Goal: Transaction & Acquisition: Purchase product/service

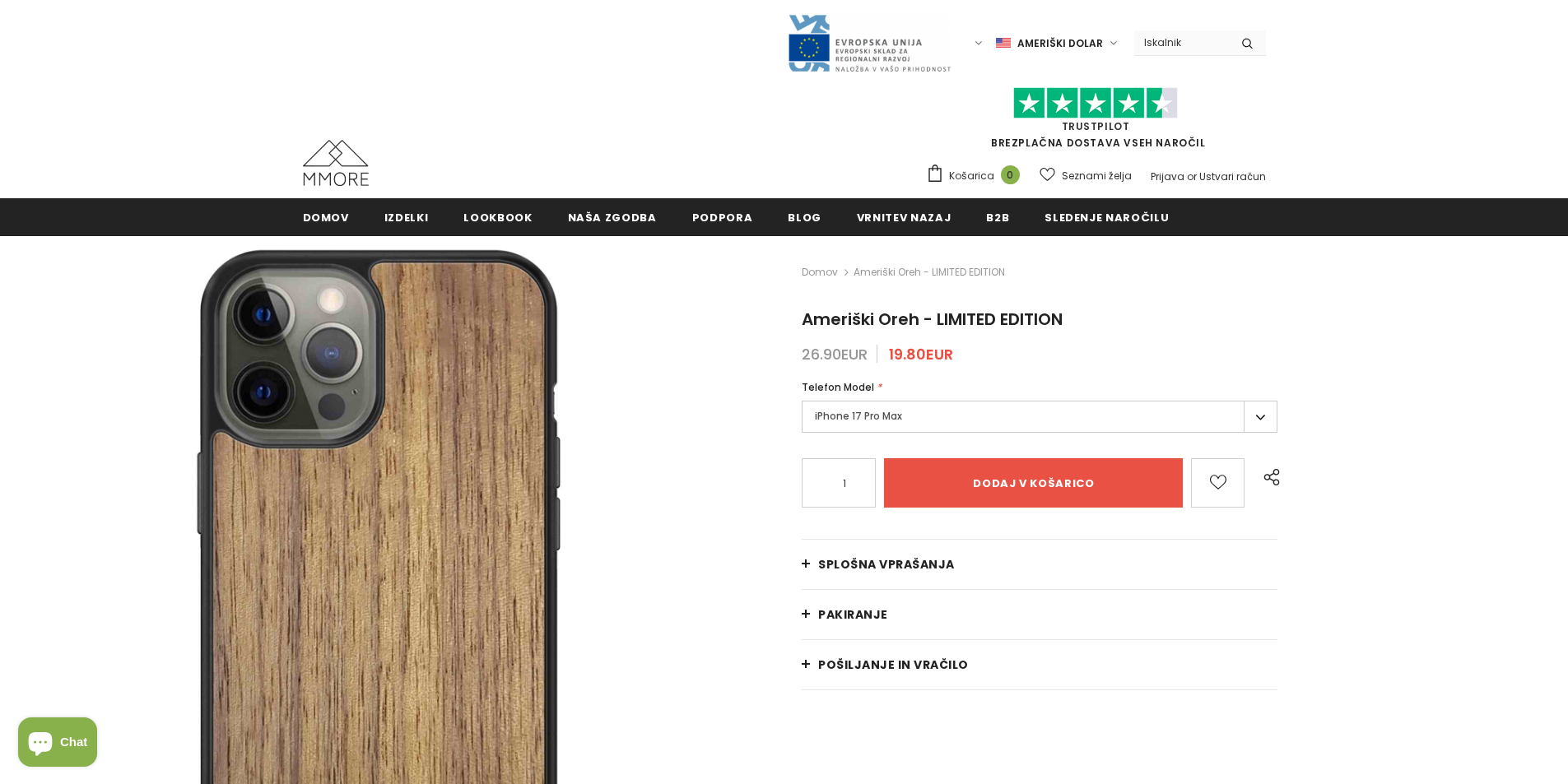
type input "Add to cart"
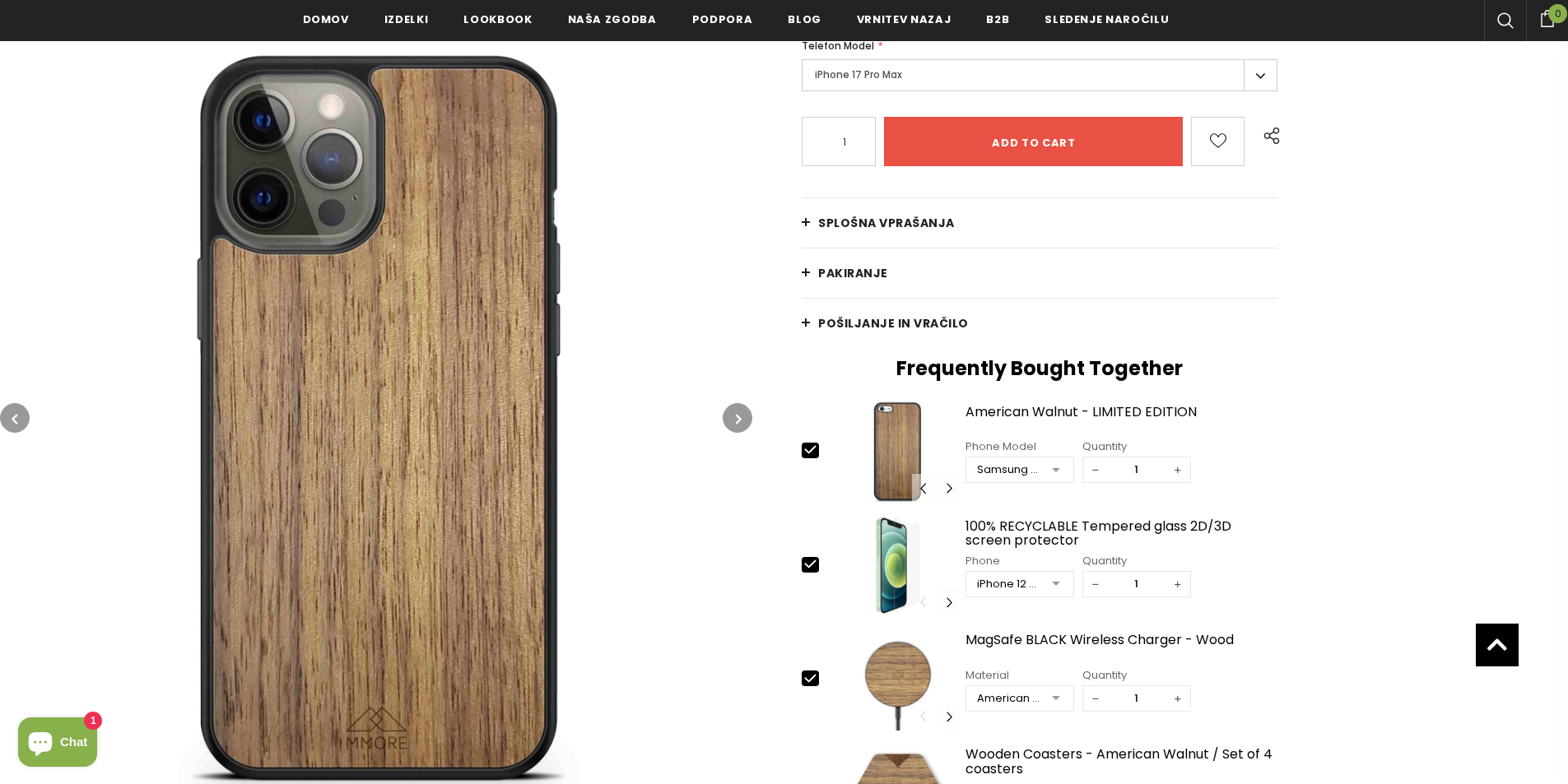
scroll to position [185, 0]
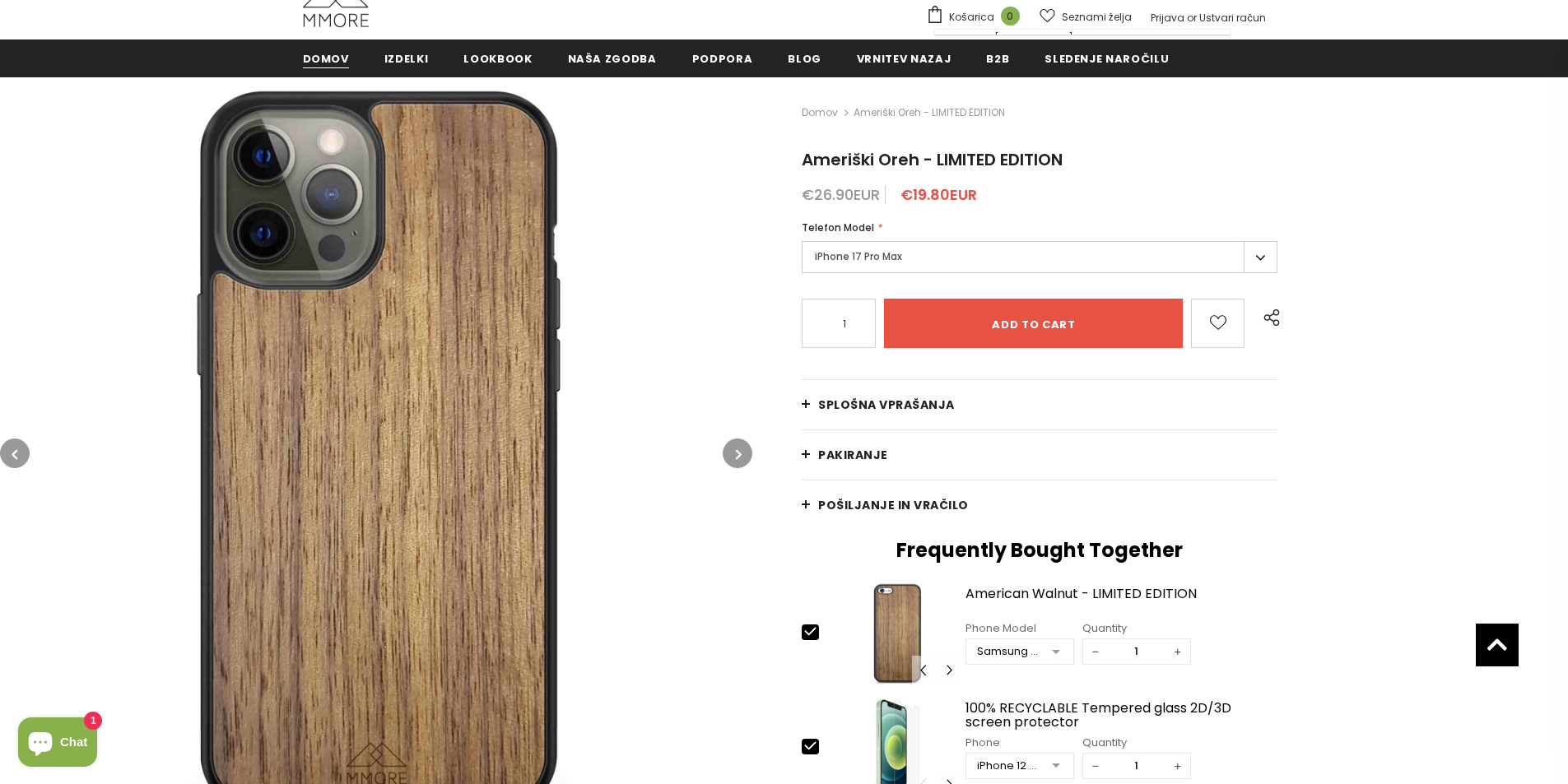
click at [327, 53] on span "Domov" at bounding box center [325, 59] width 46 height 16
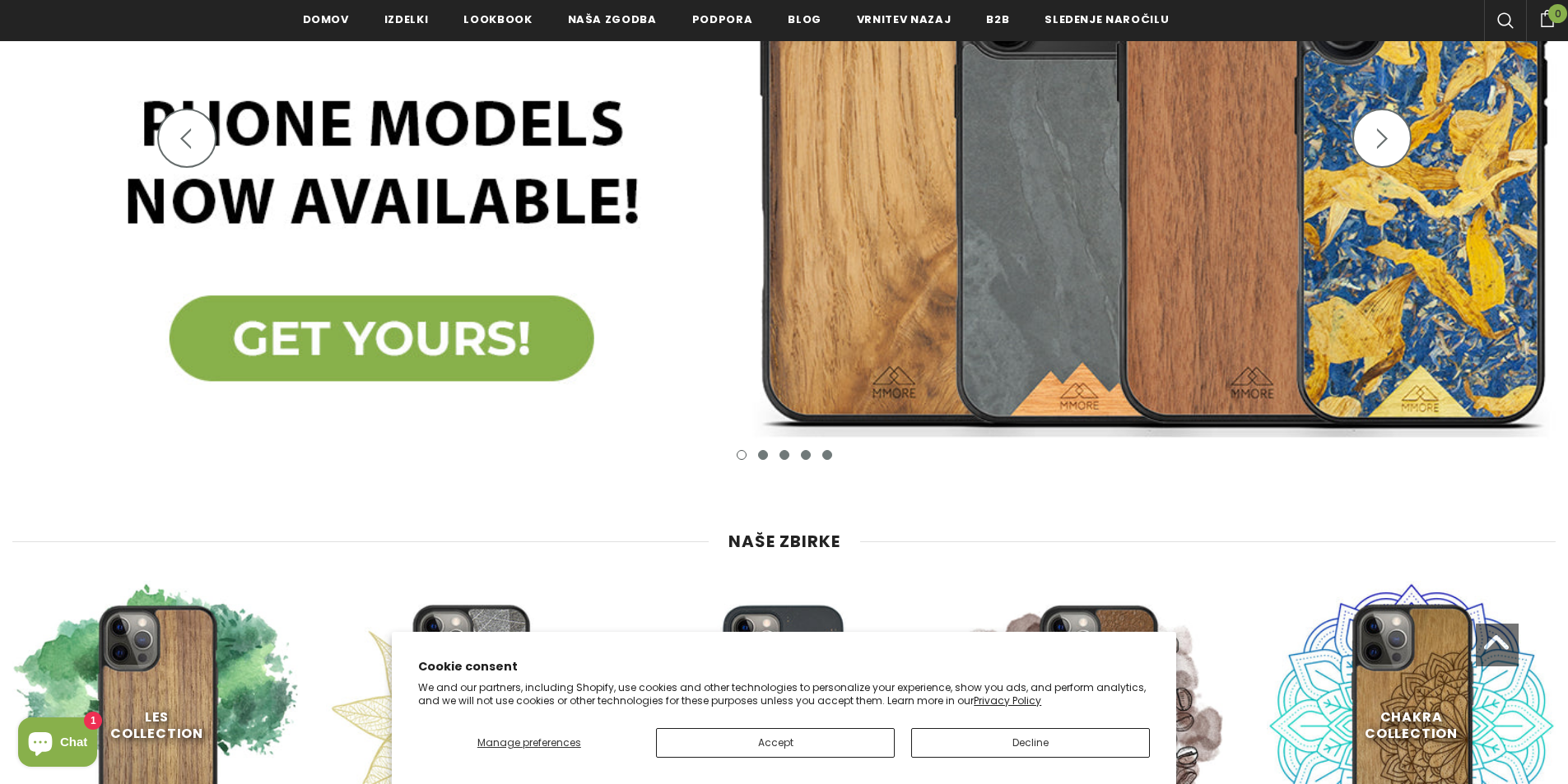
scroll to position [498, 0]
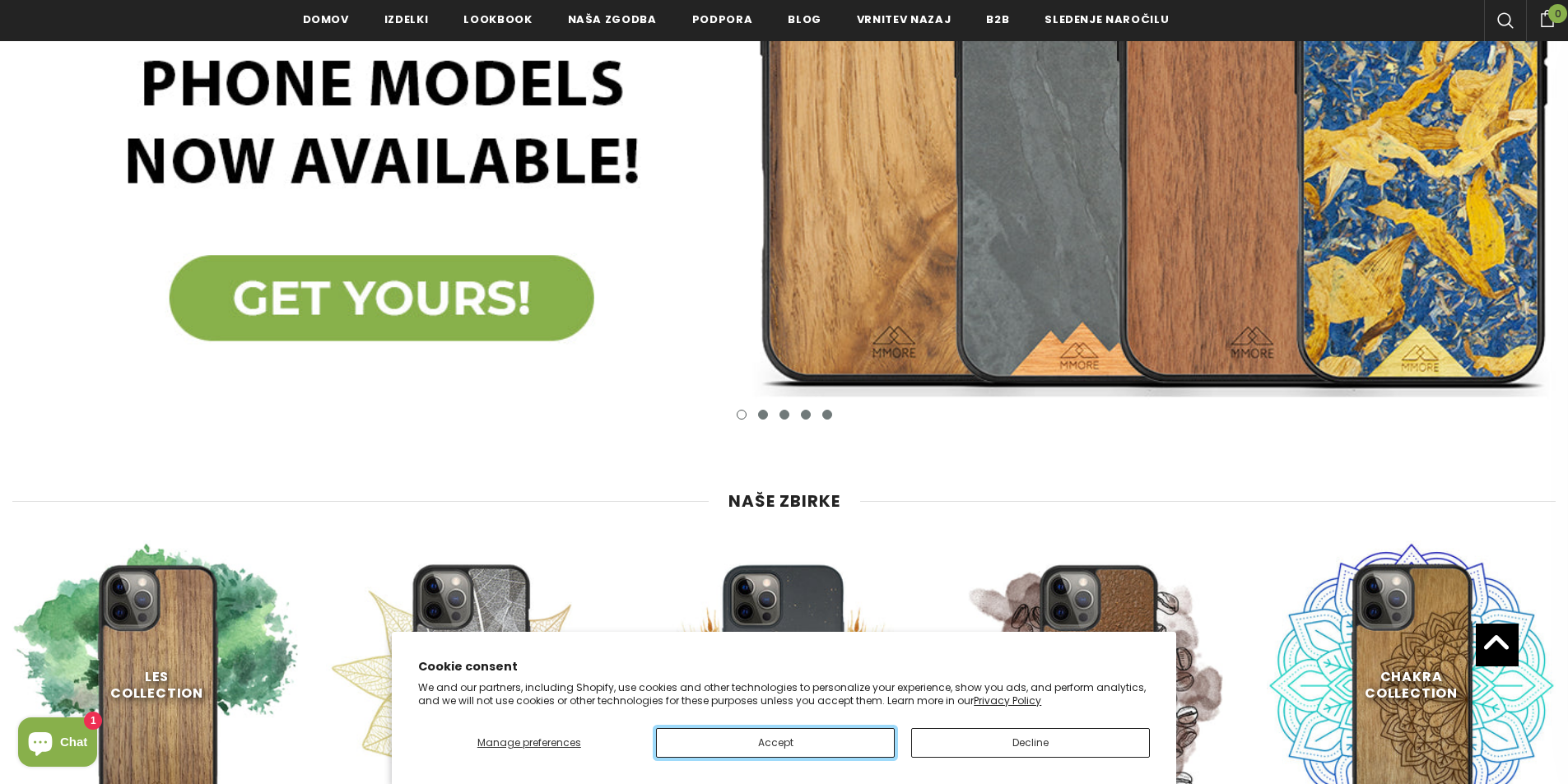
click at [827, 736] on button "Accept" at bounding box center [776, 742] width 239 height 30
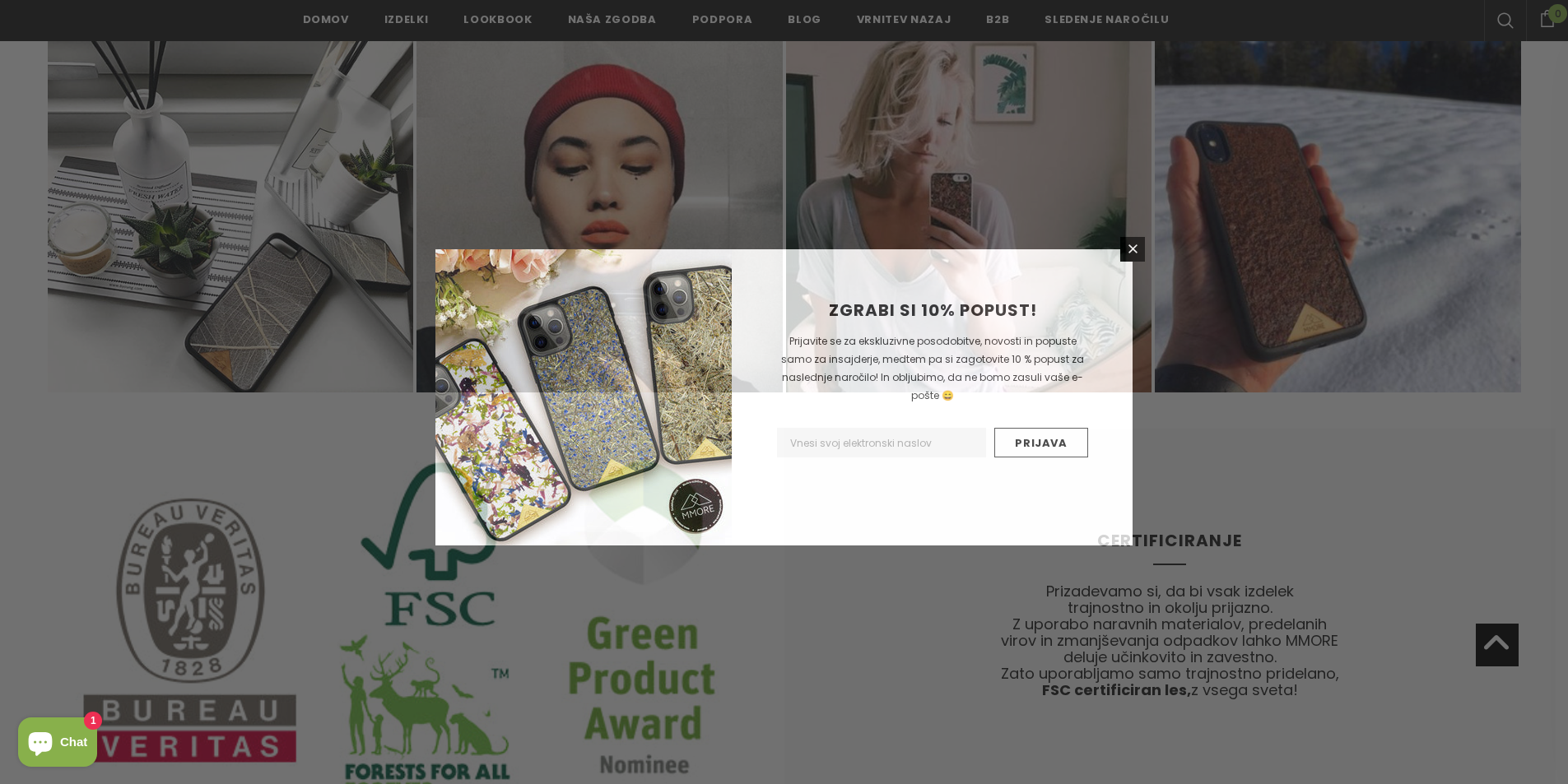
scroll to position [9466, 0]
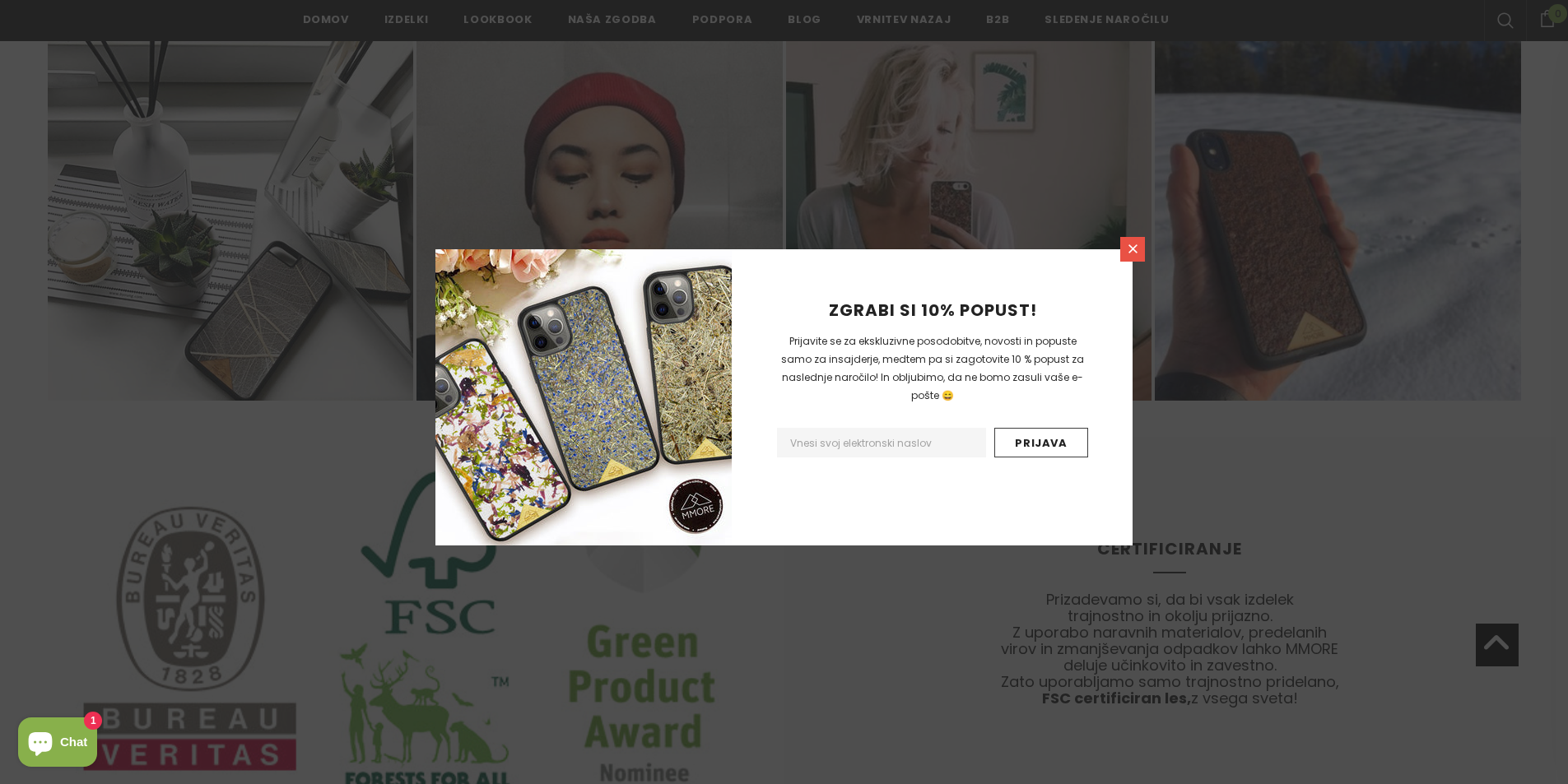
click at [1133, 245] on icon at bounding box center [1133, 248] width 14 height 14
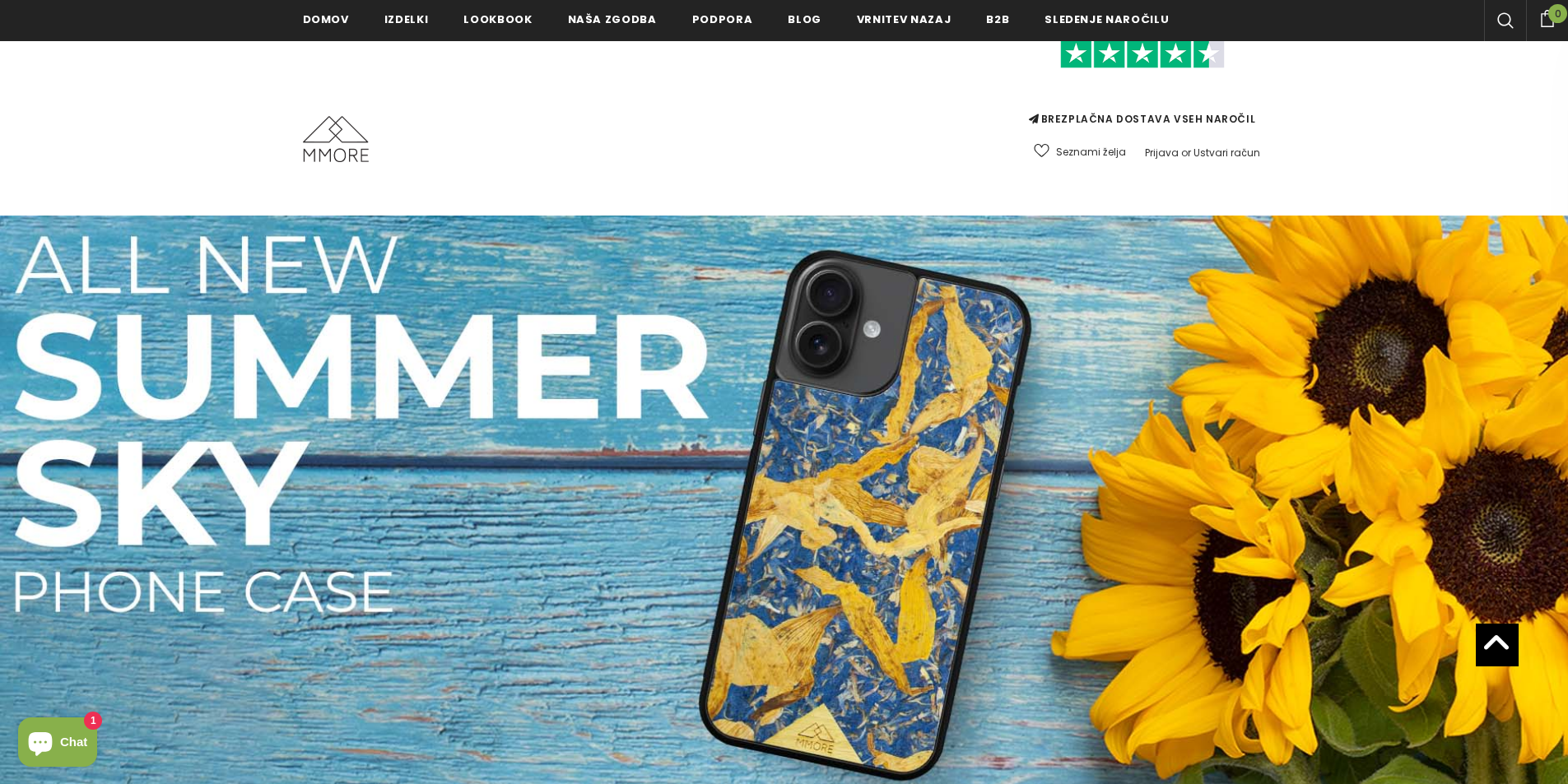
scroll to position [0, 0]
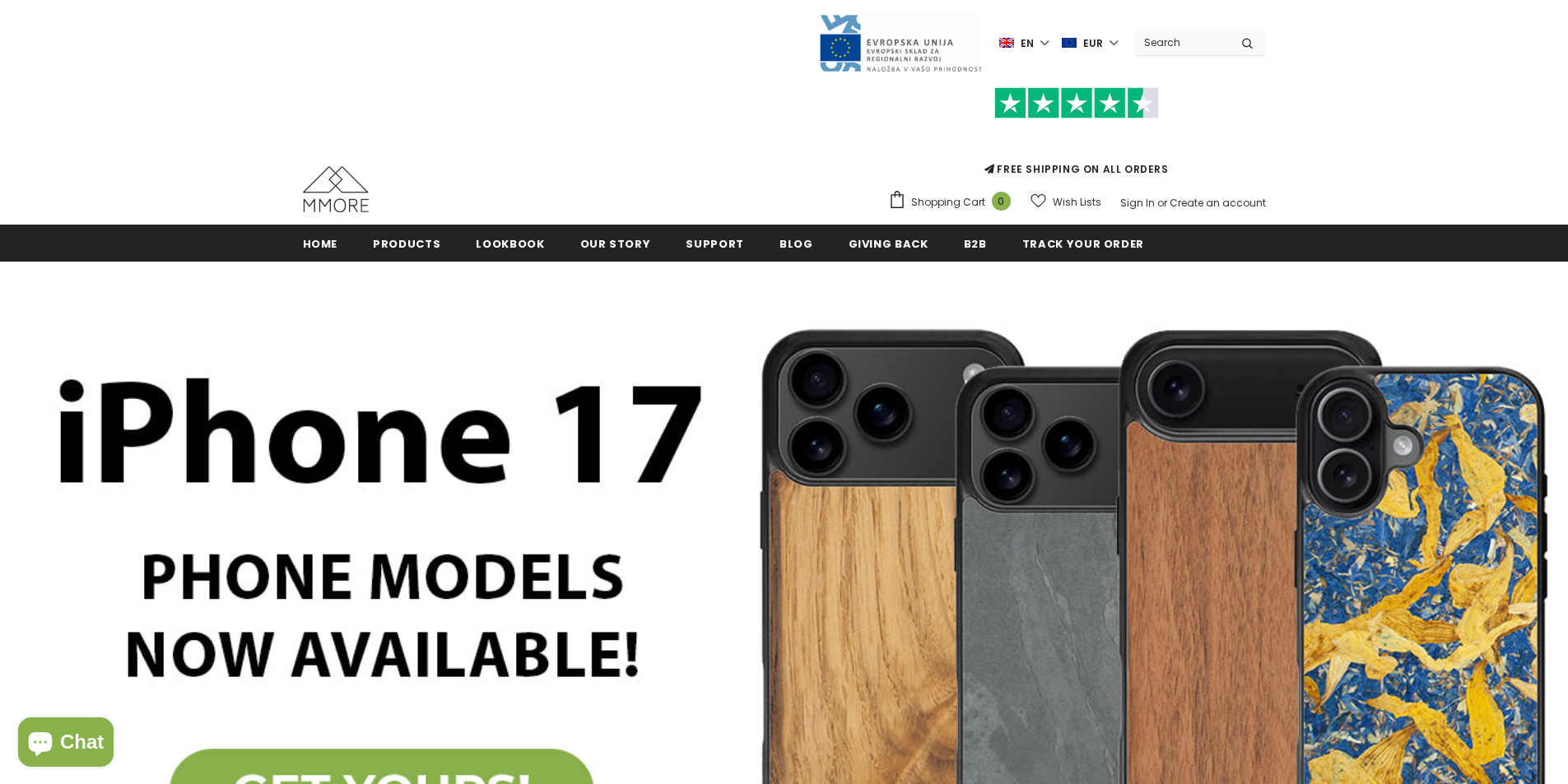
click at [889, 42] on img at bounding box center [901, 44] width 165 height 60
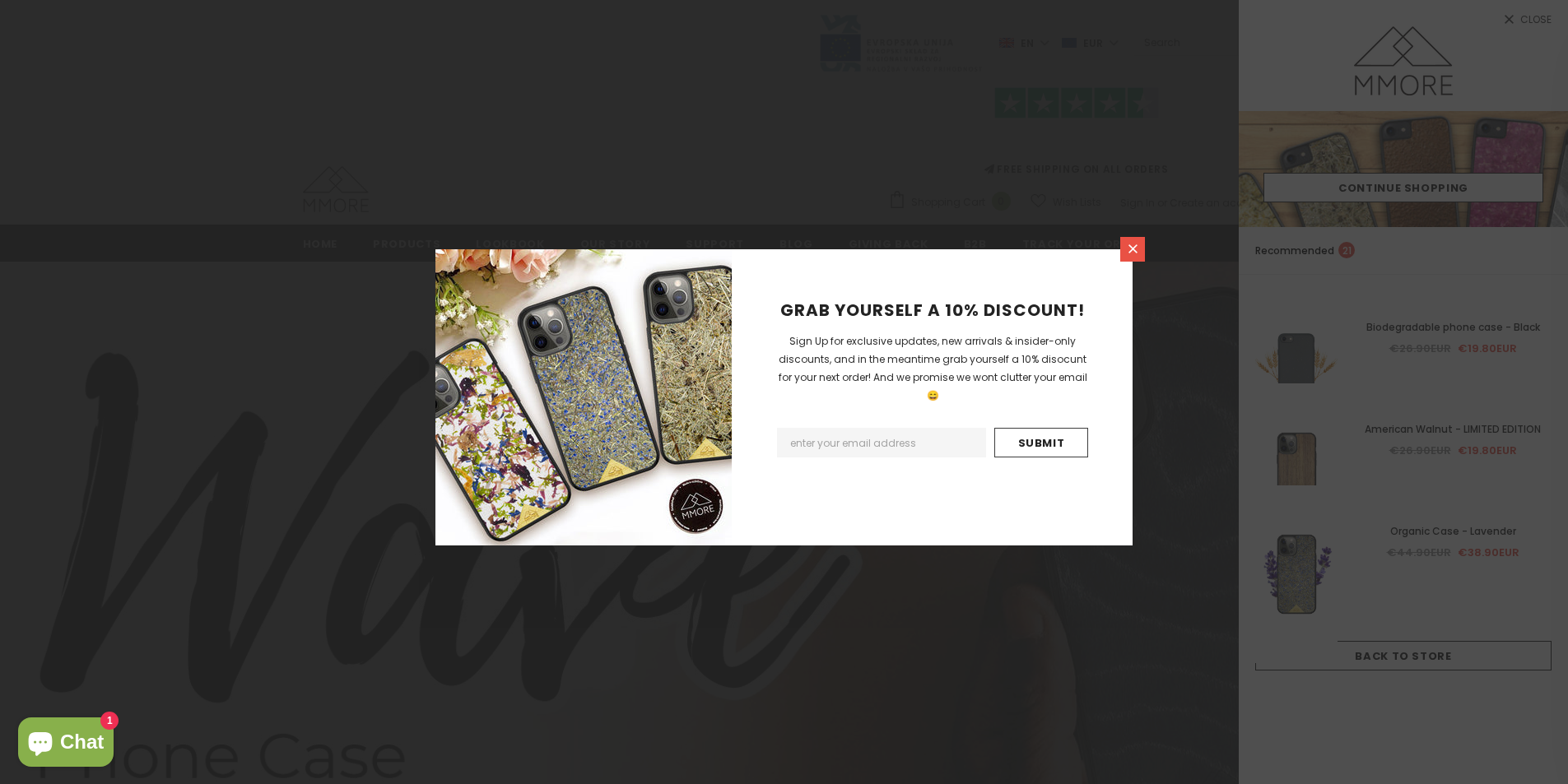
click at [1138, 245] on icon at bounding box center [1133, 248] width 14 height 14
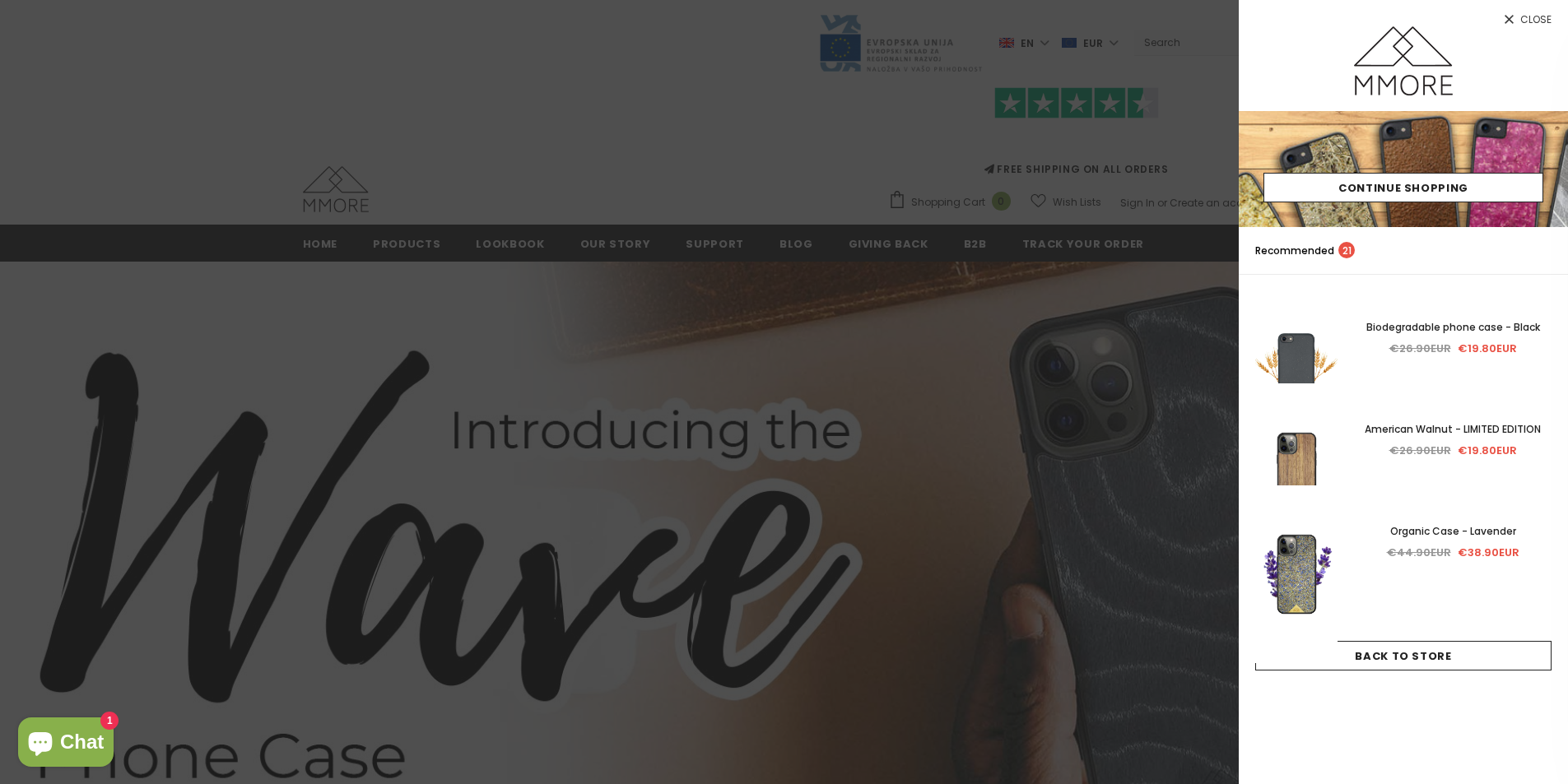
click at [1017, 310] on div at bounding box center [784, 392] width 1568 height 784
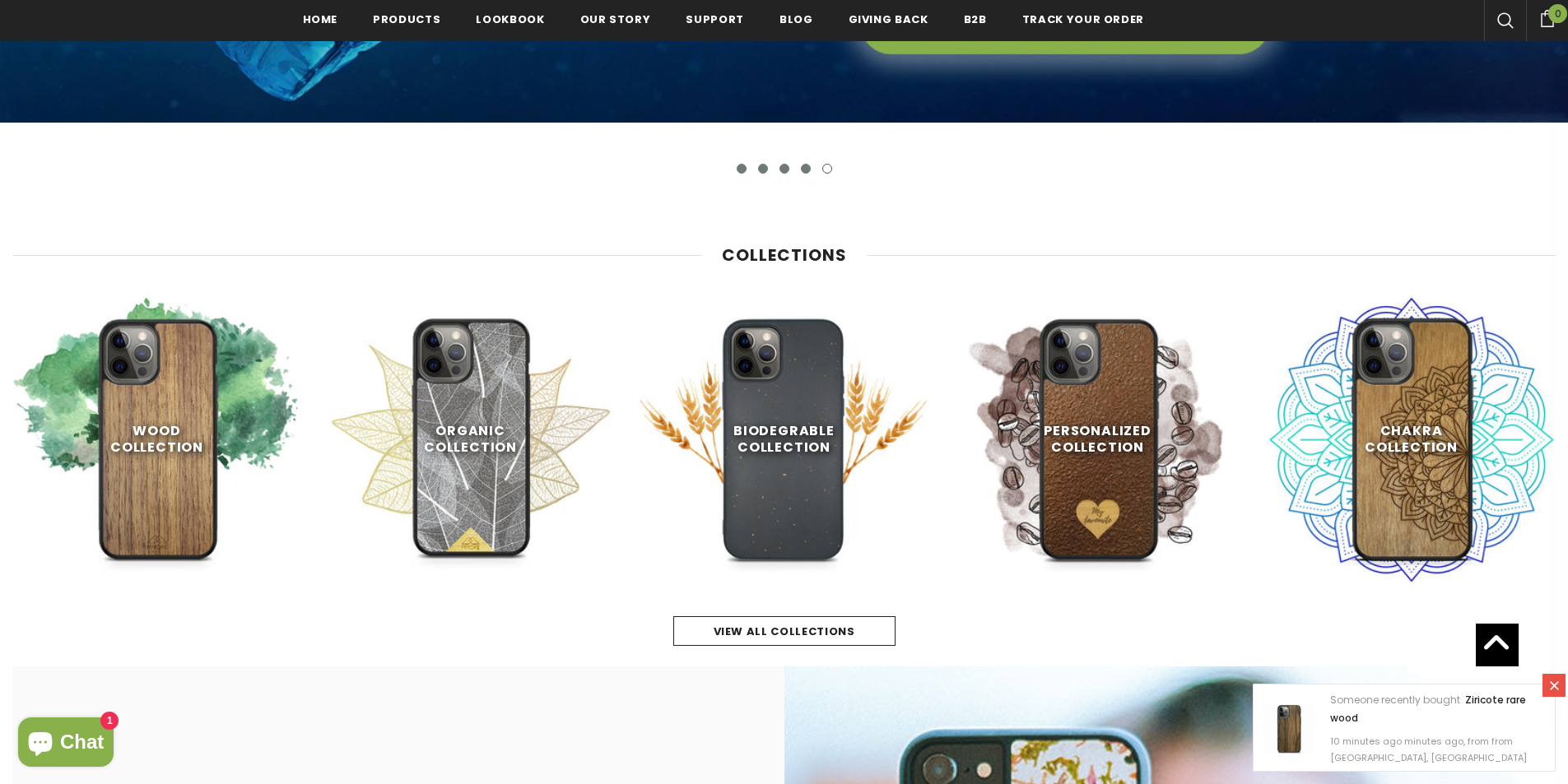
scroll to position [744, 0]
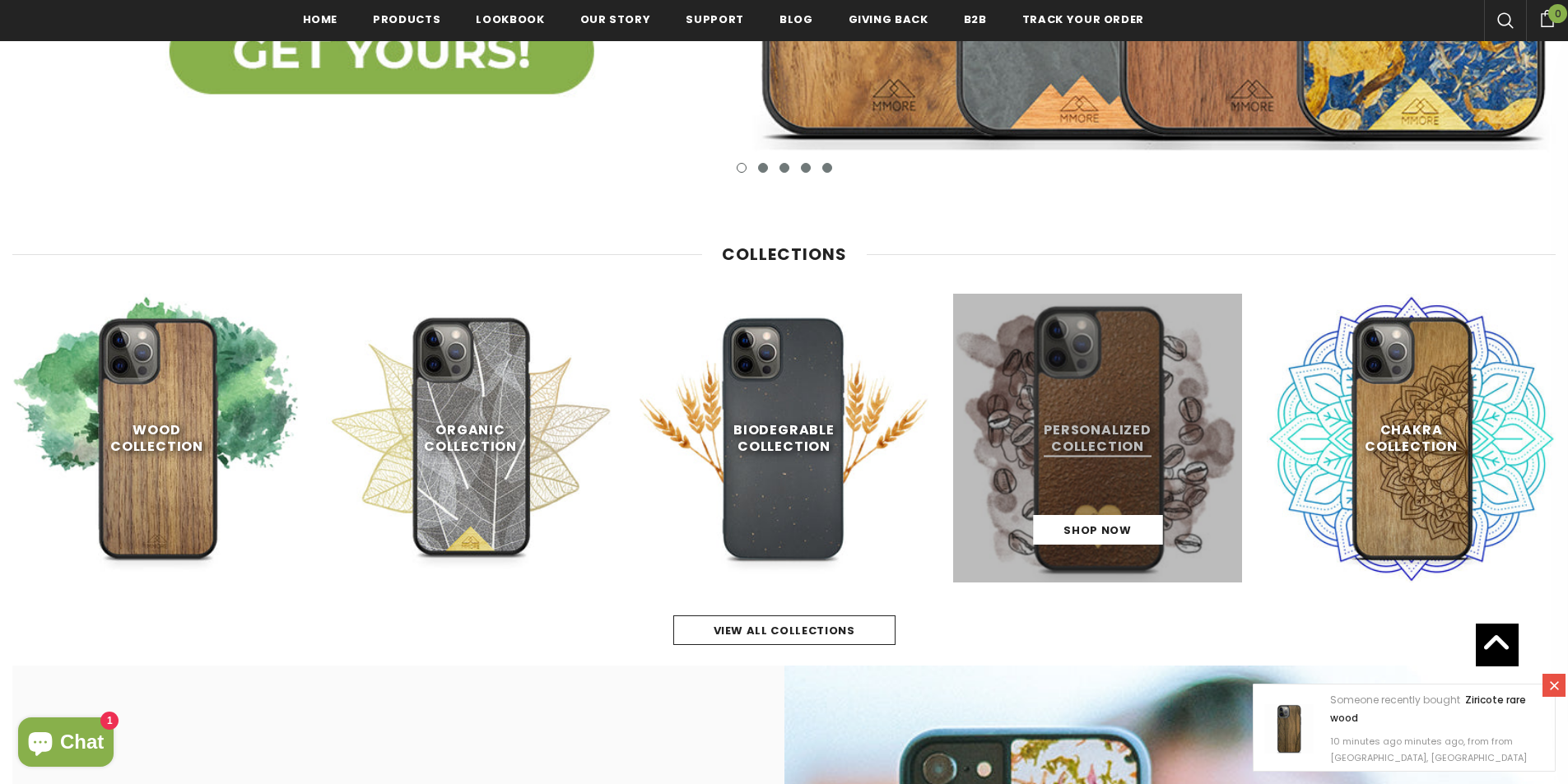
click at [1132, 356] on link at bounding box center [1098, 439] width 289 height 289
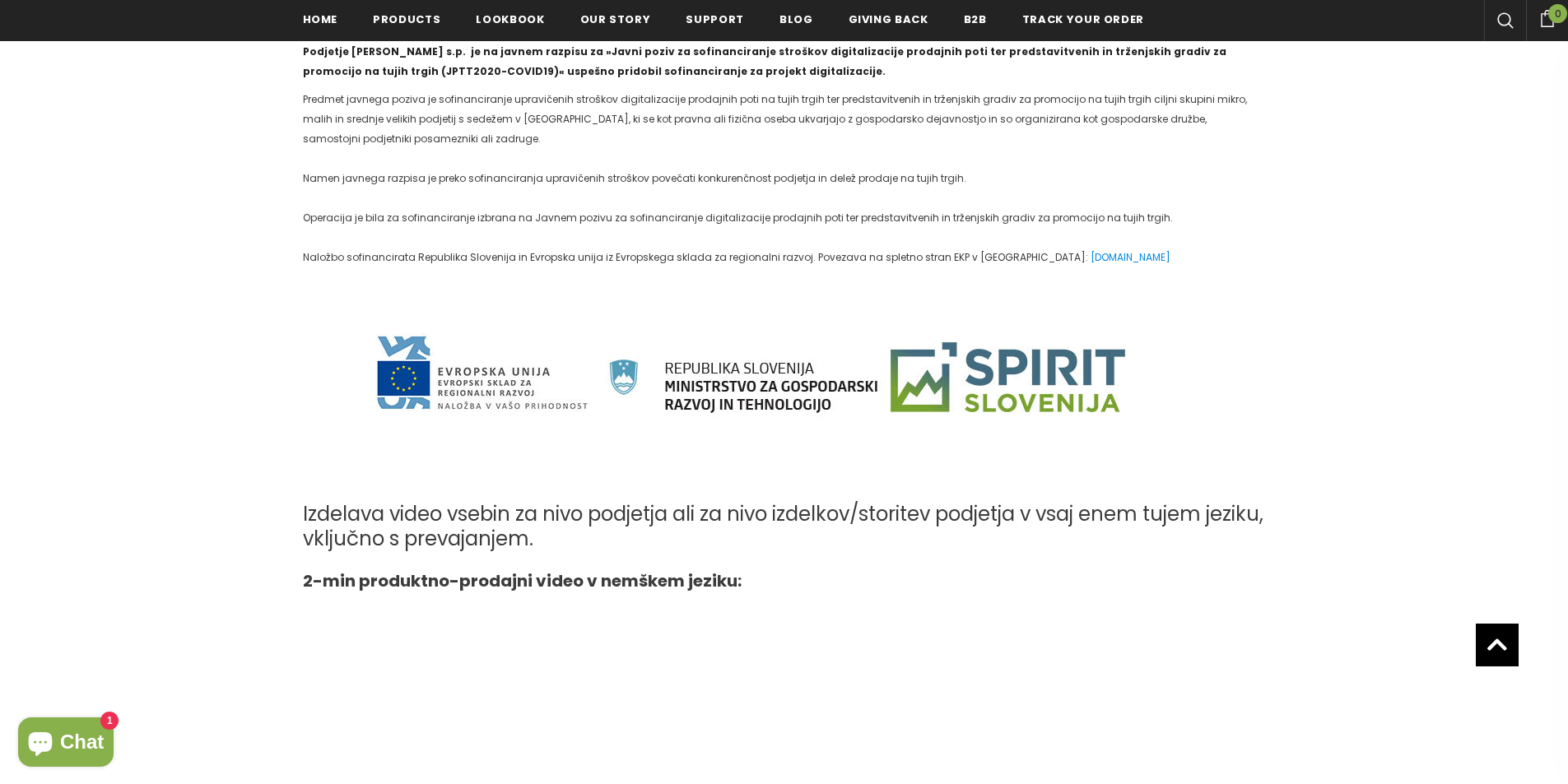
scroll to position [1160, 0]
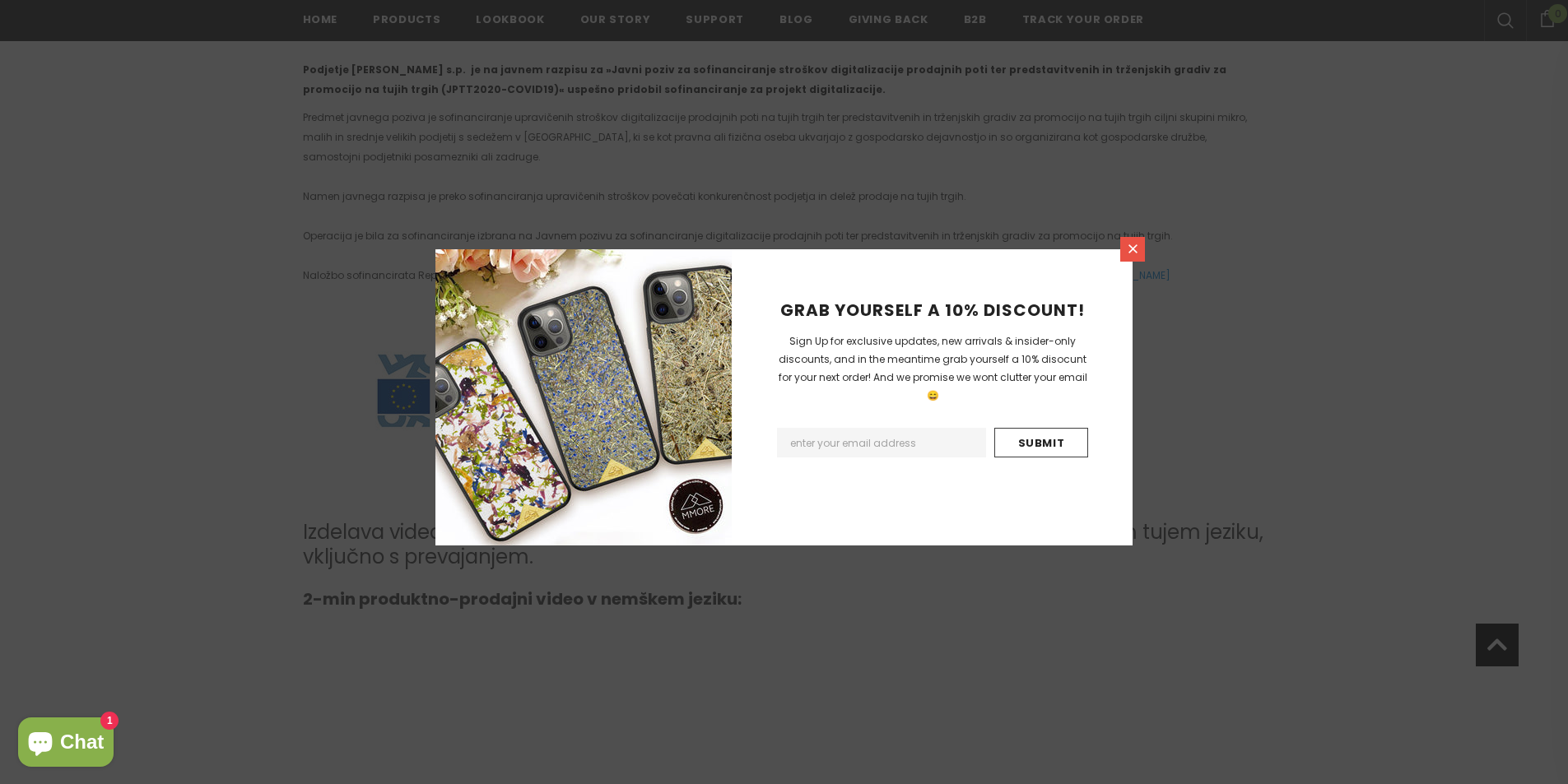
click at [1133, 256] on link at bounding box center [1132, 248] width 24 height 24
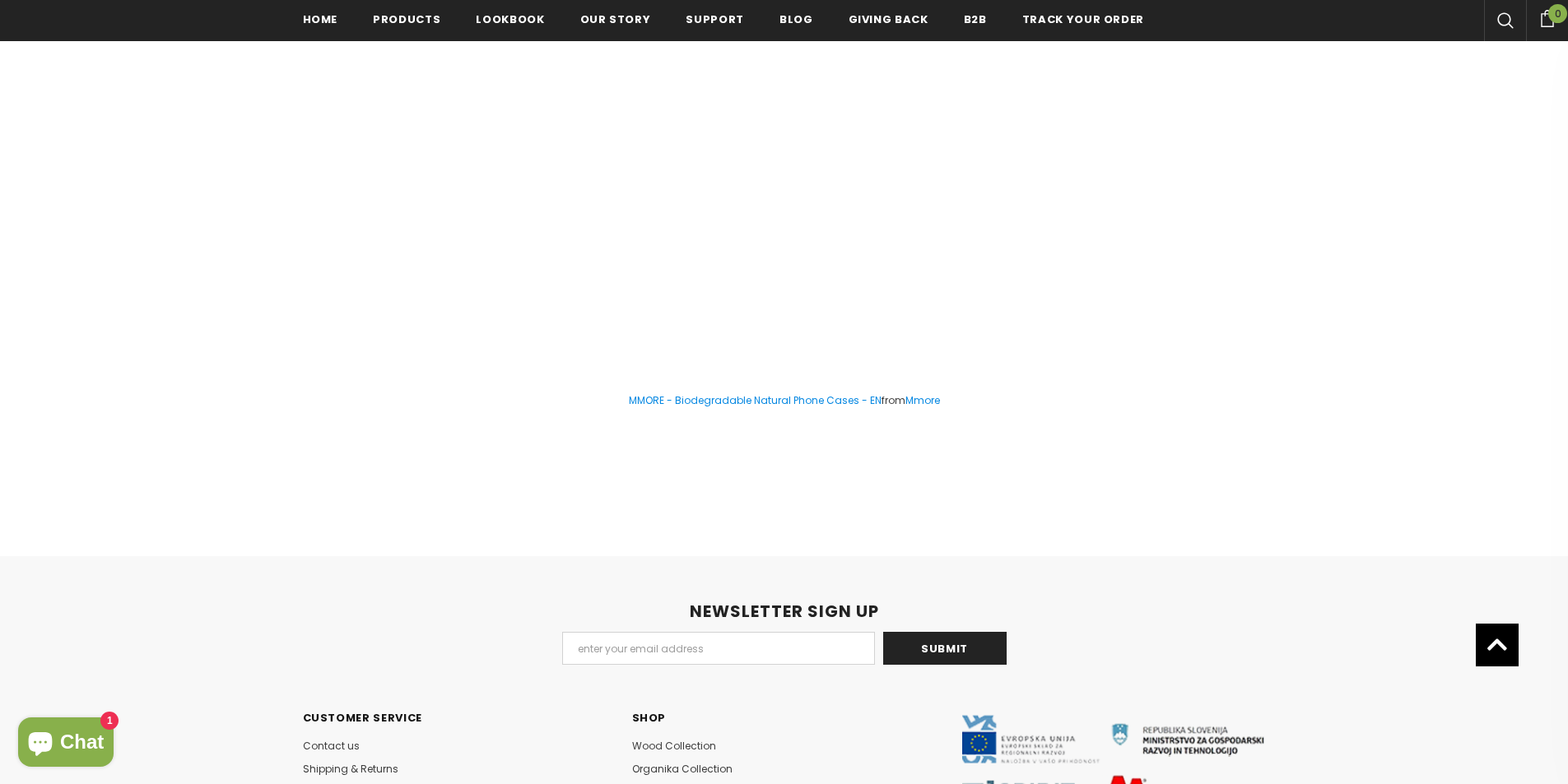
scroll to position [3065, 0]
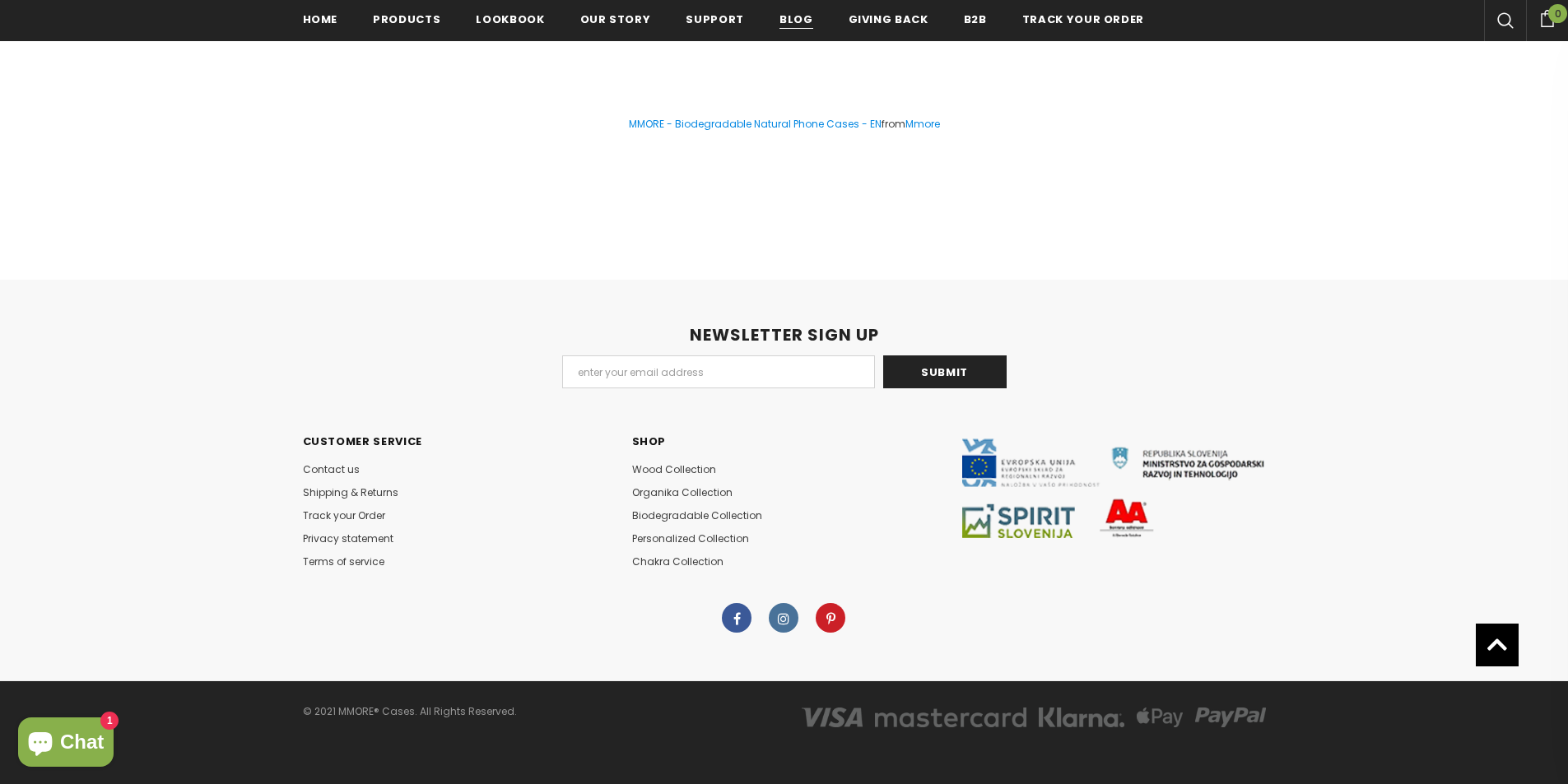
click at [782, 18] on span "Blog" at bounding box center [796, 19] width 34 height 16
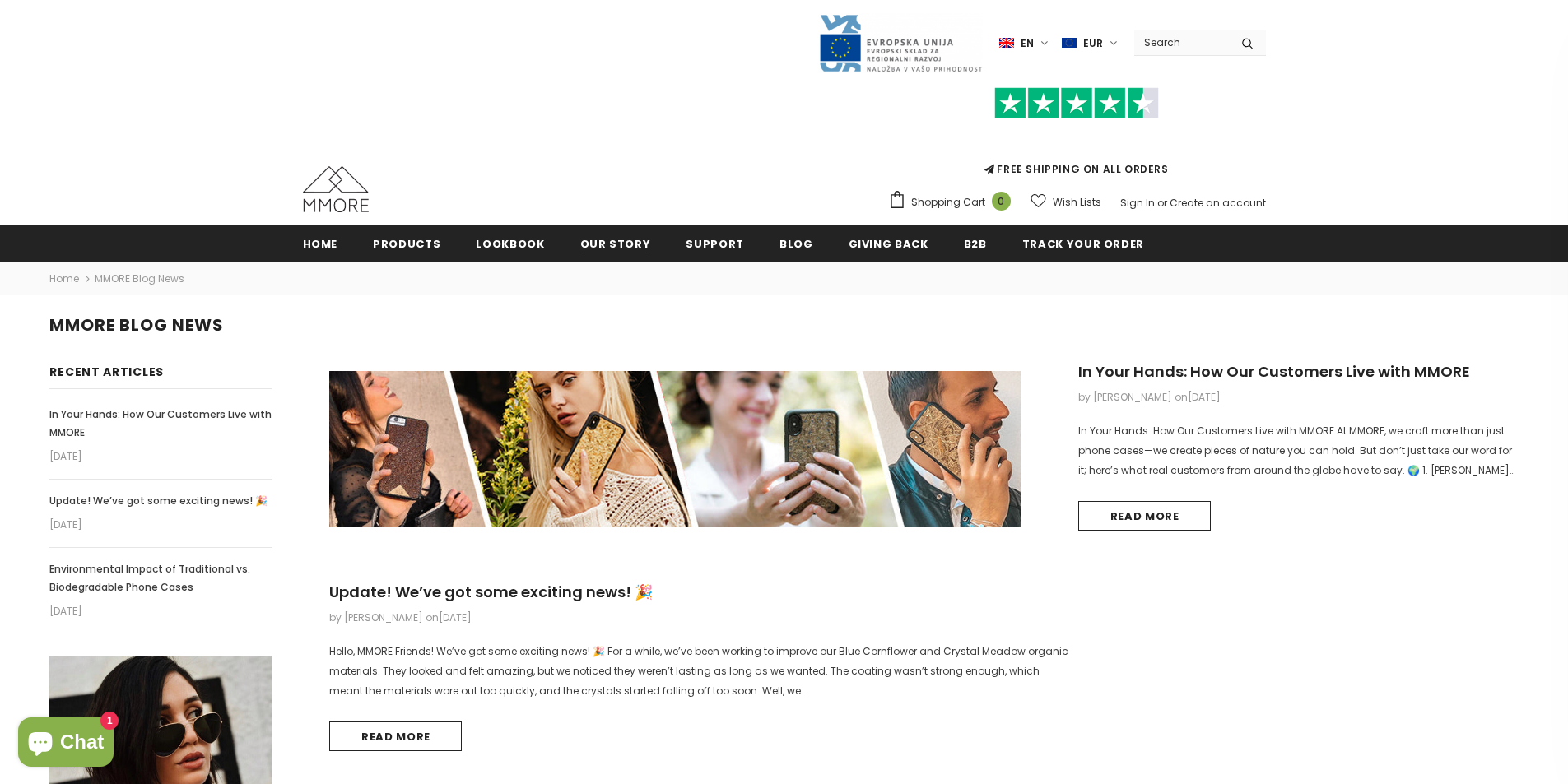
click at [609, 249] on span "Our Story" at bounding box center [616, 244] width 71 height 16
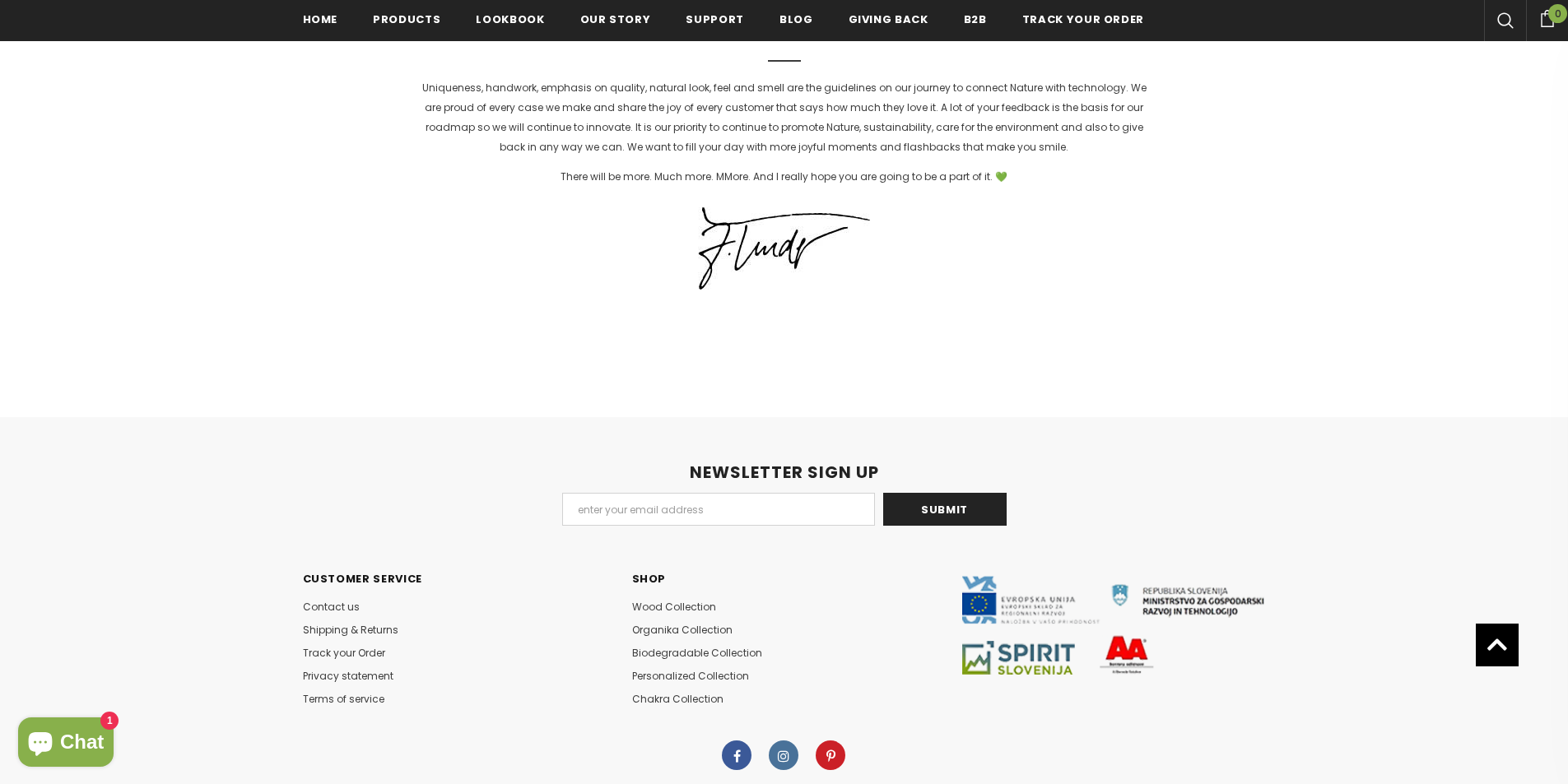
scroll to position [4187, 0]
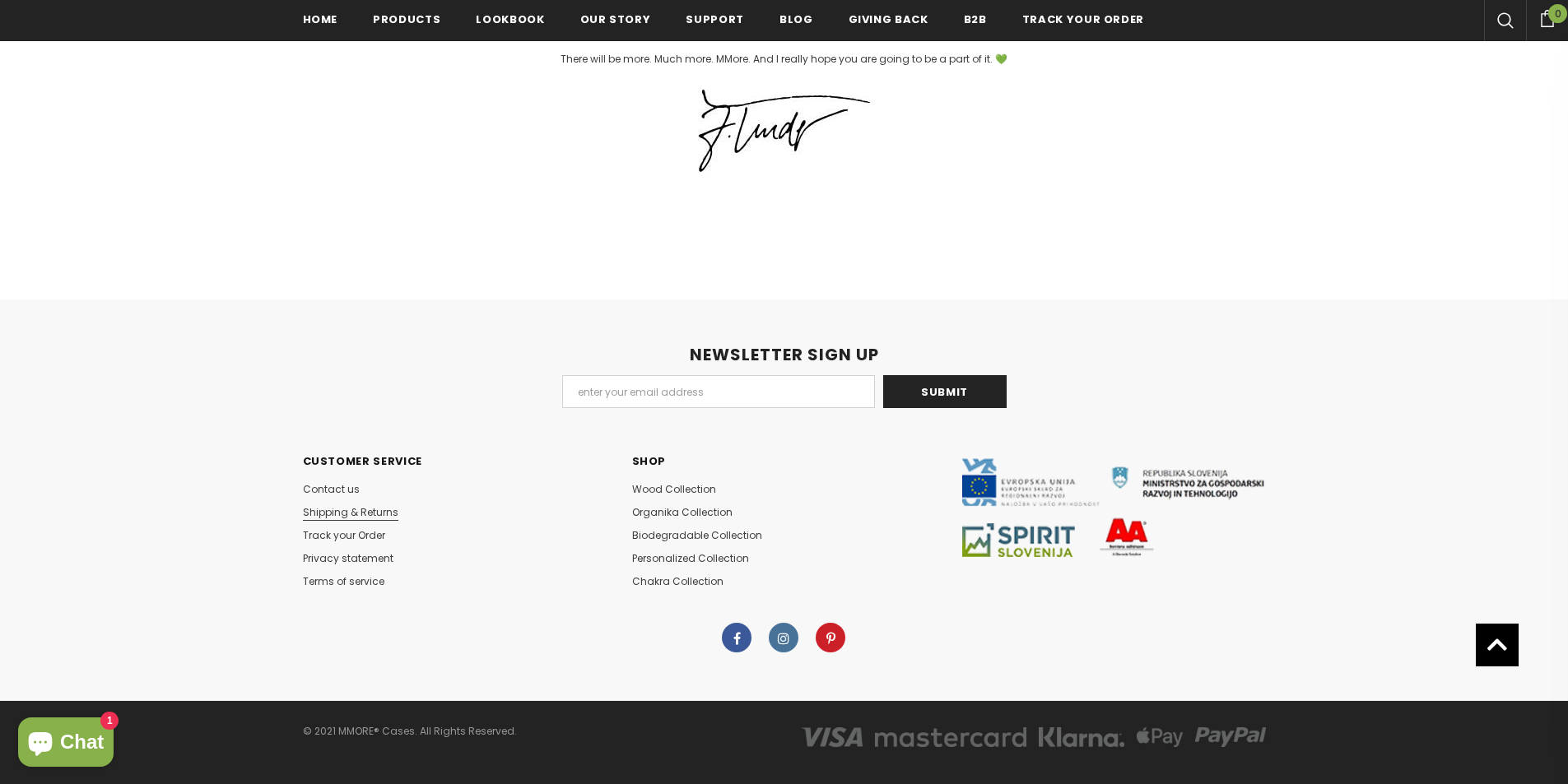
click at [381, 505] on span "Shipping & Returns" at bounding box center [350, 511] width 95 height 14
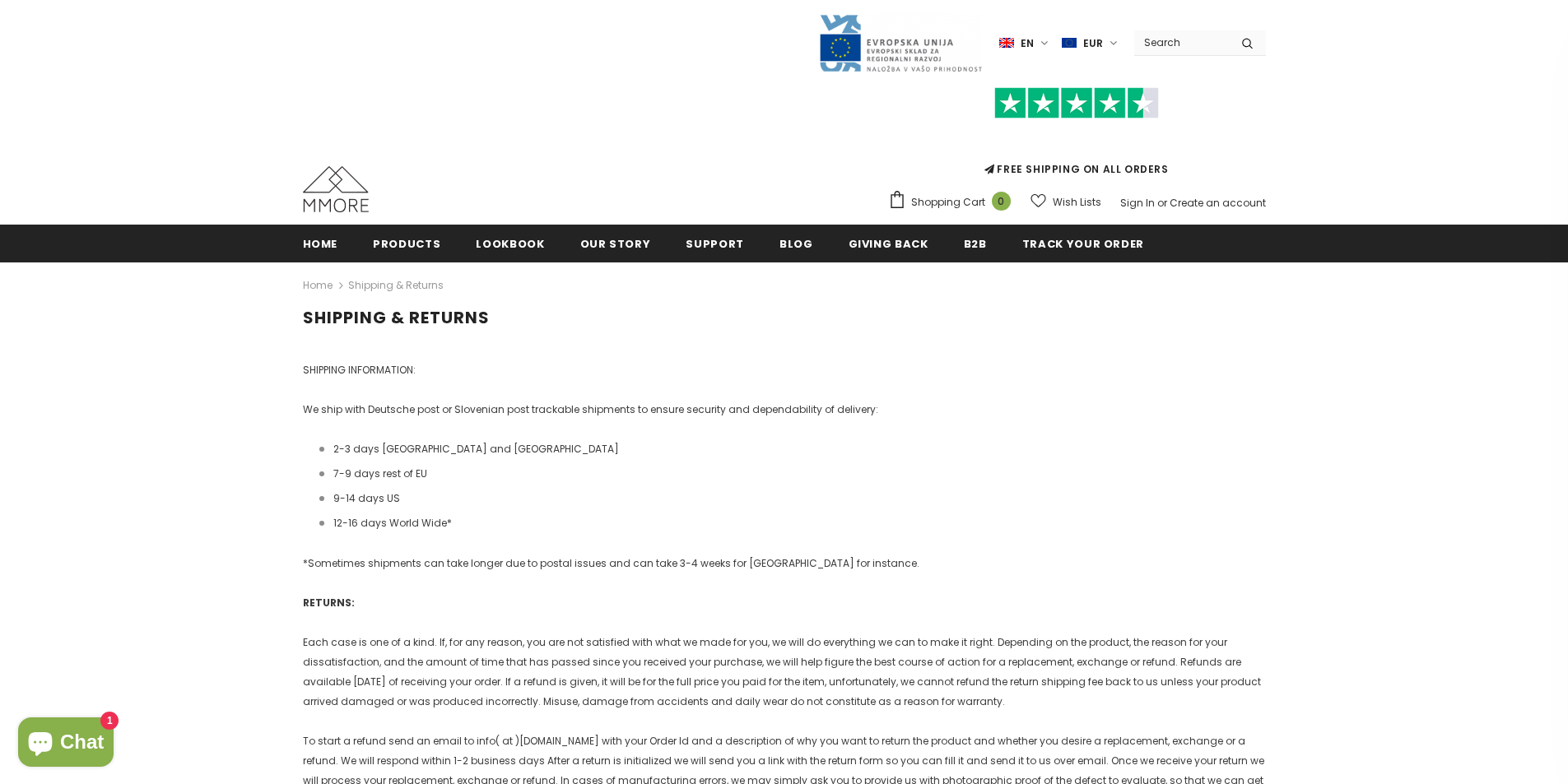
click at [336, 177] on img at bounding box center [336, 188] width 66 height 46
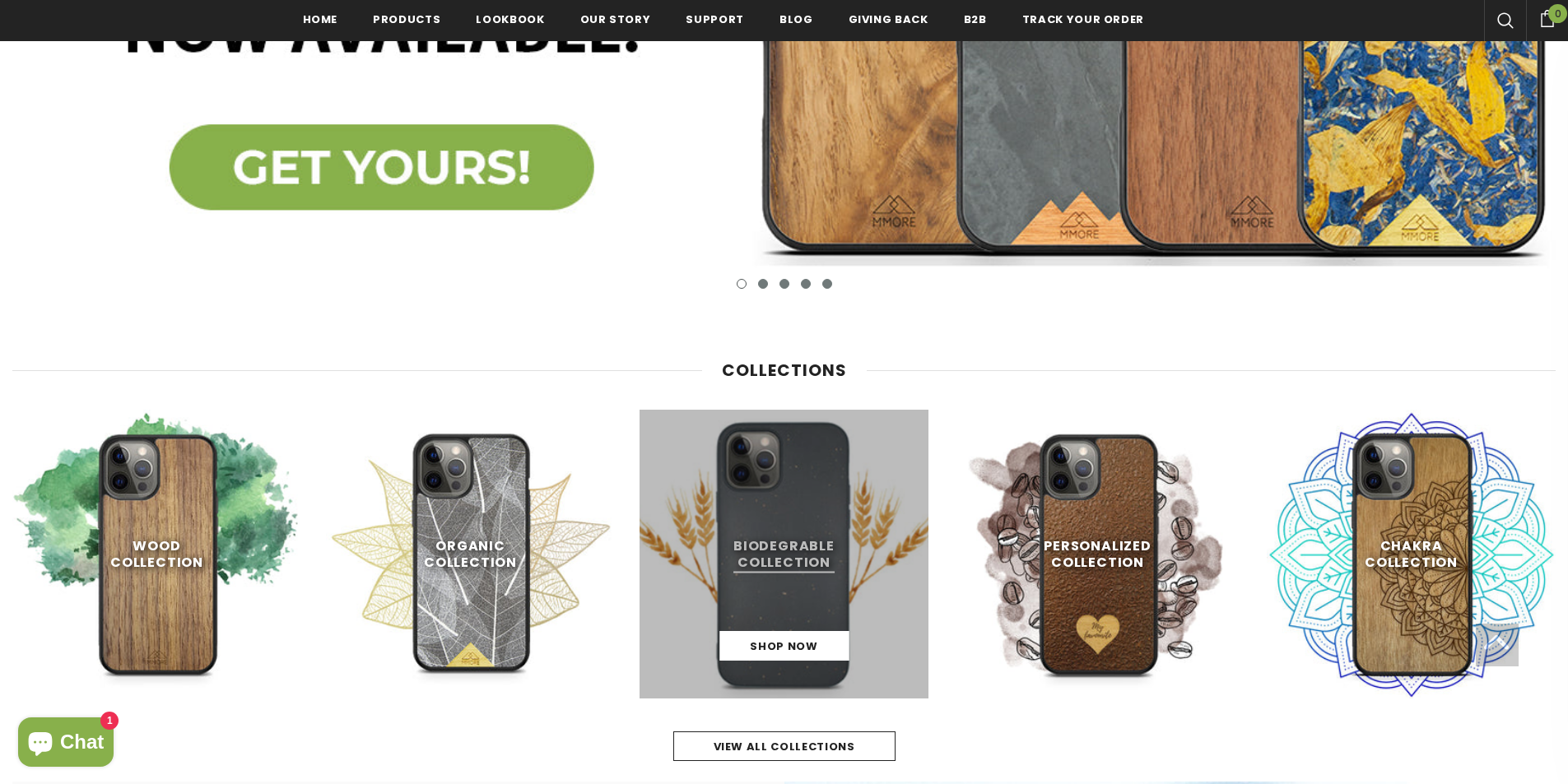
scroll to position [662, 0]
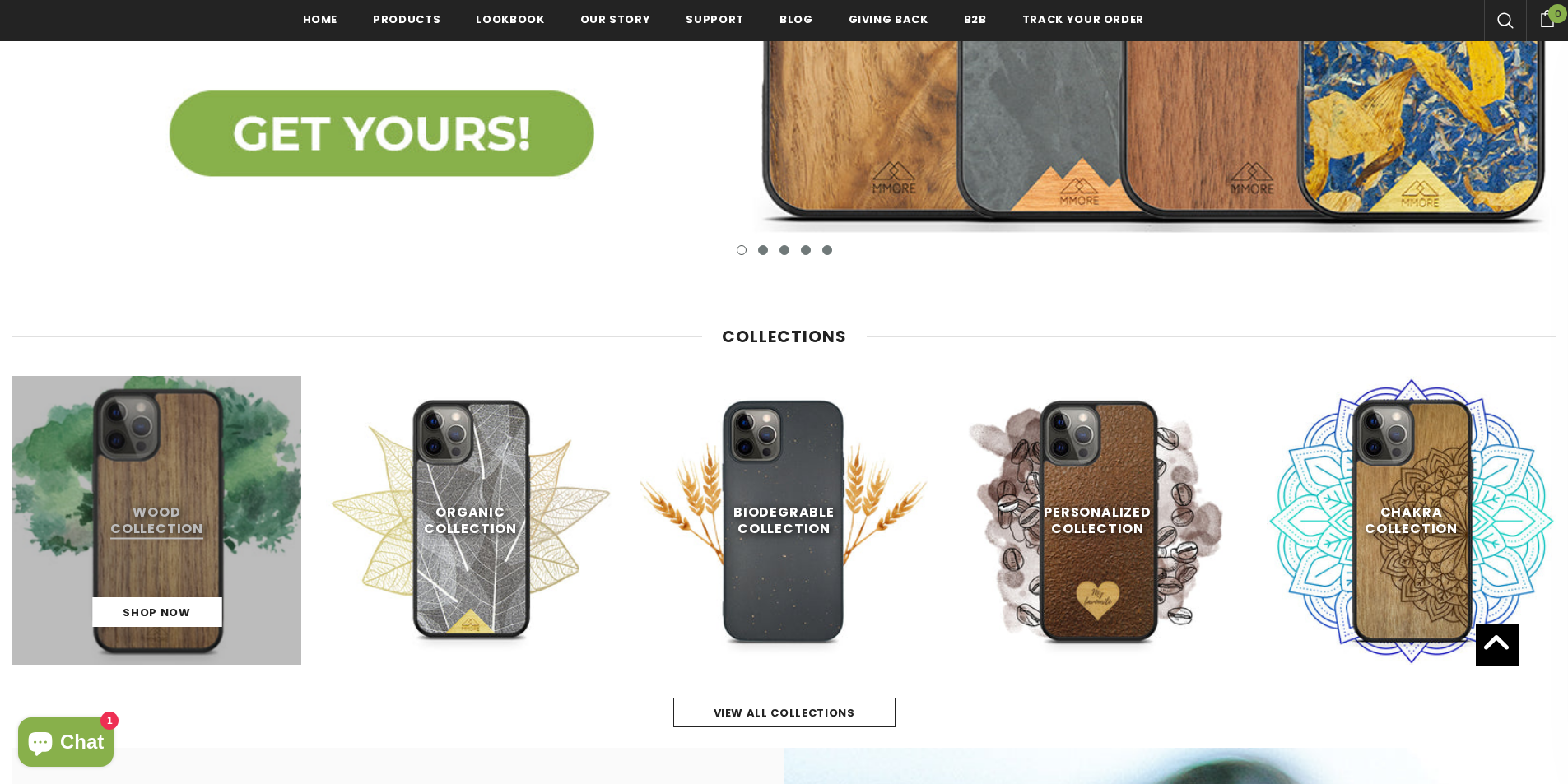
click at [154, 496] on link at bounding box center [157, 520] width 289 height 289
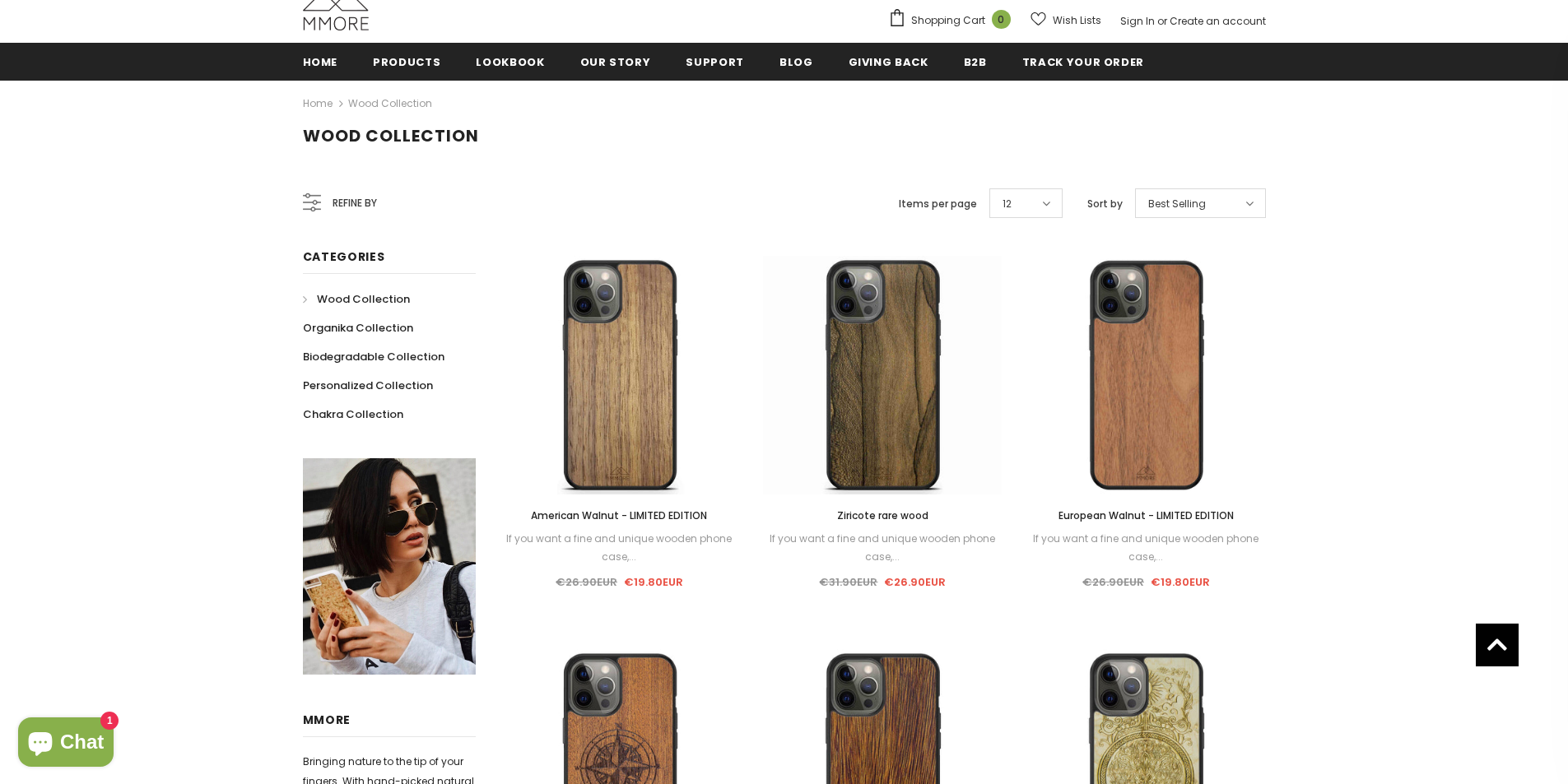
scroll to position [169, 0]
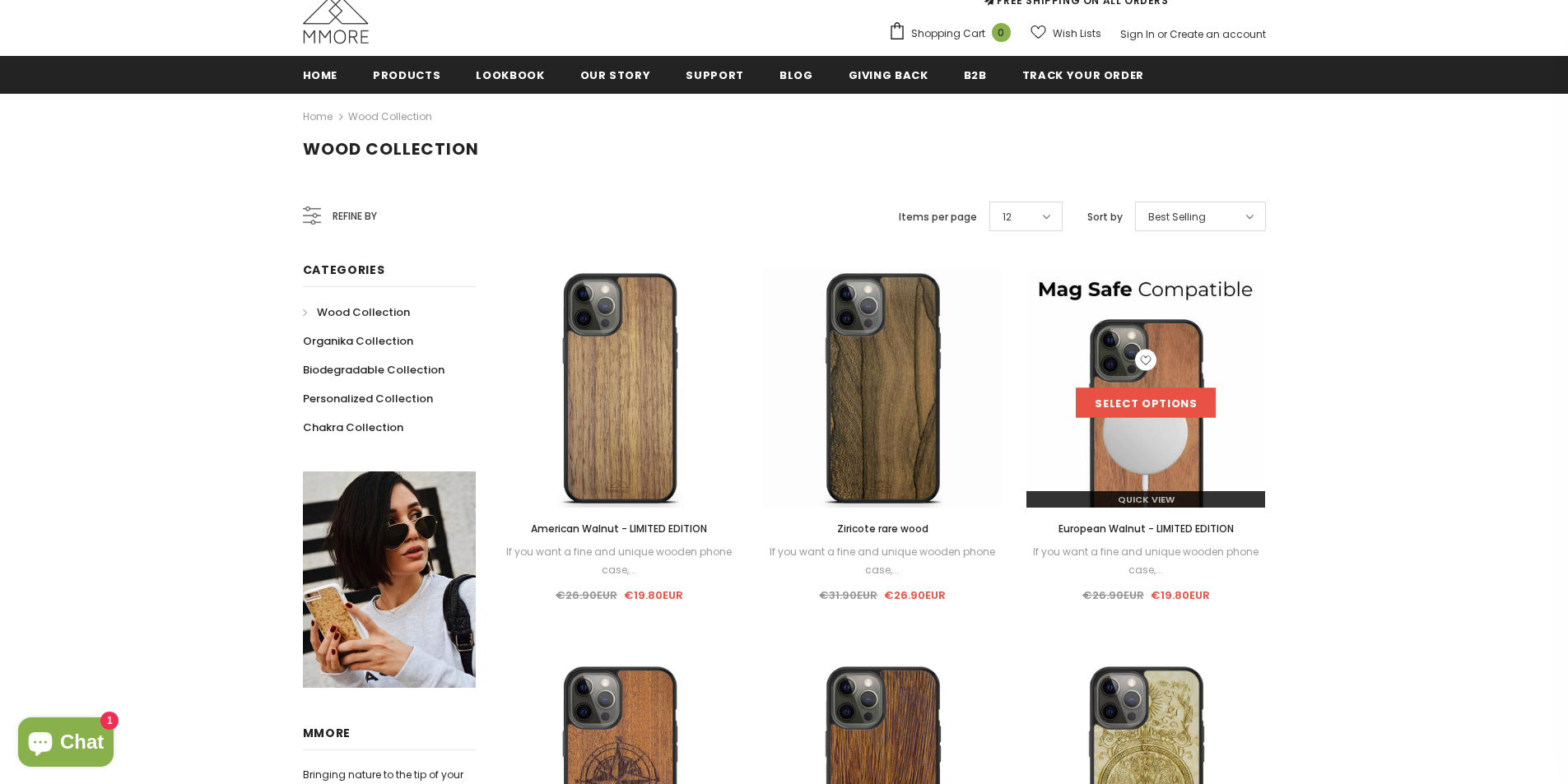
click at [1148, 388] on link "Select options" at bounding box center [1146, 403] width 140 height 30
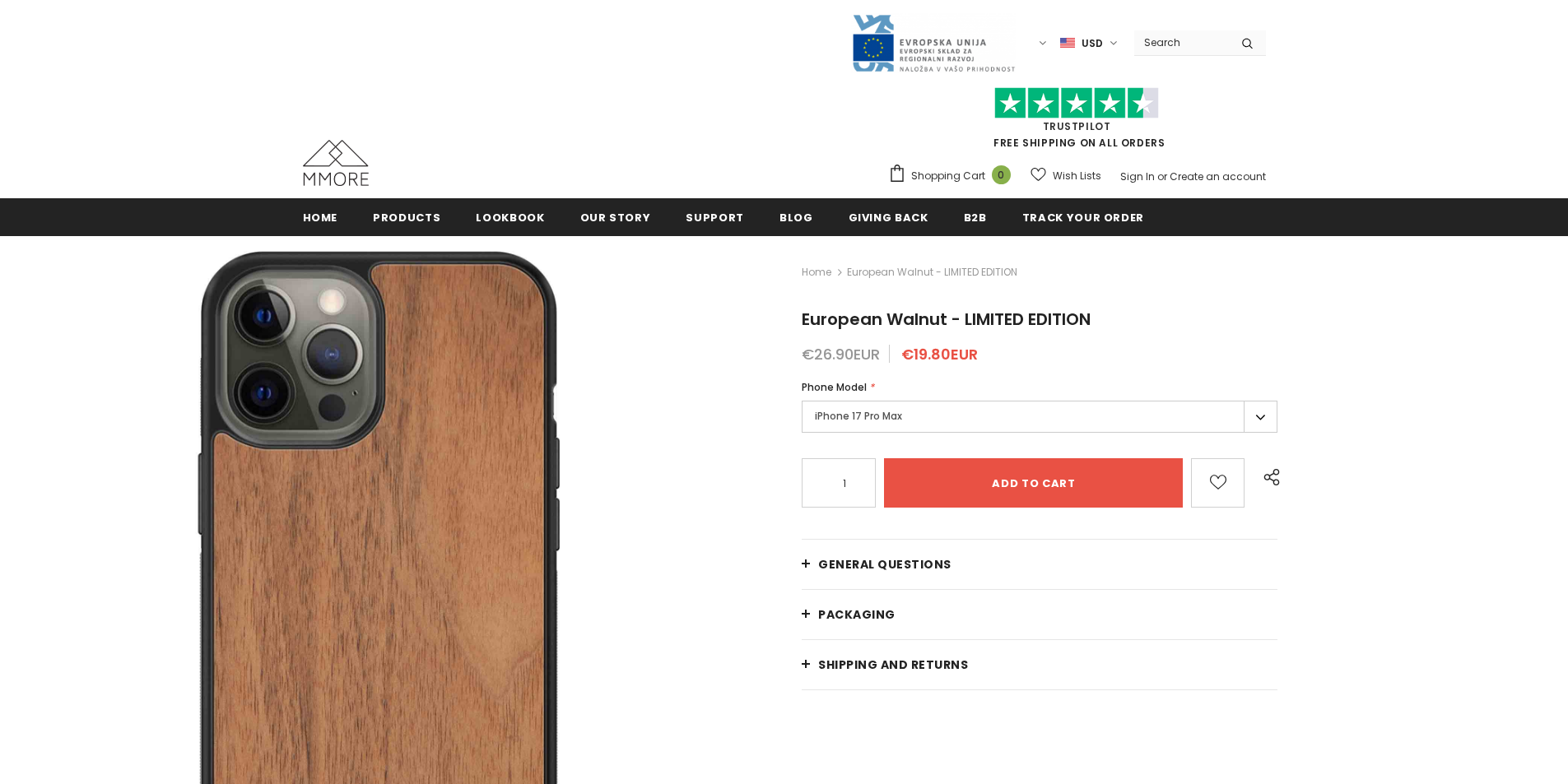
click at [1020, 417] on div "Phone Model * iPhone 17 Pro Max iPhone 17 Pro Max iPhone 17 Pro iPhone 17 Air i…" at bounding box center [1040, 408] width 476 height 58
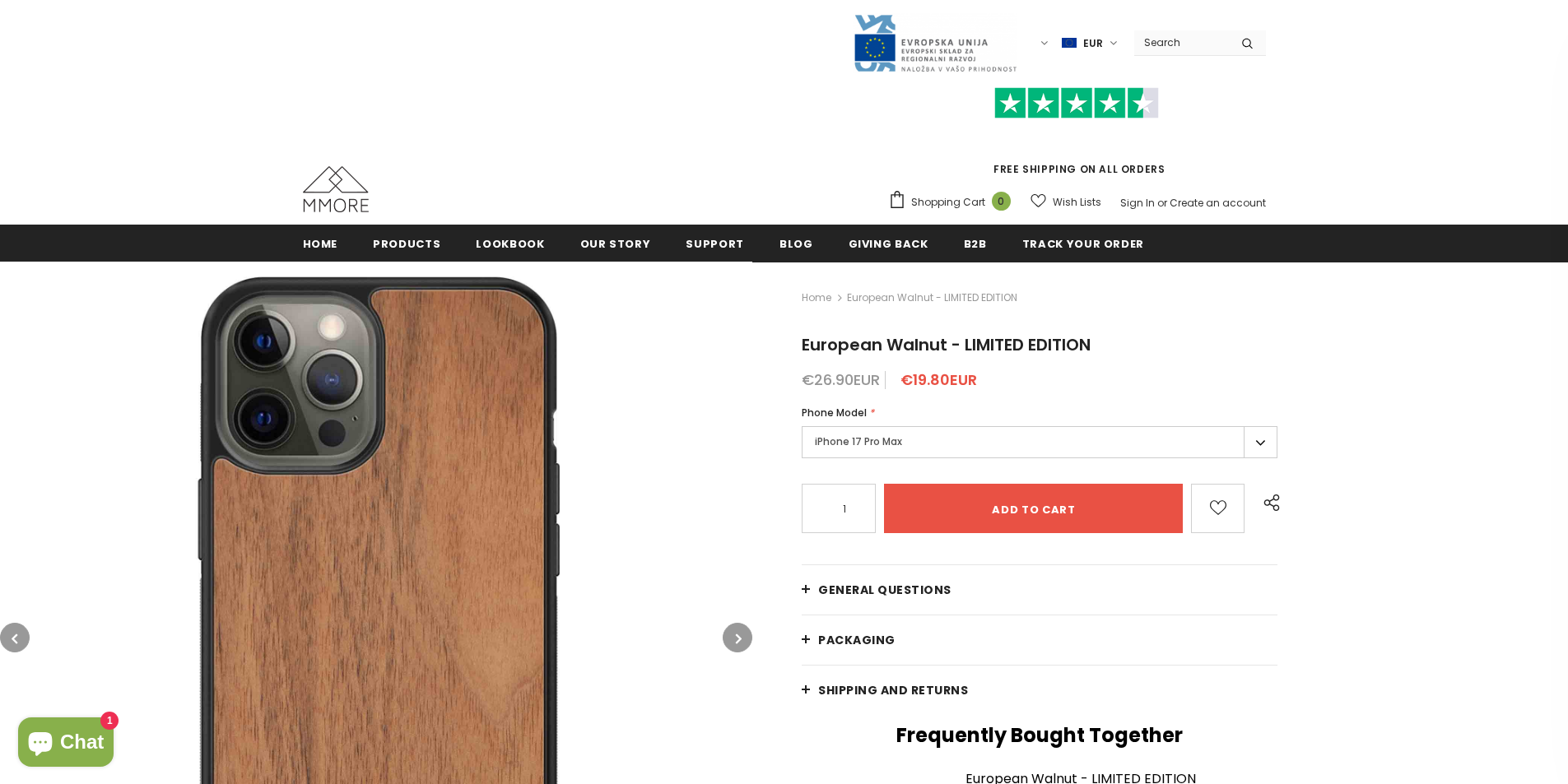
click at [1252, 453] on label "iPhone 17 Pro Max" at bounding box center [1040, 441] width 476 height 32
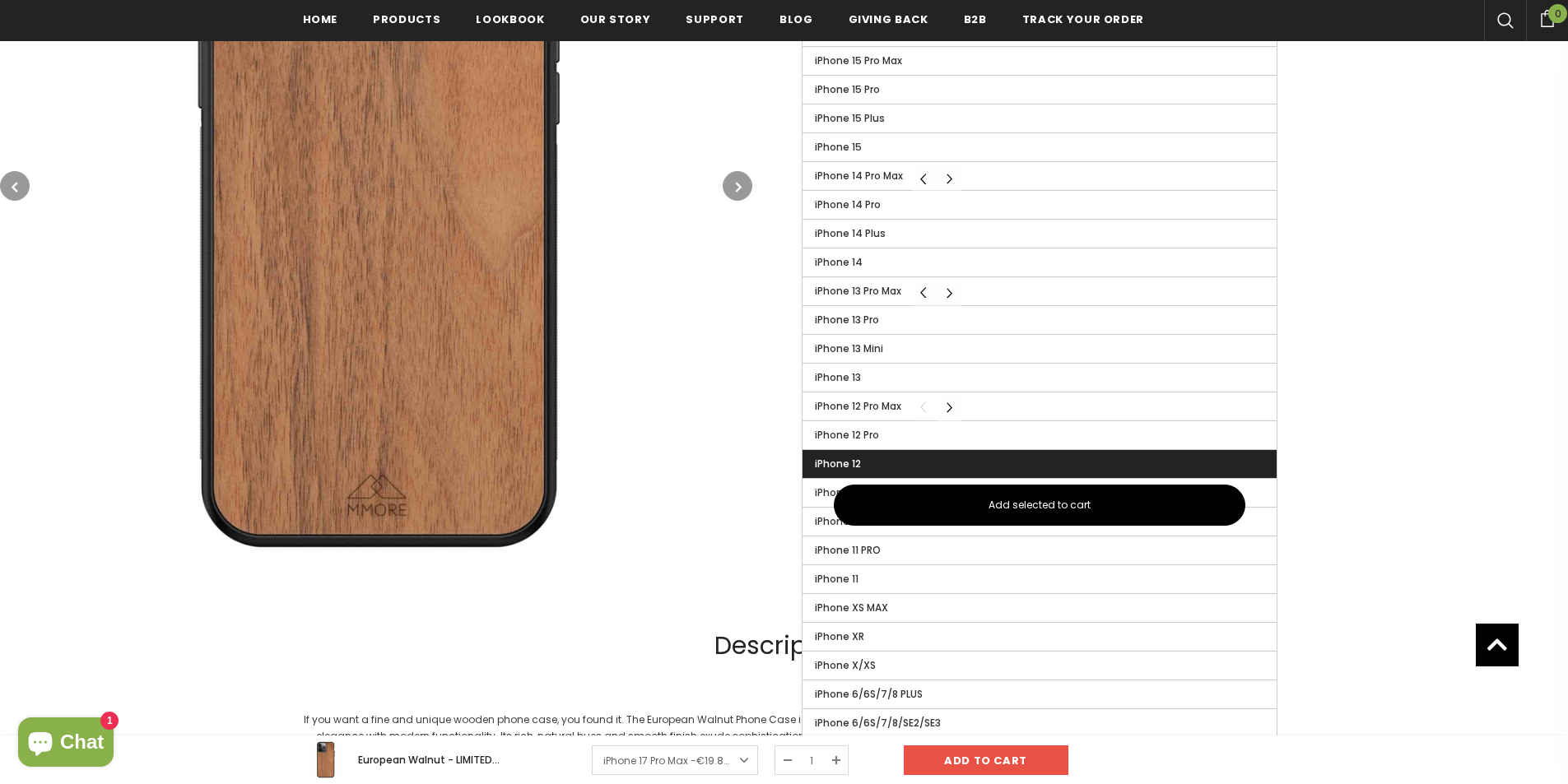
scroll to position [658, 0]
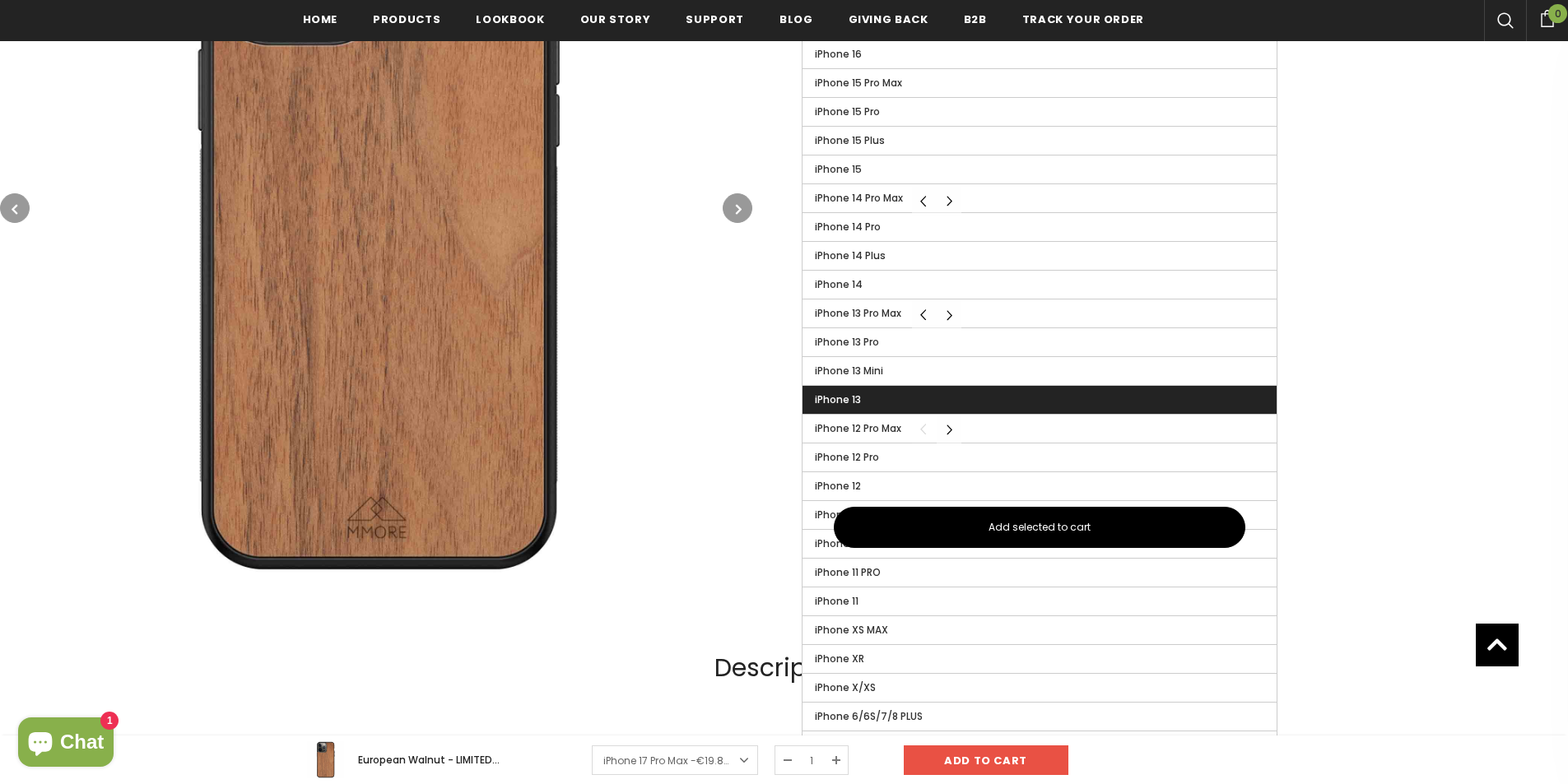
click at [1008, 397] on label "iPhone 13" at bounding box center [1039, 400] width 474 height 28
click at [0, 0] on input "iPhone 13" at bounding box center [0, 0] width 0 height 0
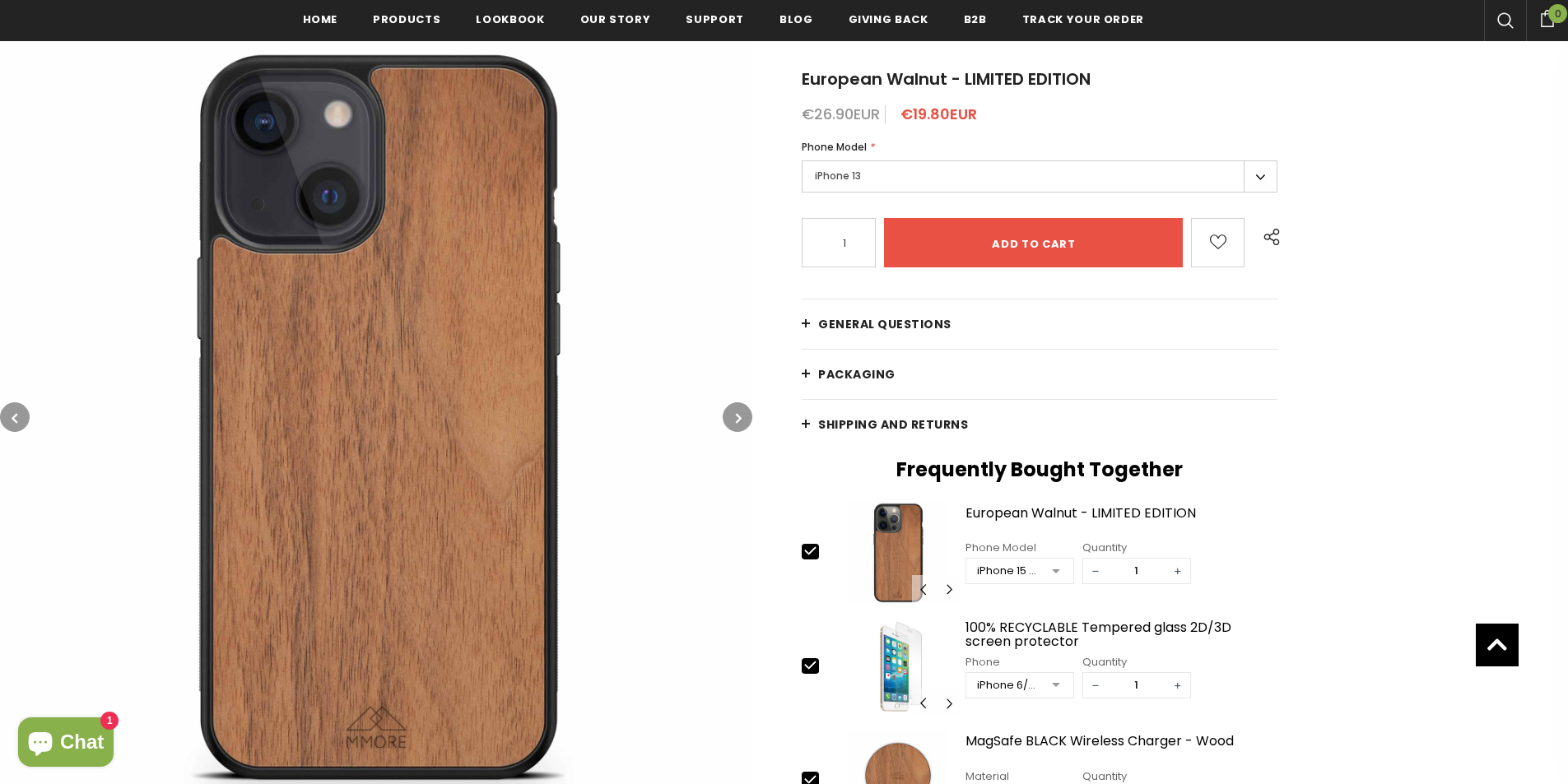
scroll to position [246, 0]
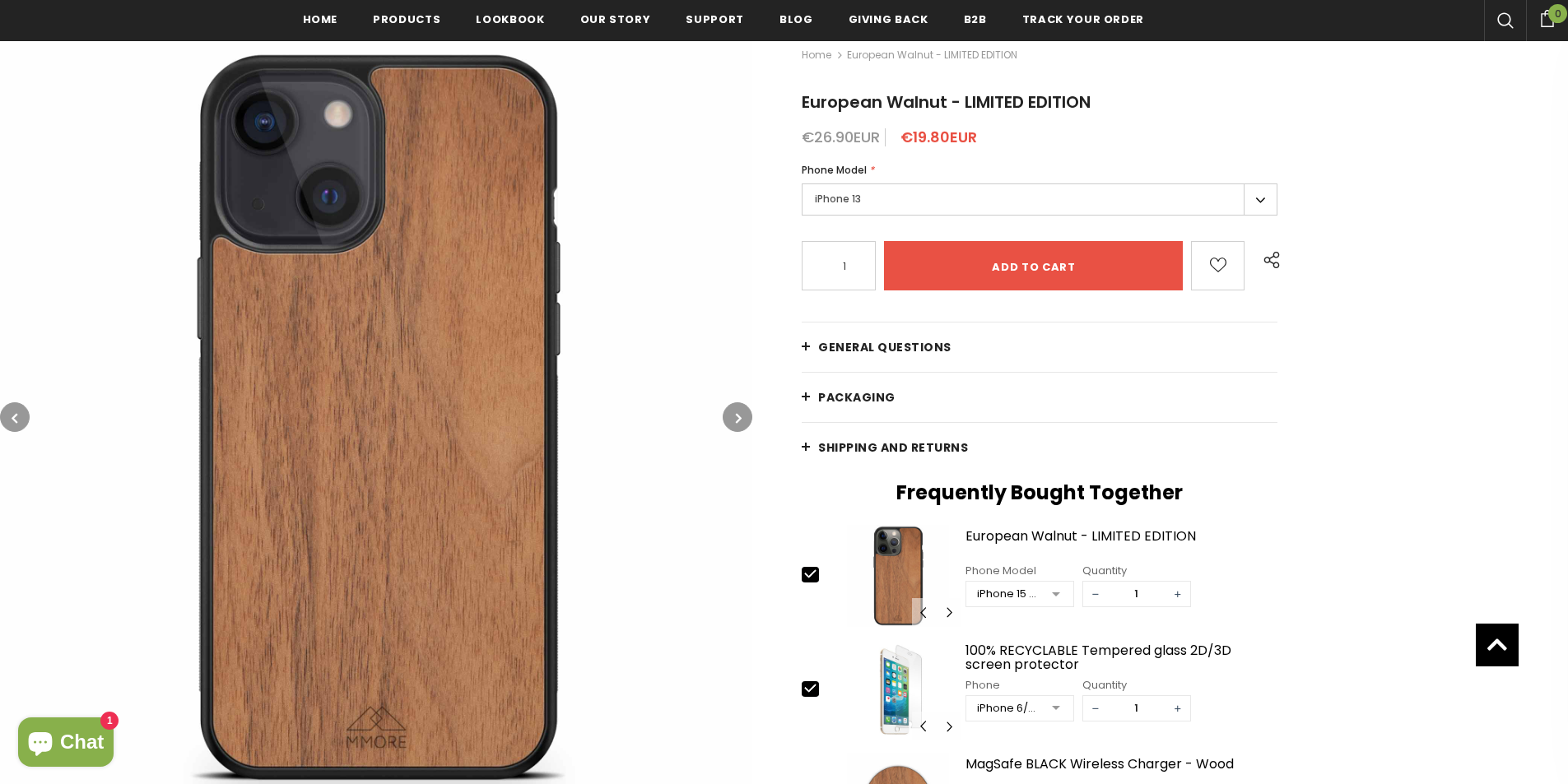
click at [836, 343] on span "General Questions" at bounding box center [884, 346] width 133 height 16
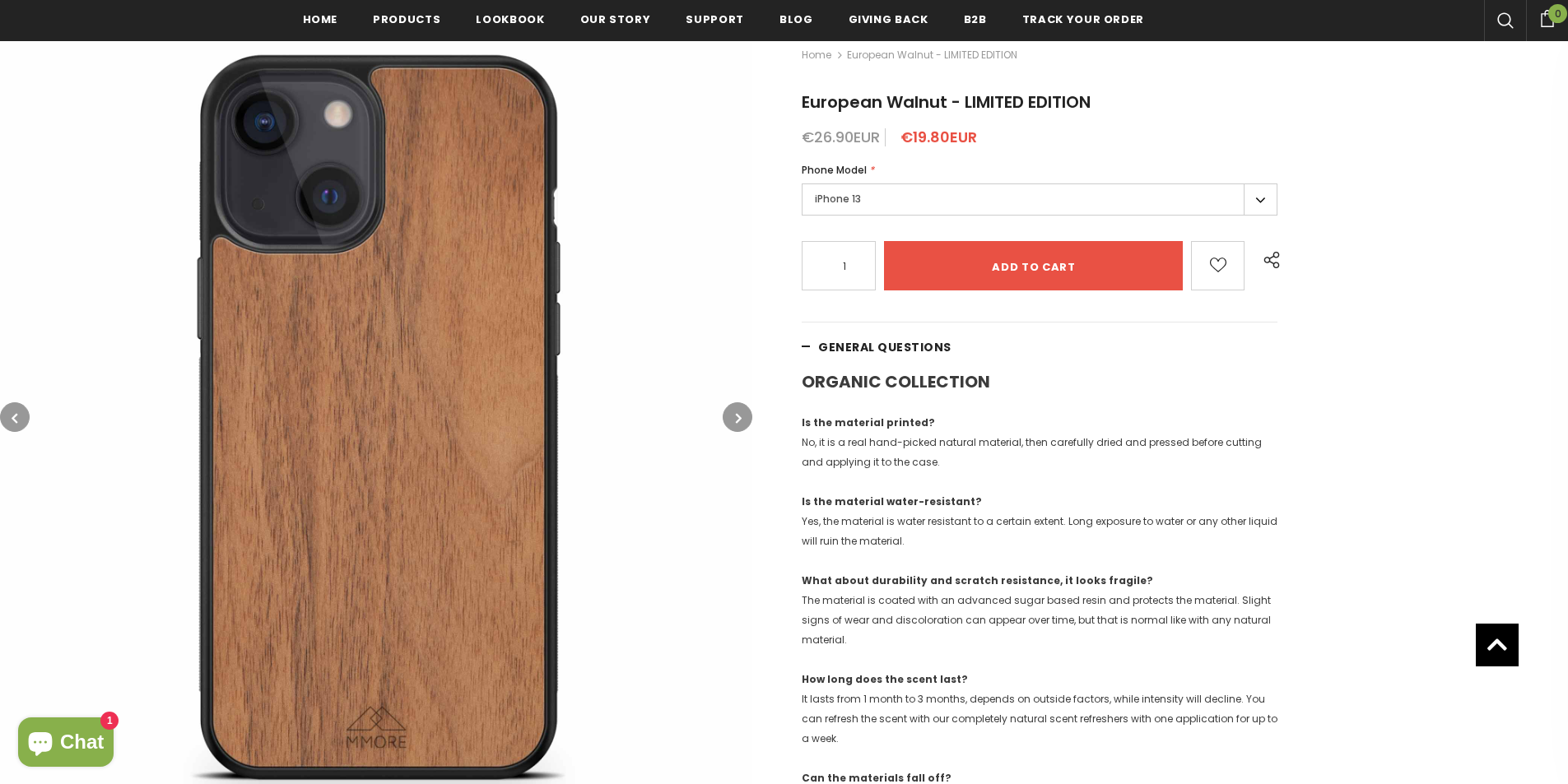
click at [836, 343] on span "General Questions" at bounding box center [884, 346] width 133 height 16
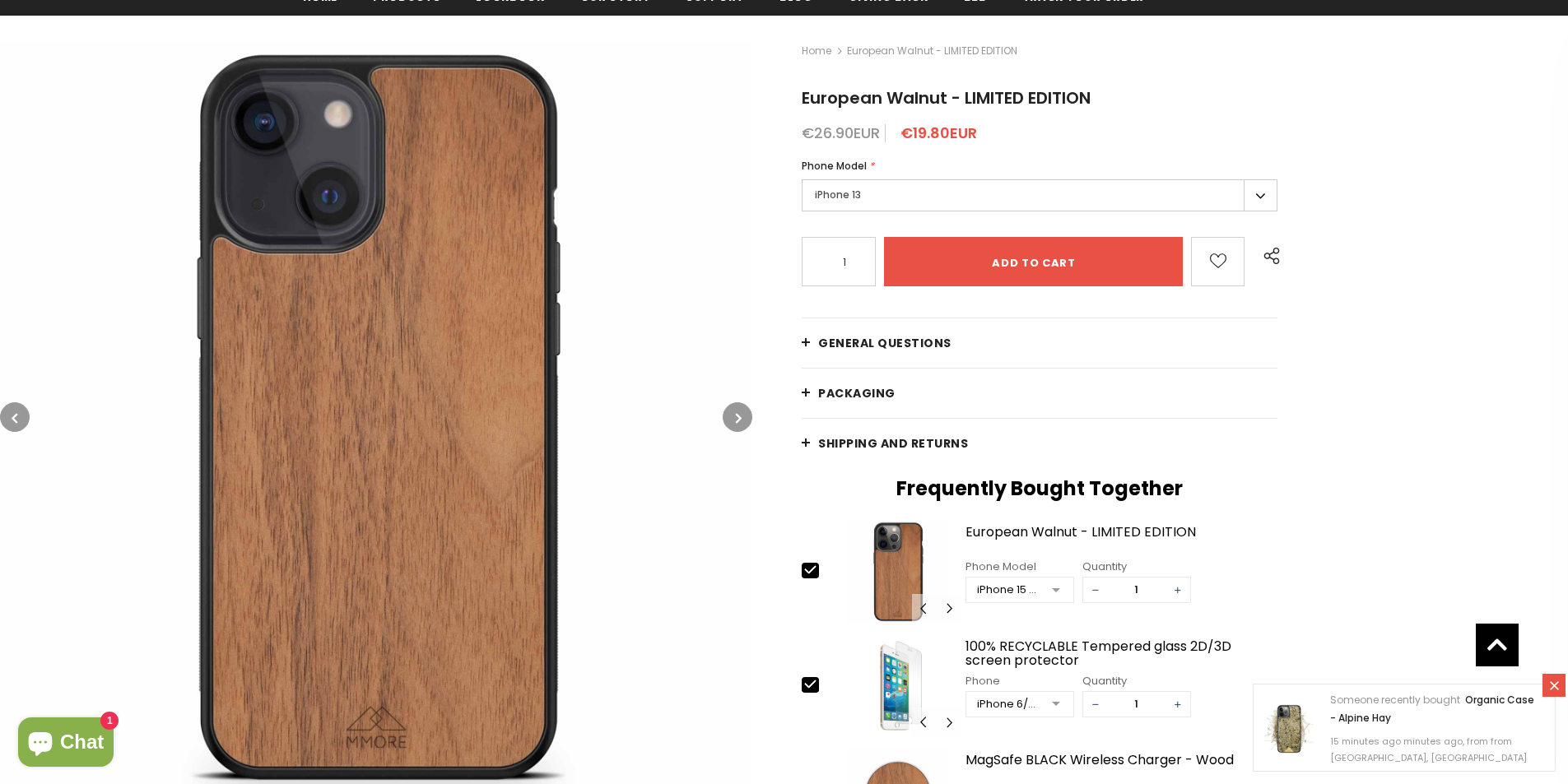
scroll to position [165, 0]
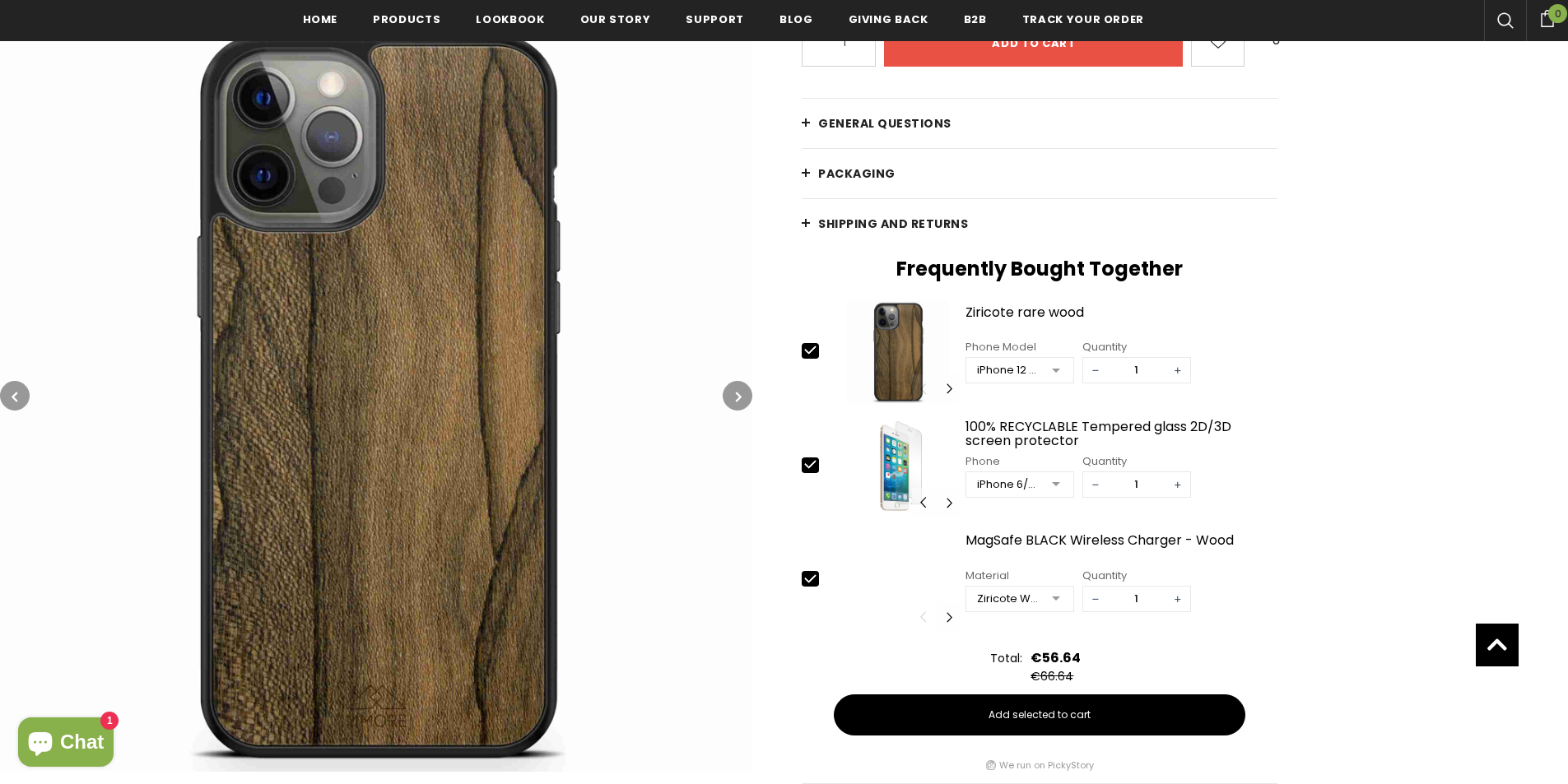
scroll to position [169, 0]
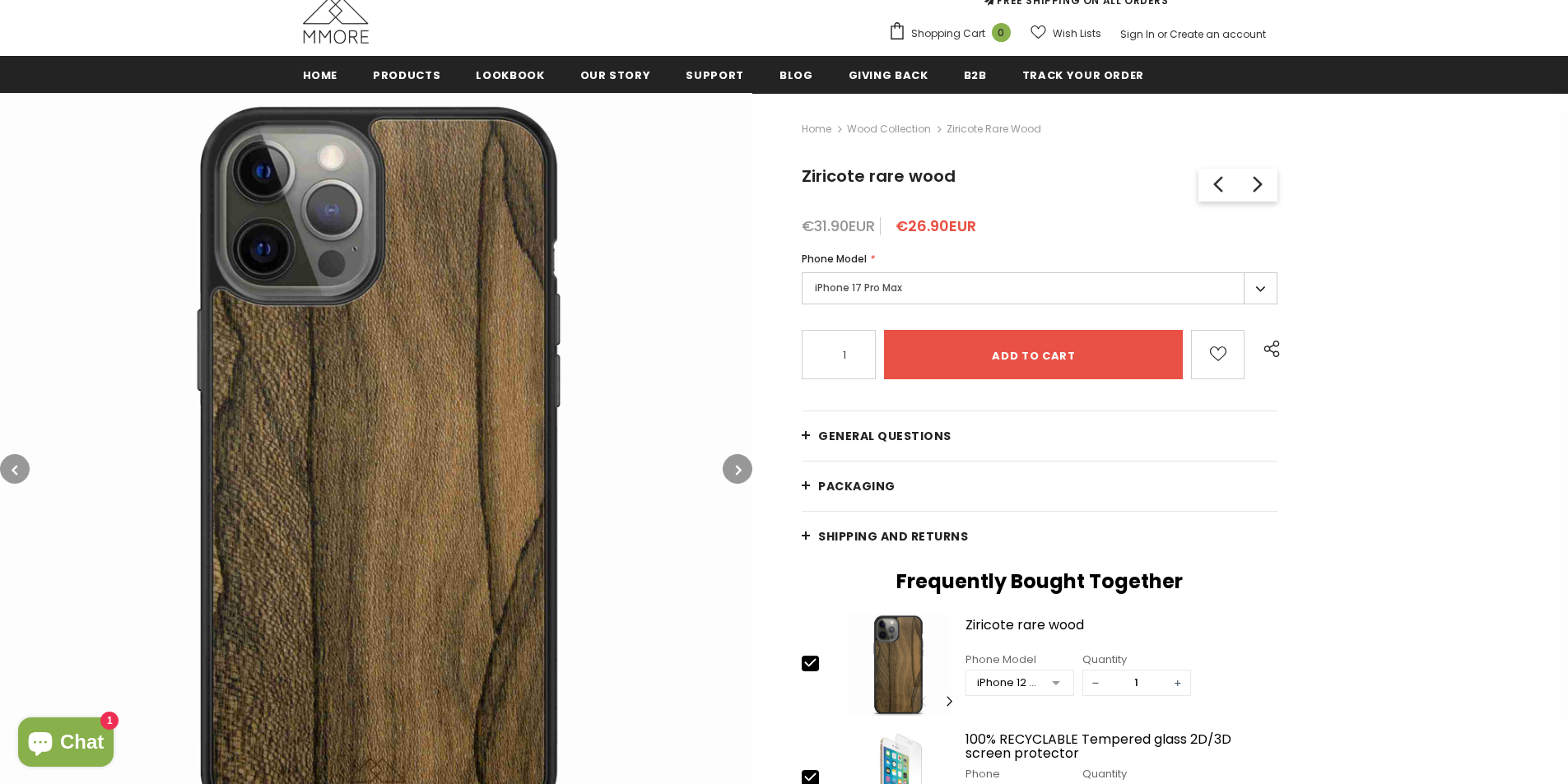
click at [743, 470] on button "button" at bounding box center [737, 469] width 30 height 30
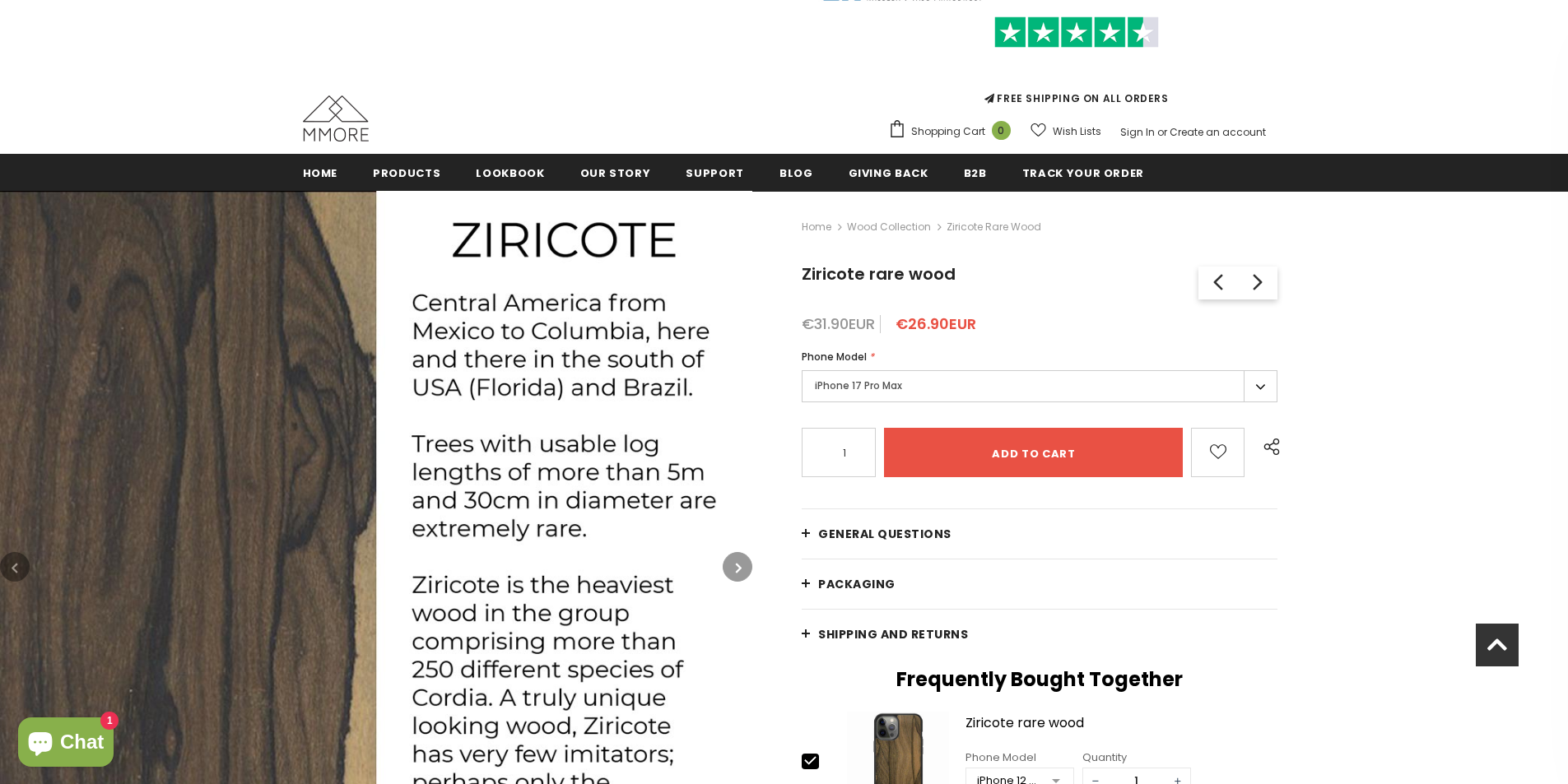
scroll to position [8, 0]
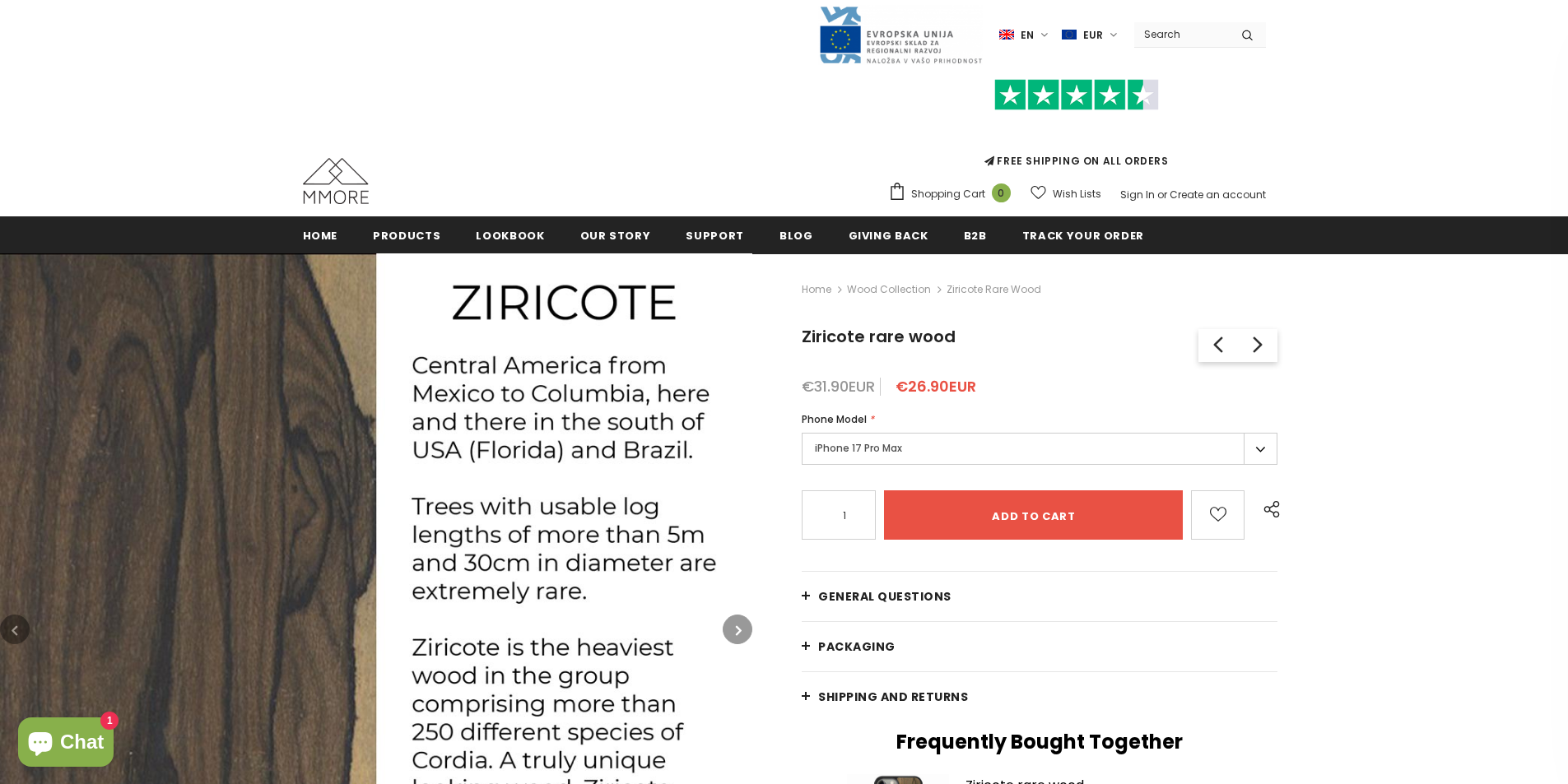
click at [902, 445] on label "iPhone 17 Pro Max" at bounding box center [1040, 448] width 476 height 32
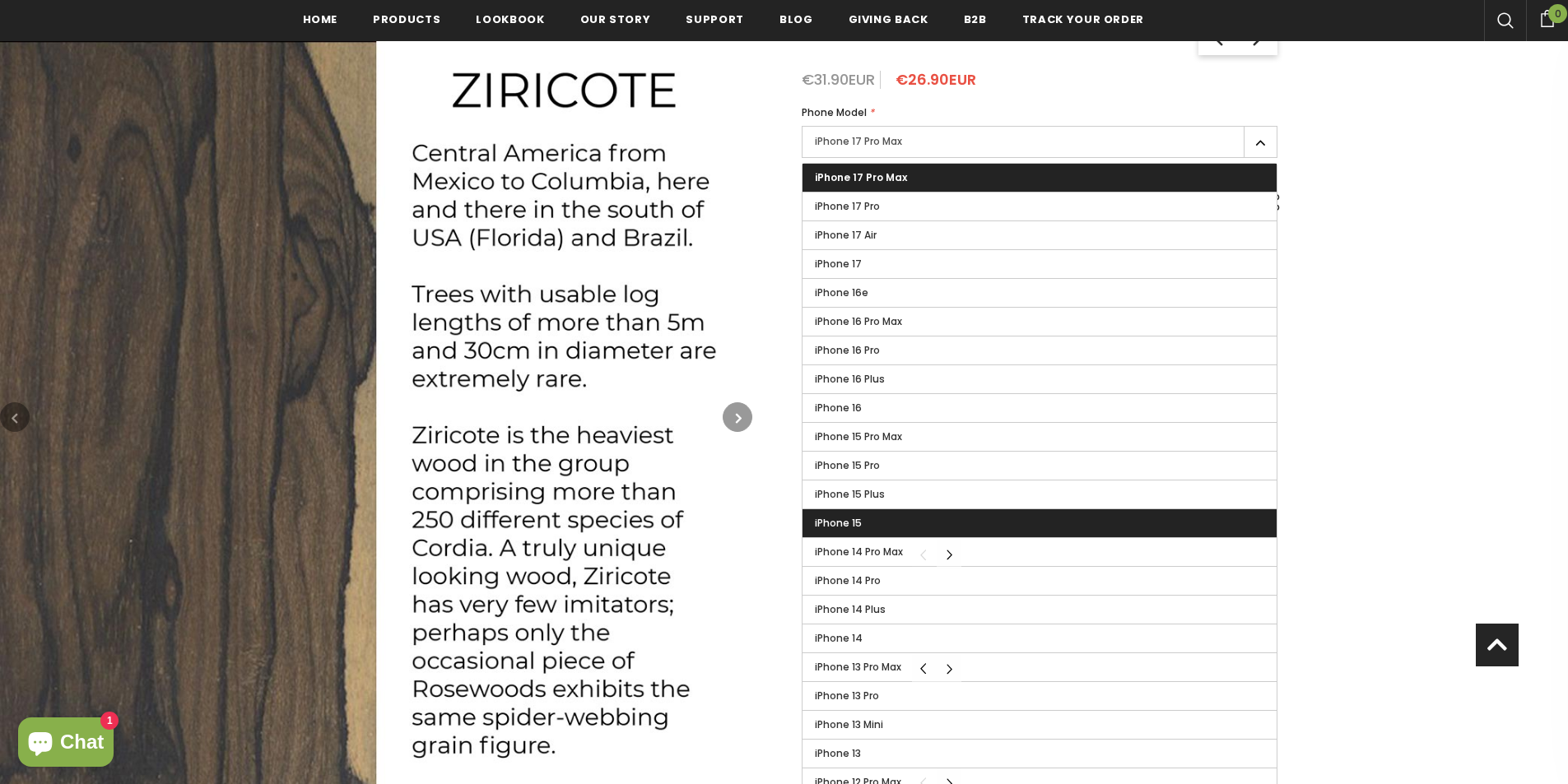
scroll to position [338, 0]
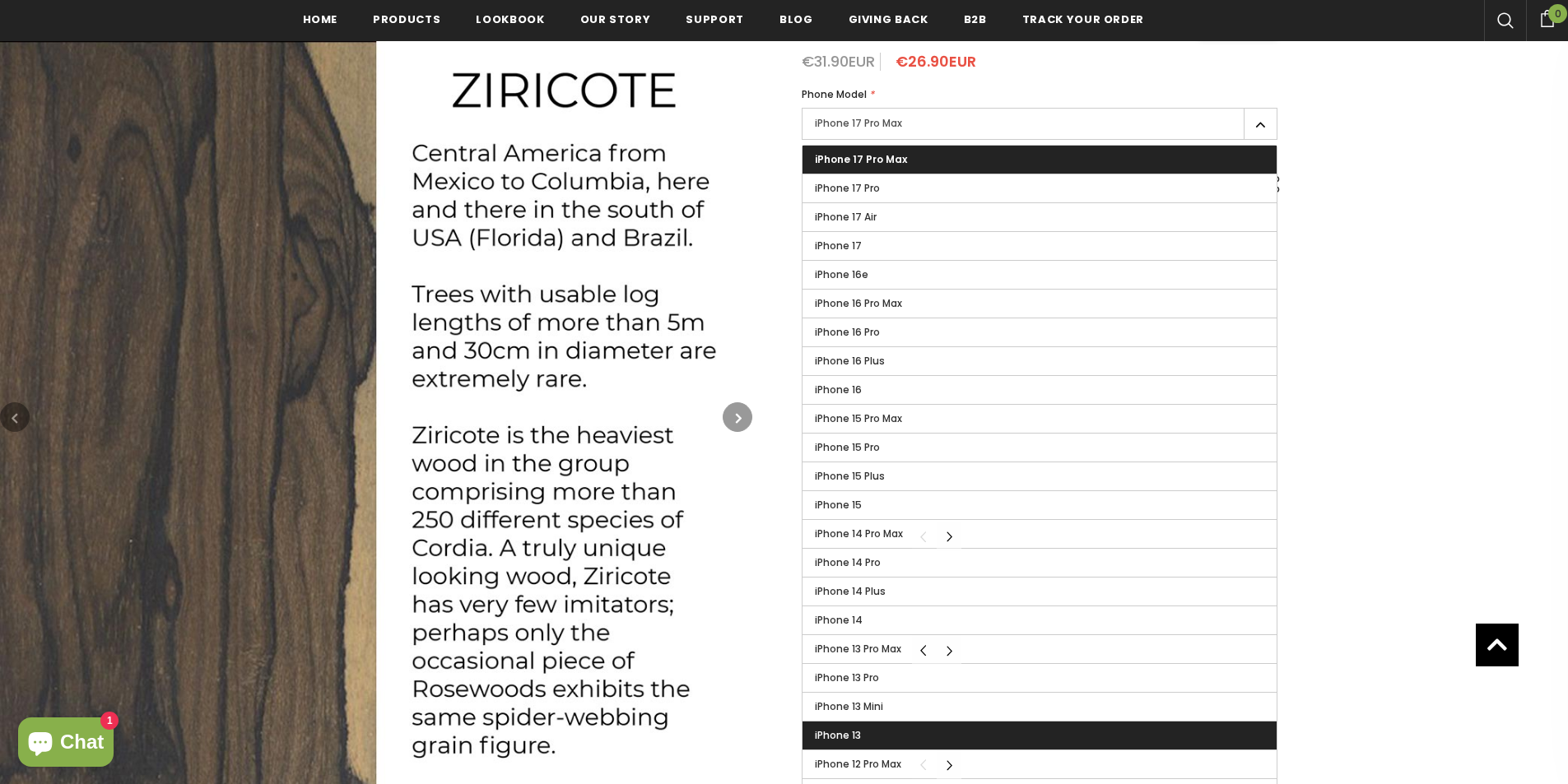
click at [923, 730] on label "iPhone 13" at bounding box center [1039, 735] width 474 height 28
click at [0, 0] on input "iPhone 13" at bounding box center [0, 0] width 0 height 0
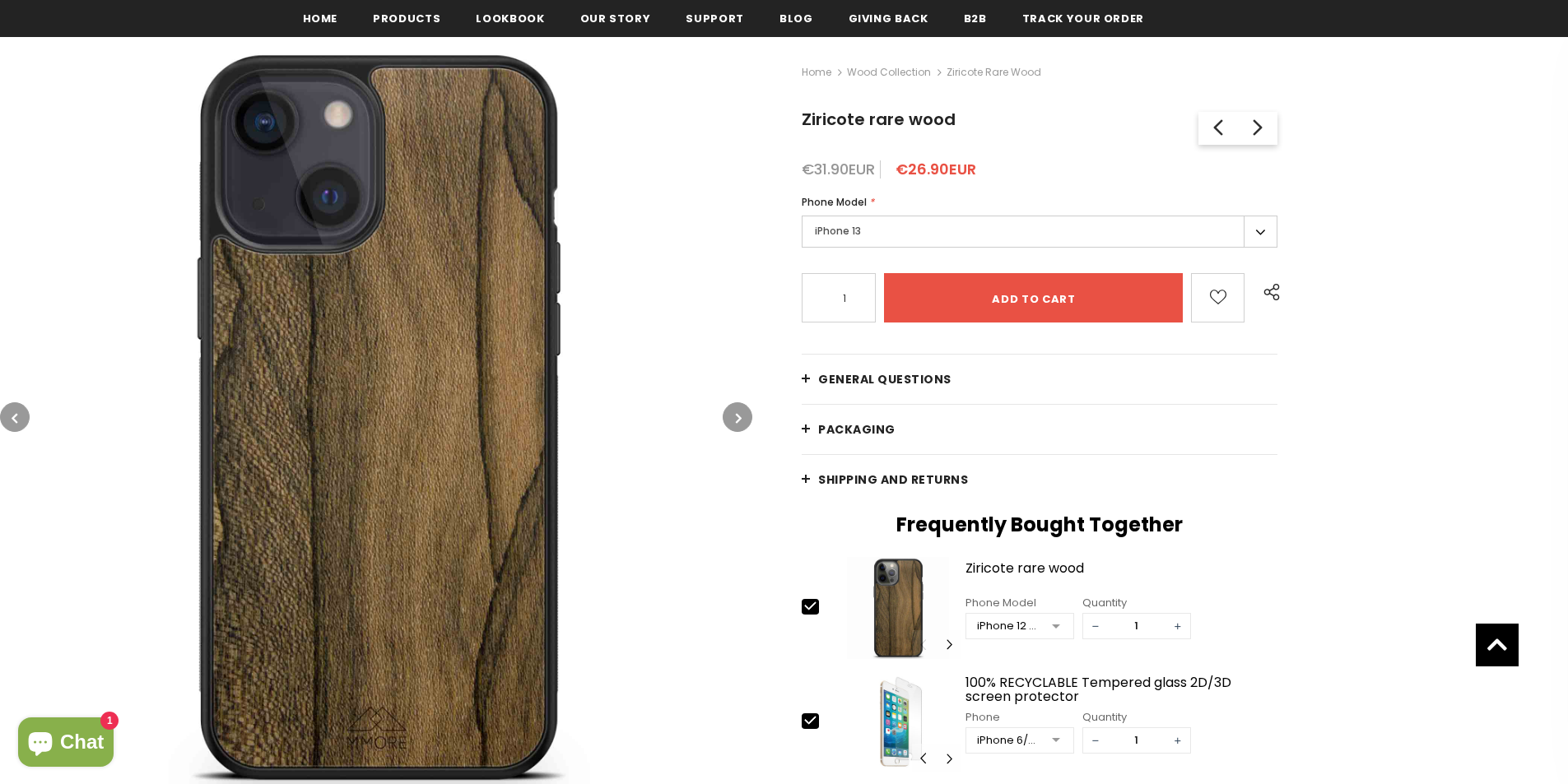
scroll to position [90, 0]
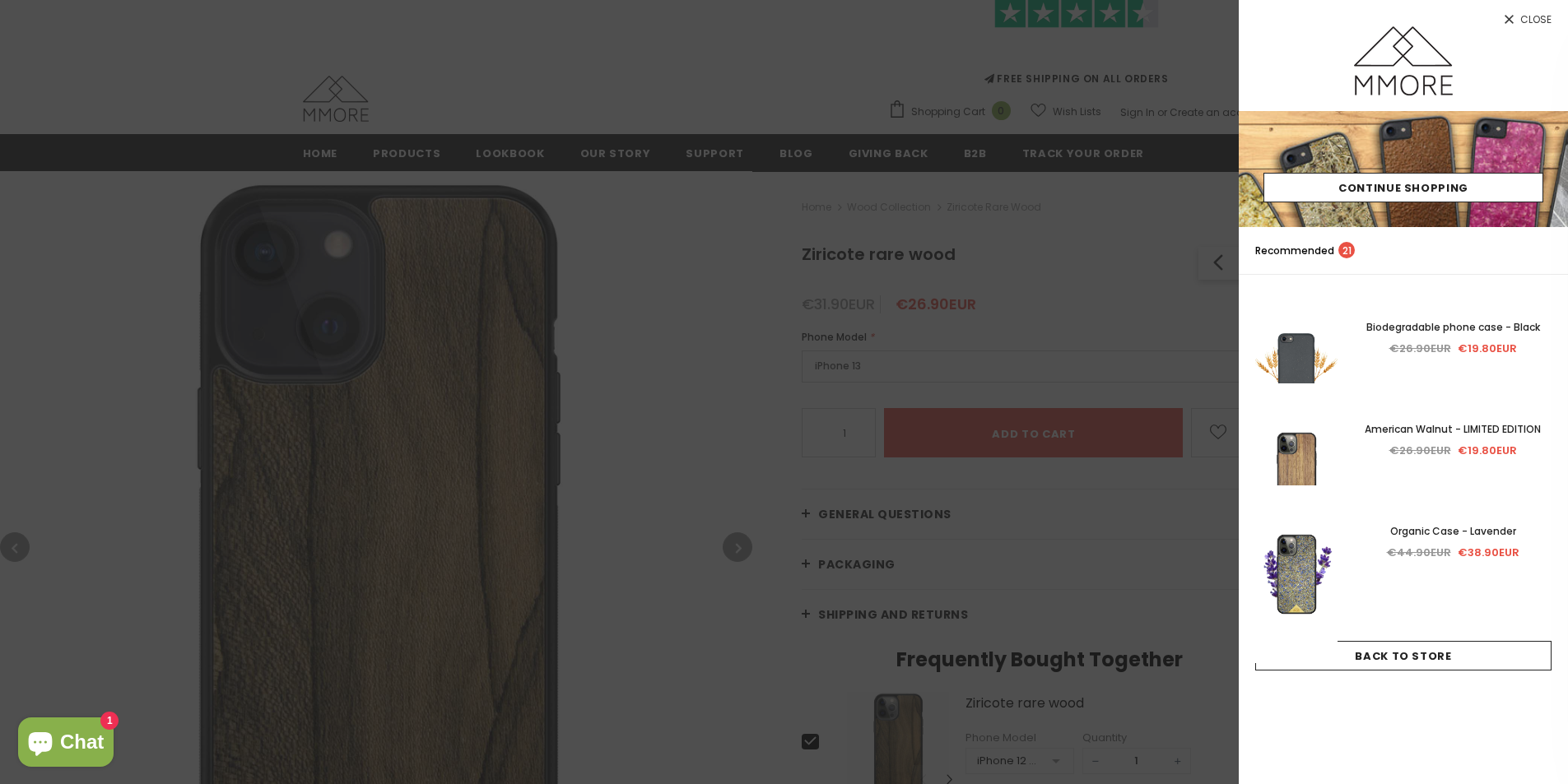
click at [1013, 241] on div at bounding box center [784, 392] width 1568 height 784
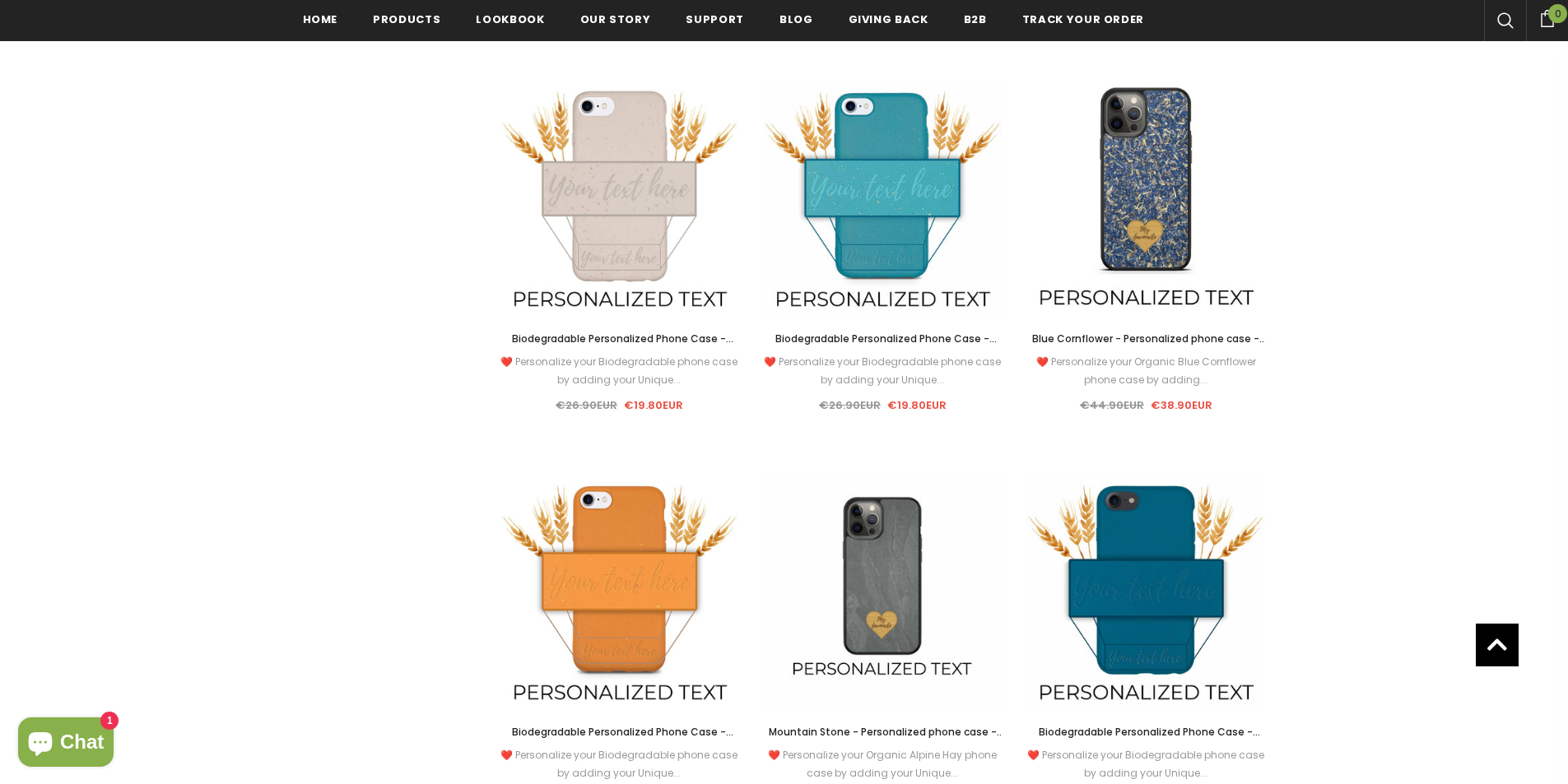
scroll to position [1155, 0]
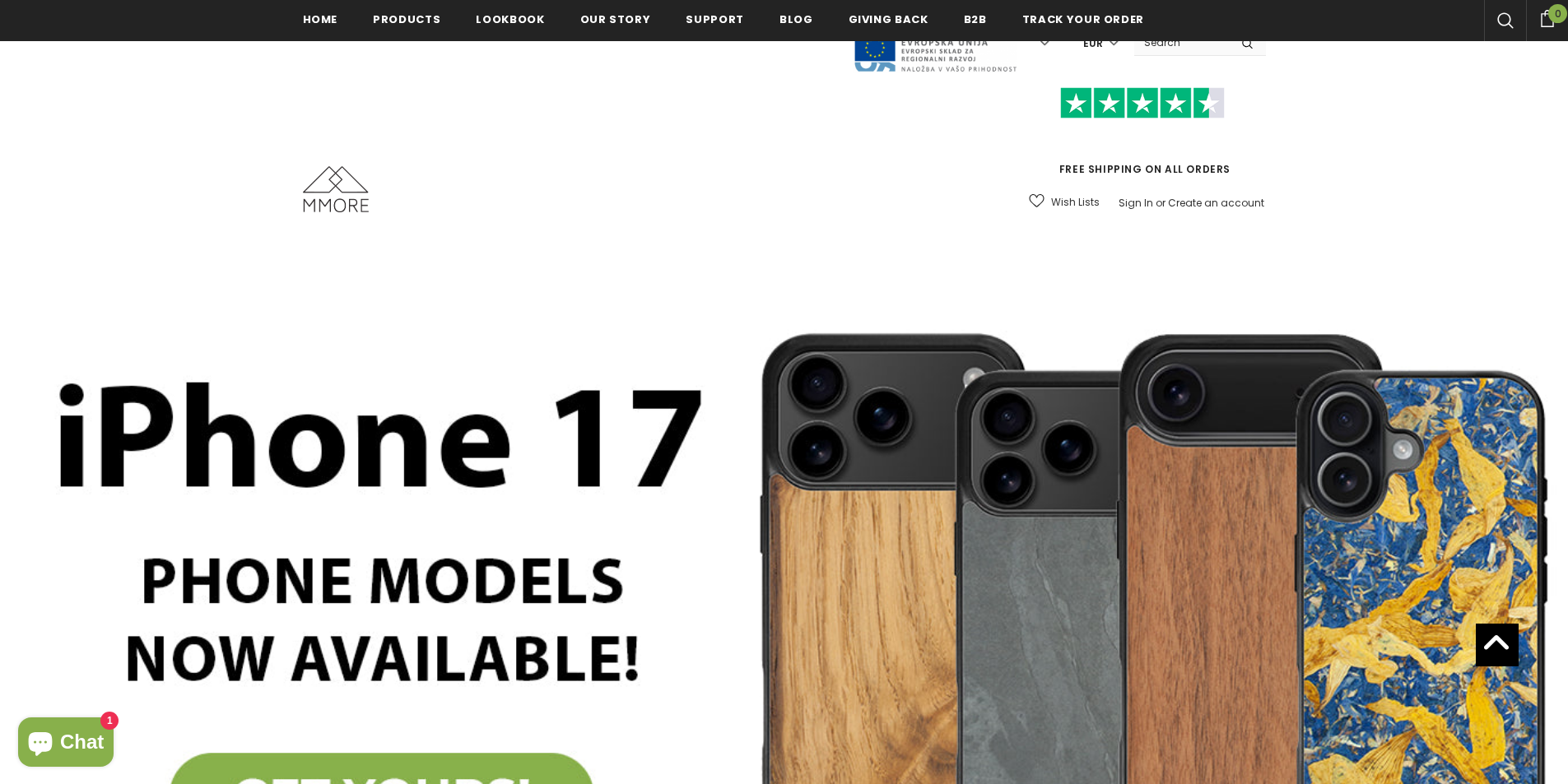
scroll to position [744, 0]
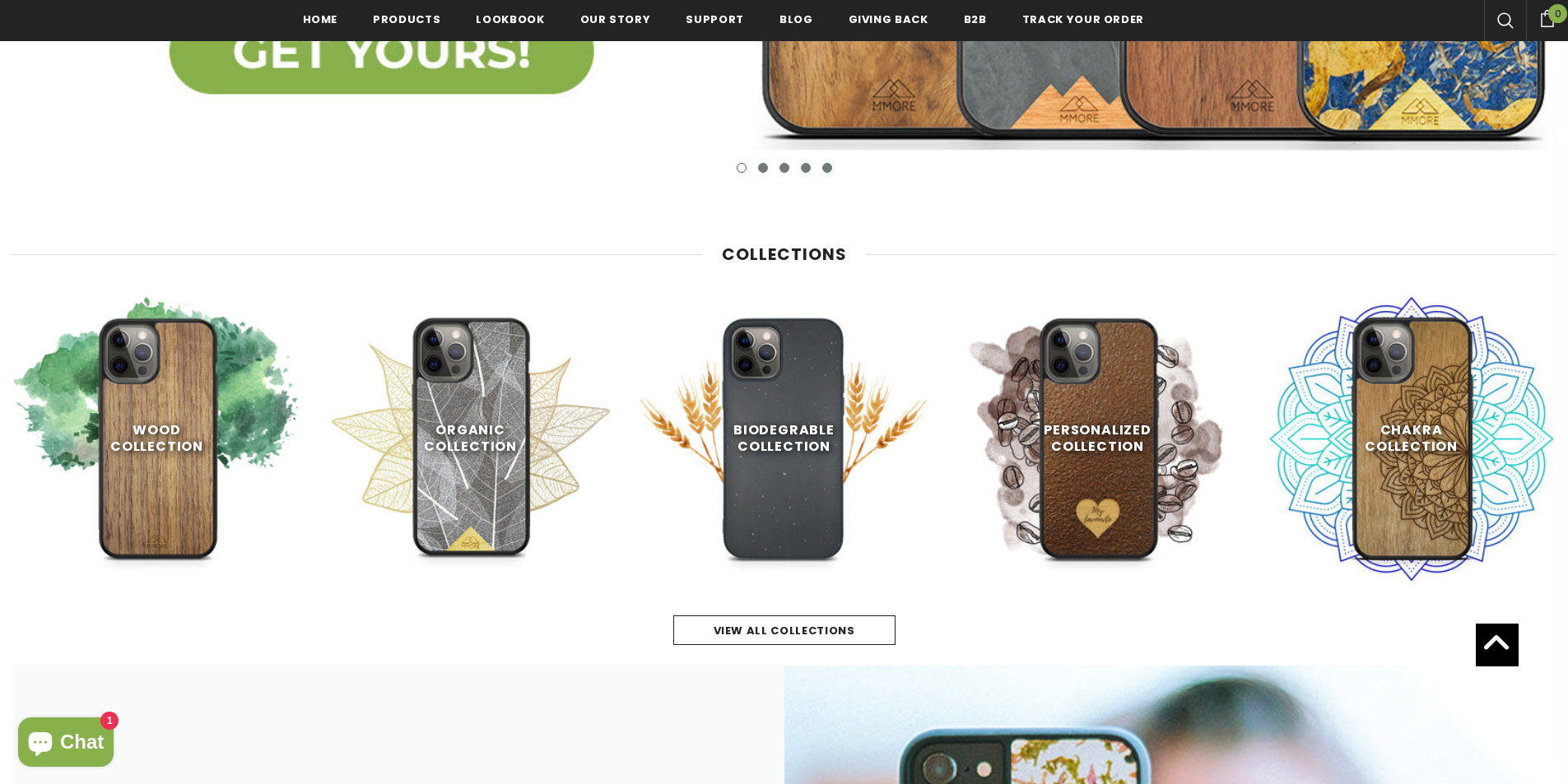
click at [57, 723] on icon "Chat window" at bounding box center [40, 741] width 40 height 40
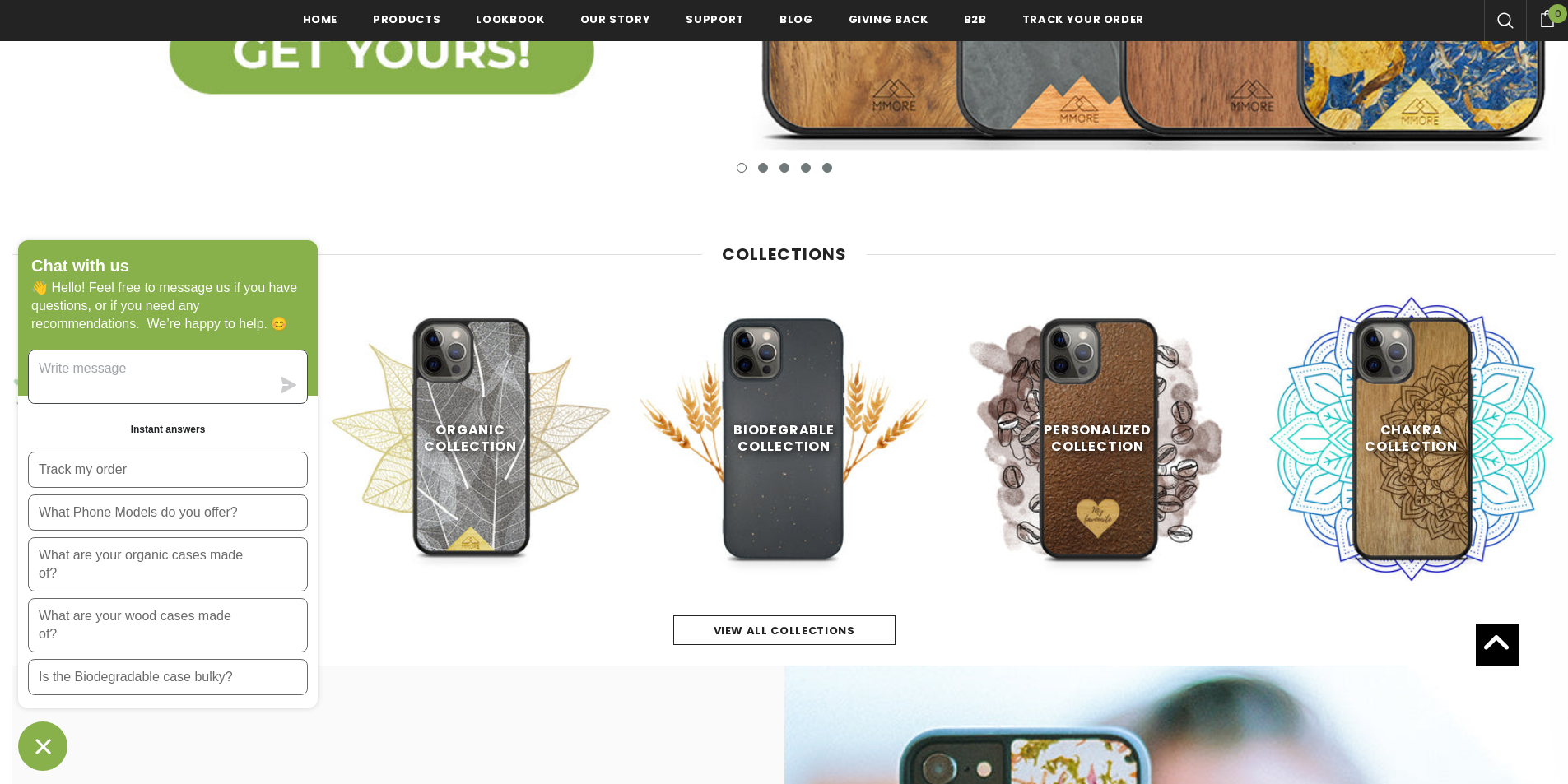
click at [151, 356] on textarea "Message us" at bounding box center [150, 376] width 242 height 52
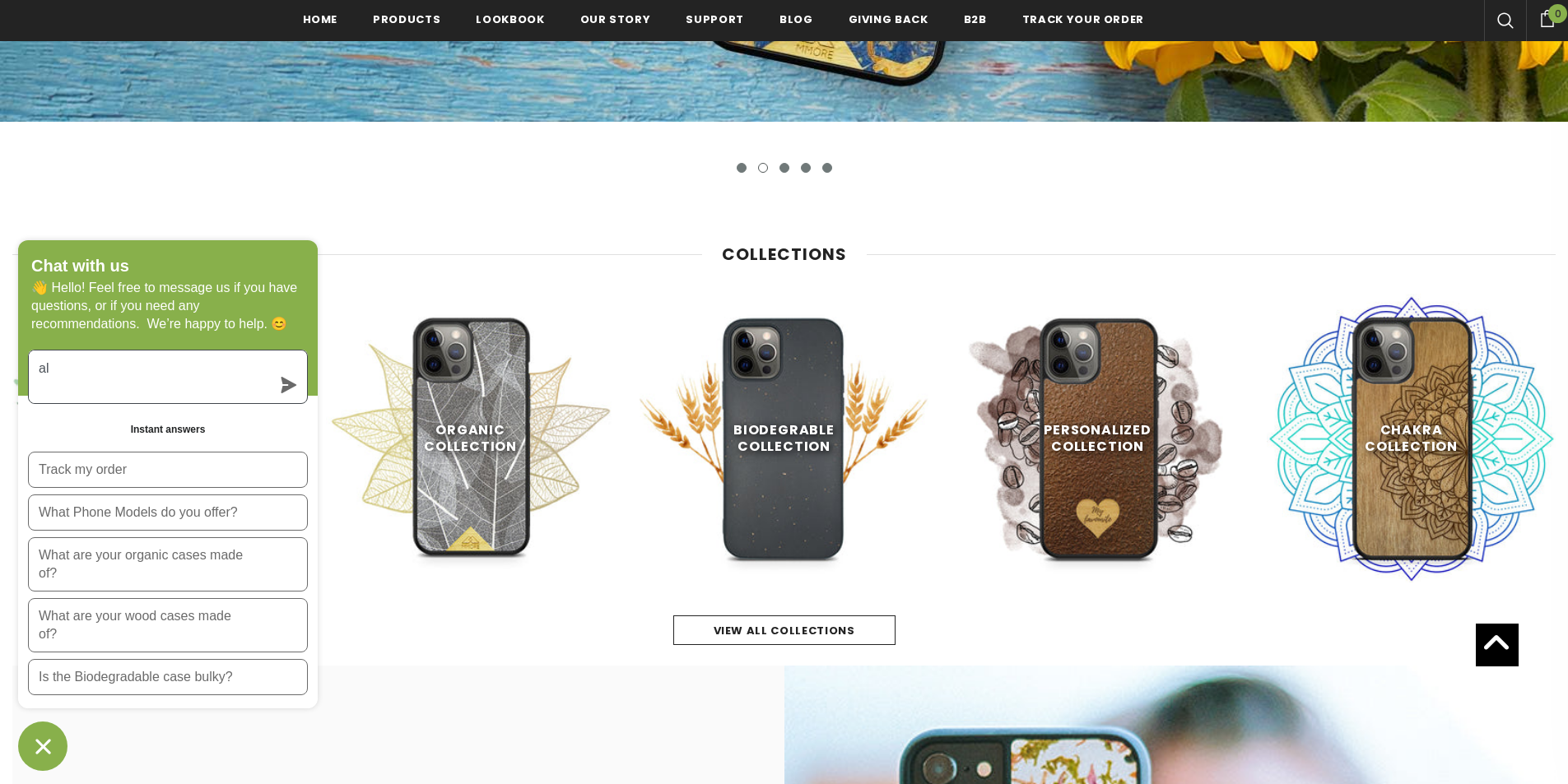
type textarea "a"
type textarea "is it slovenian"
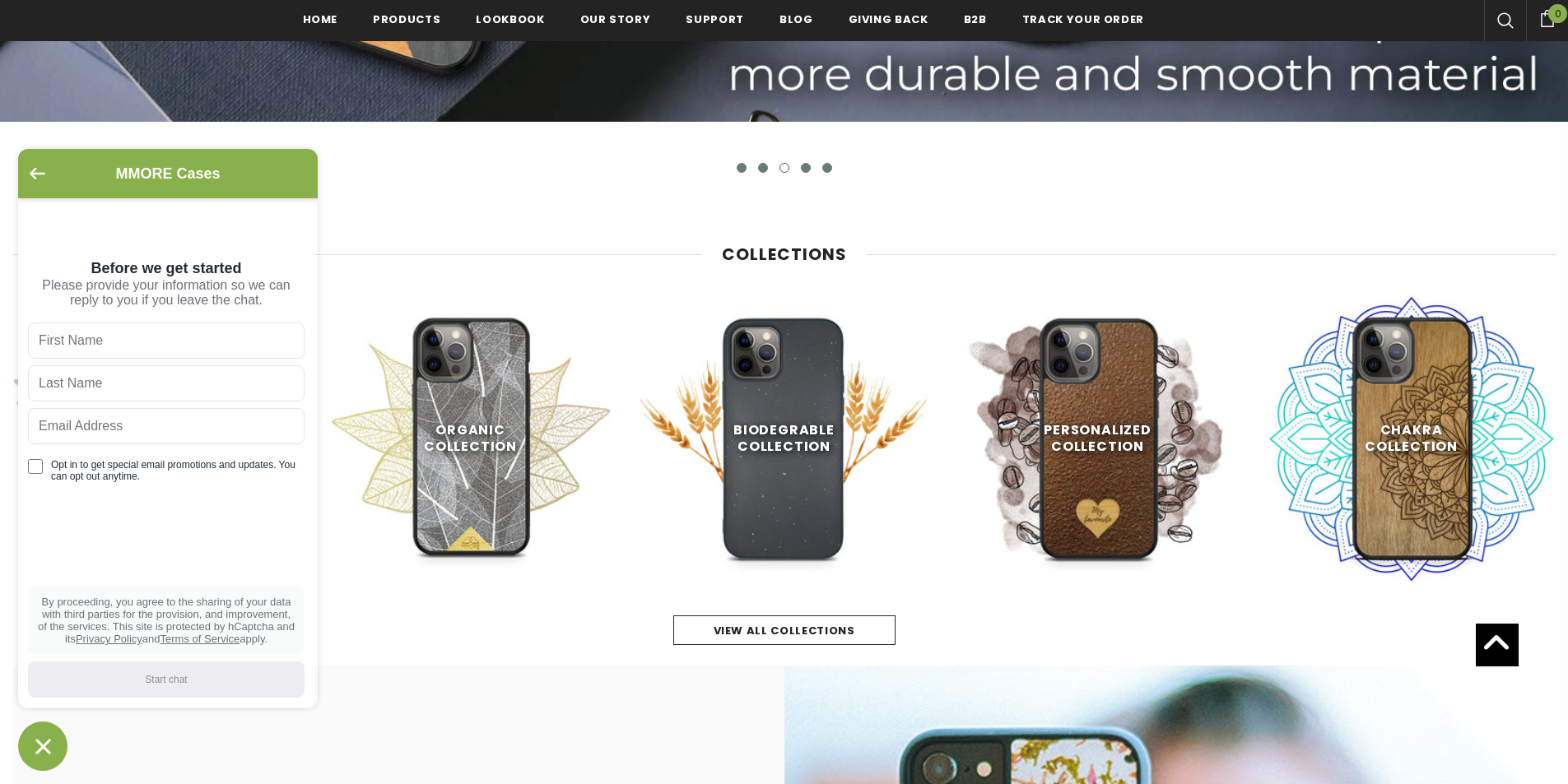
drag, startPoint x: 523, startPoint y: 315, endPoint x: 497, endPoint y: 285, distance: 39.7
click at [516, 305] on link at bounding box center [471, 439] width 289 height 289
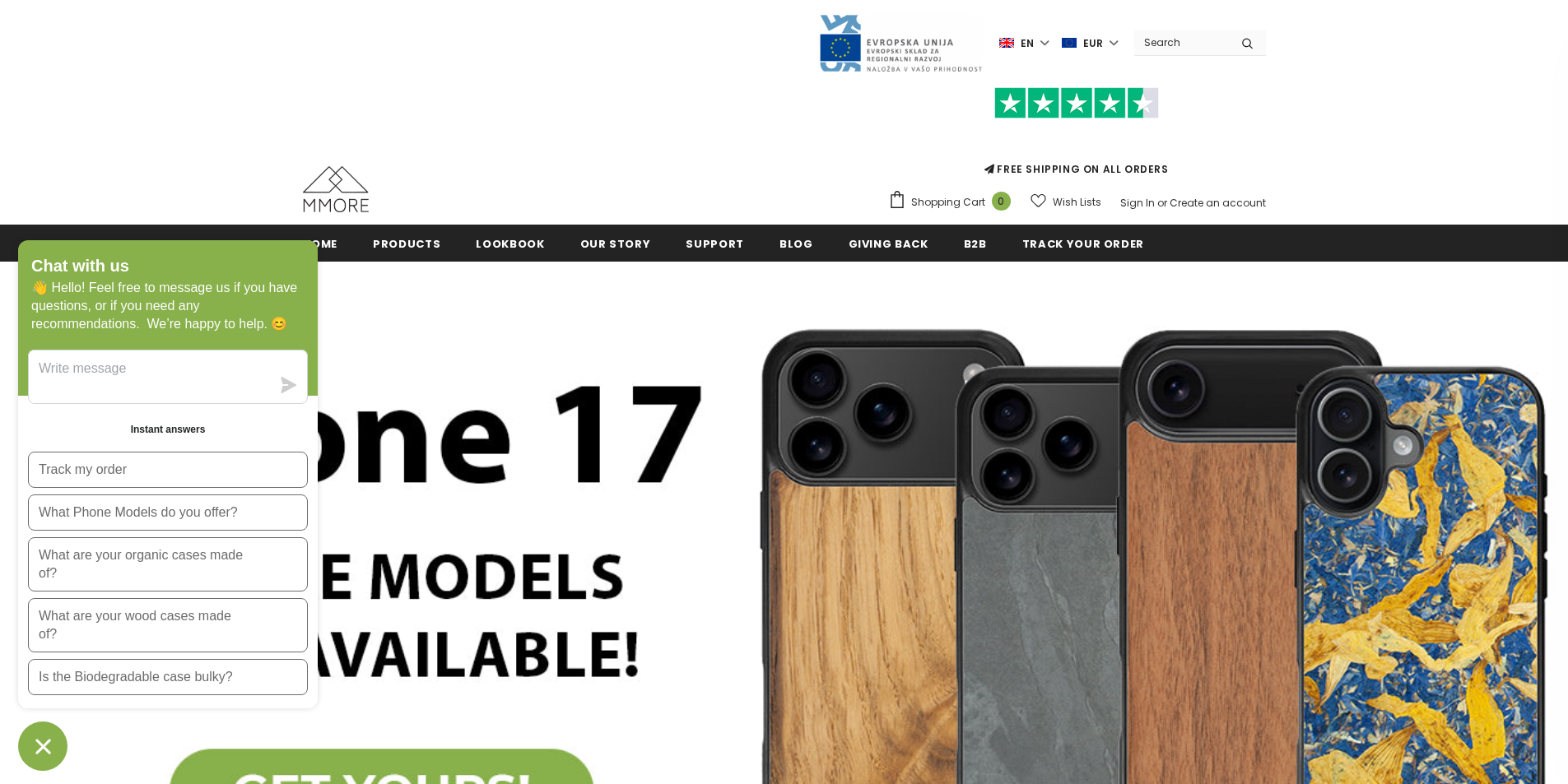
click at [1030, 49] on span "en" at bounding box center [1027, 43] width 14 height 16
click at [1080, 41] on label "EUR" at bounding box center [1091, 42] width 60 height 24
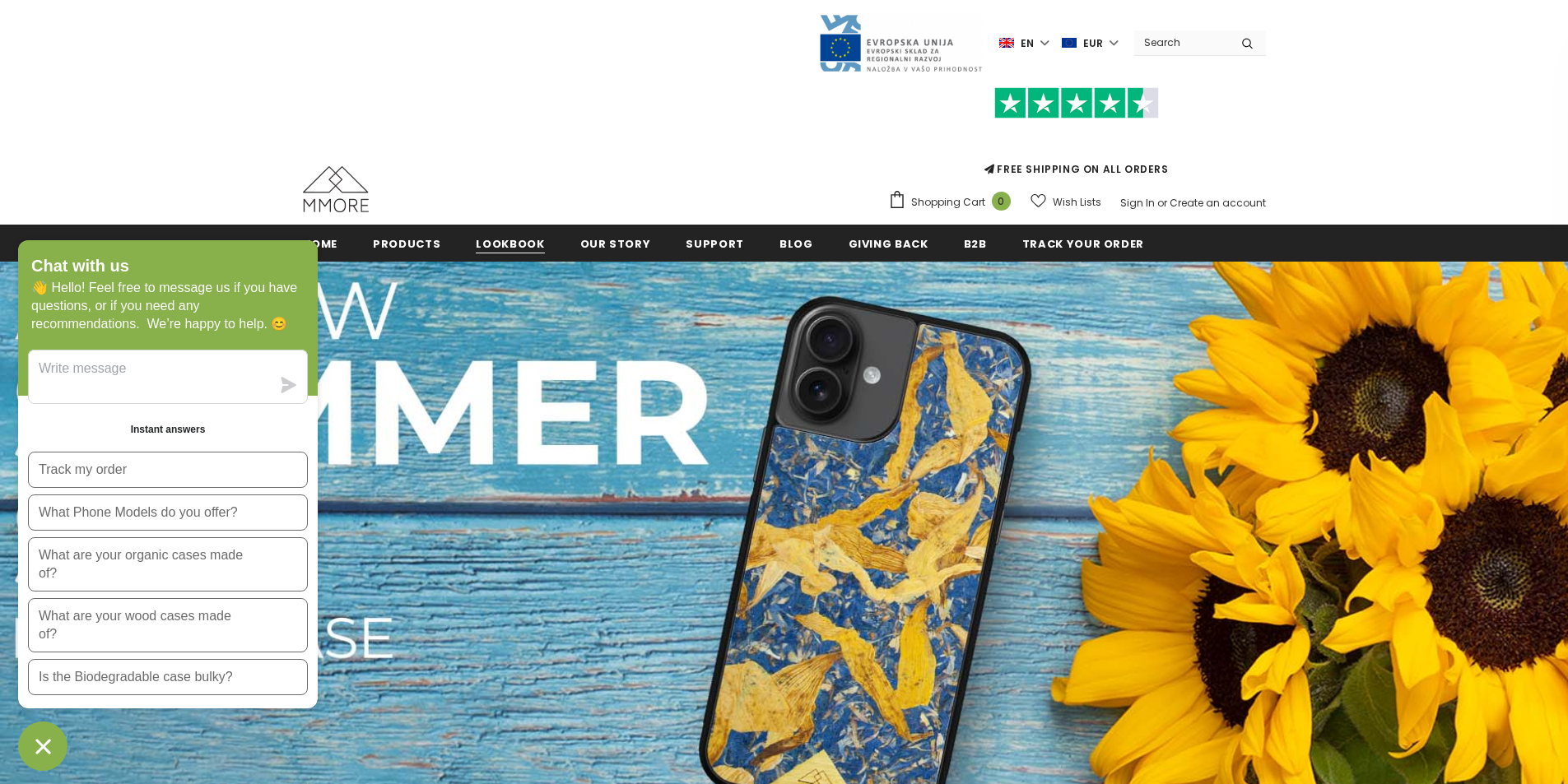
click at [514, 245] on span "Lookbook" at bounding box center [510, 244] width 68 height 16
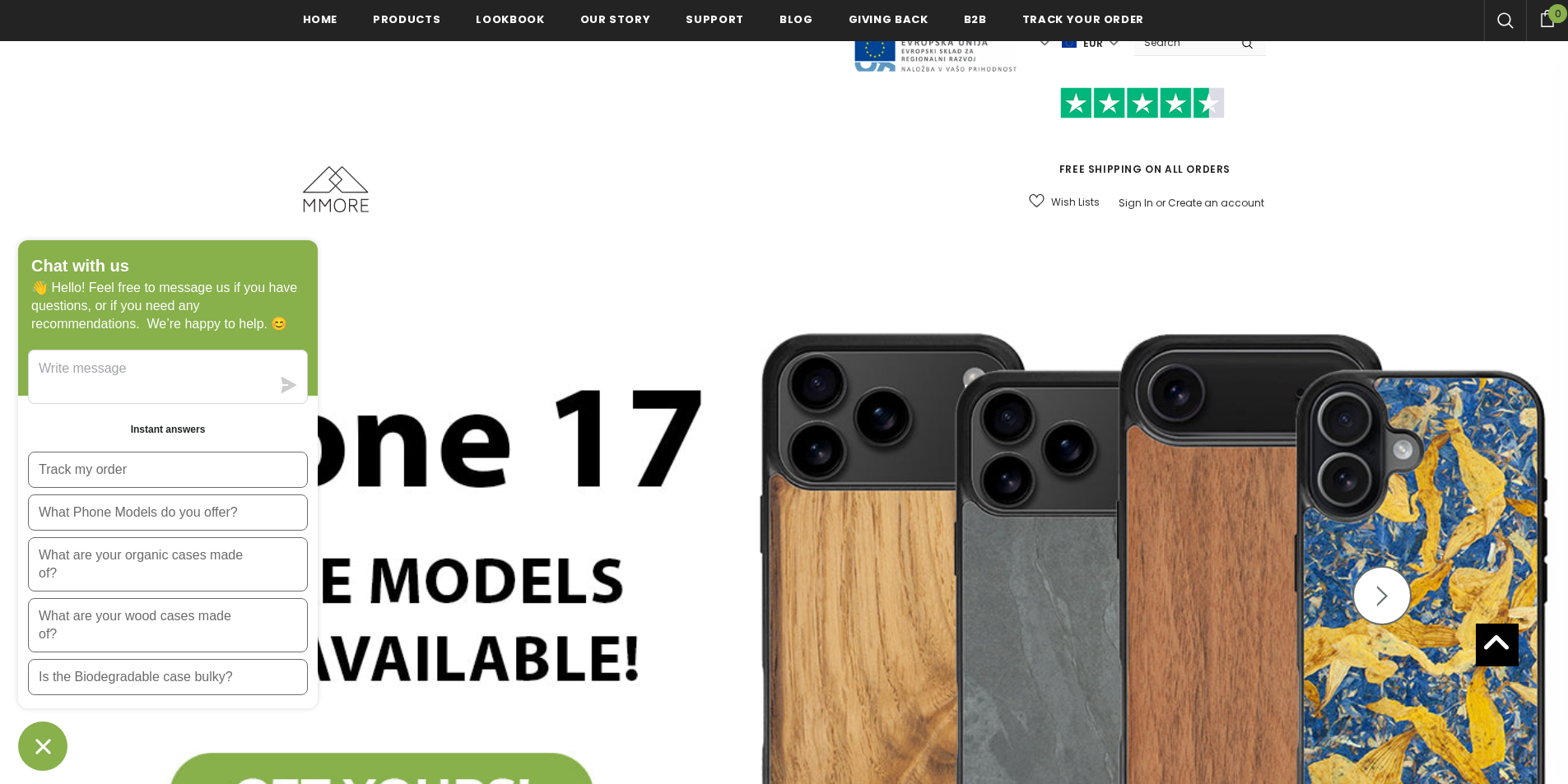
scroll to position [333, 0]
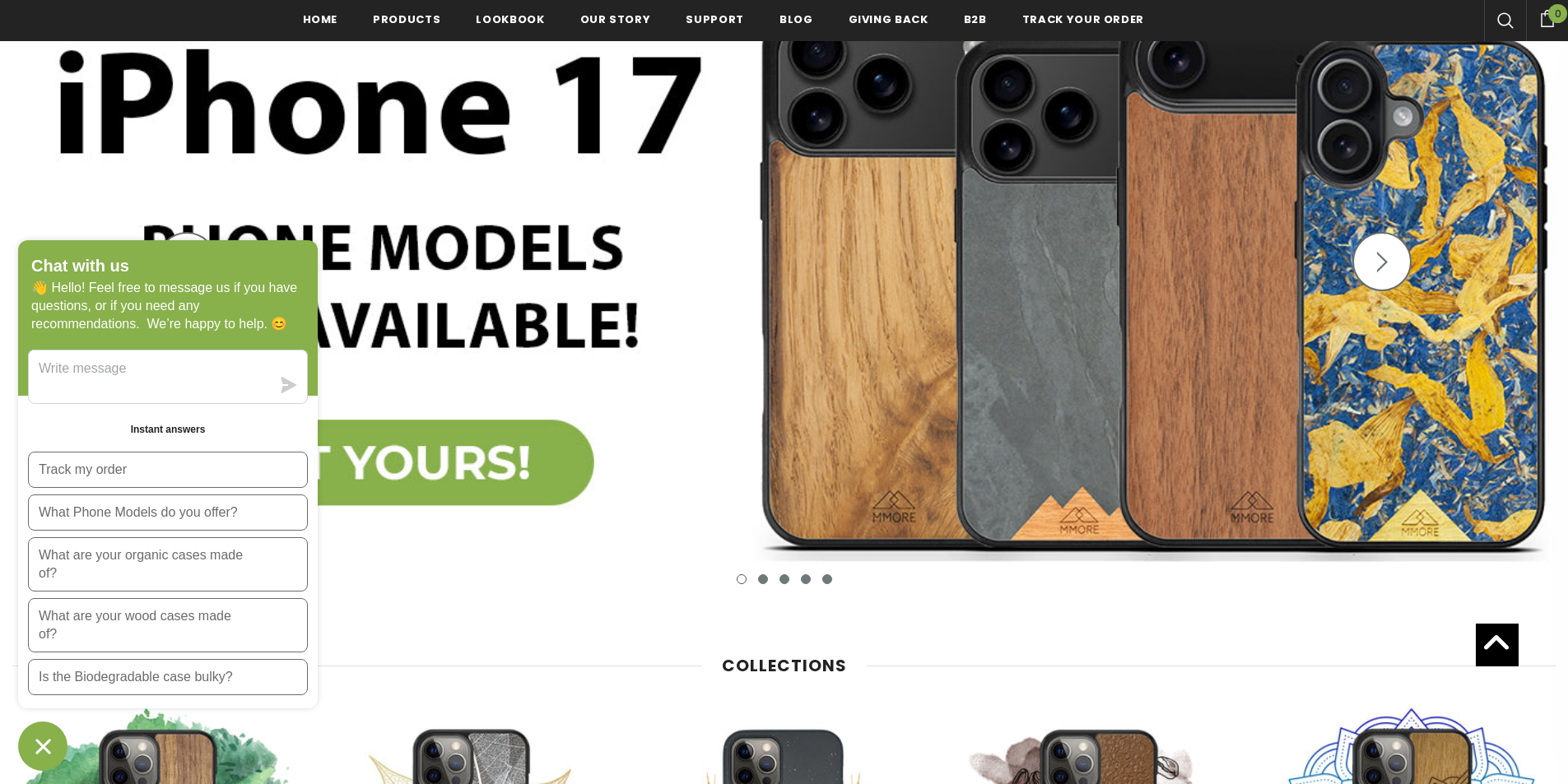
click at [1383, 264] on icon "button" at bounding box center [1382, 261] width 20 height 20
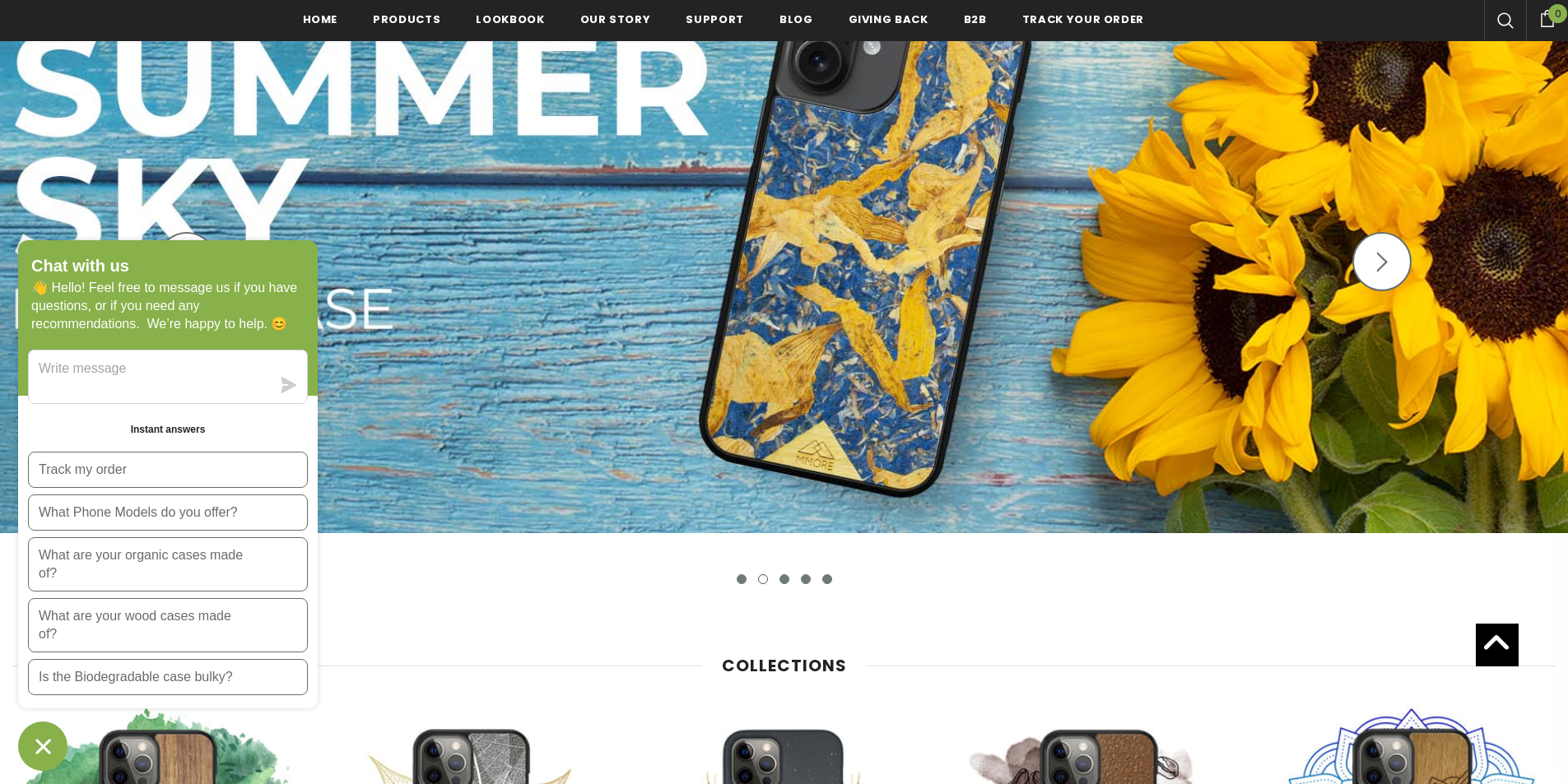
click at [1383, 262] on icon "button" at bounding box center [1382, 261] width 20 height 20
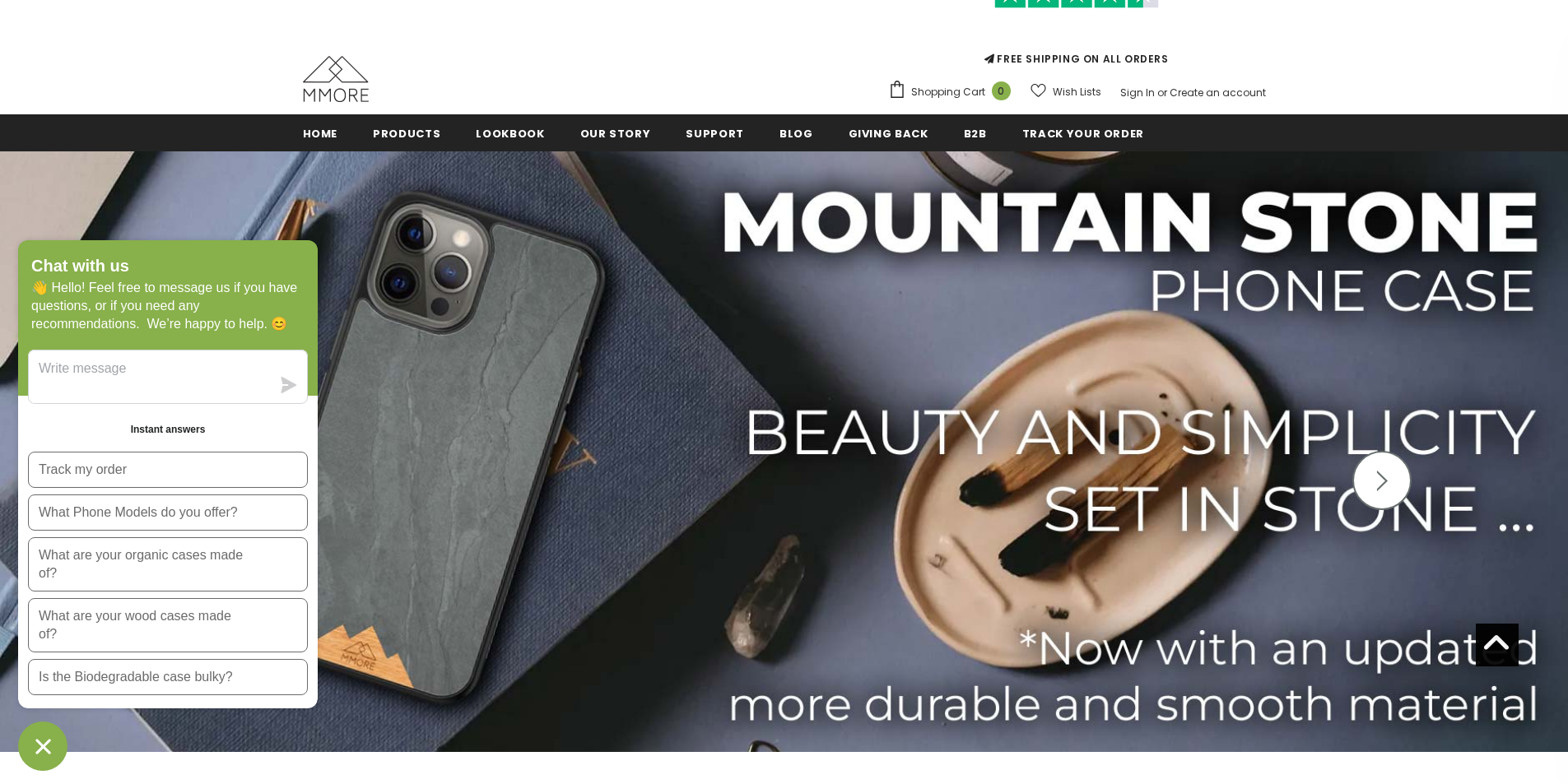
scroll to position [86, 0]
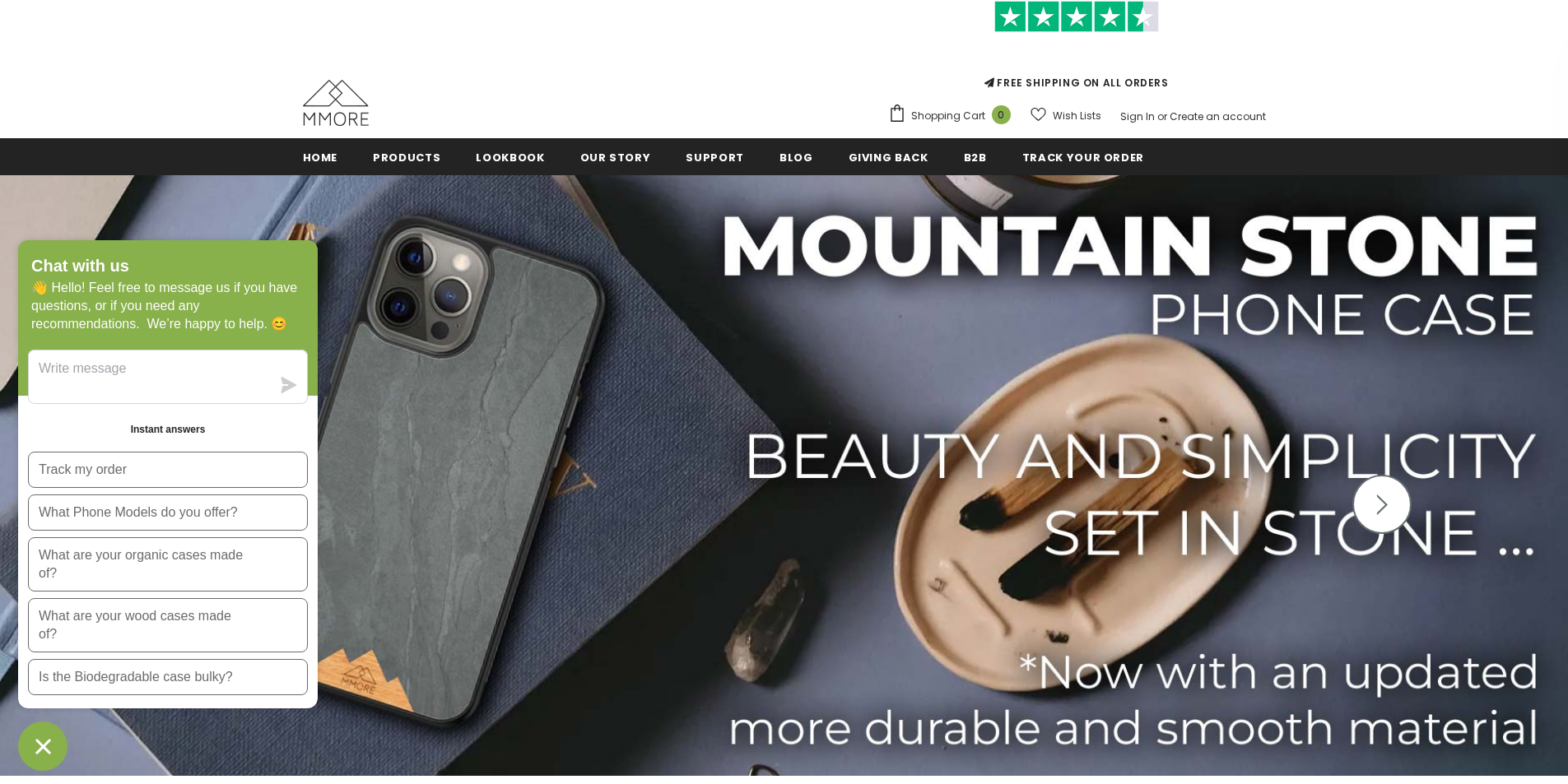
click at [916, 590] on img at bounding box center [784, 475] width 1568 height 601
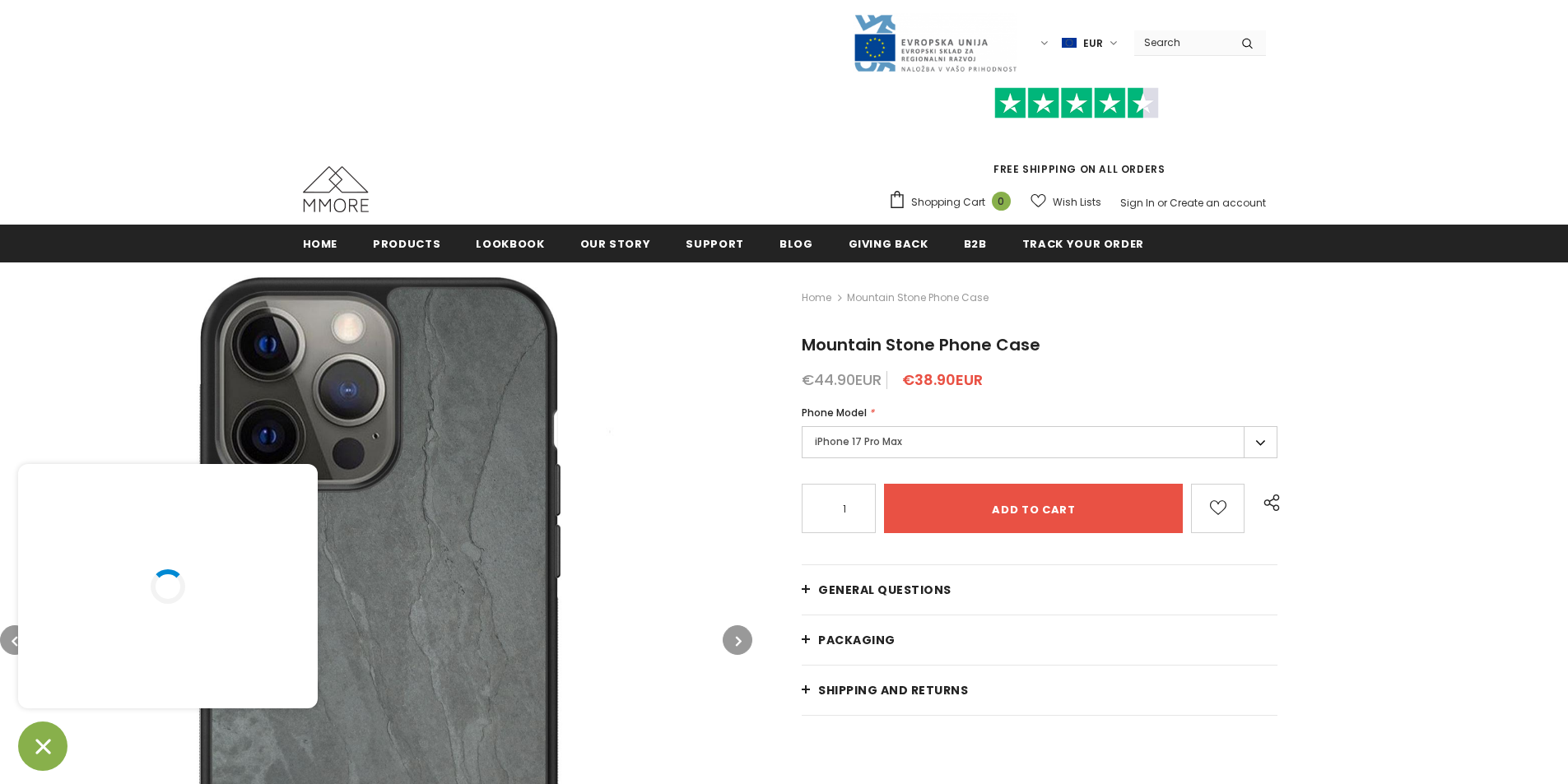
click at [848, 437] on label "iPhone 17 Pro Max" at bounding box center [1040, 441] width 476 height 32
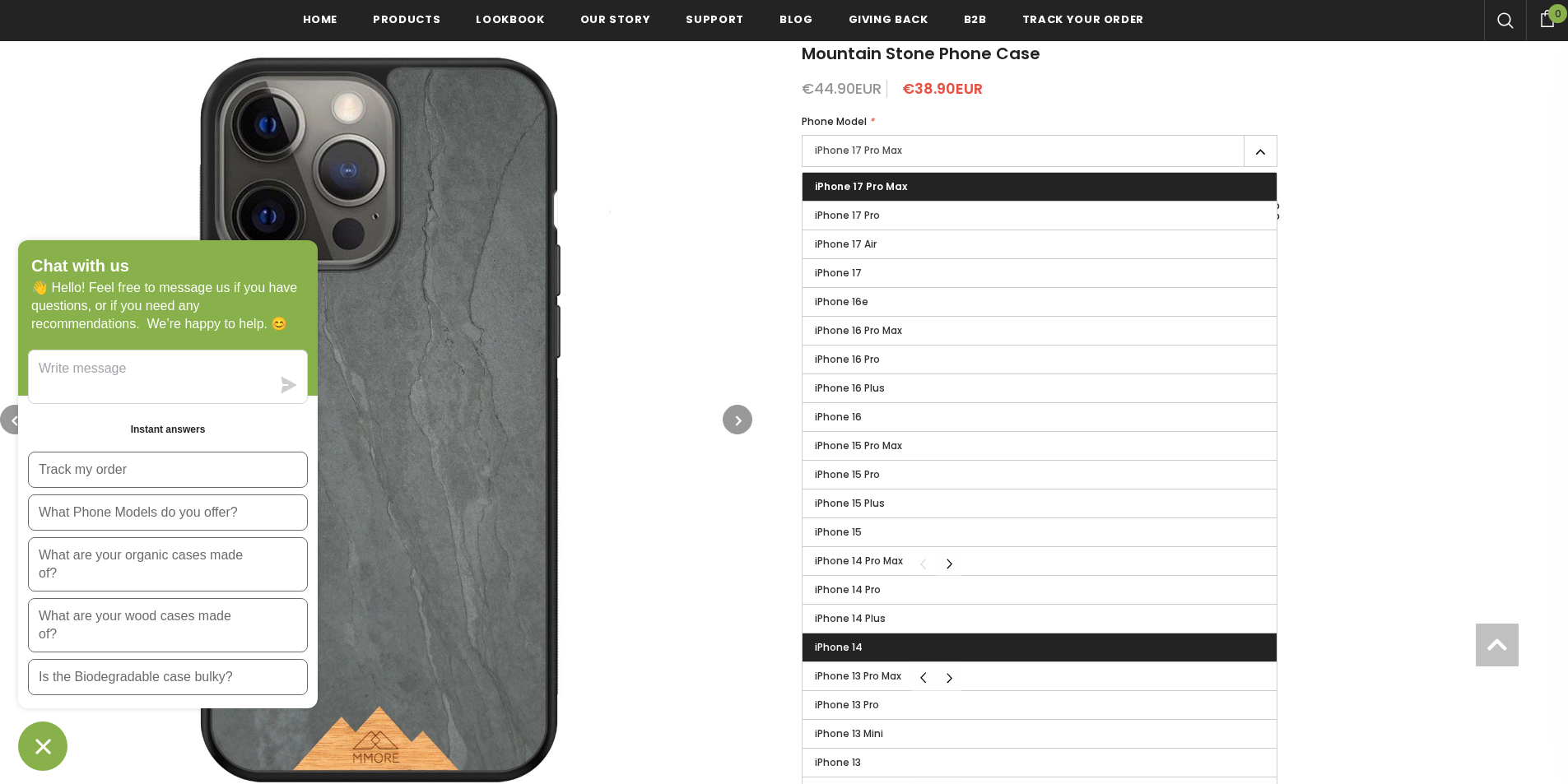
scroll to position [411, 0]
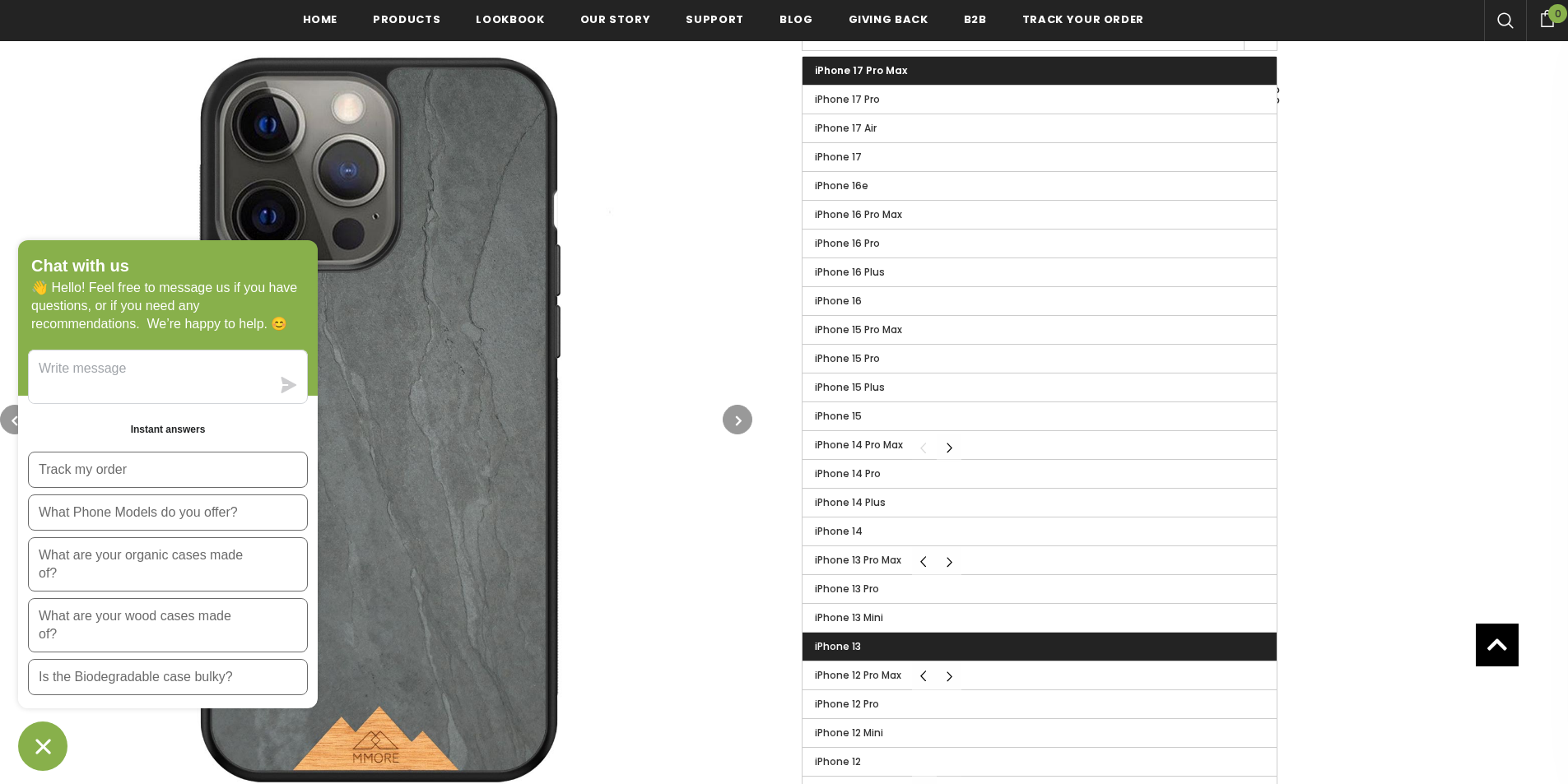
click at [926, 649] on label "iPhone 13" at bounding box center [1039, 646] width 474 height 28
click at [0, 0] on input "iPhone 13" at bounding box center [0, 0] width 0 height 0
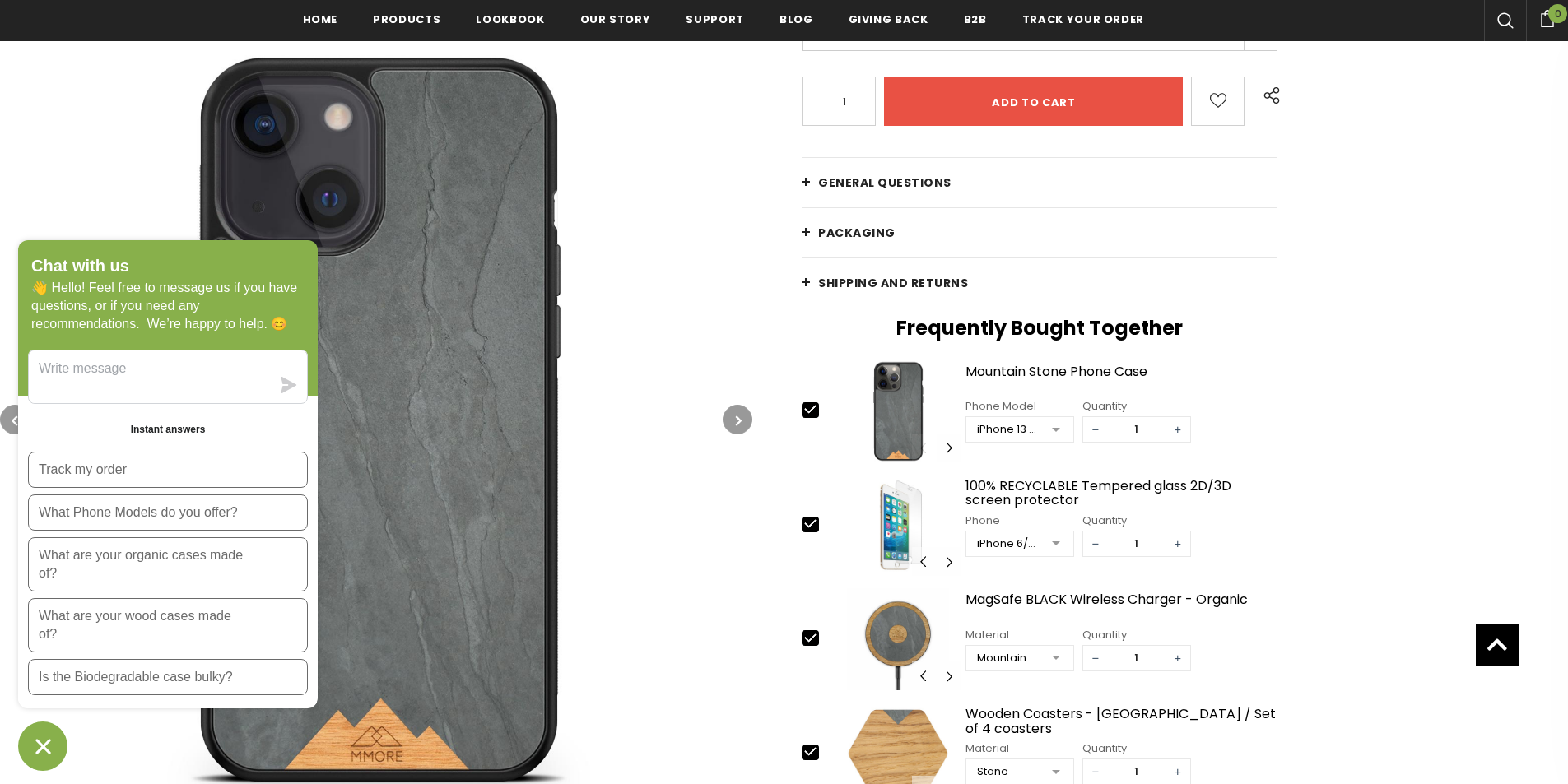
click at [729, 410] on button "button" at bounding box center [737, 419] width 30 height 30
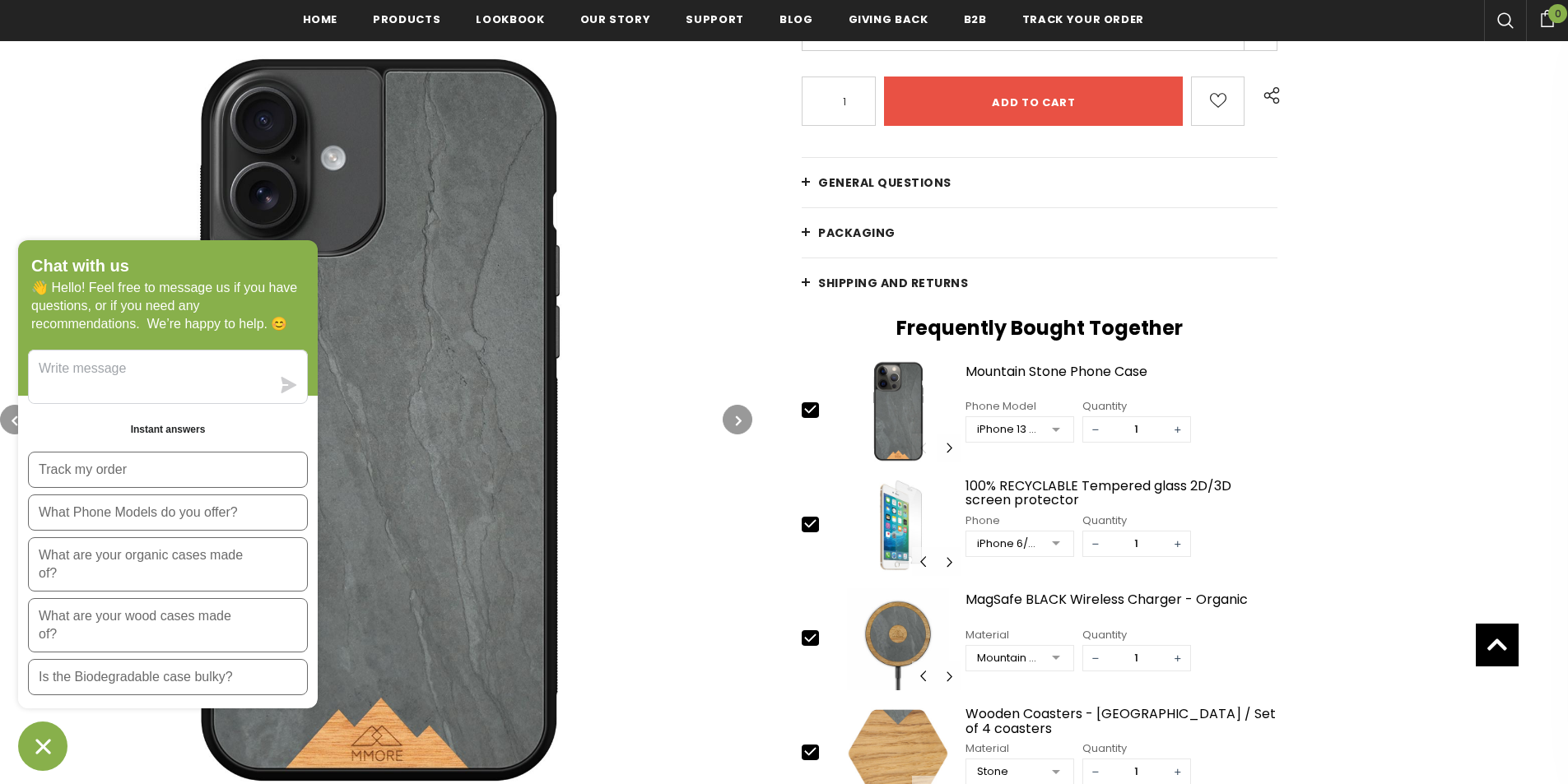
click at [729, 410] on button "button" at bounding box center [737, 419] width 30 height 30
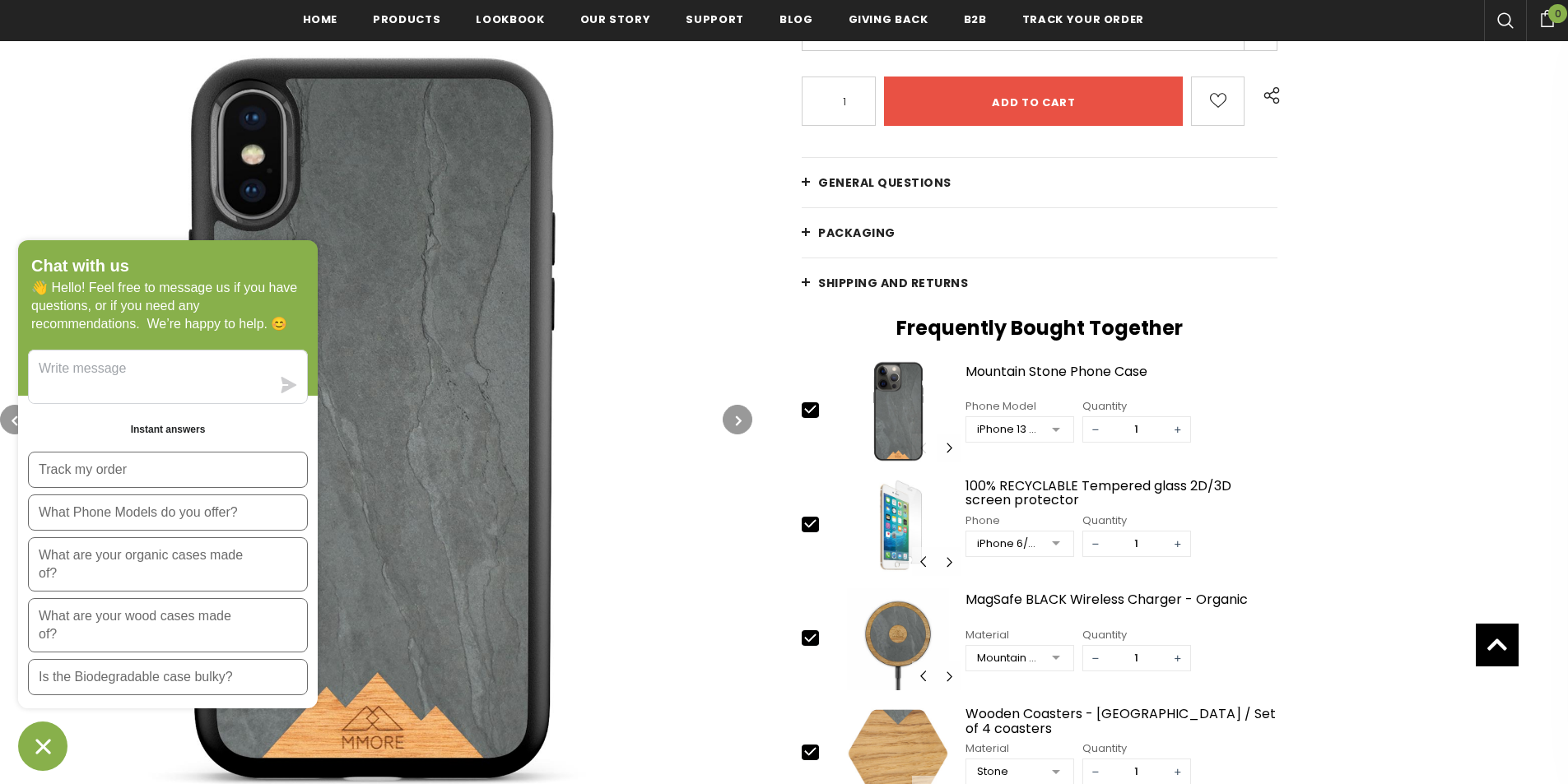
click at [729, 412] on button "button" at bounding box center [737, 419] width 30 height 30
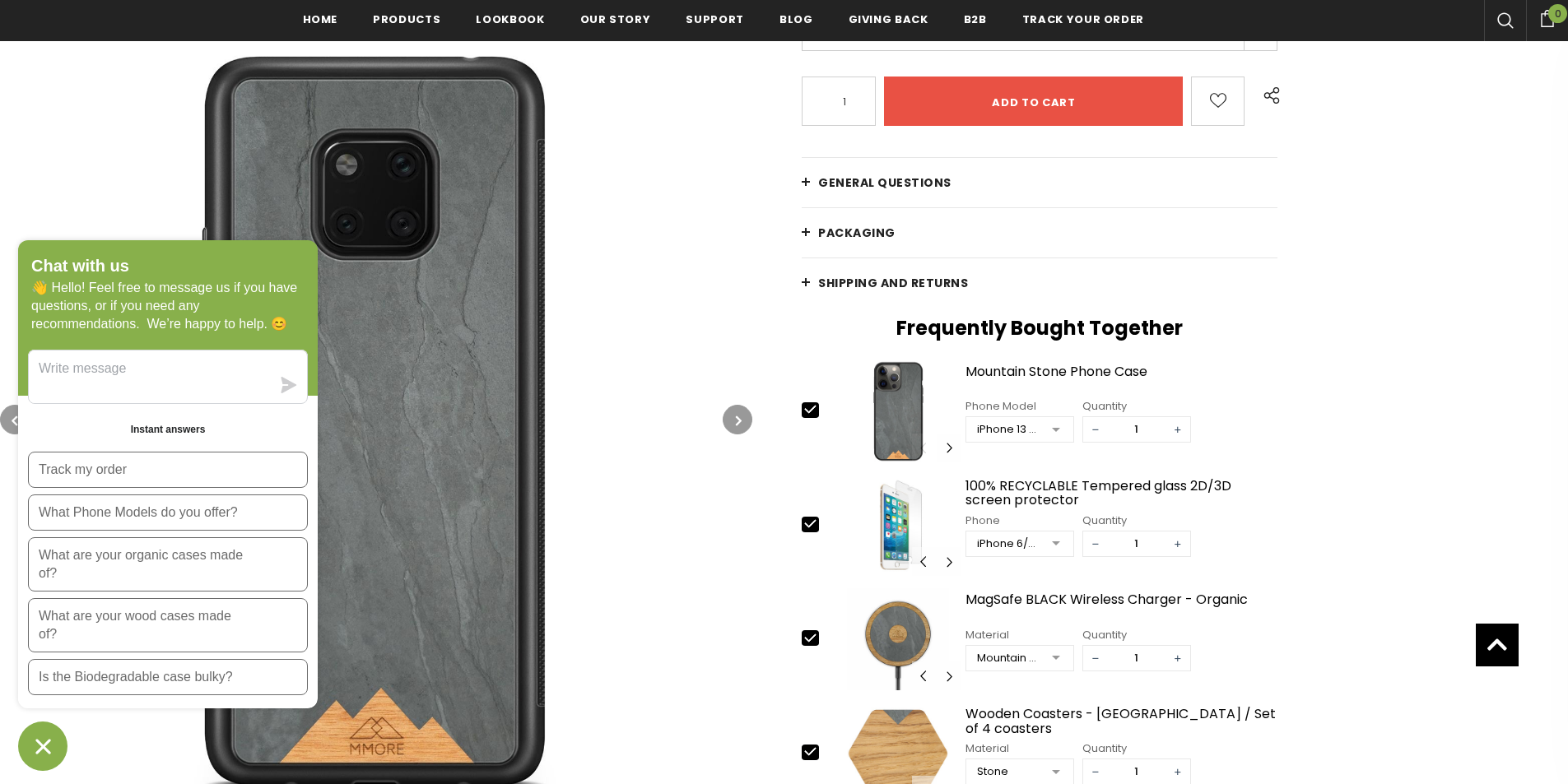
click at [729, 413] on button "button" at bounding box center [737, 419] width 30 height 30
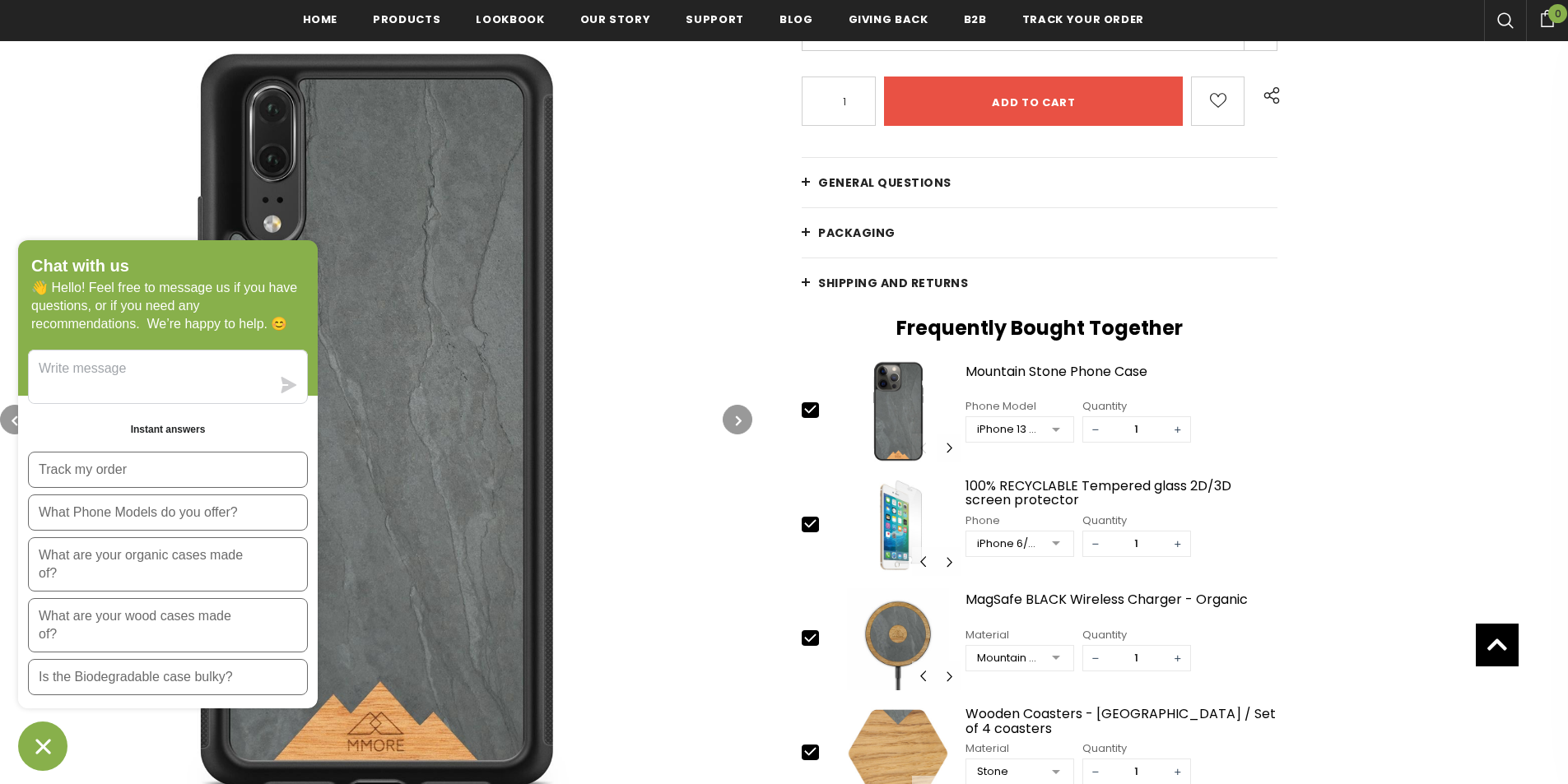
click at [729, 413] on button "button" at bounding box center [737, 419] width 30 height 30
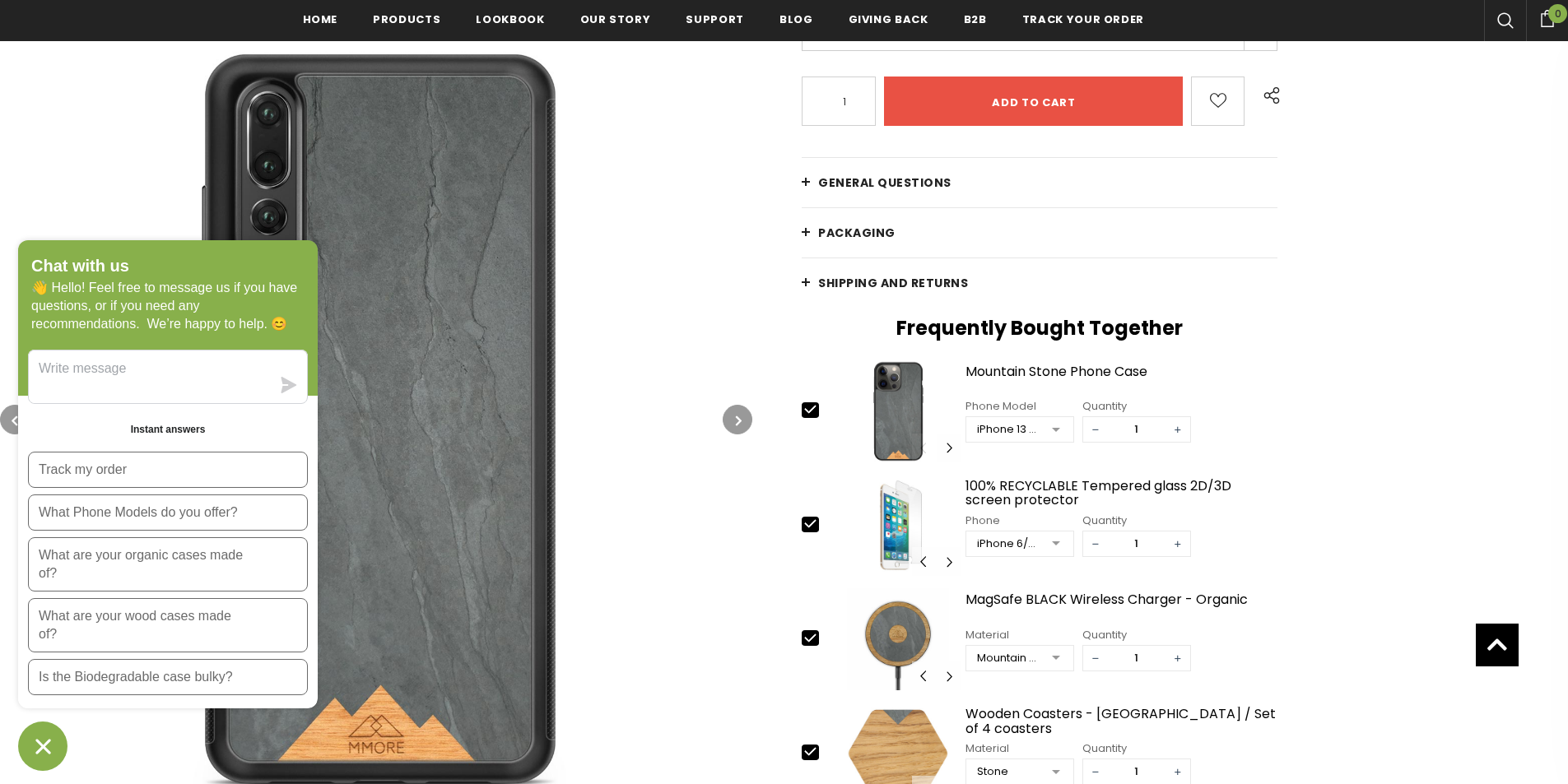
click at [729, 413] on button "button" at bounding box center [737, 419] width 30 height 30
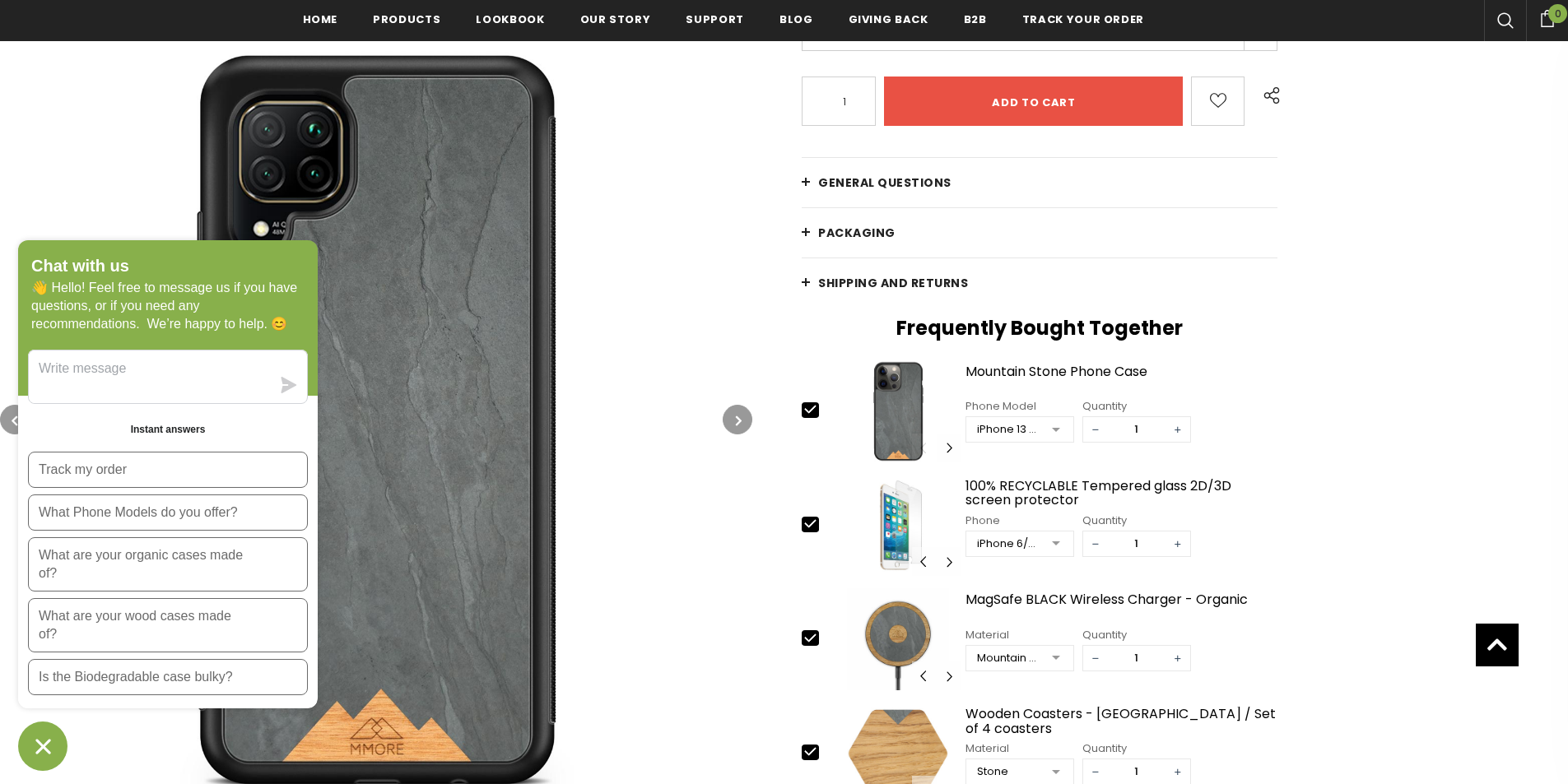
click at [729, 413] on button "button" at bounding box center [737, 419] width 30 height 30
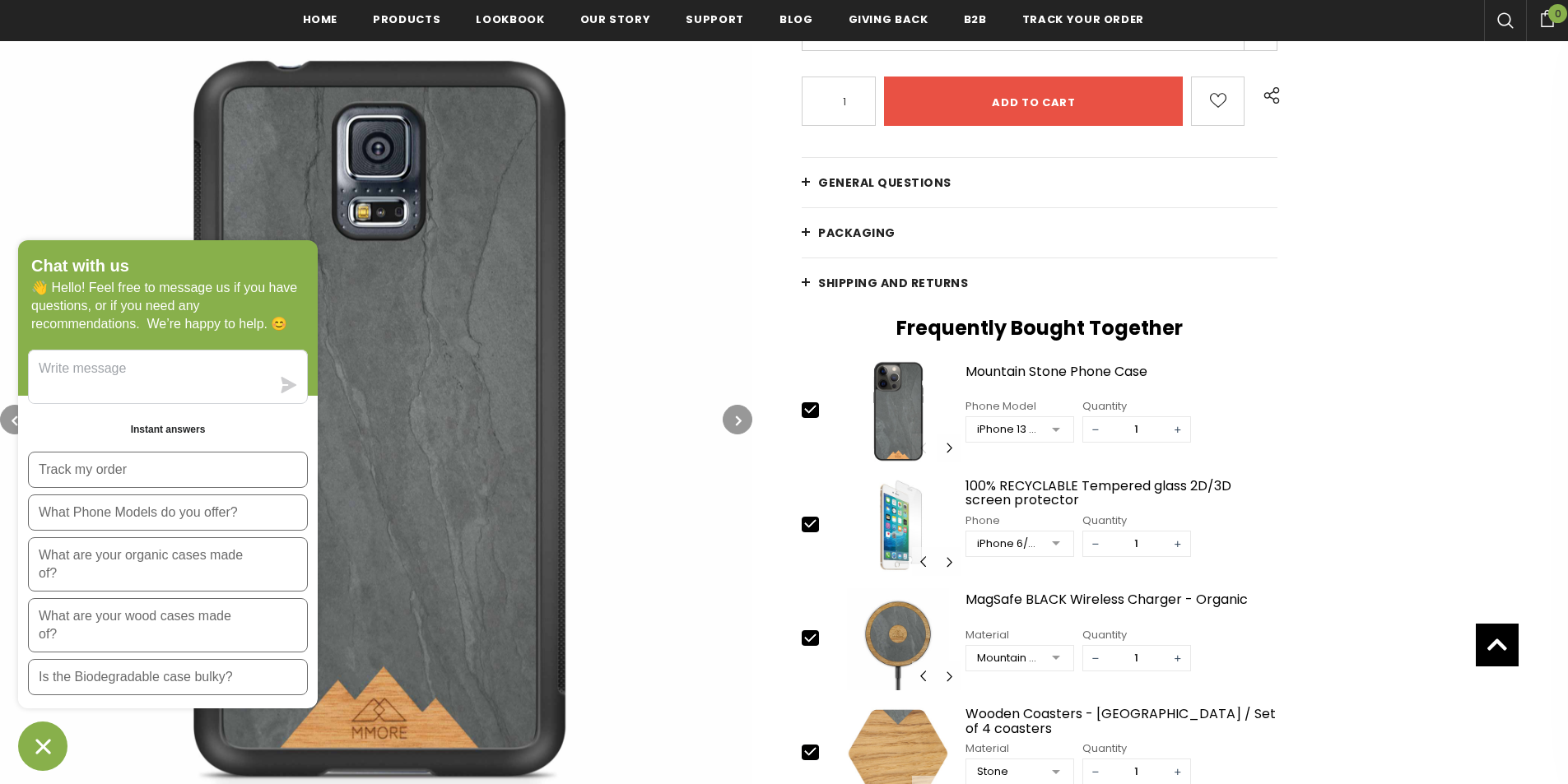
click at [729, 413] on button "button" at bounding box center [737, 419] width 30 height 30
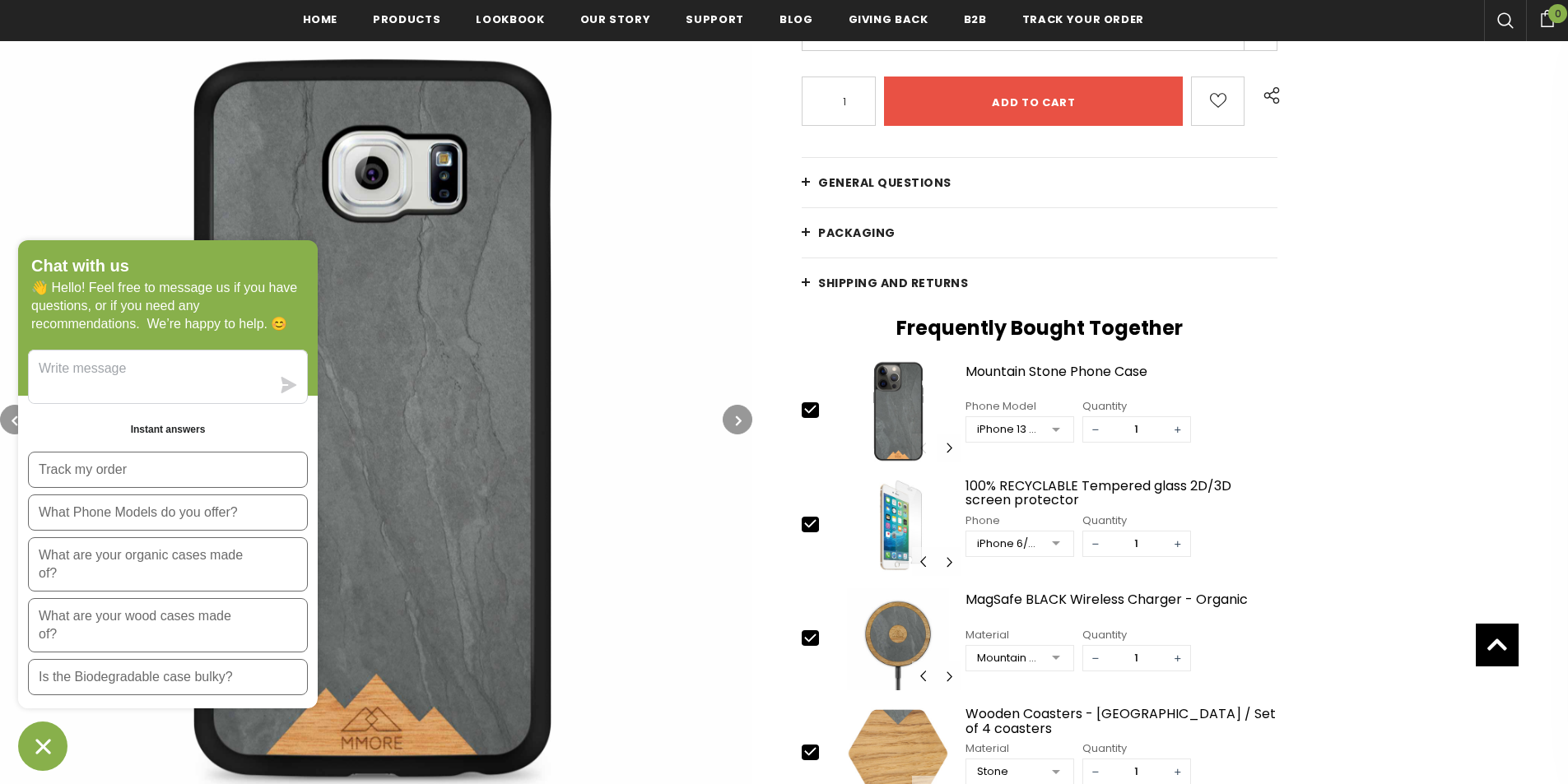
click at [729, 413] on button "button" at bounding box center [737, 419] width 30 height 30
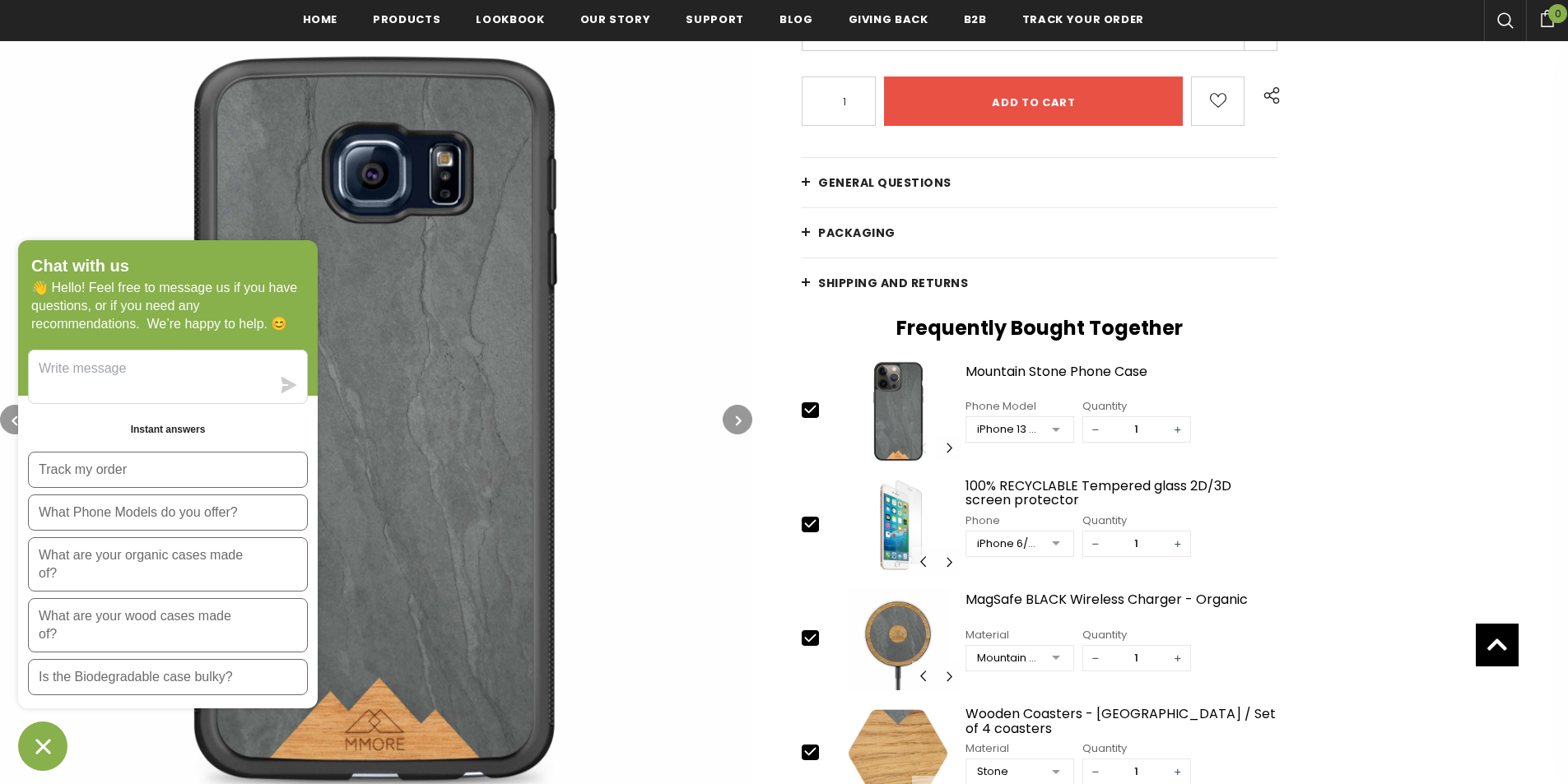
click at [729, 413] on button "button" at bounding box center [737, 419] width 30 height 30
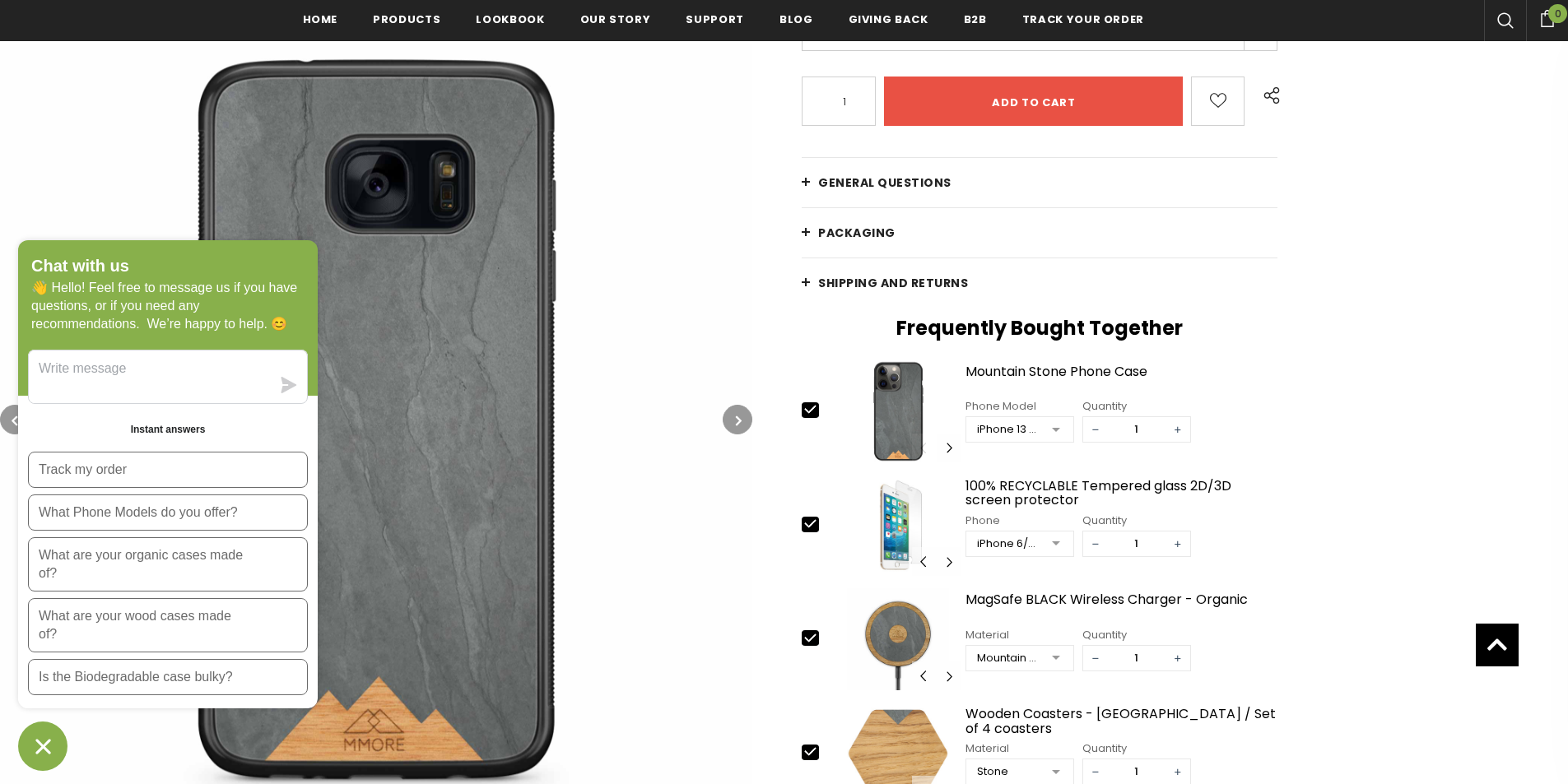
click at [729, 413] on button "button" at bounding box center [737, 419] width 30 height 30
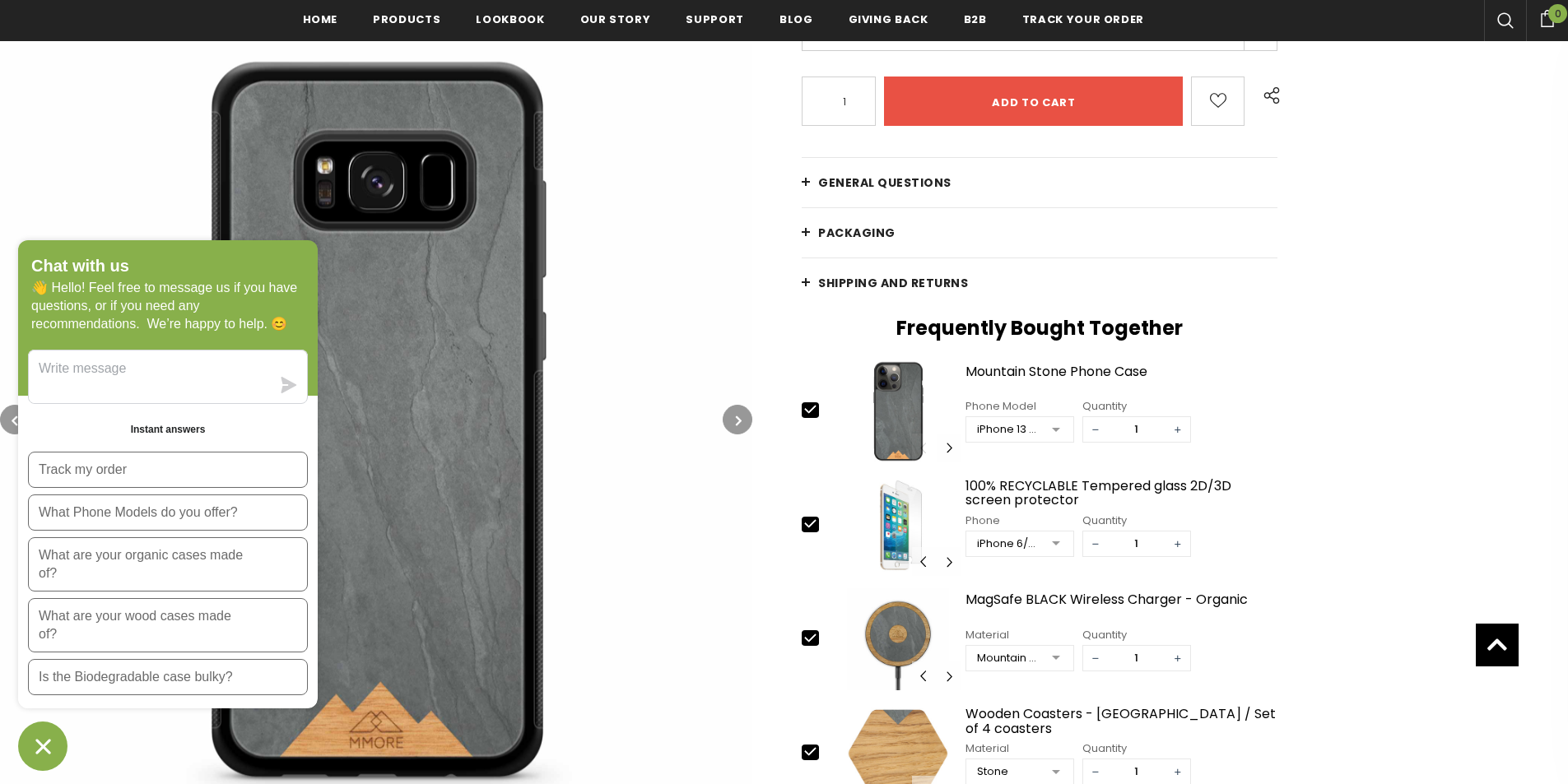
click at [729, 415] on button "button" at bounding box center [737, 419] width 30 height 30
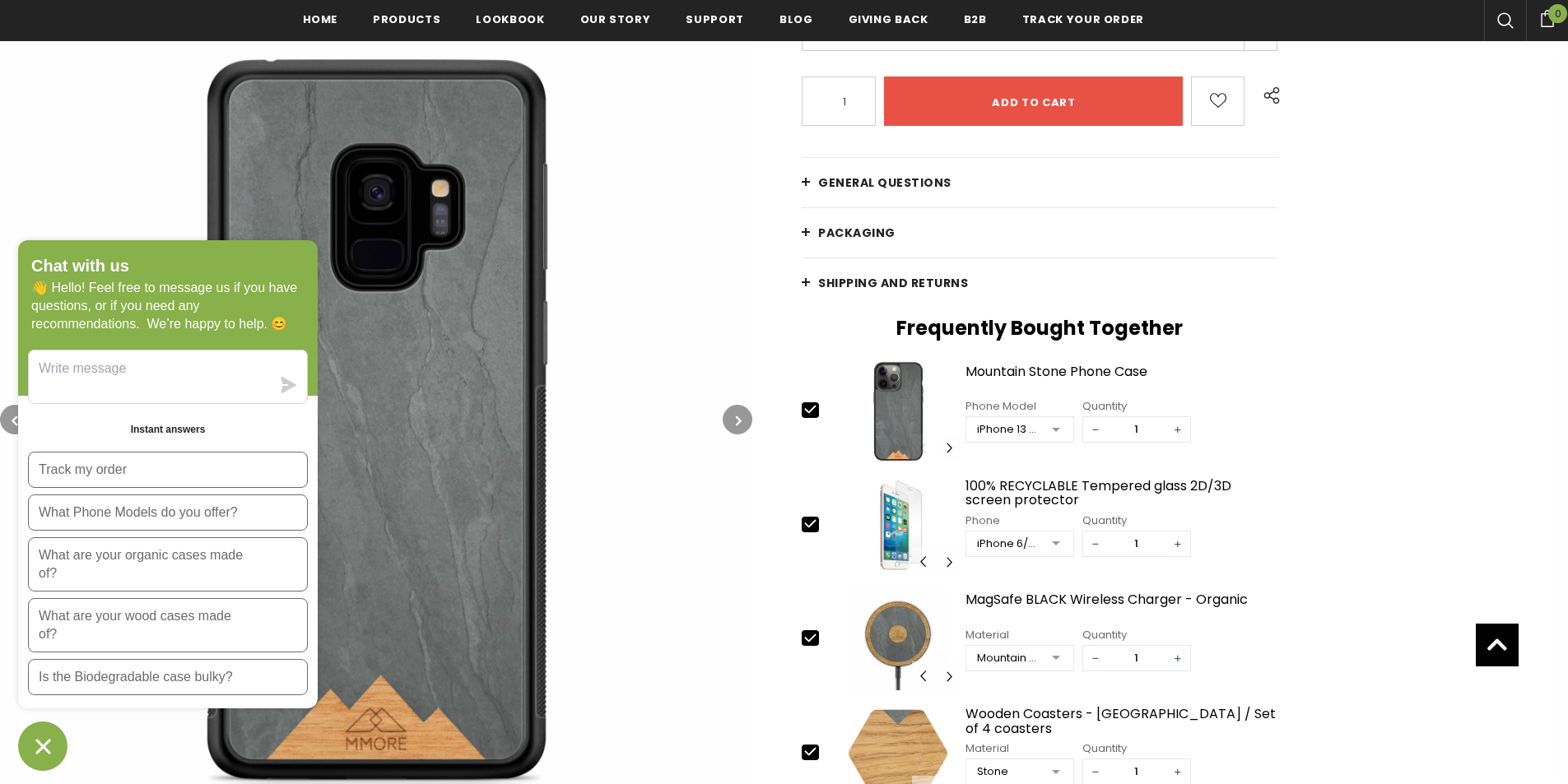
click at [729, 415] on button "button" at bounding box center [737, 419] width 30 height 30
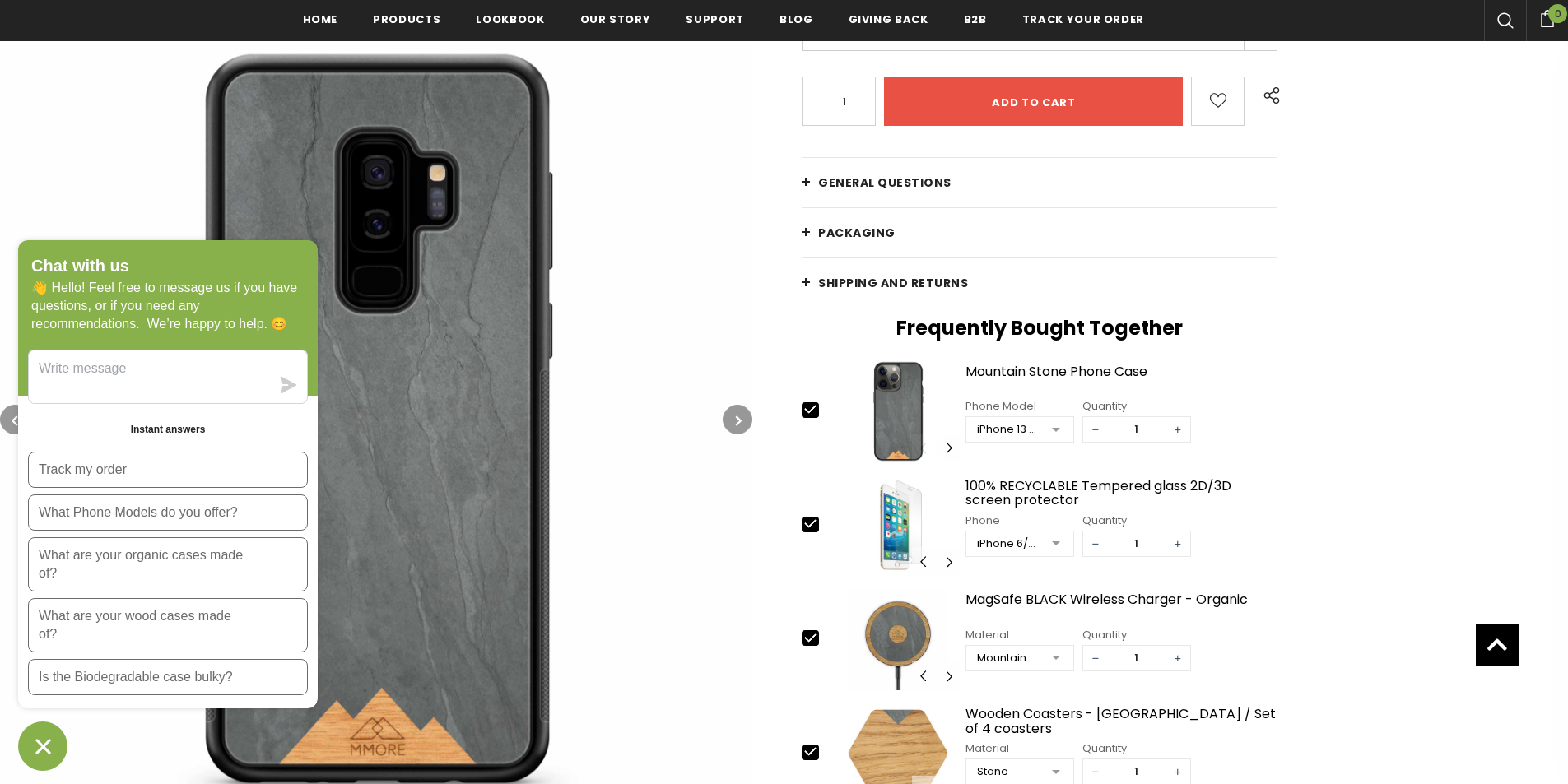
click at [729, 415] on button "button" at bounding box center [737, 419] width 30 height 30
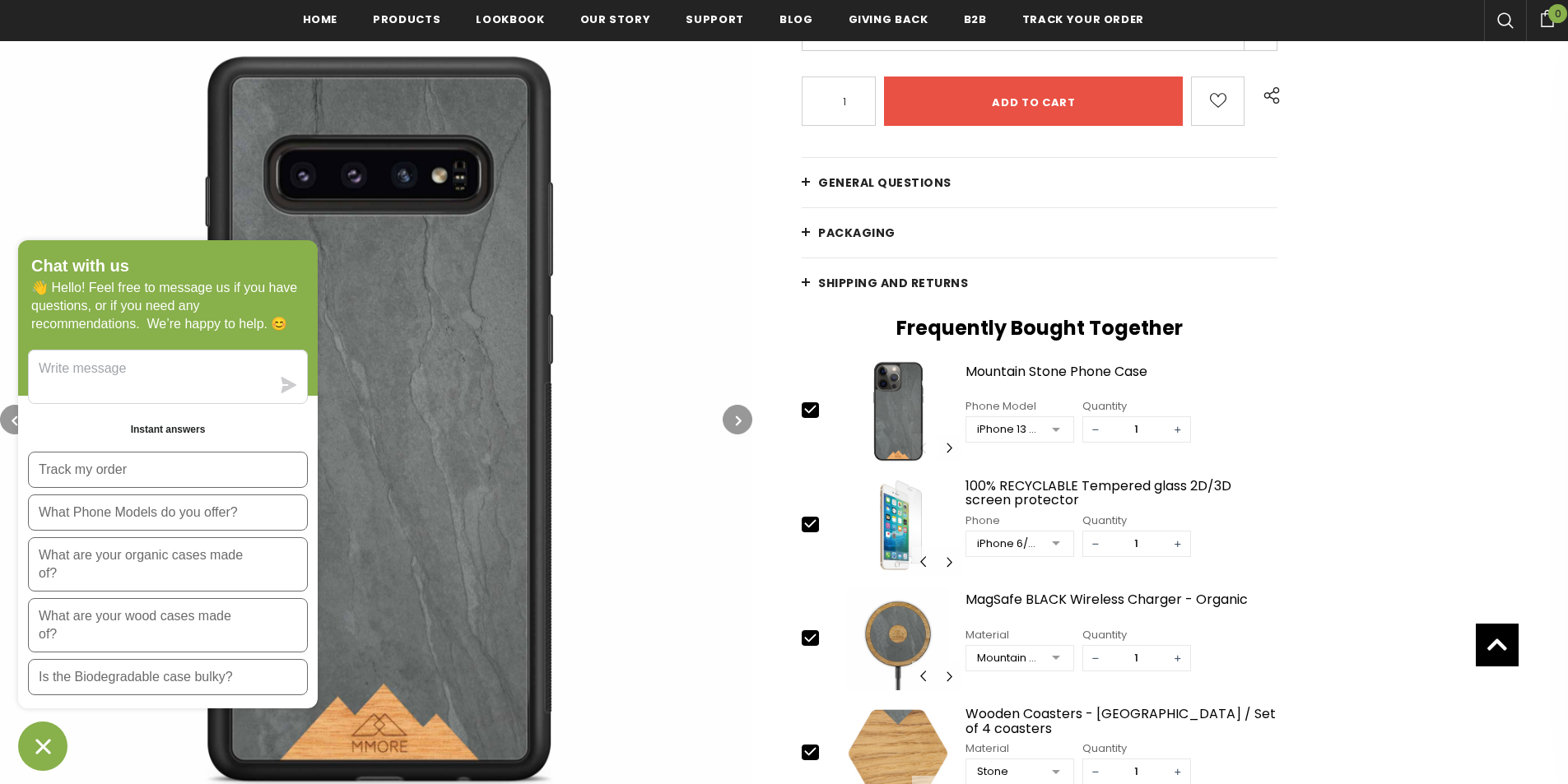
click at [729, 417] on button "button" at bounding box center [737, 419] width 30 height 30
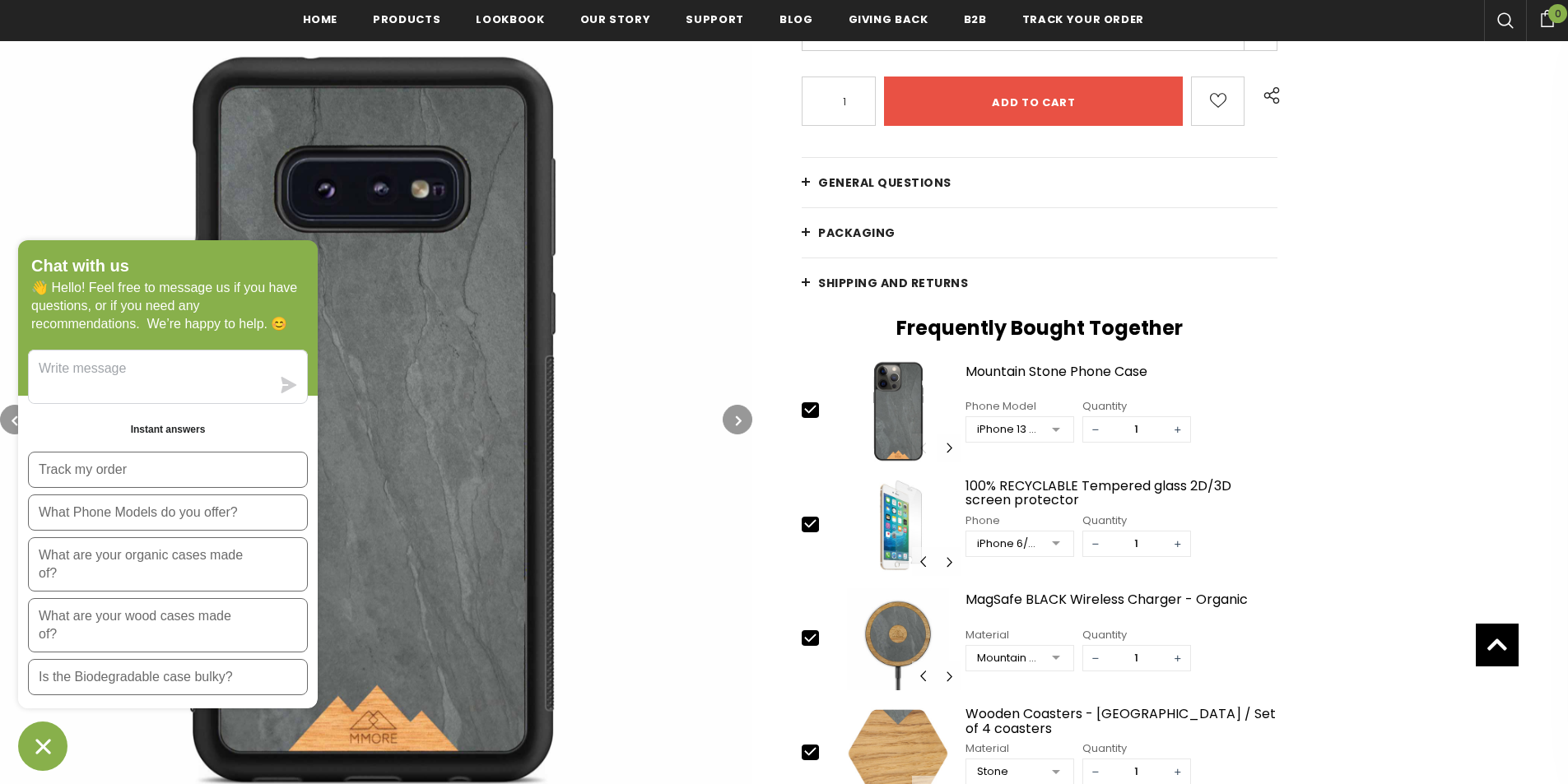
click at [729, 417] on button "button" at bounding box center [737, 419] width 30 height 30
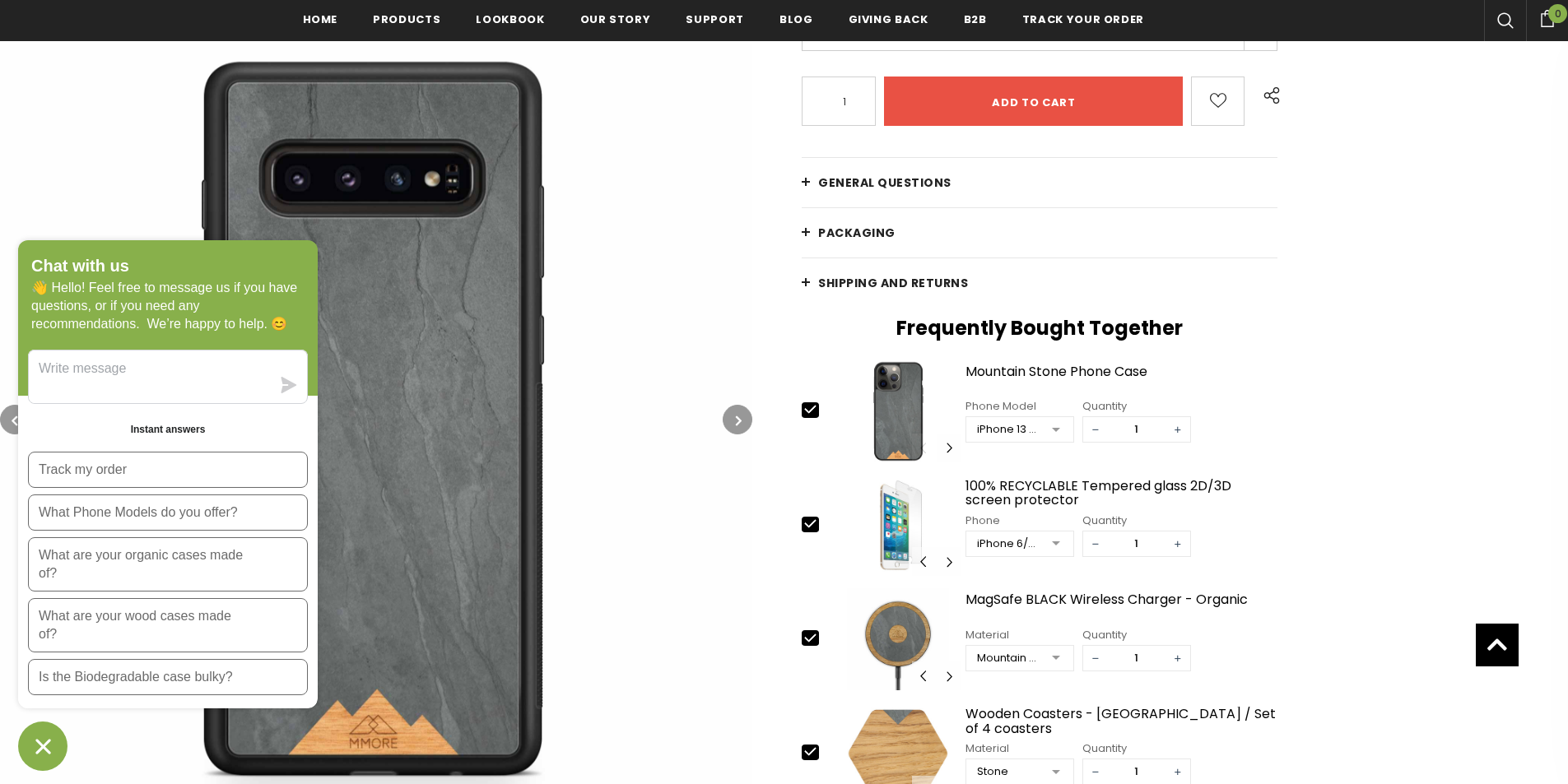
click at [729, 417] on button "button" at bounding box center [737, 419] width 30 height 30
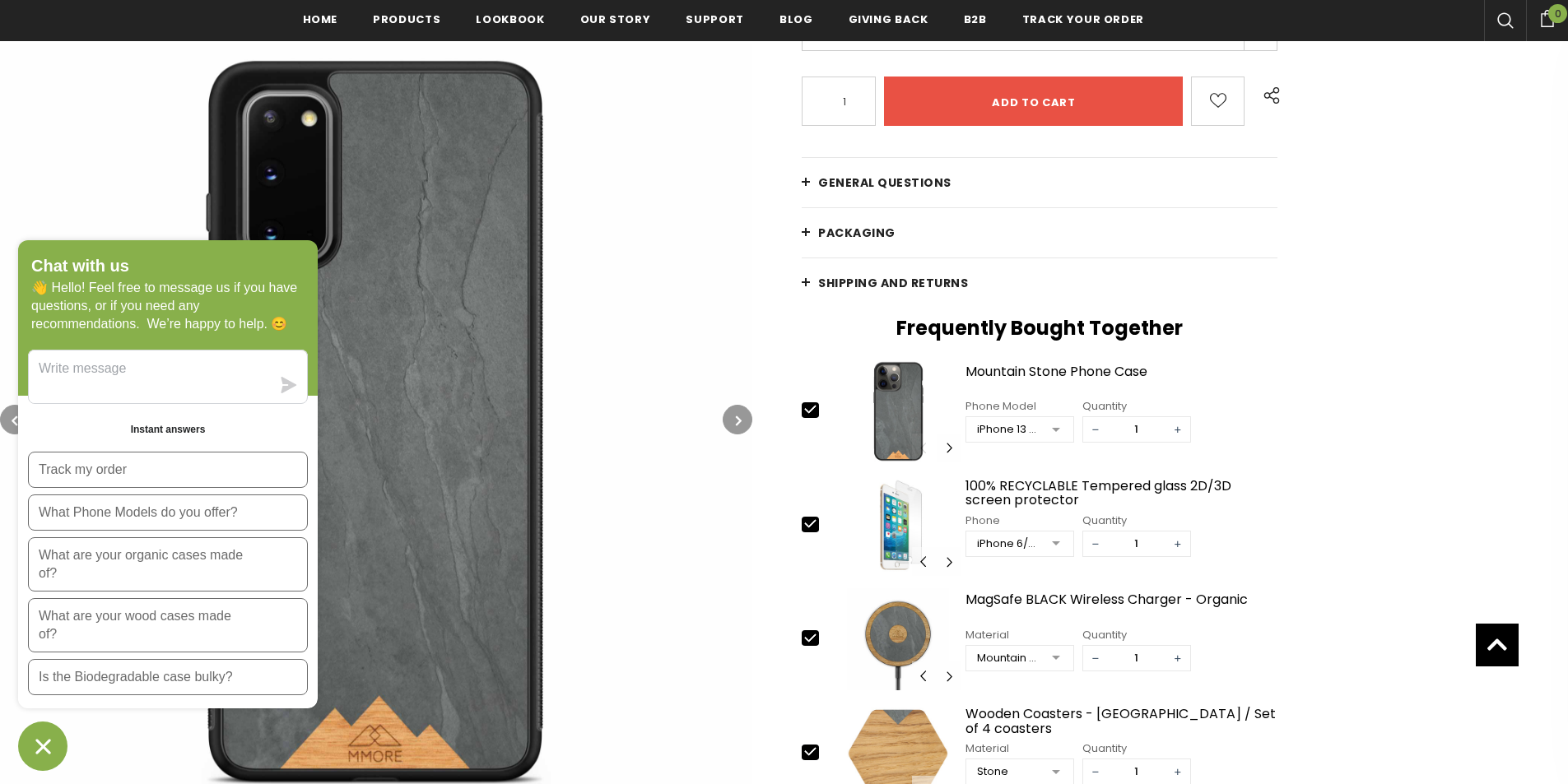
click at [732, 418] on button "button" at bounding box center [737, 419] width 30 height 30
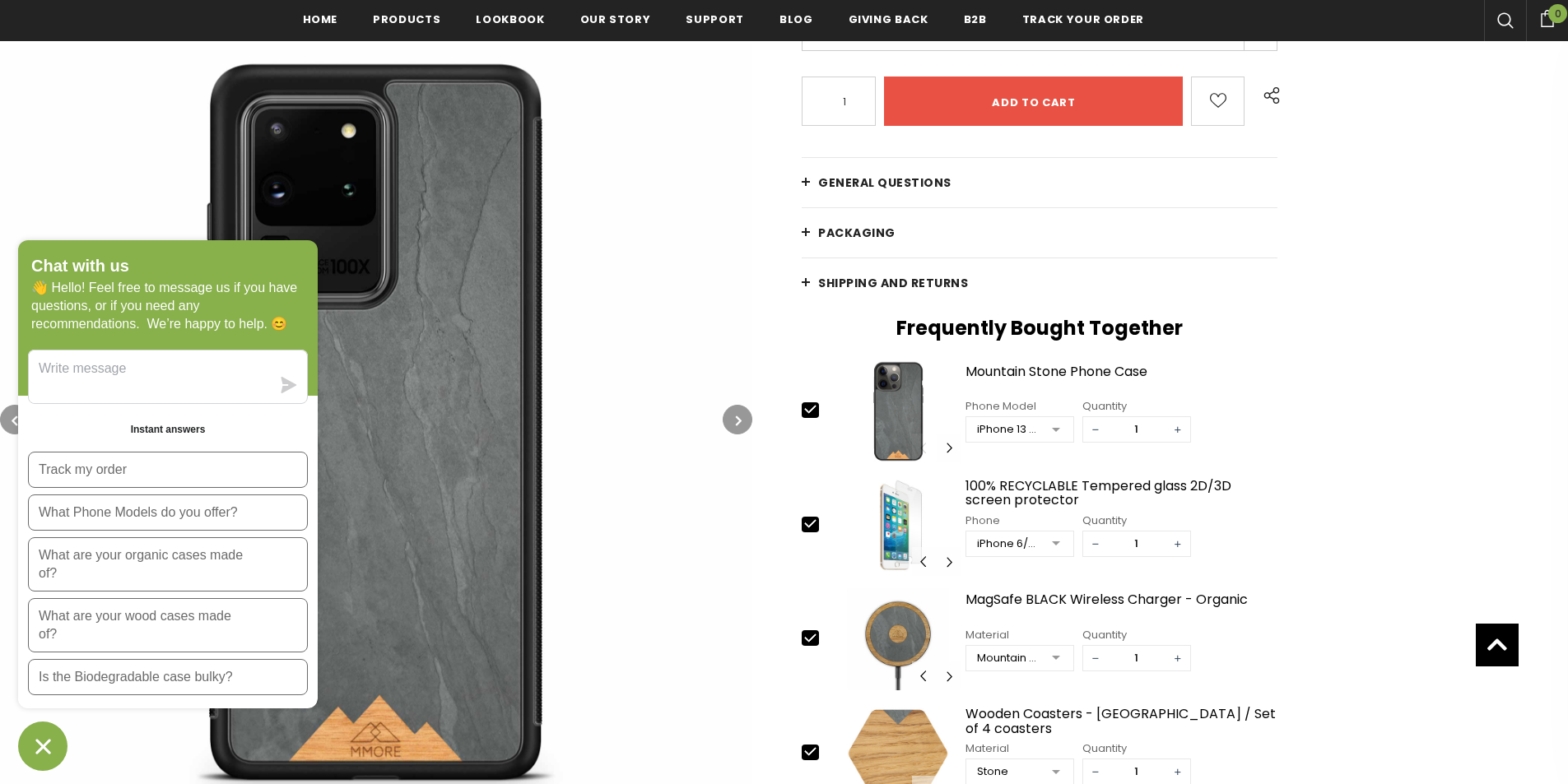
click at [732, 418] on button "button" at bounding box center [737, 419] width 30 height 30
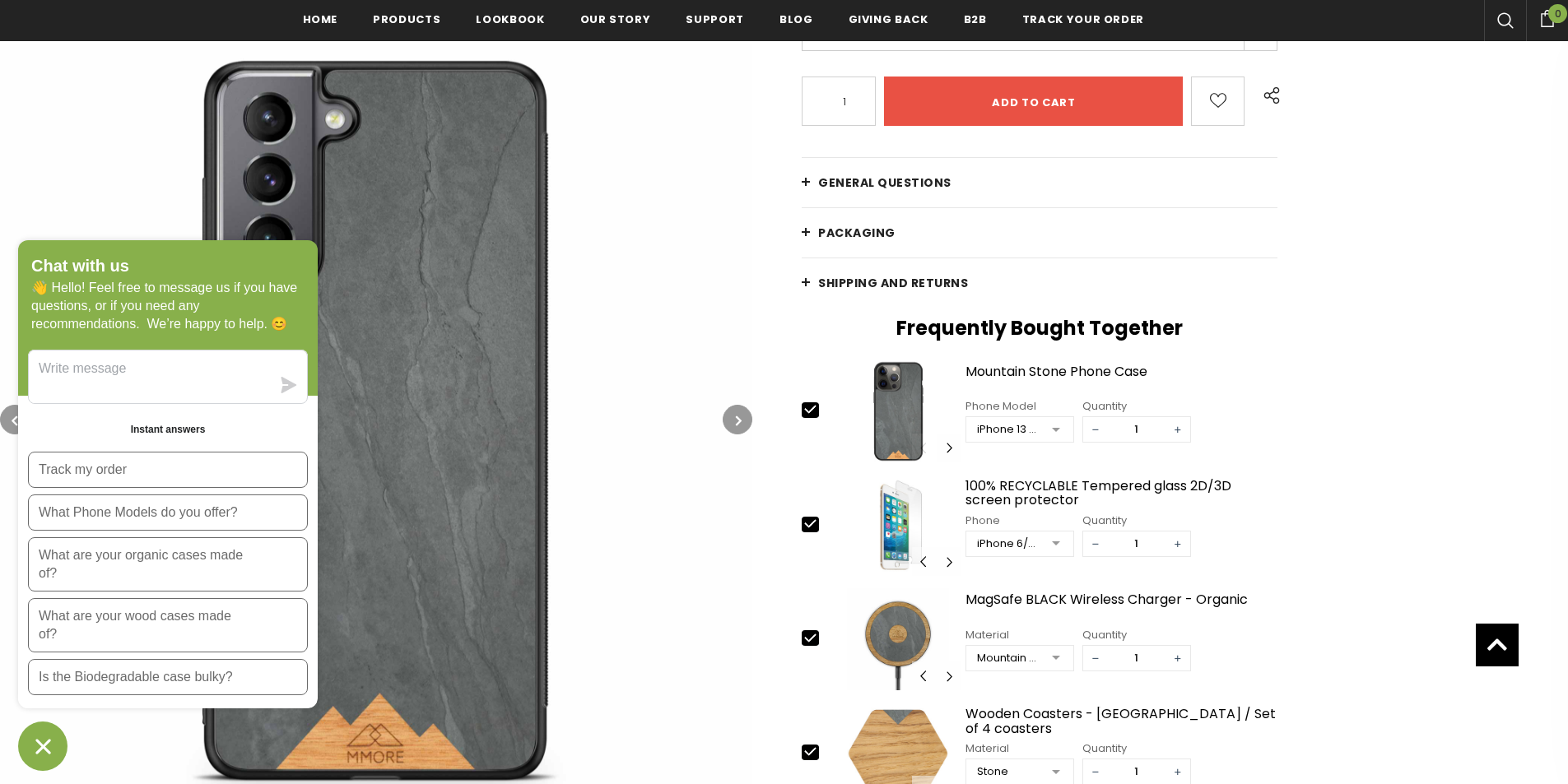
click at [732, 418] on button "button" at bounding box center [737, 419] width 30 height 30
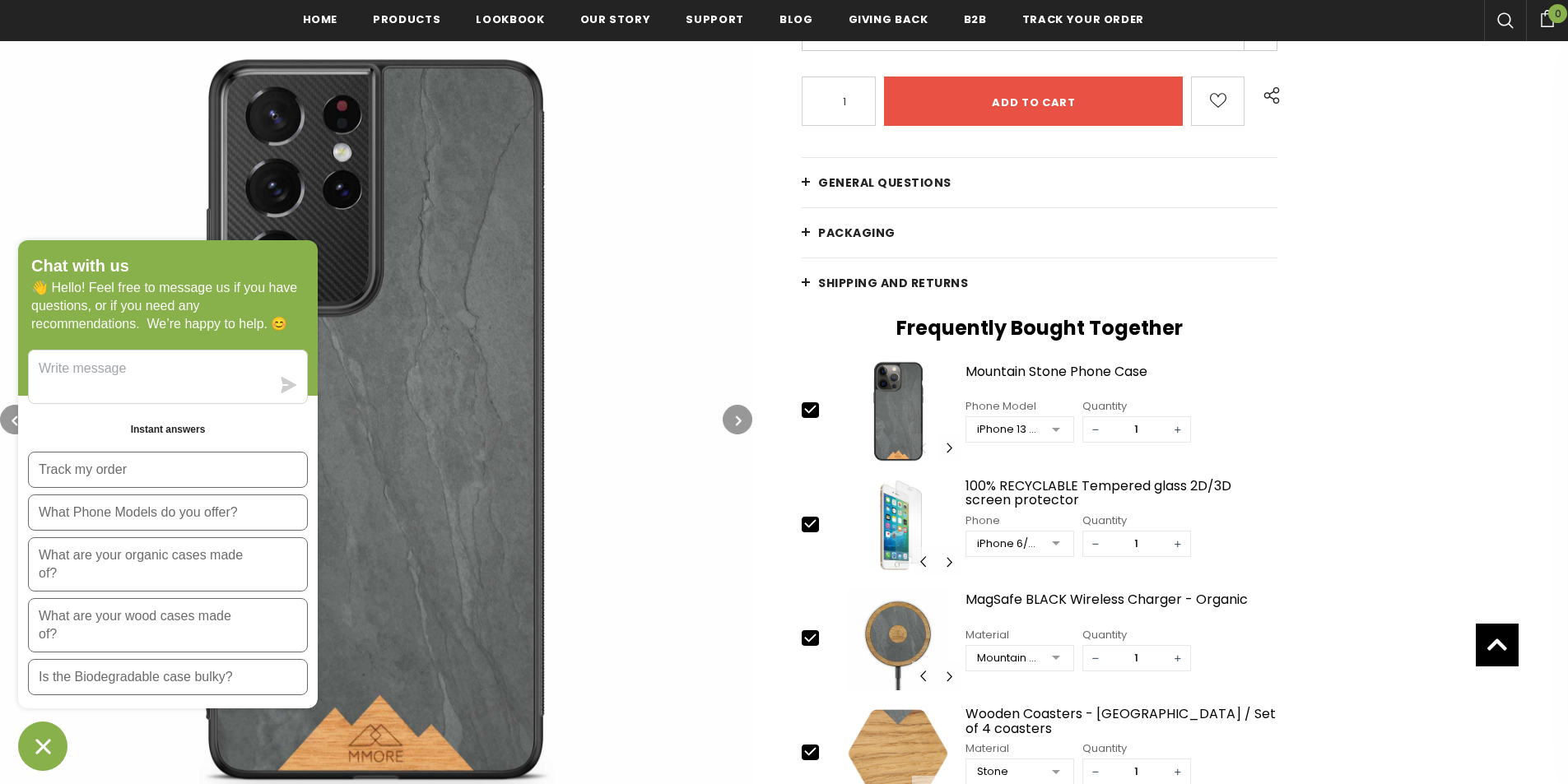
click at [732, 420] on button "button" at bounding box center [737, 419] width 30 height 30
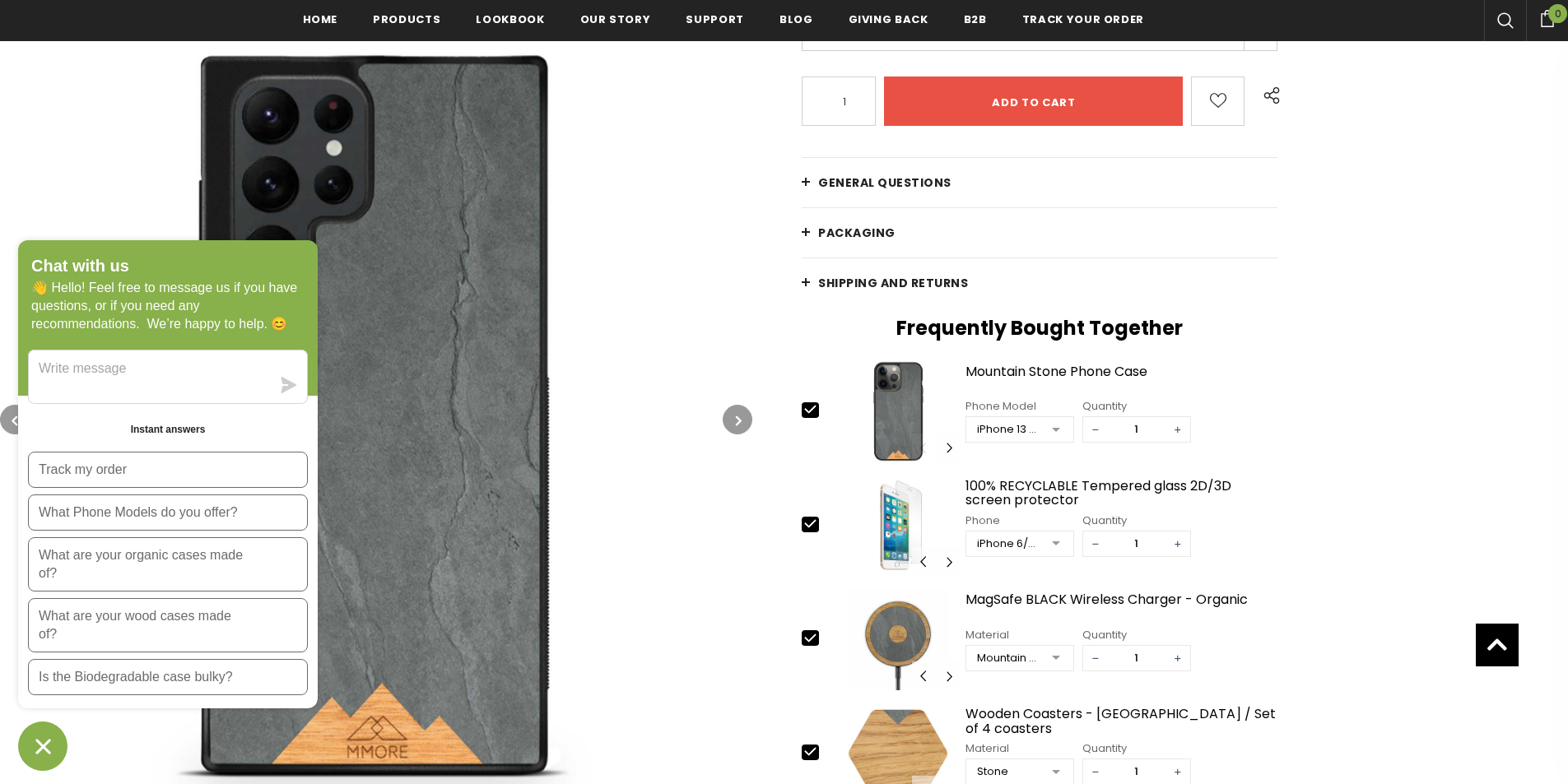
click at [732, 422] on button "button" at bounding box center [737, 419] width 30 height 30
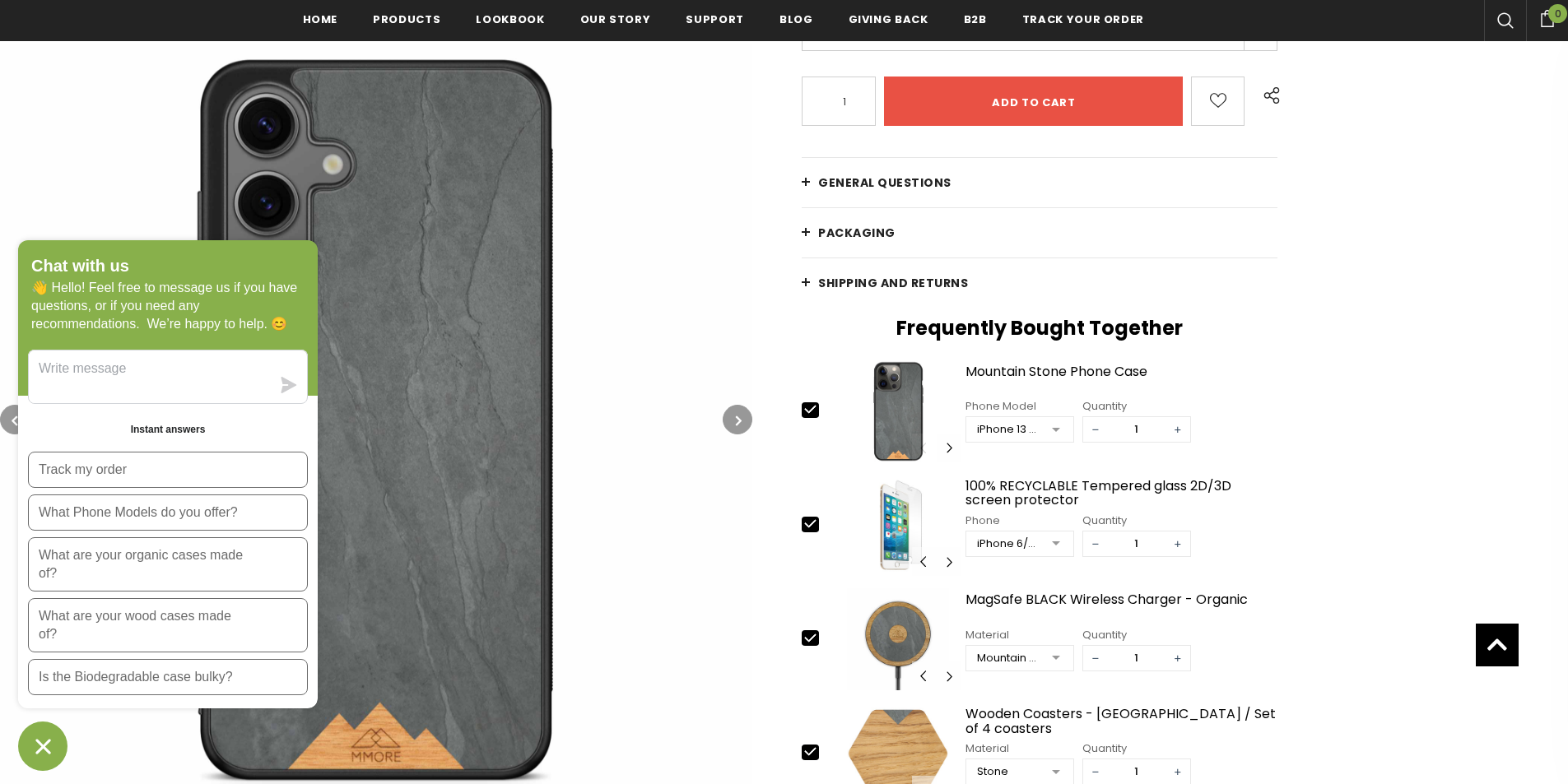
click at [732, 422] on button "button" at bounding box center [737, 419] width 30 height 30
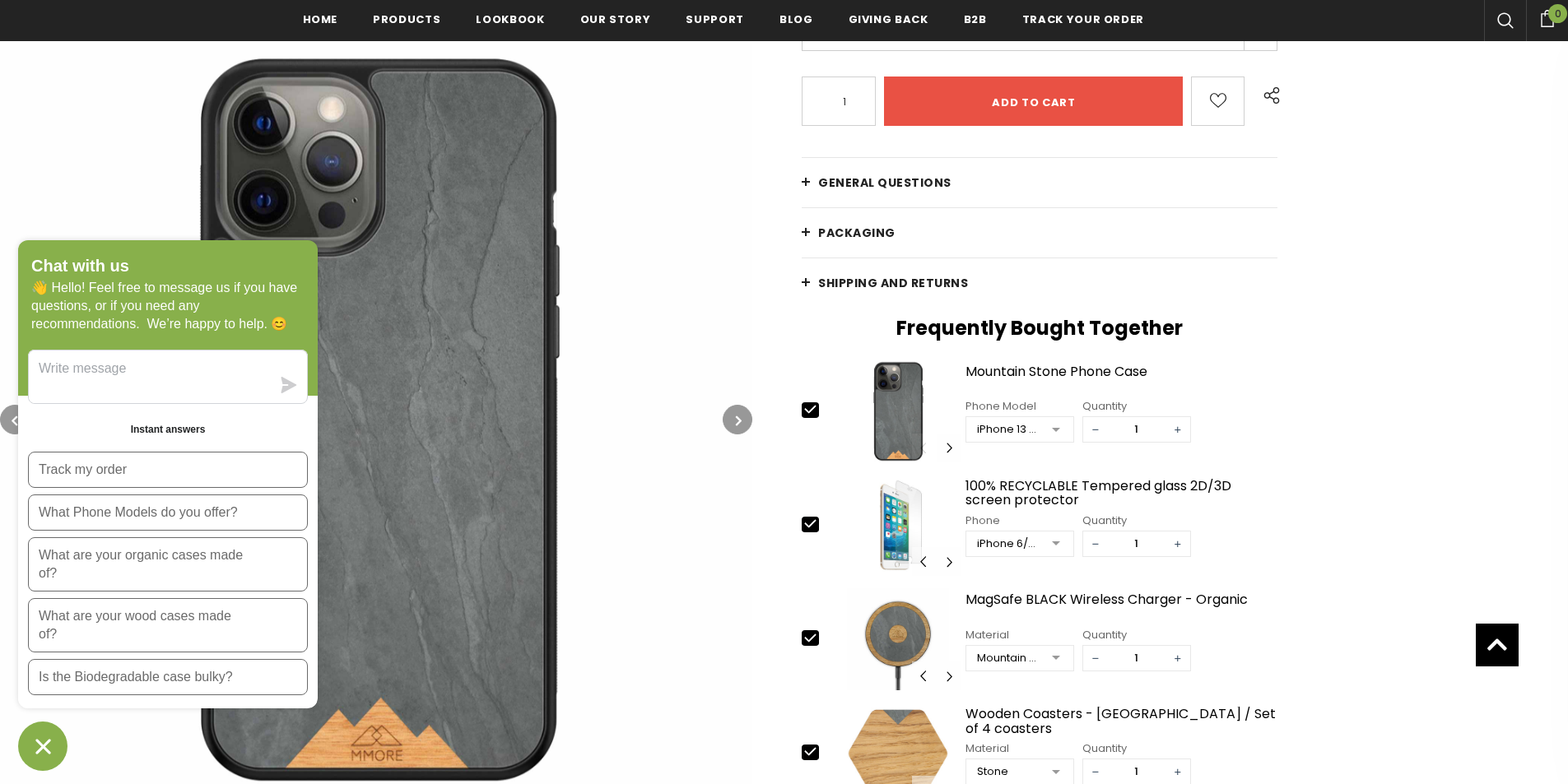
click at [732, 424] on button "button" at bounding box center [737, 419] width 30 height 30
click at [732, 422] on button "button" at bounding box center [737, 419] width 30 height 30
click at [732, 424] on button "button" at bounding box center [737, 419] width 30 height 30
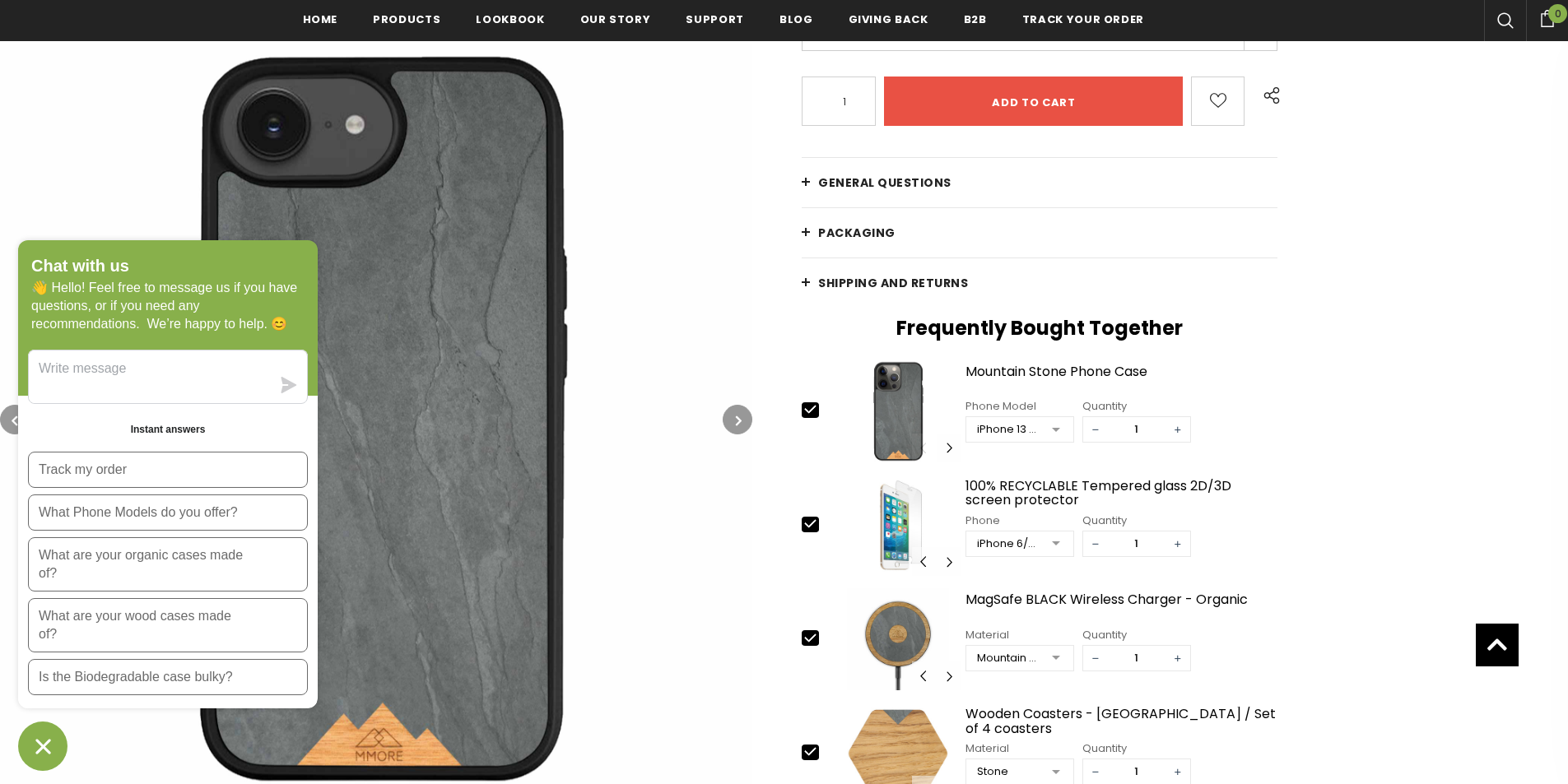
click at [732, 424] on button "button" at bounding box center [737, 419] width 30 height 30
click at [7, 413] on button "button" at bounding box center [15, 419] width 30 height 30
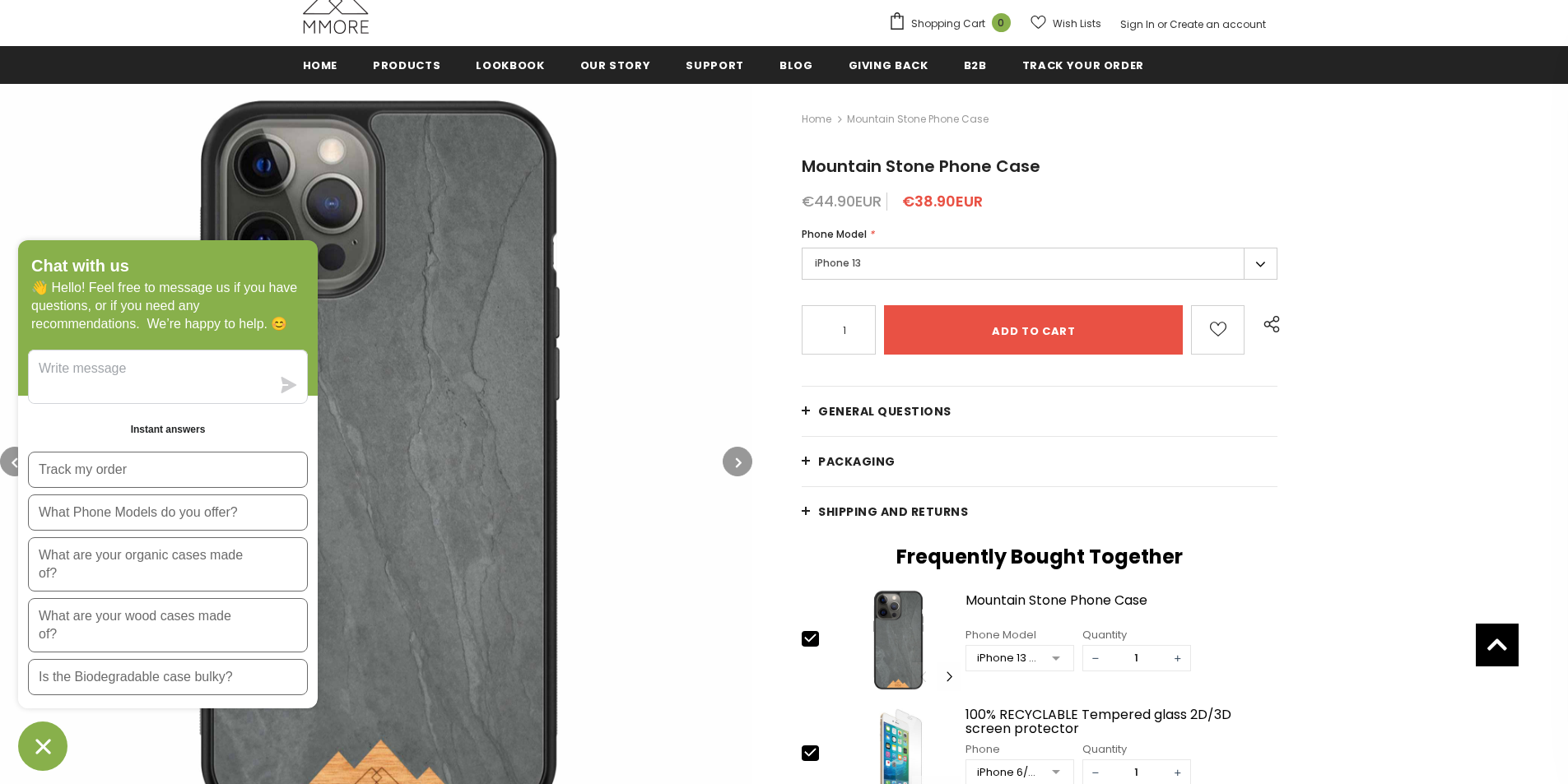
scroll to position [165, 0]
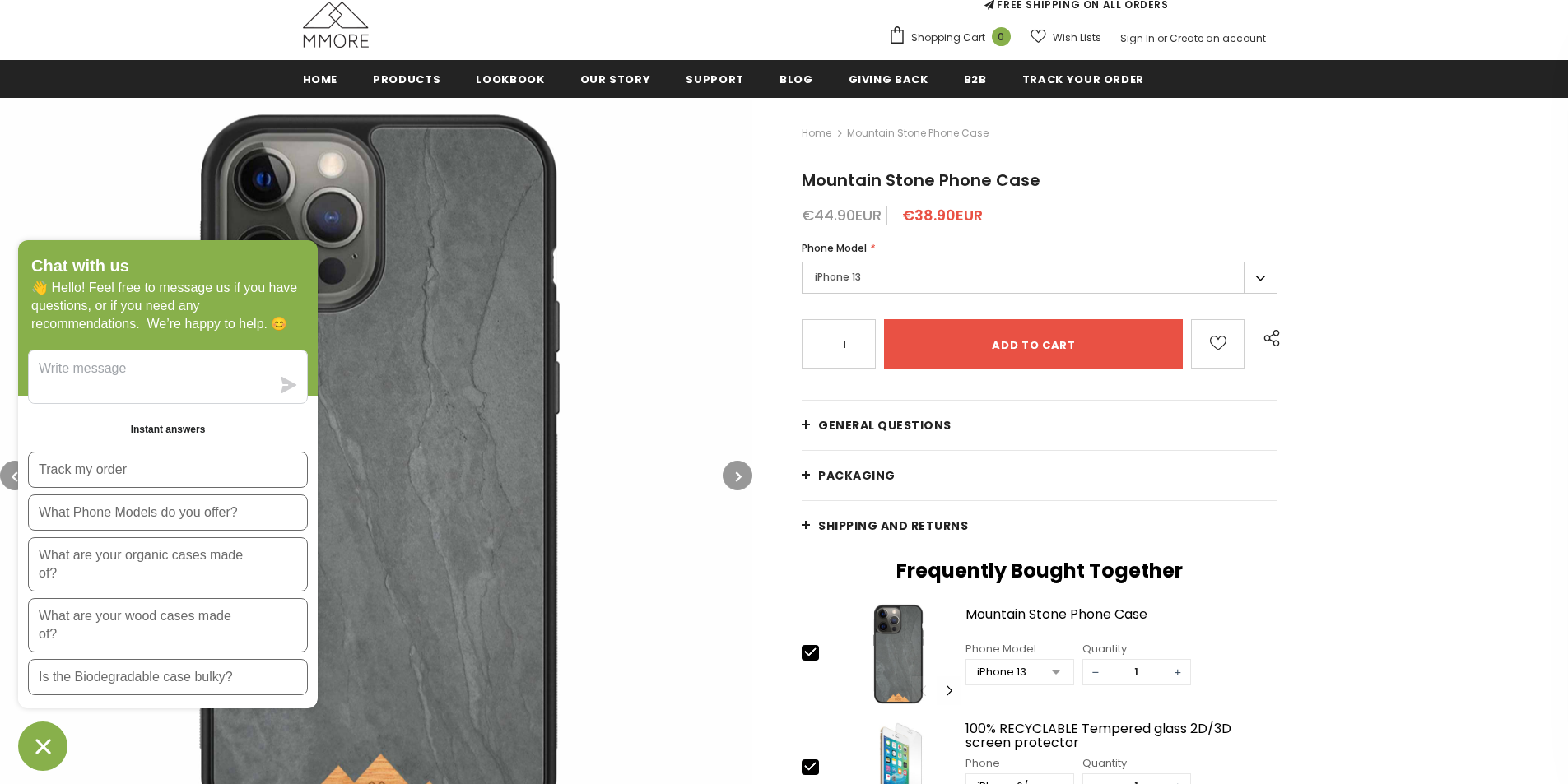
click at [918, 412] on link "General Questions" at bounding box center [1040, 425] width 476 height 49
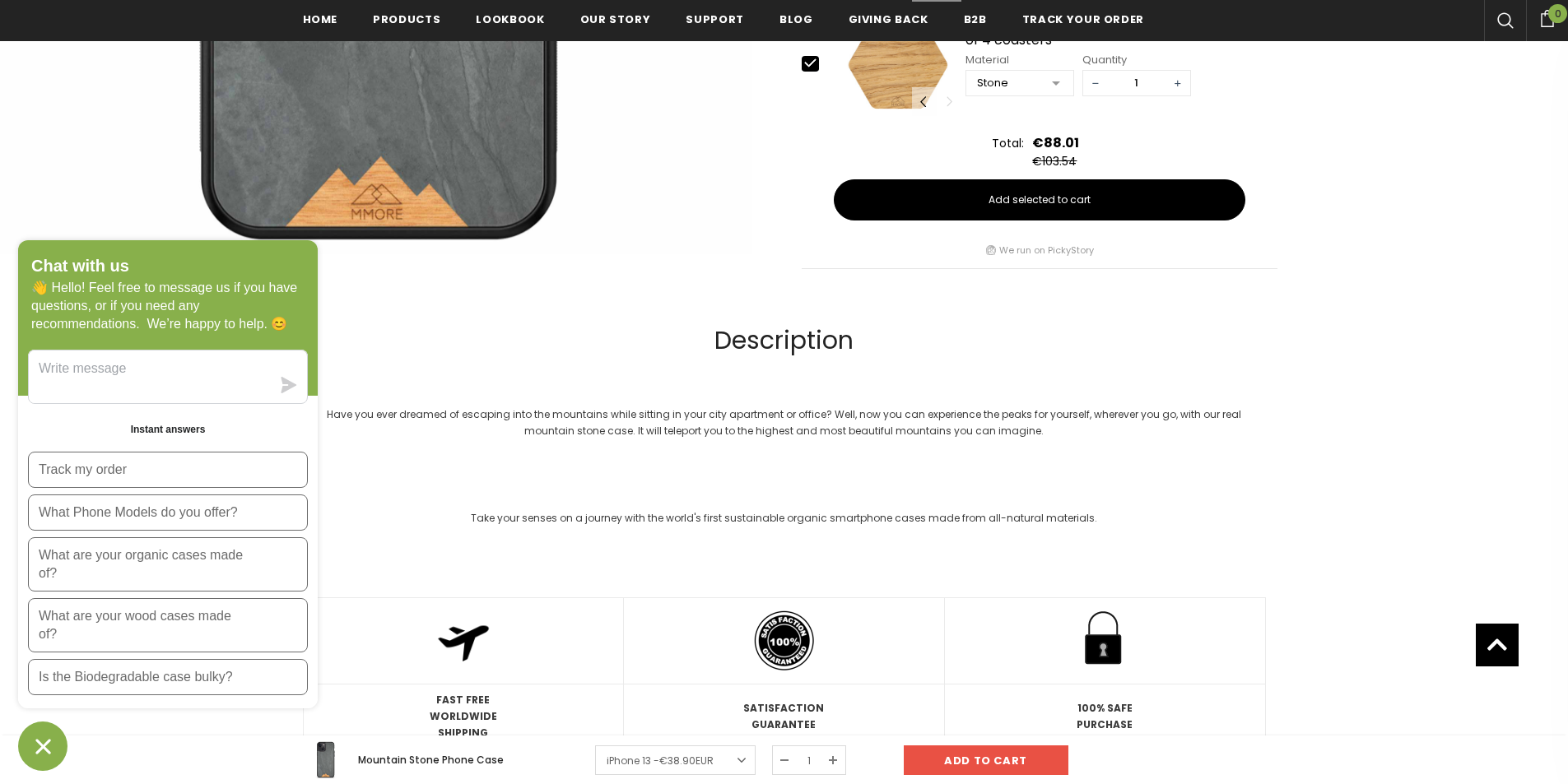
scroll to position [3129, 0]
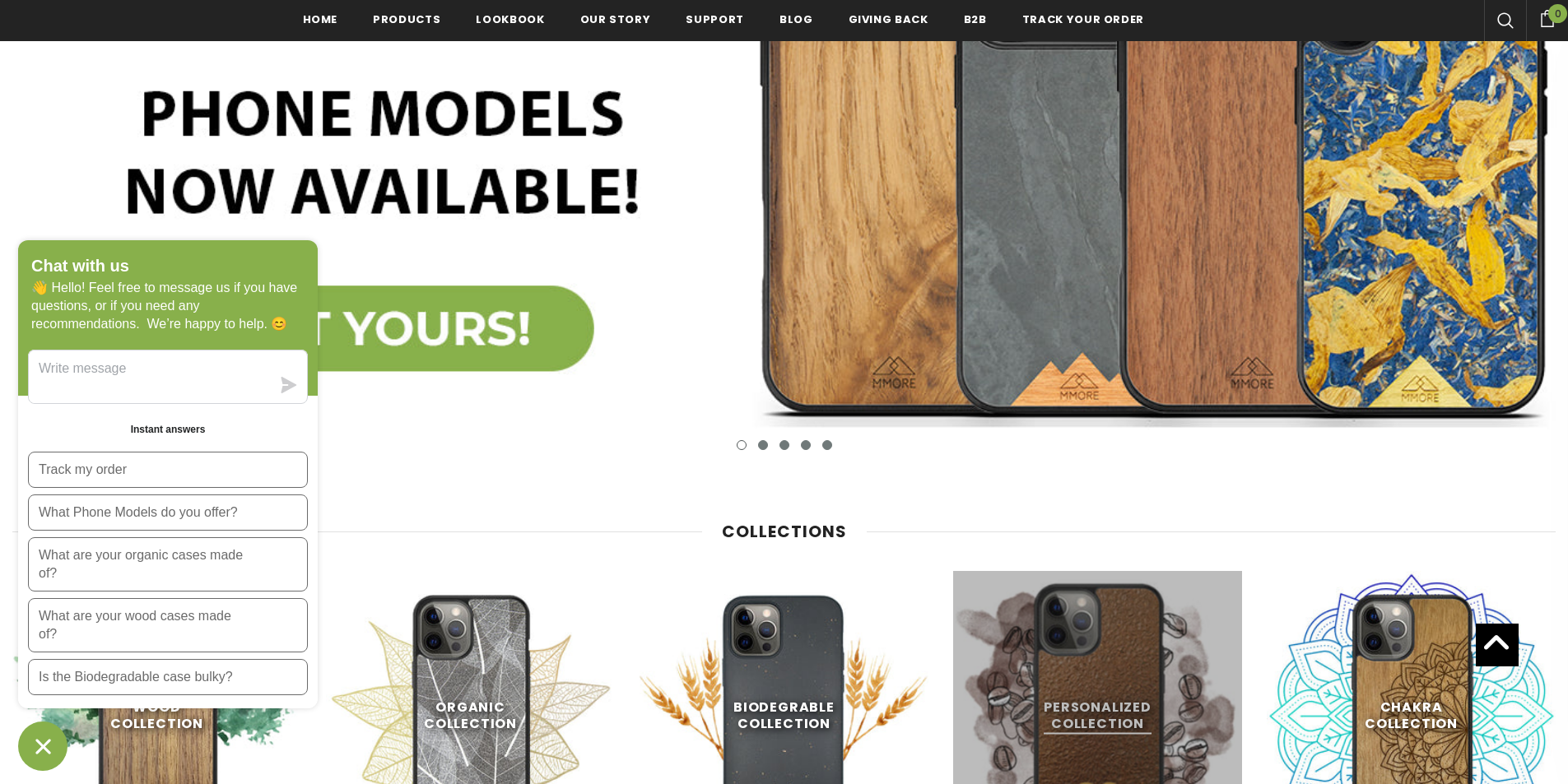
scroll to position [639, 0]
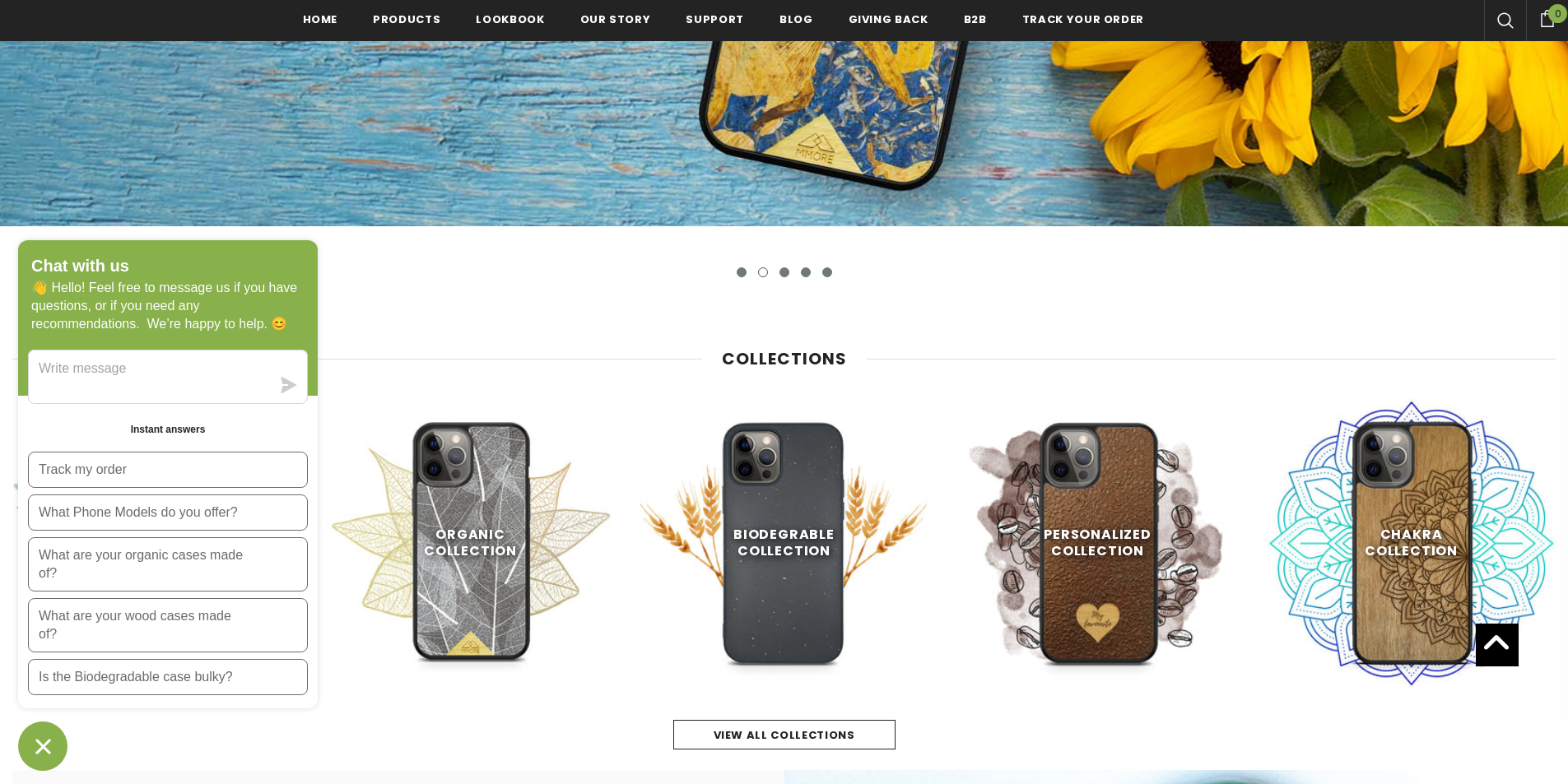
click at [48, 748] on icon "Chat window" at bounding box center [43, 746] width 25 height 25
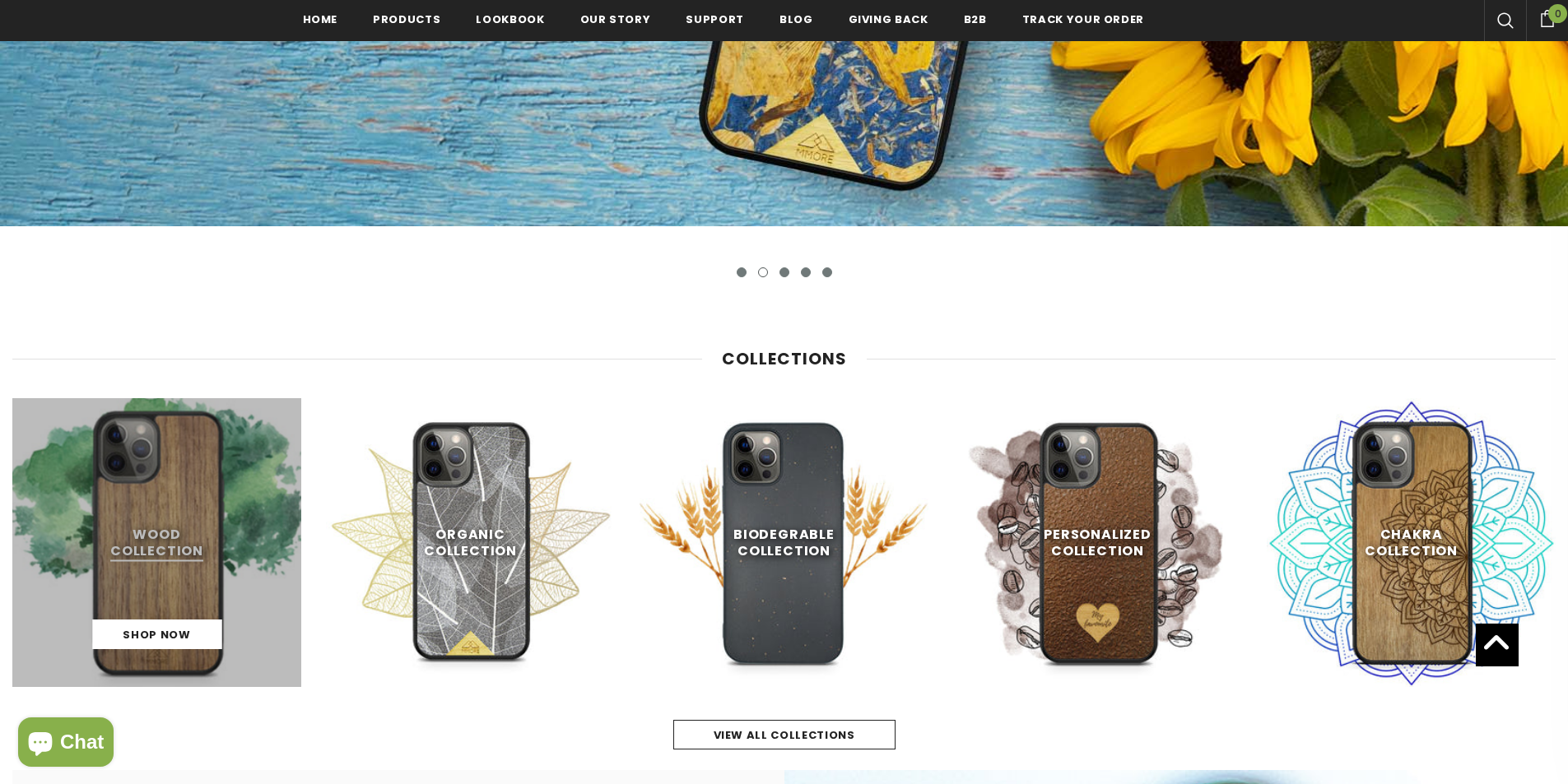
click at [181, 573] on link at bounding box center [157, 542] width 289 height 289
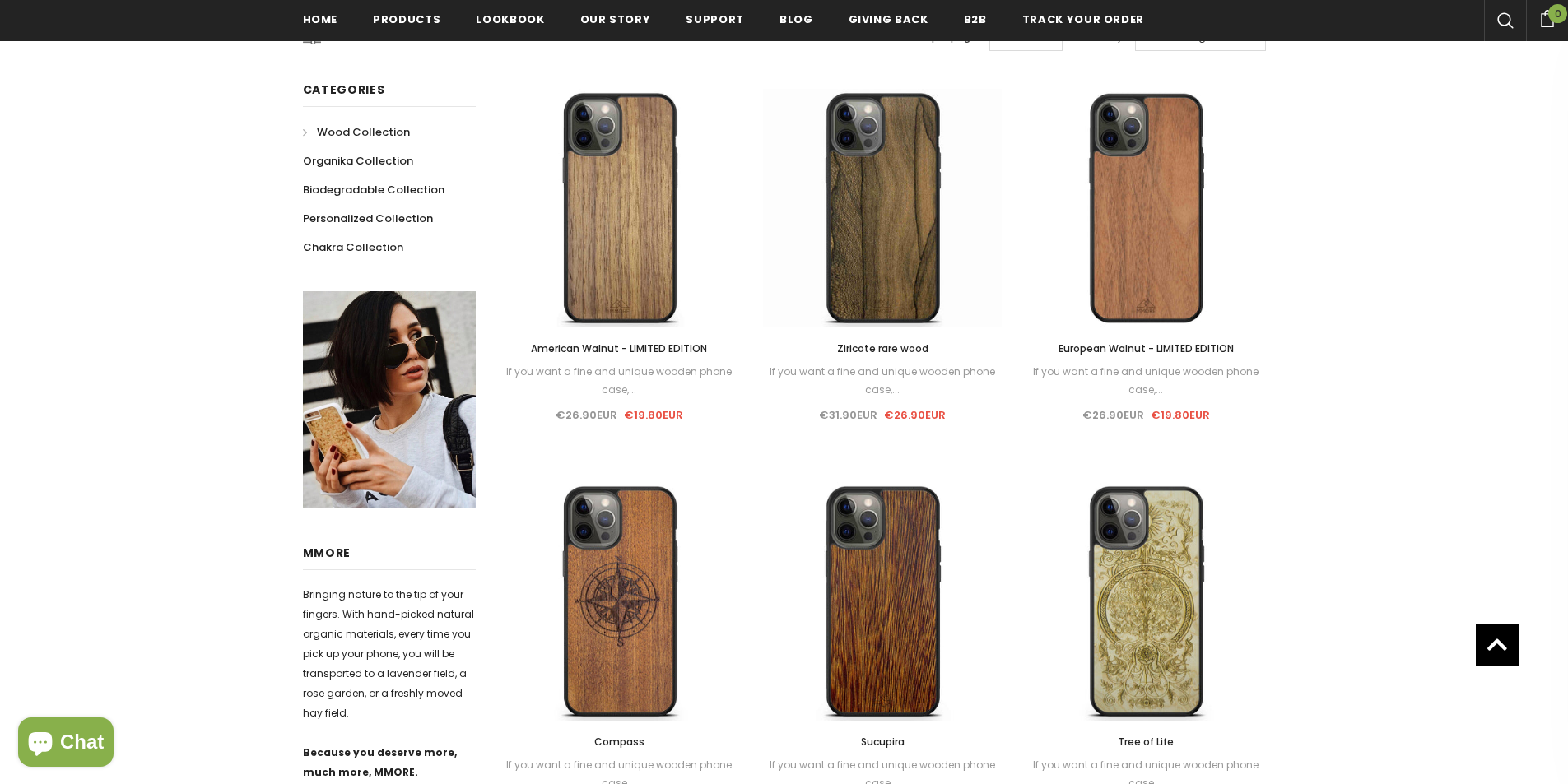
scroll to position [169, 0]
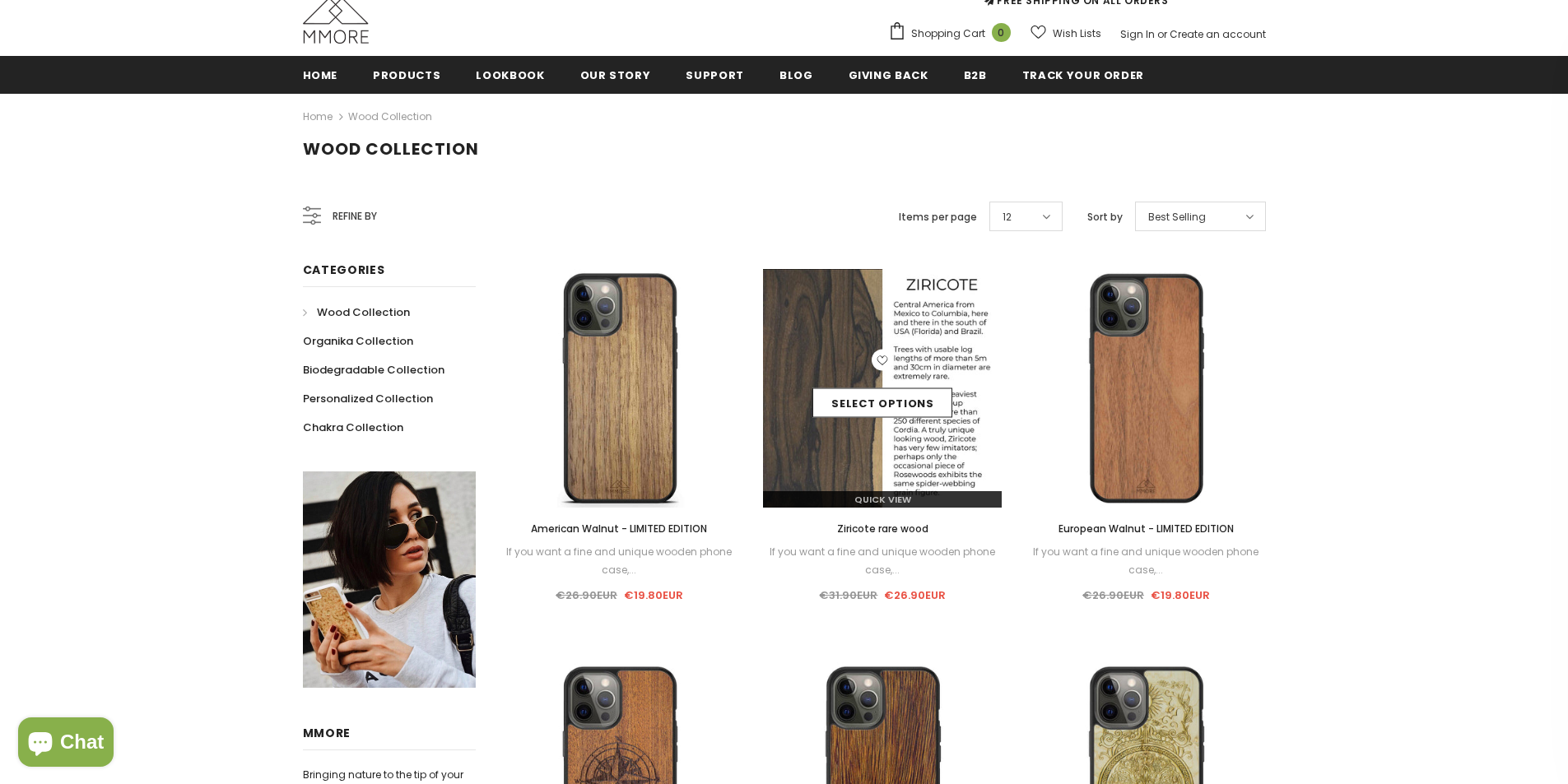
click at [866, 344] on img at bounding box center [883, 388] width 239 height 239
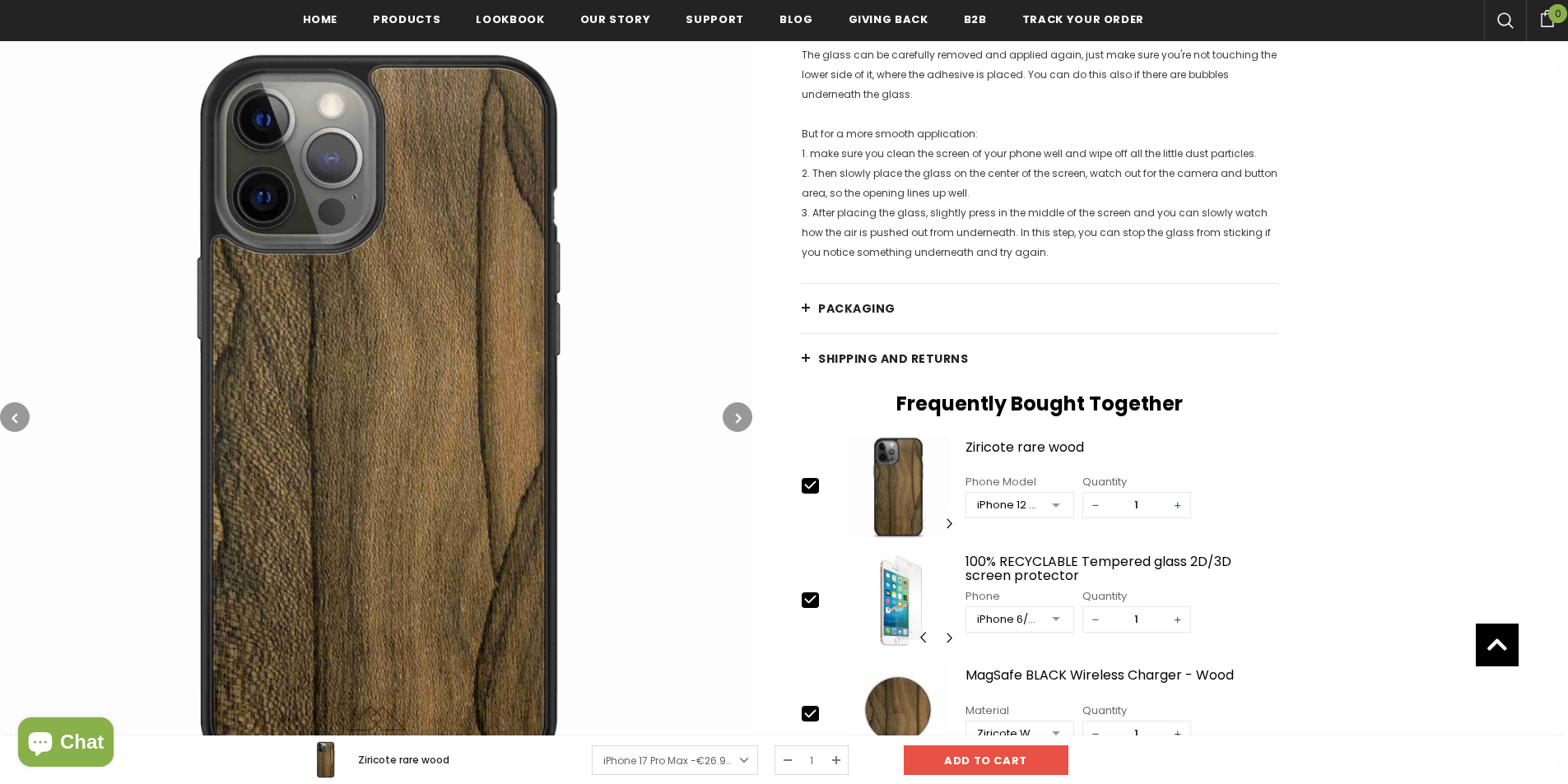
scroll to position [2168, 0]
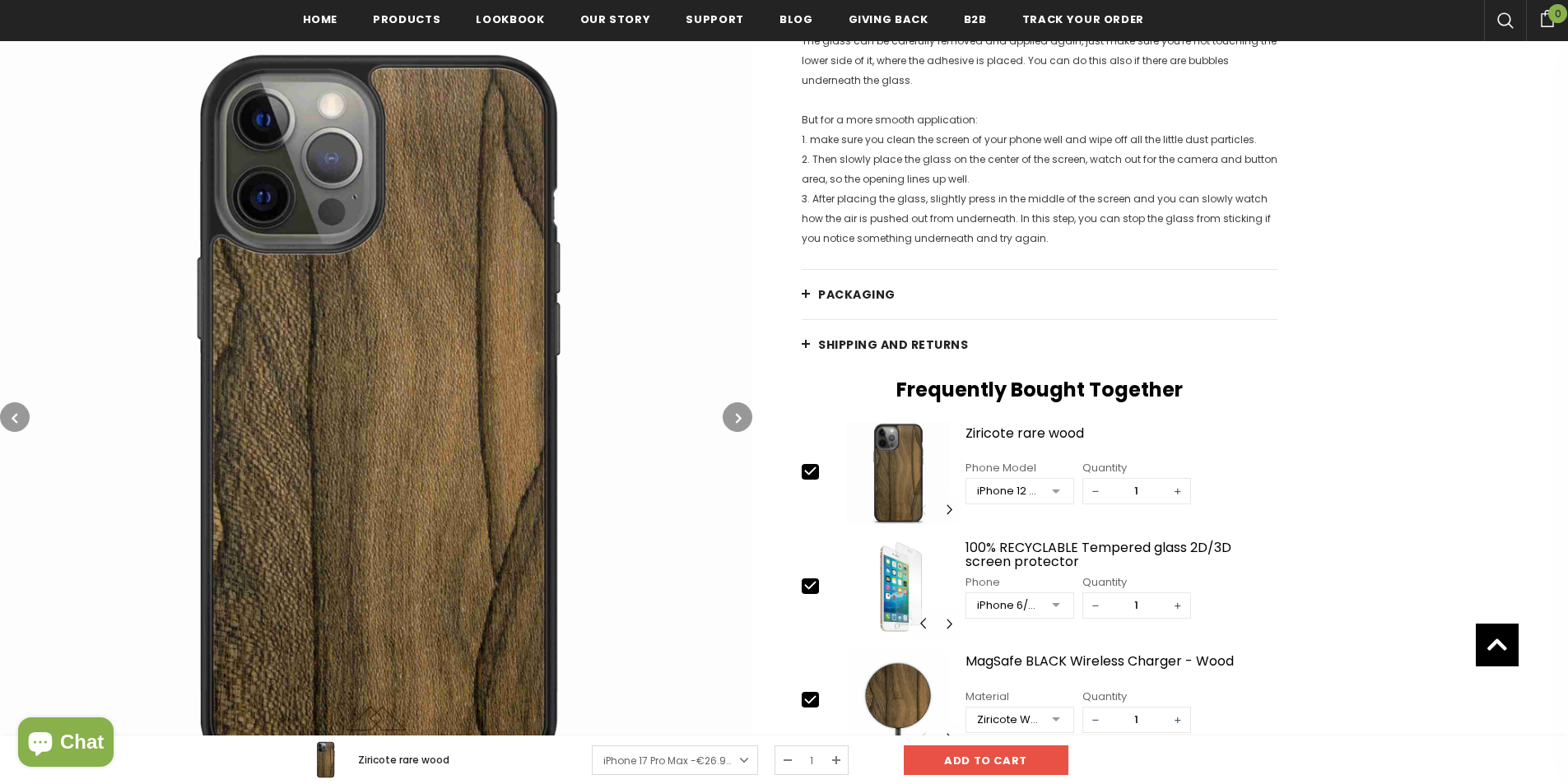
click at [845, 303] on span "PACKAGING" at bounding box center [857, 294] width 78 height 16
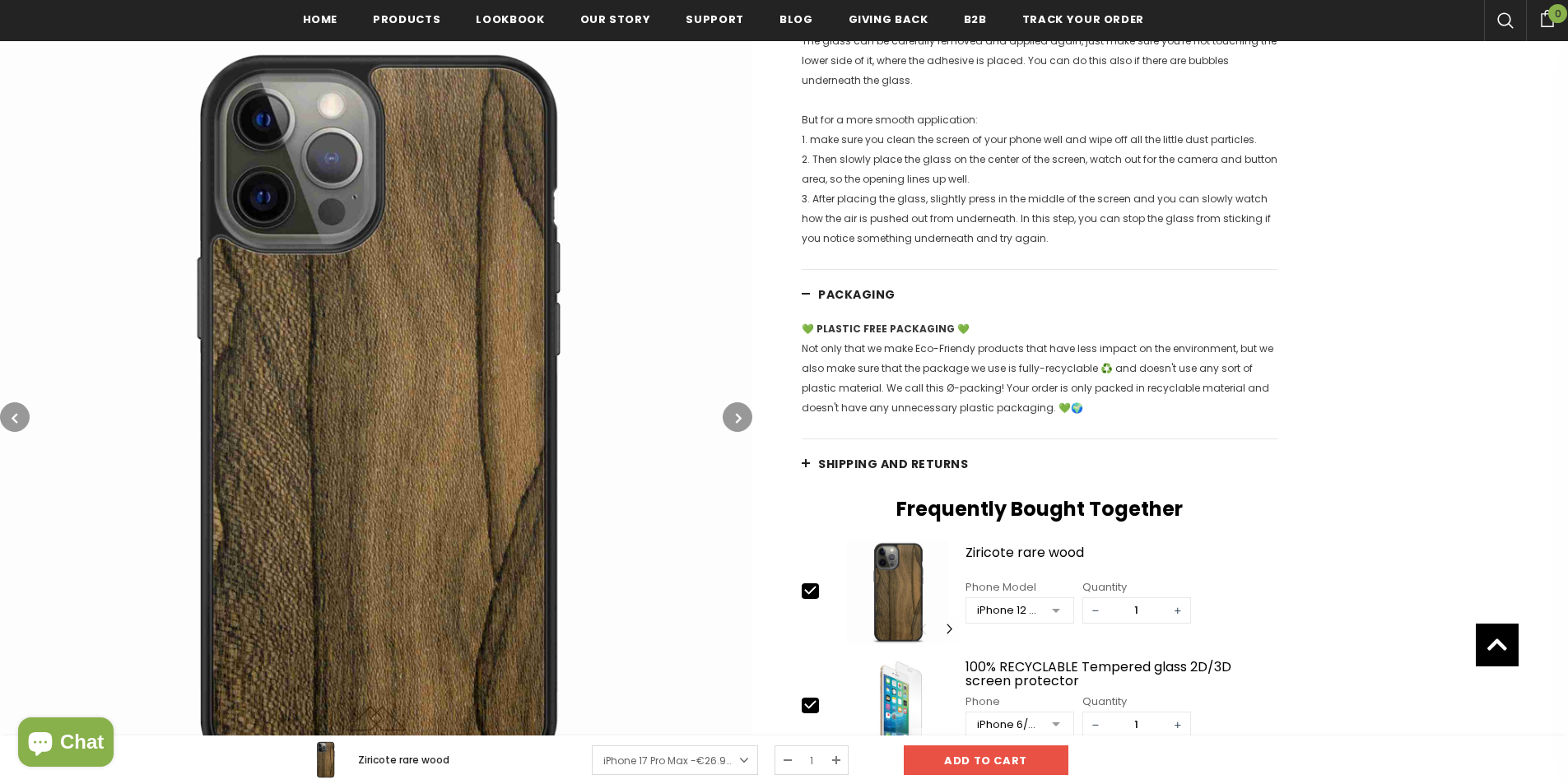
click at [911, 470] on link "Shipping and returns" at bounding box center [1040, 464] width 476 height 49
click at [920, 473] on span "Shipping and returns" at bounding box center [893, 464] width 150 height 16
click at [808, 483] on link "Shipping and returns" at bounding box center [1040, 464] width 476 height 49
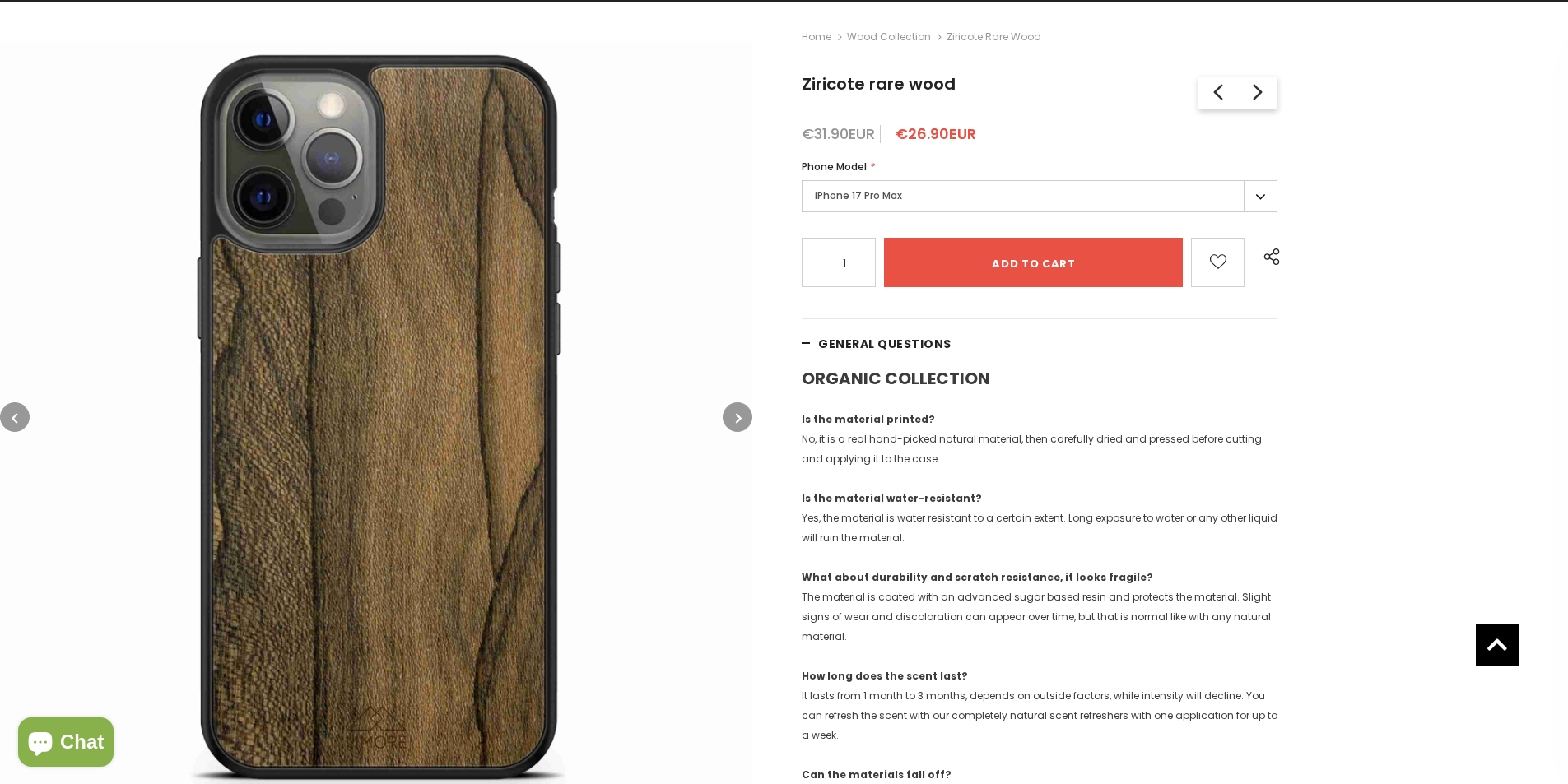
scroll to position [0, 0]
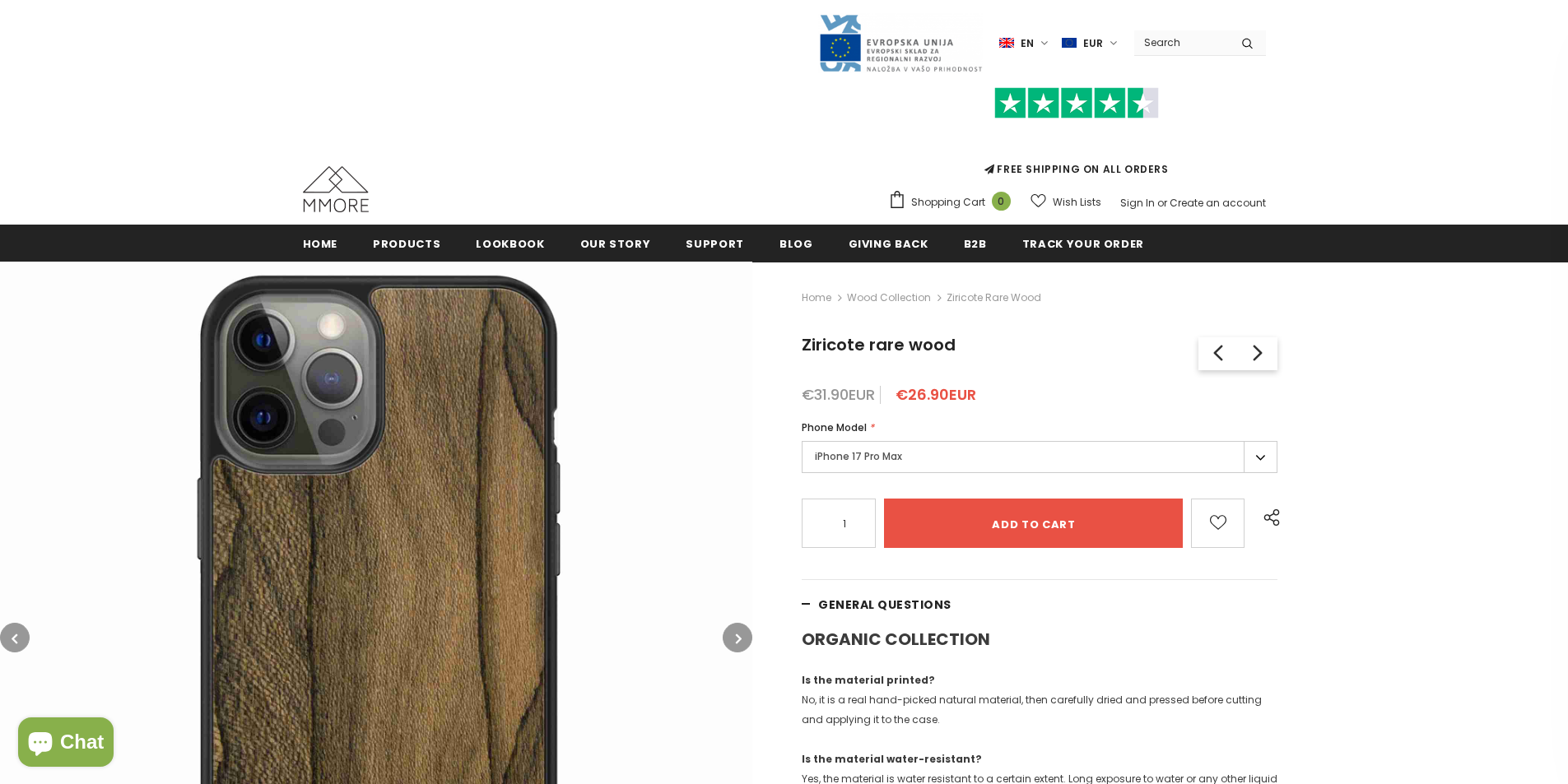
click at [1014, 476] on div "iPhone 17 Pro Max iPhone 17 Pro Max iPhone 17 Pro iPhone 17 Air iPhone 17 iPhon…" at bounding box center [1040, 459] width 476 height 37
click at [1009, 468] on label "iPhone 17 Pro Max" at bounding box center [1040, 456] width 476 height 32
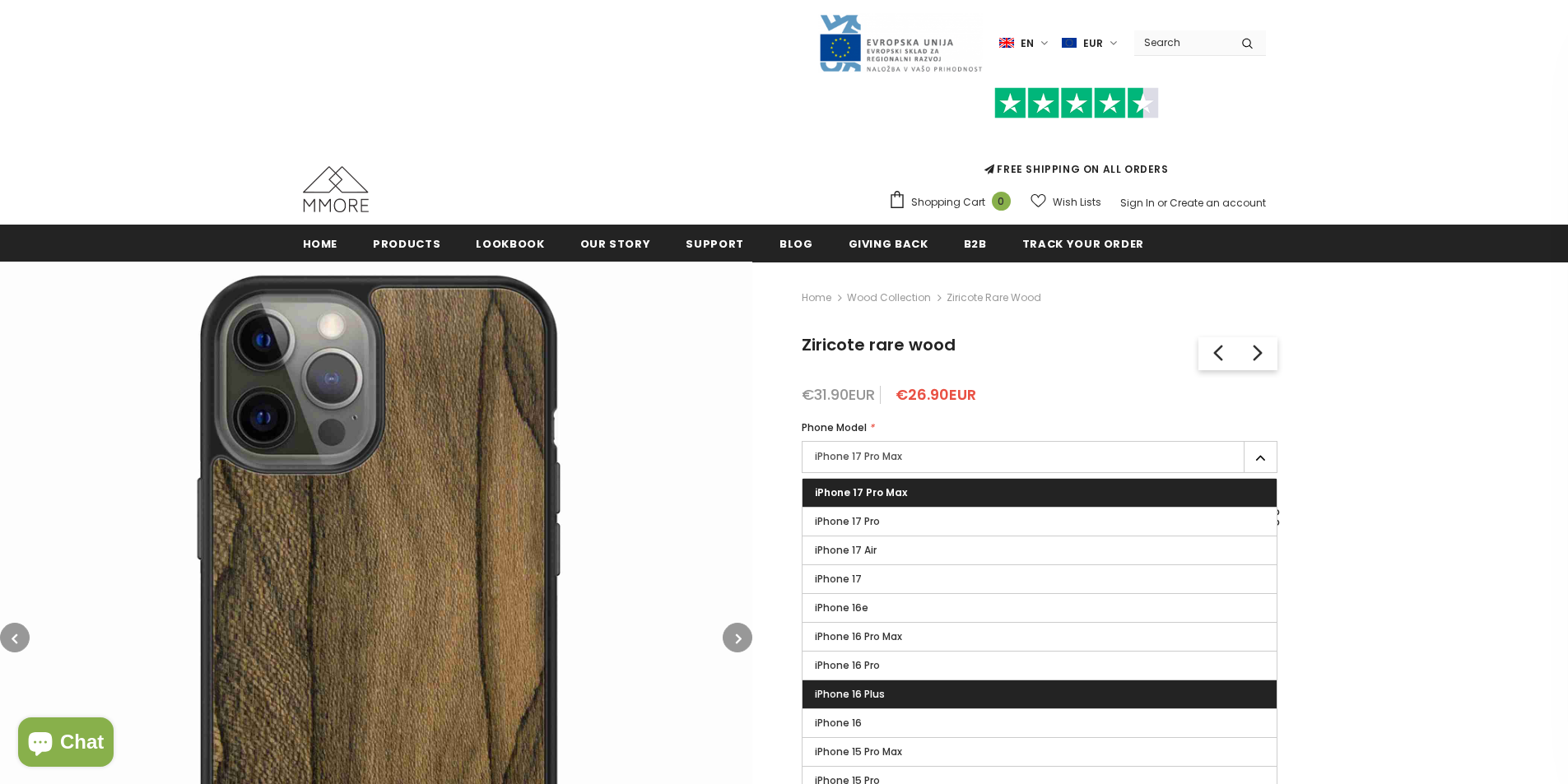
click at [1060, 703] on label "iPhone 16 Plus" at bounding box center [1039, 694] width 474 height 28
click at [0, 0] on input "iPhone 16 Plus" at bounding box center [0, 0] width 0 height 0
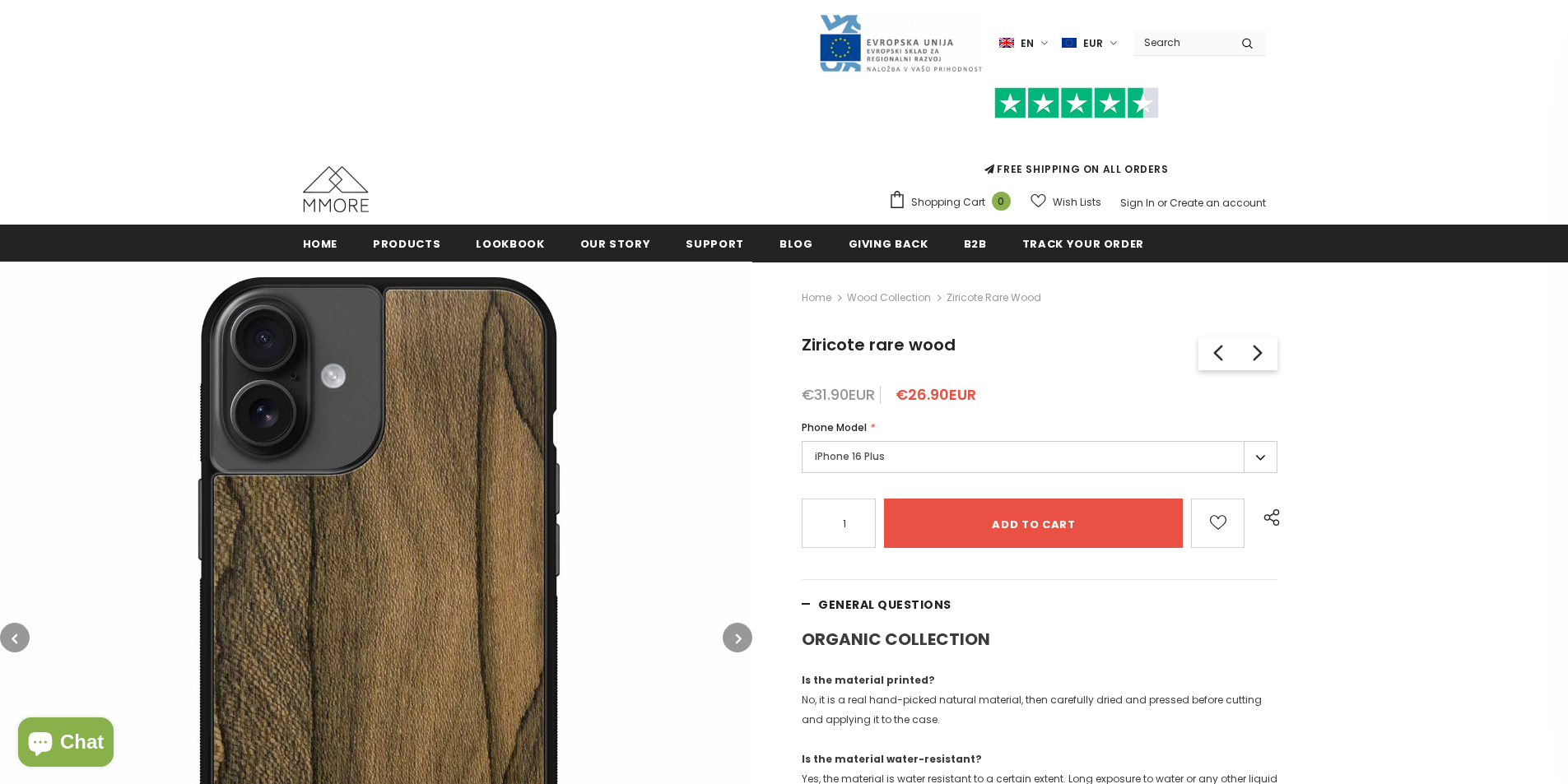
click at [999, 451] on label "iPhone 16 Plus" at bounding box center [1040, 456] width 476 height 32
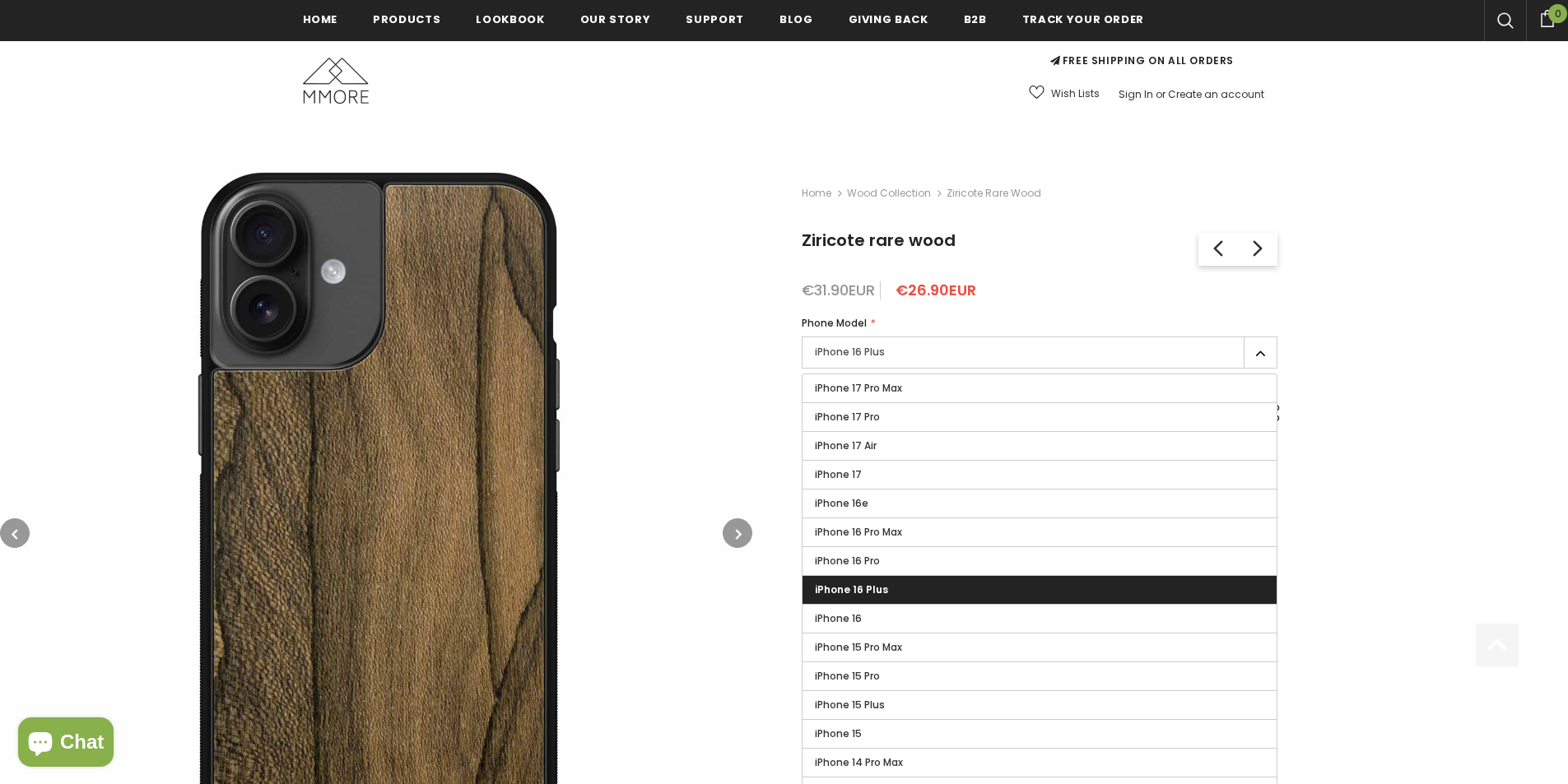
scroll to position [415, 0]
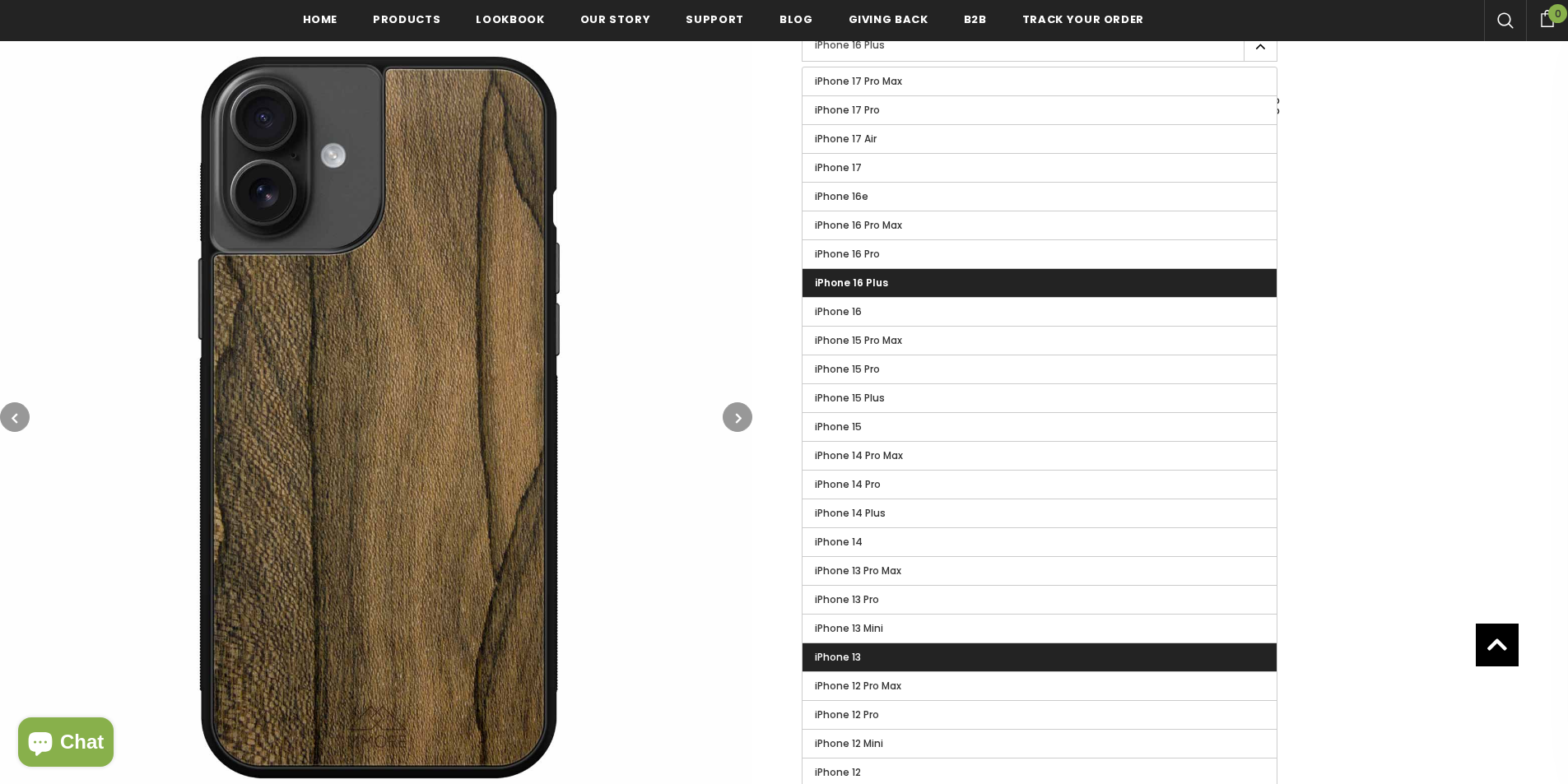
click at [1011, 649] on label "iPhone 13" at bounding box center [1039, 657] width 474 height 28
click at [0, 0] on input "iPhone 13" at bounding box center [0, 0] width 0 height 0
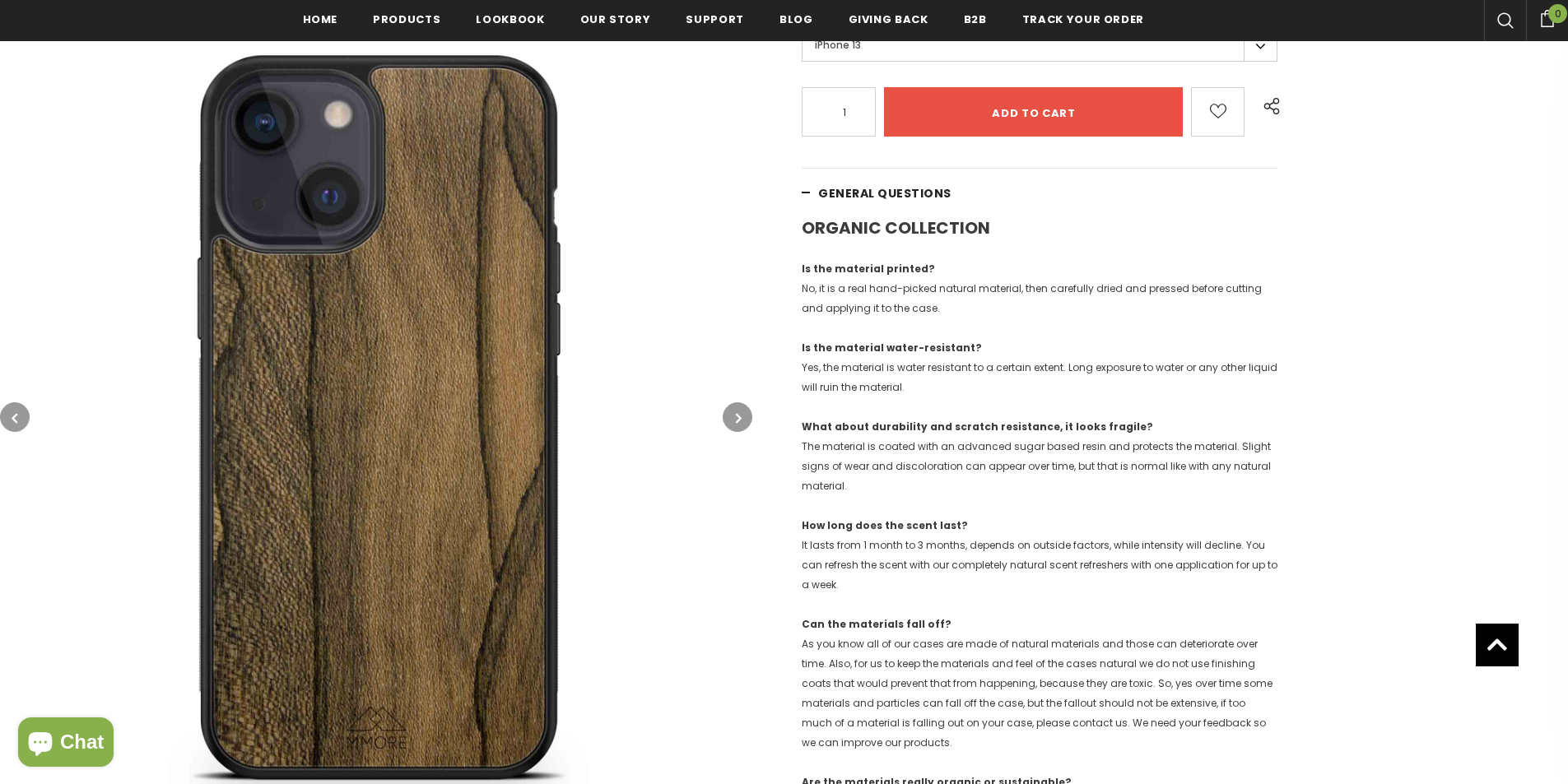
scroll to position [4, 0]
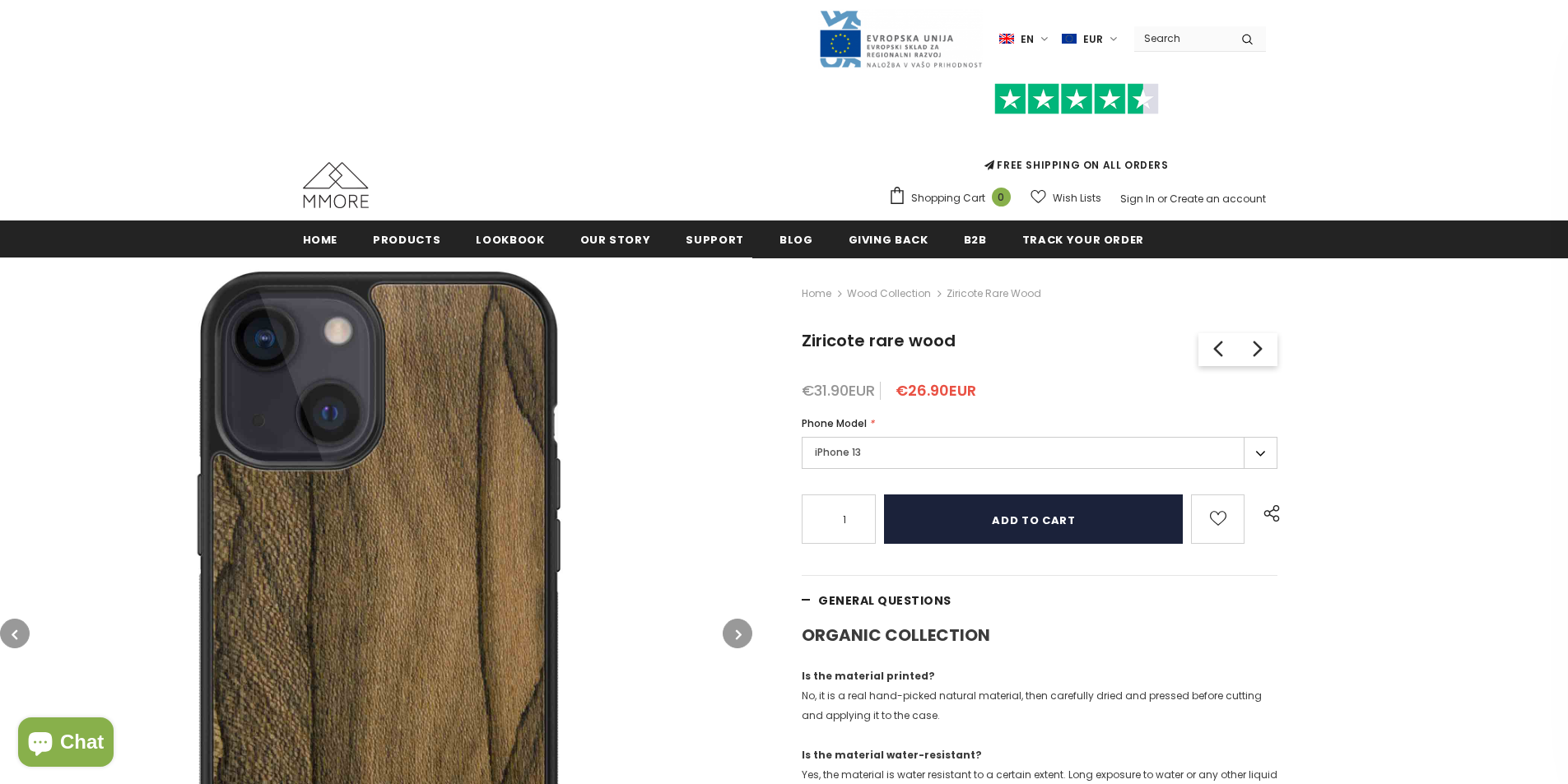
click at [1035, 521] on input "Add to cart" at bounding box center [1033, 518] width 299 height 49
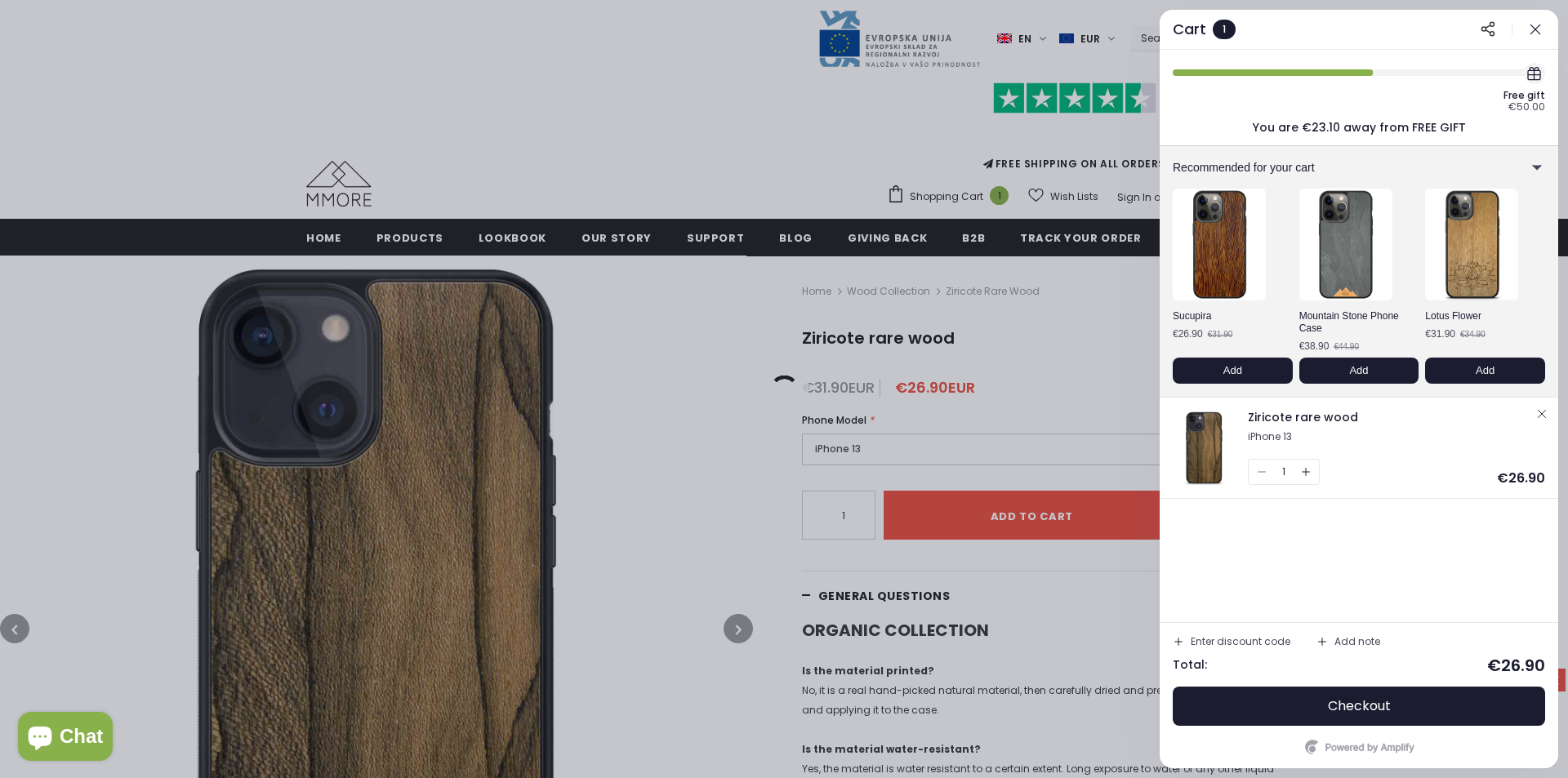
click at [42, 91] on div at bounding box center [784, 389] width 1568 height 778
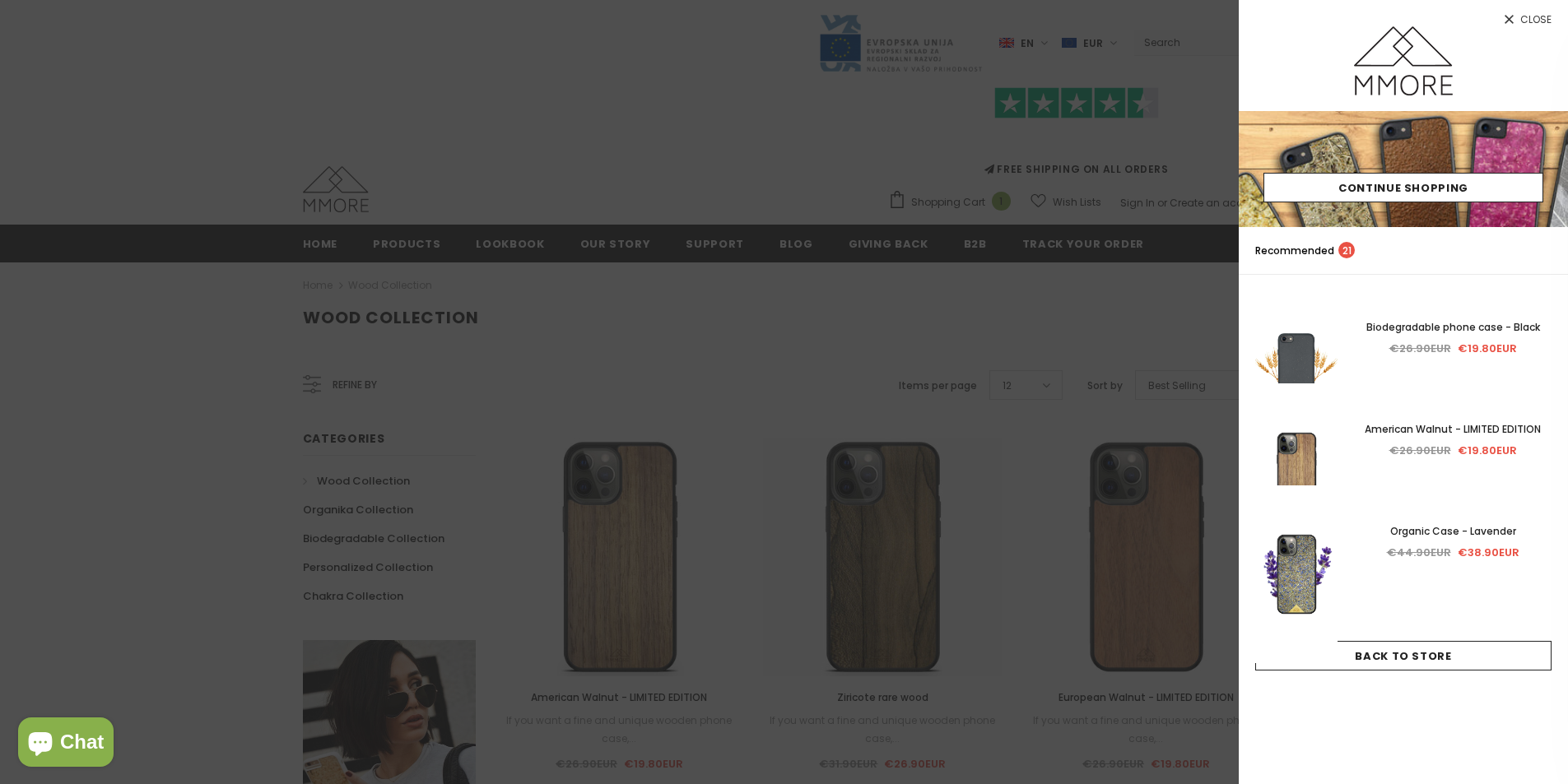
click at [644, 75] on div at bounding box center [784, 392] width 1568 height 784
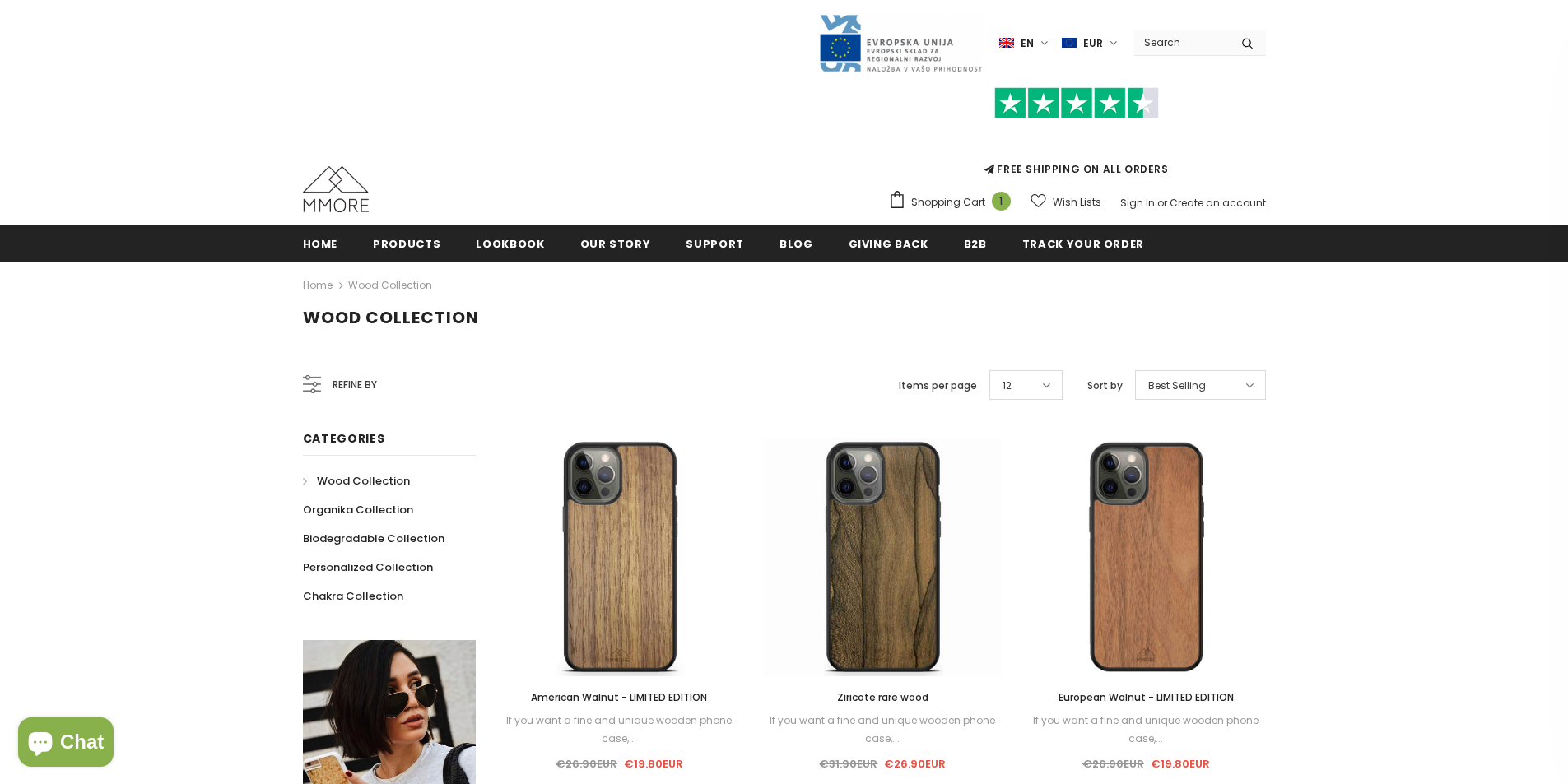
click at [848, 62] on img at bounding box center [901, 44] width 165 height 60
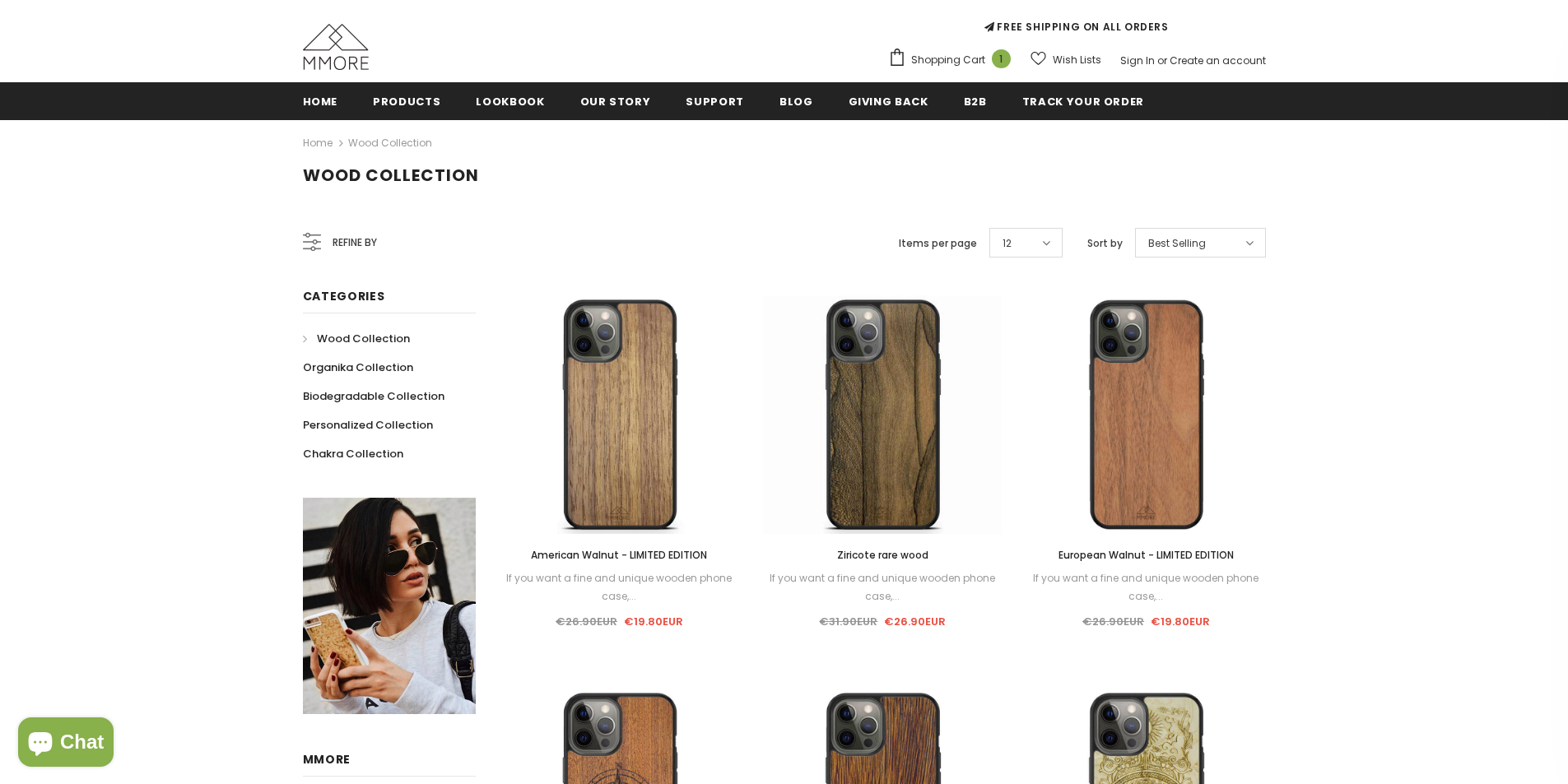
scroll to position [169, 0]
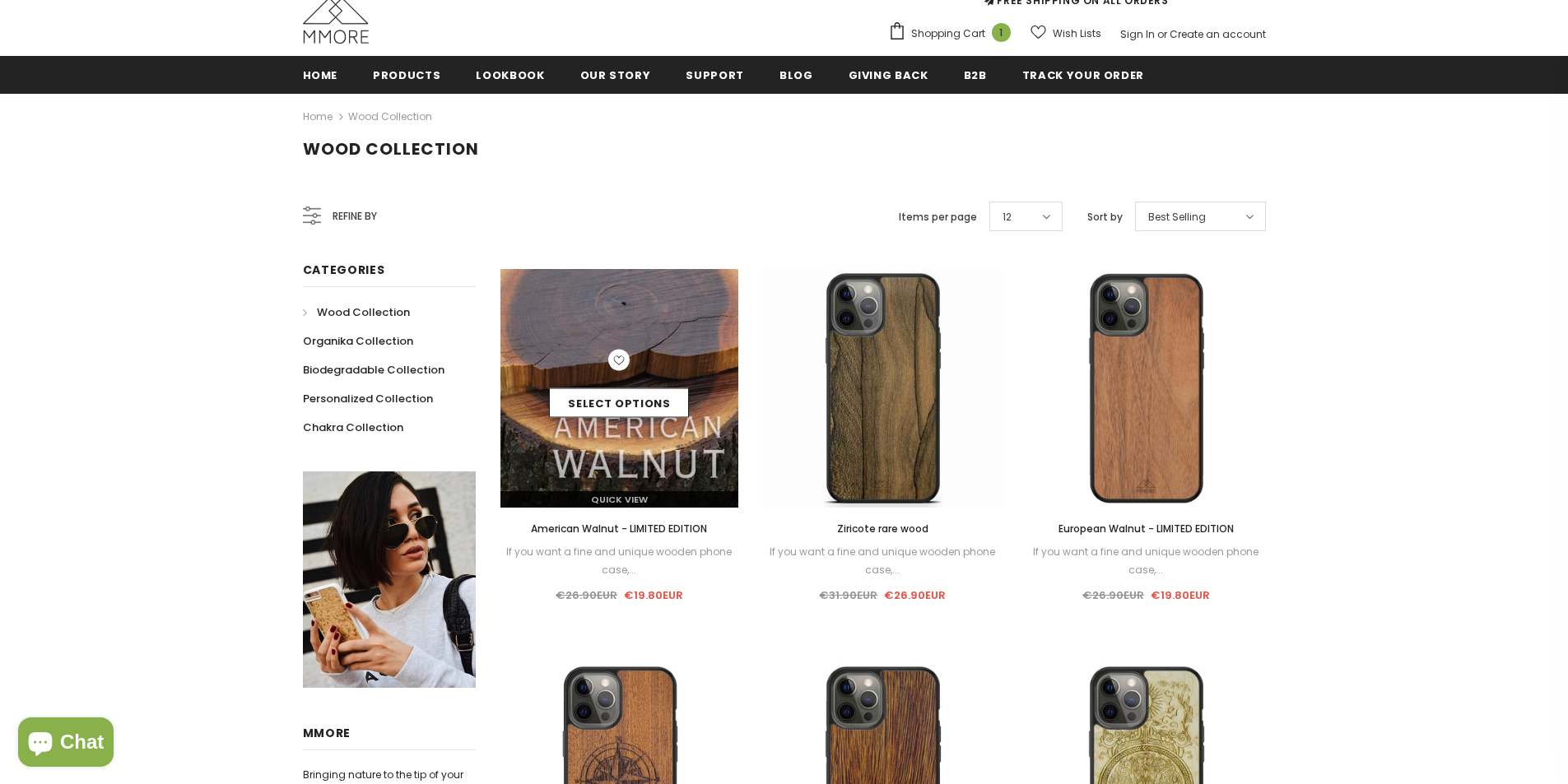
click at [686, 316] on img at bounding box center [619, 388] width 239 height 239
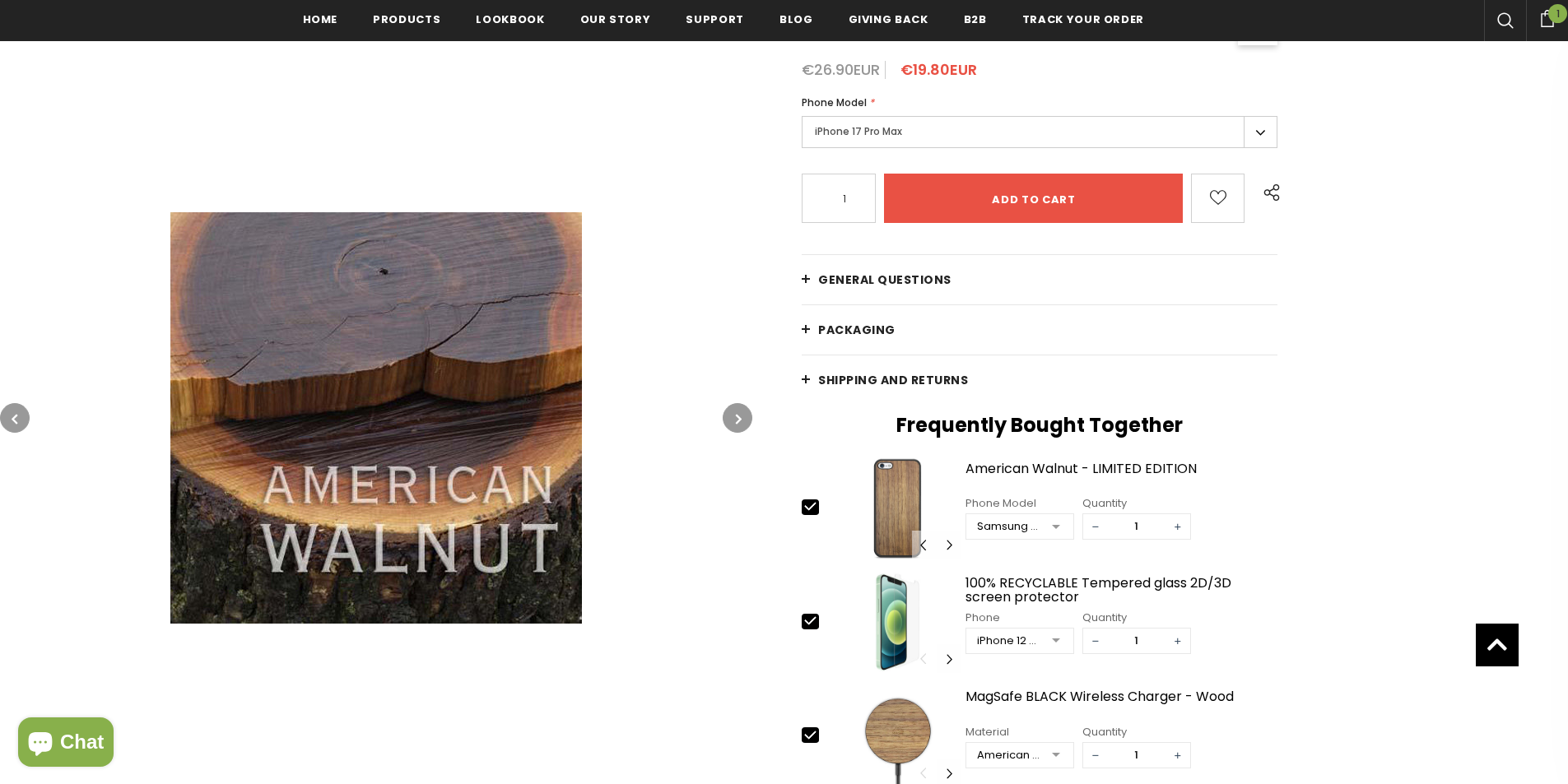
scroll to position [333, 0]
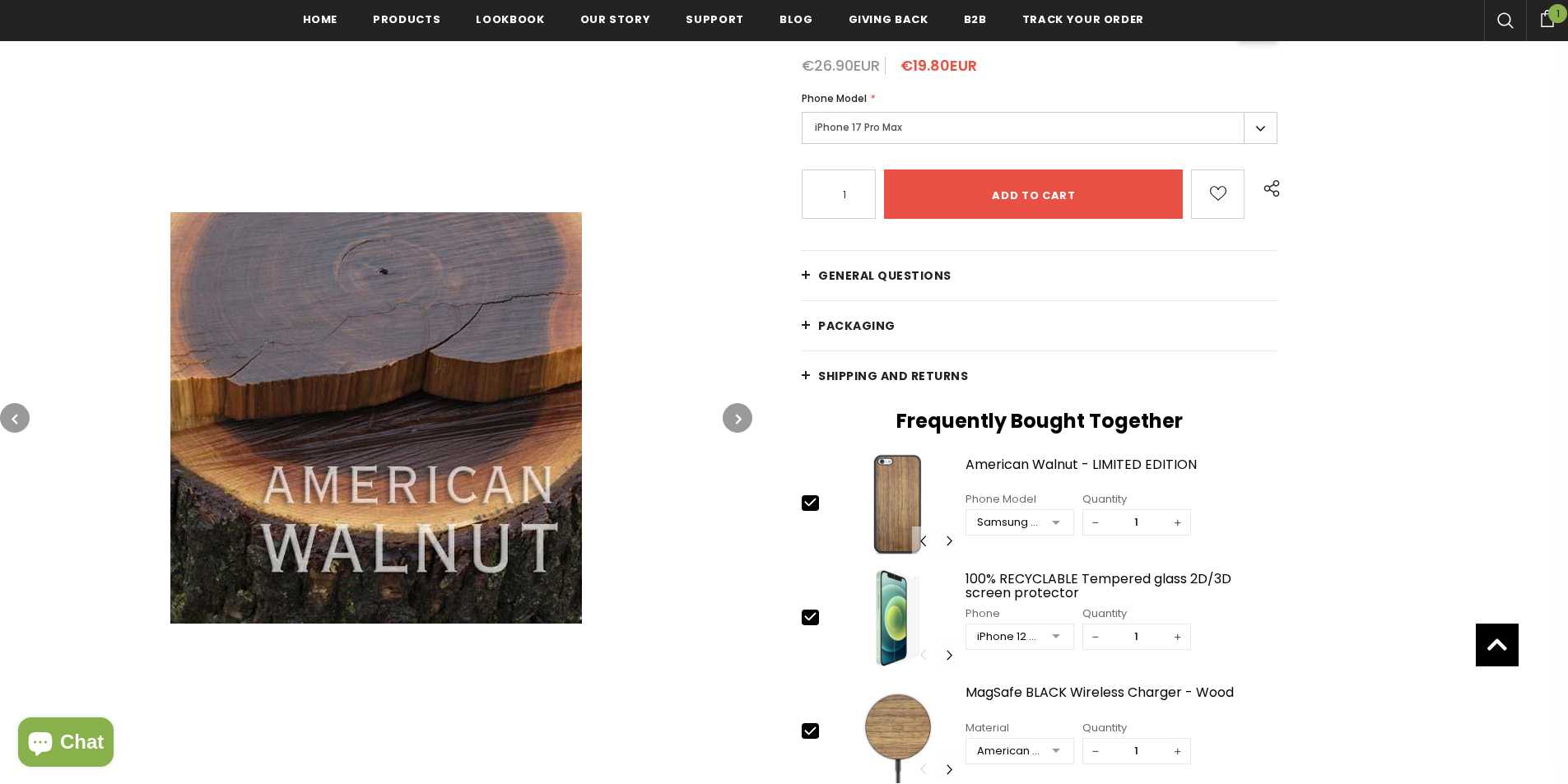
click at [752, 418] on button "button" at bounding box center [737, 417] width 30 height 30
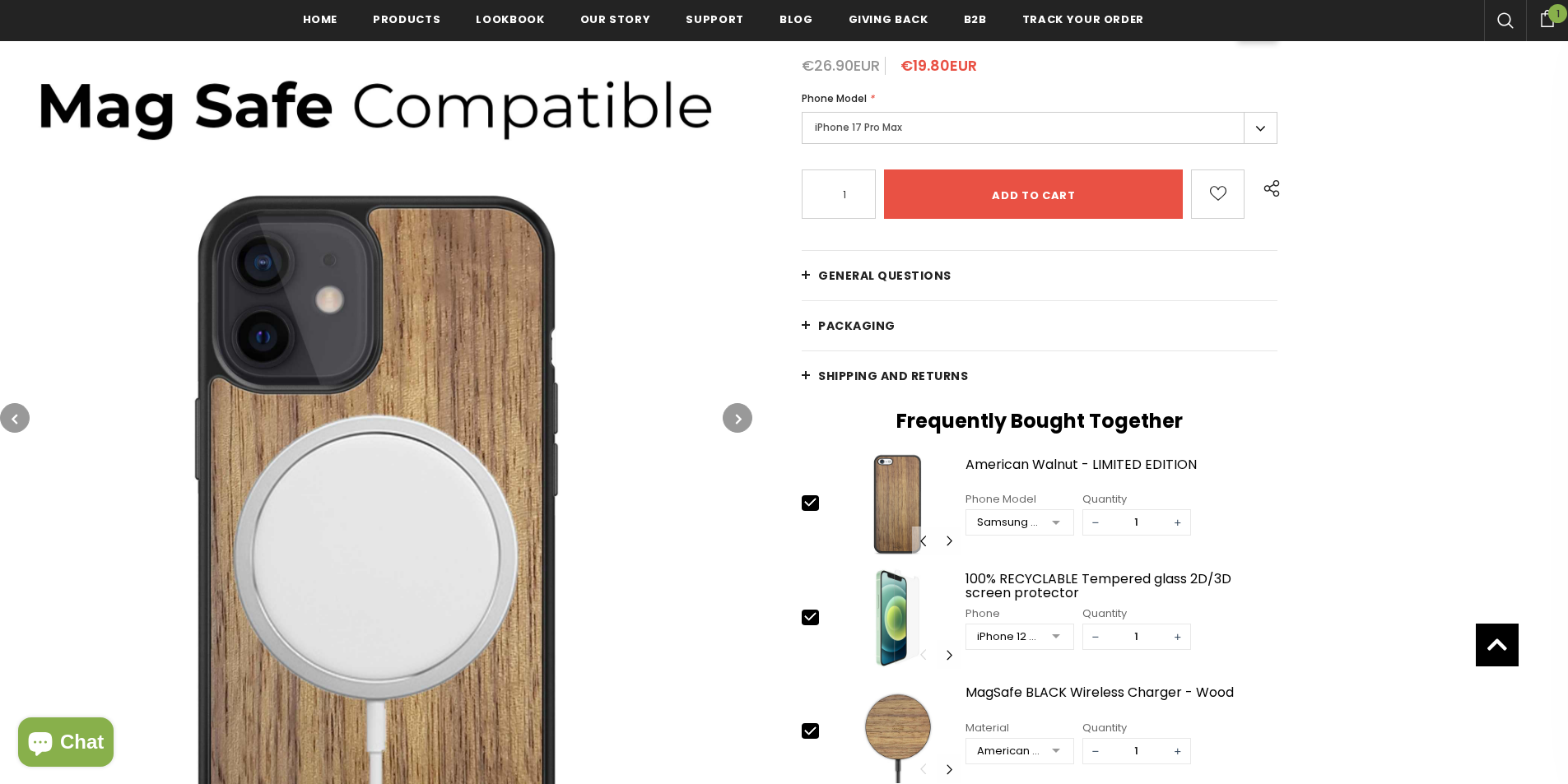
click at [752, 417] on button "button" at bounding box center [737, 417] width 30 height 30
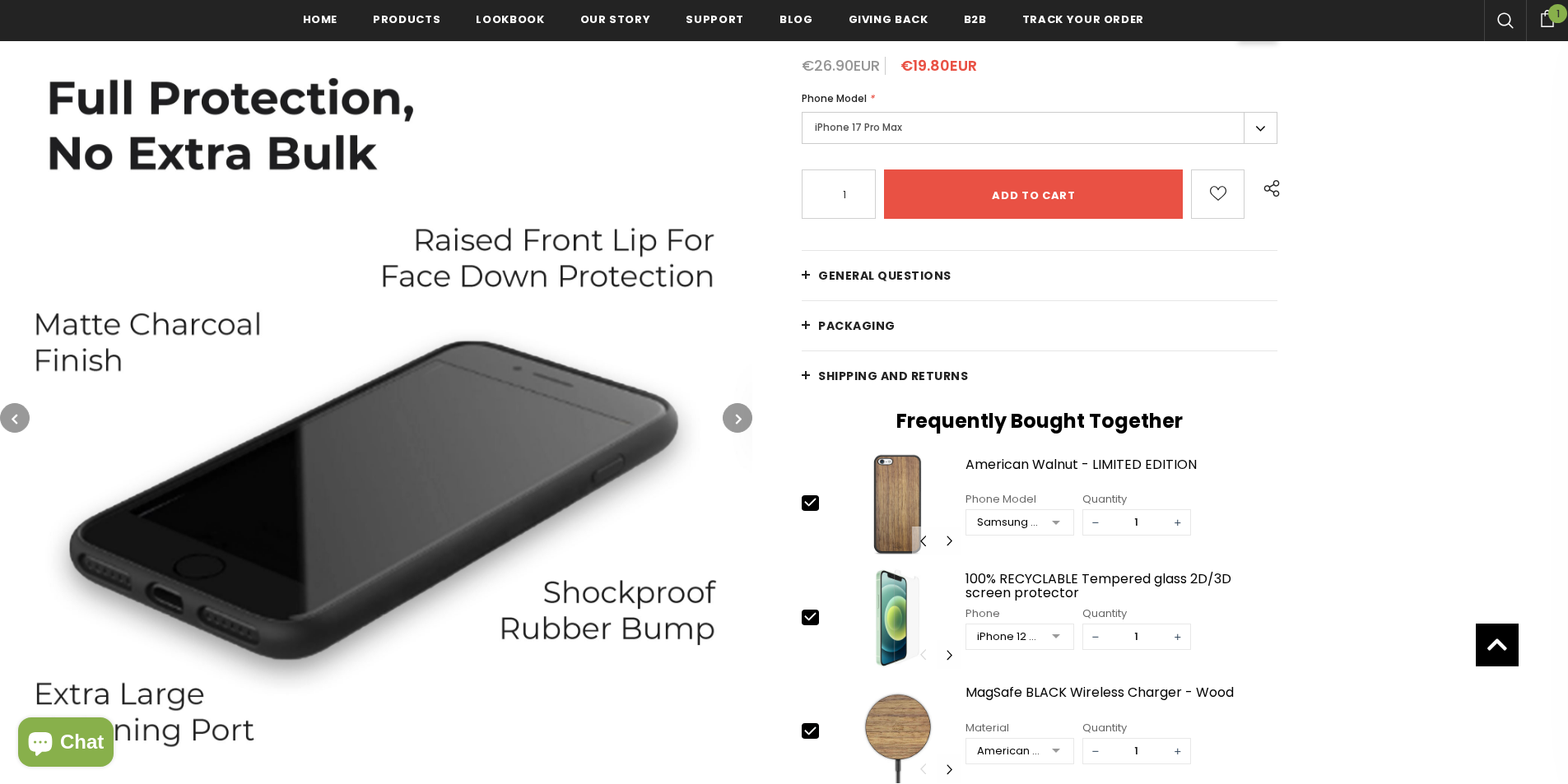
click at [23, 408] on button "button" at bounding box center [15, 417] width 30 height 30
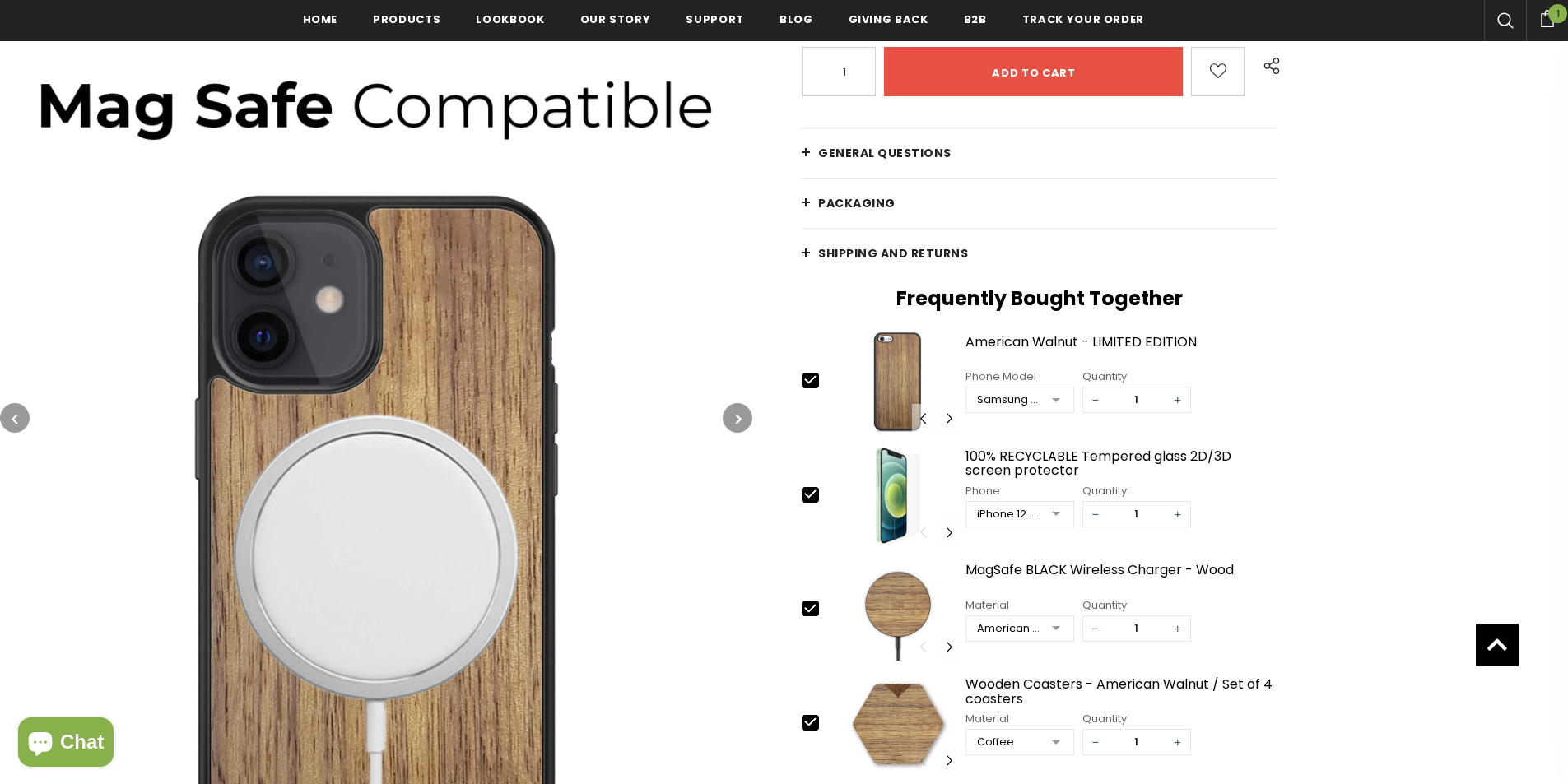
scroll to position [498, 0]
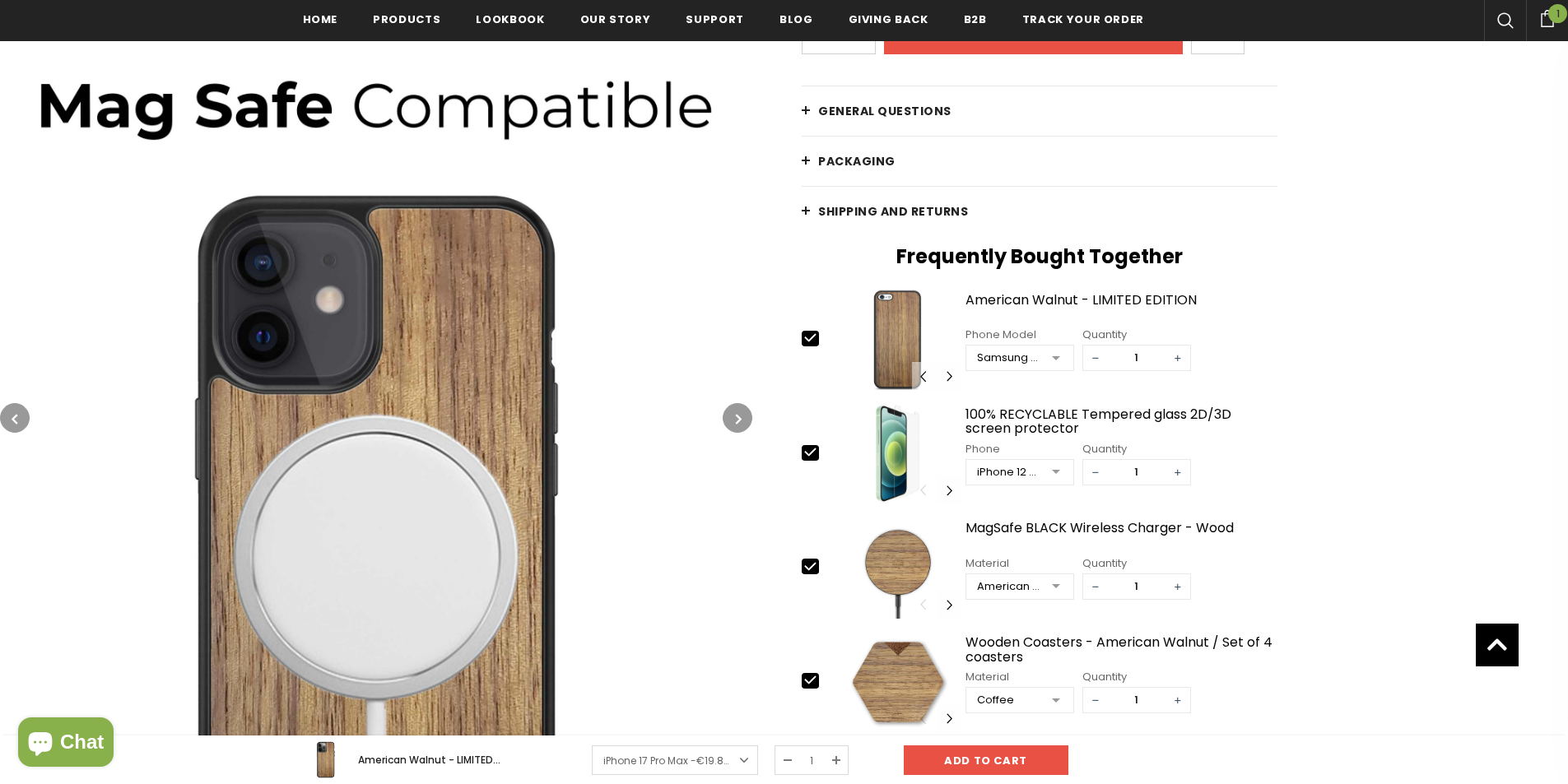
click at [739, 415] on icon "button" at bounding box center [739, 417] width 6 height 16
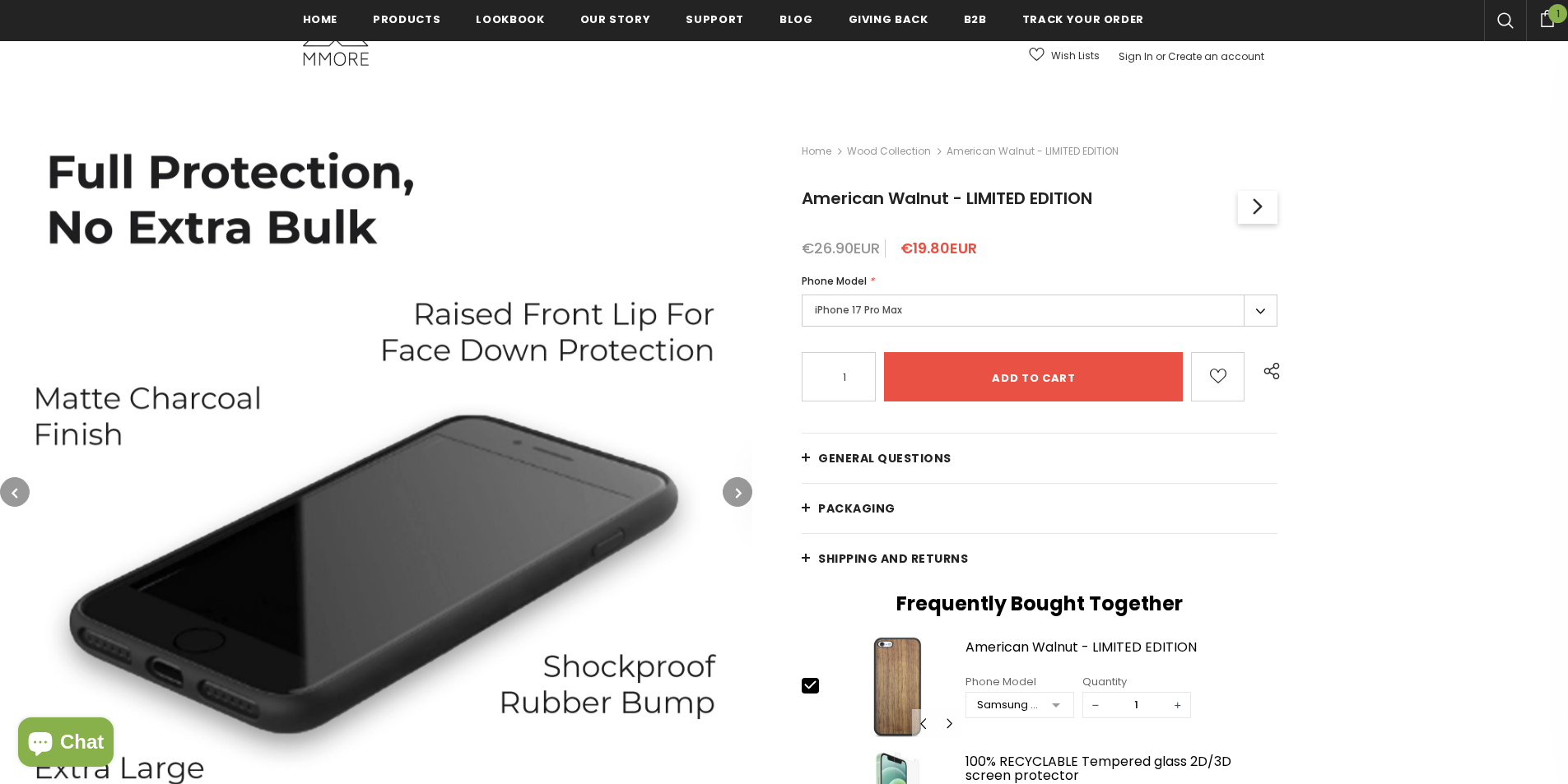
scroll to position [580, 0]
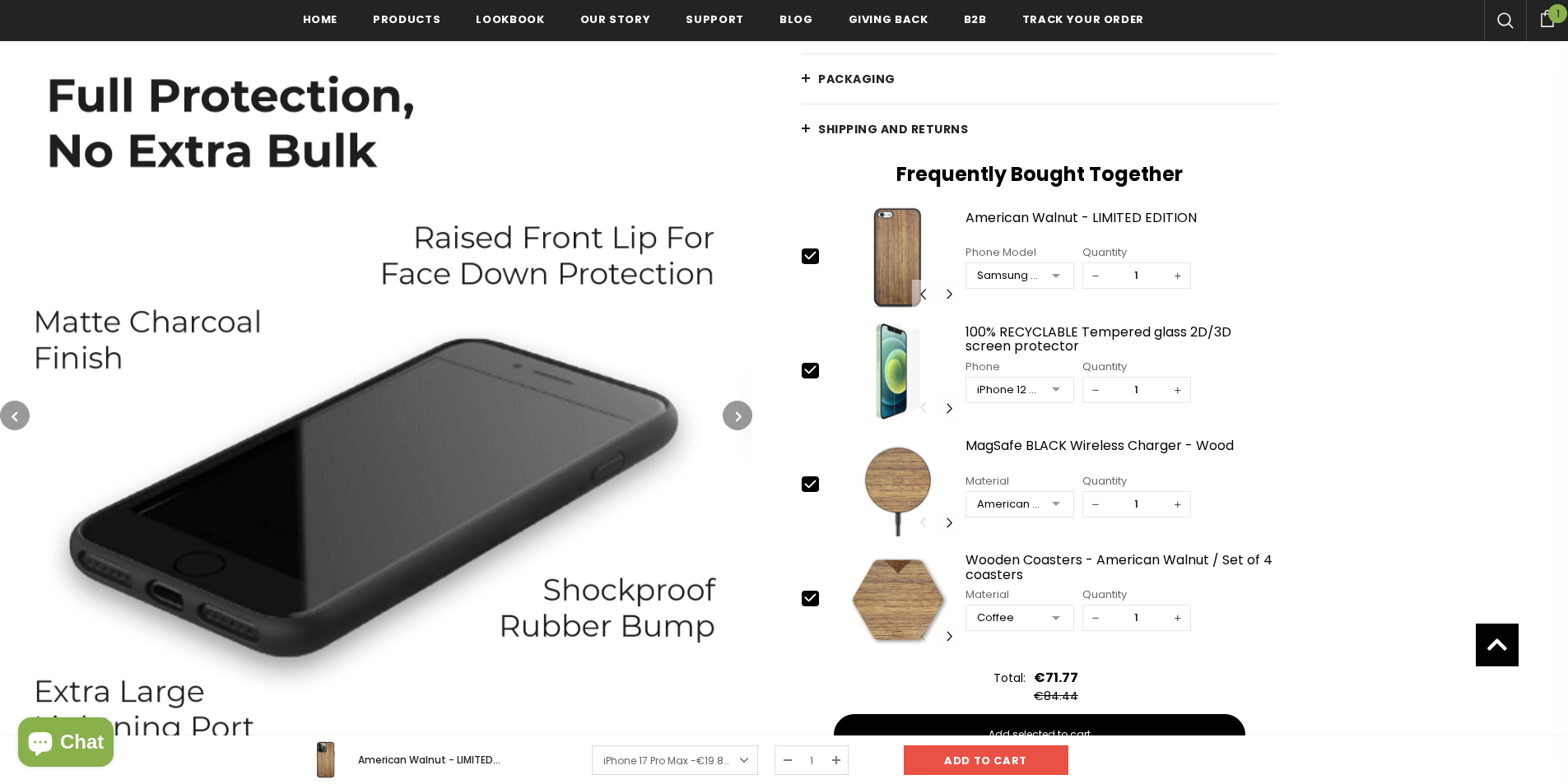
click at [724, 403] on img at bounding box center [376, 414] width 752 height 752
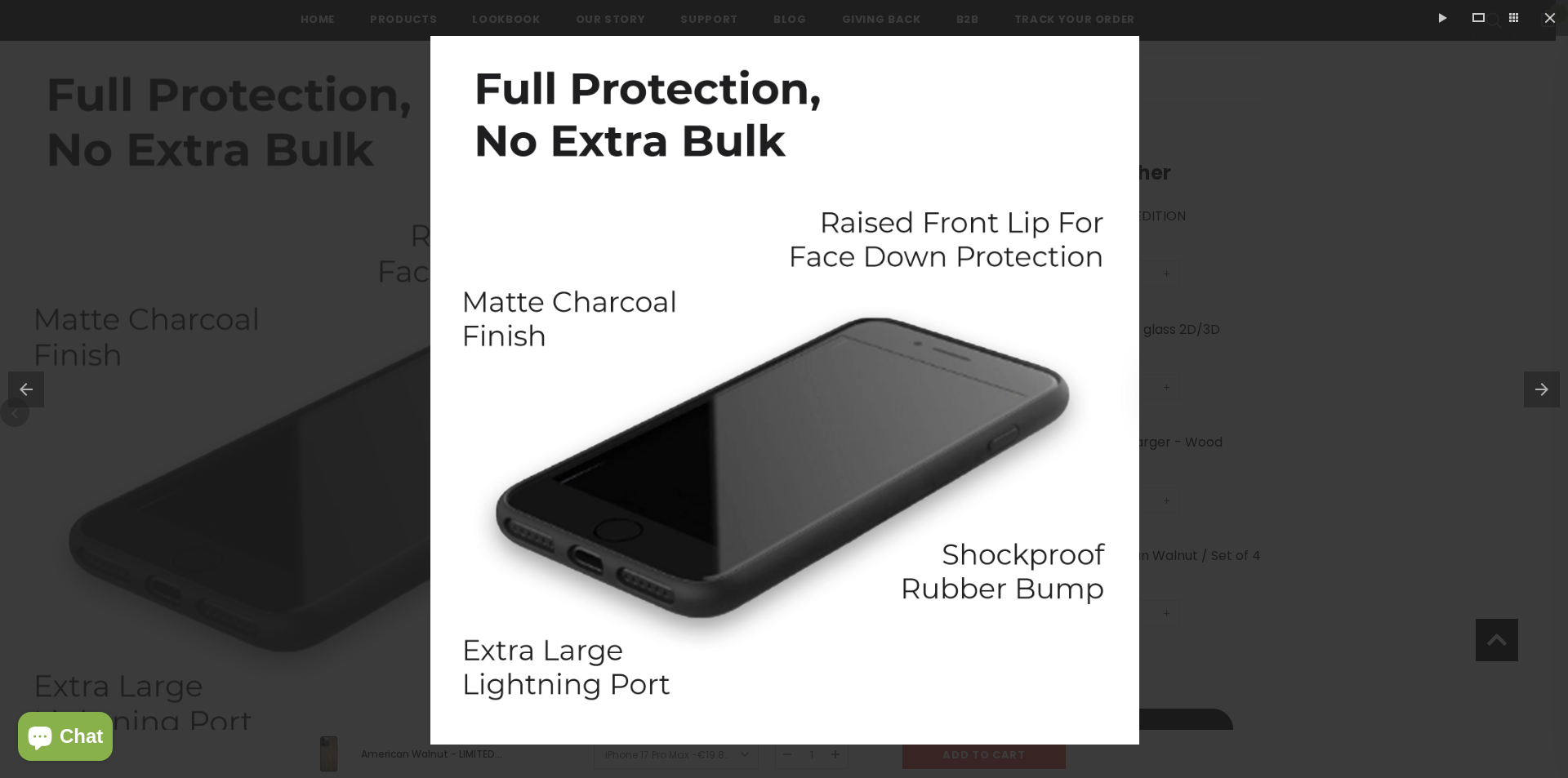
click at [1539, 393] on button at bounding box center [1546, 389] width 44 height 82
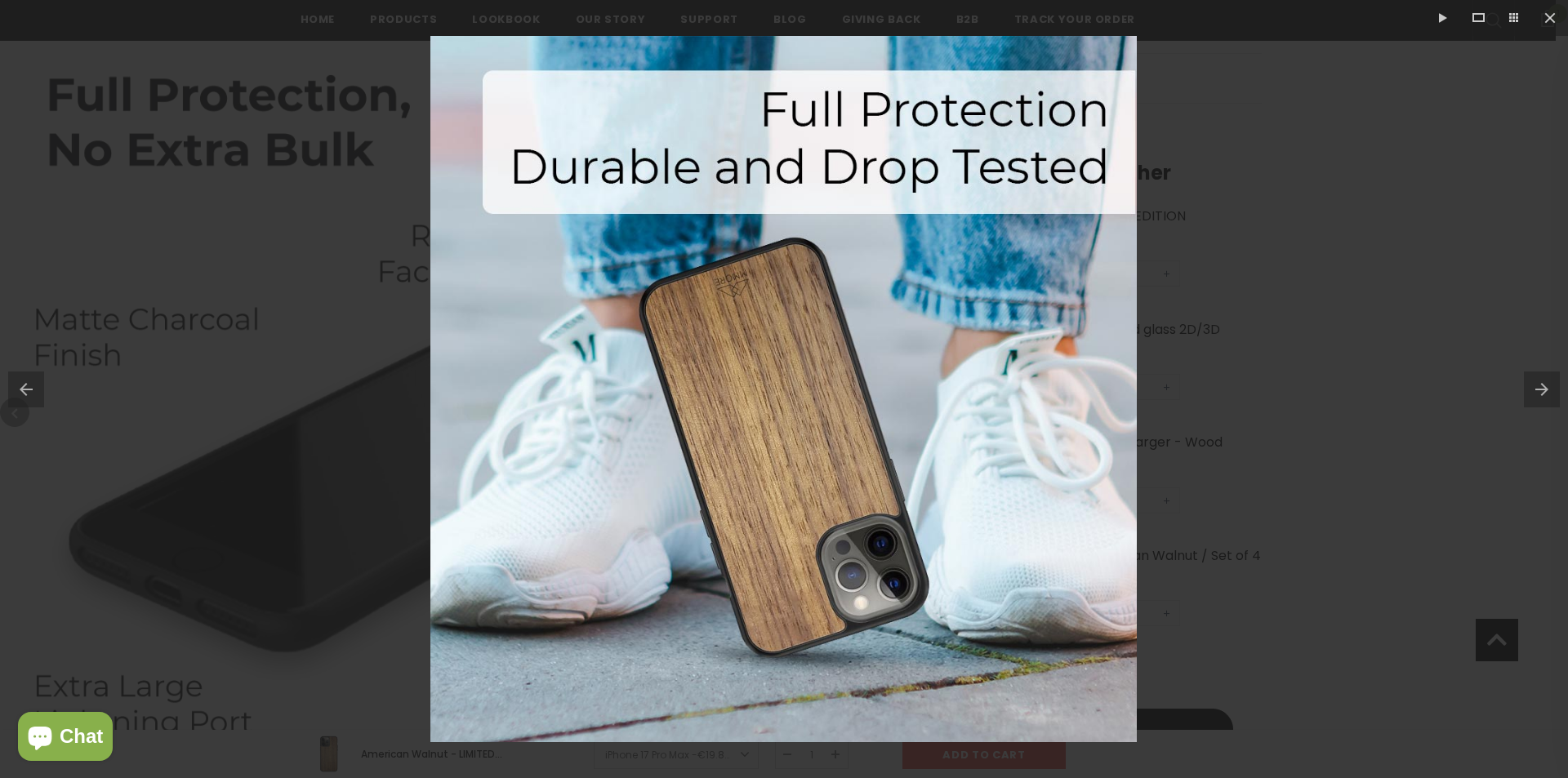
click at [1539, 393] on button at bounding box center [1546, 389] width 44 height 82
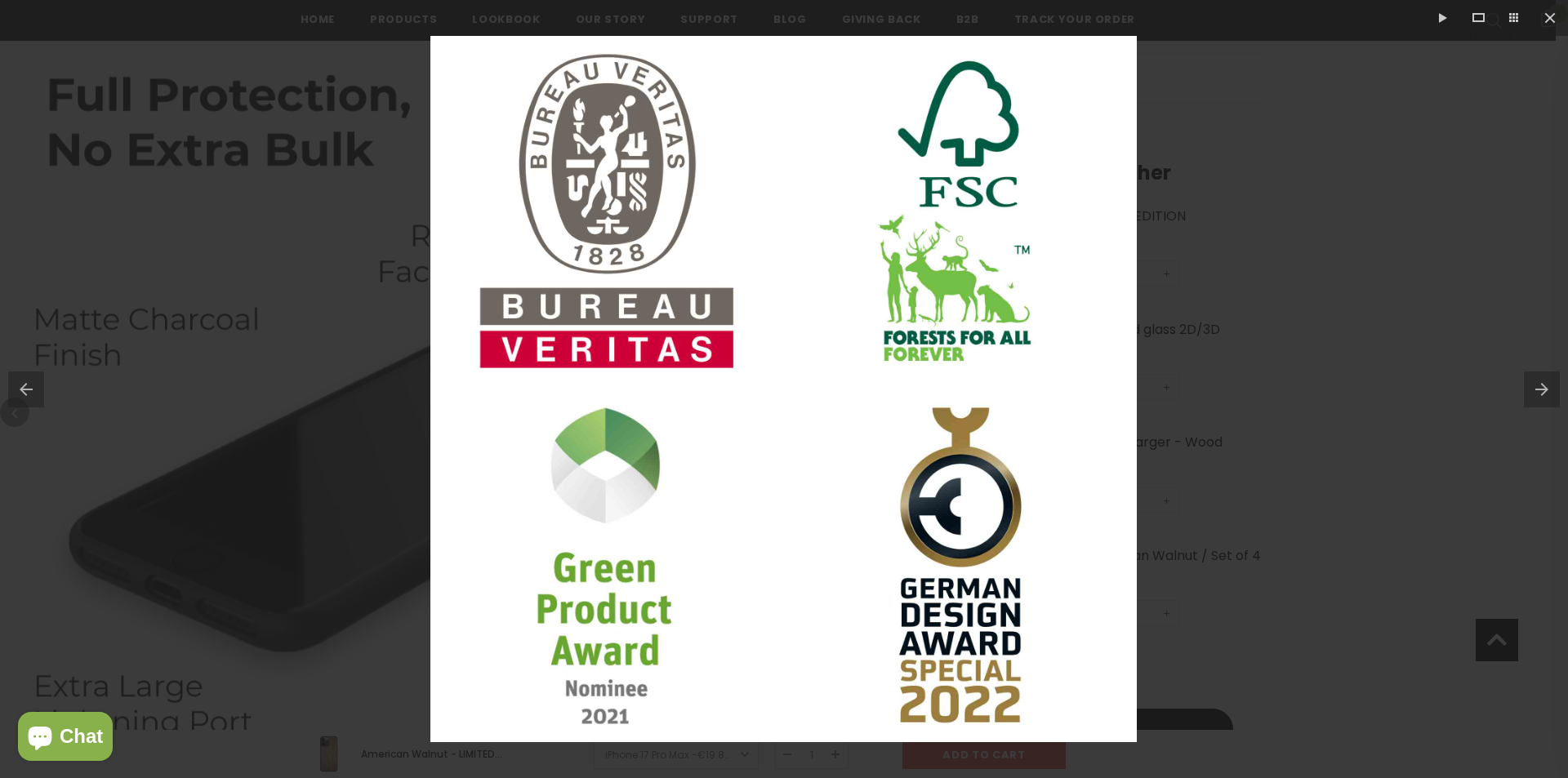
click at [1539, 393] on button at bounding box center [1546, 389] width 44 height 82
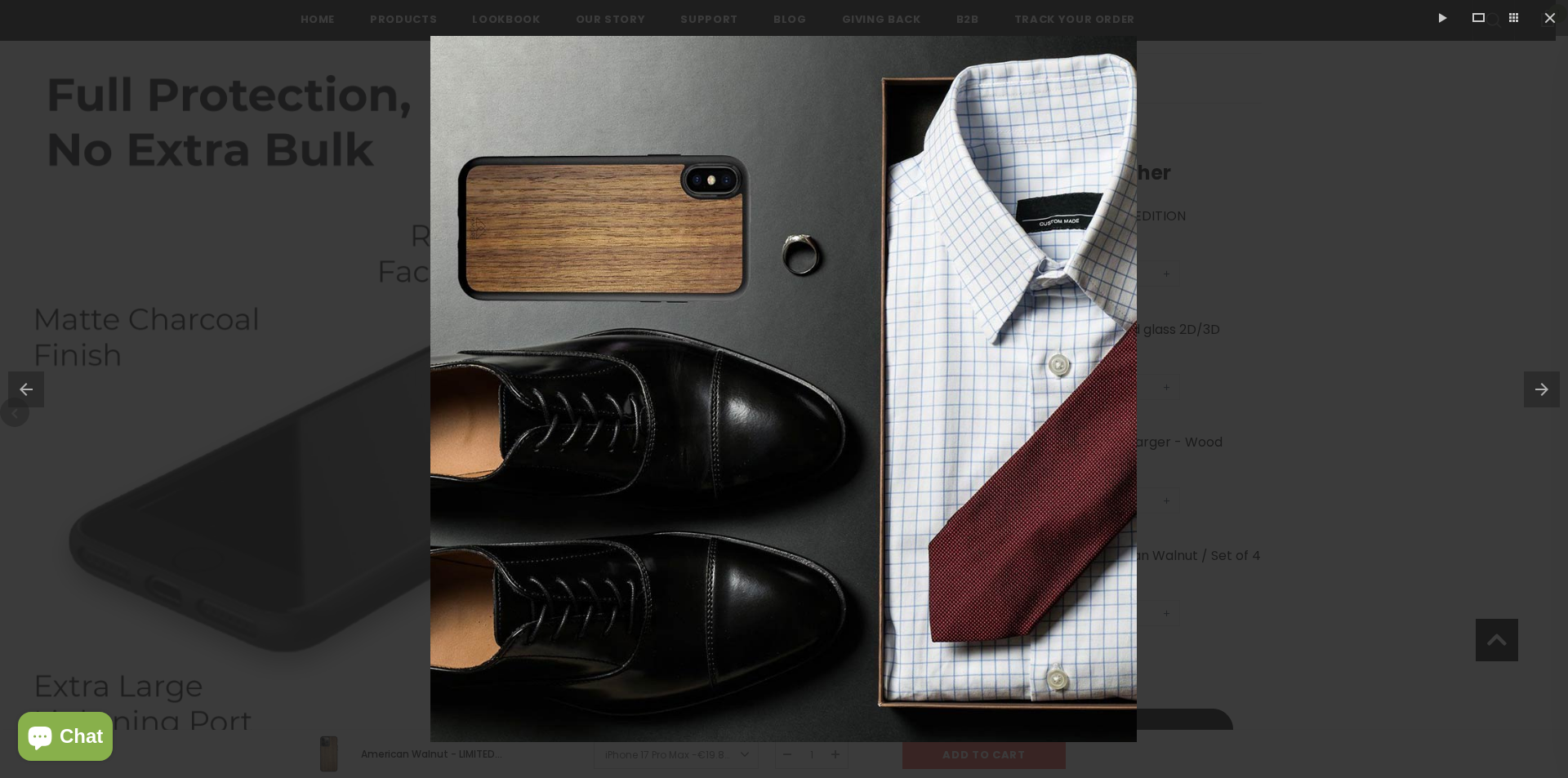
click at [1539, 393] on button at bounding box center [1546, 389] width 44 height 82
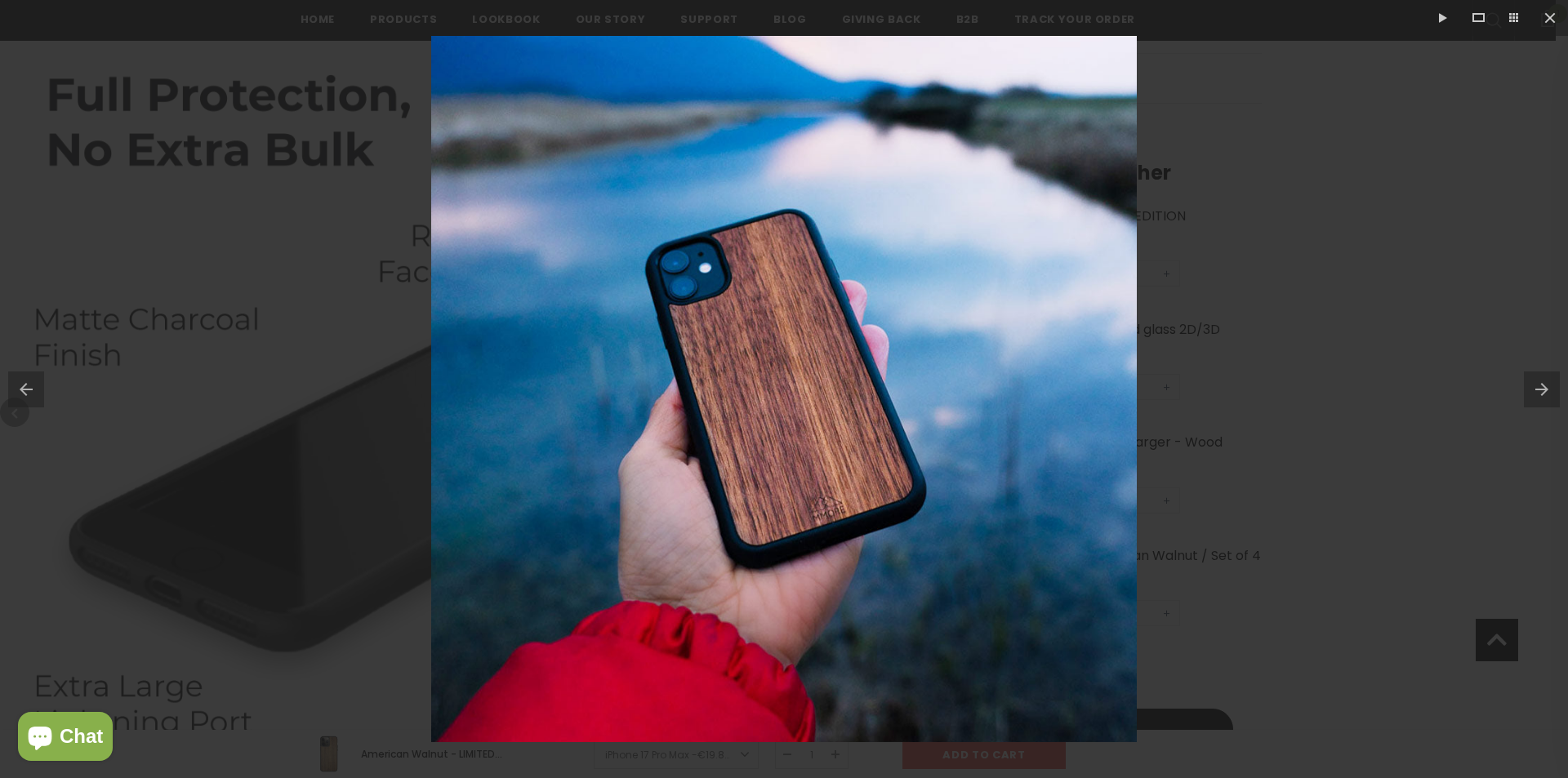
click at [1539, 393] on button at bounding box center [1546, 389] width 44 height 82
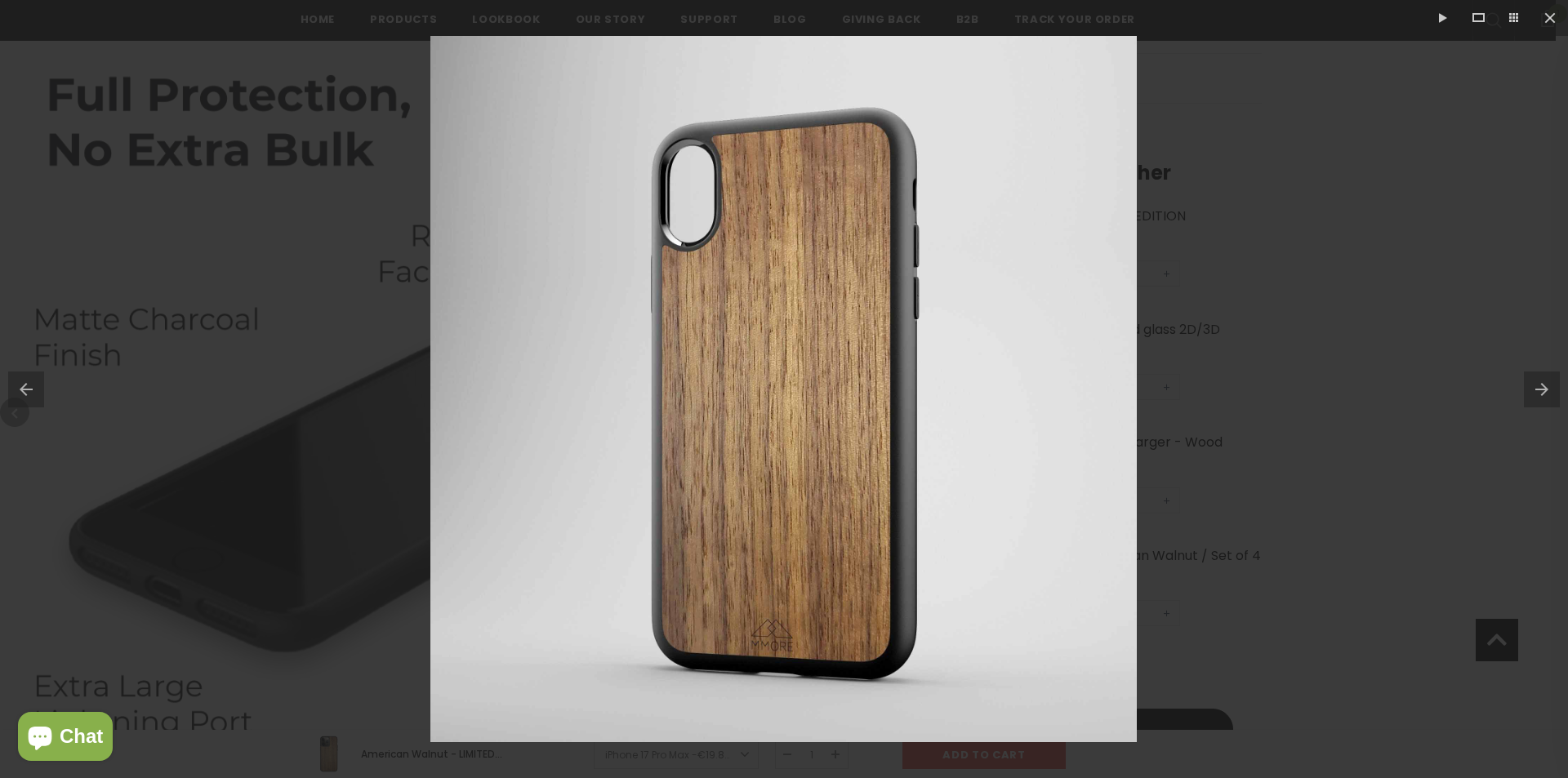
click at [1539, 393] on button at bounding box center [1546, 389] width 44 height 82
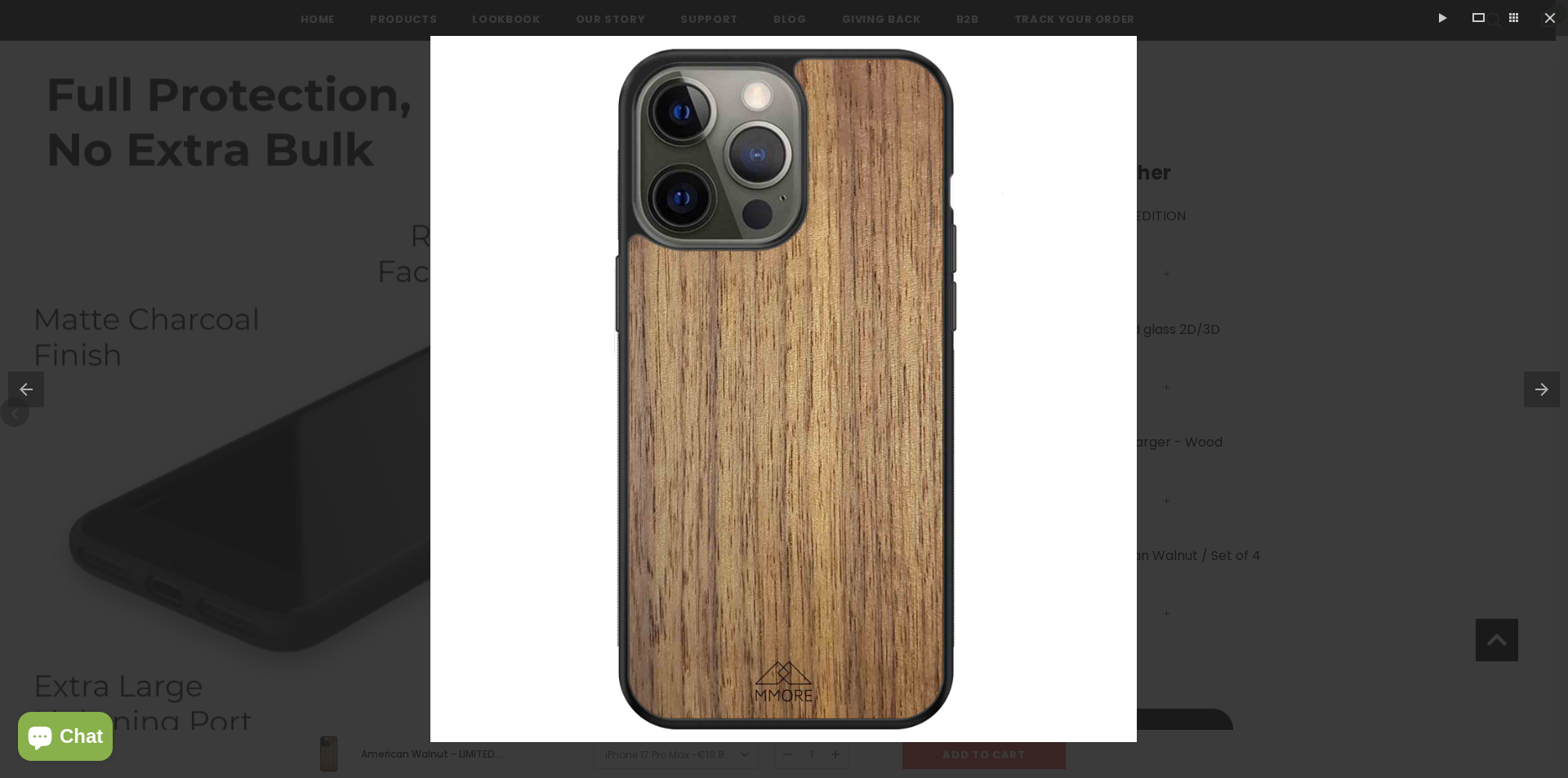
click at [1539, 393] on button at bounding box center [1546, 389] width 44 height 82
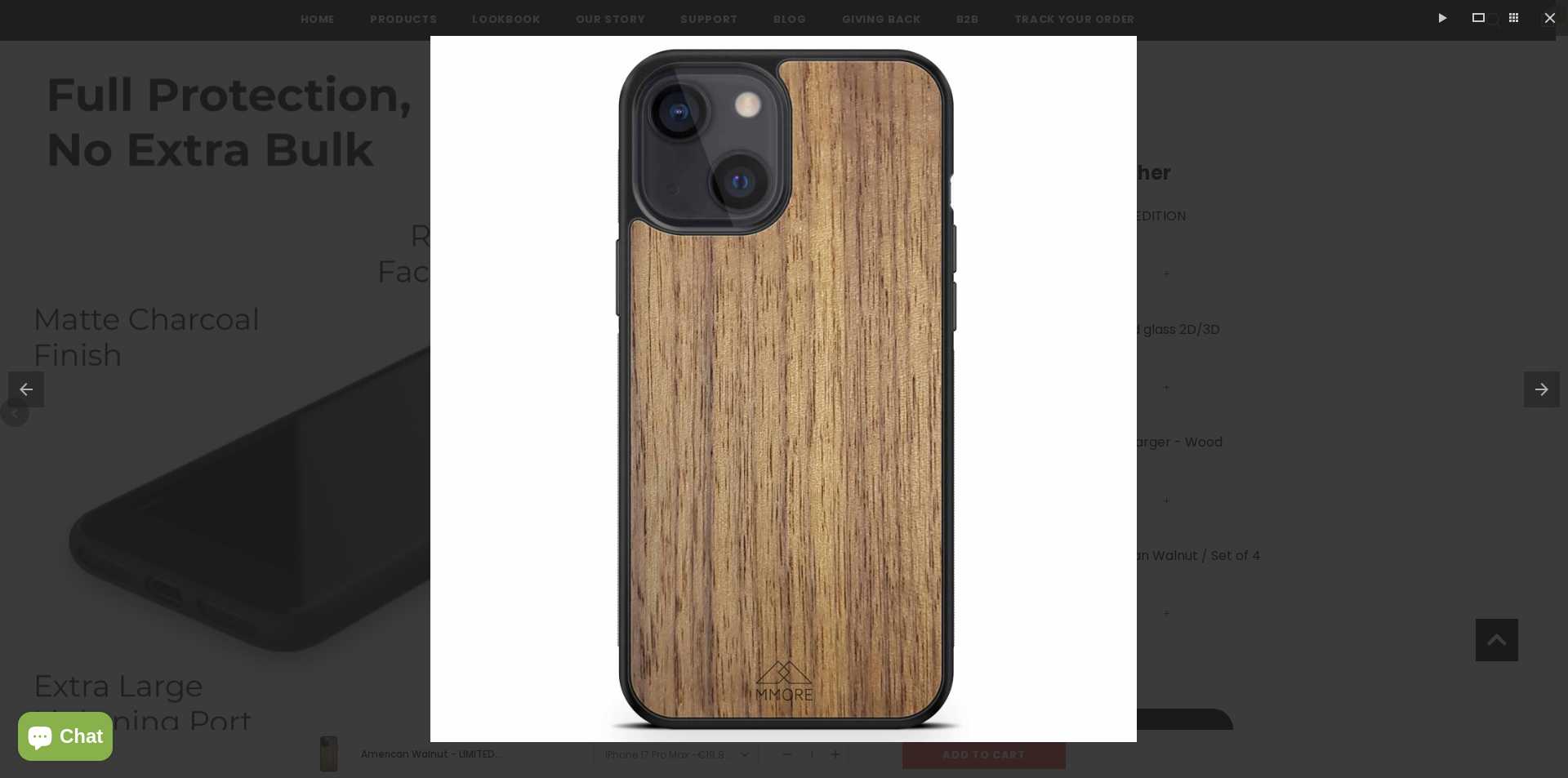
click at [16, 394] on button at bounding box center [22, 389] width 44 height 82
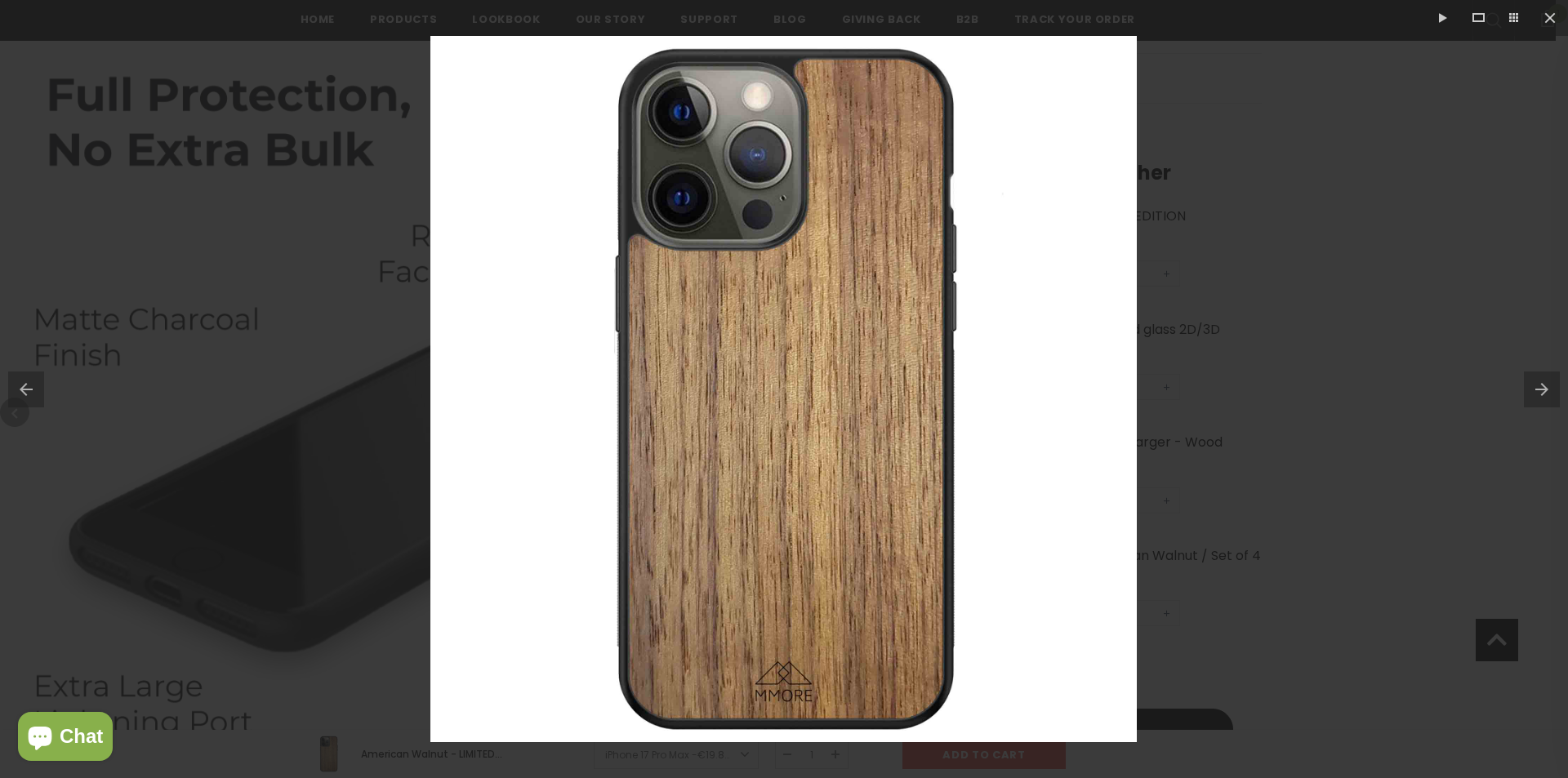
click at [1550, 396] on button at bounding box center [1546, 389] width 44 height 82
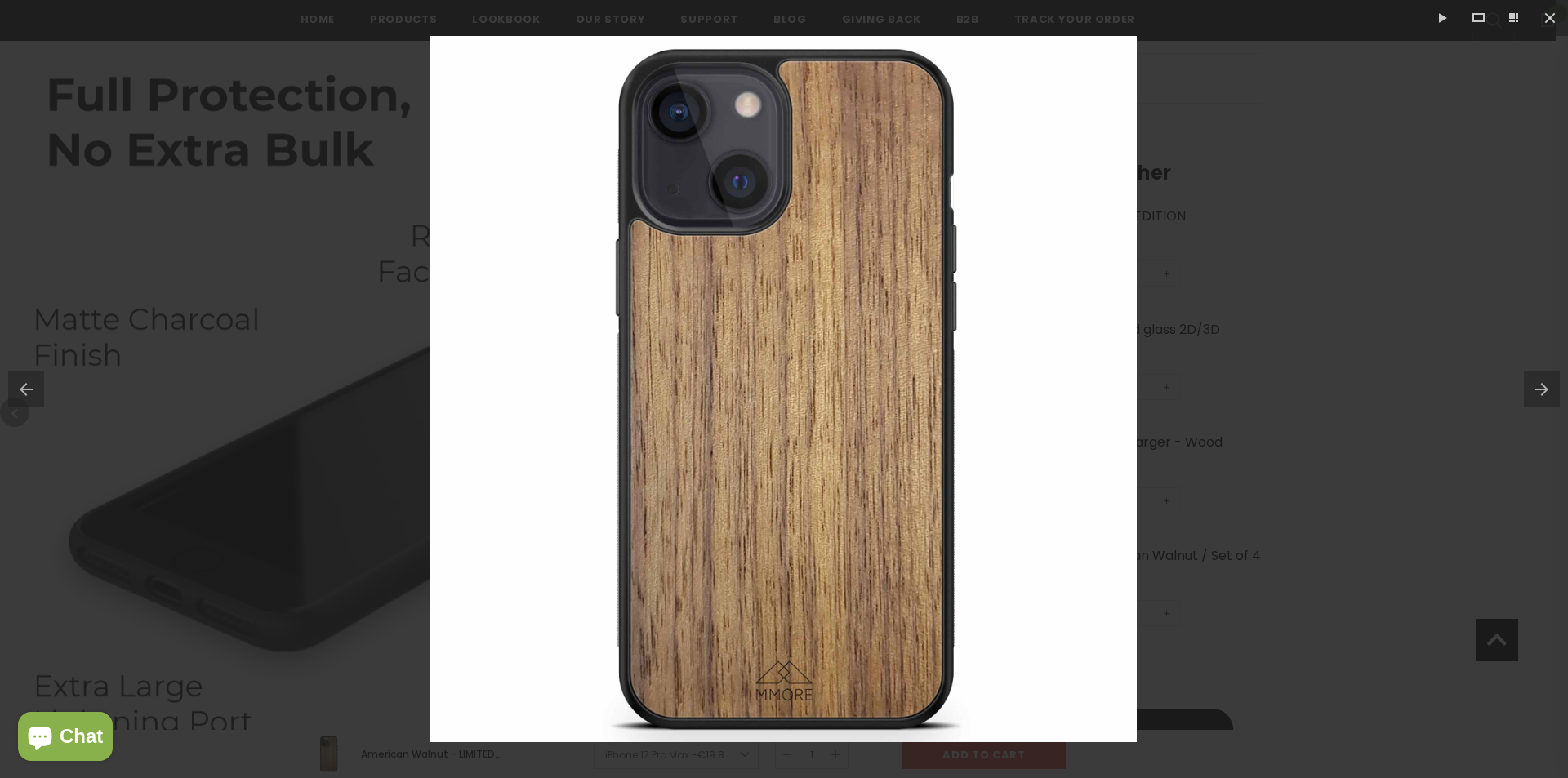
click at [1550, 396] on button at bounding box center [1546, 389] width 44 height 82
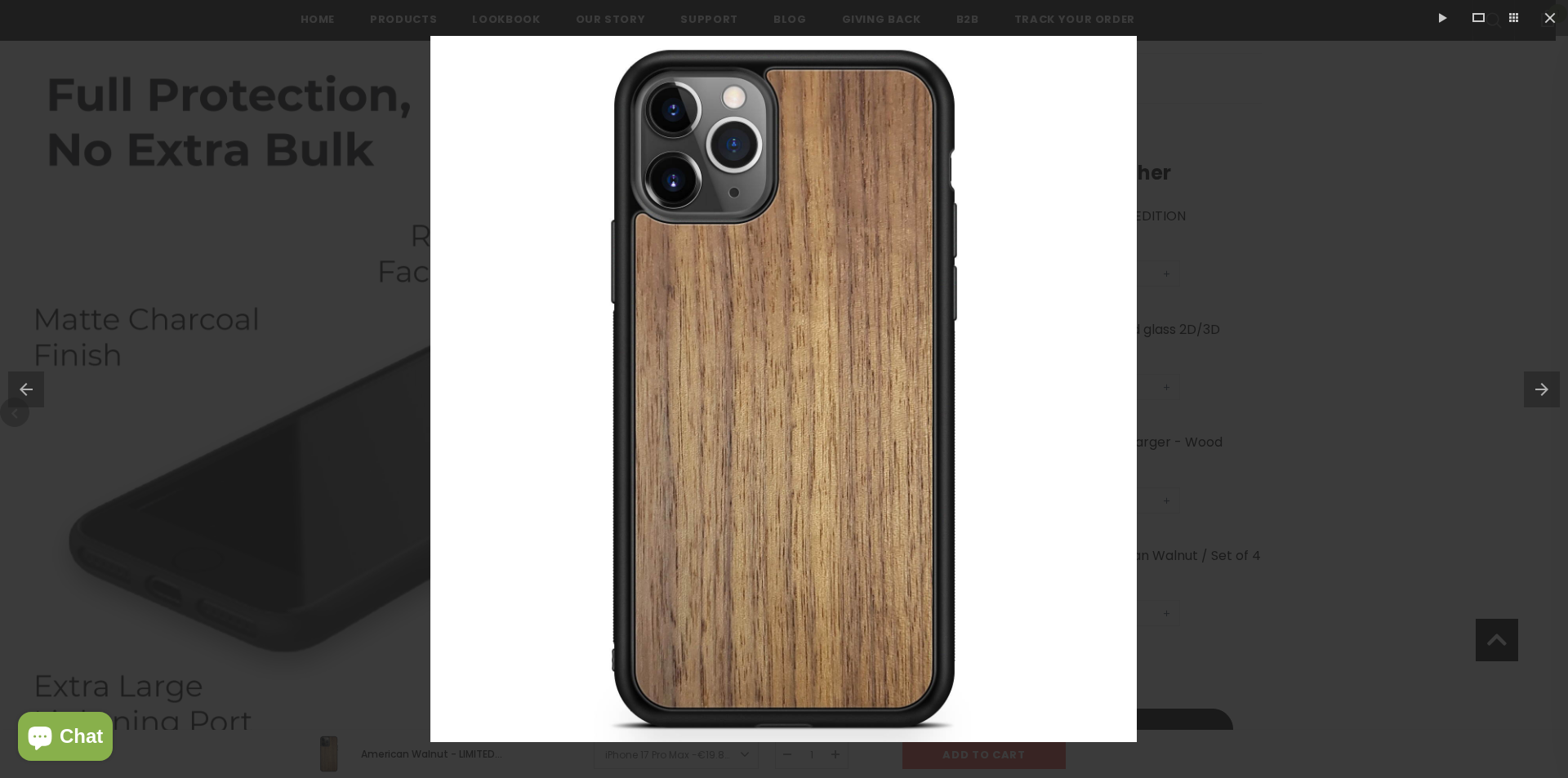
click at [1550, 396] on button at bounding box center [1546, 389] width 44 height 82
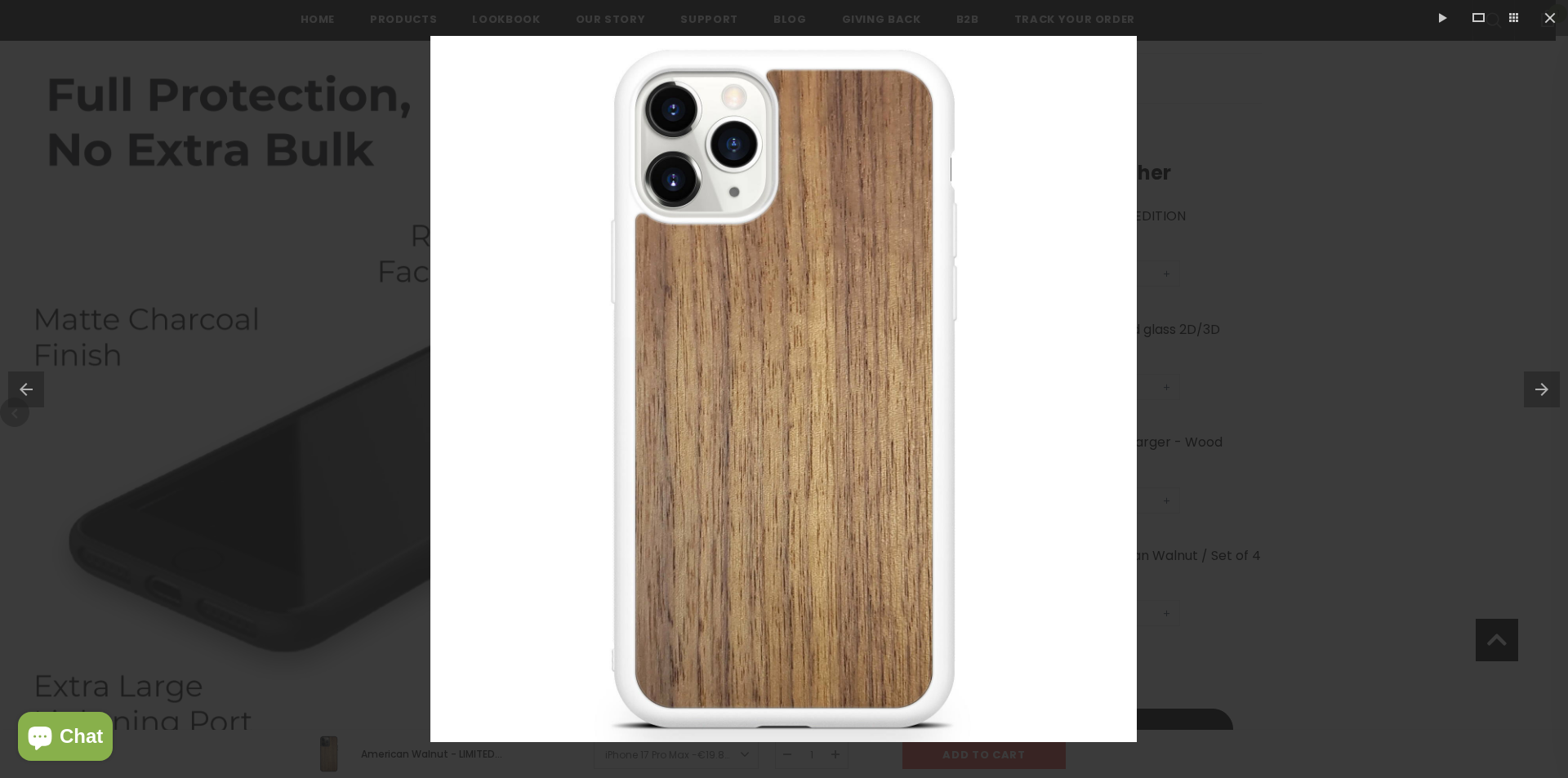
click at [1550, 396] on button at bounding box center [1546, 389] width 44 height 82
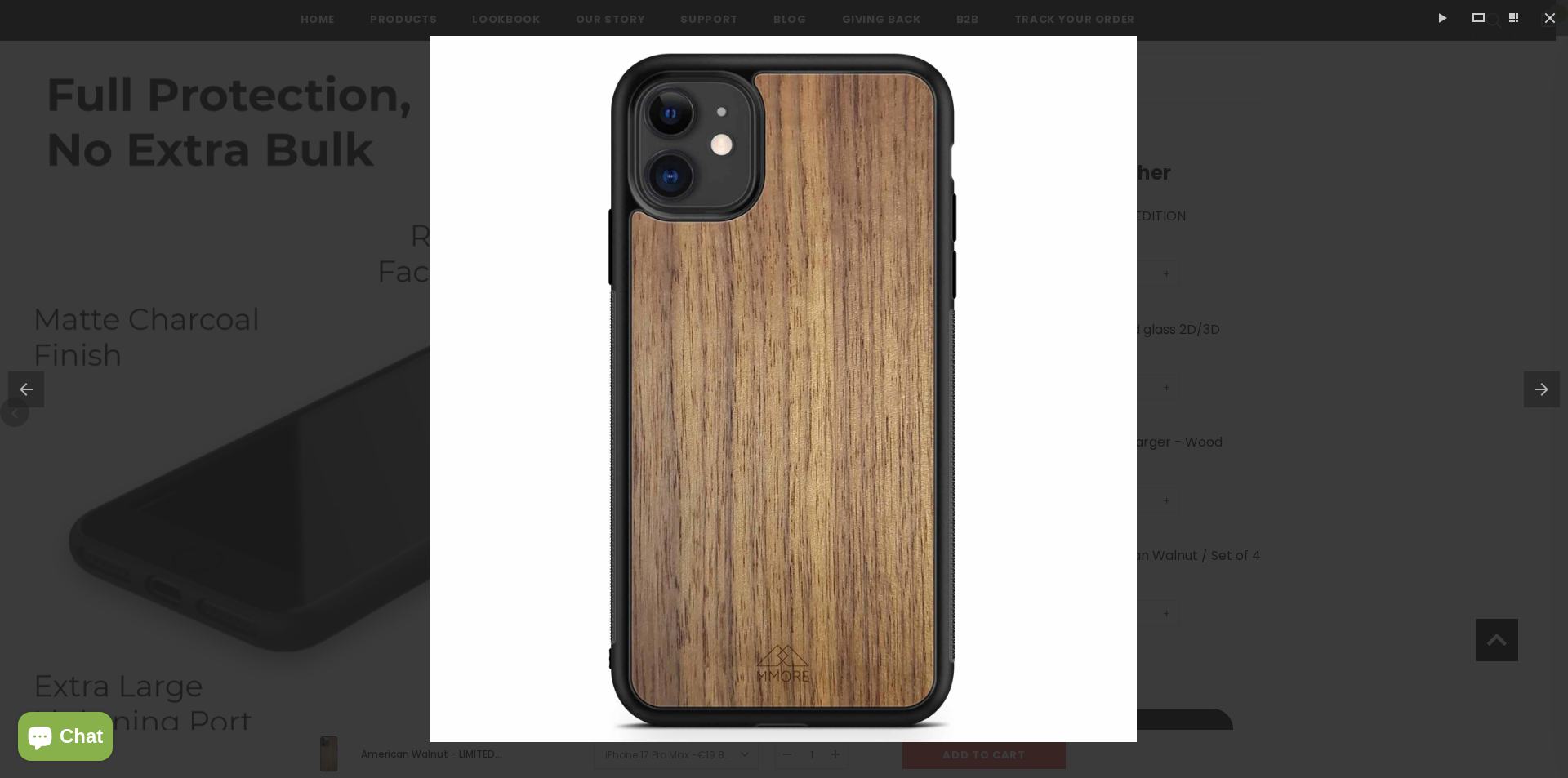
click at [1550, 396] on button at bounding box center [1546, 389] width 44 height 82
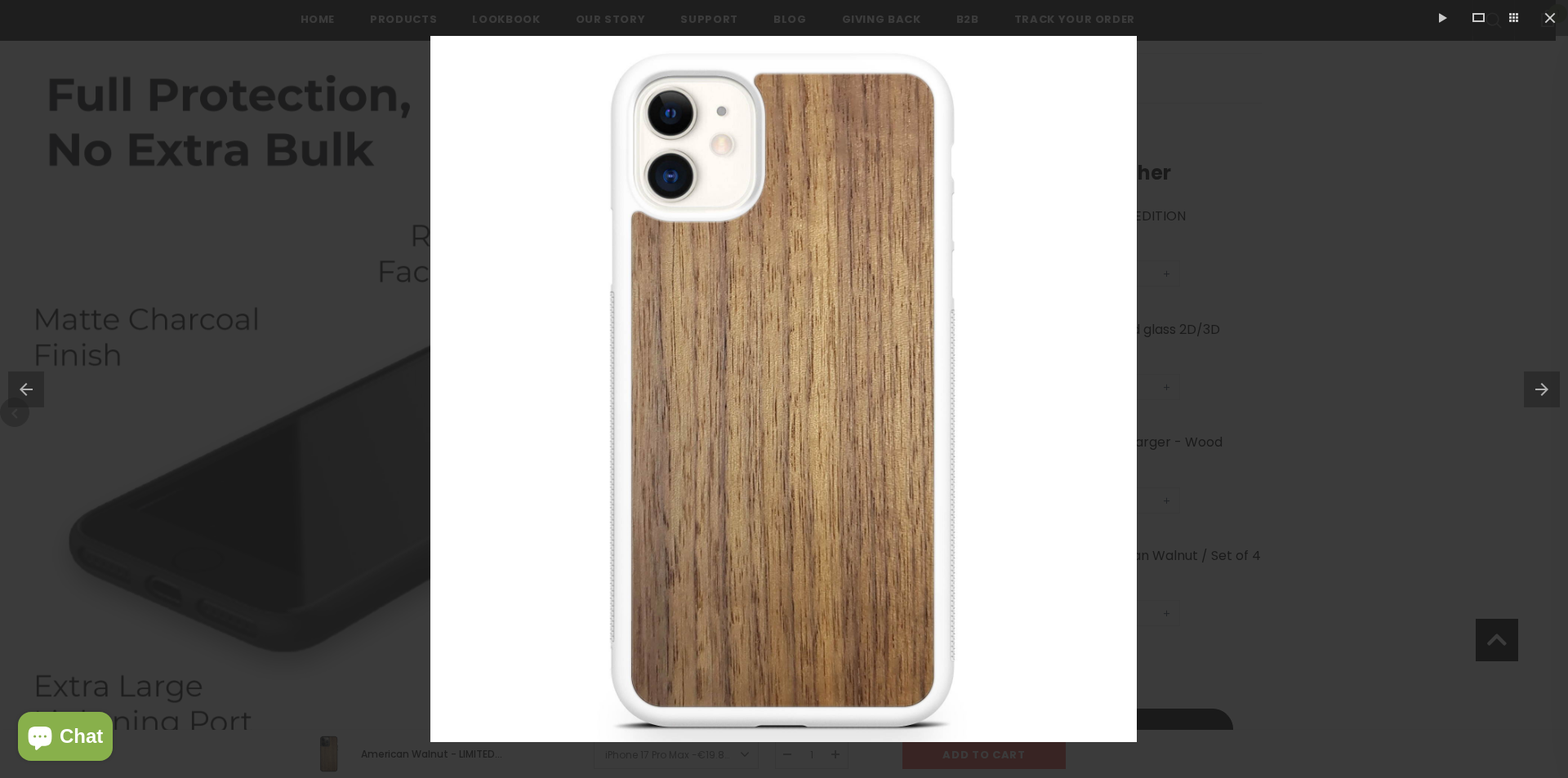
click at [1550, 396] on button at bounding box center [1546, 389] width 44 height 82
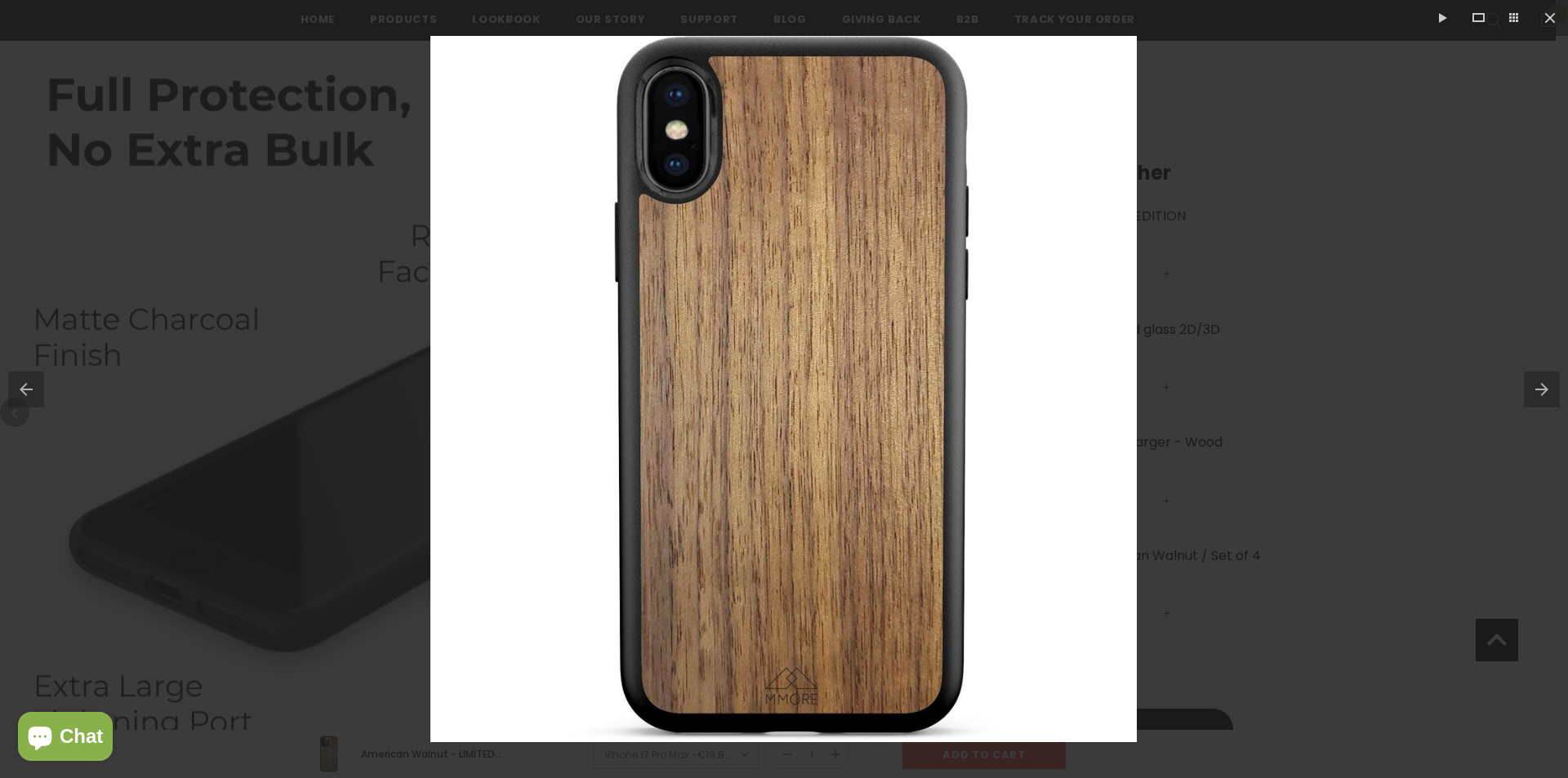
click at [1550, 396] on button at bounding box center [1546, 389] width 44 height 82
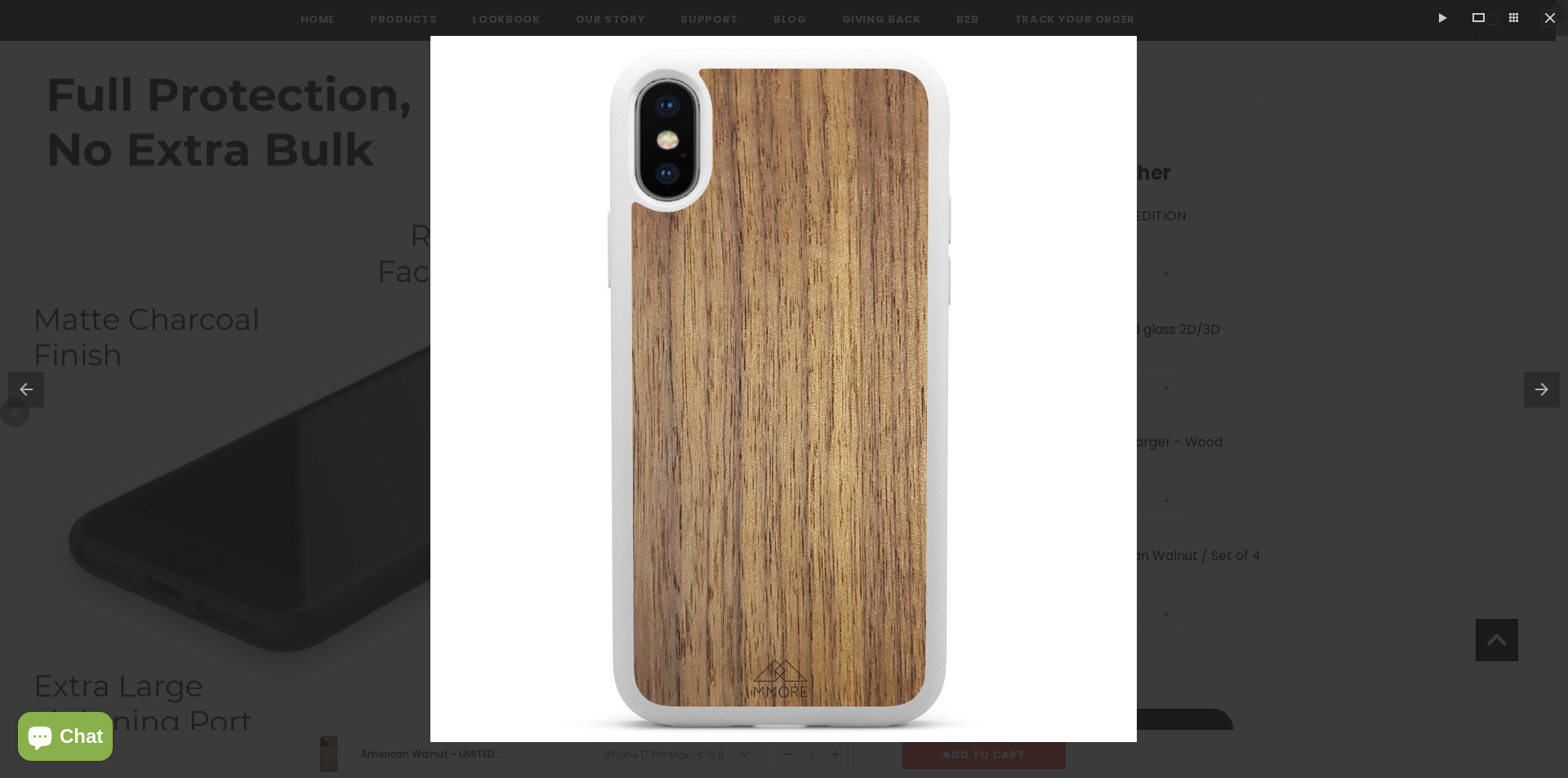
click at [1550, 396] on button at bounding box center [1546, 389] width 44 height 82
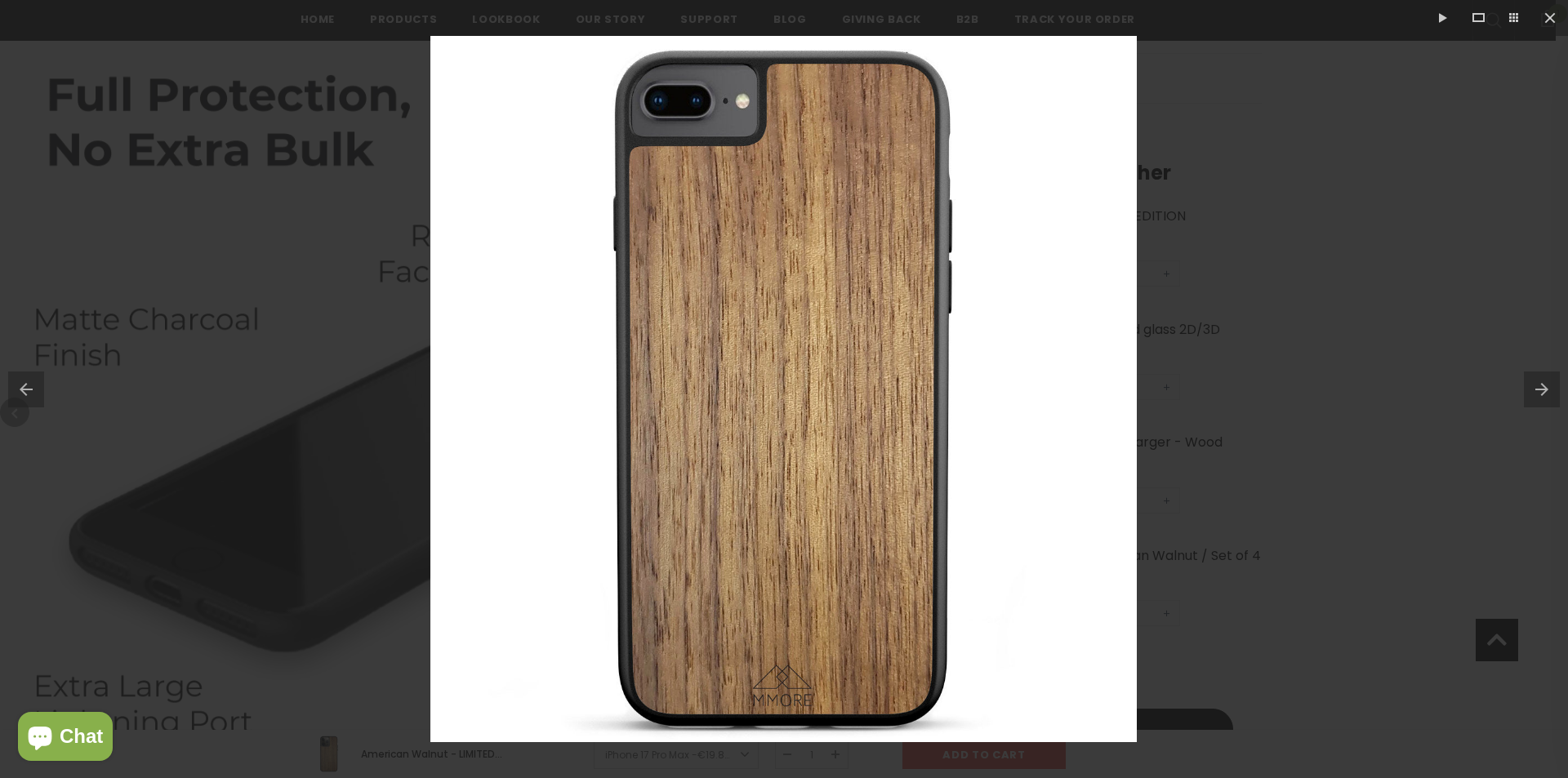
click at [1550, 396] on button at bounding box center [1546, 389] width 44 height 82
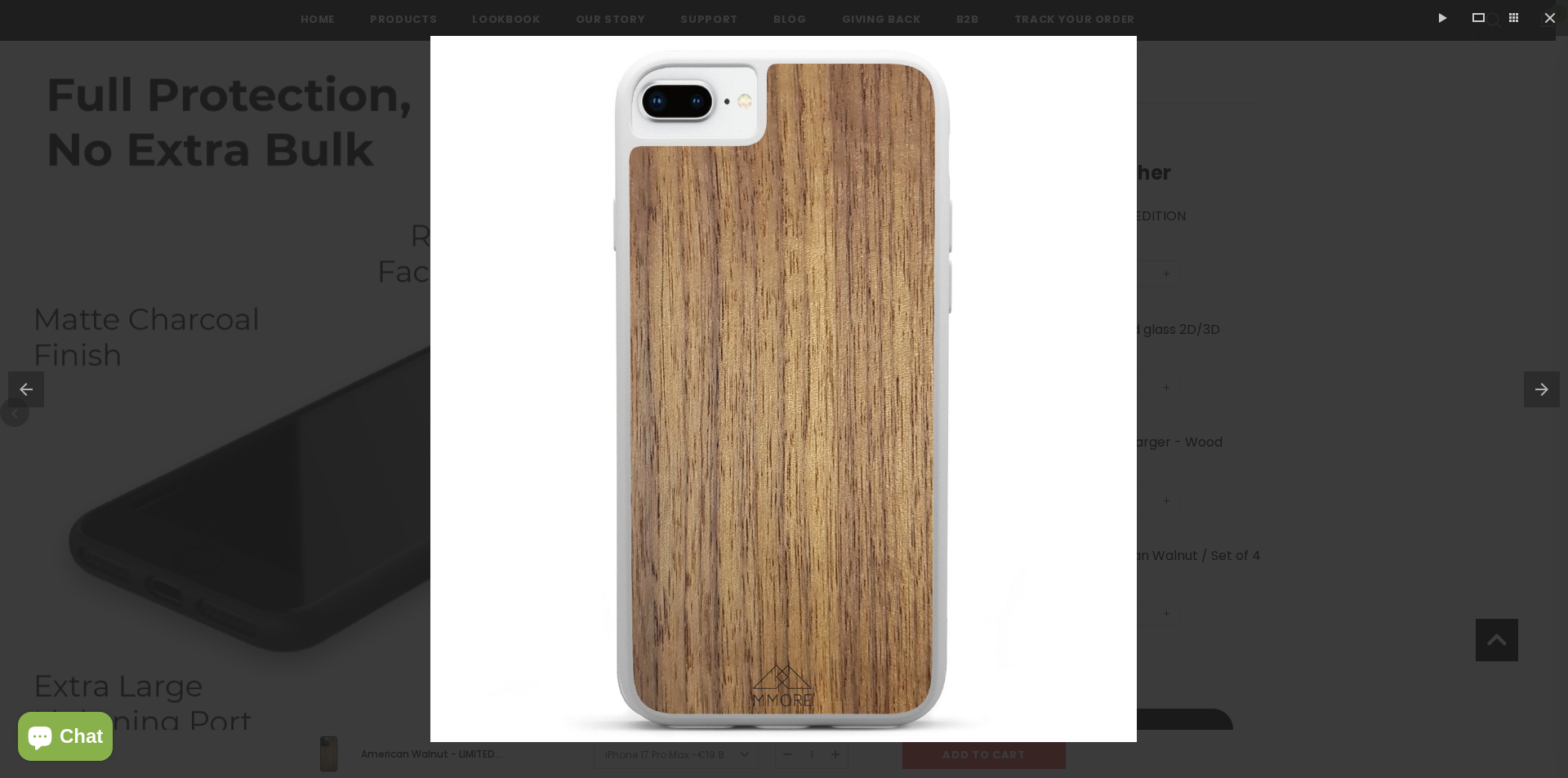
click at [1550, 396] on button at bounding box center [1546, 389] width 44 height 82
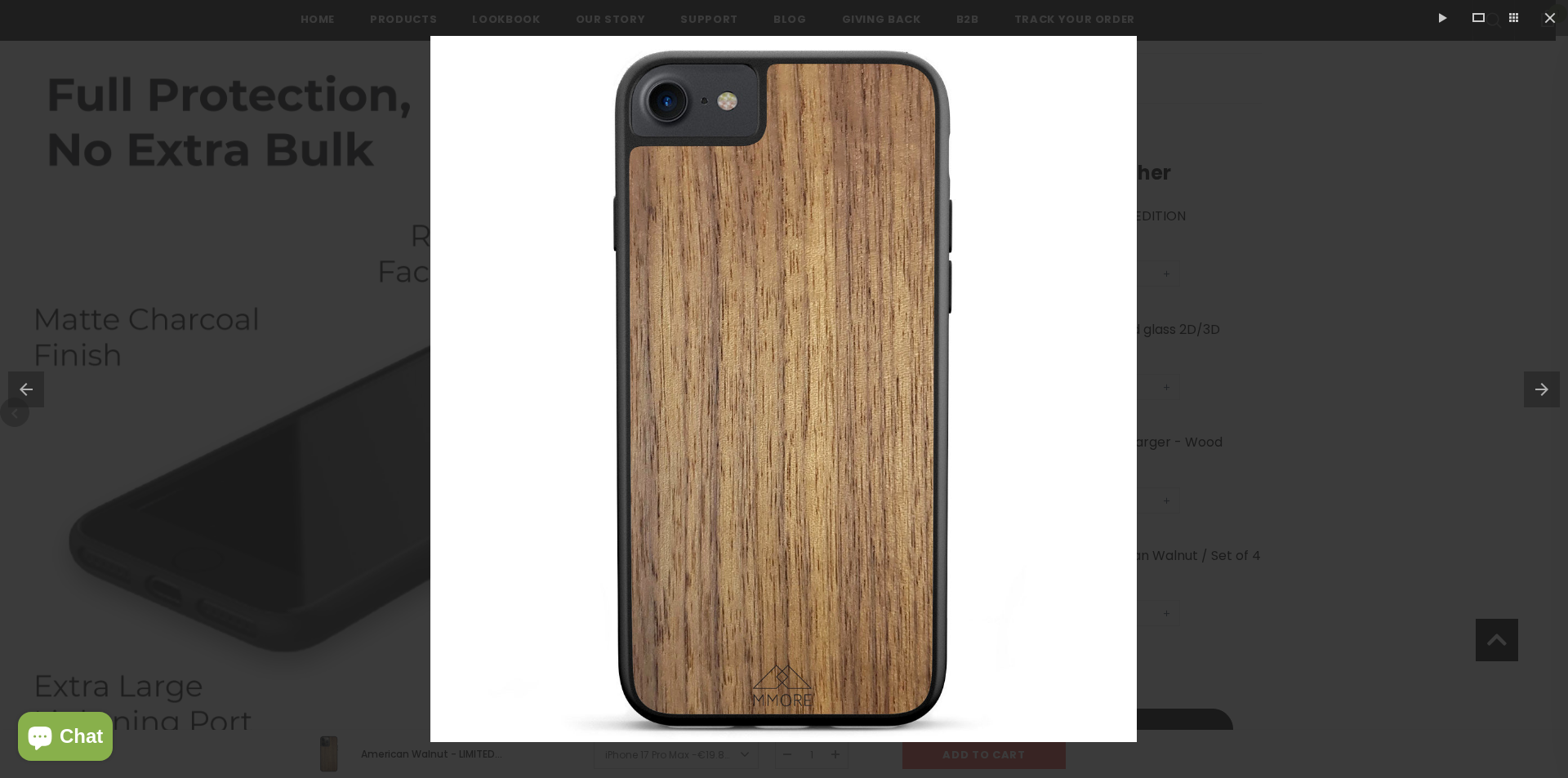
click at [1550, 396] on button at bounding box center [1546, 389] width 44 height 82
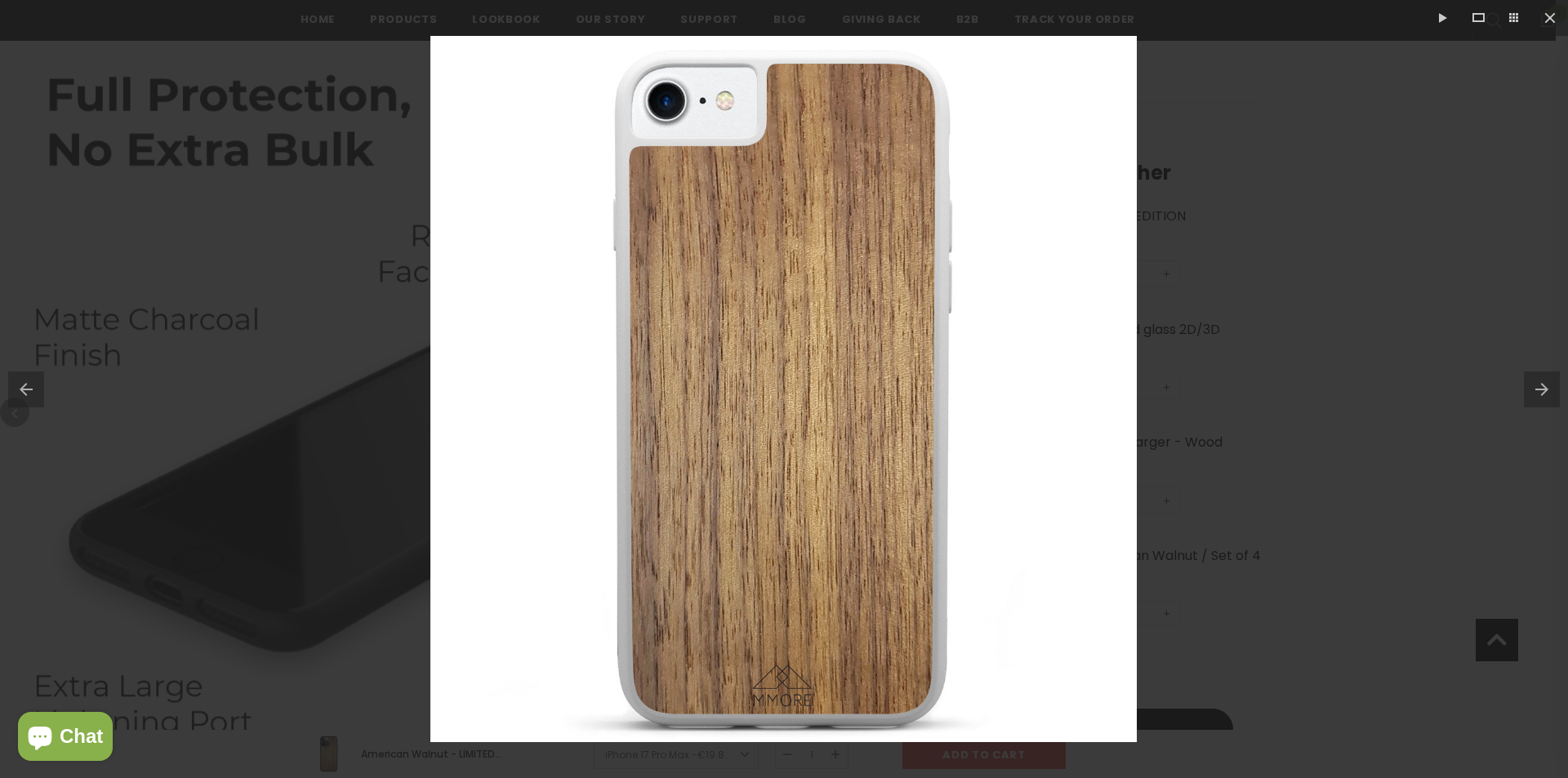
click at [1550, 396] on button at bounding box center [1546, 389] width 44 height 82
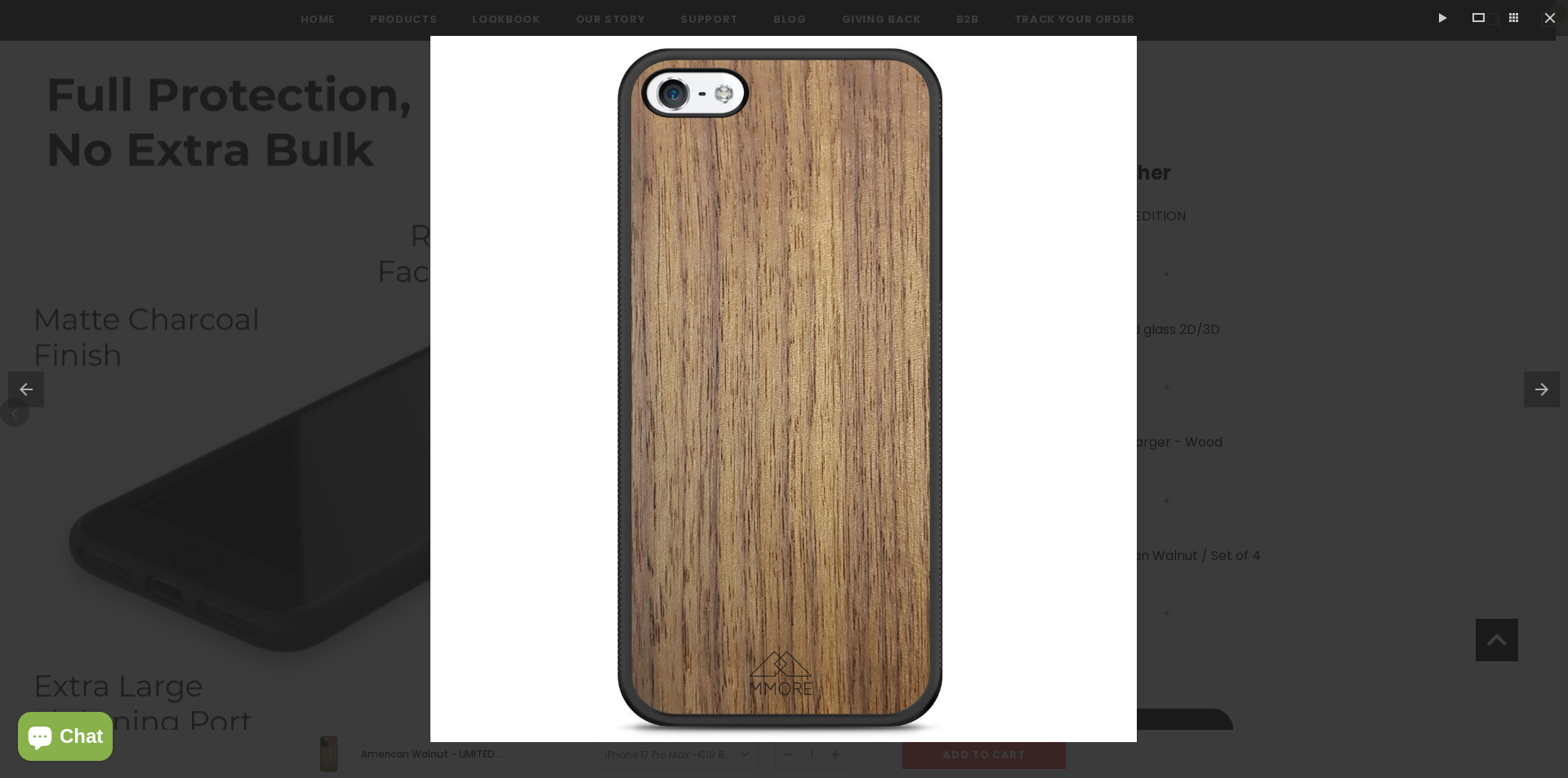
click at [1550, 396] on button at bounding box center [1546, 389] width 44 height 82
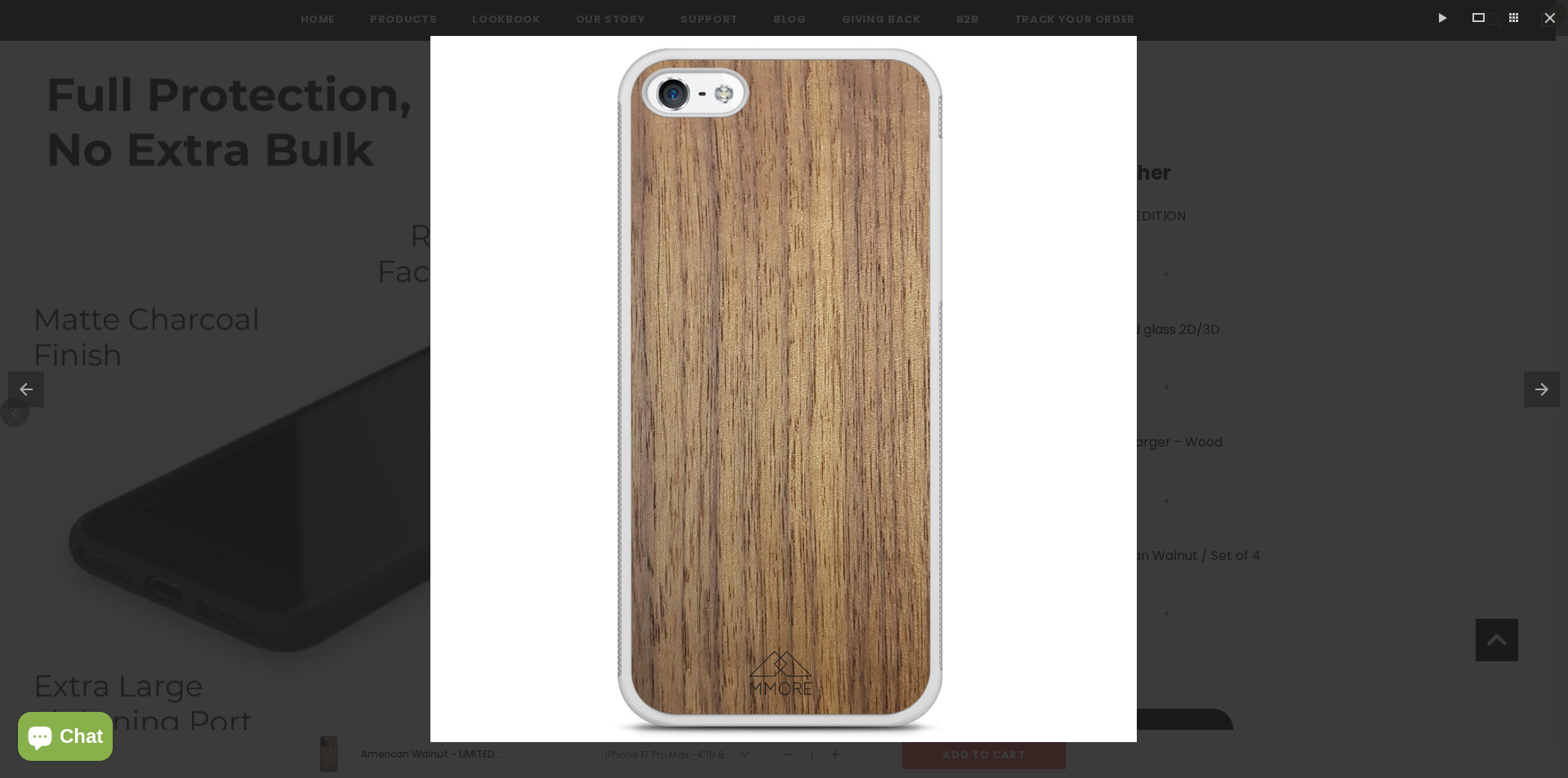
click at [1550, 396] on button at bounding box center [1546, 389] width 44 height 82
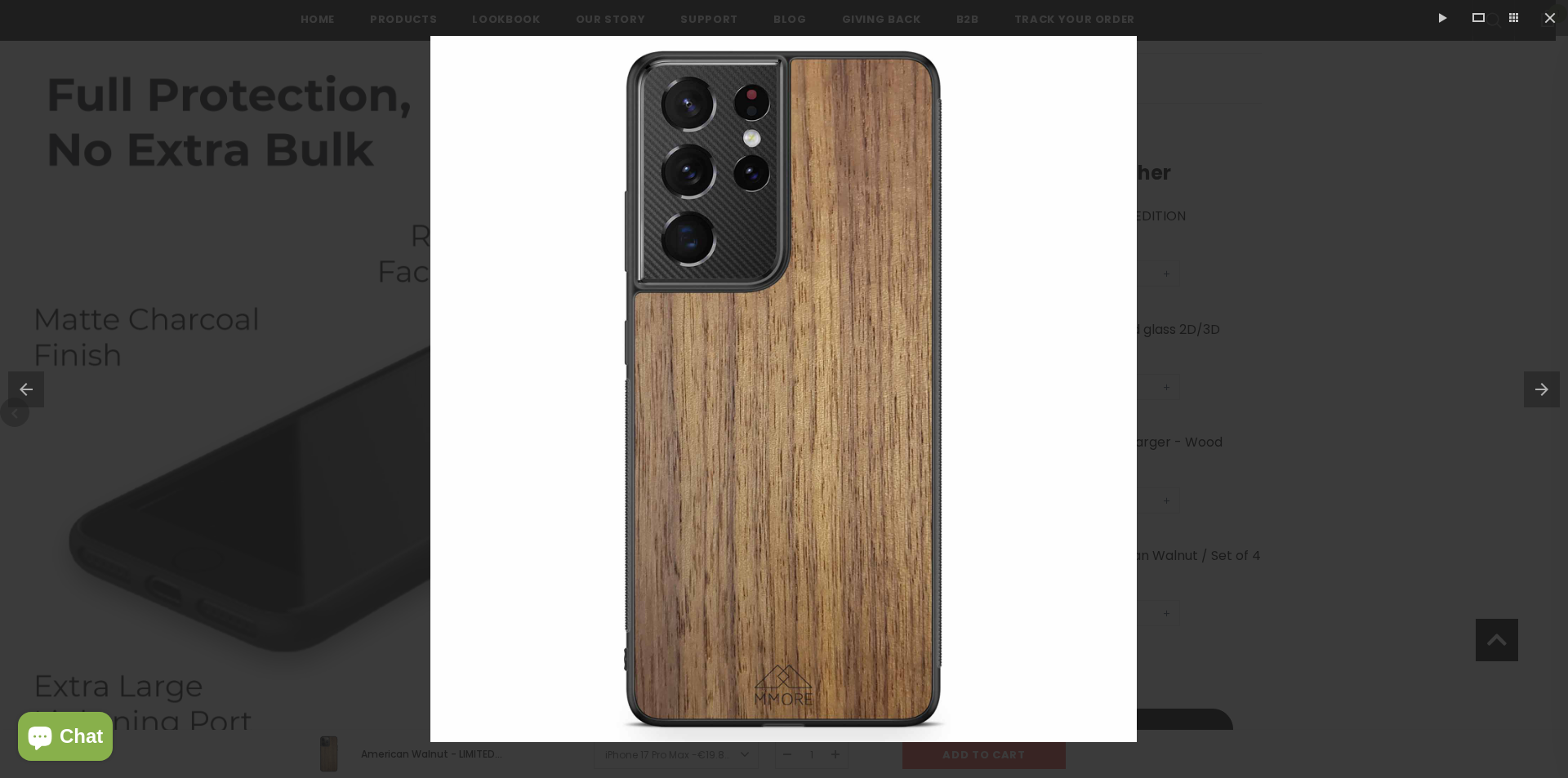
click at [1550, 396] on button at bounding box center [1546, 389] width 44 height 82
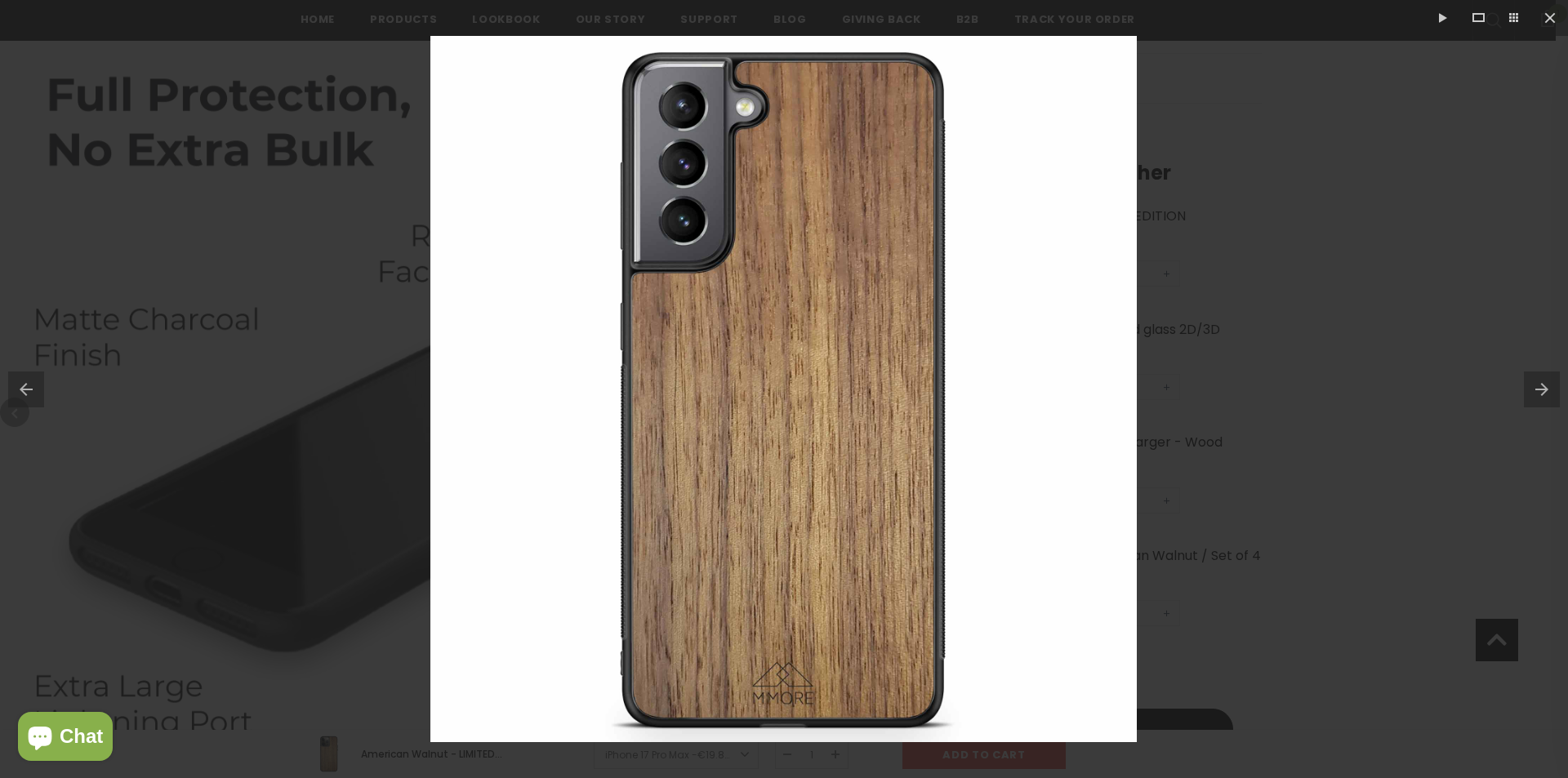
click at [1550, 396] on button at bounding box center [1546, 389] width 44 height 82
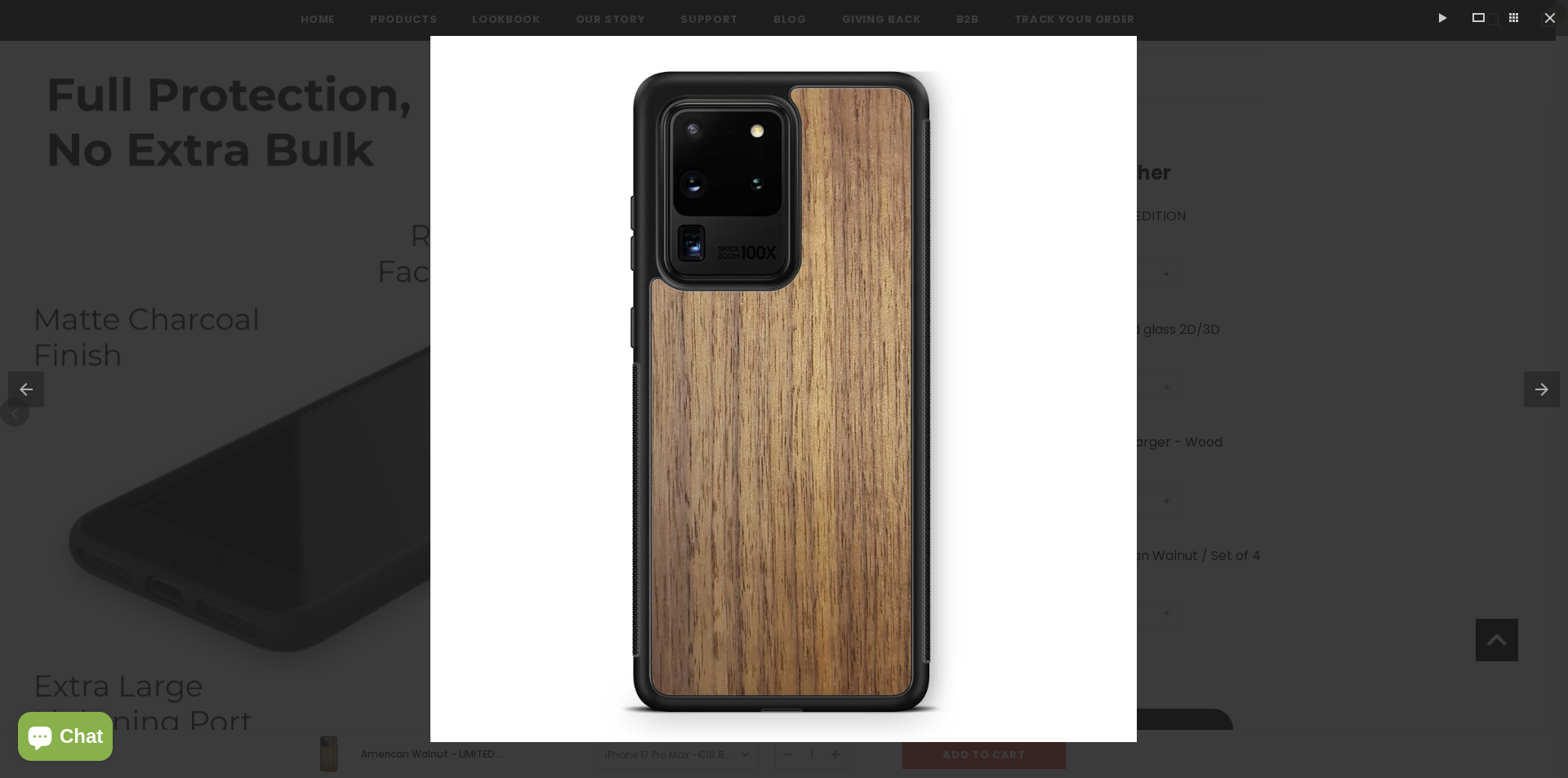
click at [1550, 396] on button at bounding box center [1546, 389] width 44 height 82
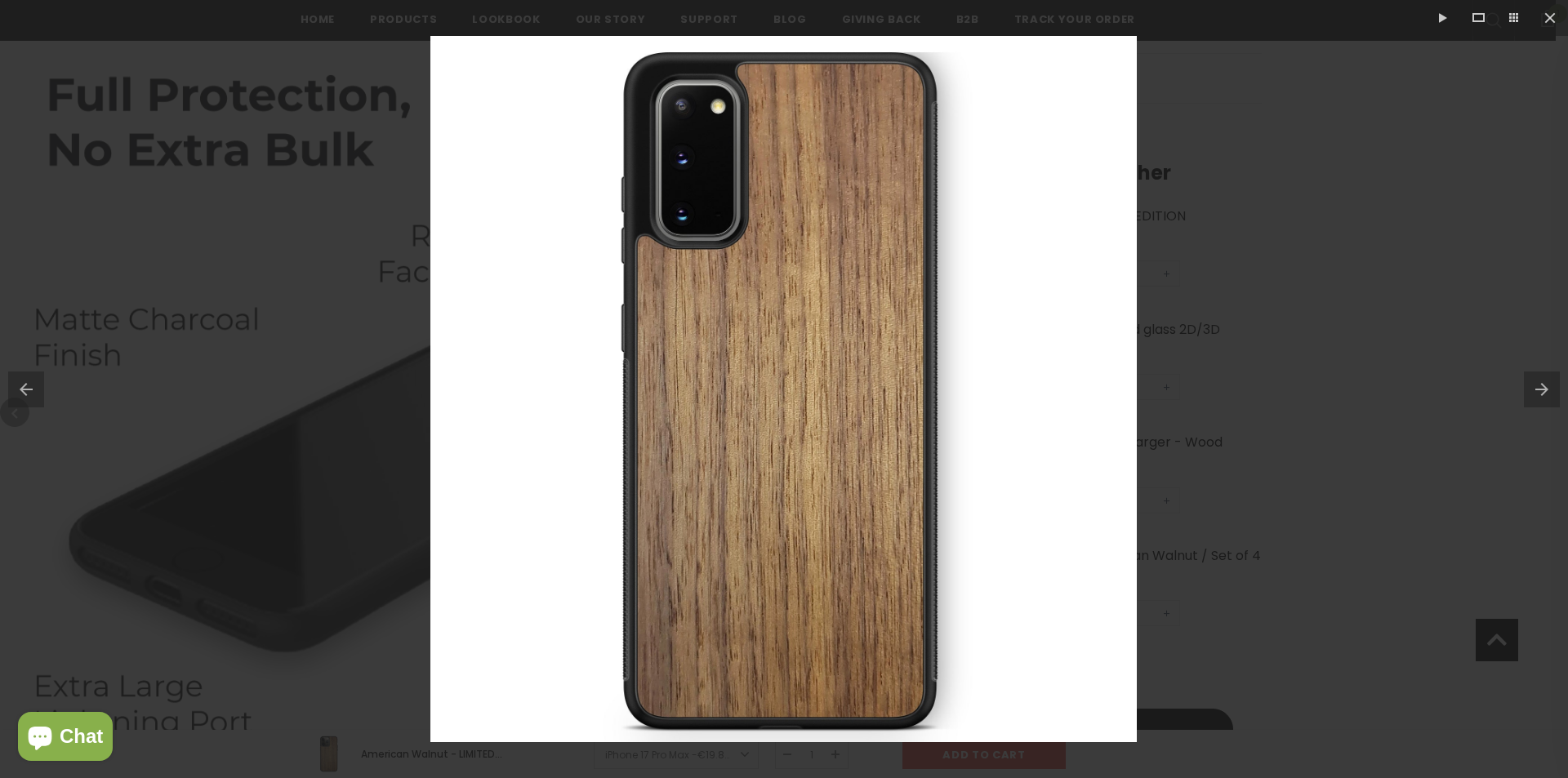
click at [1550, 396] on button at bounding box center [1546, 389] width 44 height 82
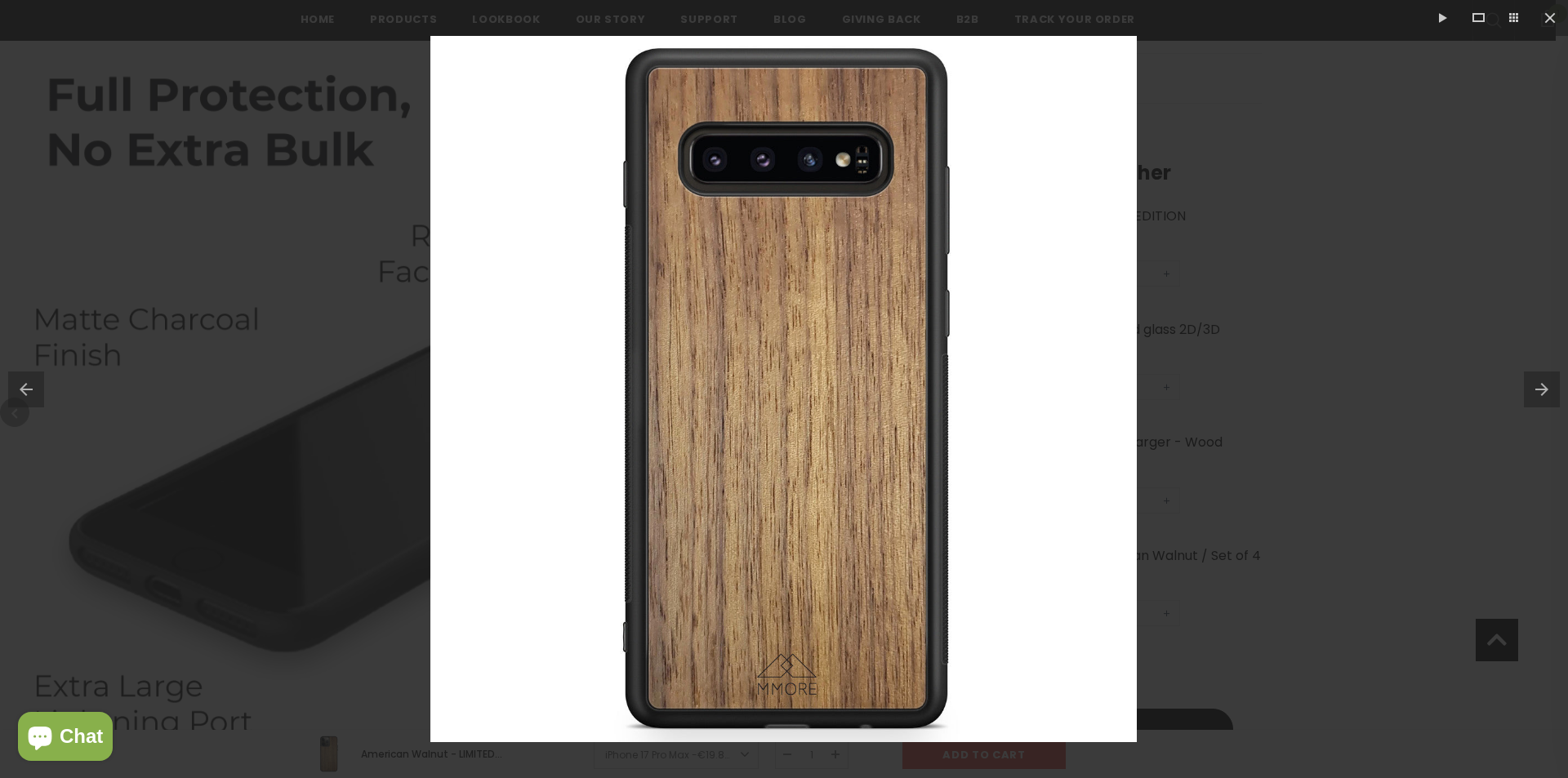
click at [1550, 396] on button at bounding box center [1546, 389] width 44 height 82
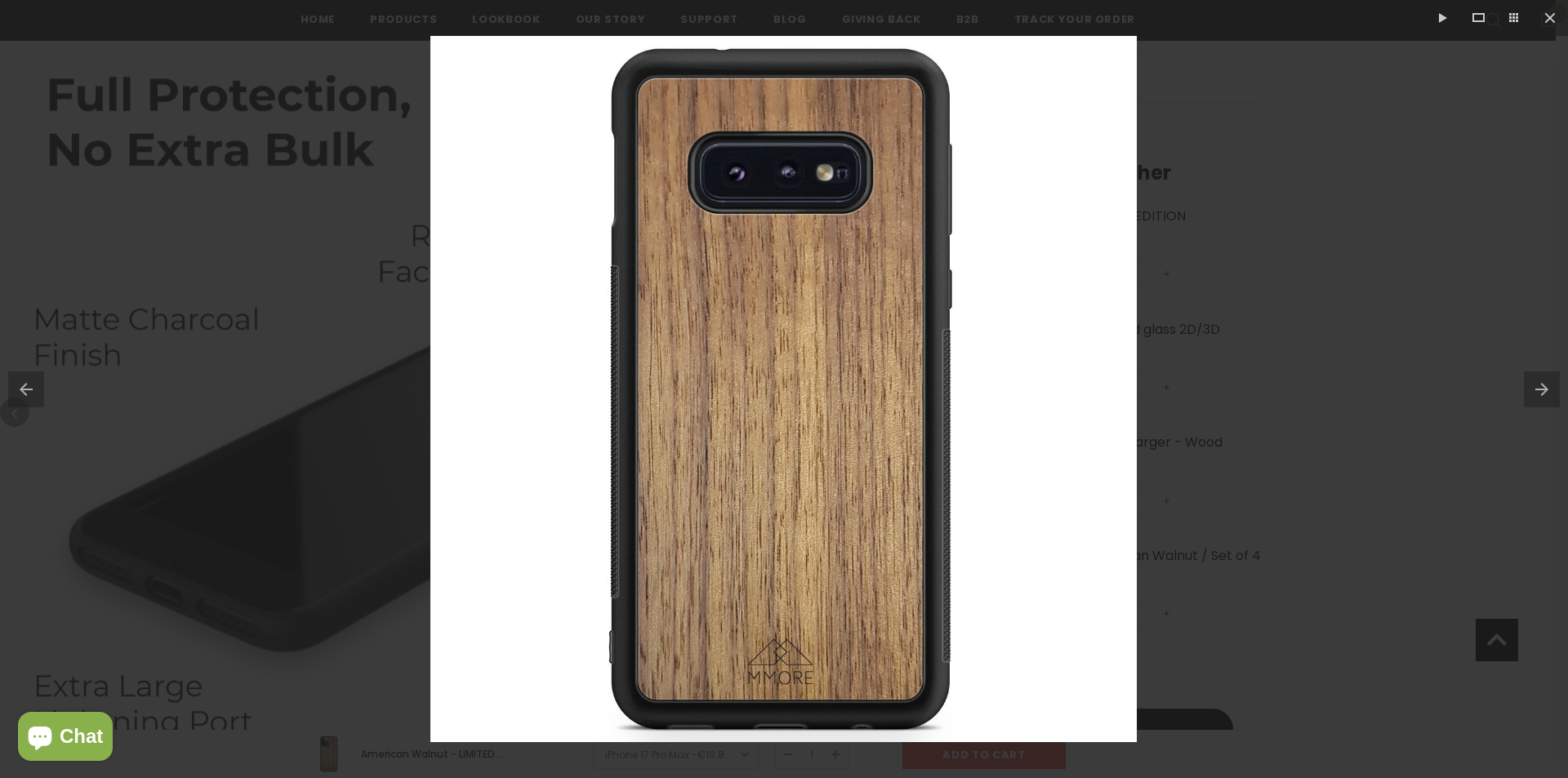
click at [1550, 396] on button at bounding box center [1546, 389] width 44 height 82
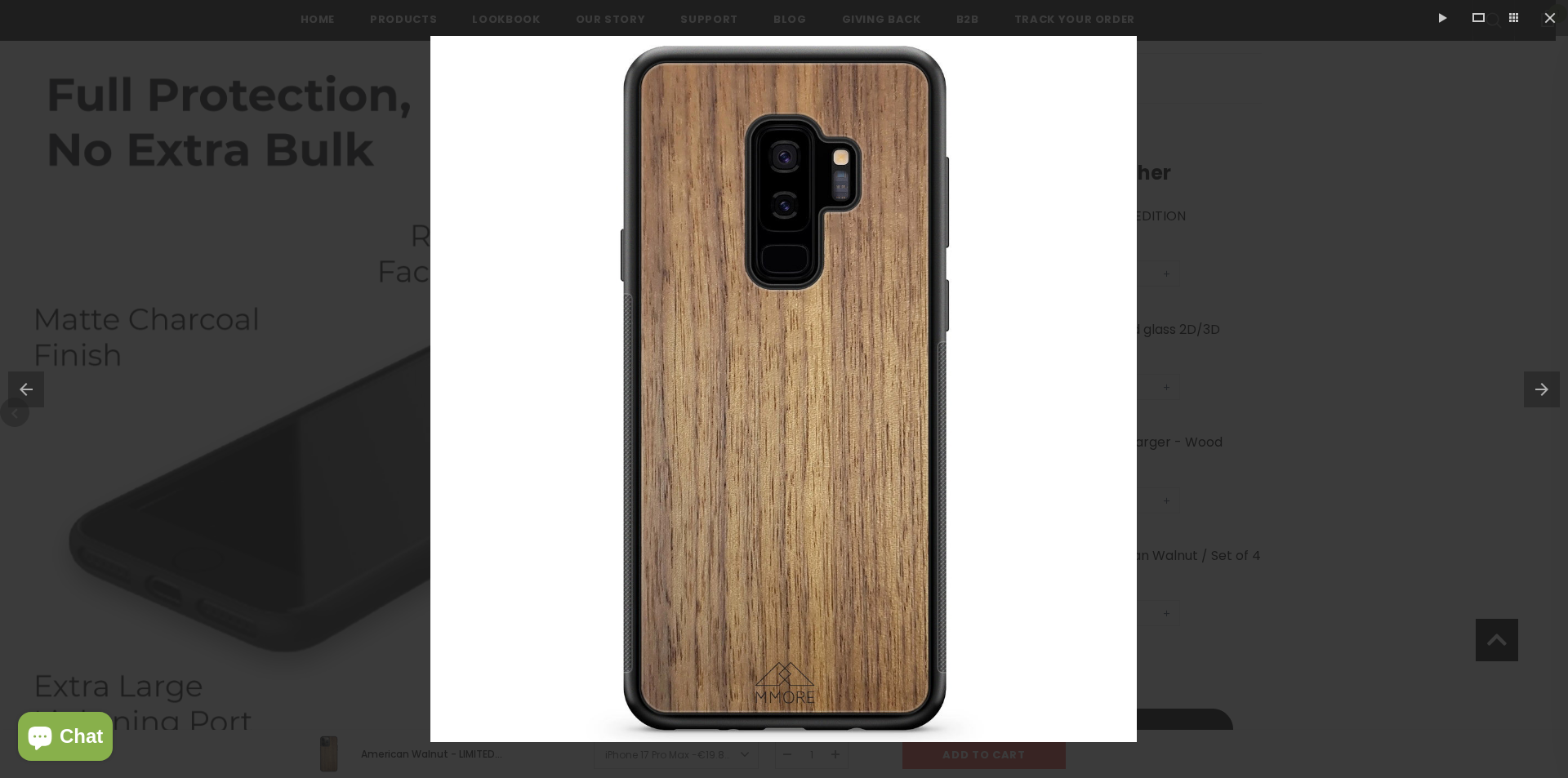
click at [1550, 396] on button at bounding box center [1546, 389] width 44 height 82
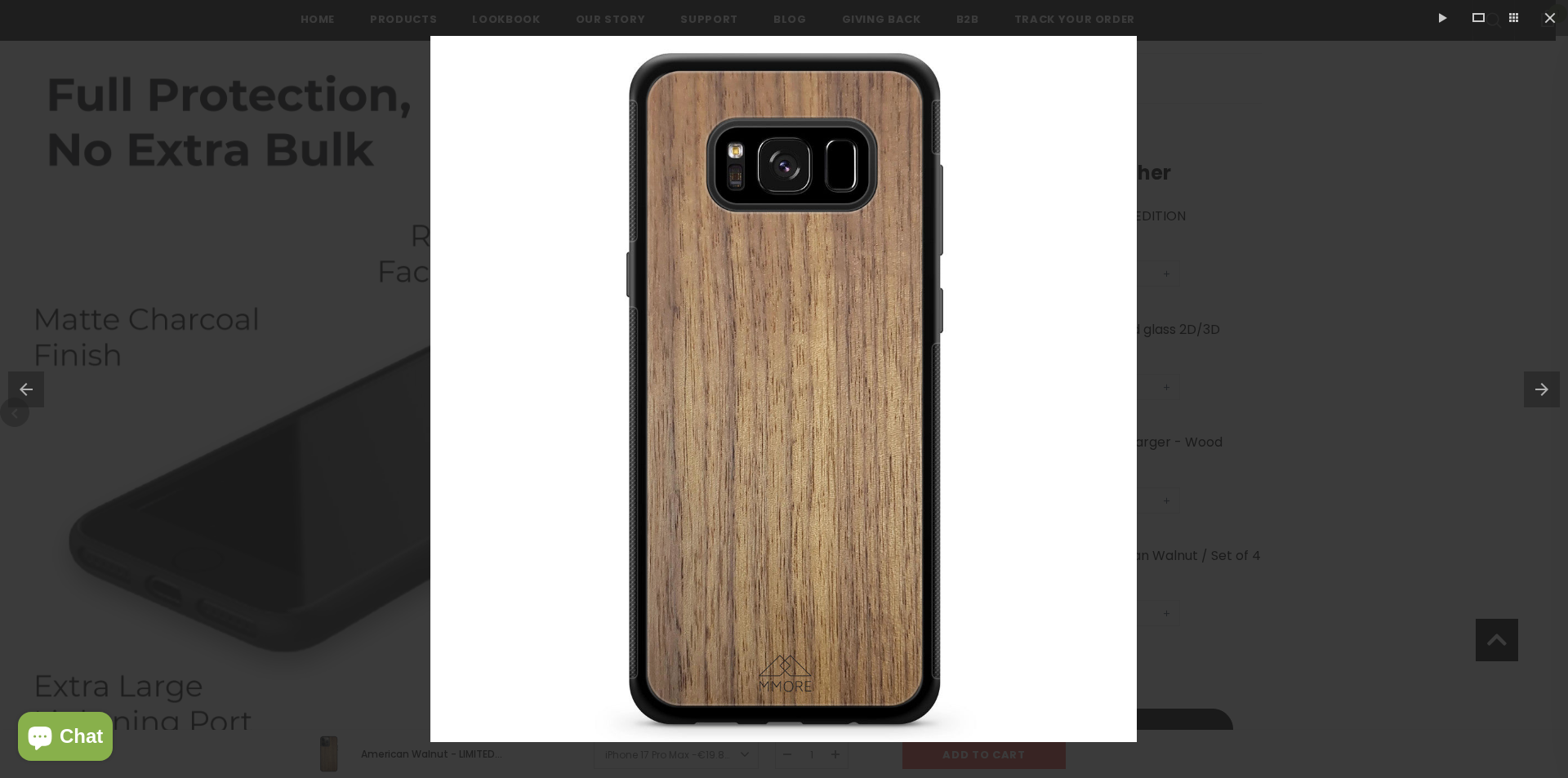
click at [1550, 396] on button at bounding box center [1546, 389] width 44 height 82
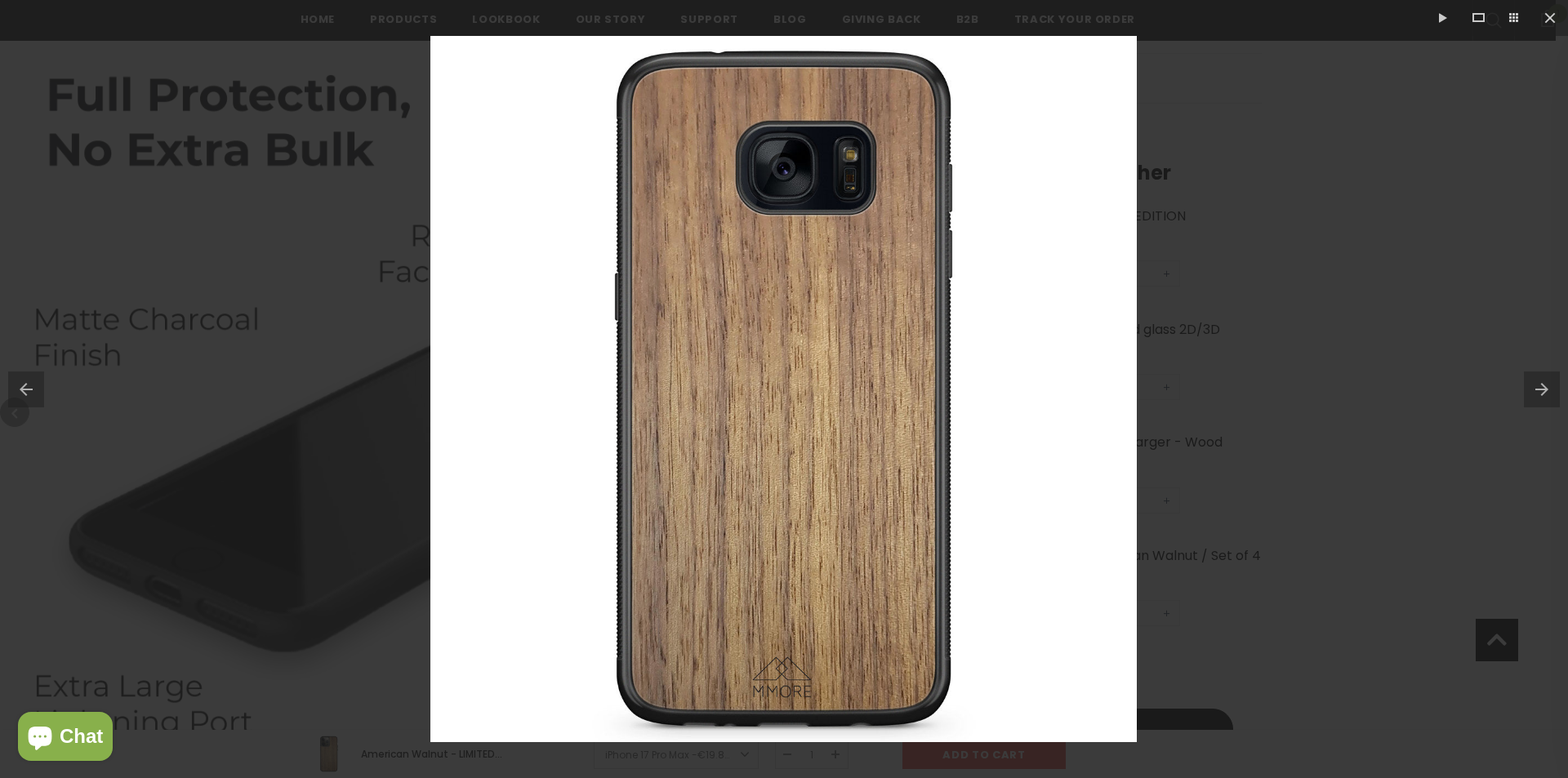
click at [1550, 396] on button at bounding box center [1546, 389] width 44 height 82
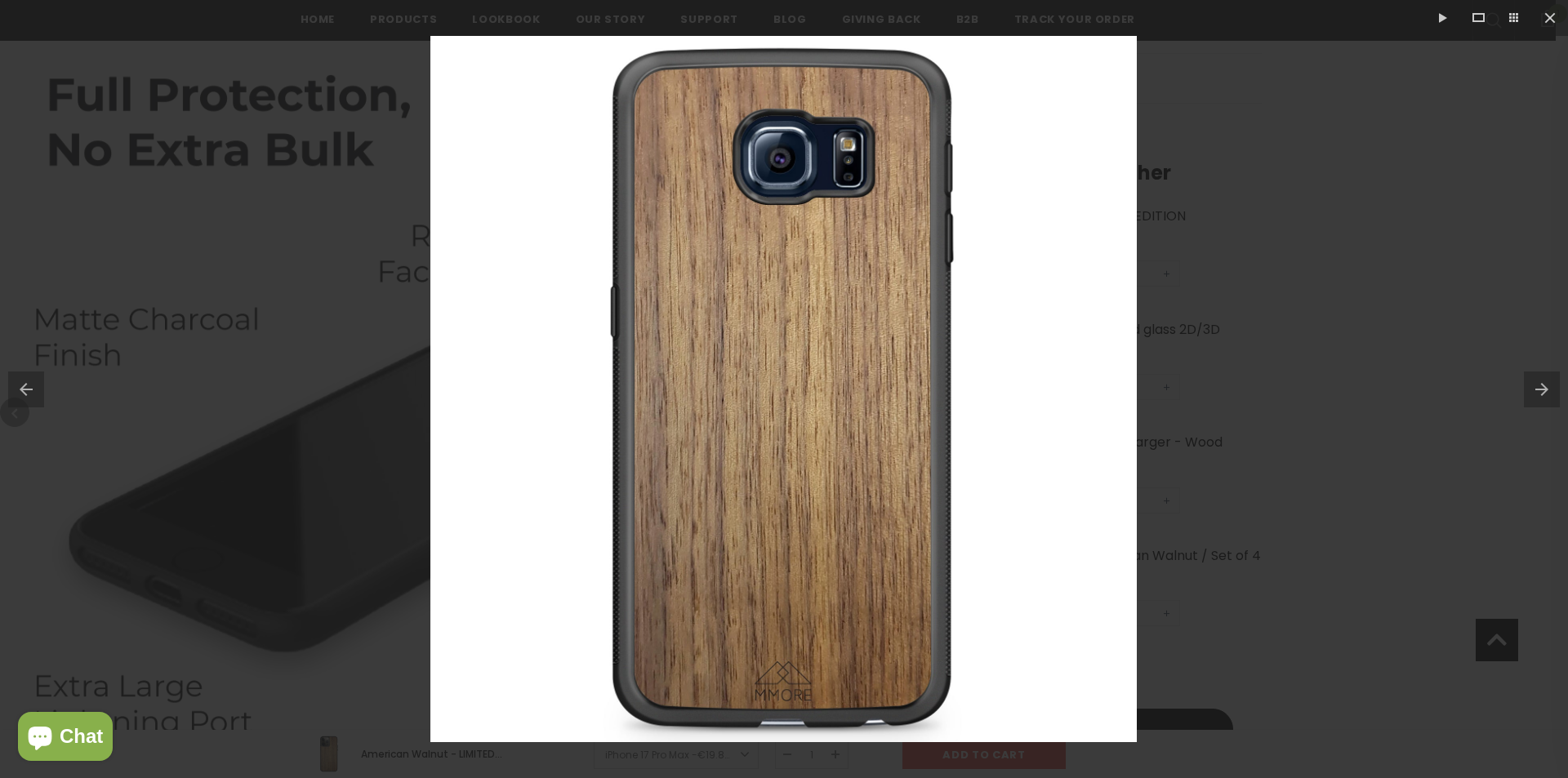
click at [1550, 396] on button at bounding box center [1546, 389] width 44 height 82
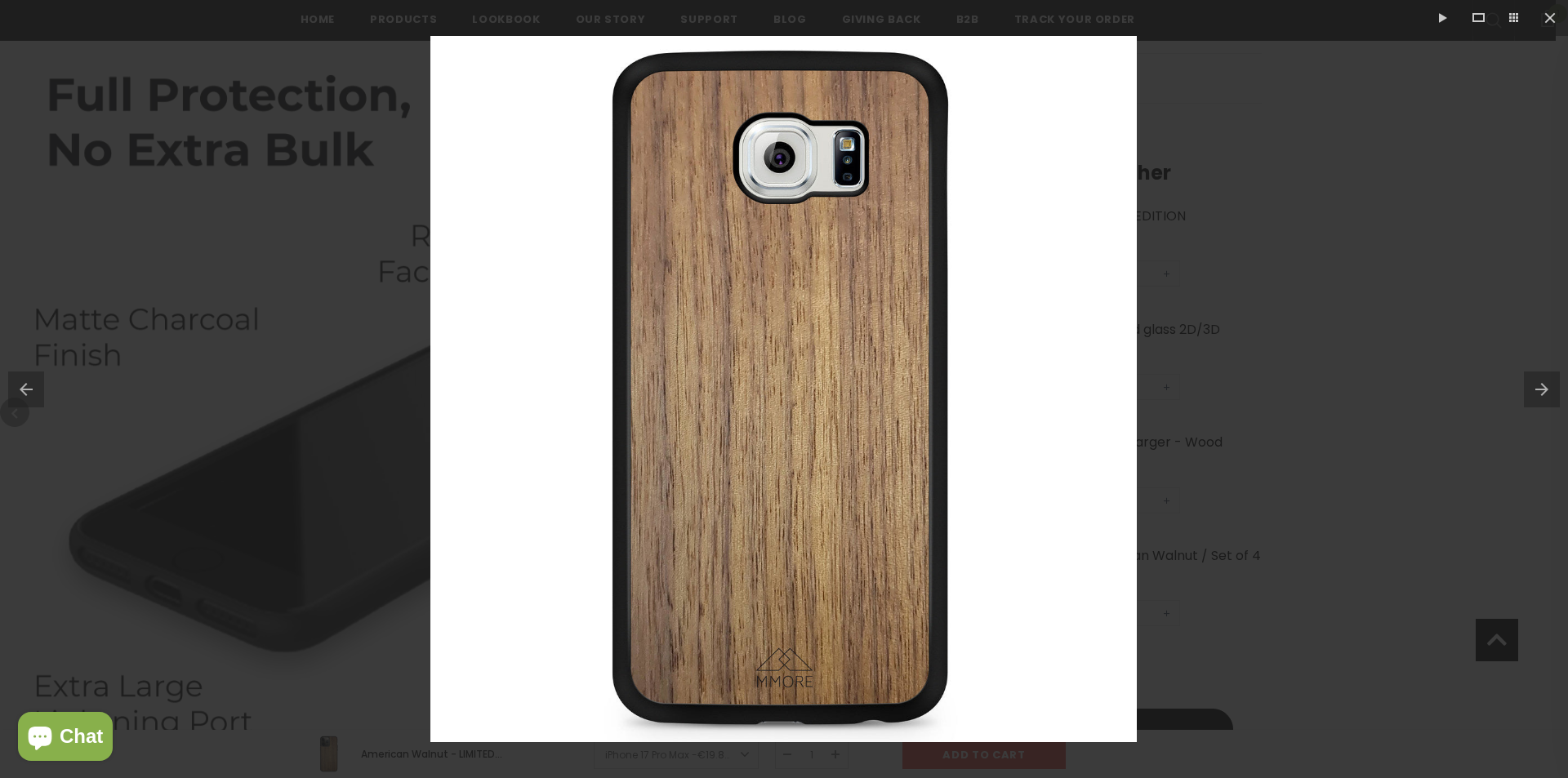
click at [1550, 396] on button at bounding box center [1546, 389] width 44 height 82
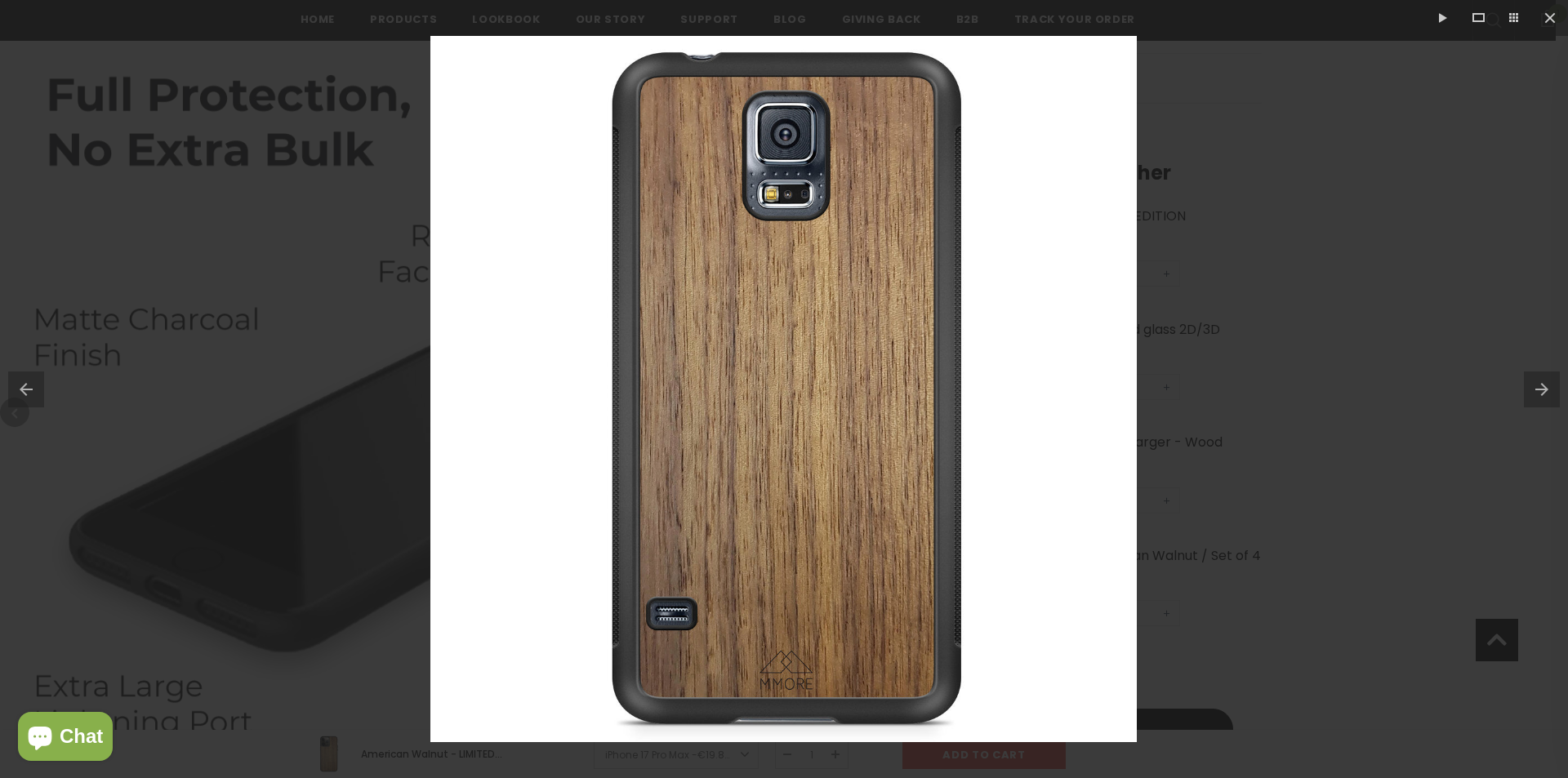
click at [1550, 396] on button at bounding box center [1546, 389] width 44 height 82
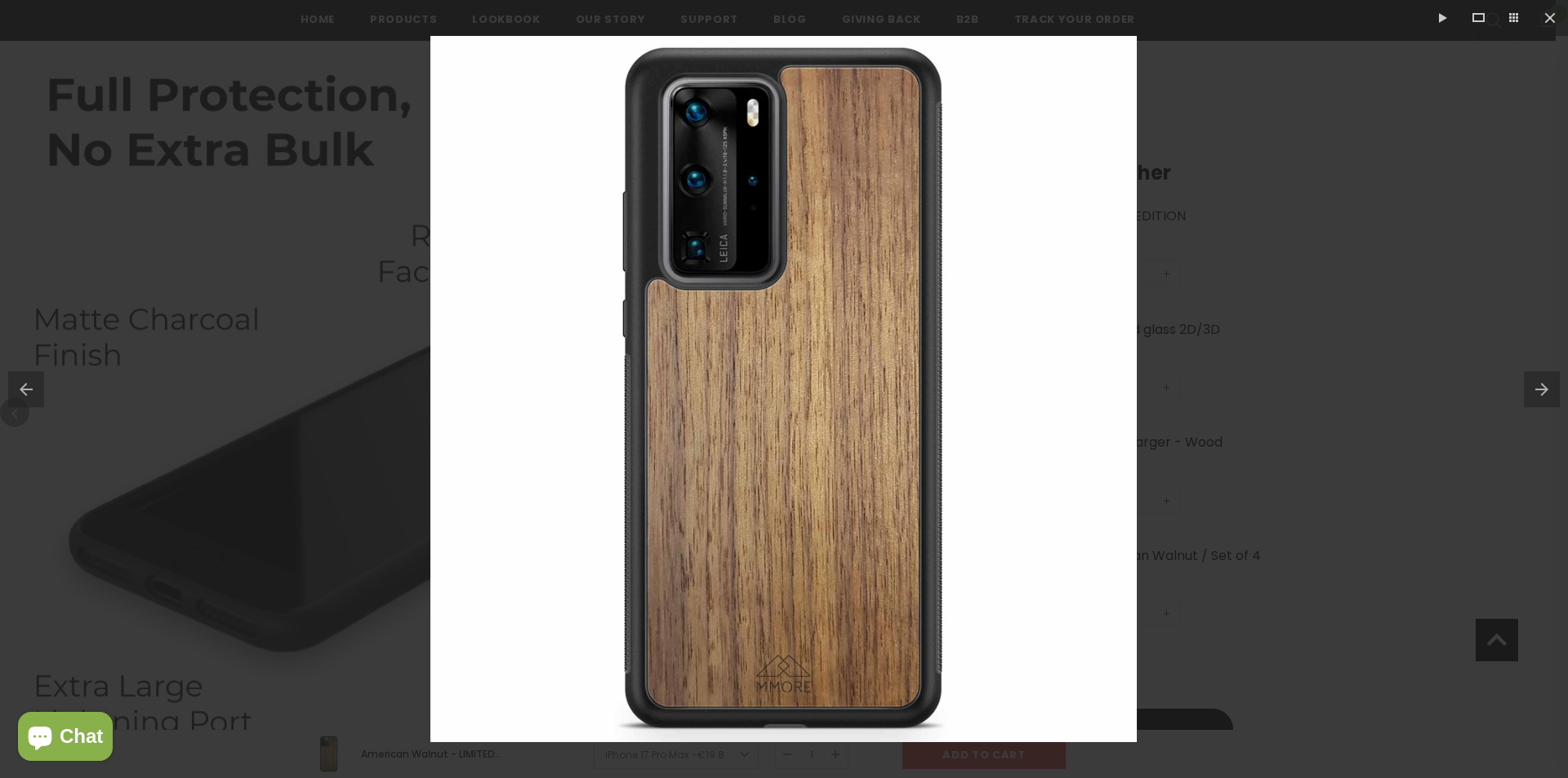
click at [1550, 396] on button at bounding box center [1546, 389] width 44 height 82
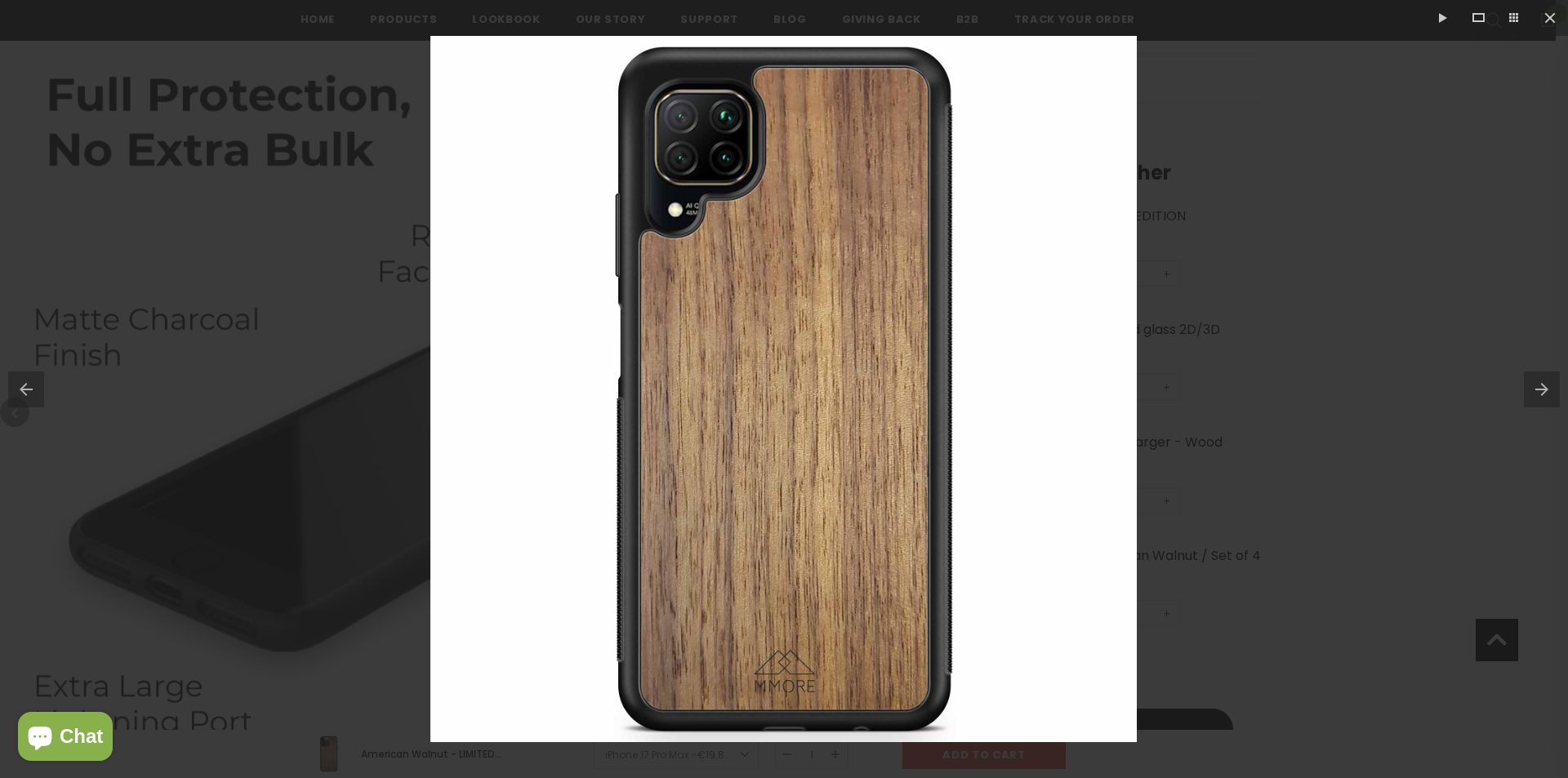
click at [1550, 396] on button at bounding box center [1546, 389] width 44 height 82
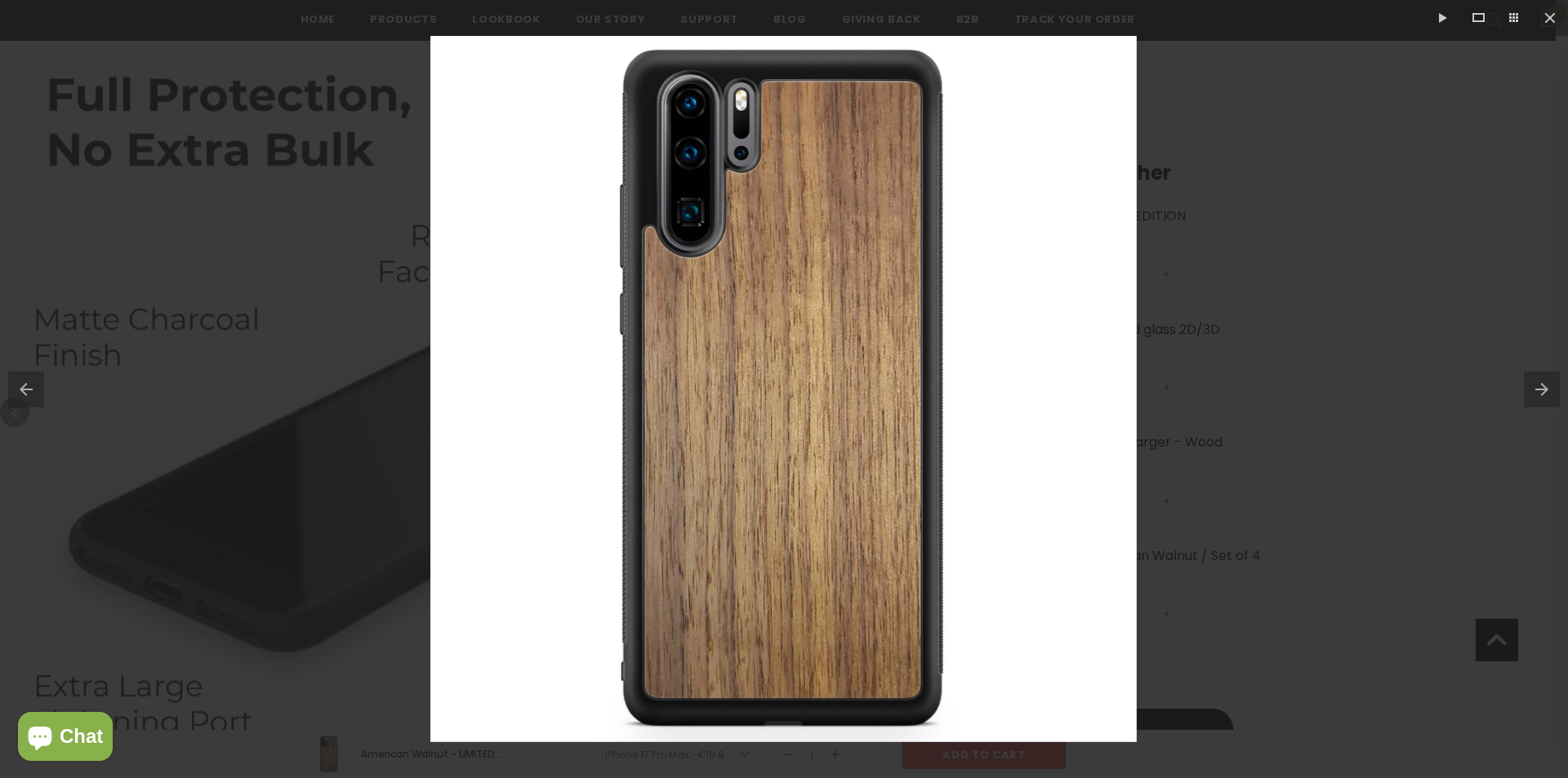
click at [1550, 396] on button at bounding box center [1546, 389] width 44 height 82
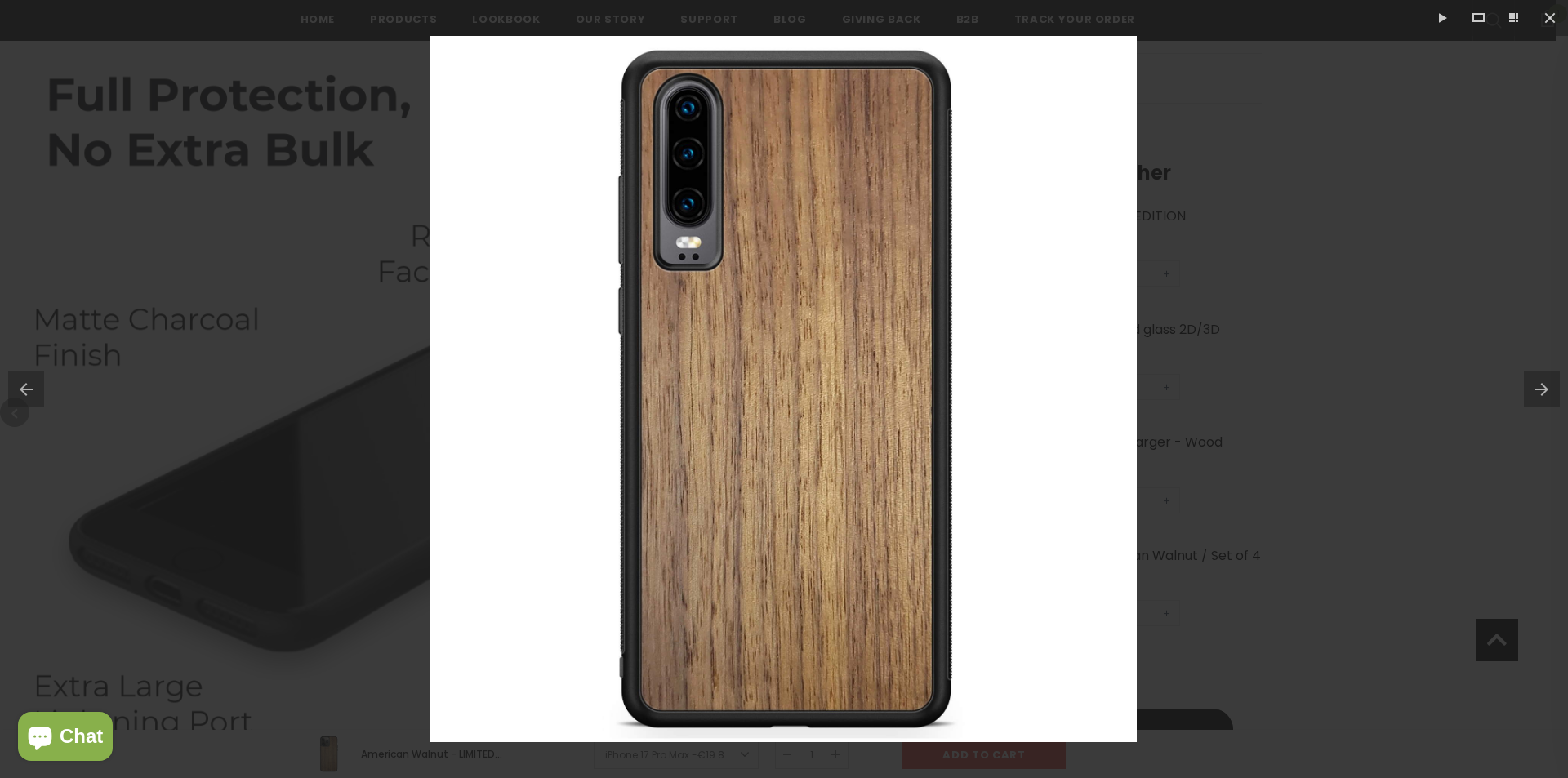
click at [1550, 396] on button at bounding box center [1546, 389] width 44 height 82
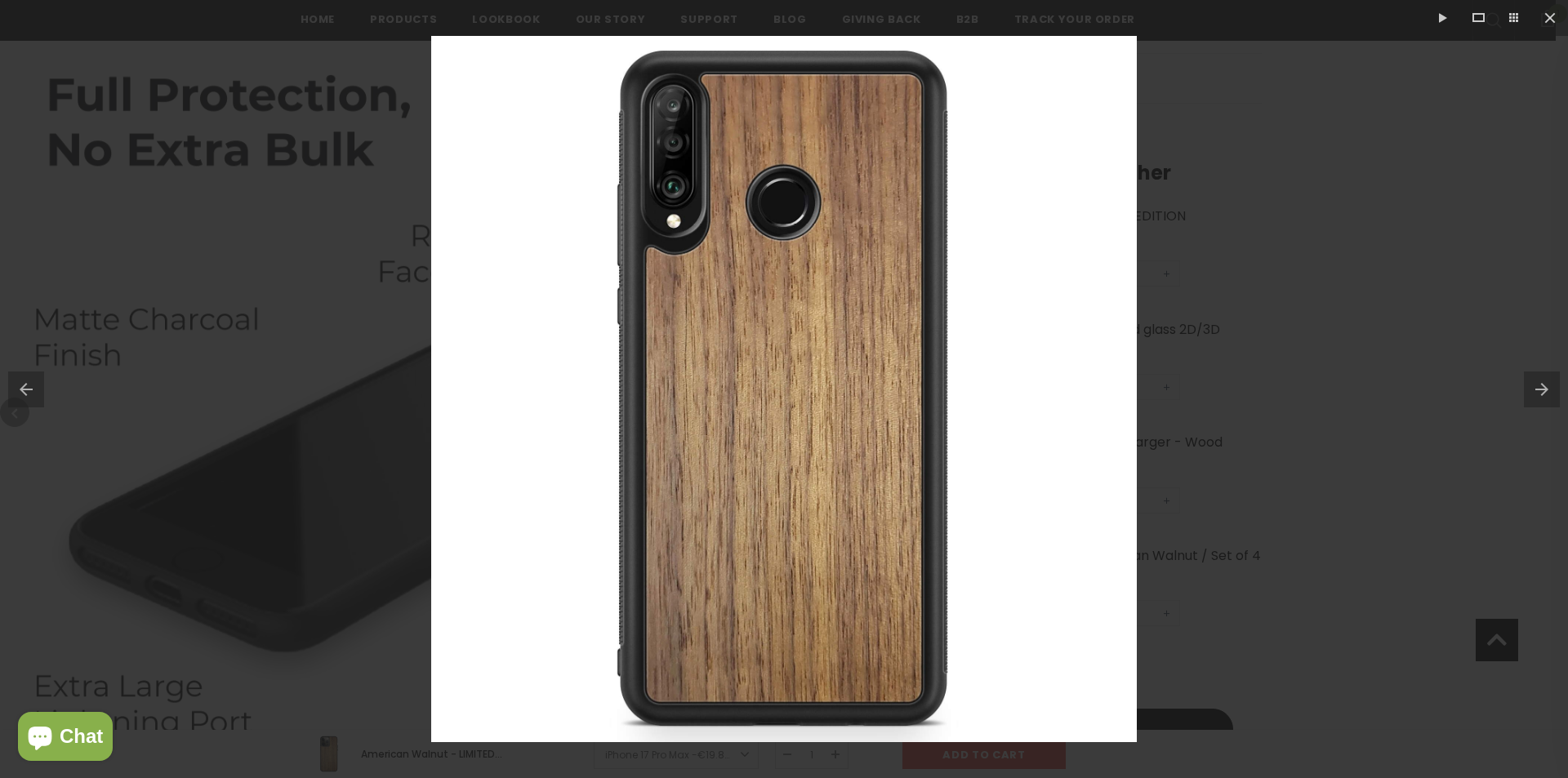
click at [1550, 396] on button at bounding box center [1546, 389] width 44 height 82
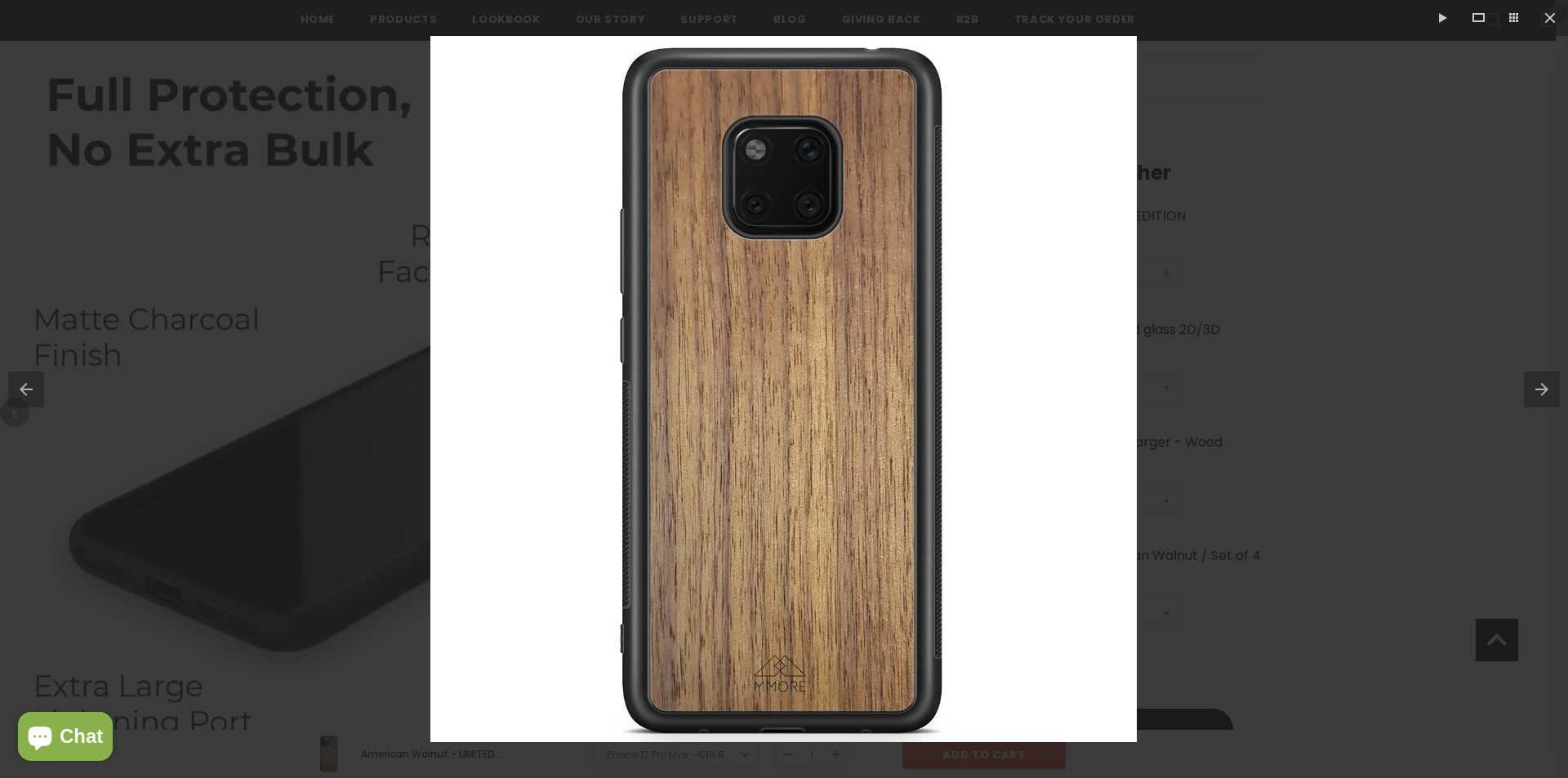
click at [1550, 396] on button at bounding box center [1546, 389] width 44 height 82
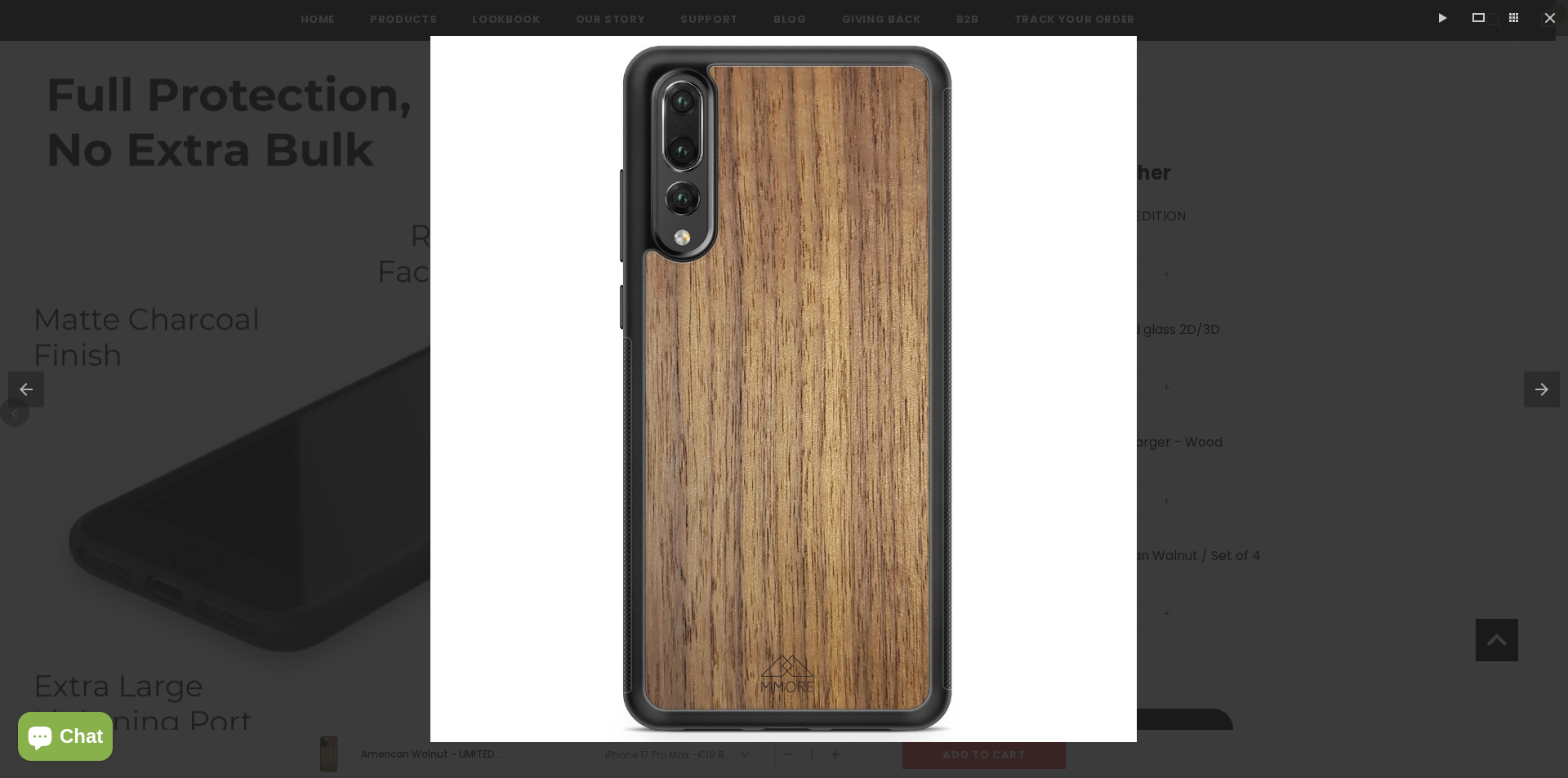
click at [1550, 396] on button at bounding box center [1546, 389] width 44 height 82
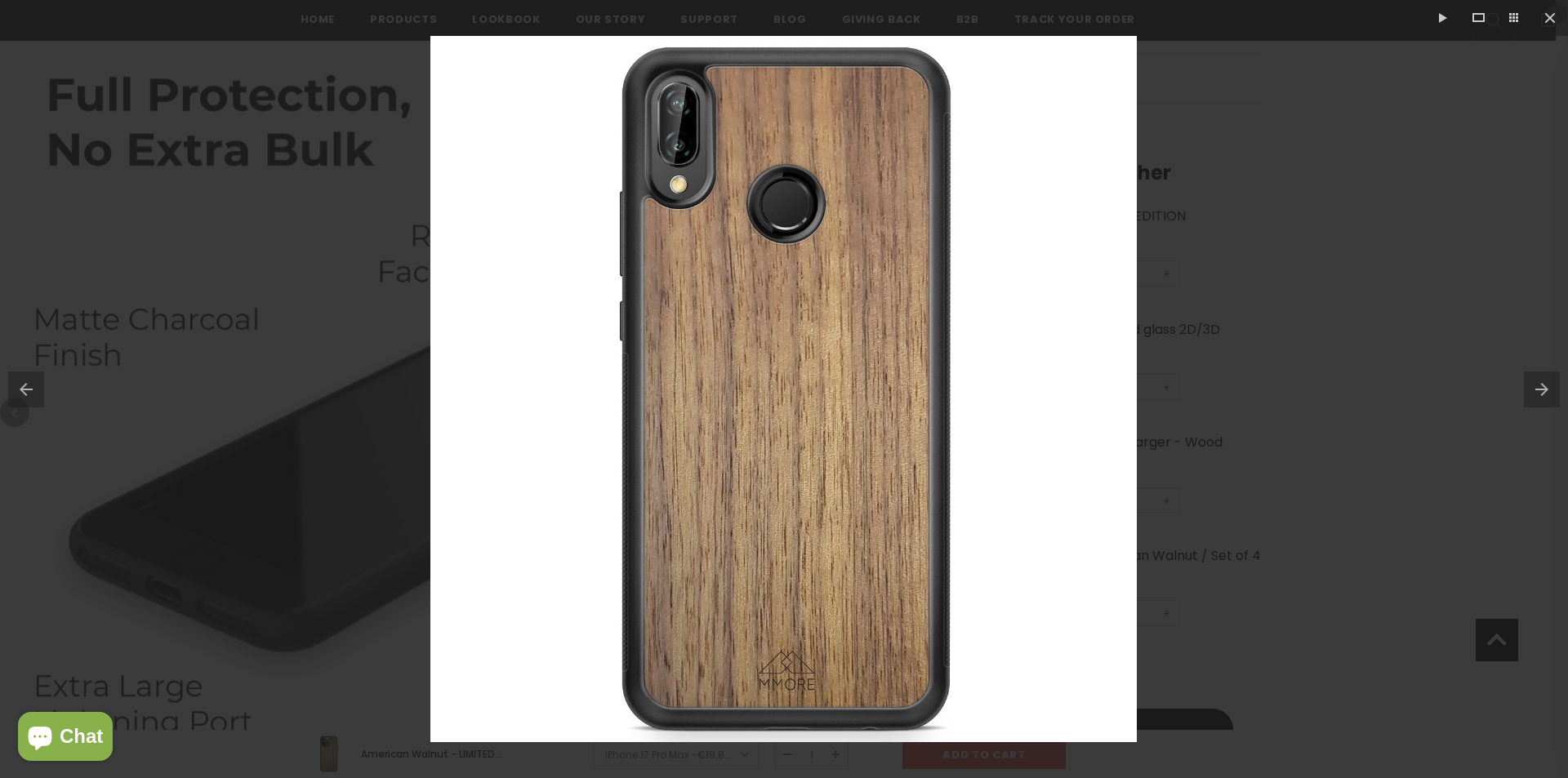
click at [1550, 396] on button at bounding box center [1546, 389] width 44 height 82
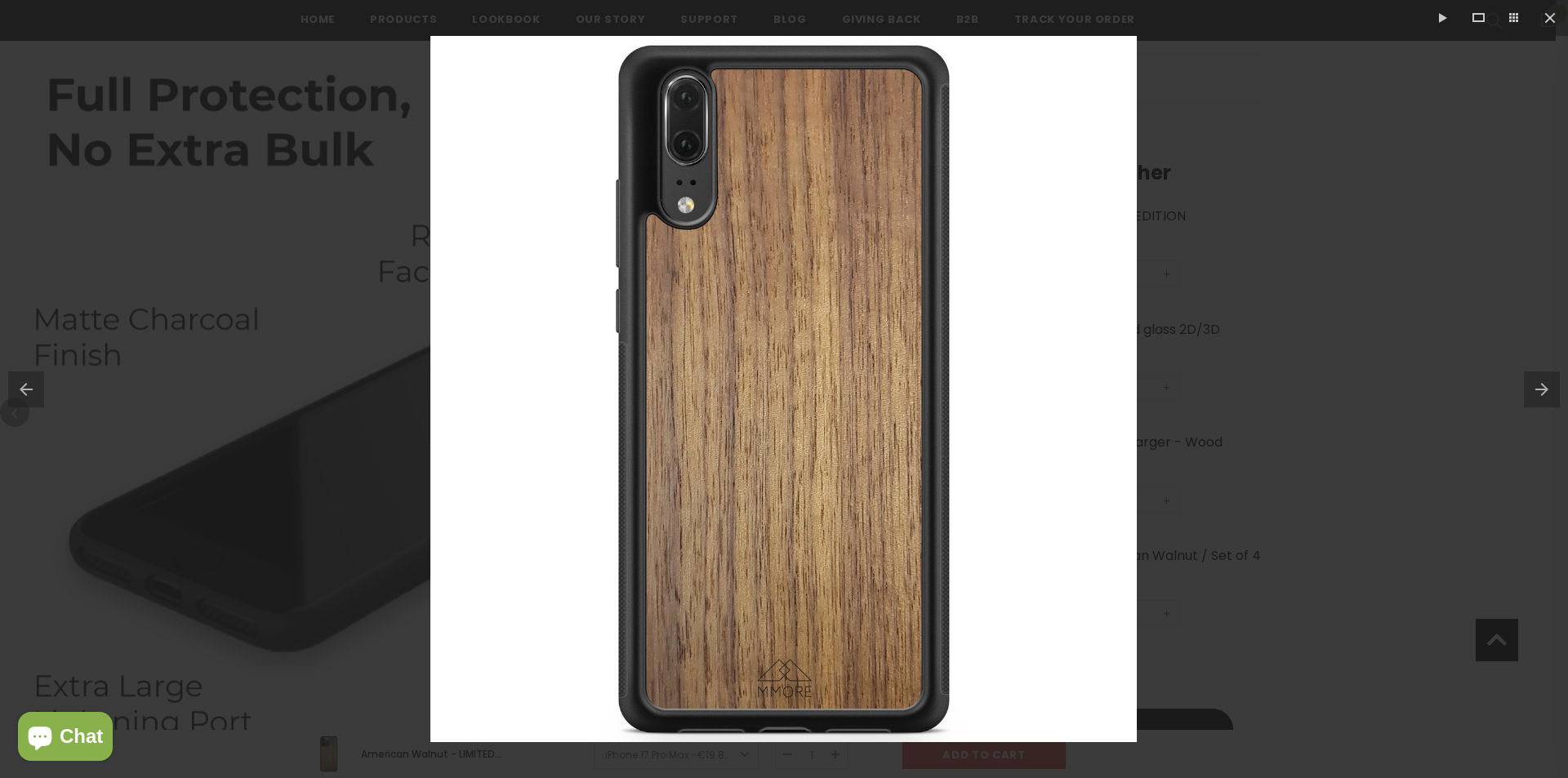
click at [1550, 396] on button at bounding box center [1546, 389] width 44 height 82
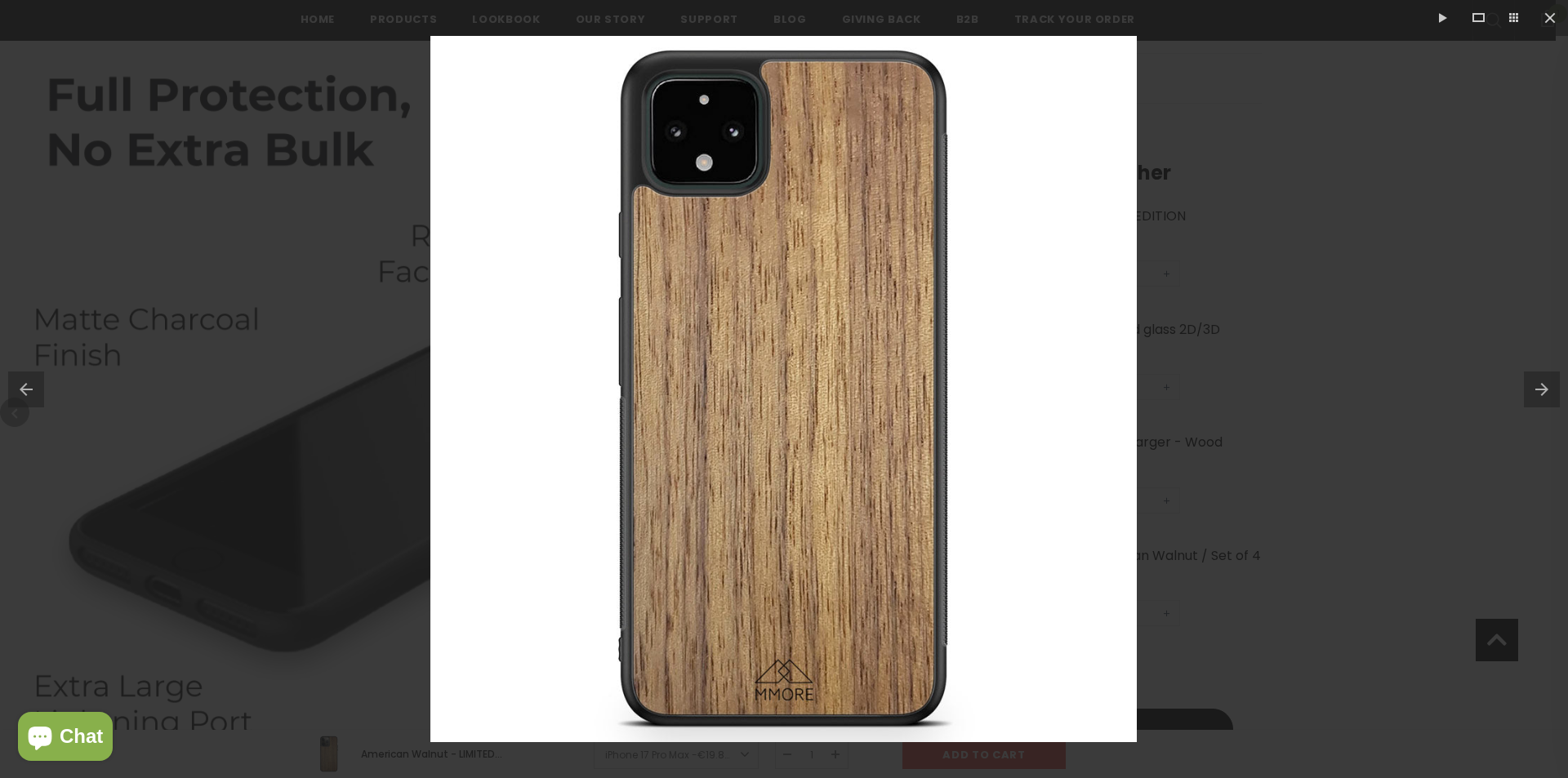
click at [1550, 396] on button at bounding box center [1546, 389] width 44 height 82
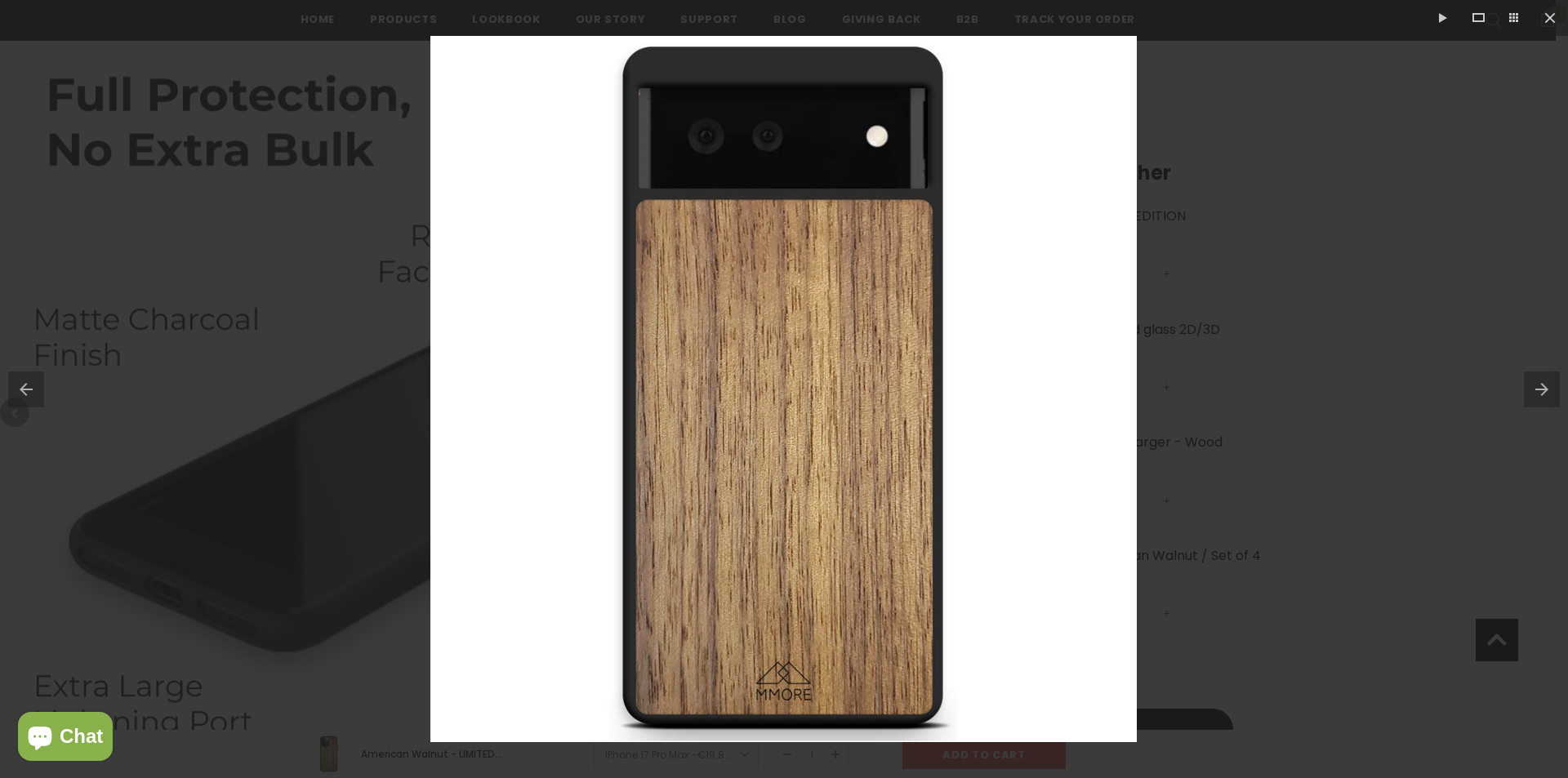
click at [1550, 396] on button at bounding box center [1546, 389] width 44 height 82
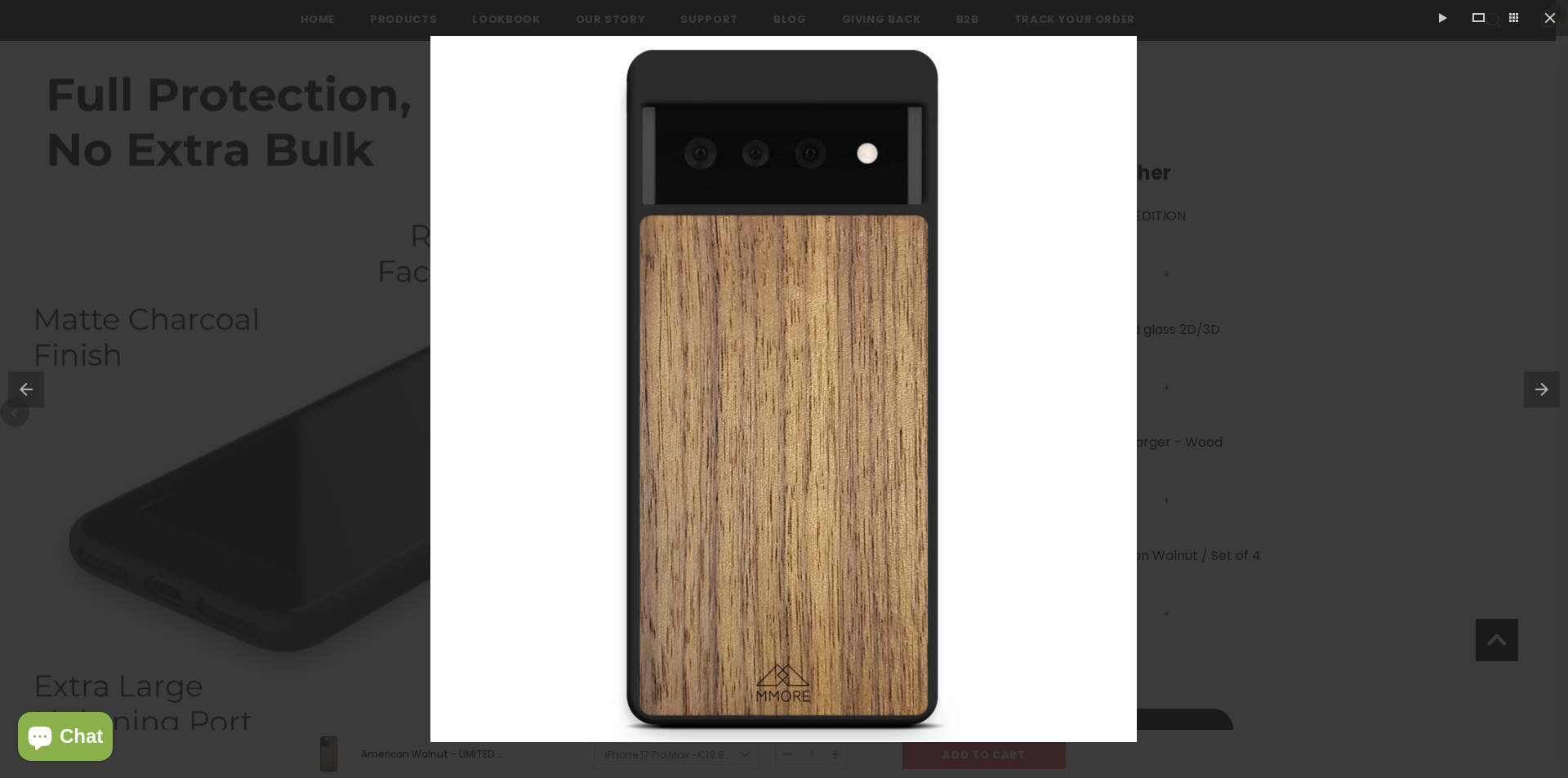
click at [1550, 396] on button at bounding box center [1546, 389] width 44 height 82
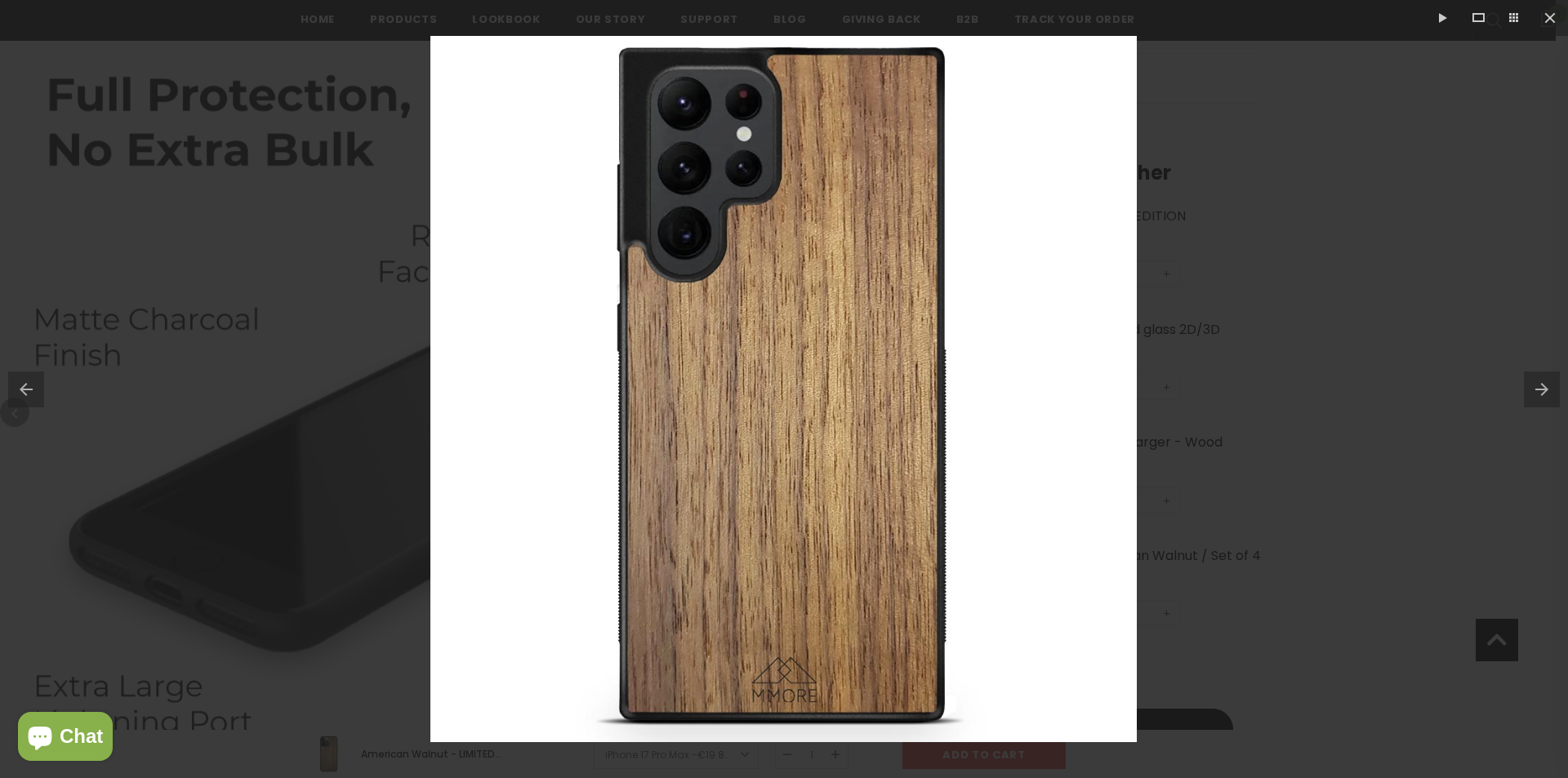
click at [1550, 396] on button at bounding box center [1546, 389] width 44 height 82
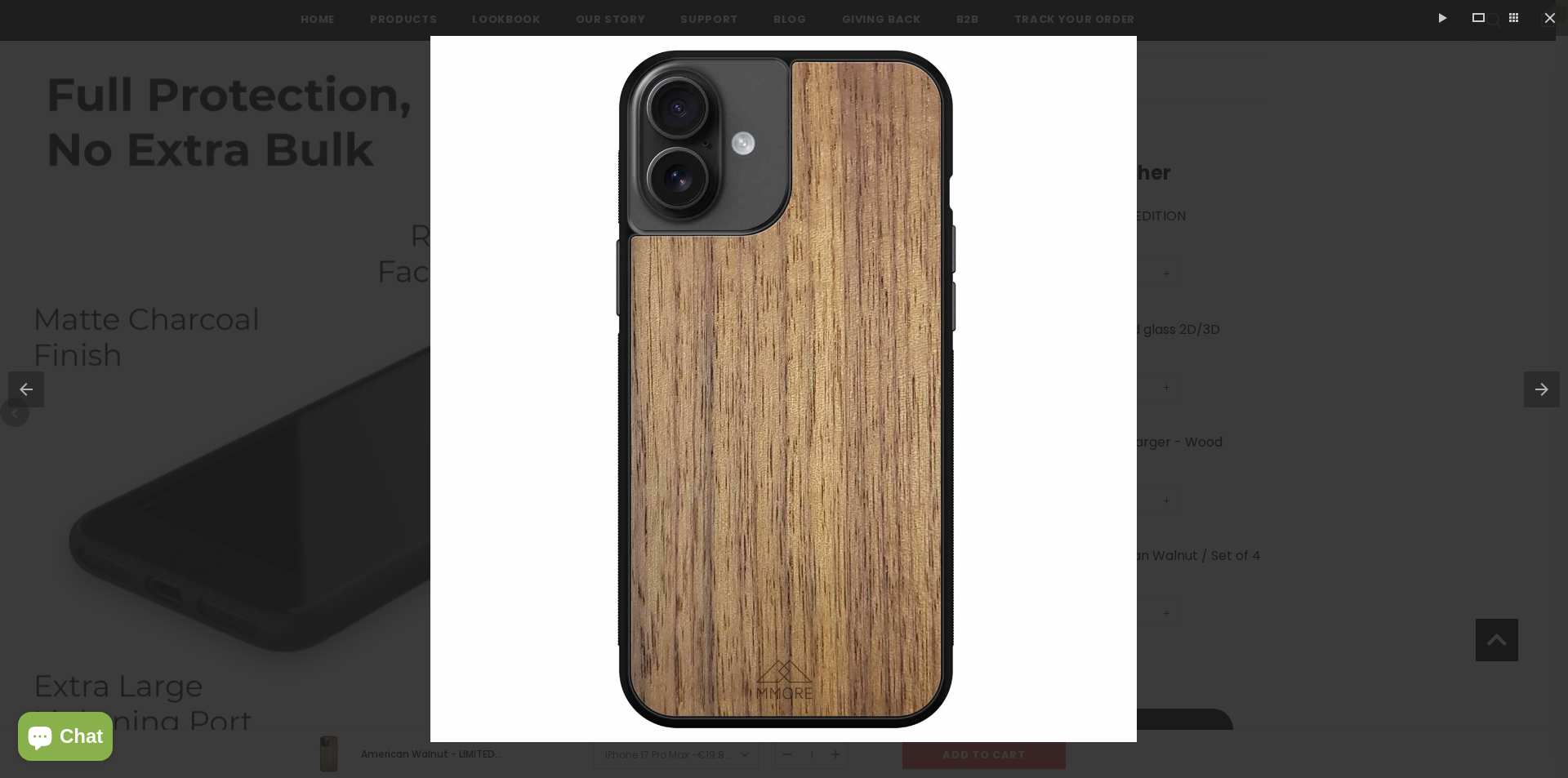
click at [1550, 396] on button at bounding box center [1546, 389] width 44 height 82
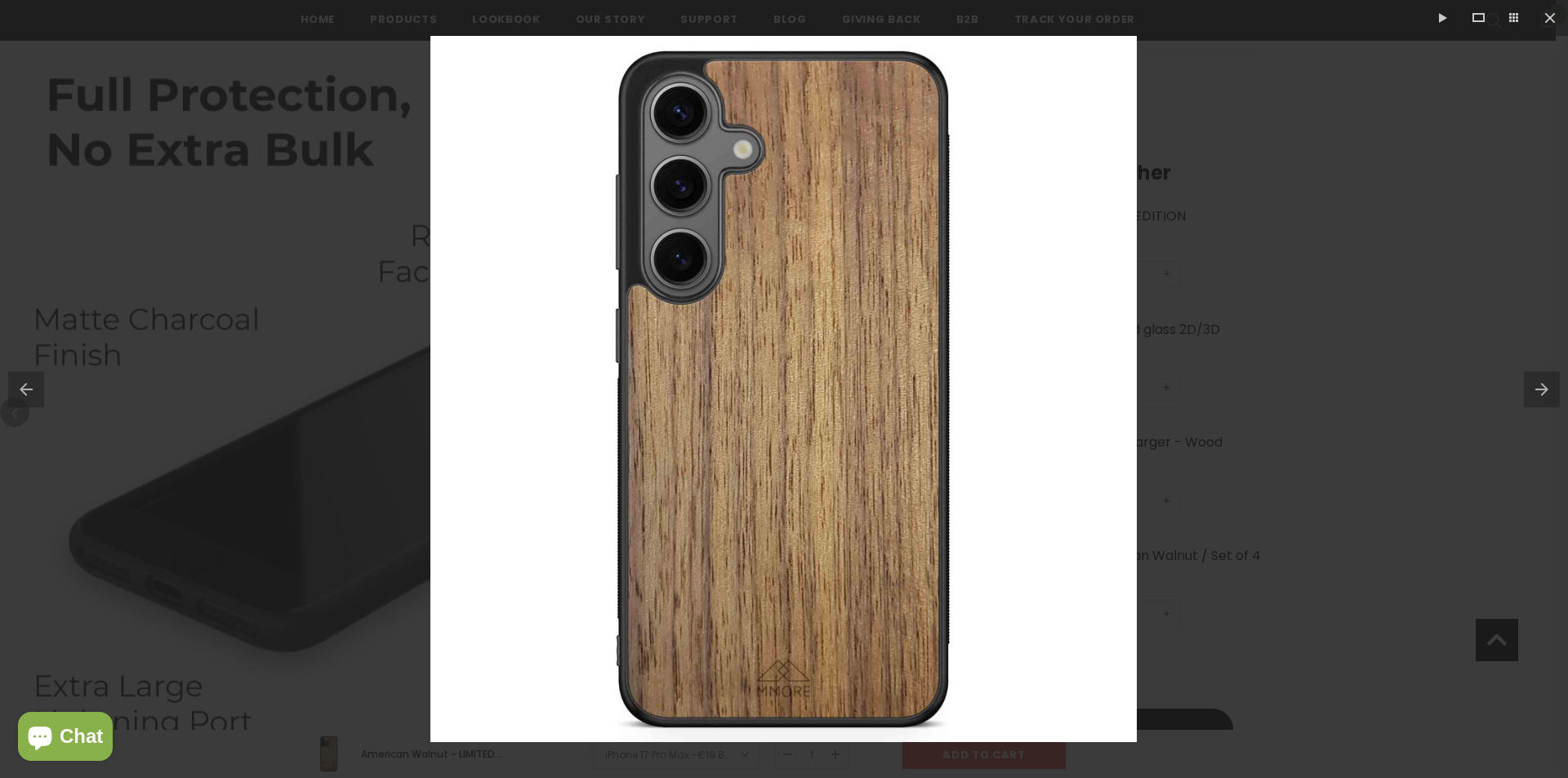
click at [1550, 396] on button at bounding box center [1546, 389] width 44 height 82
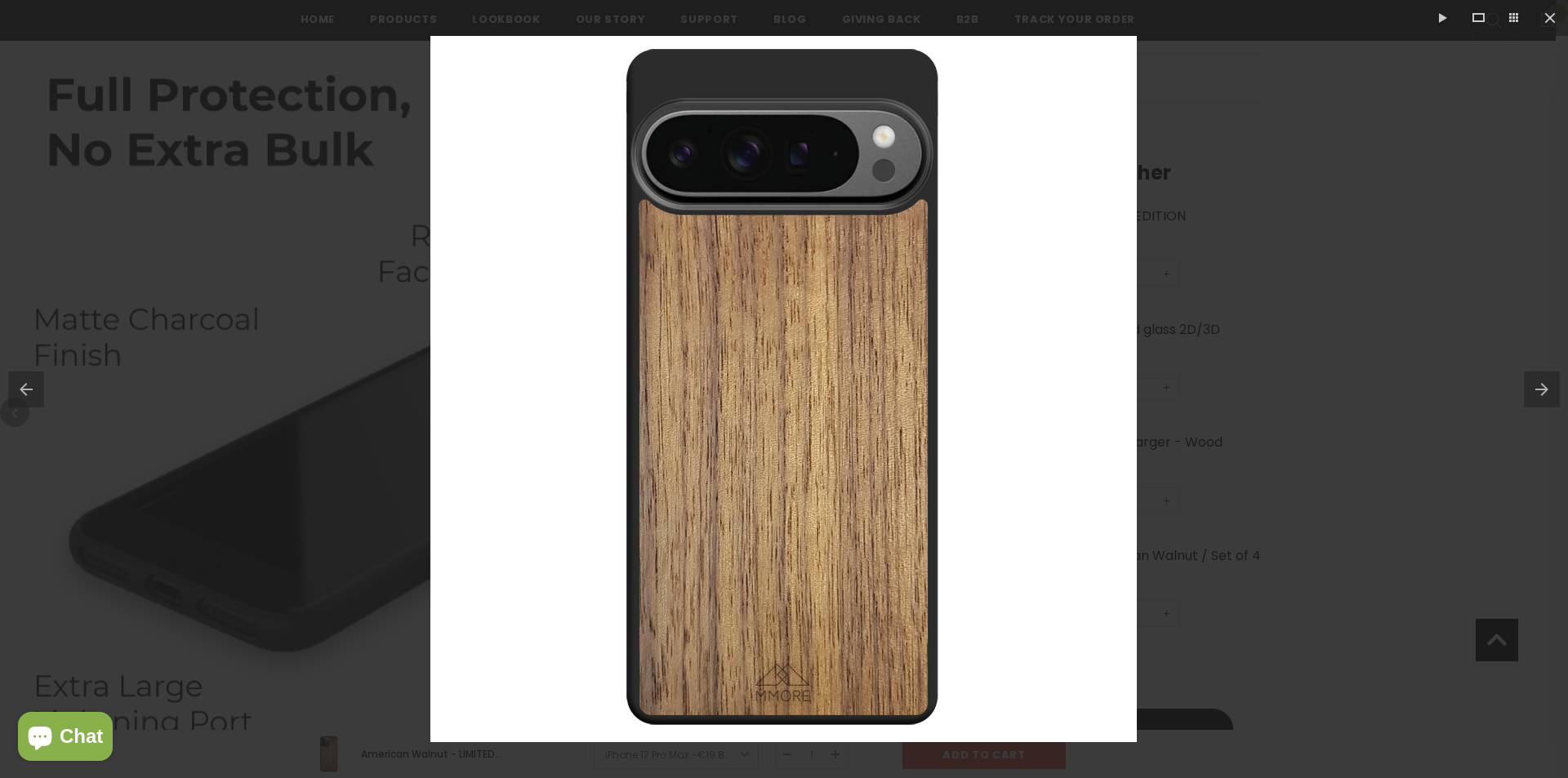
click at [1550, 396] on button at bounding box center [1546, 389] width 44 height 82
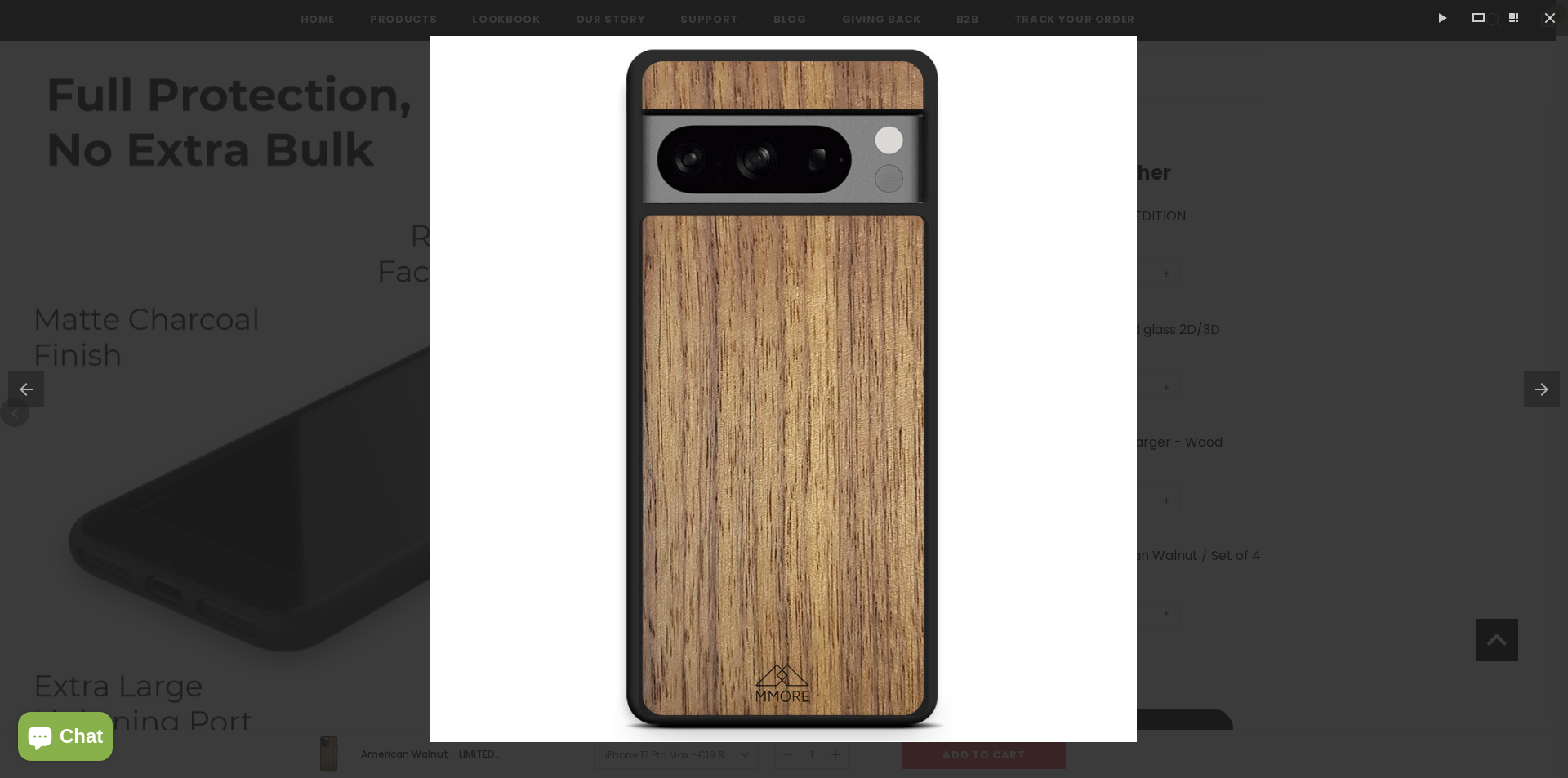
click at [1550, 396] on button at bounding box center [1546, 389] width 44 height 82
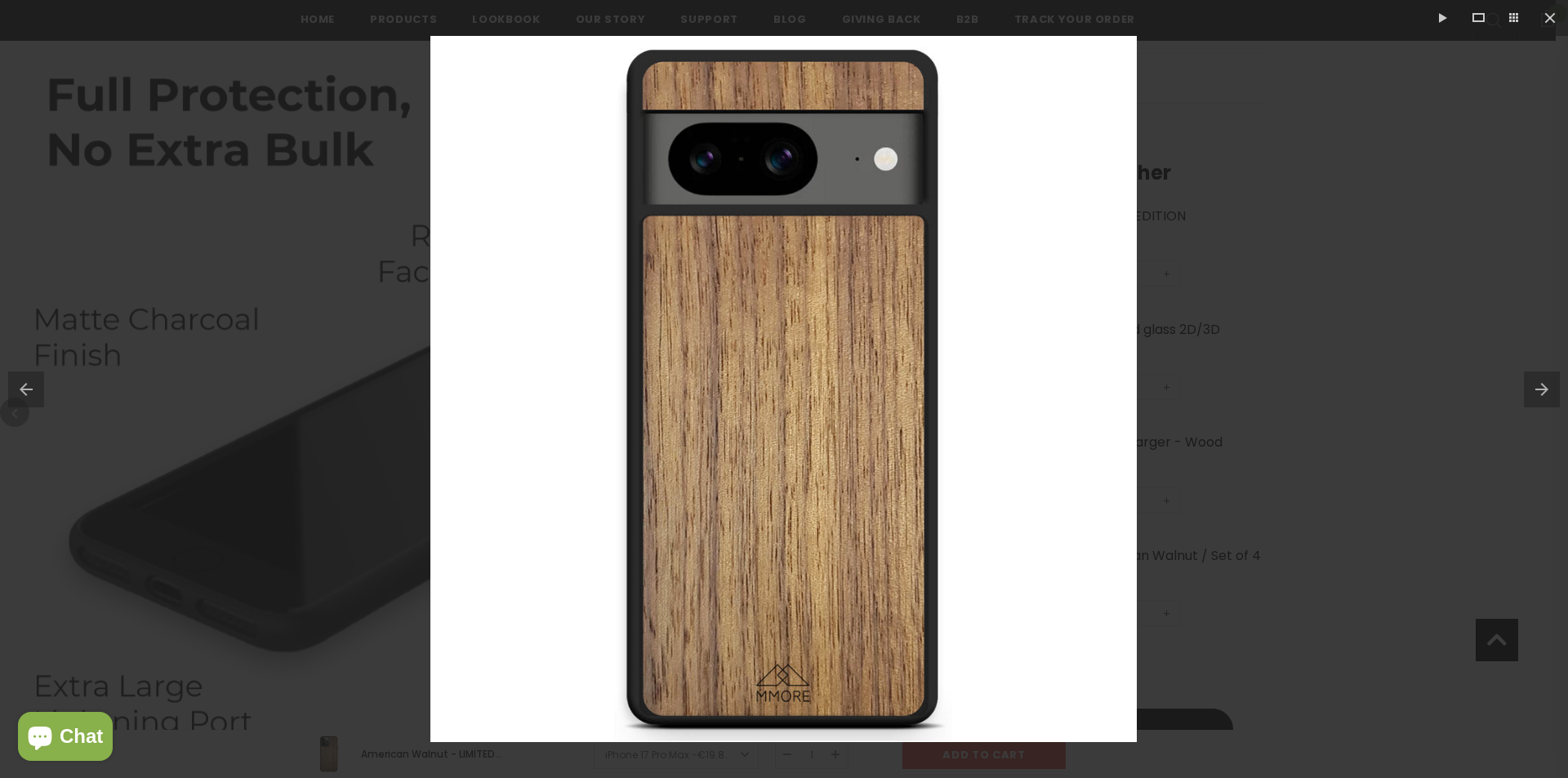
click at [1550, 396] on button at bounding box center [1546, 389] width 44 height 82
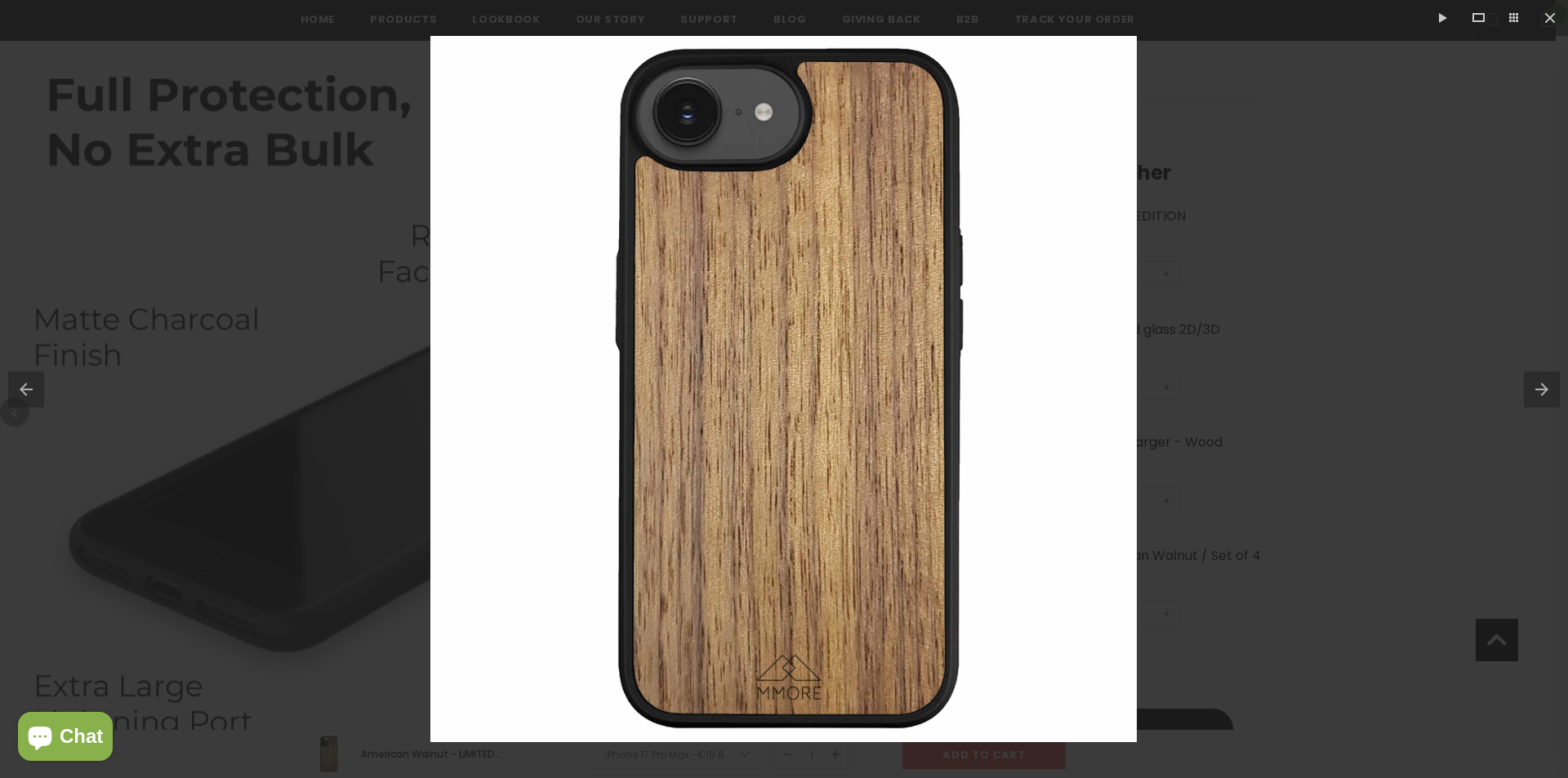
click at [1550, 396] on button at bounding box center [1546, 389] width 44 height 82
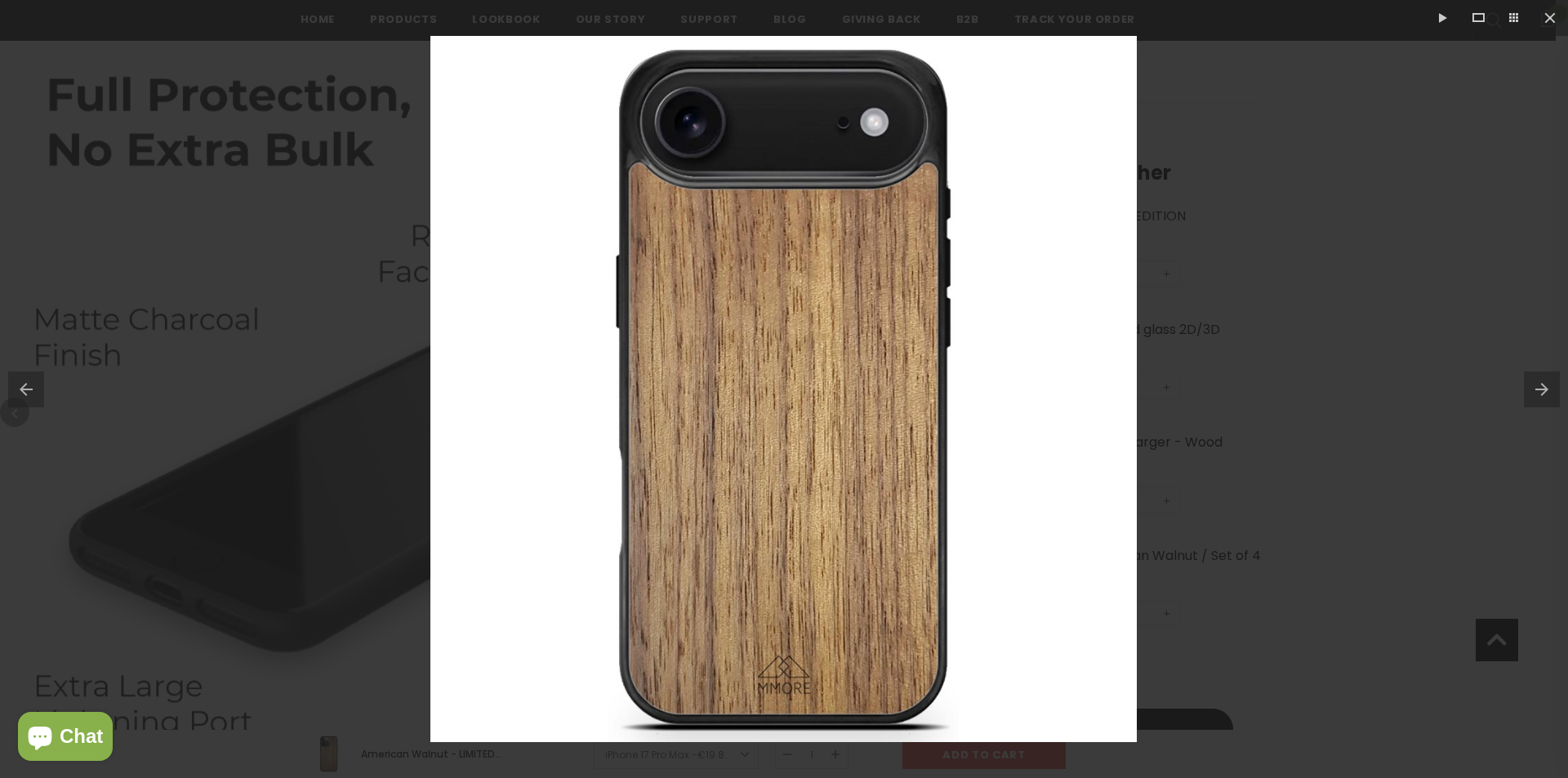
click at [1550, 396] on button at bounding box center [1546, 389] width 44 height 82
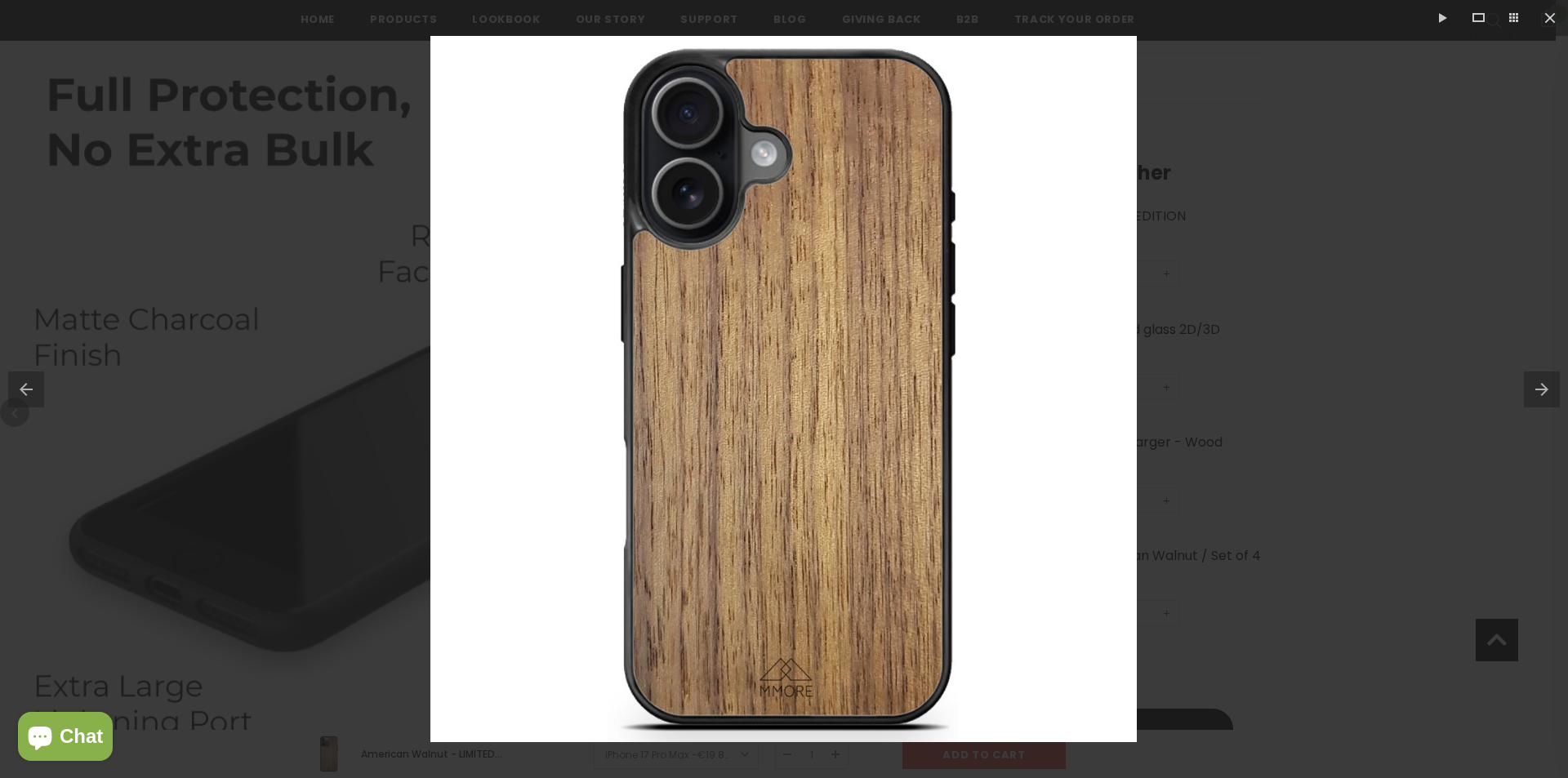
click at [1550, 396] on button at bounding box center [1546, 389] width 44 height 82
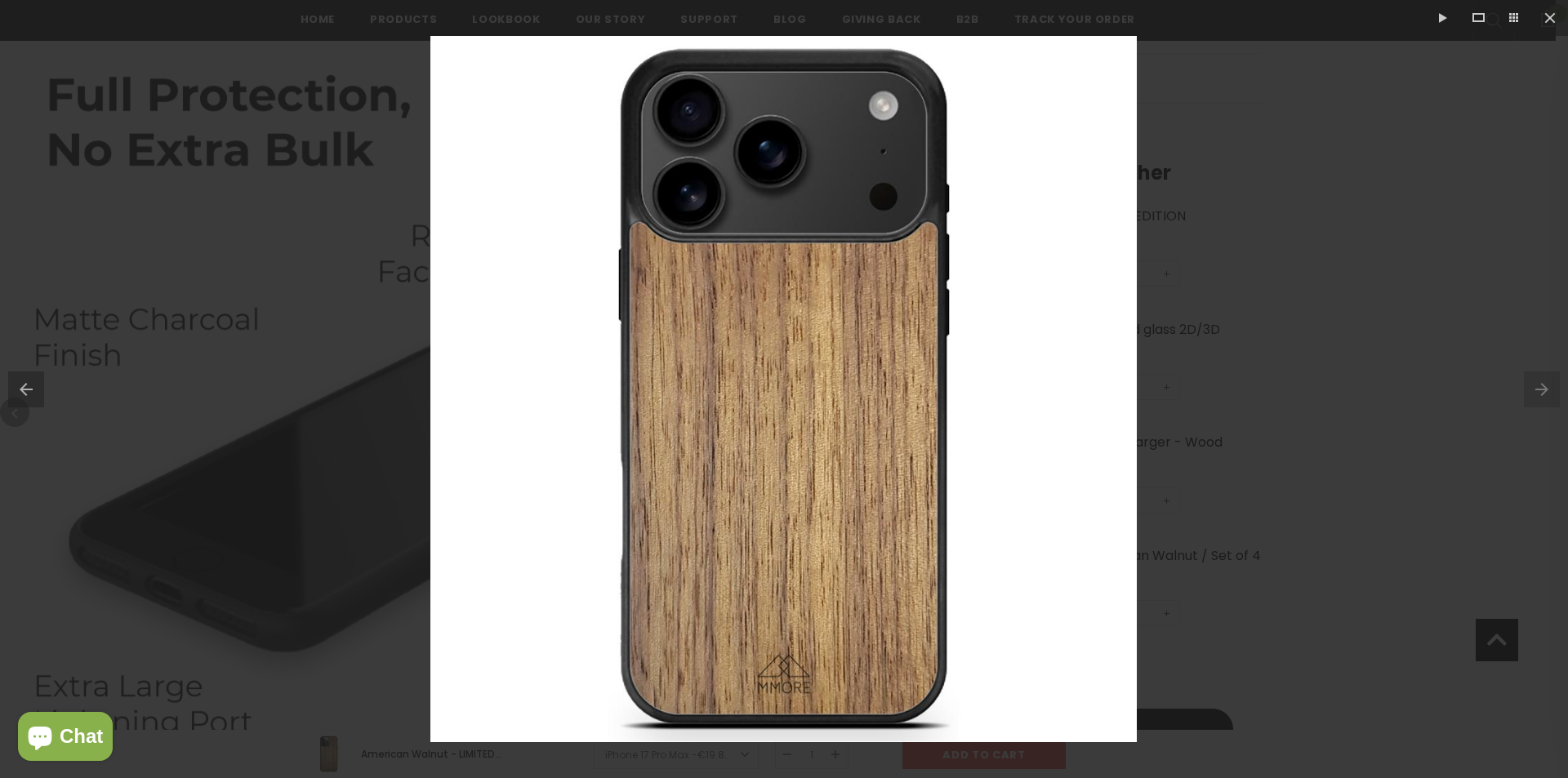
click at [1453, 292] on div at bounding box center [784, 389] width 1568 height 778
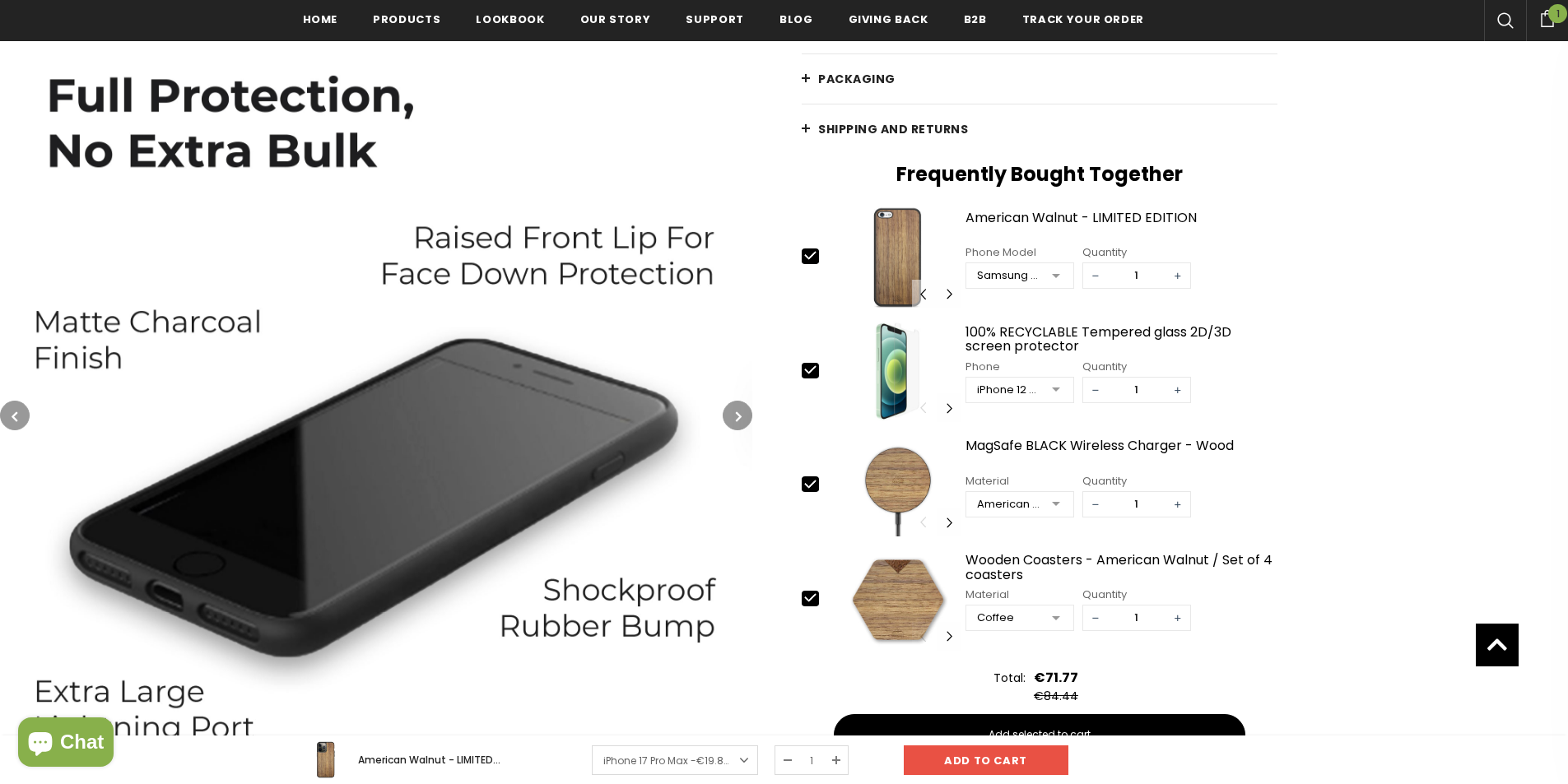
click at [15, 408] on icon "button" at bounding box center [15, 415] width 6 height 16
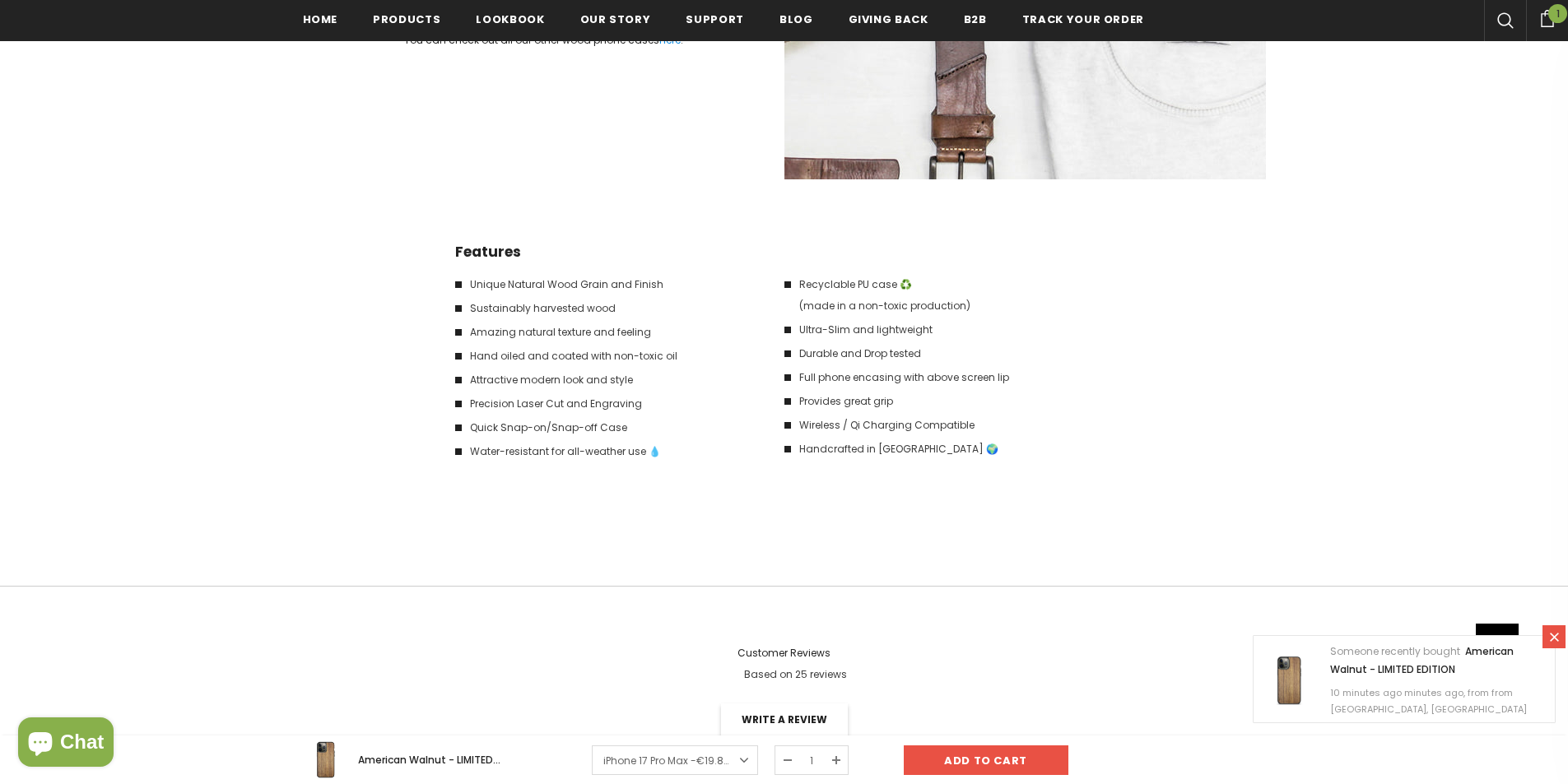
scroll to position [2883, 0]
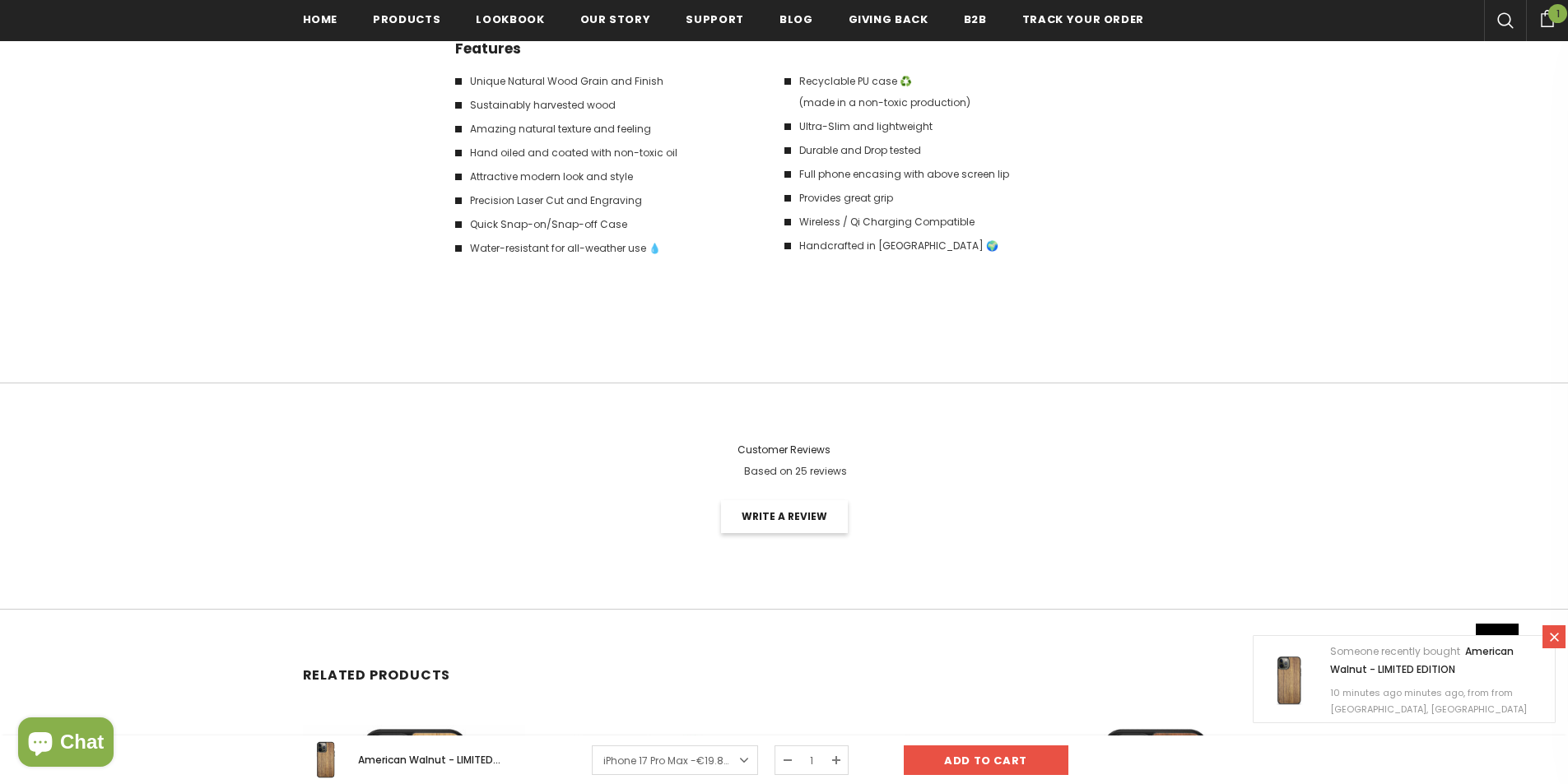
click at [786, 526] on link "Write a review" at bounding box center [784, 516] width 127 height 33
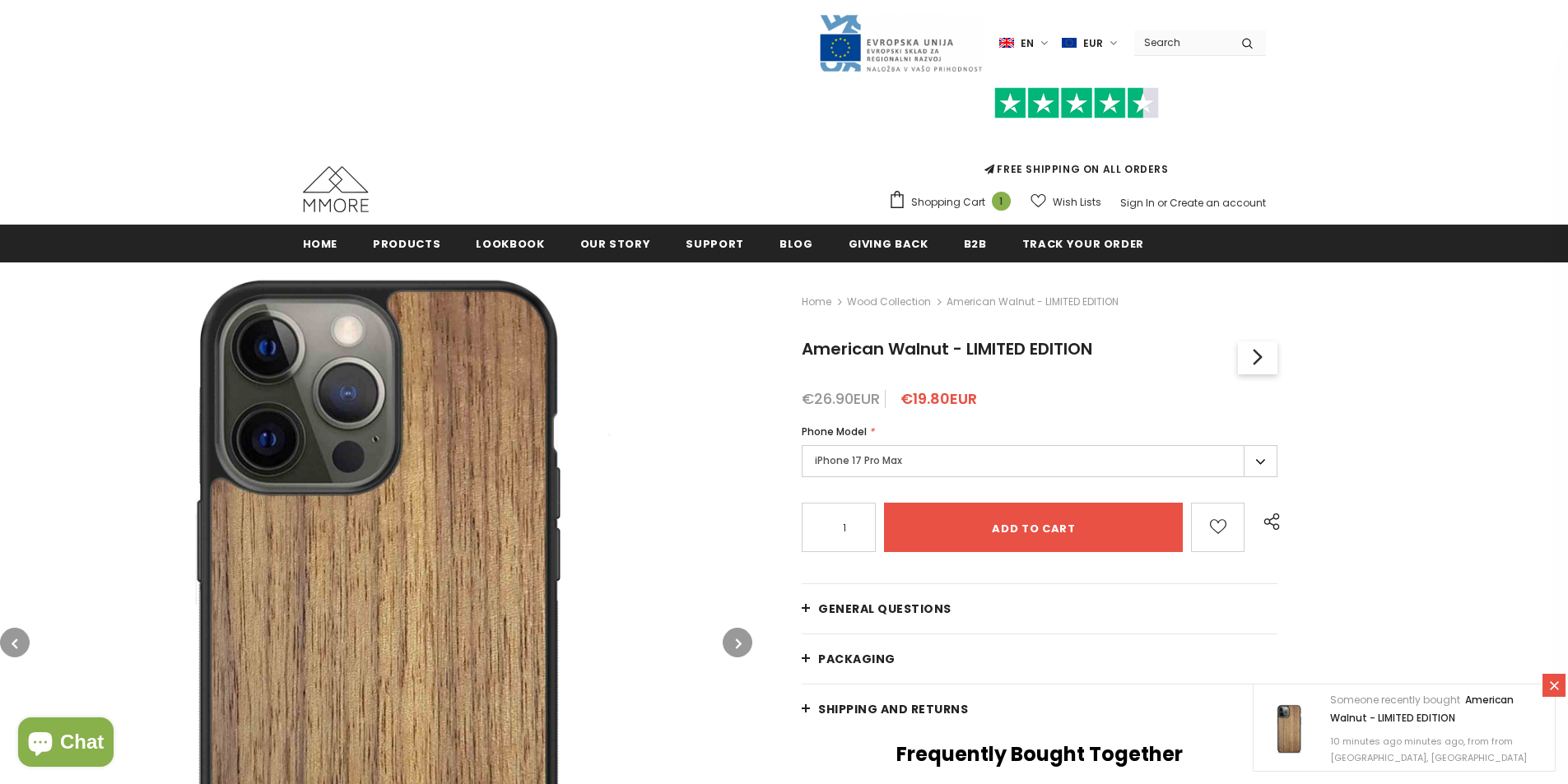
click at [888, 456] on label "iPhone 17 Pro Max" at bounding box center [1040, 461] width 476 height 32
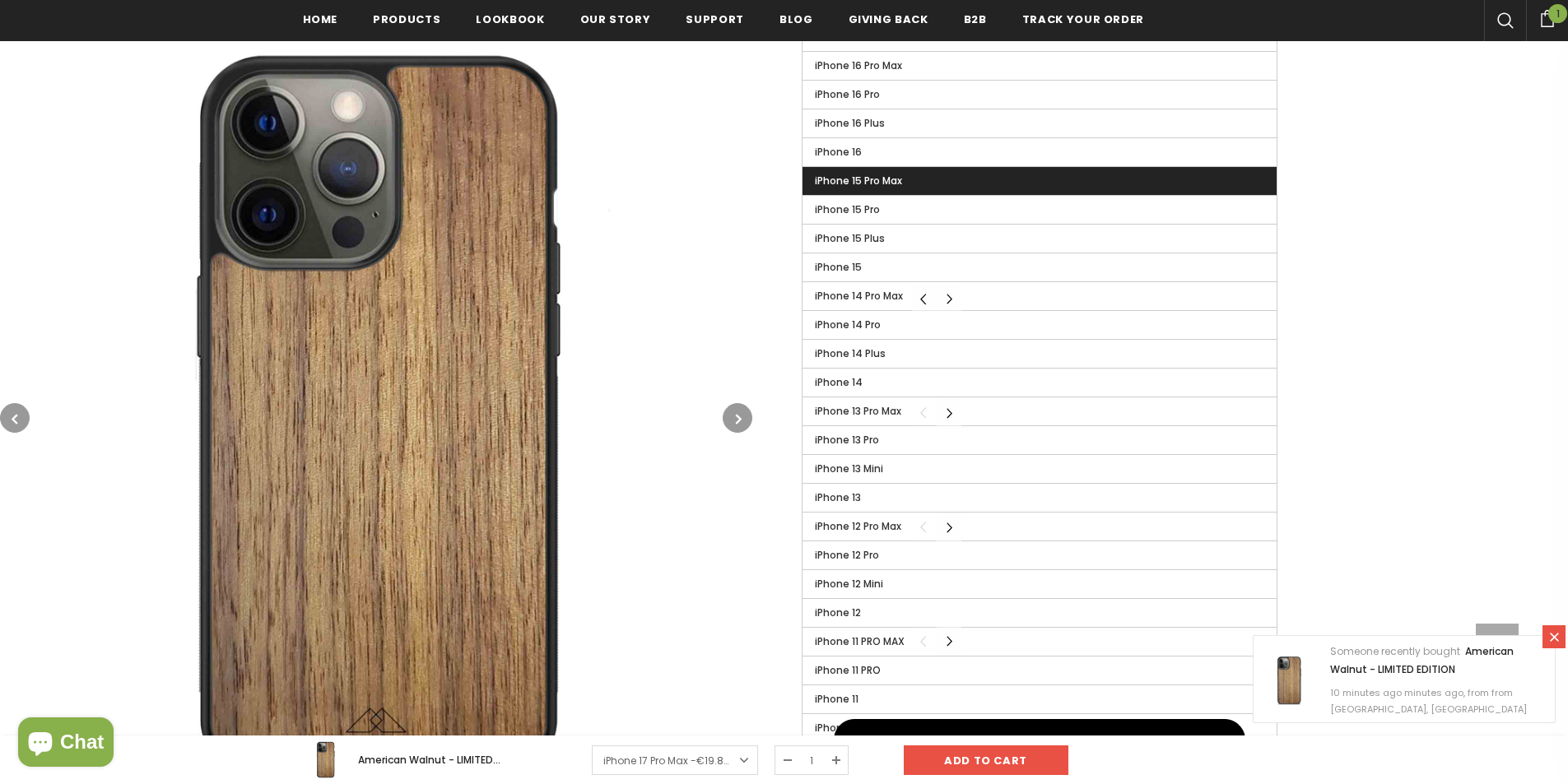
scroll to position [580, 0]
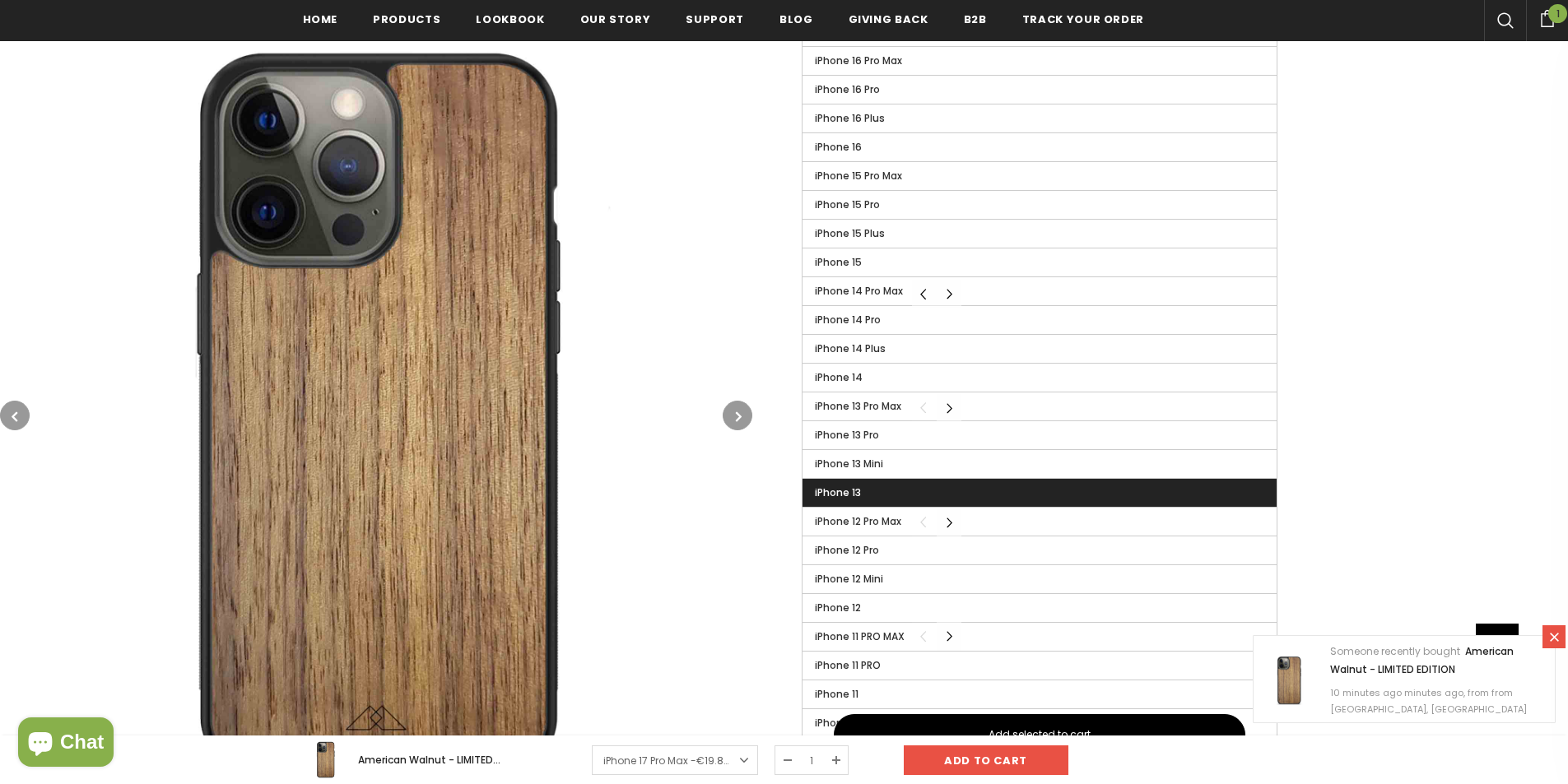
click at [876, 493] on label "iPhone 13" at bounding box center [1039, 492] width 474 height 28
click at [0, 0] on input "iPhone 13" at bounding box center [0, 0] width 0 height 0
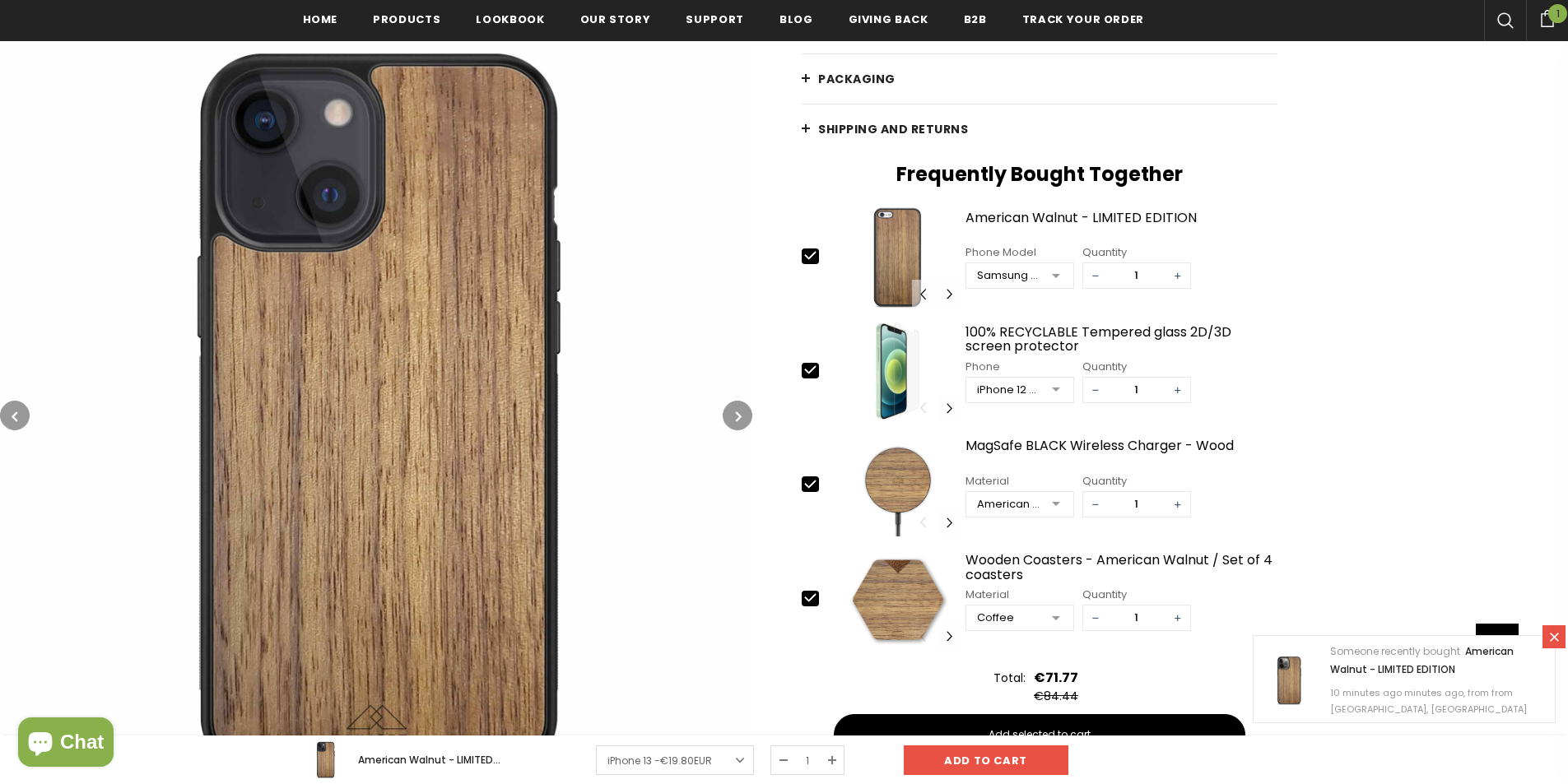
click at [1004, 506] on div "American Walnut Wood" at bounding box center [1008, 504] width 63 height 16
click at [994, 462] on div "Sucupira Wood" at bounding box center [1019, 466] width 87 height 14
click at [1013, 515] on div "Sucupira Wood" at bounding box center [1019, 504] width 107 height 24
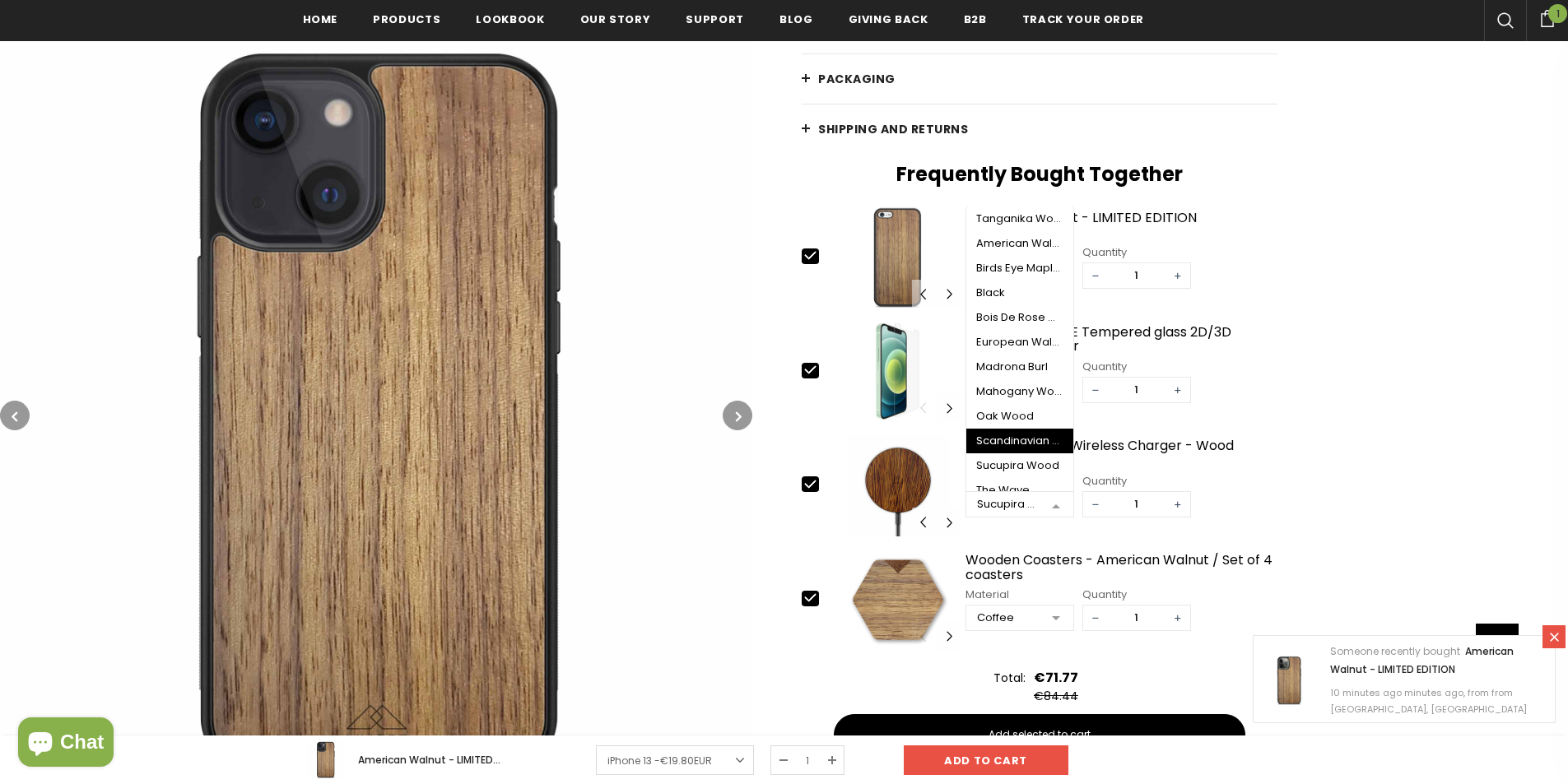
click at [989, 430] on span "Scandinavian Birch Wood" at bounding box center [1019, 441] width 107 height 24
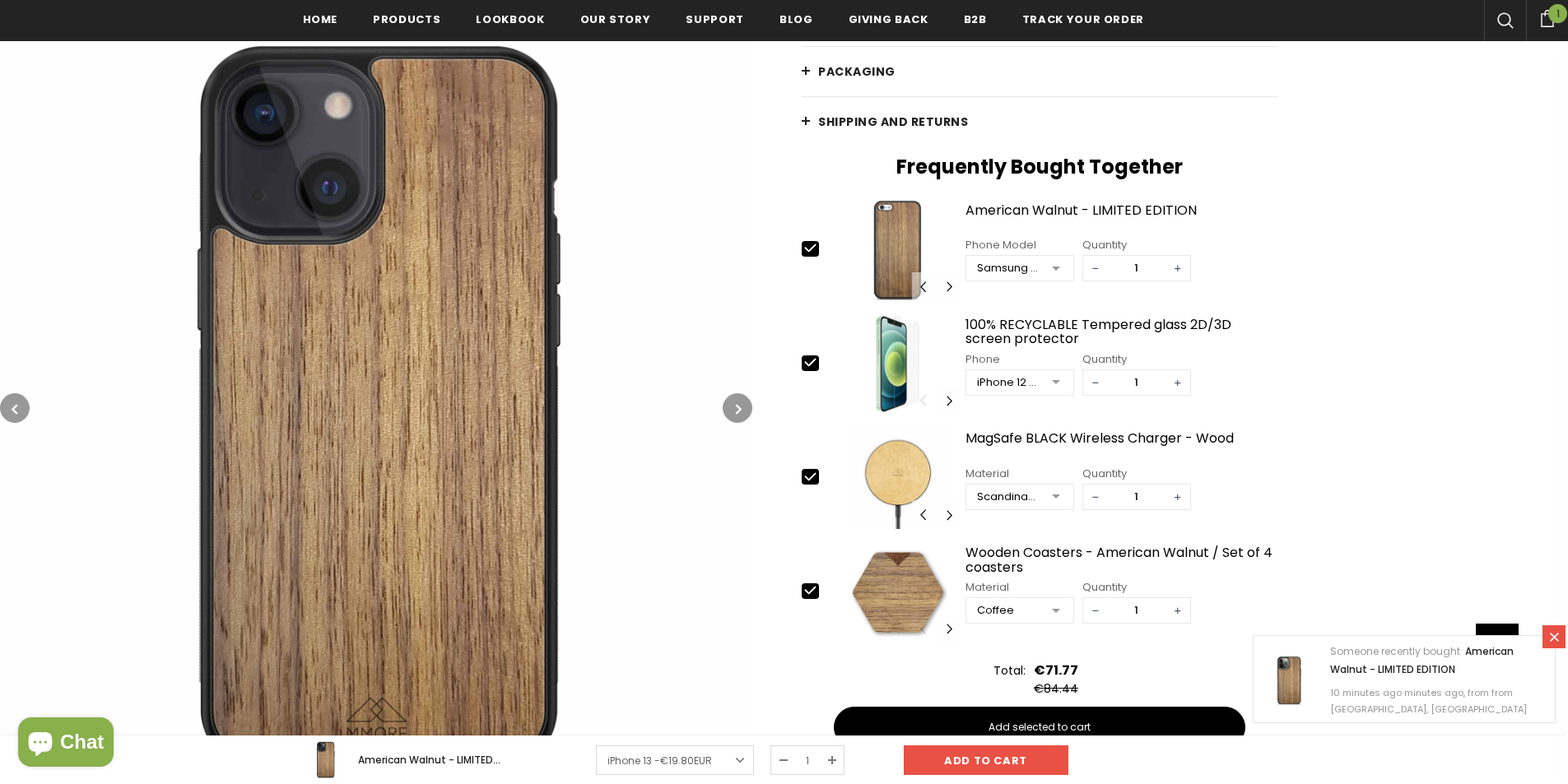
scroll to position [584, 0]
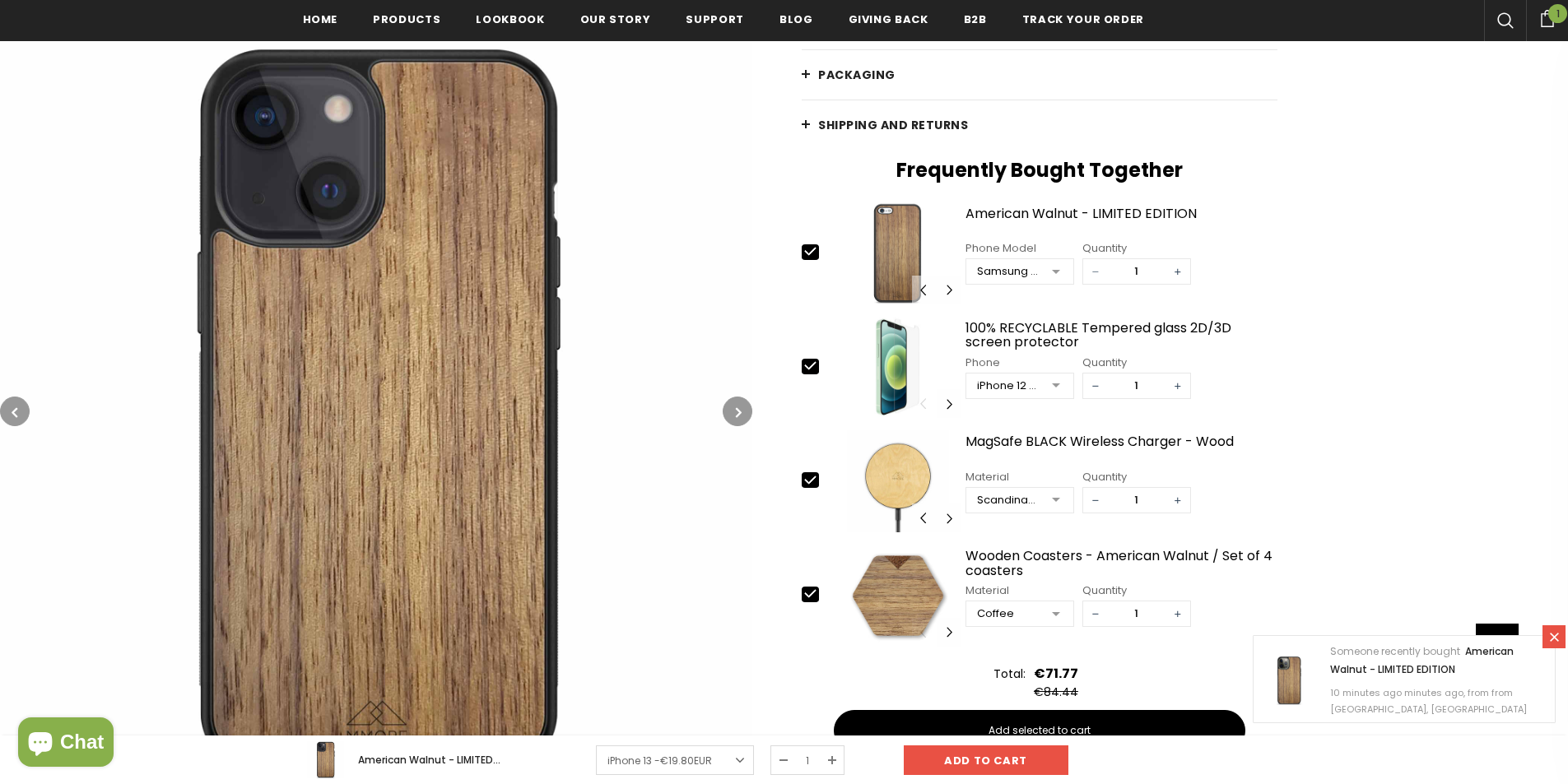
click at [1093, 273] on span "−" at bounding box center [1095, 271] width 24 height 24
type input "0"
click at [1098, 380] on span "−" at bounding box center [1095, 385] width 24 height 24
type input "0"
click at [1101, 493] on span "−" at bounding box center [1095, 500] width 24 height 24
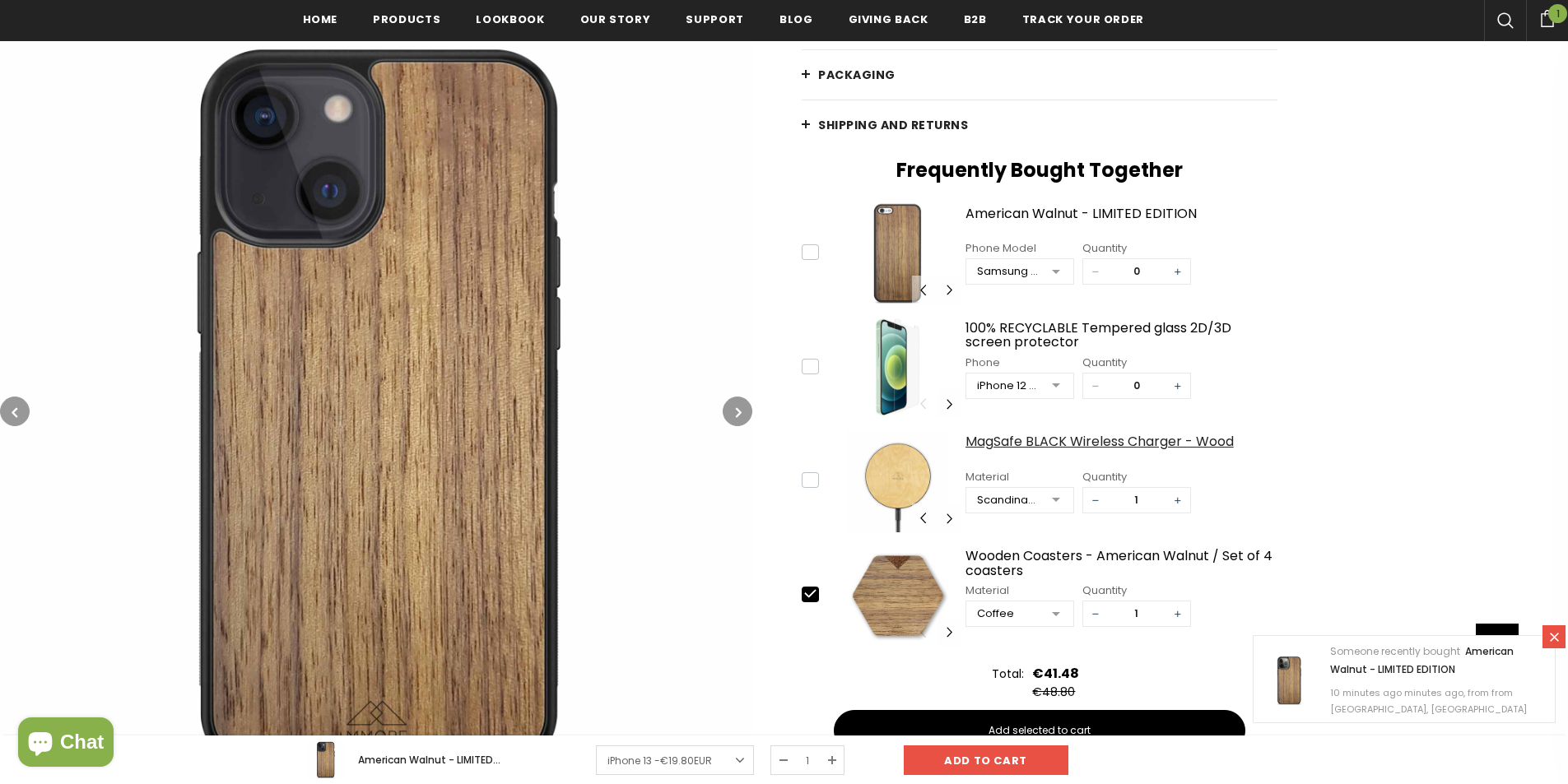
type input "0"
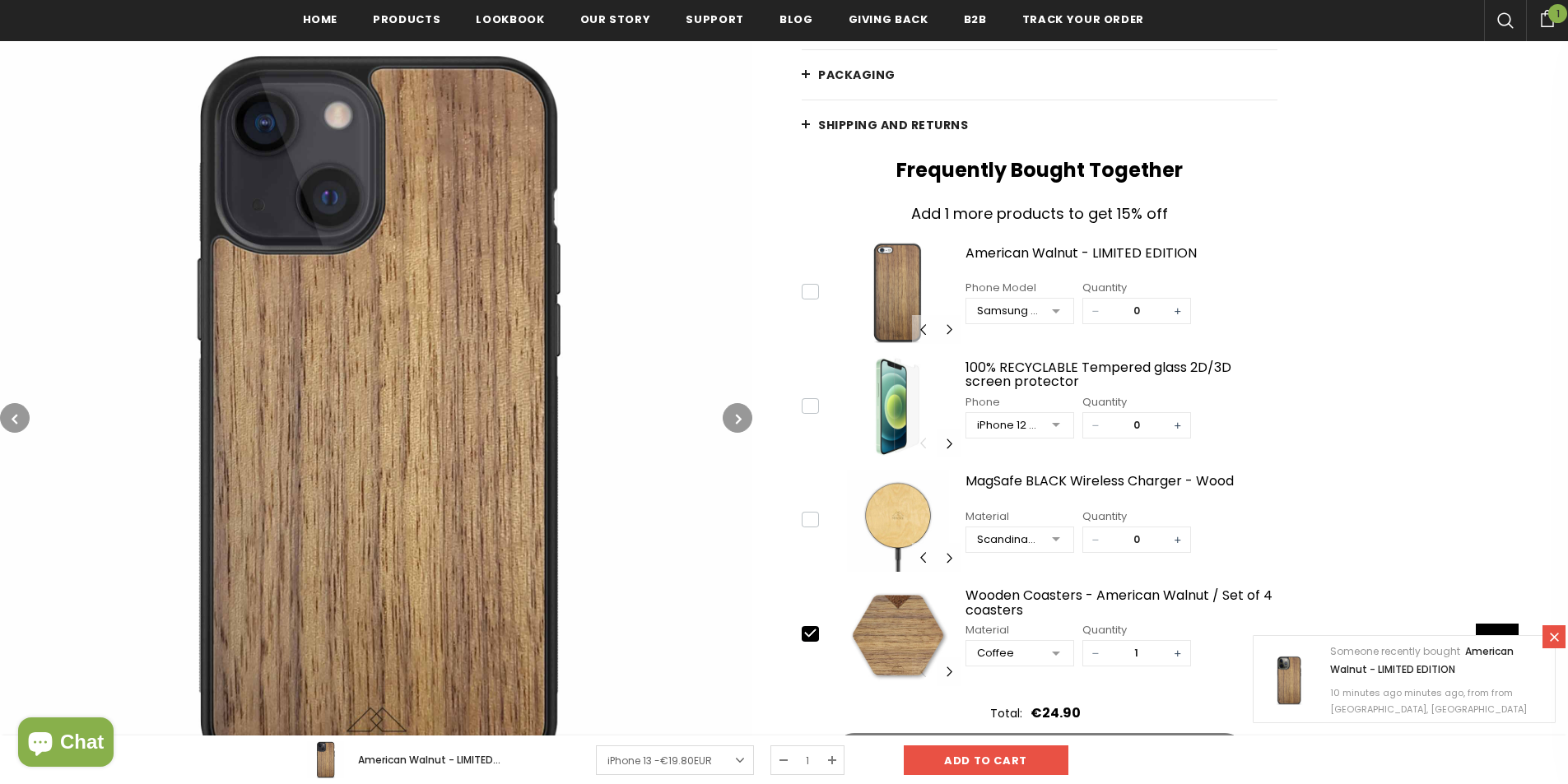
click at [1098, 652] on span "−" at bounding box center [1095, 652] width 24 height 24
type input "0"
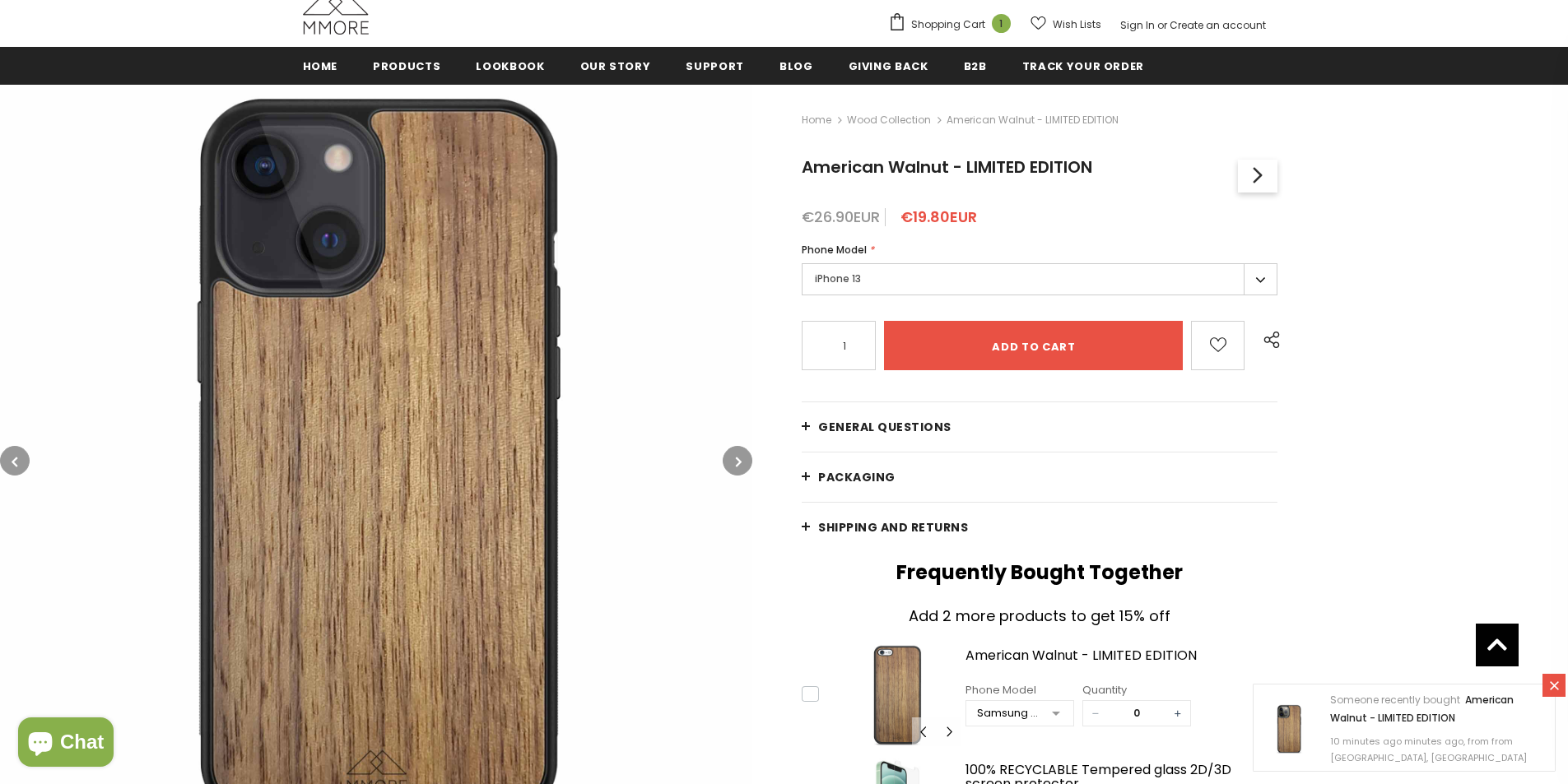
scroll to position [173, 0]
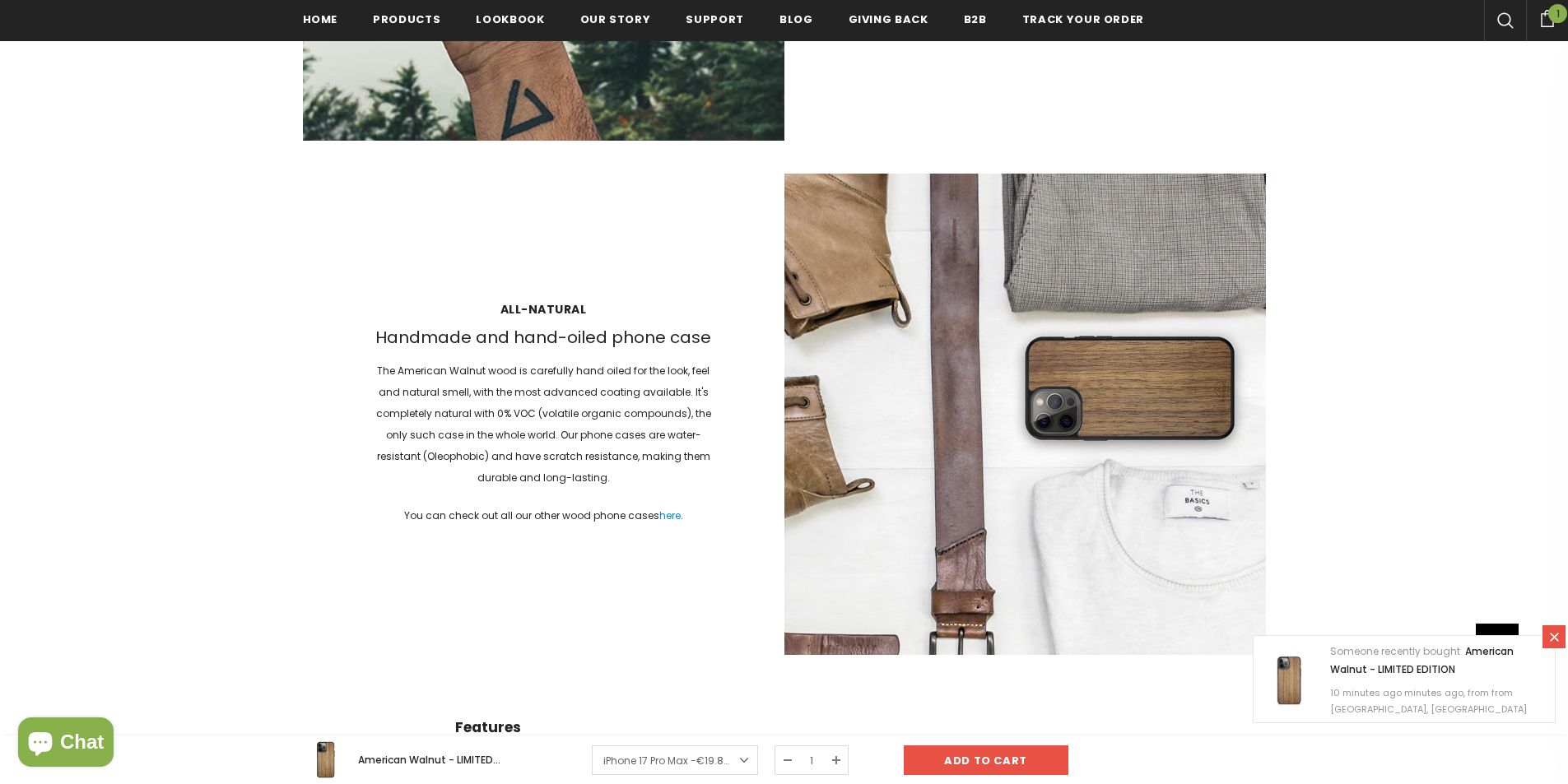
scroll to position [580, 0]
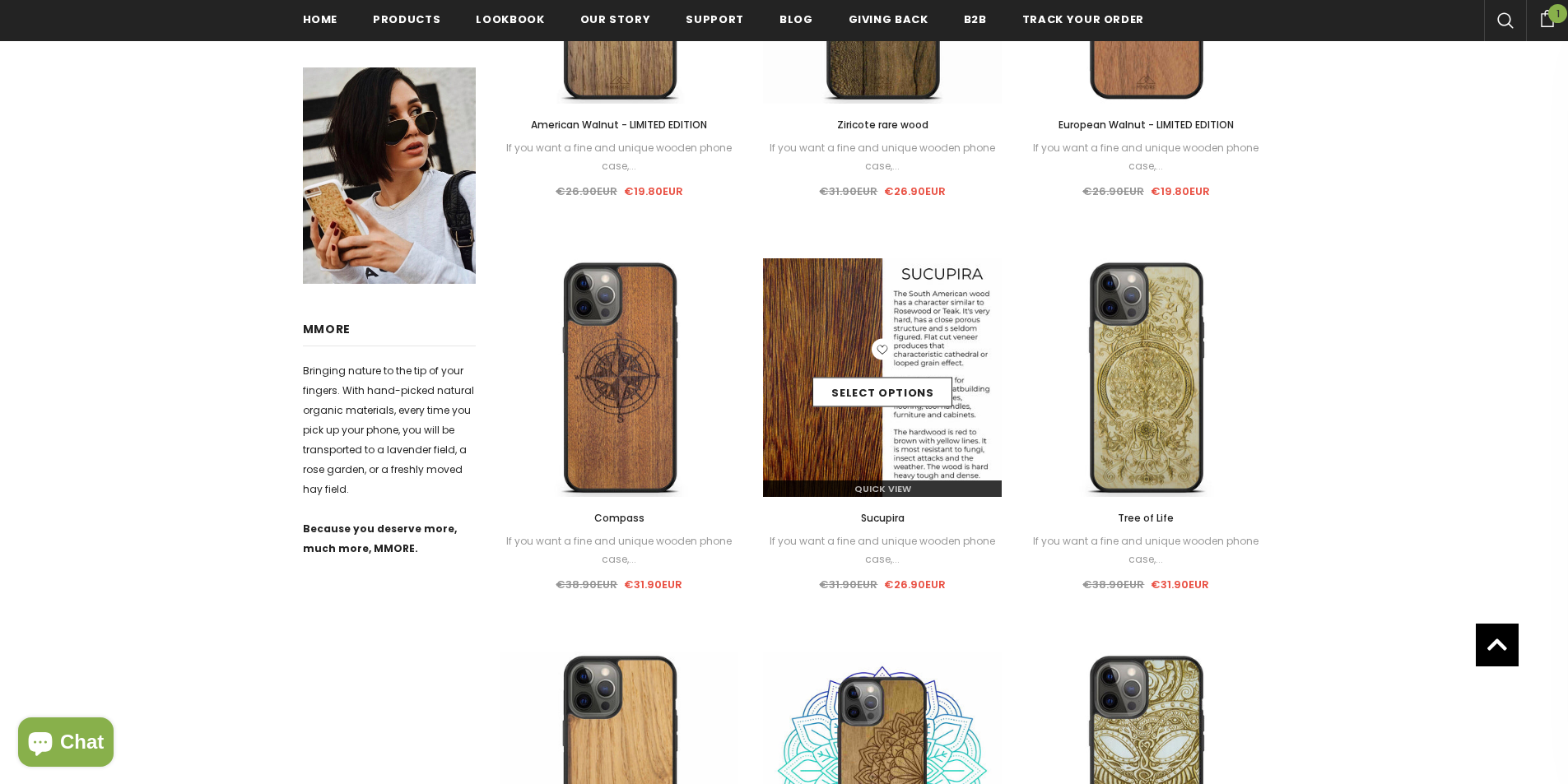
scroll to position [558, 0]
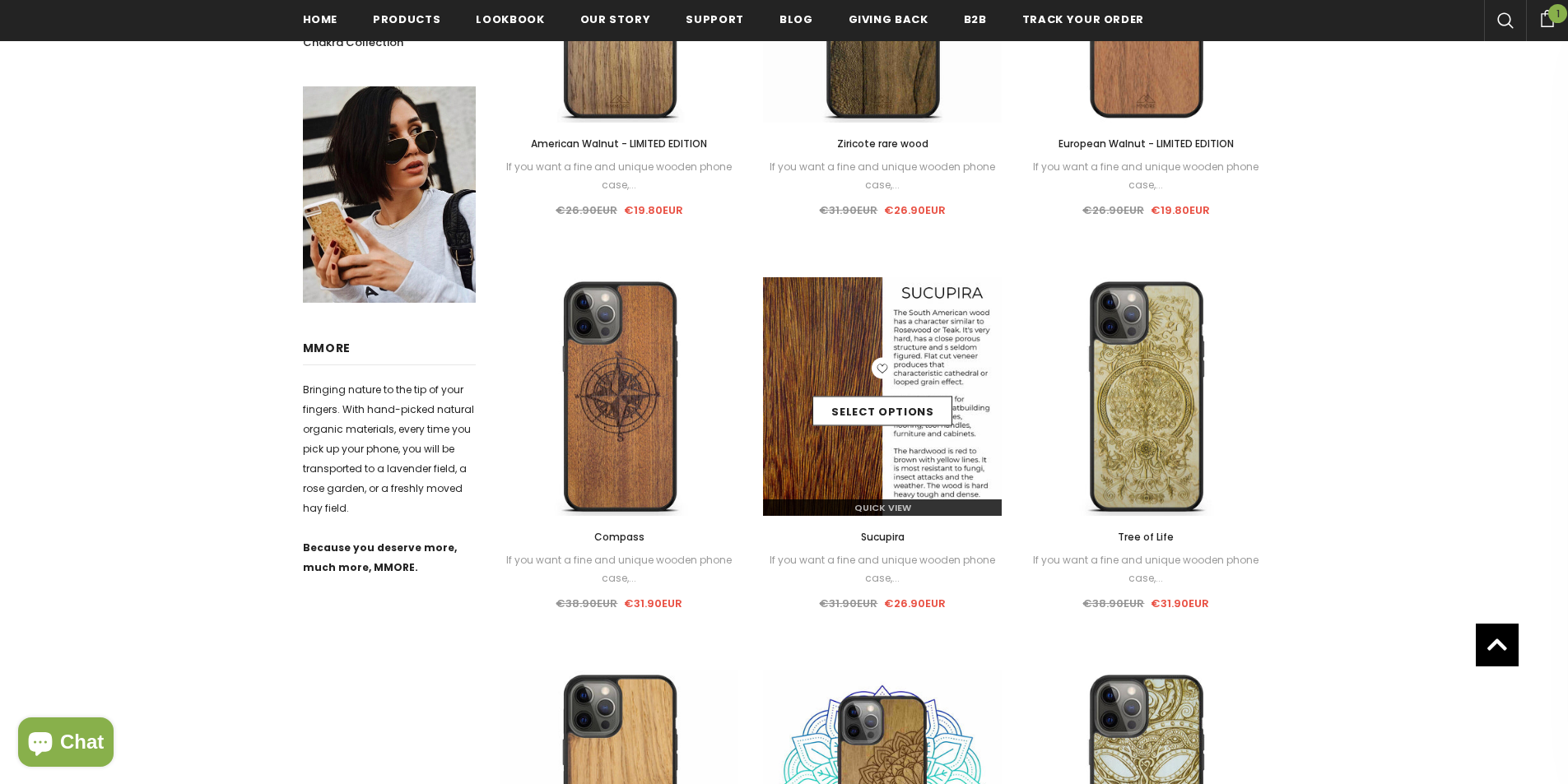
click at [890, 292] on img at bounding box center [883, 397] width 239 height 239
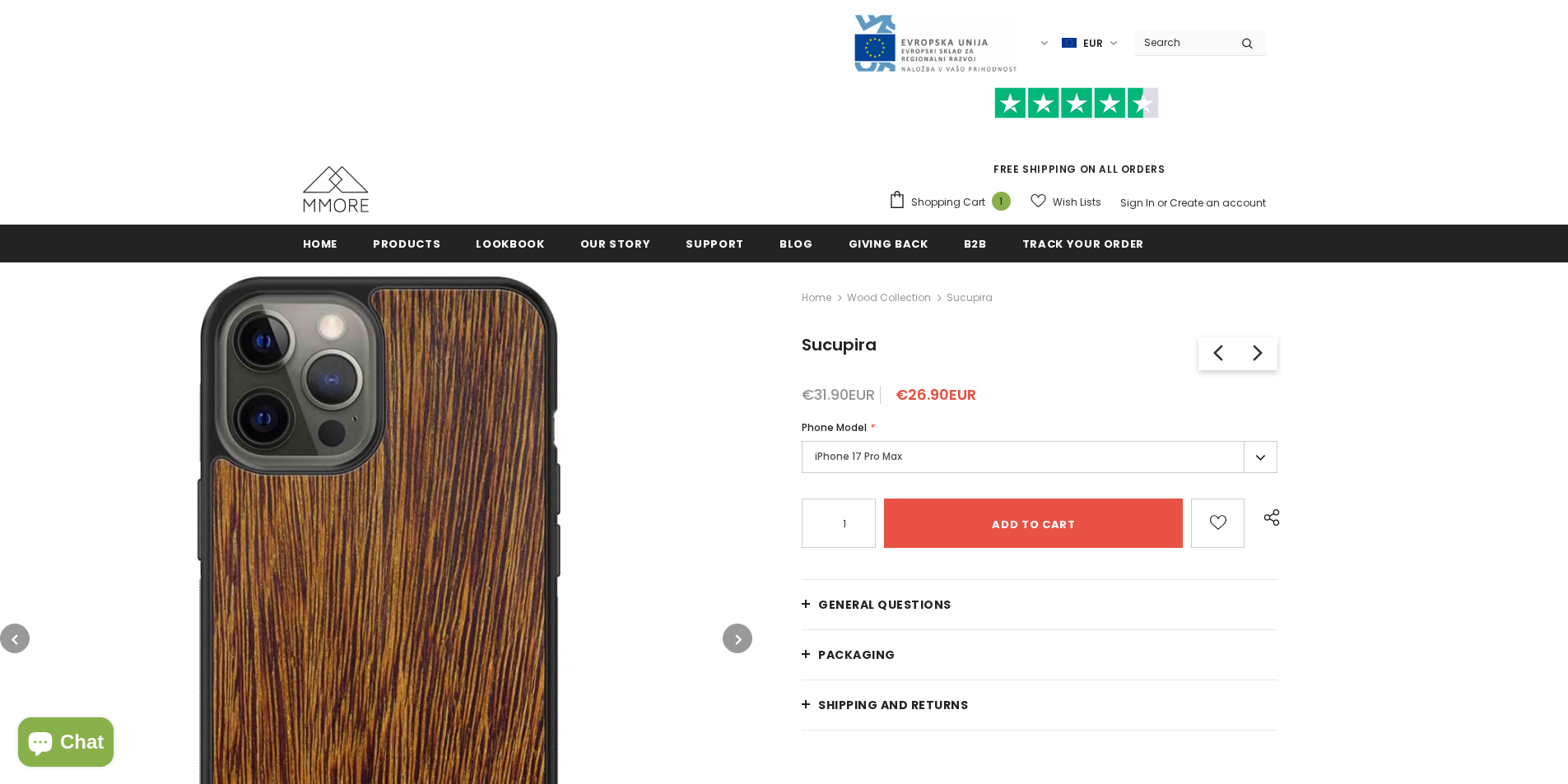
click at [721, 636] on img at bounding box center [376, 637] width 752 height 752
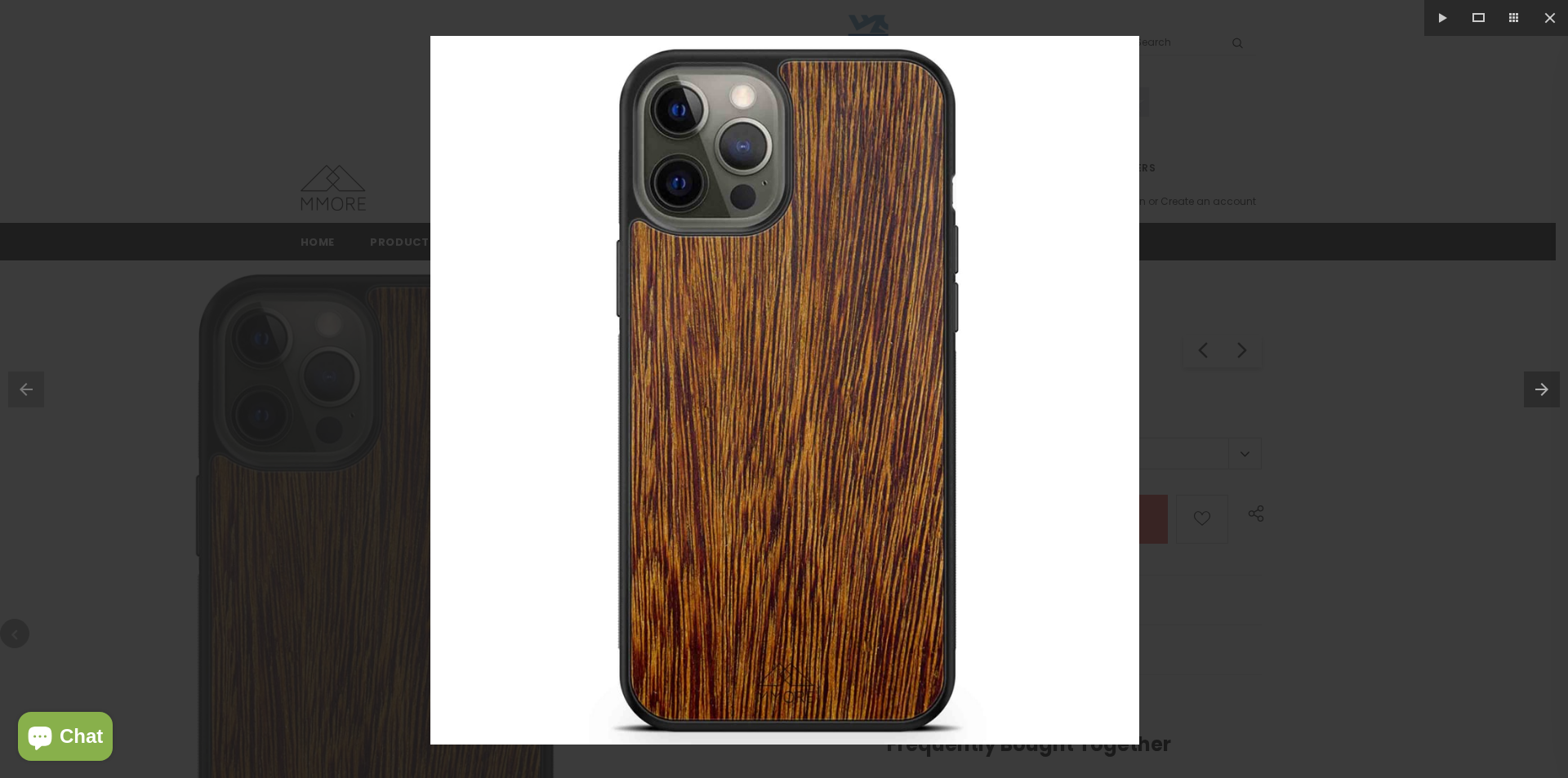
click at [1540, 379] on button at bounding box center [1546, 389] width 44 height 82
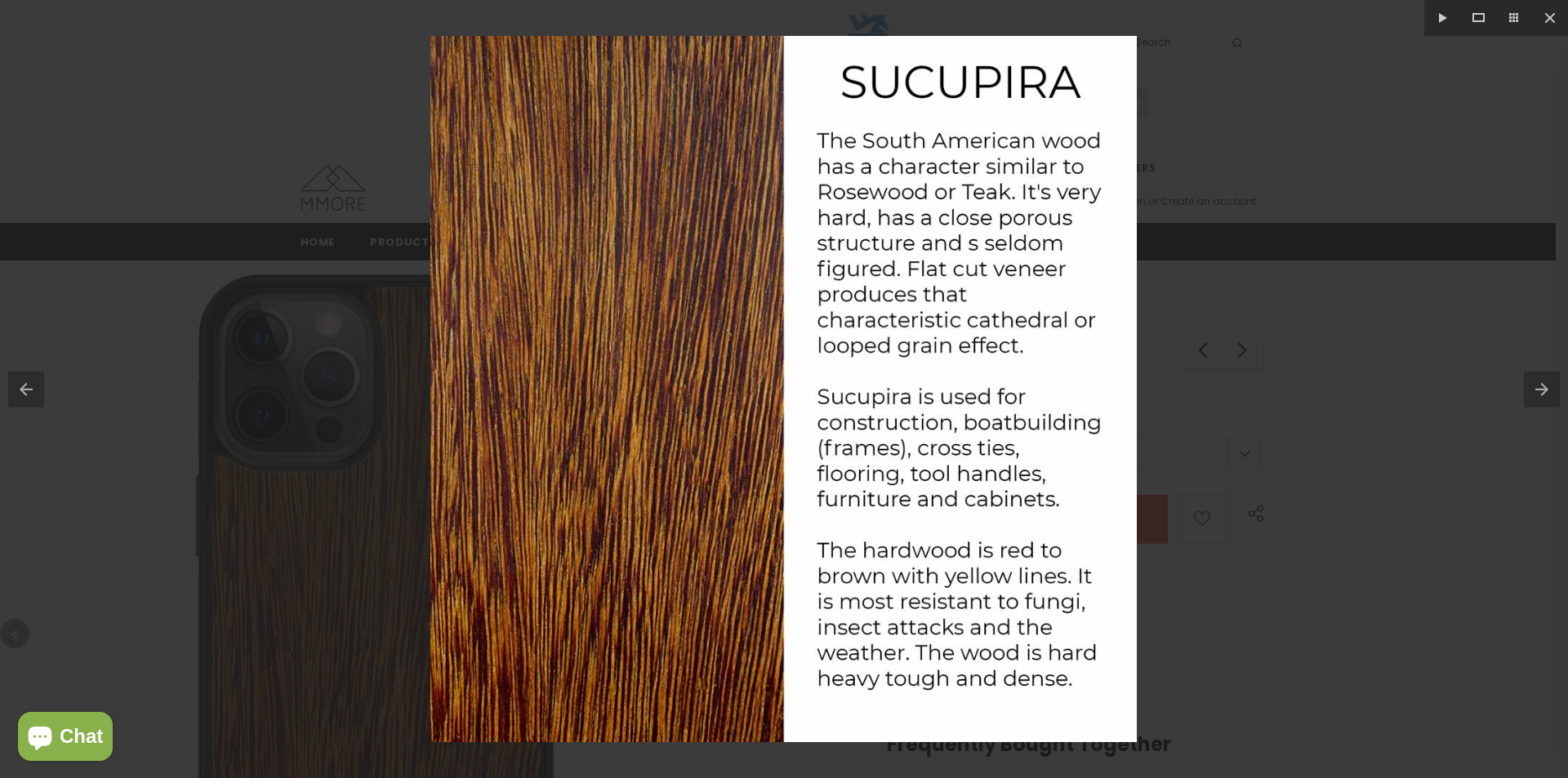
click at [1540, 377] on button at bounding box center [1546, 389] width 44 height 82
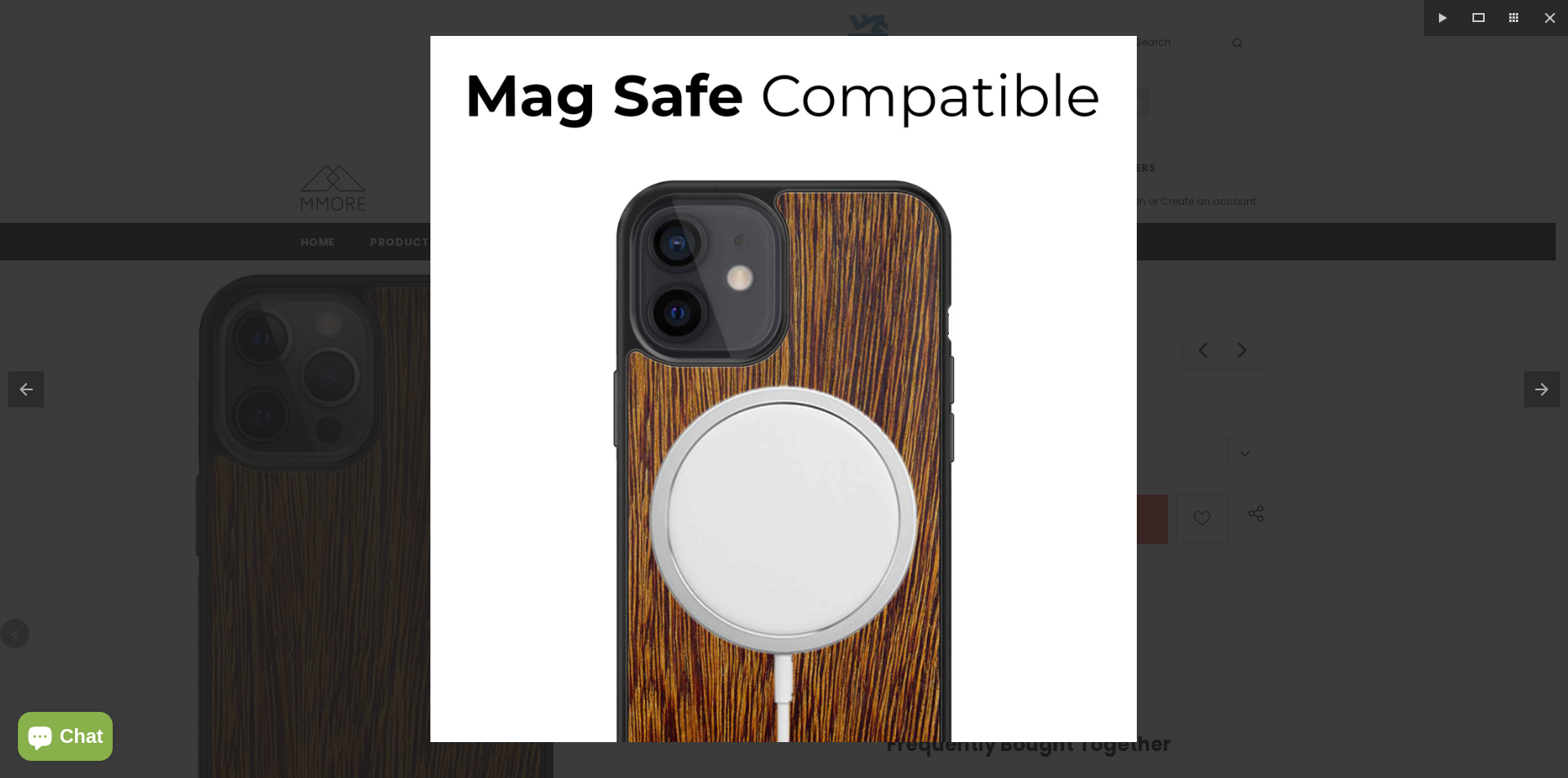
click at [1540, 377] on button at bounding box center [1546, 389] width 44 height 82
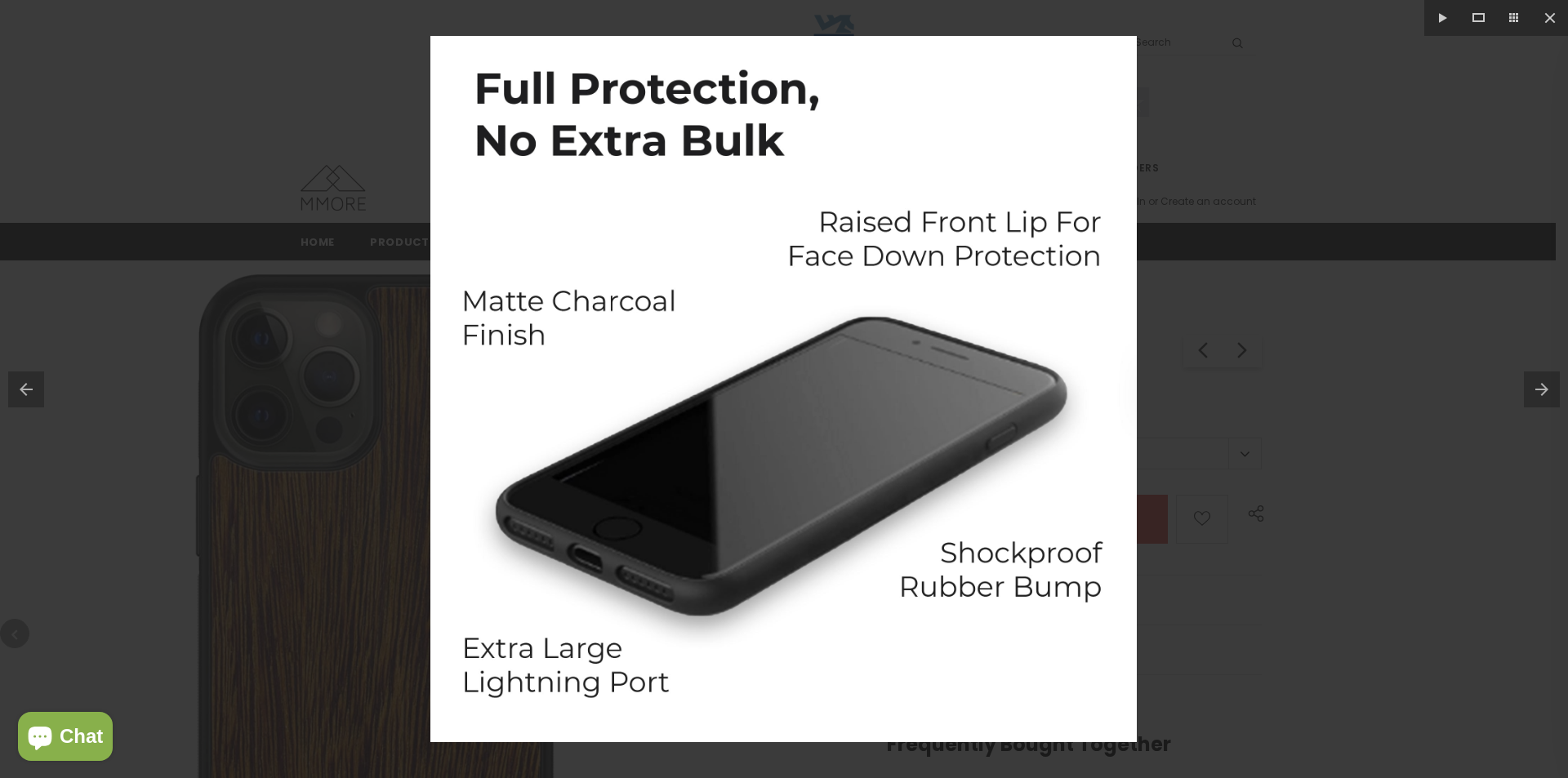
click at [1540, 377] on button at bounding box center [1546, 389] width 44 height 82
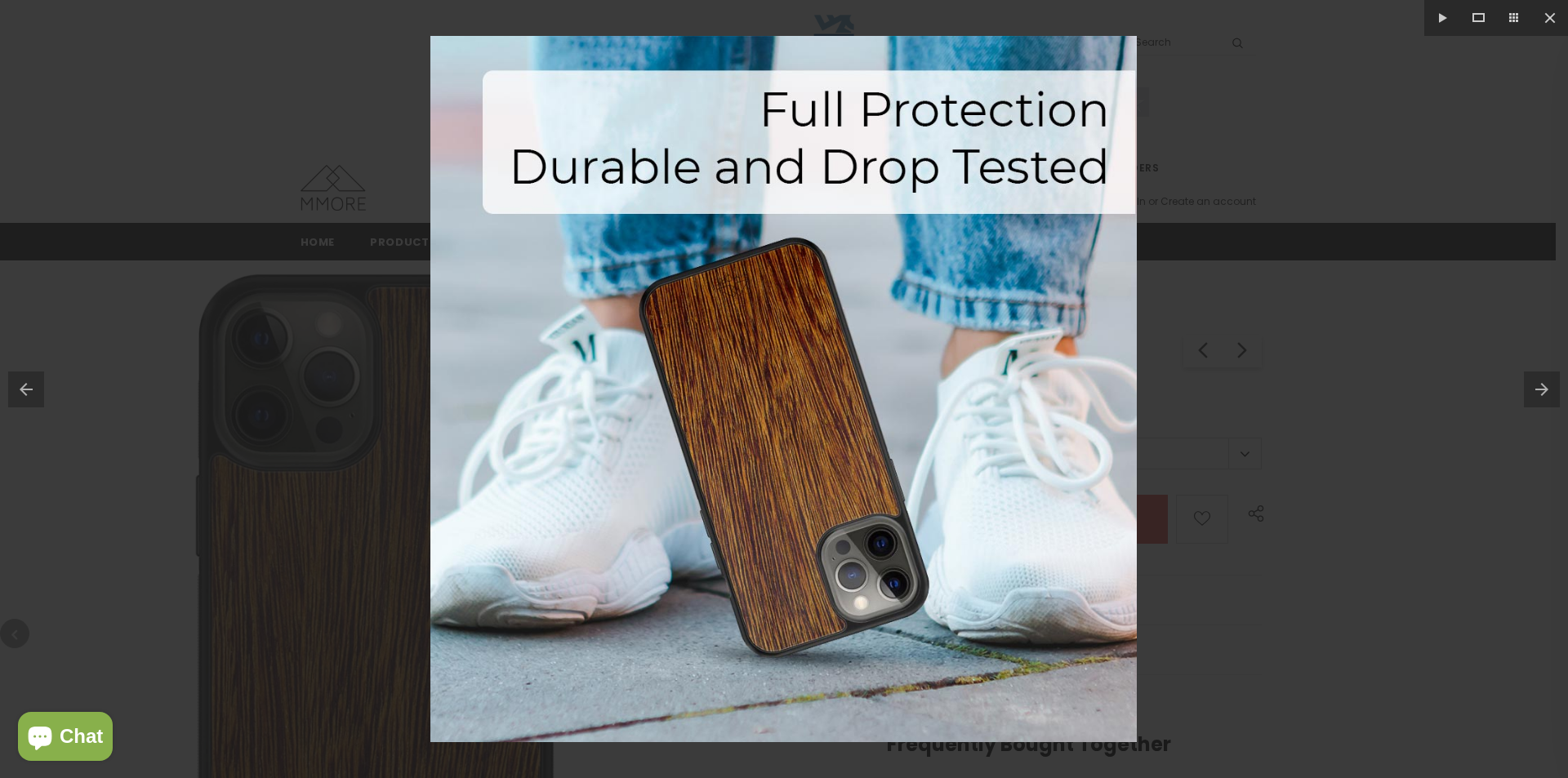
click at [1540, 377] on button at bounding box center [1546, 389] width 44 height 82
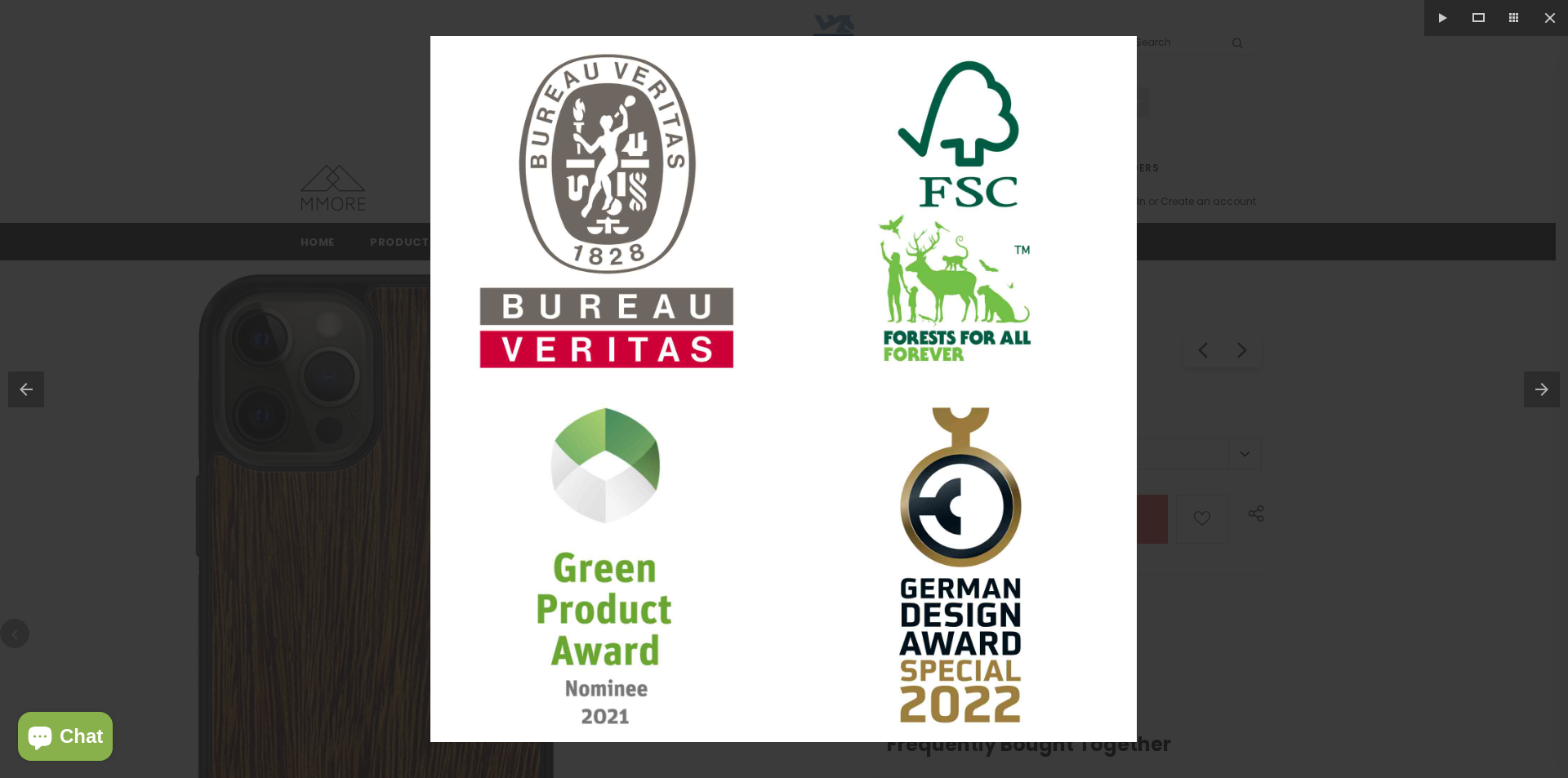
click at [1540, 377] on button at bounding box center [1546, 389] width 44 height 82
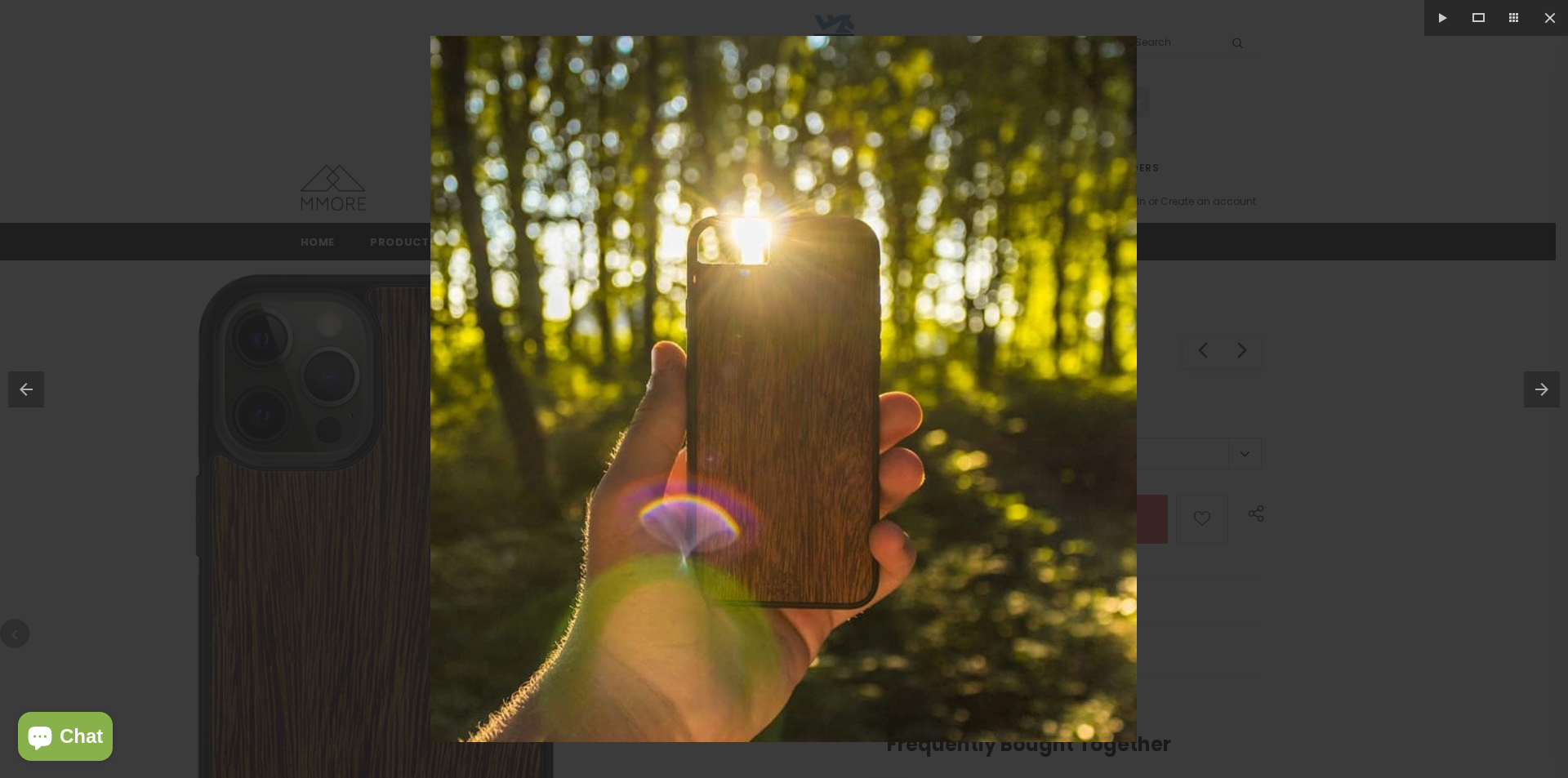
click at [1540, 377] on button at bounding box center [1546, 389] width 44 height 82
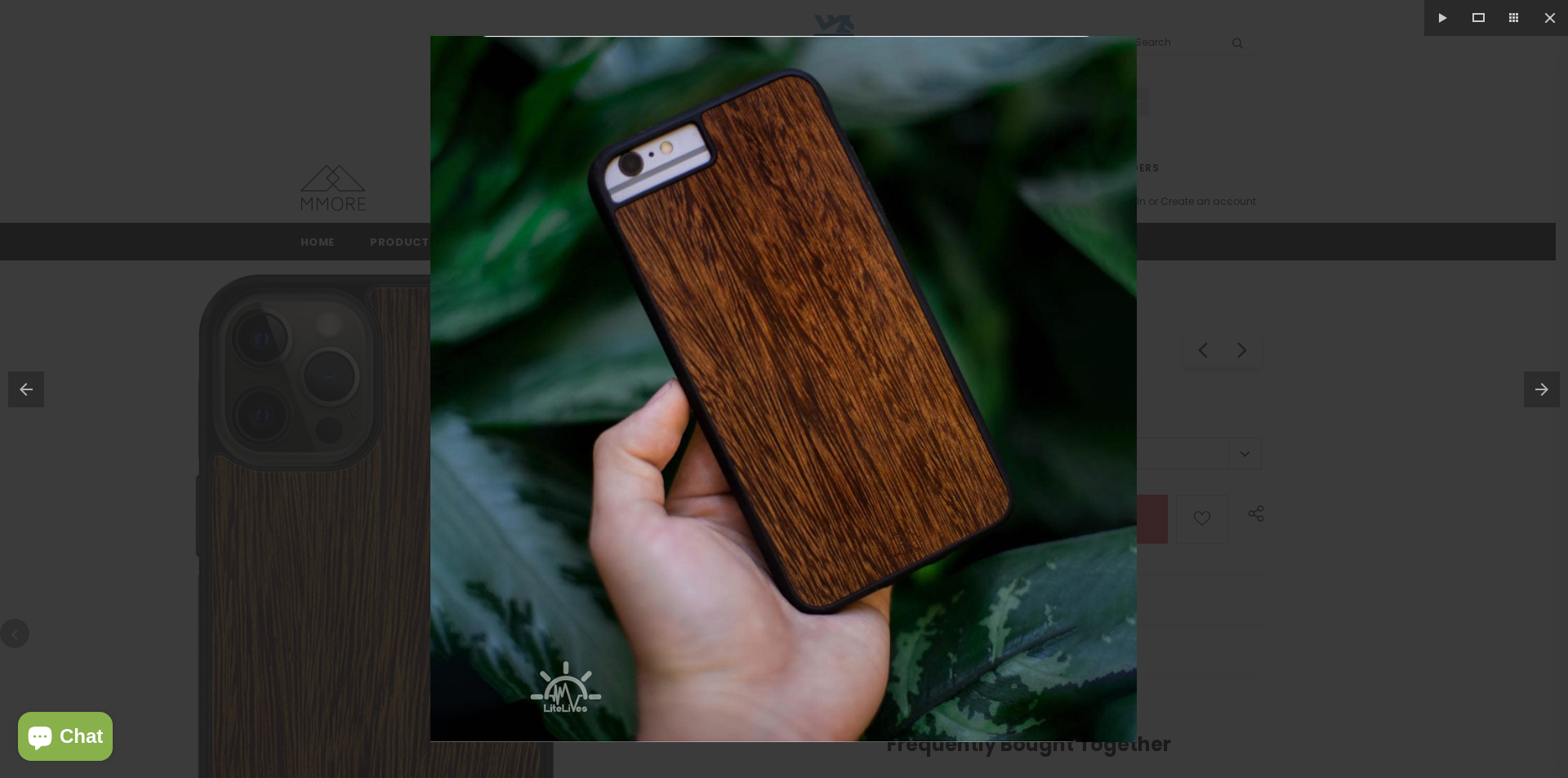
click at [1540, 377] on button at bounding box center [1546, 389] width 44 height 82
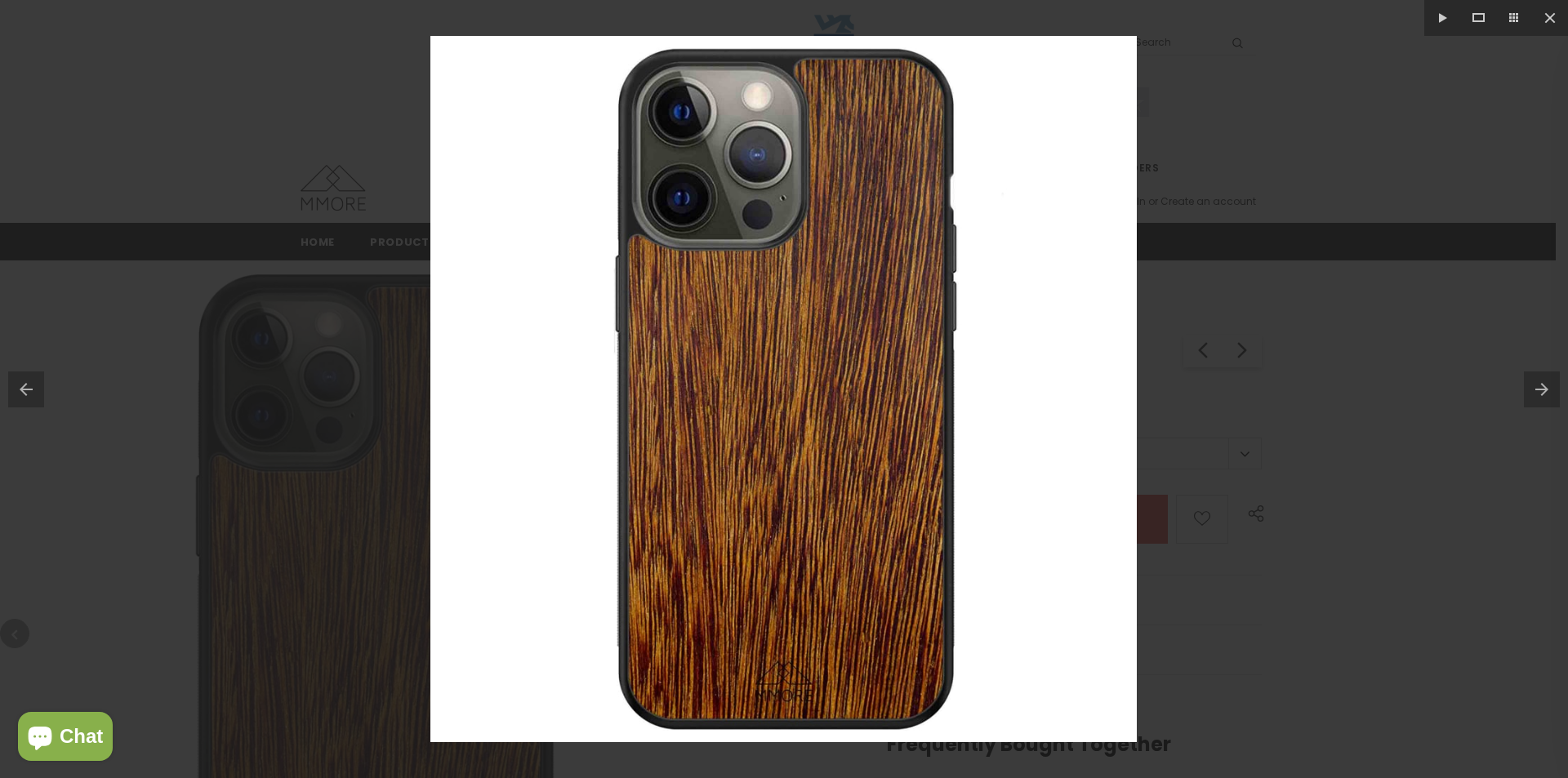
click at [1540, 377] on button at bounding box center [1546, 389] width 44 height 82
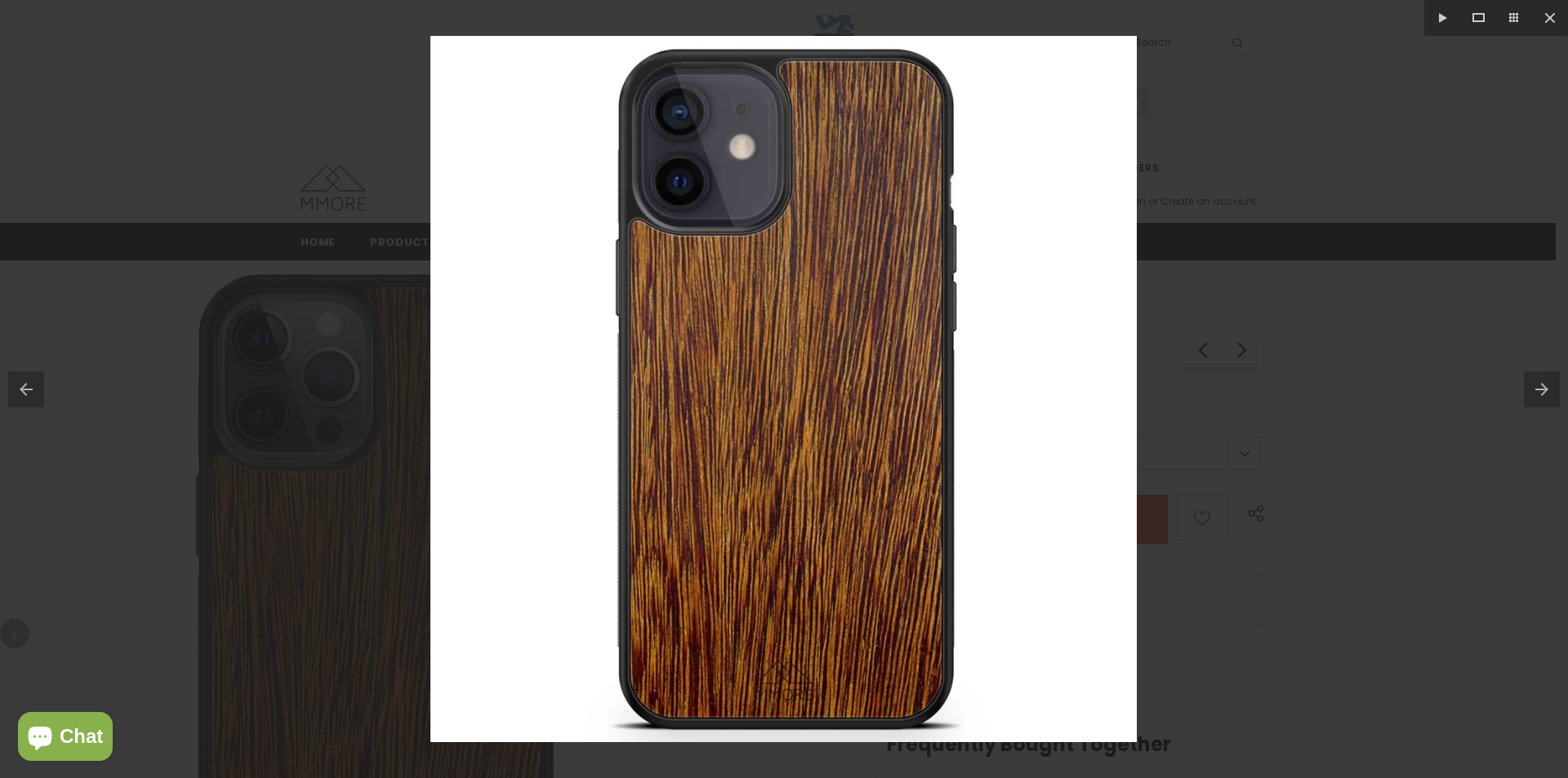
click at [1540, 377] on button at bounding box center [1546, 389] width 44 height 82
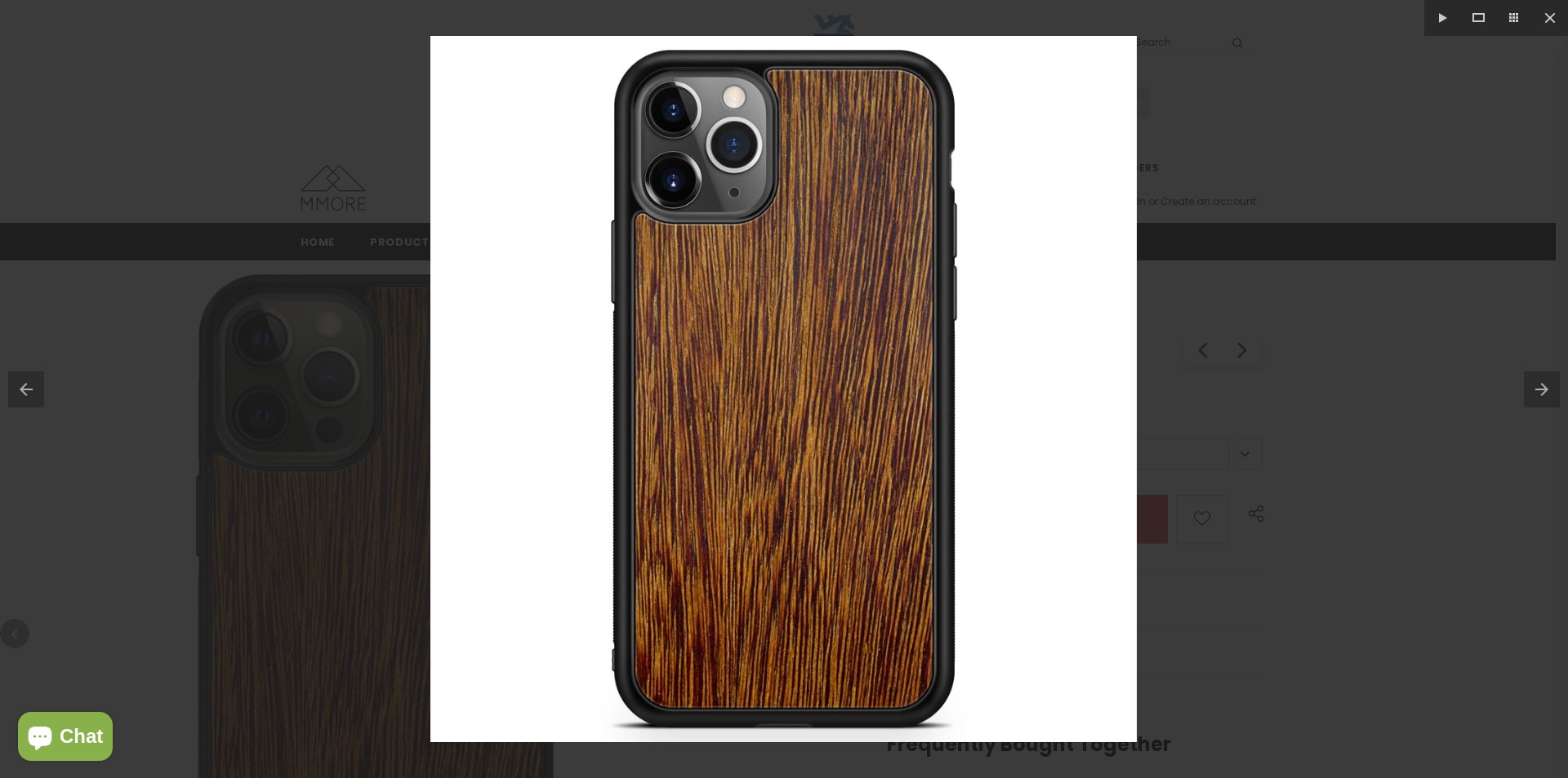
click at [110, 86] on div at bounding box center [784, 389] width 1568 height 778
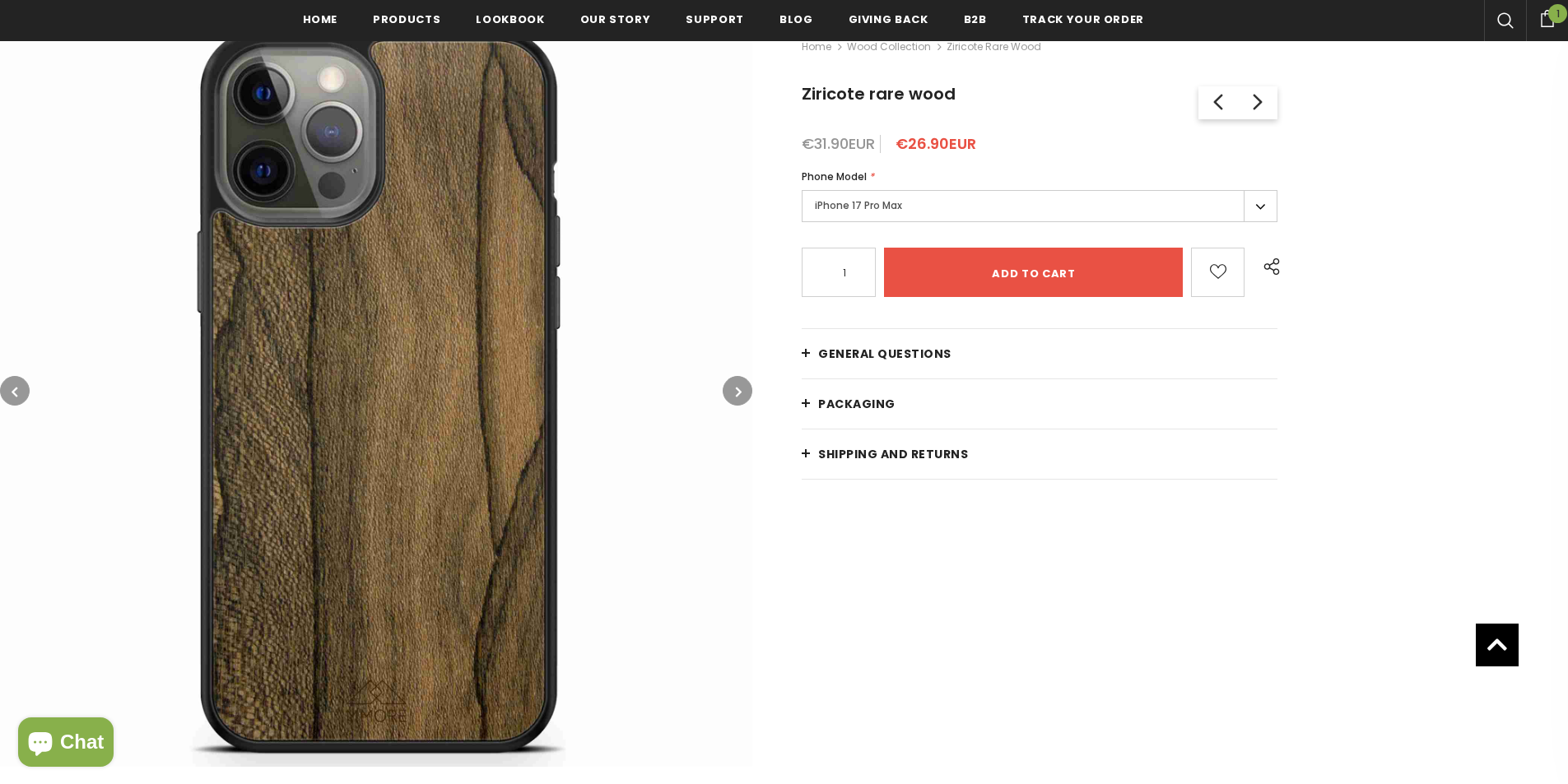
scroll to position [251, 0]
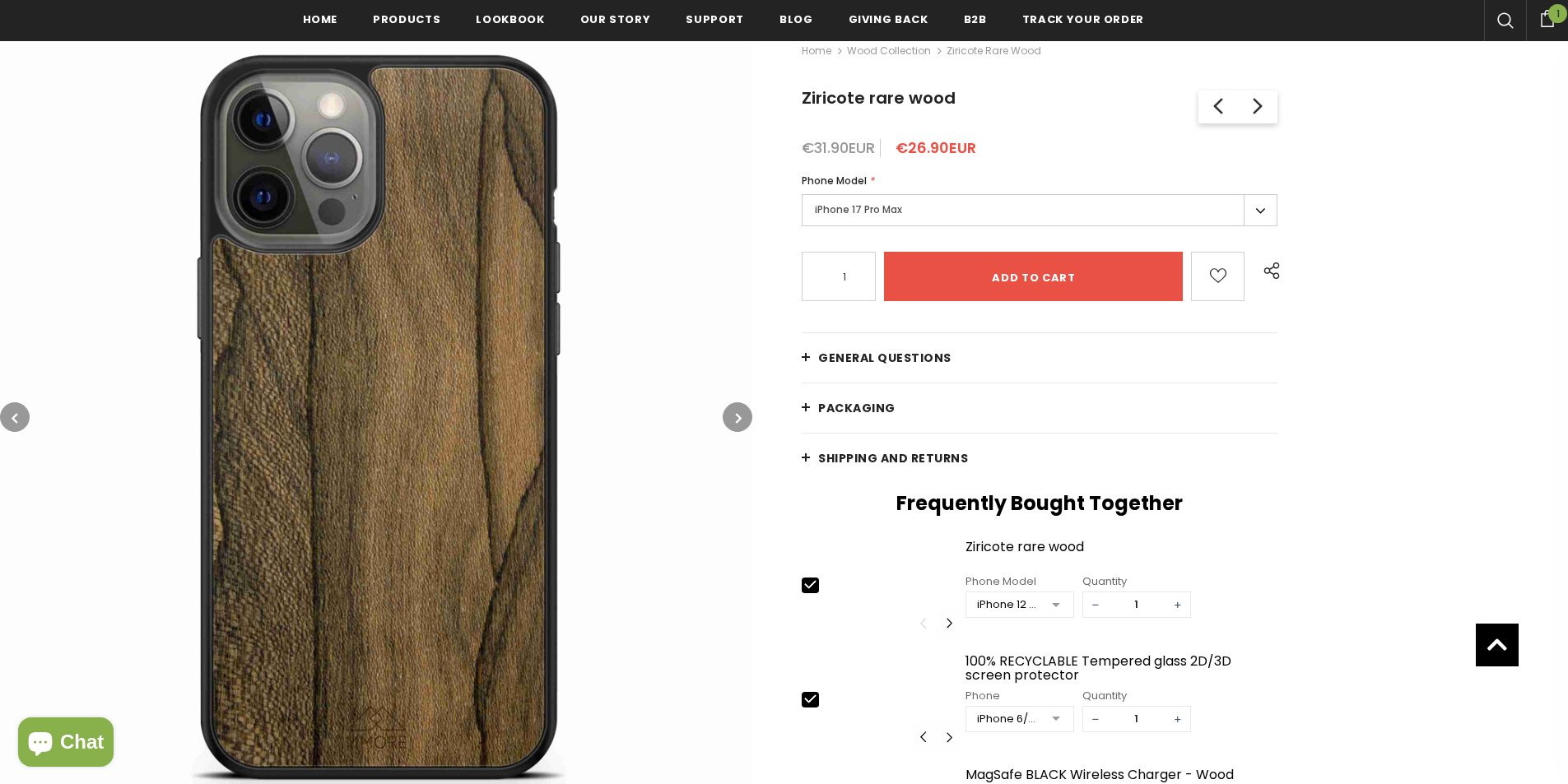
click at [726, 382] on img at bounding box center [376, 416] width 752 height 752
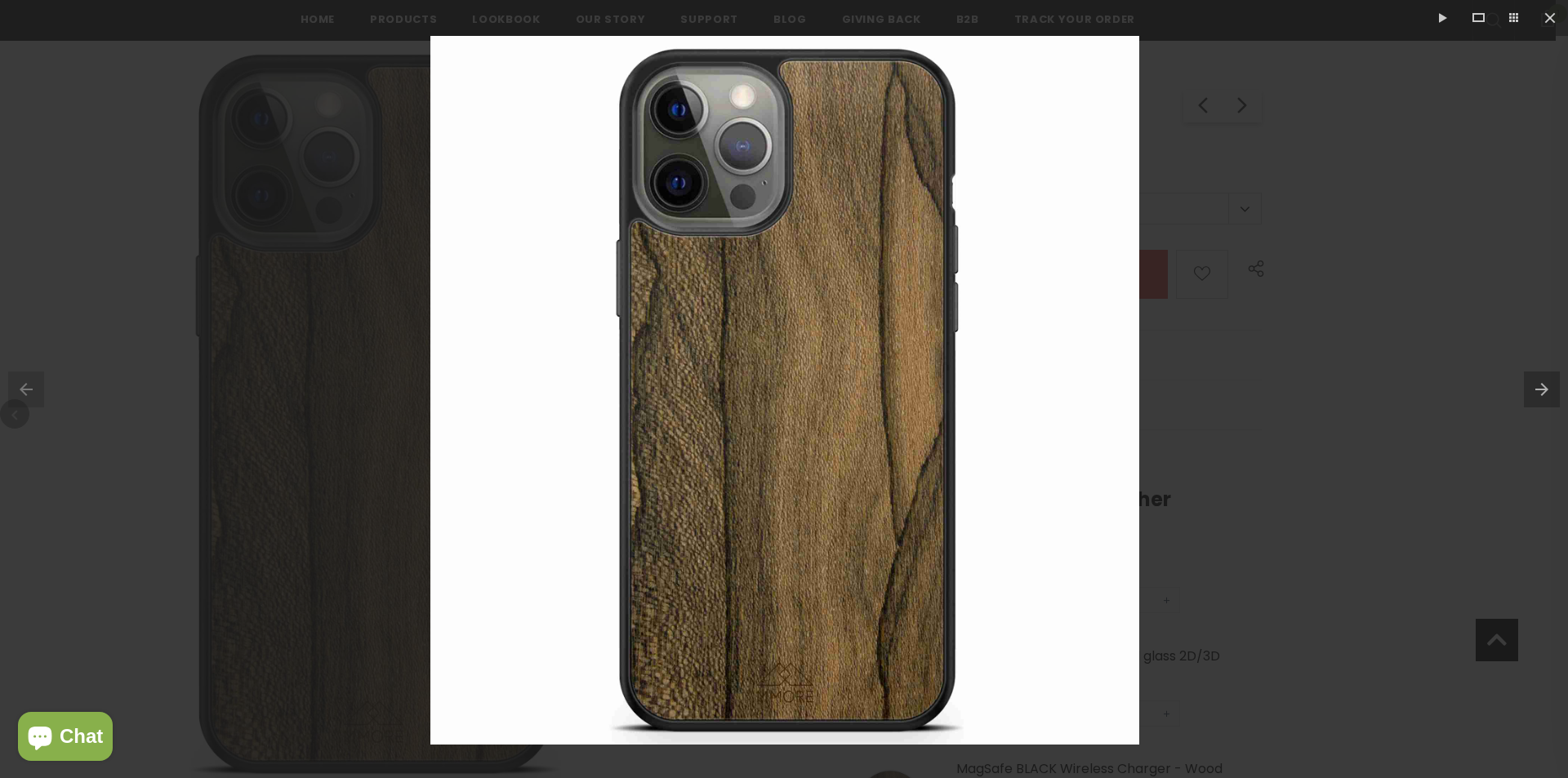
click at [1540, 381] on button at bounding box center [1546, 389] width 44 height 82
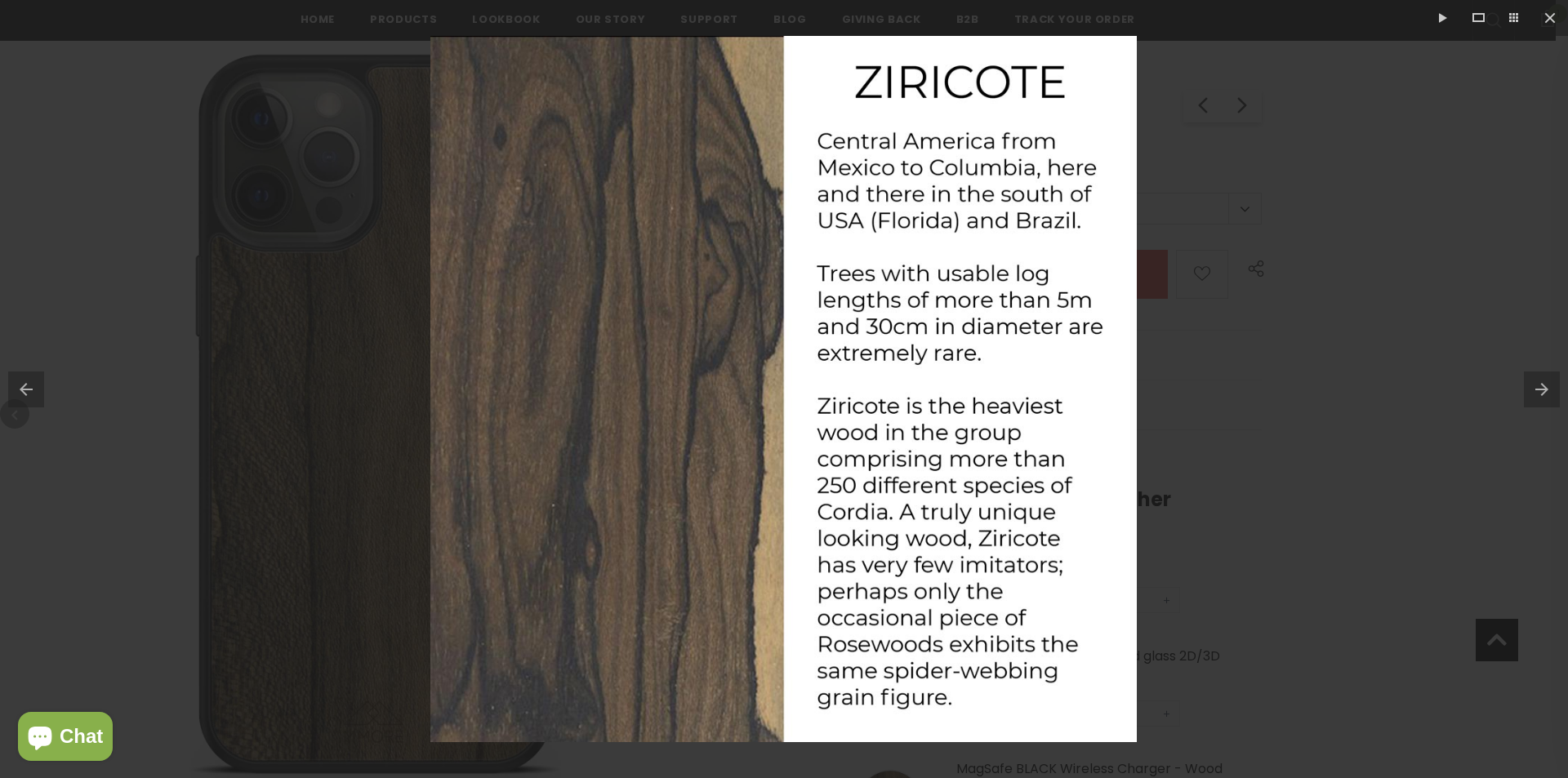
click at [1540, 379] on button at bounding box center [1546, 389] width 44 height 82
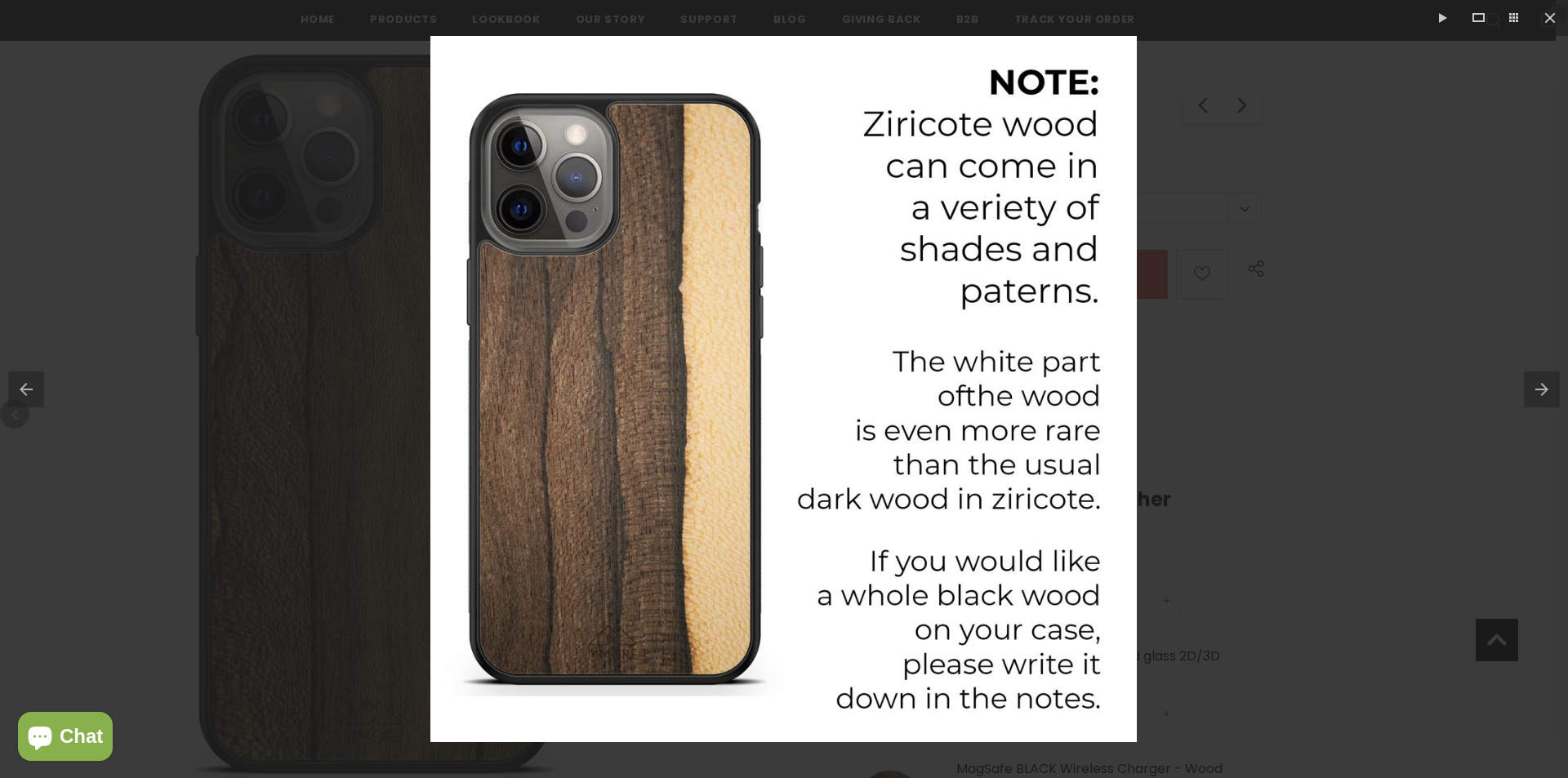
click at [1540, 379] on button at bounding box center [1546, 389] width 44 height 82
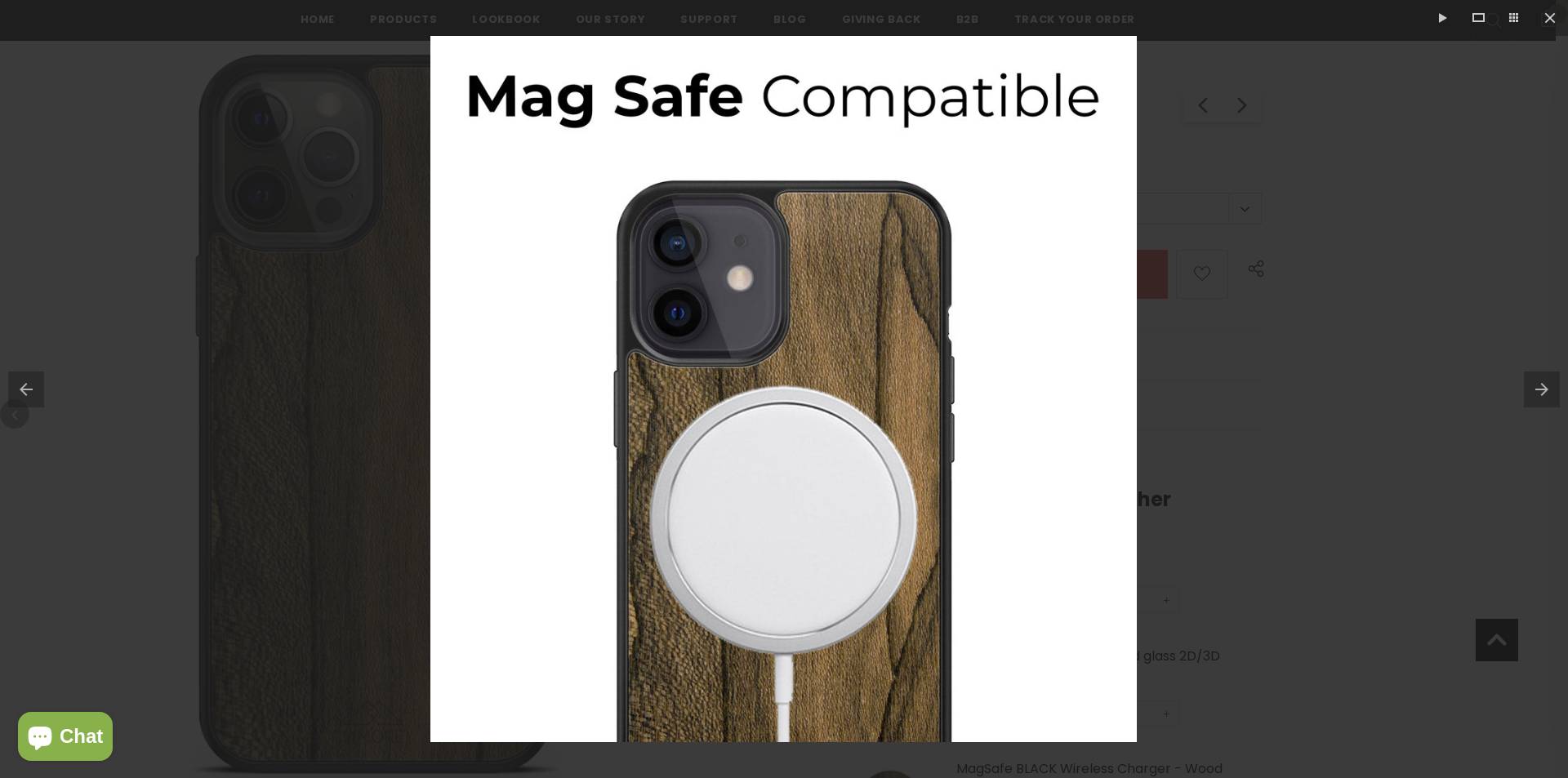
click at [1540, 379] on button at bounding box center [1546, 389] width 44 height 82
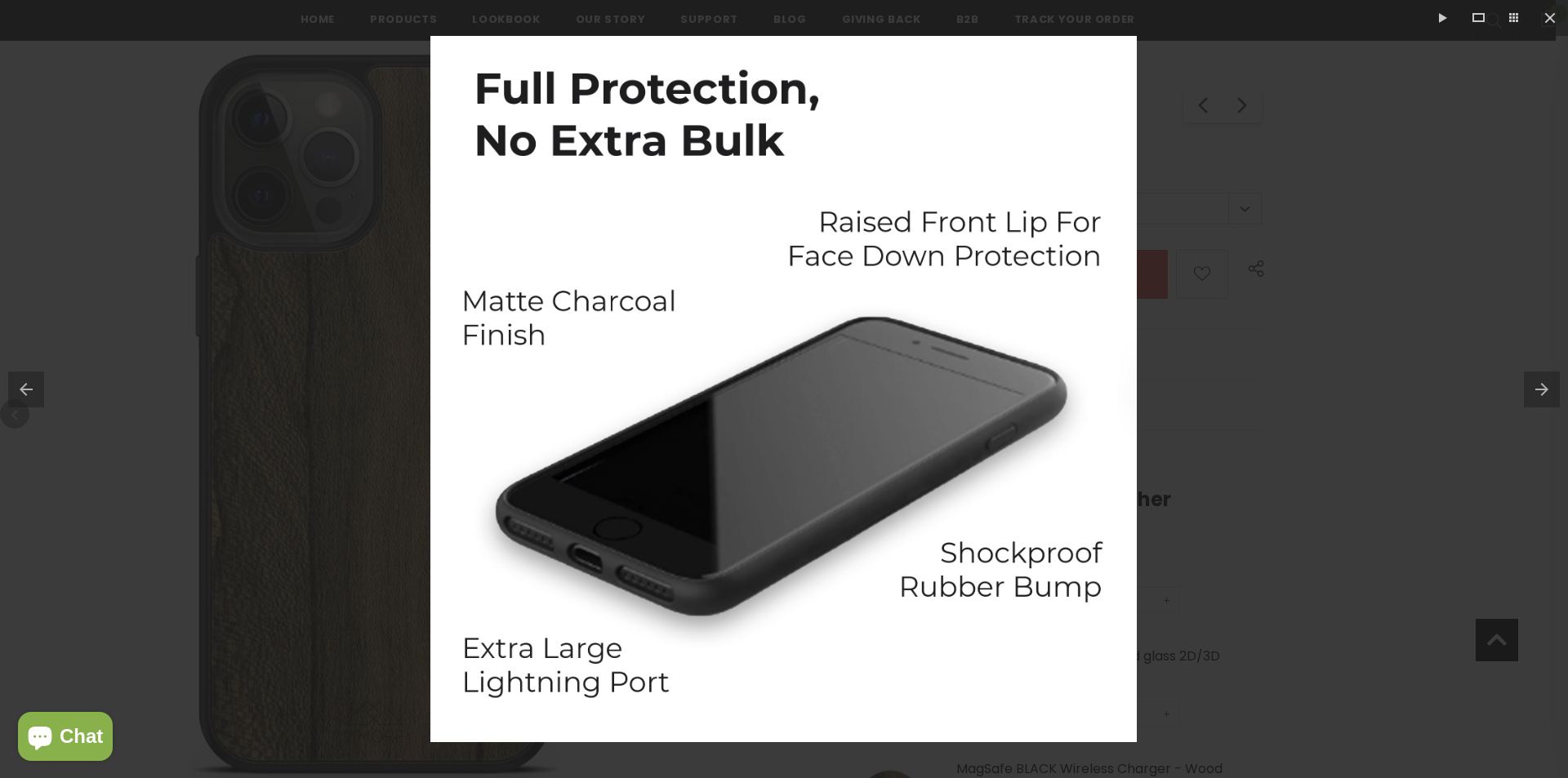
click at [1540, 379] on button at bounding box center [1546, 389] width 44 height 82
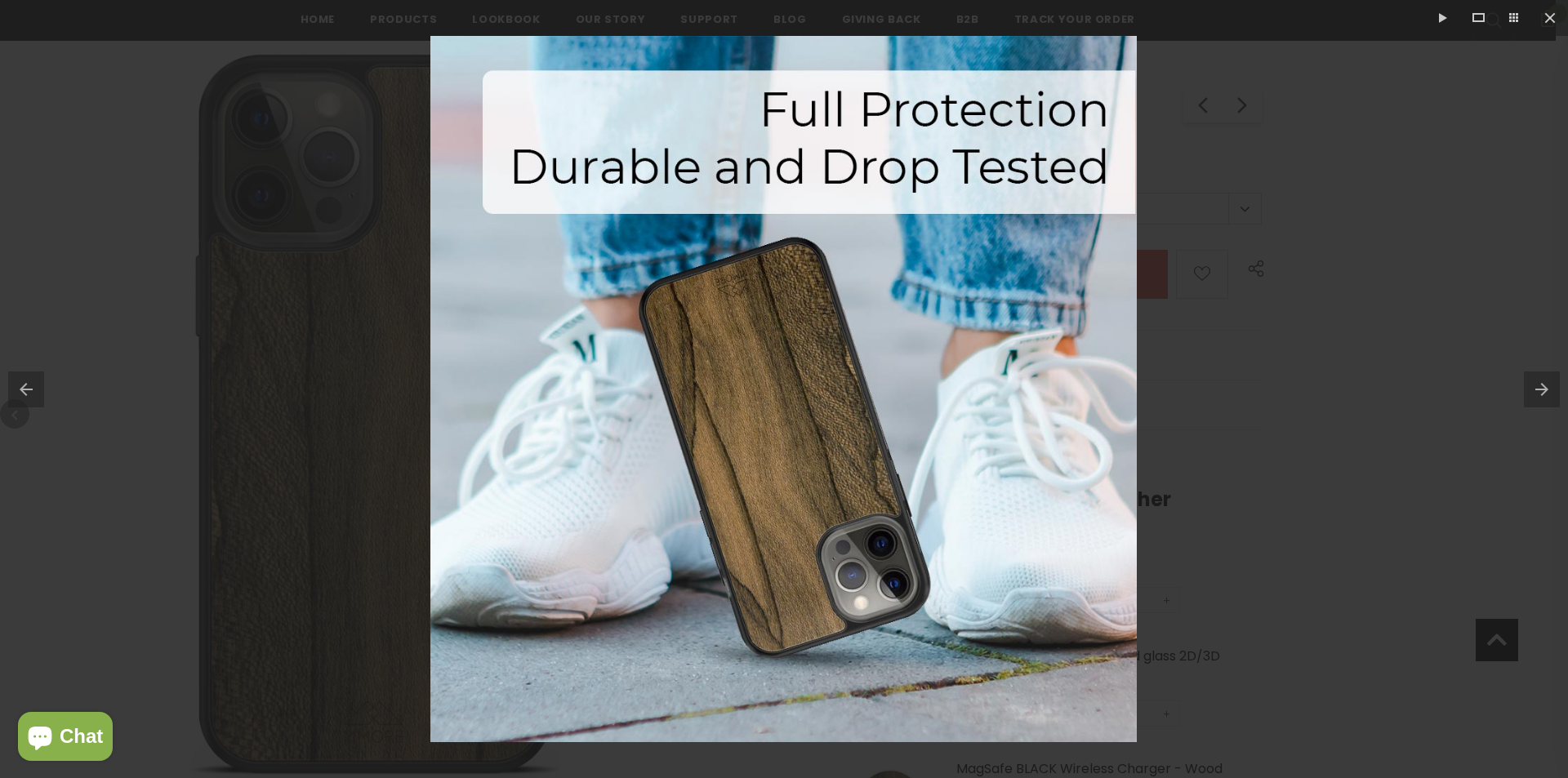
click at [1540, 379] on button at bounding box center [1546, 389] width 44 height 82
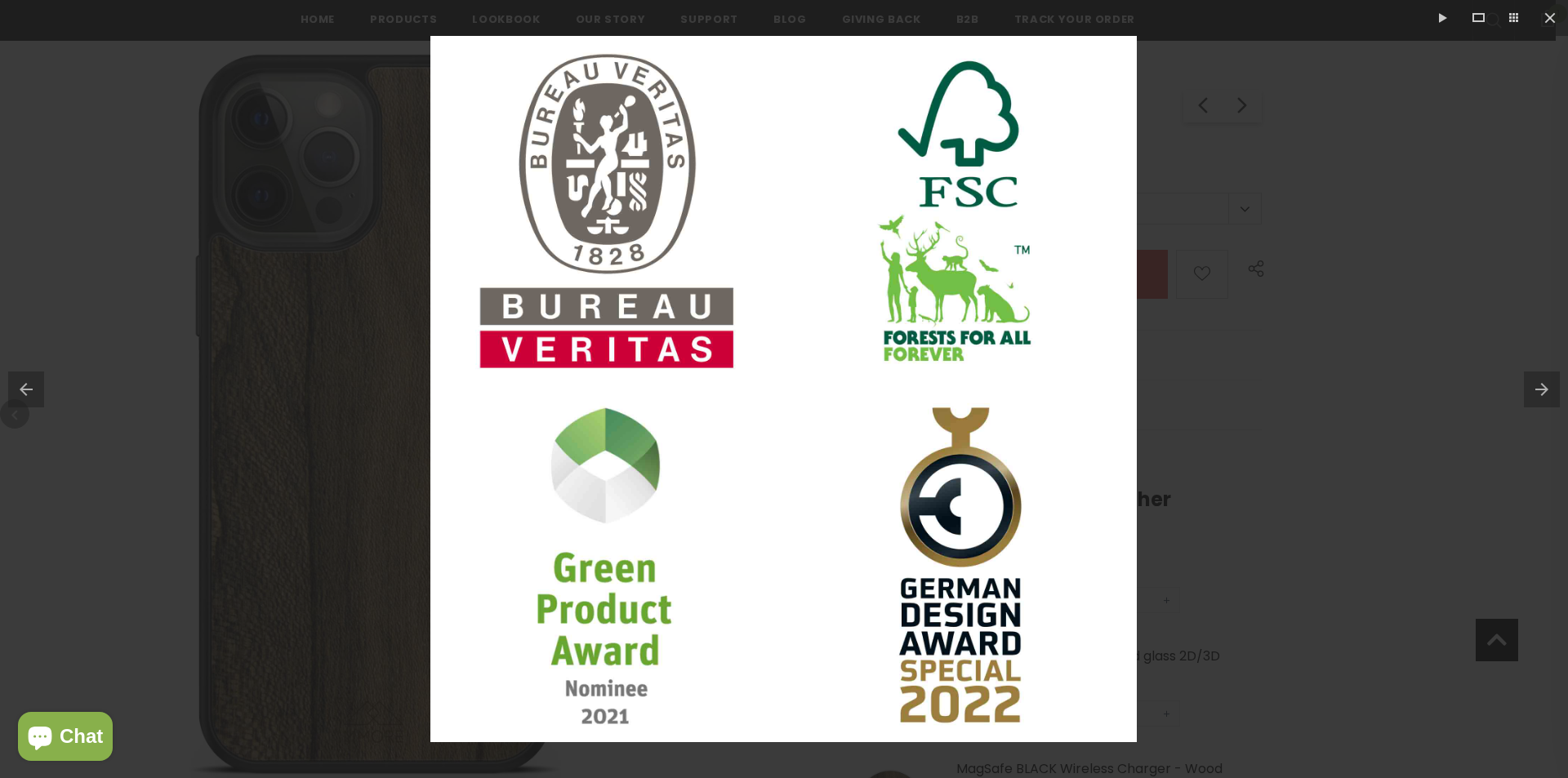
click at [1540, 379] on button at bounding box center [1546, 389] width 44 height 82
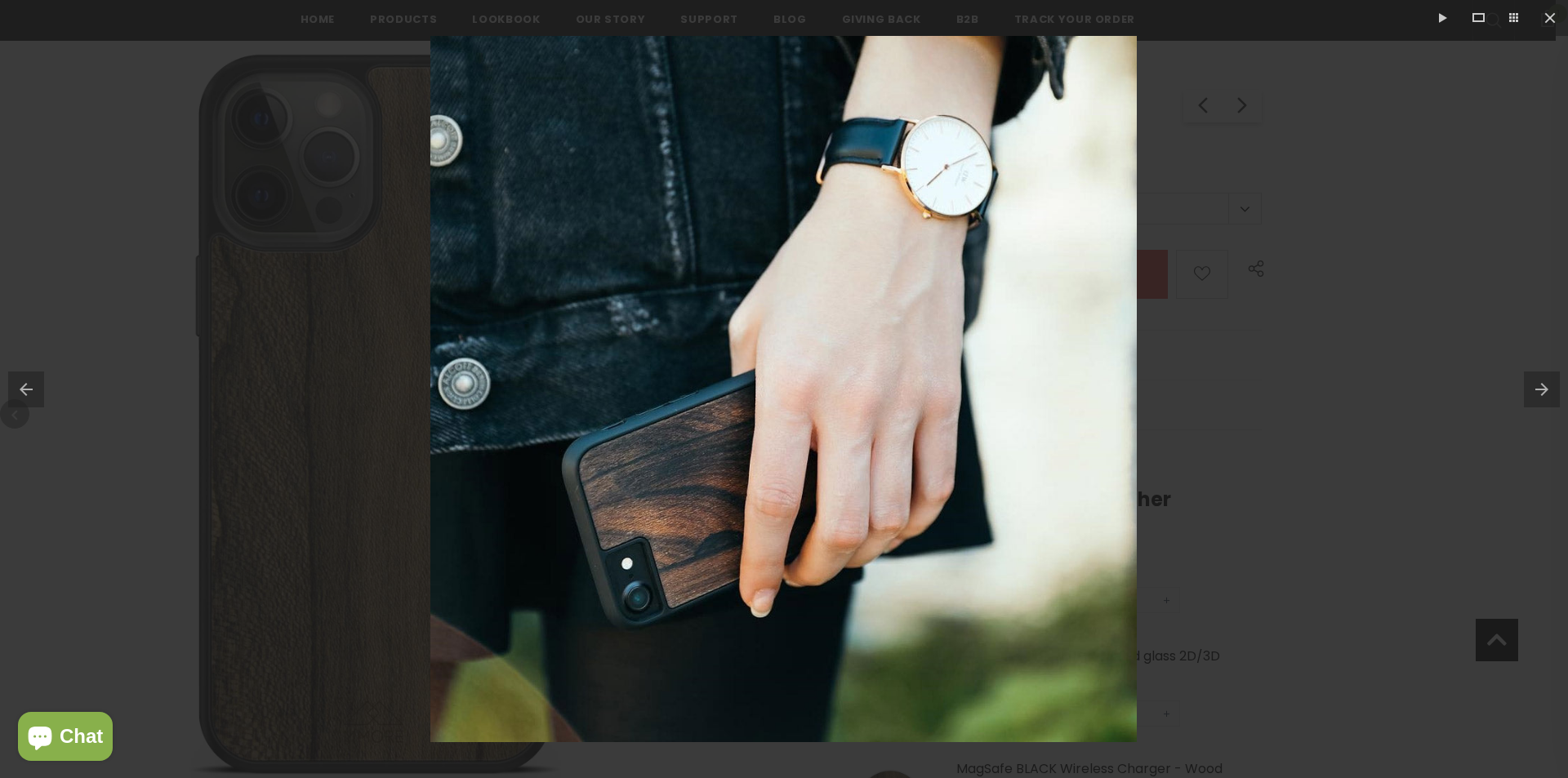
click at [1540, 379] on button at bounding box center [1546, 389] width 44 height 82
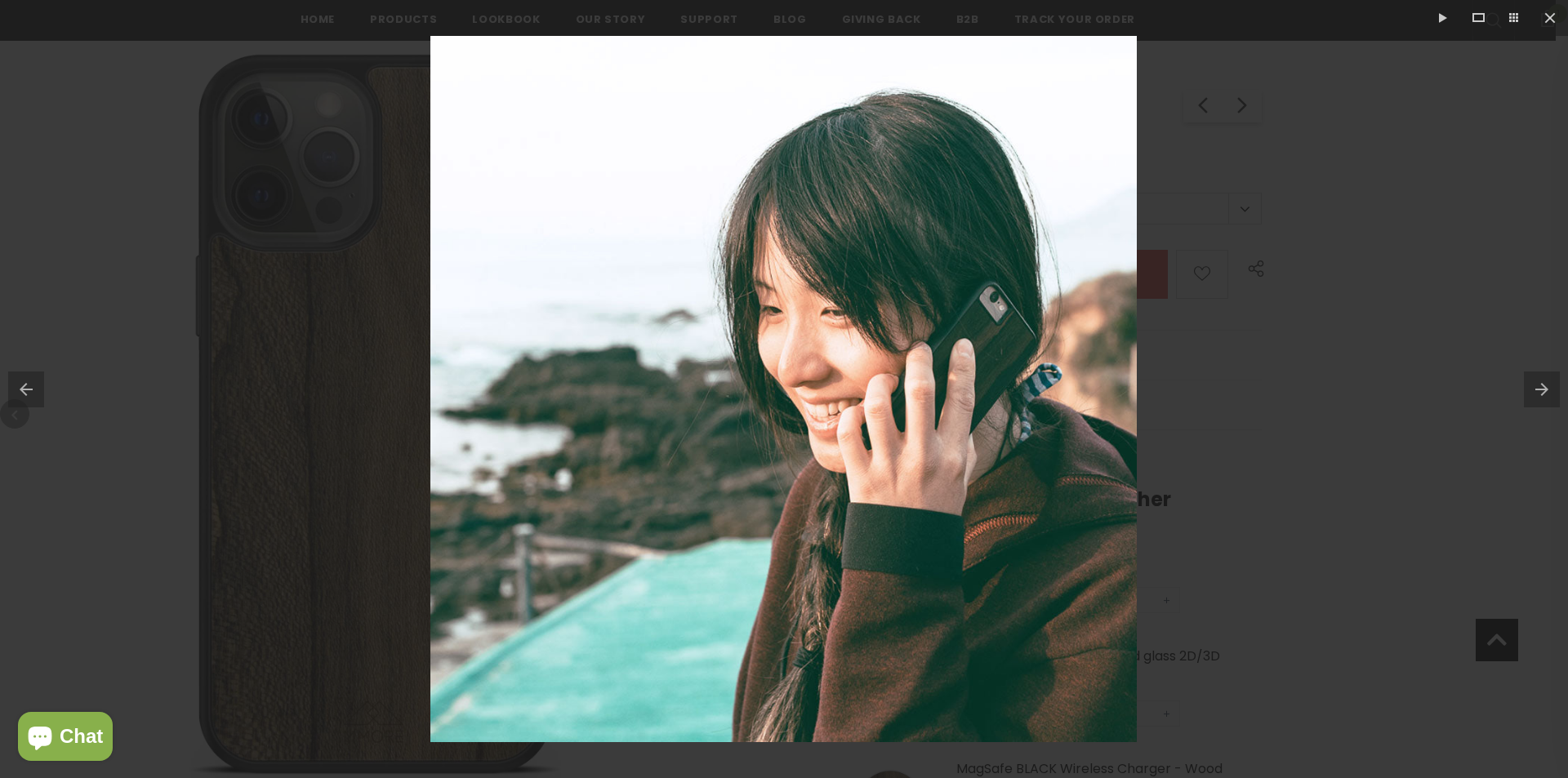
click at [1540, 379] on button at bounding box center [1546, 389] width 44 height 82
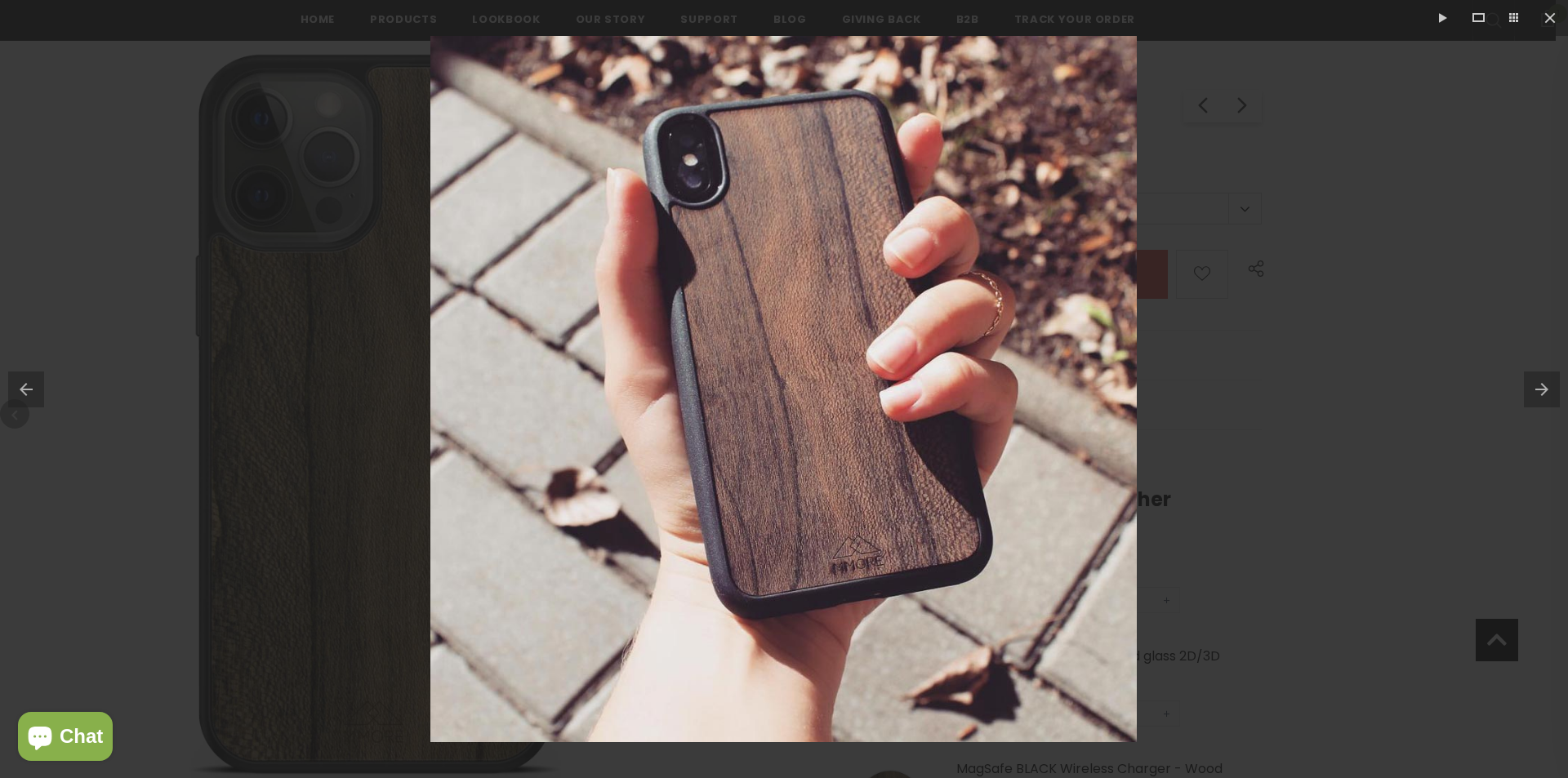
click at [1540, 379] on button at bounding box center [1546, 389] width 44 height 82
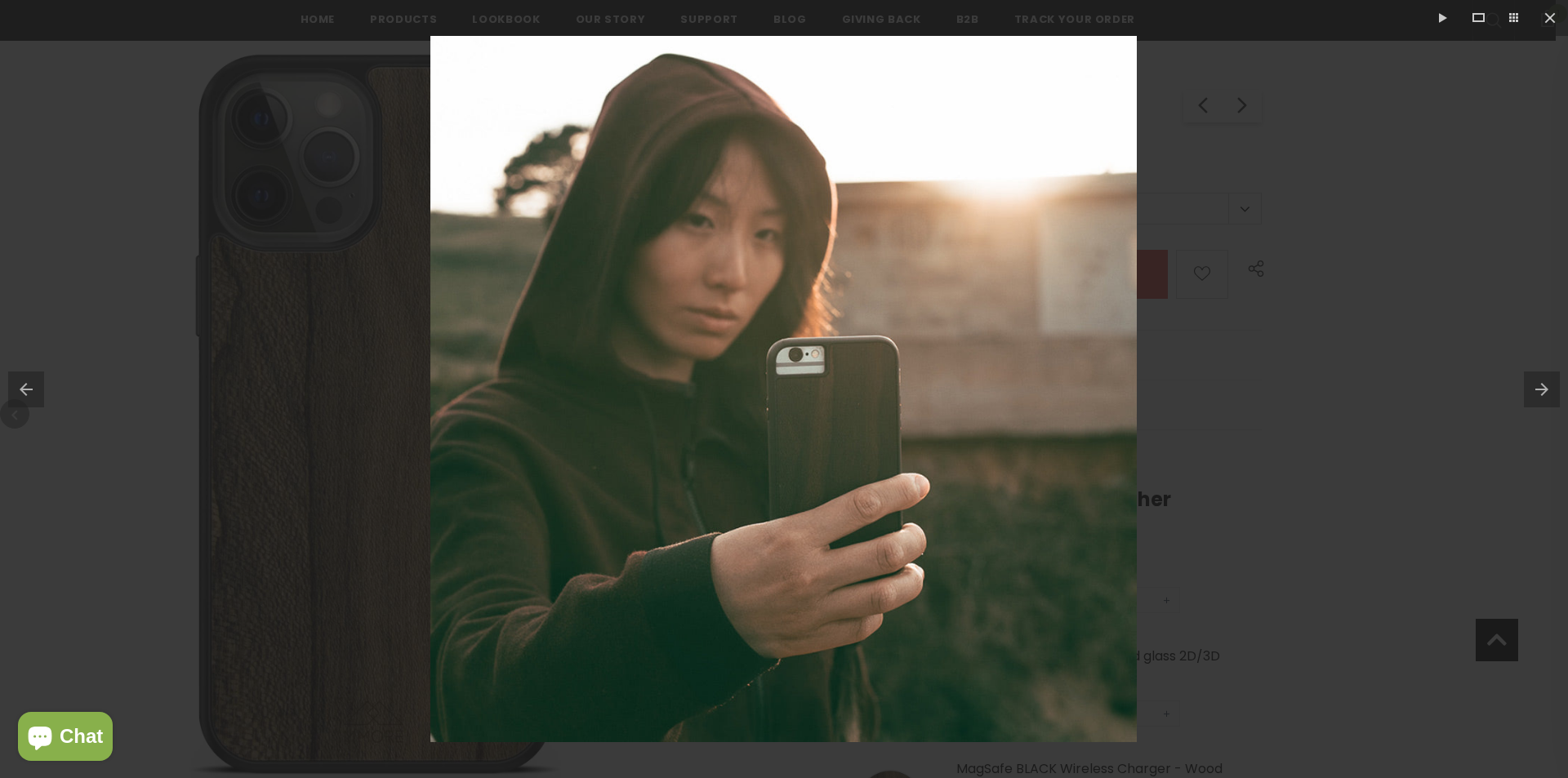
click at [1540, 379] on button at bounding box center [1546, 389] width 44 height 82
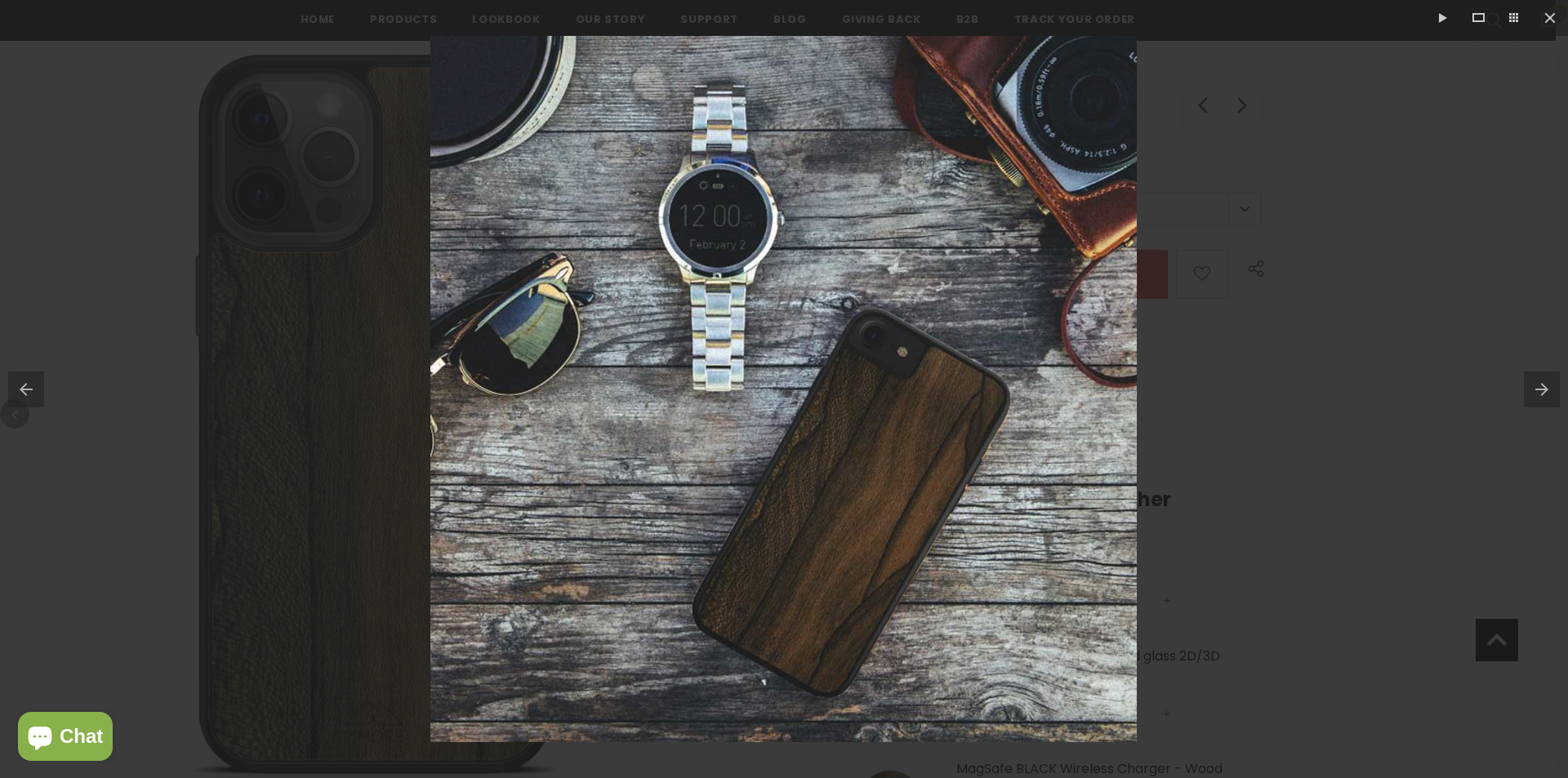
click at [1540, 379] on button at bounding box center [1546, 389] width 44 height 82
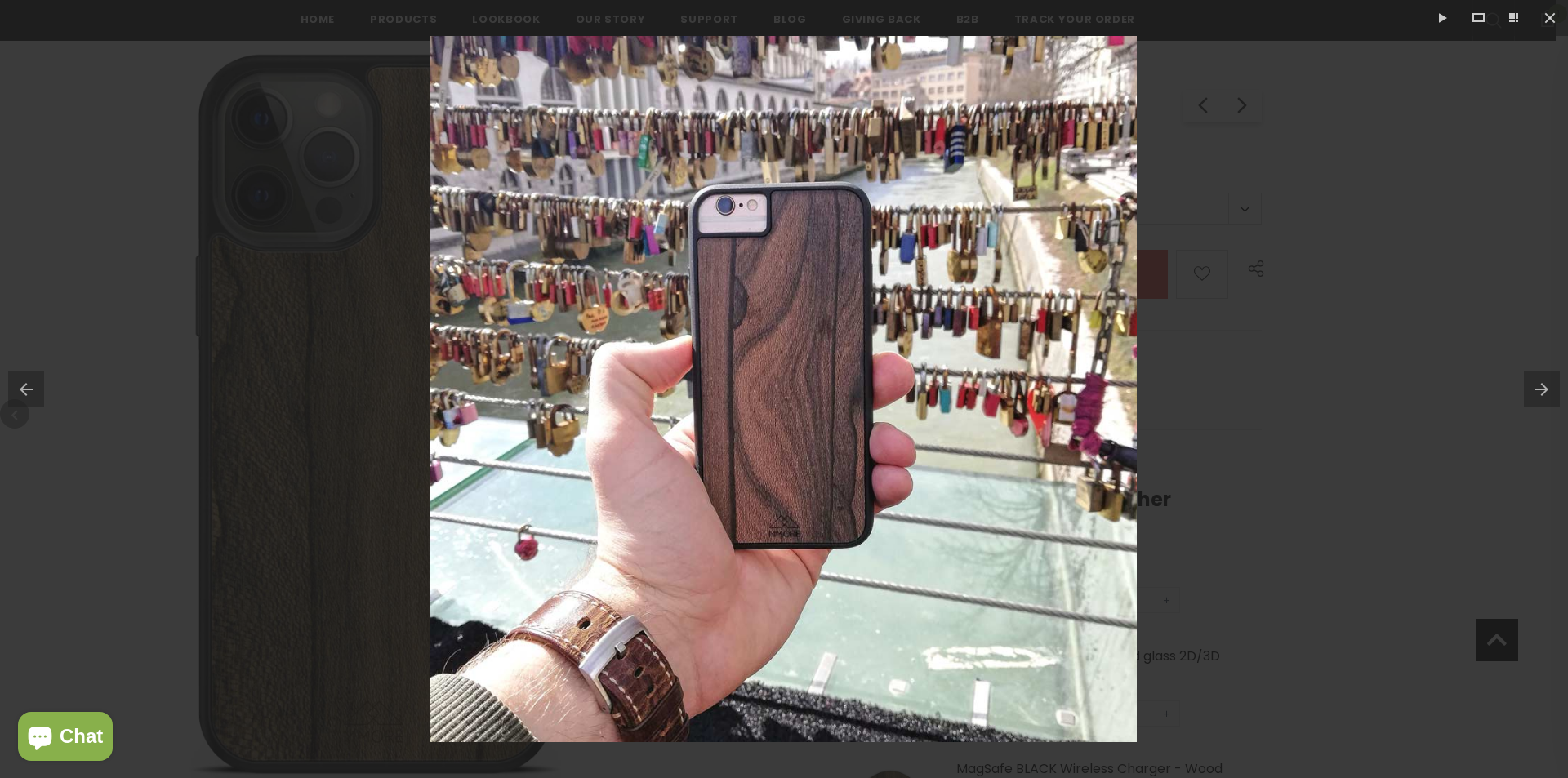
click at [1540, 379] on button at bounding box center [1546, 389] width 44 height 82
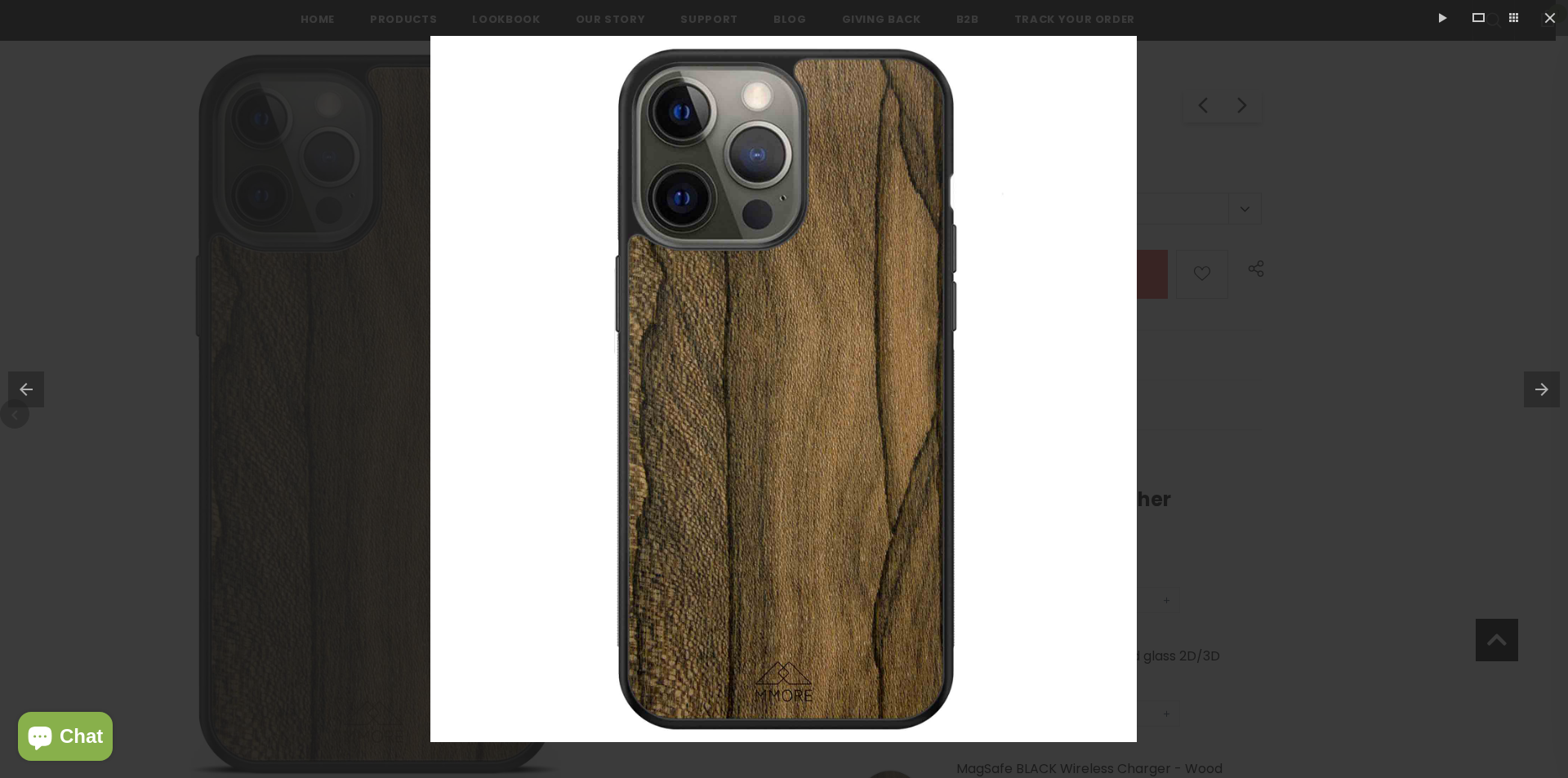
click at [1540, 379] on button at bounding box center [1546, 389] width 44 height 82
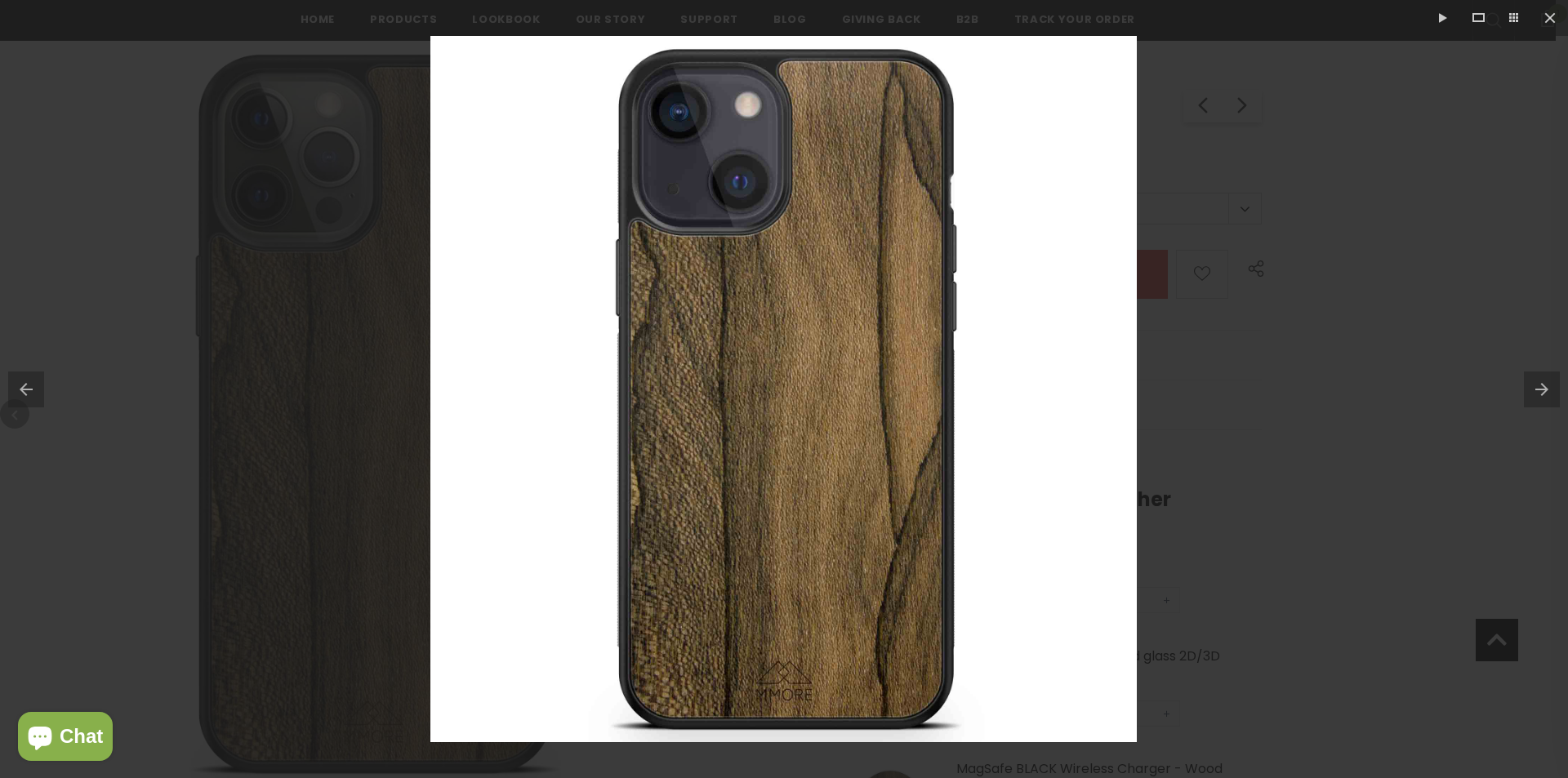
click at [1540, 379] on button at bounding box center [1546, 389] width 44 height 82
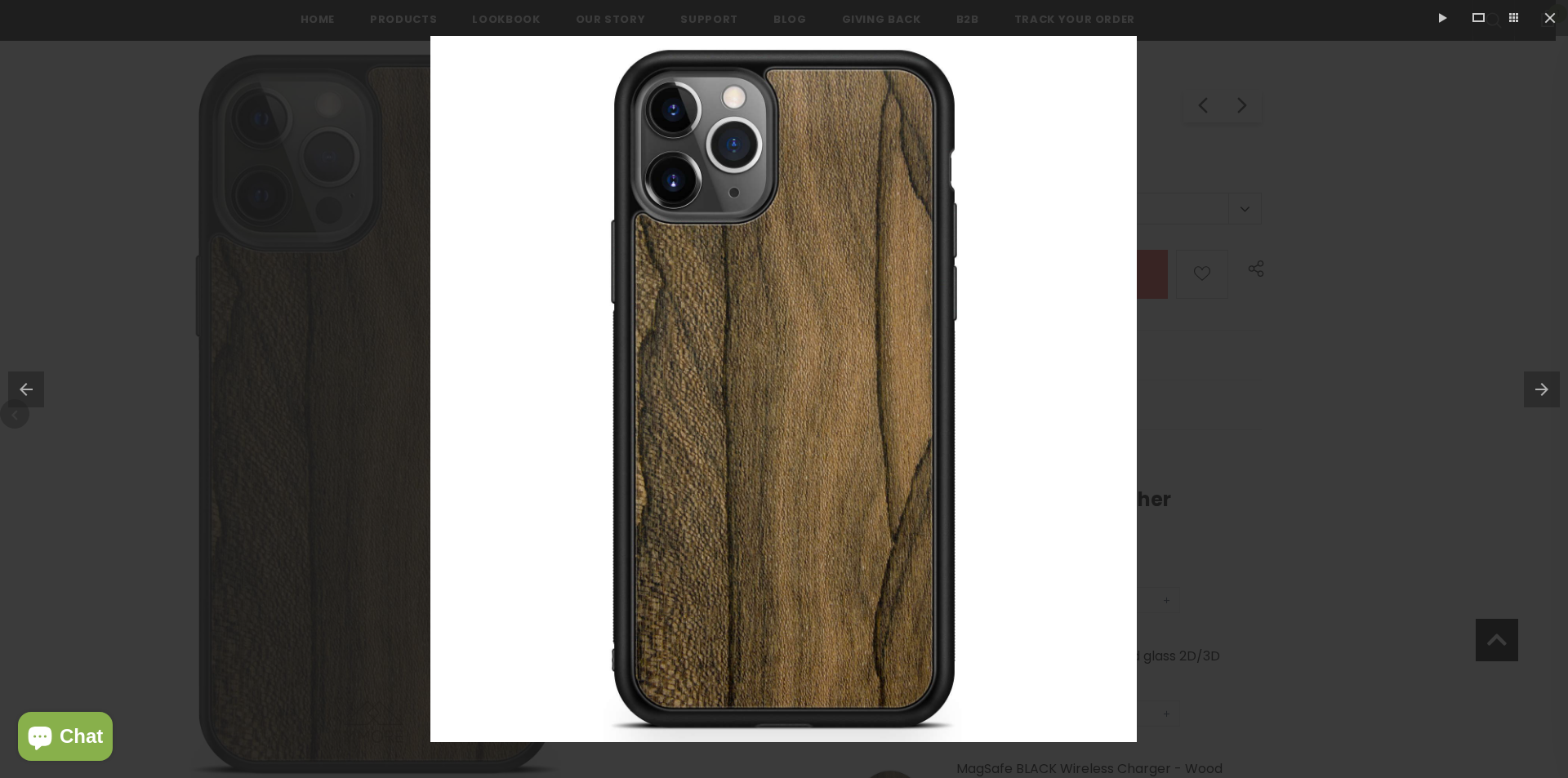
click at [1540, 379] on button at bounding box center [1546, 389] width 44 height 82
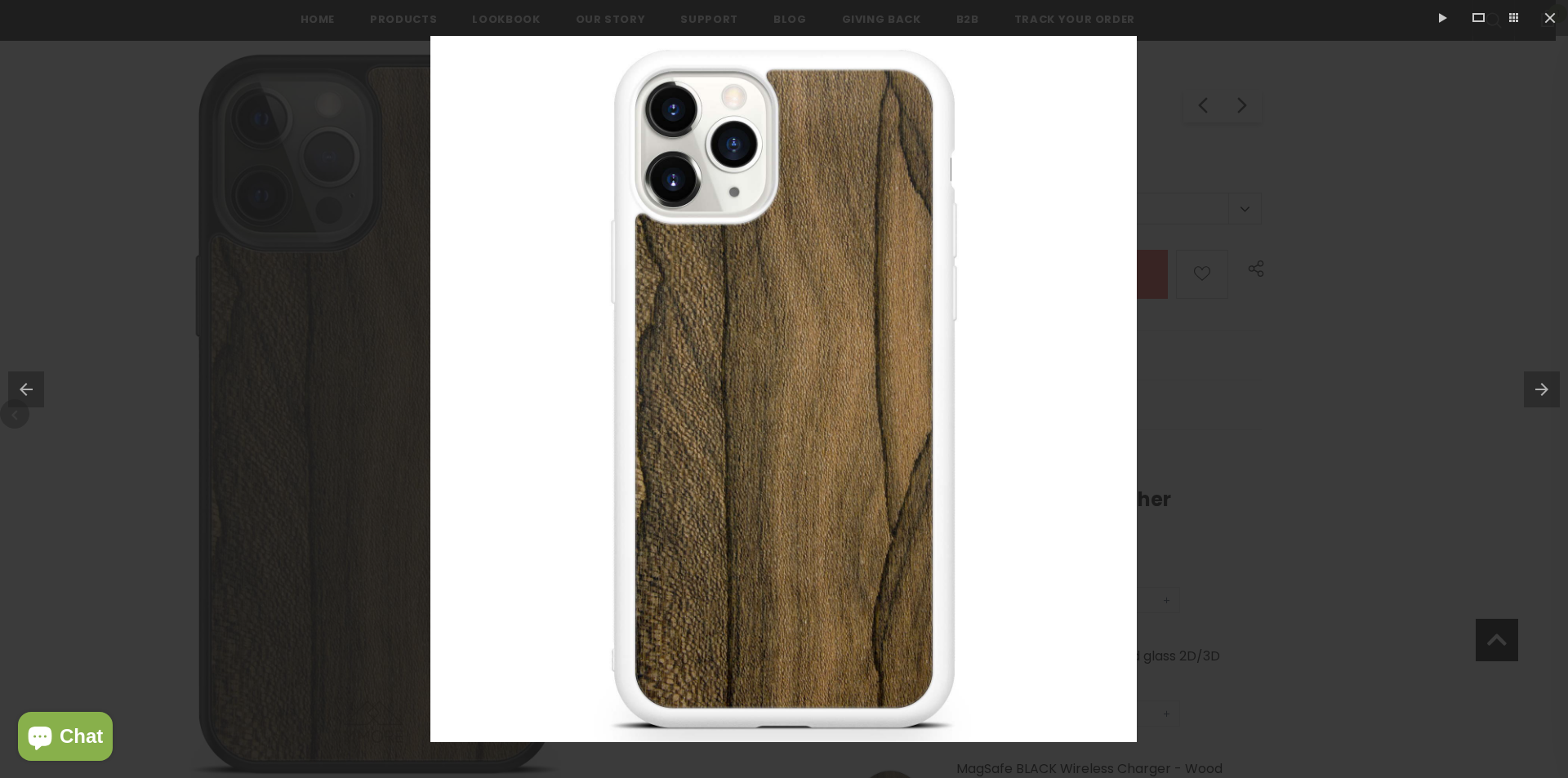
click at [1540, 379] on button at bounding box center [1546, 389] width 44 height 82
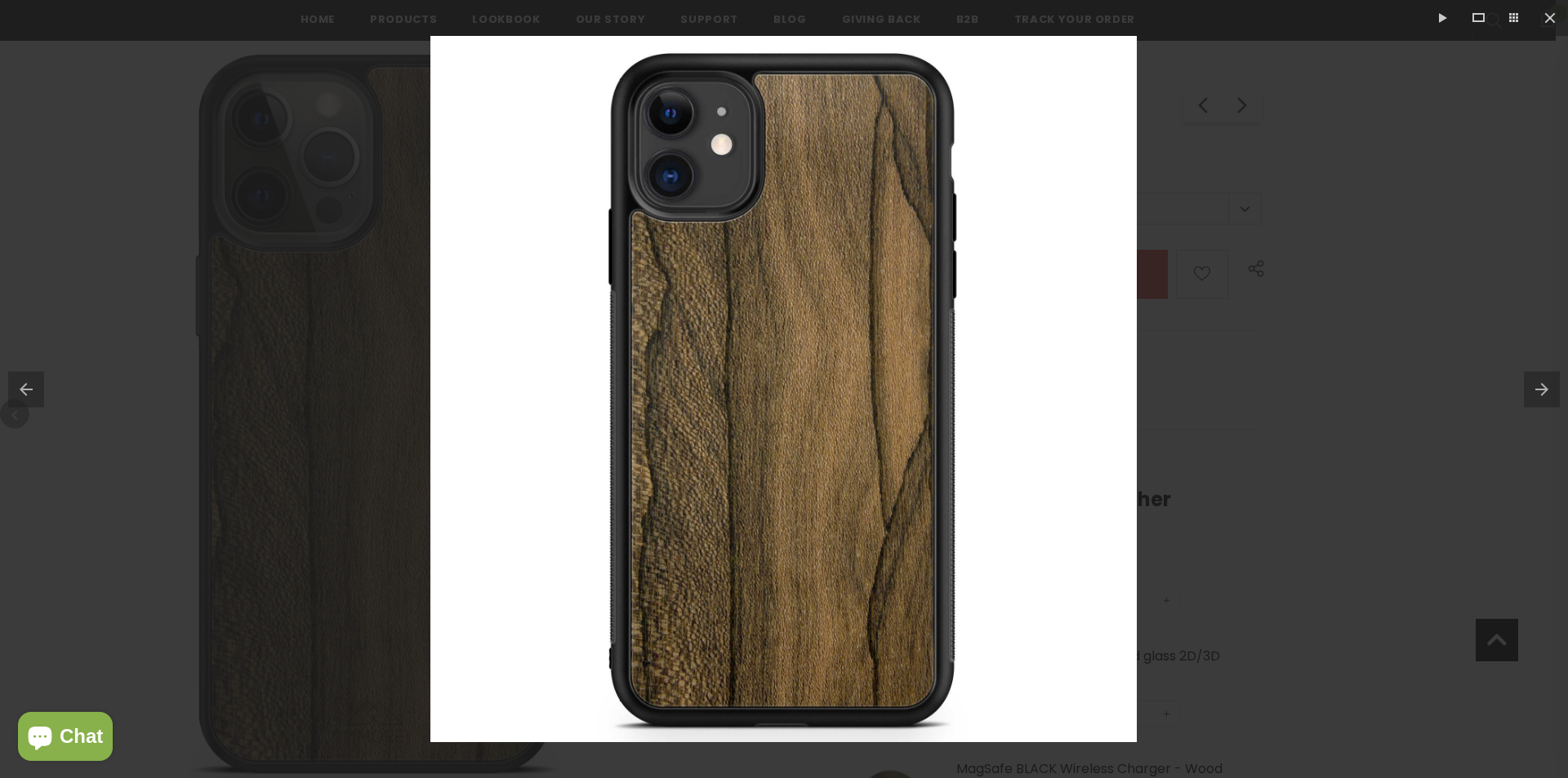
click at [1540, 379] on button at bounding box center [1546, 389] width 44 height 82
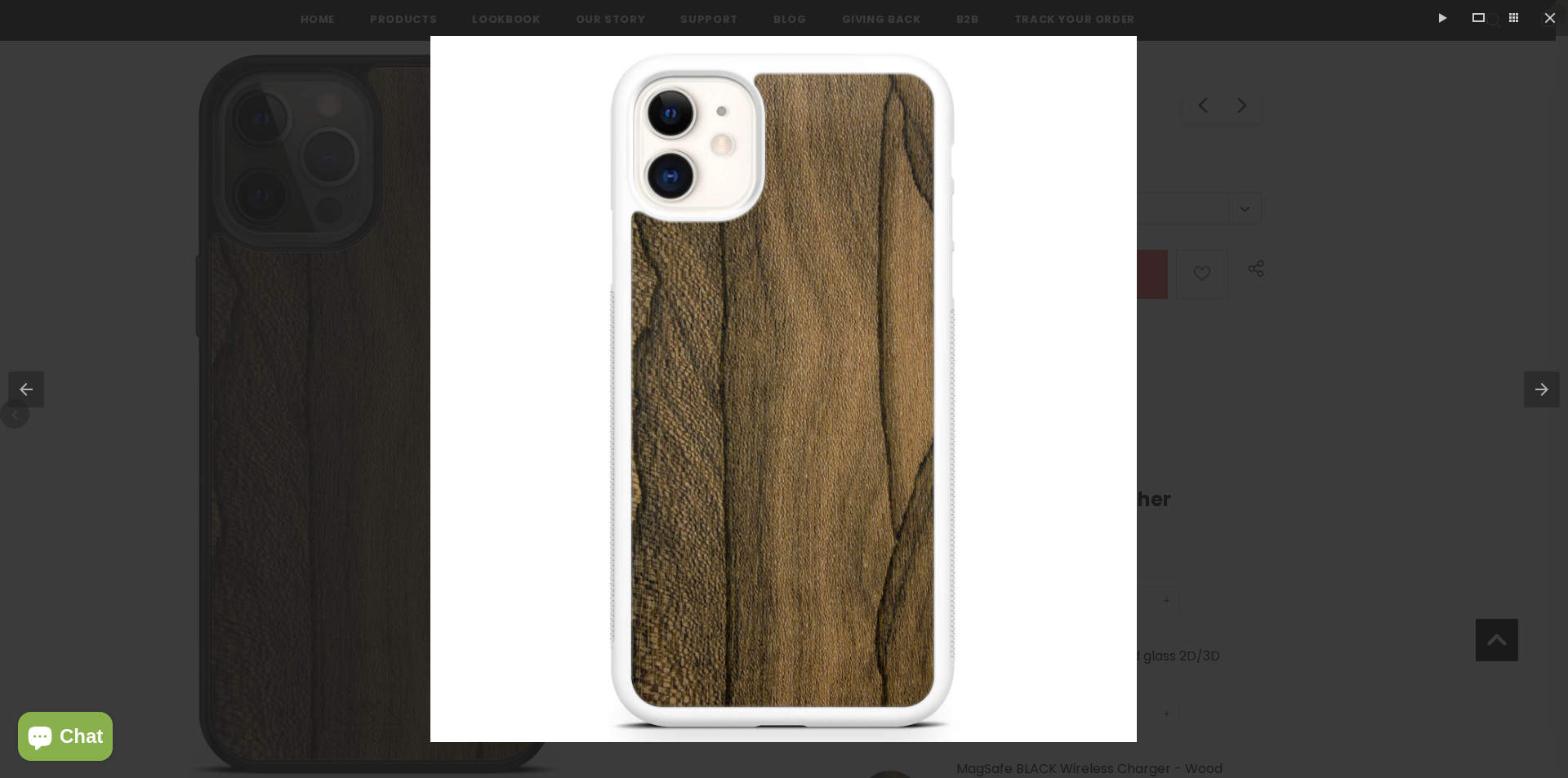
click at [1540, 379] on button at bounding box center [1546, 389] width 44 height 82
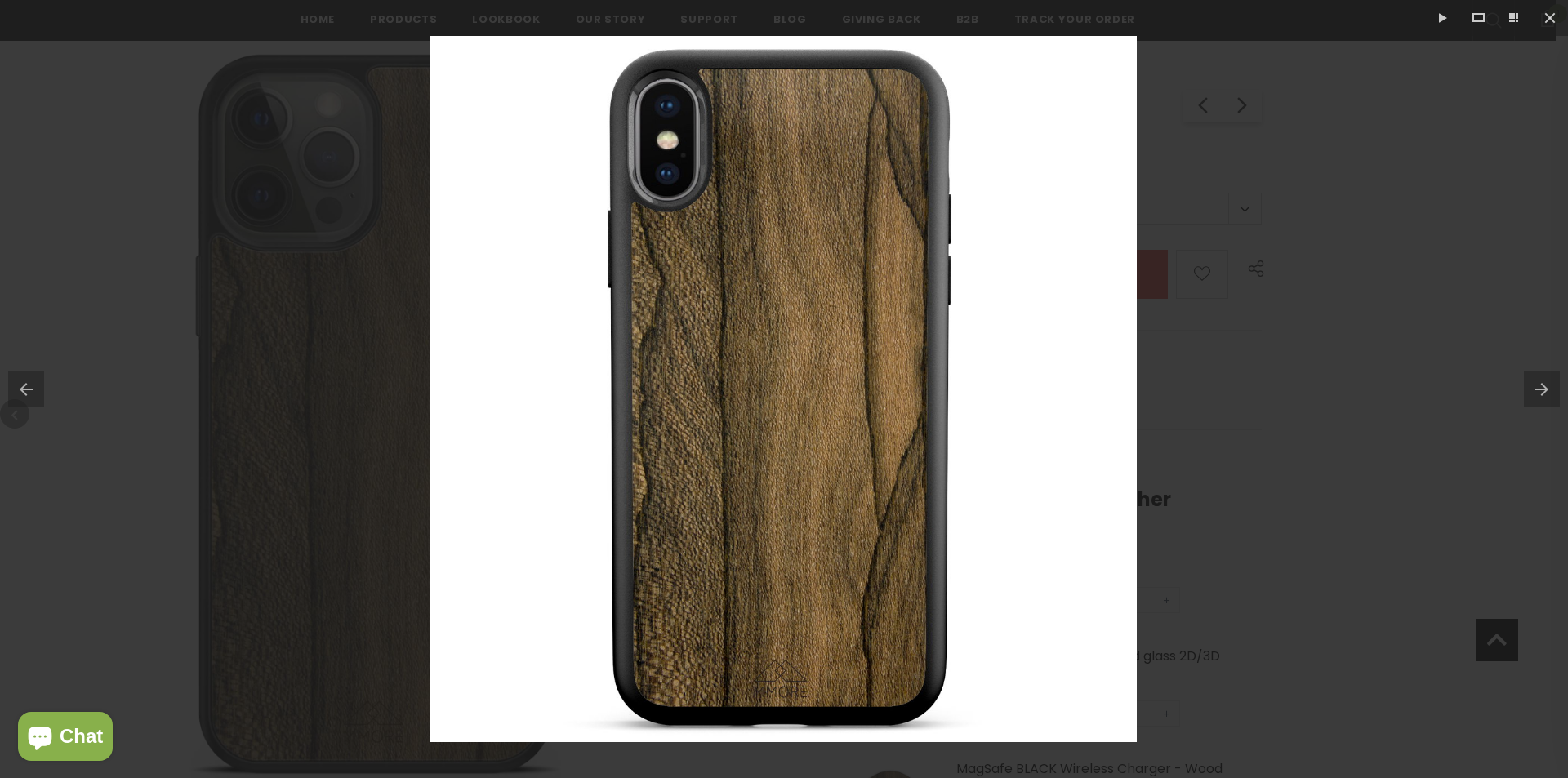
click at [1540, 379] on button at bounding box center [1546, 389] width 44 height 82
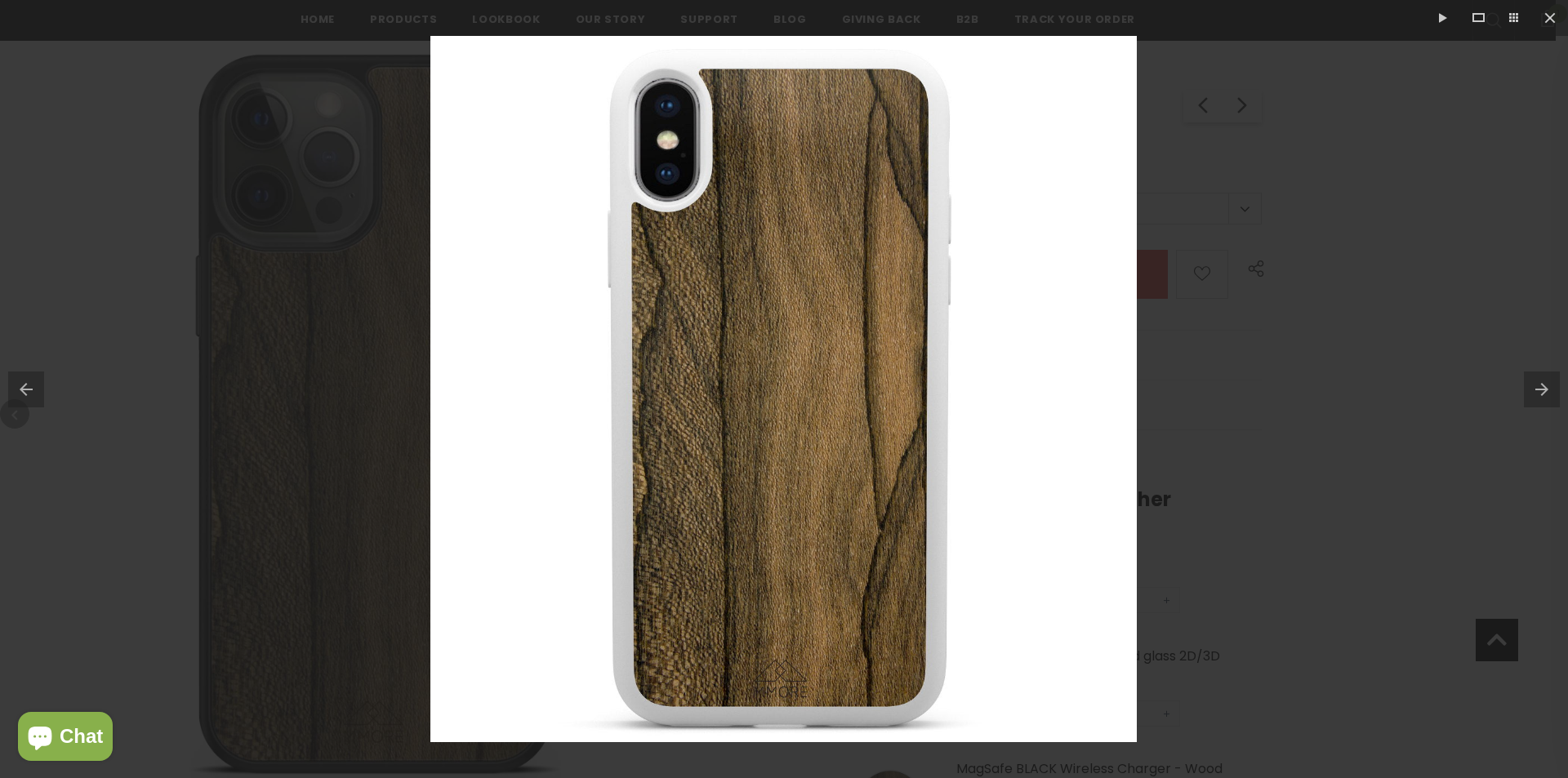
click at [1540, 379] on button at bounding box center [1546, 389] width 44 height 82
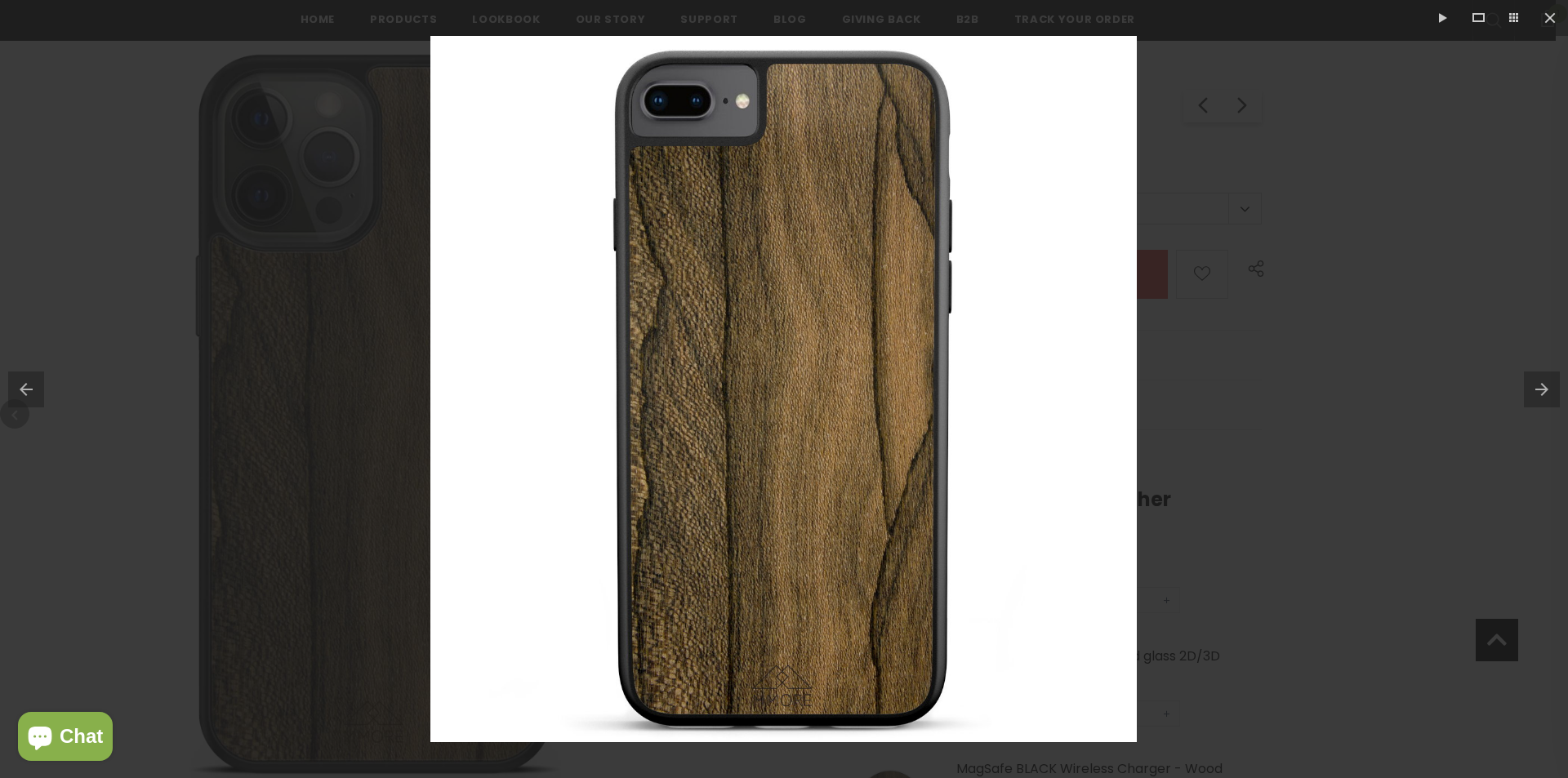
click at [1540, 379] on button at bounding box center [1546, 389] width 44 height 82
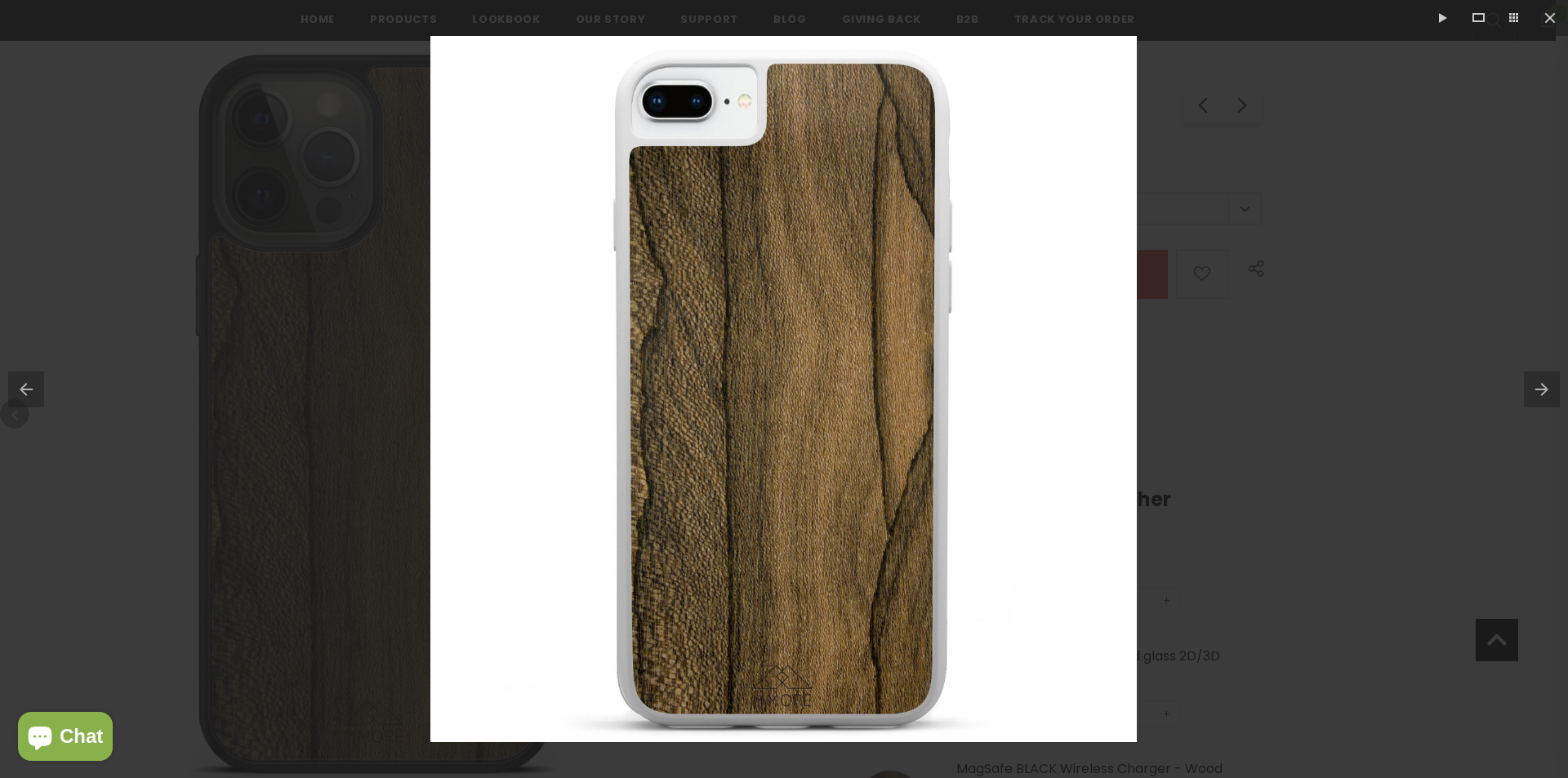
click at [42, 394] on button at bounding box center [22, 389] width 44 height 82
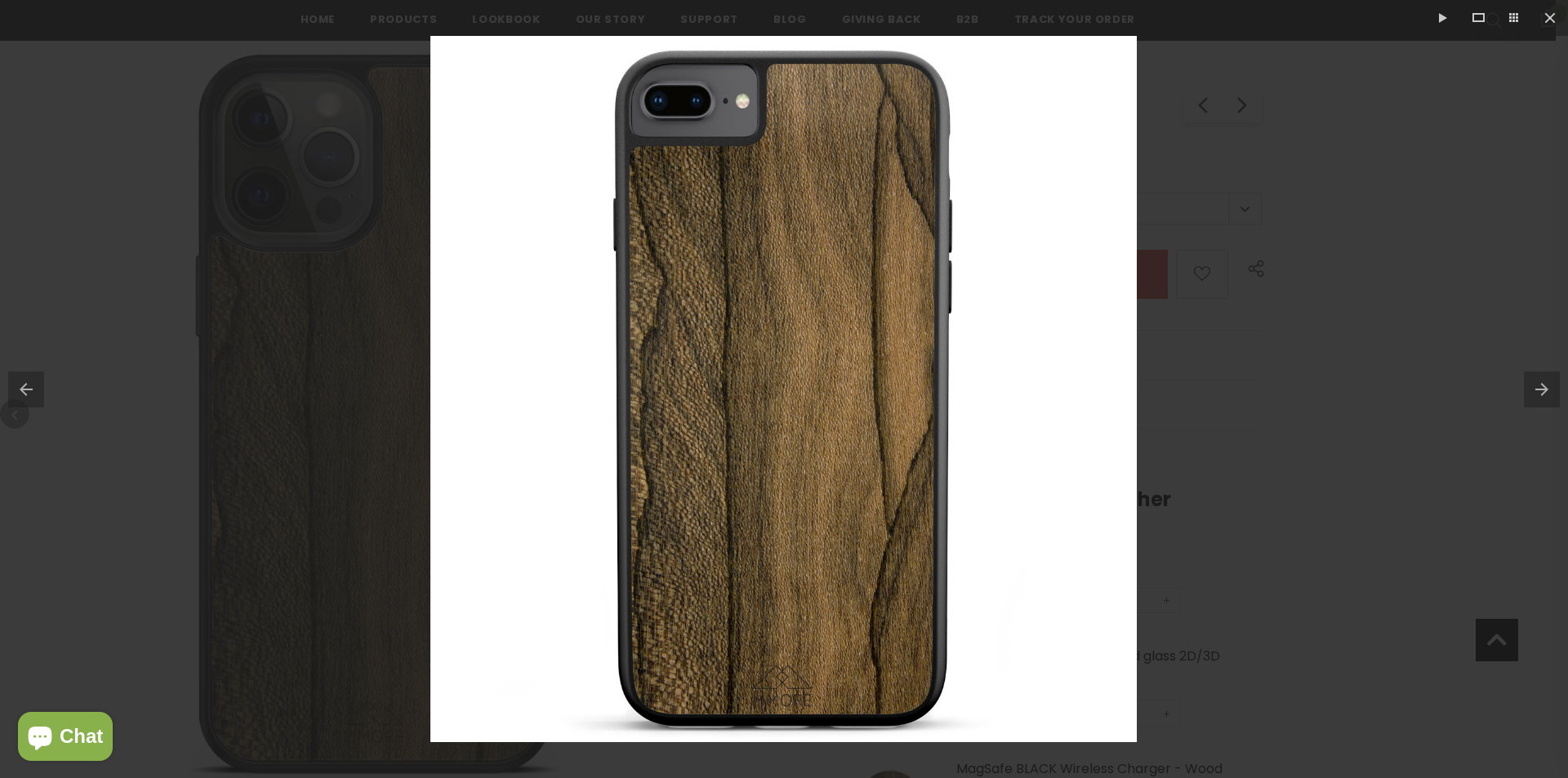
click at [40, 393] on button at bounding box center [22, 389] width 44 height 82
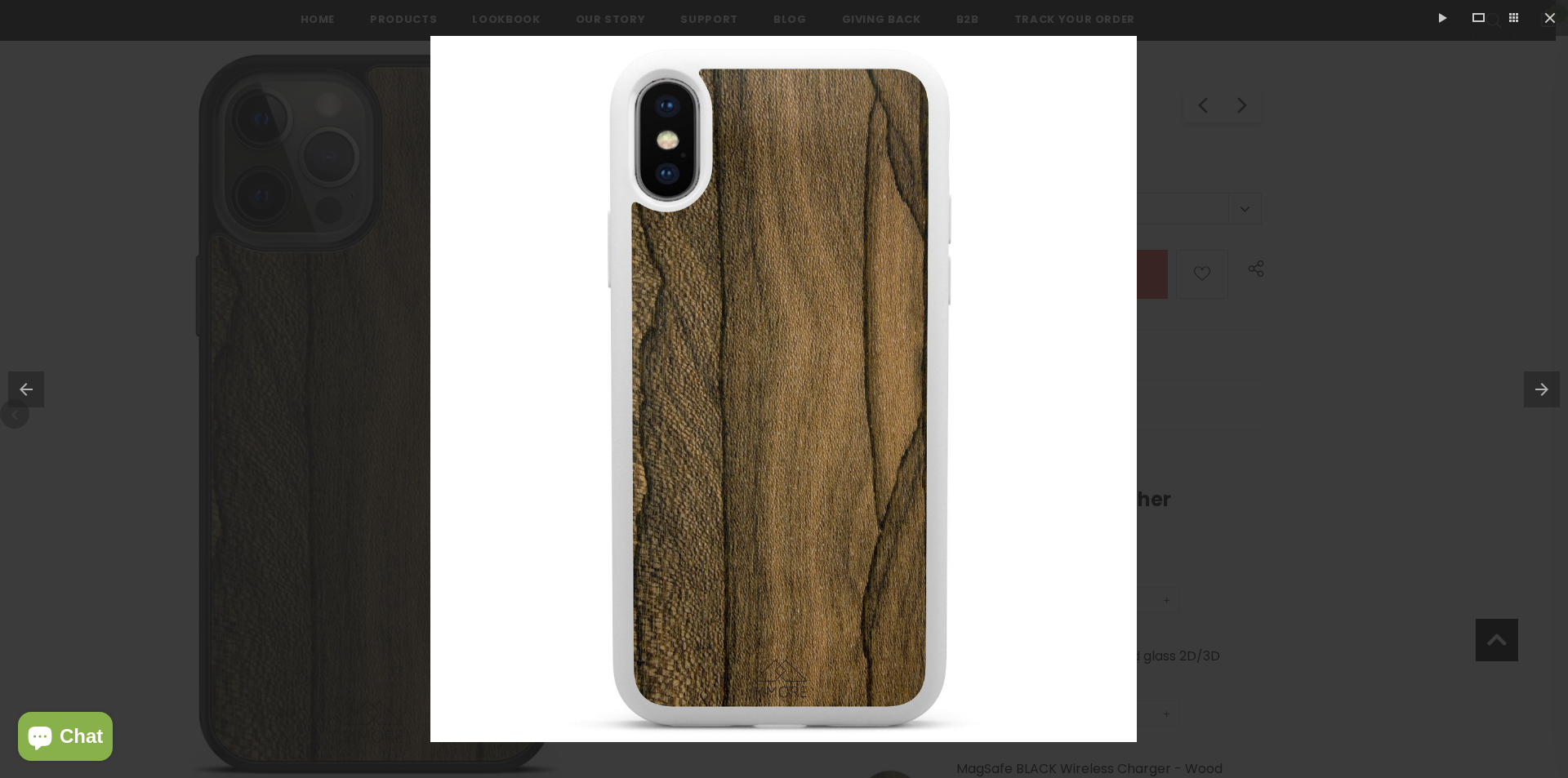
click at [39, 391] on button at bounding box center [22, 389] width 44 height 82
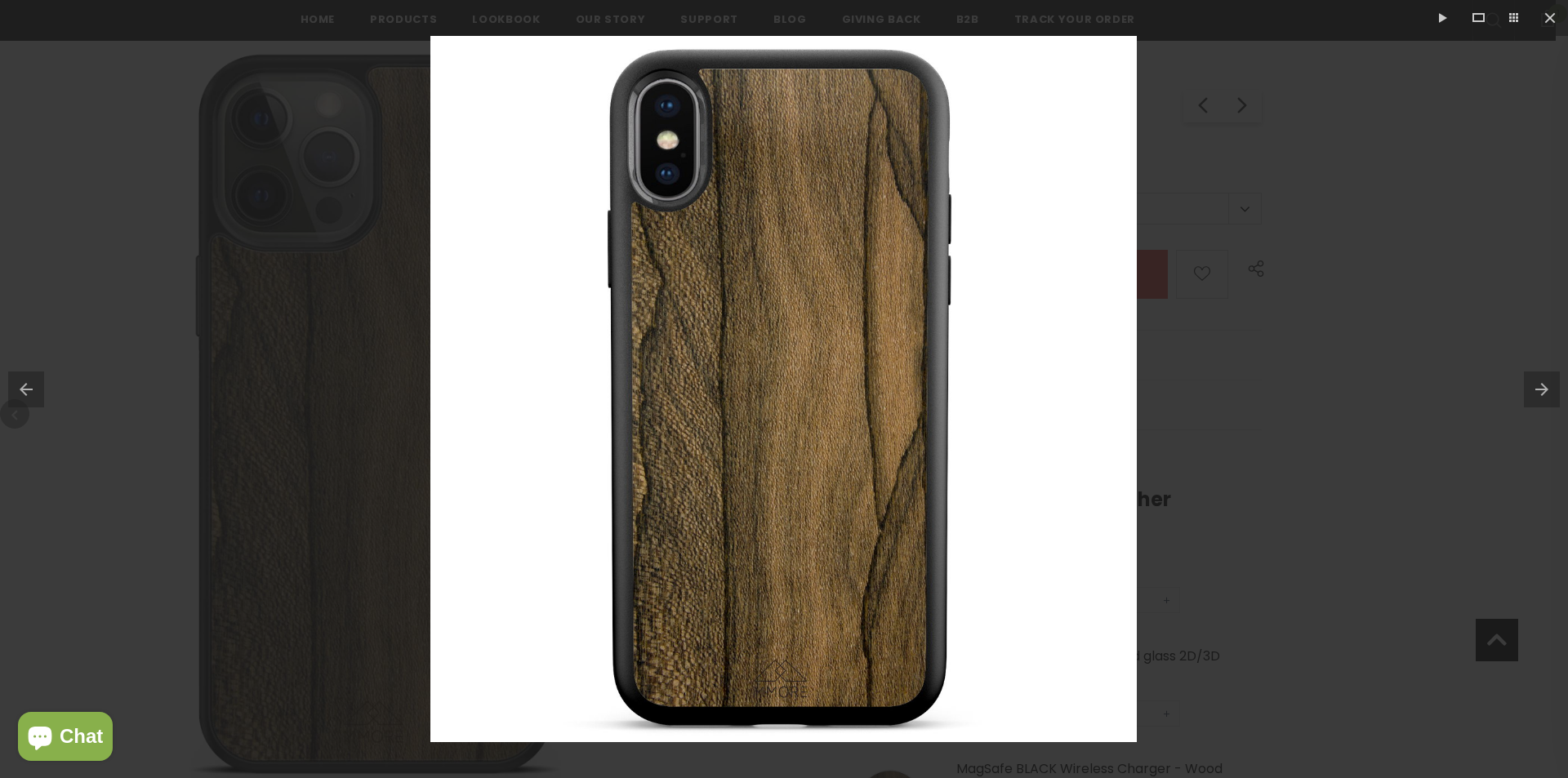
click at [39, 391] on button at bounding box center [22, 389] width 44 height 82
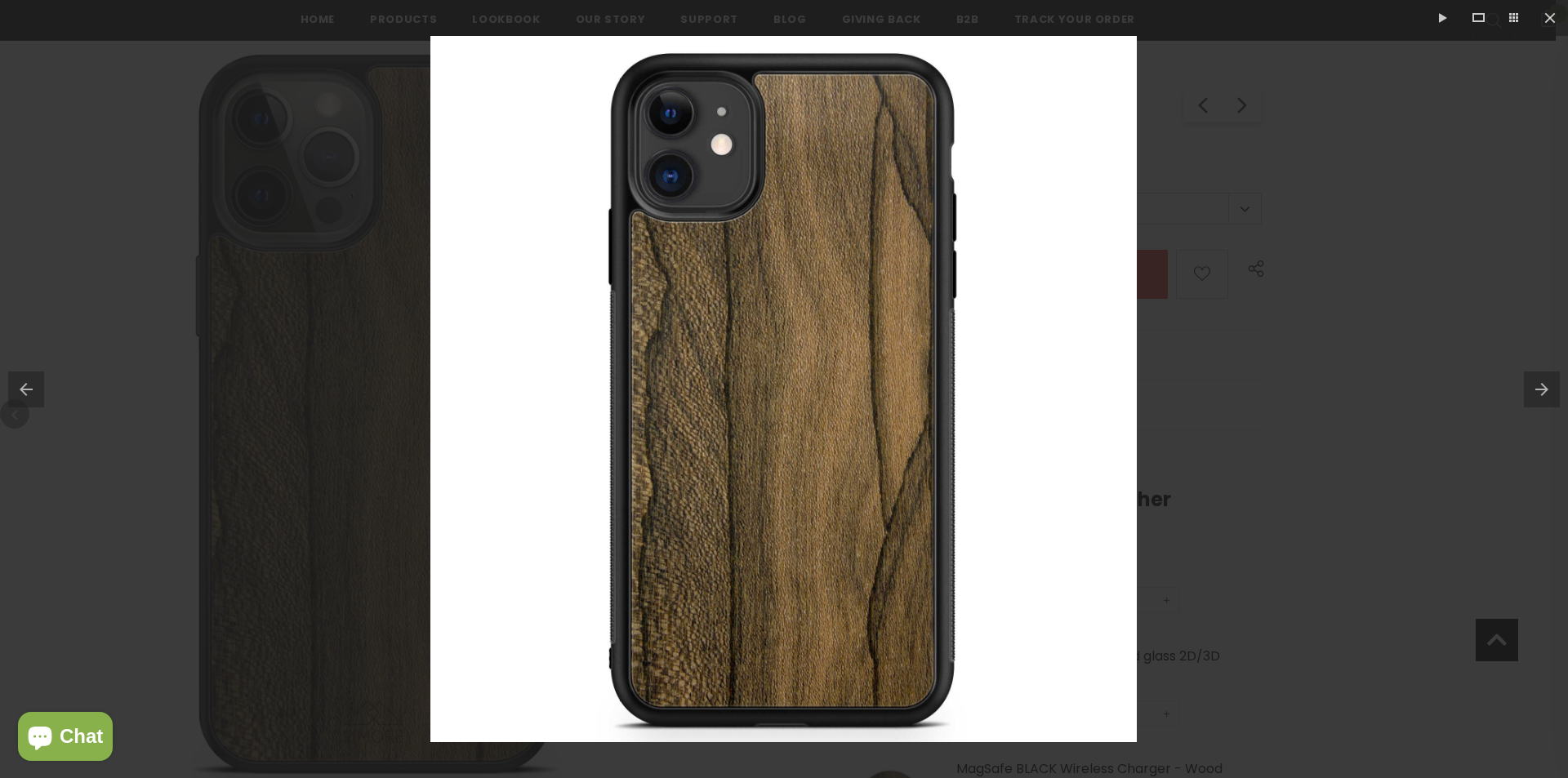
click at [39, 391] on button at bounding box center [22, 389] width 44 height 82
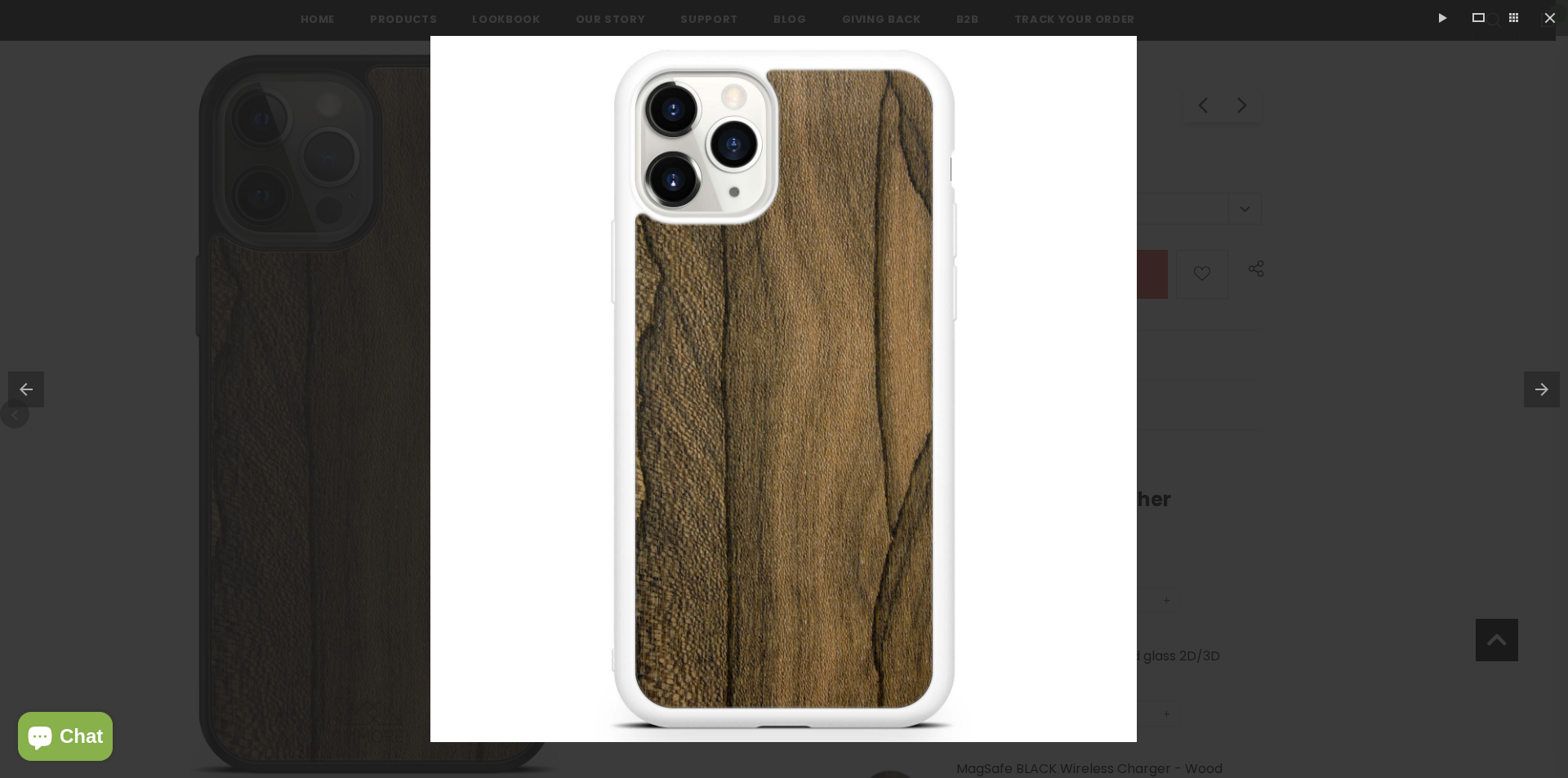
click at [39, 391] on button at bounding box center [22, 389] width 44 height 82
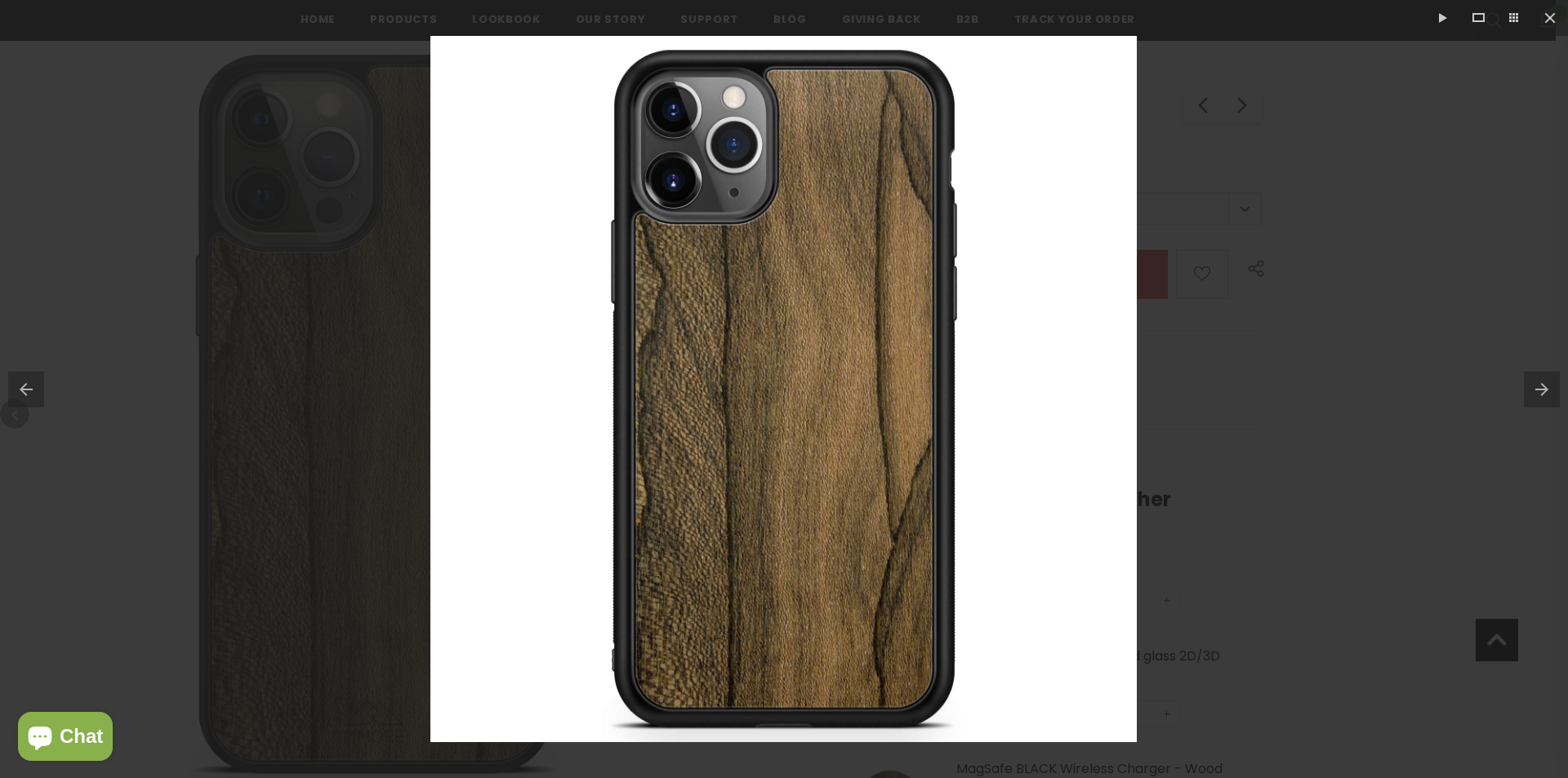
click at [1530, 381] on button at bounding box center [1546, 389] width 44 height 82
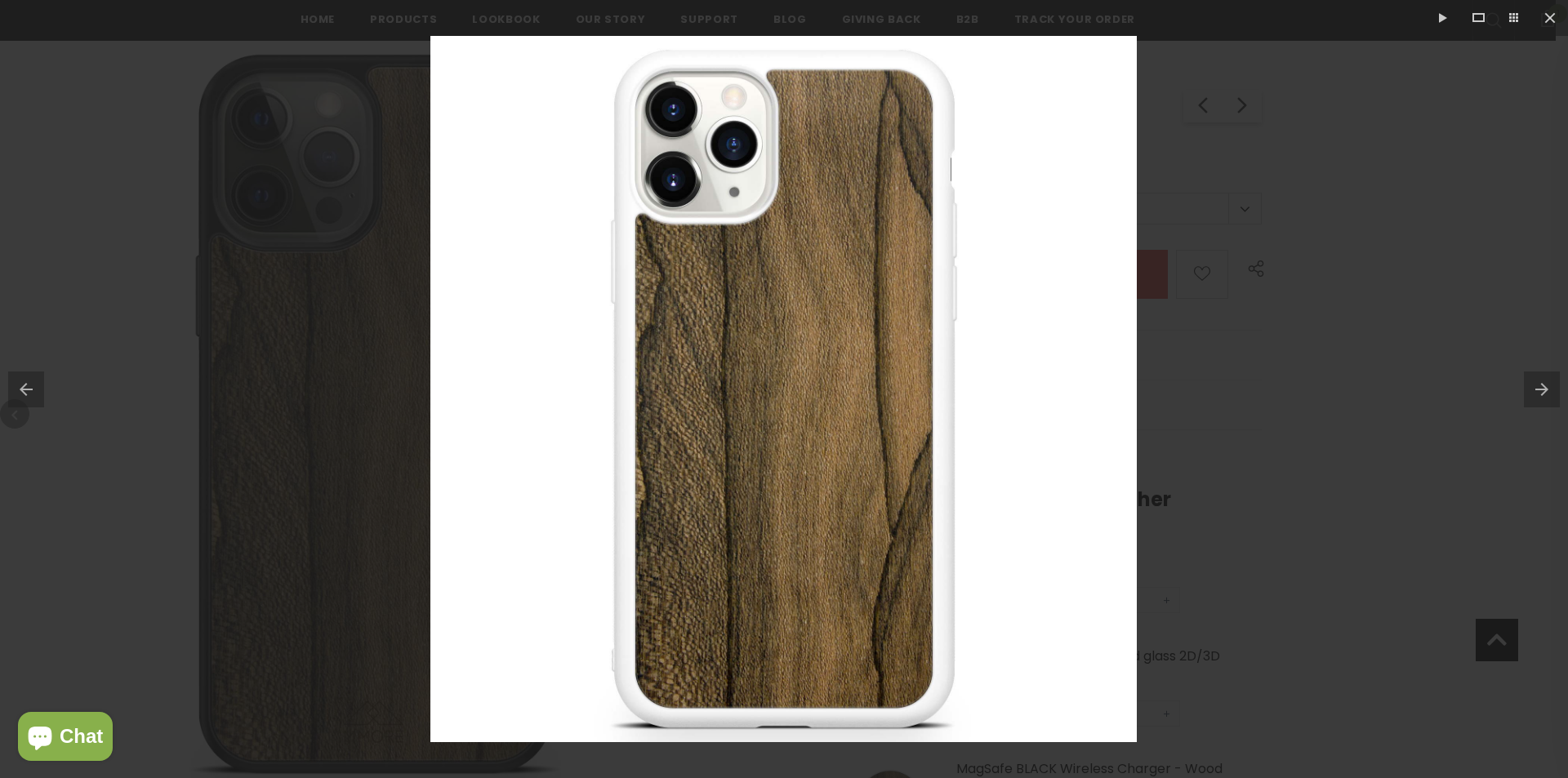
click at [1532, 384] on button at bounding box center [1546, 389] width 44 height 82
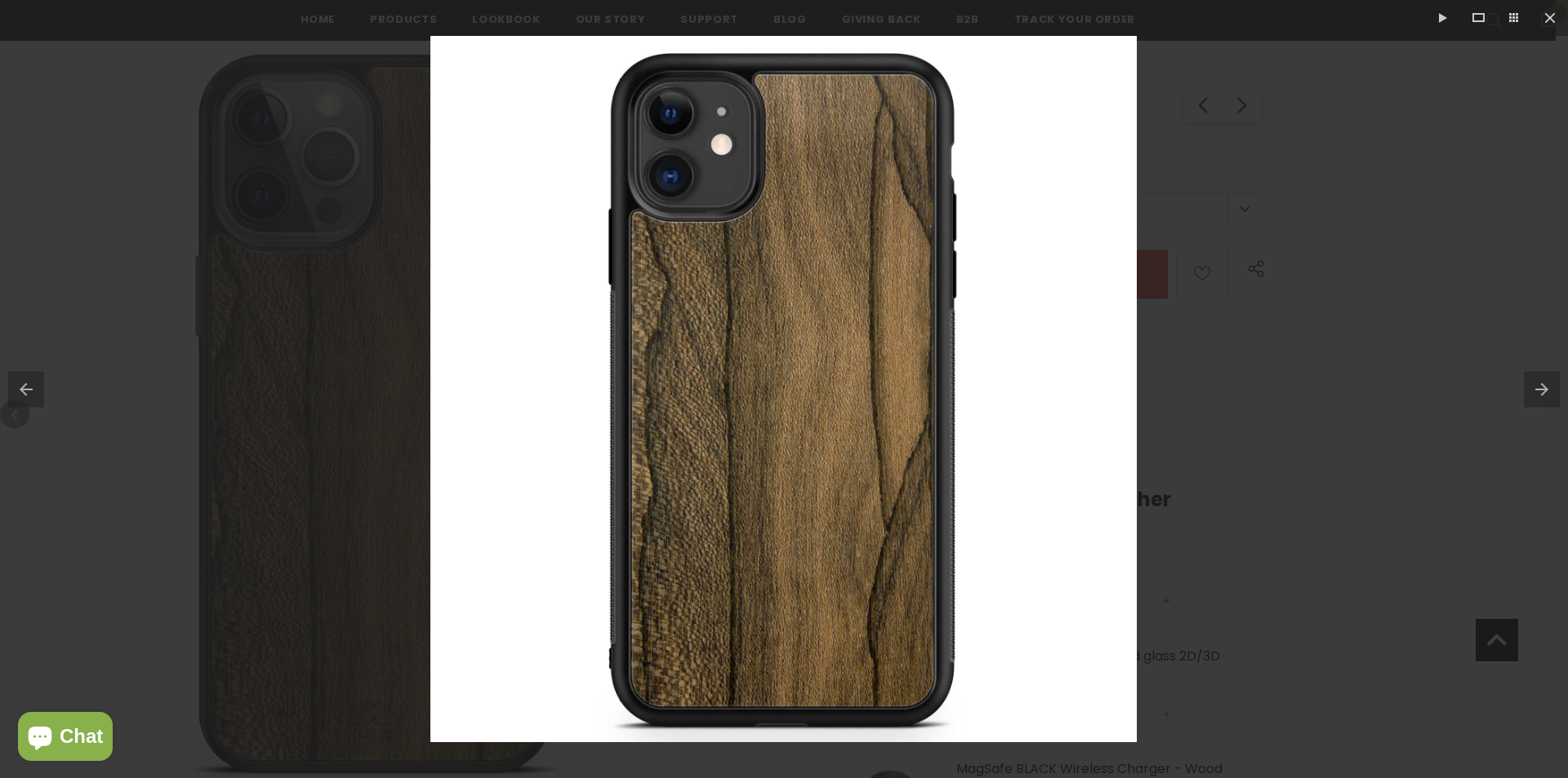
click at [1532, 384] on button at bounding box center [1546, 389] width 44 height 82
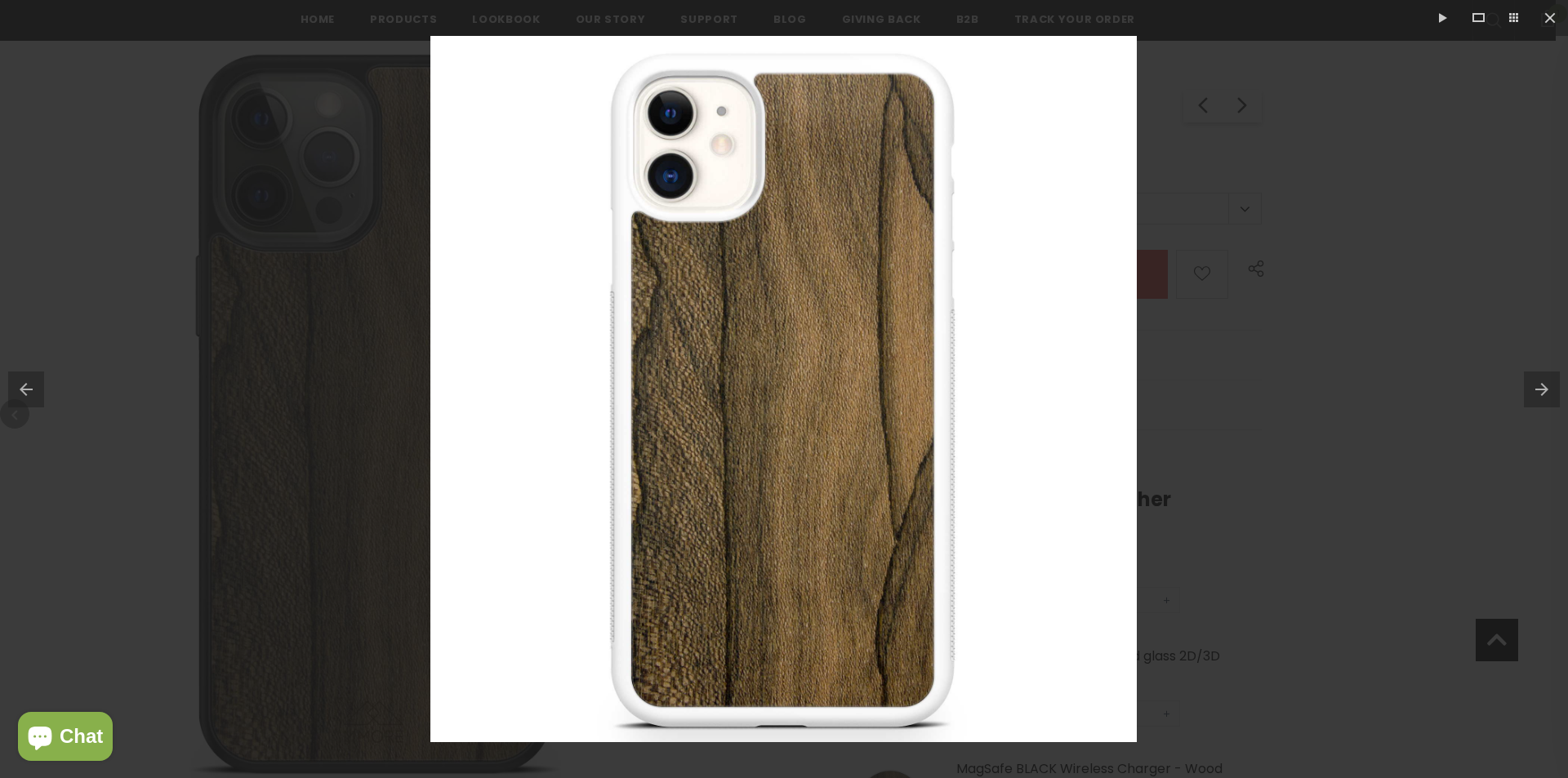
click at [1532, 384] on button at bounding box center [1546, 389] width 44 height 82
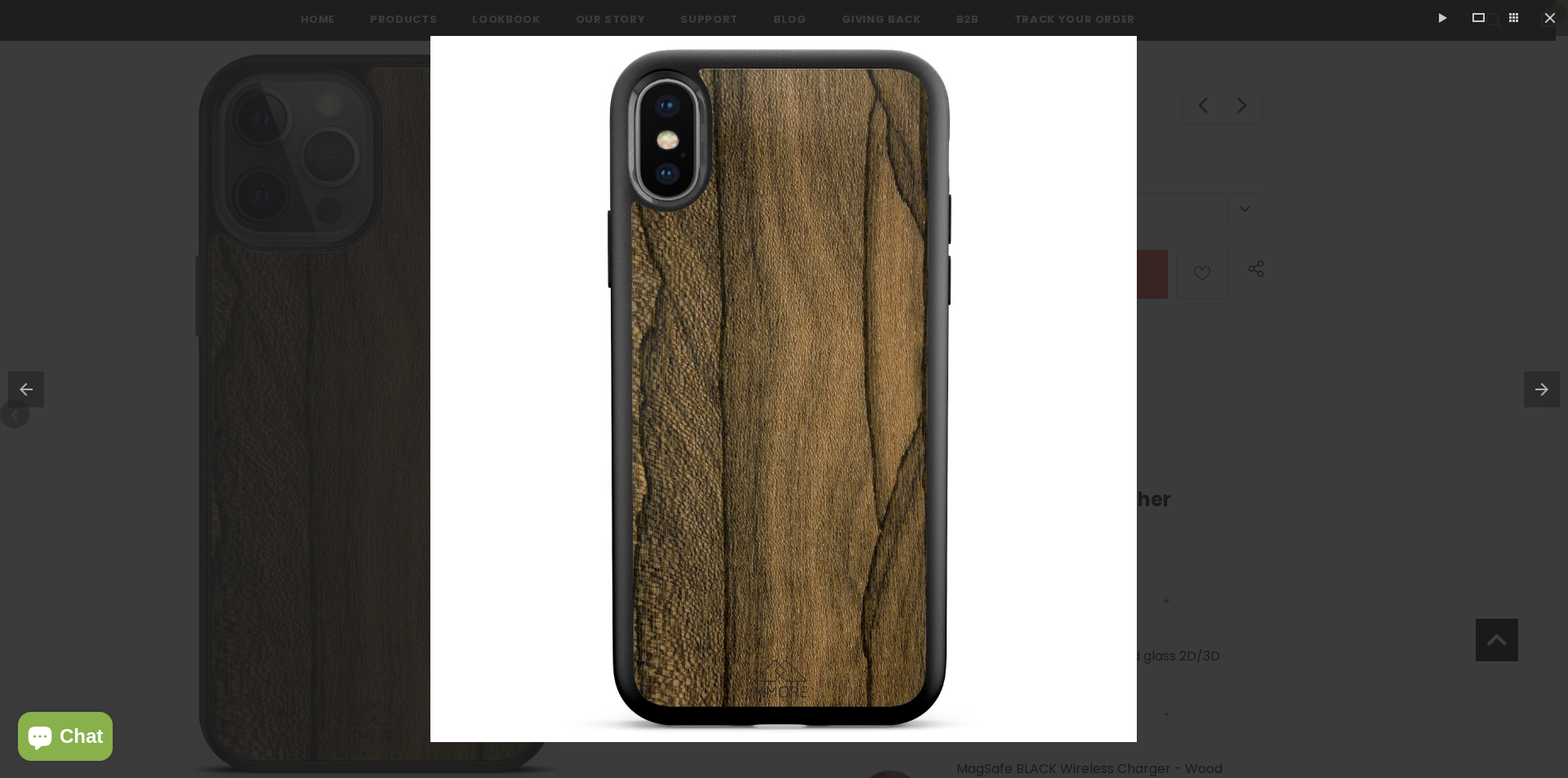
click at [1532, 384] on button at bounding box center [1546, 389] width 44 height 82
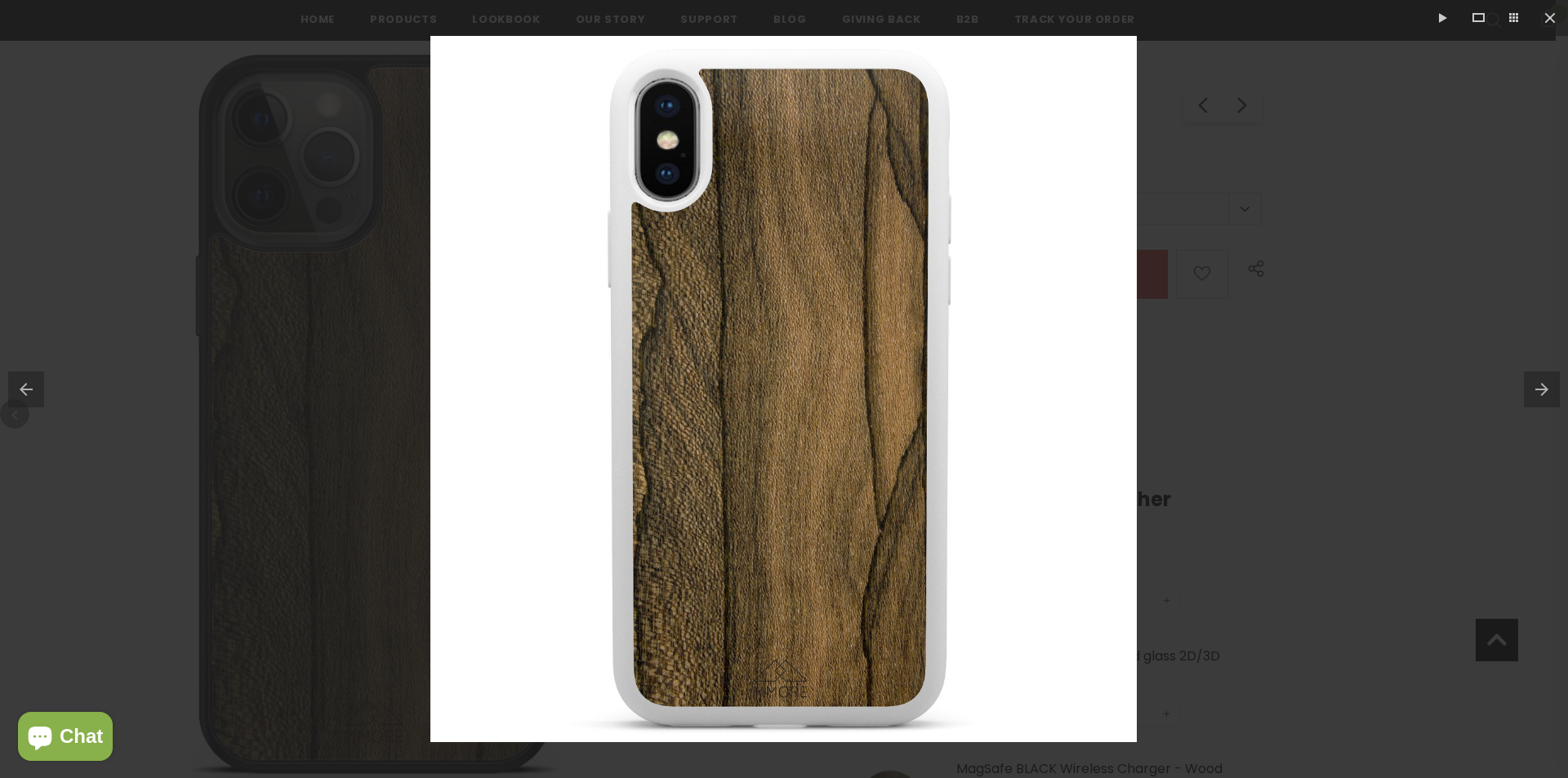
click at [1532, 384] on button at bounding box center [1546, 389] width 44 height 82
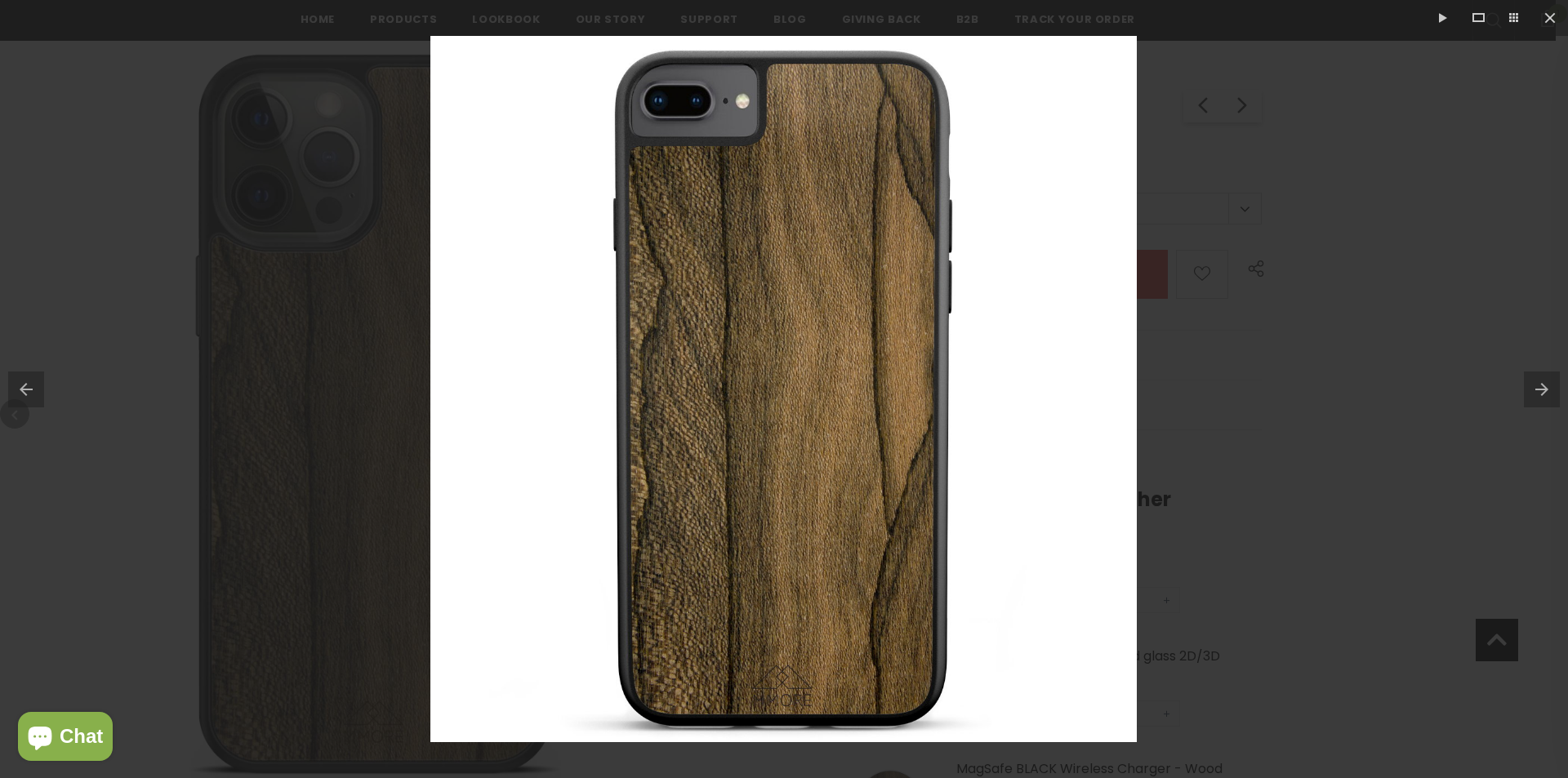
click at [1532, 384] on button at bounding box center [1546, 389] width 44 height 82
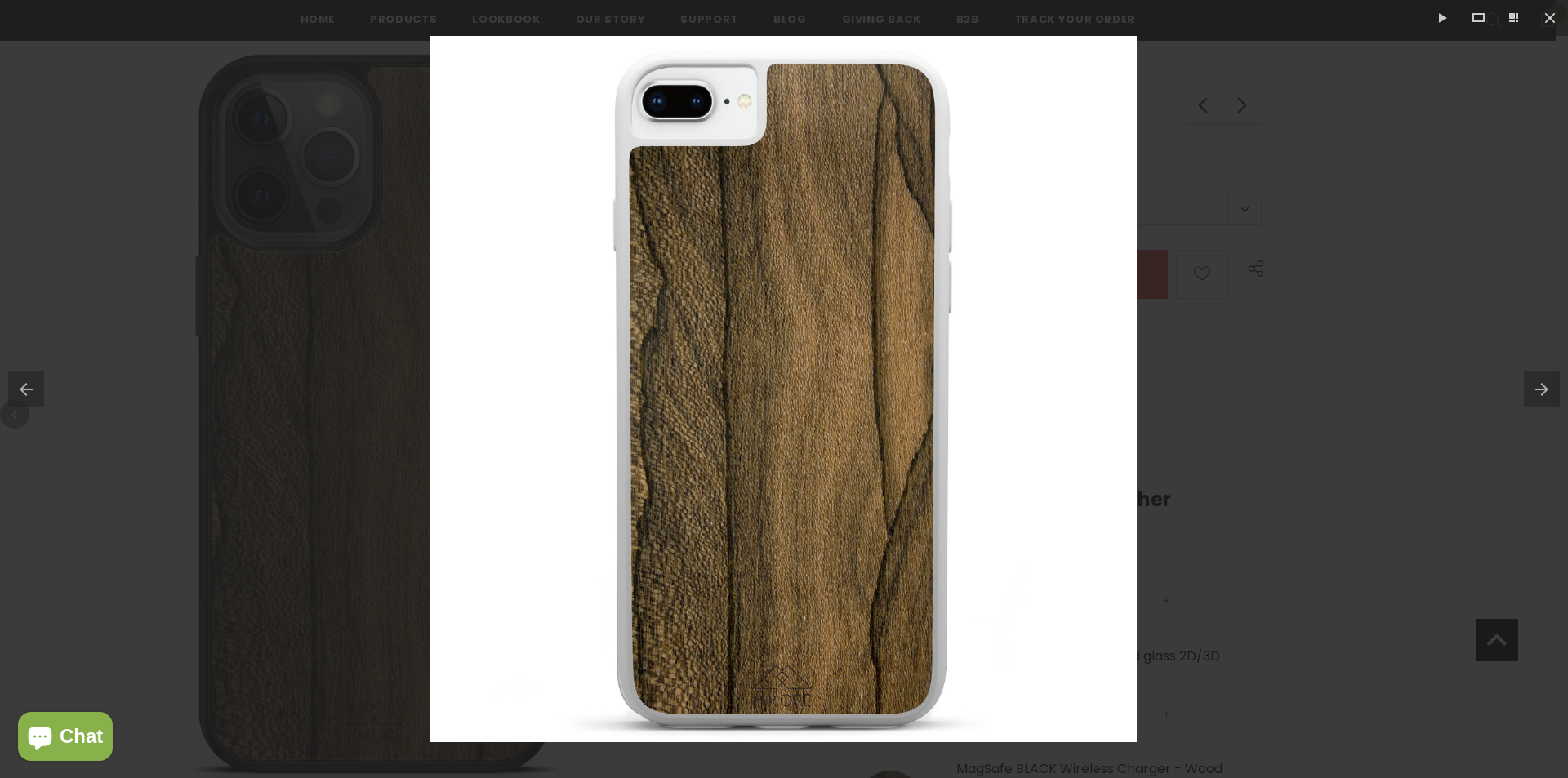
click at [1532, 384] on button at bounding box center [1546, 389] width 44 height 82
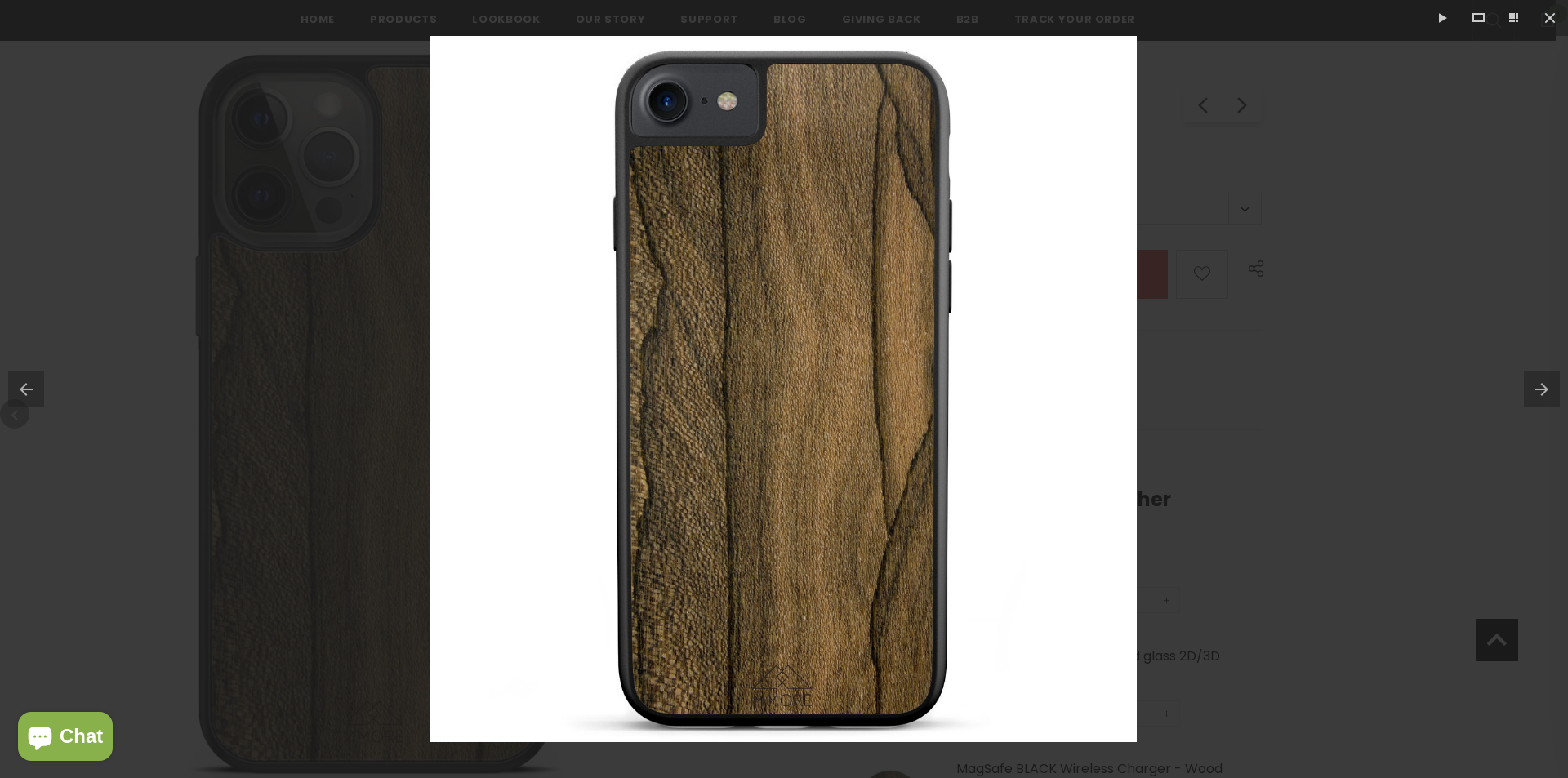
click at [1532, 384] on button at bounding box center [1546, 389] width 44 height 82
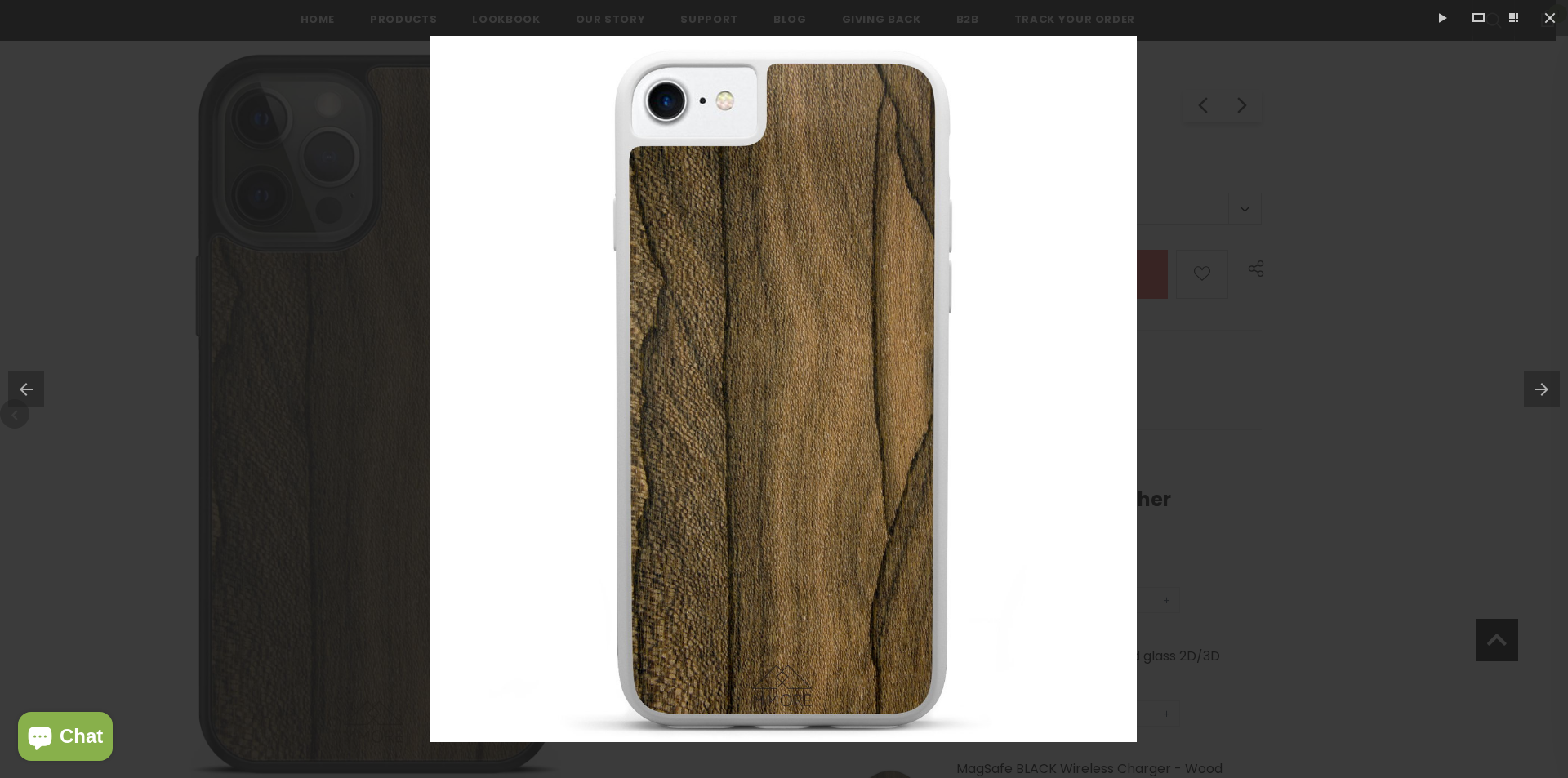
click at [1532, 384] on button at bounding box center [1546, 389] width 44 height 82
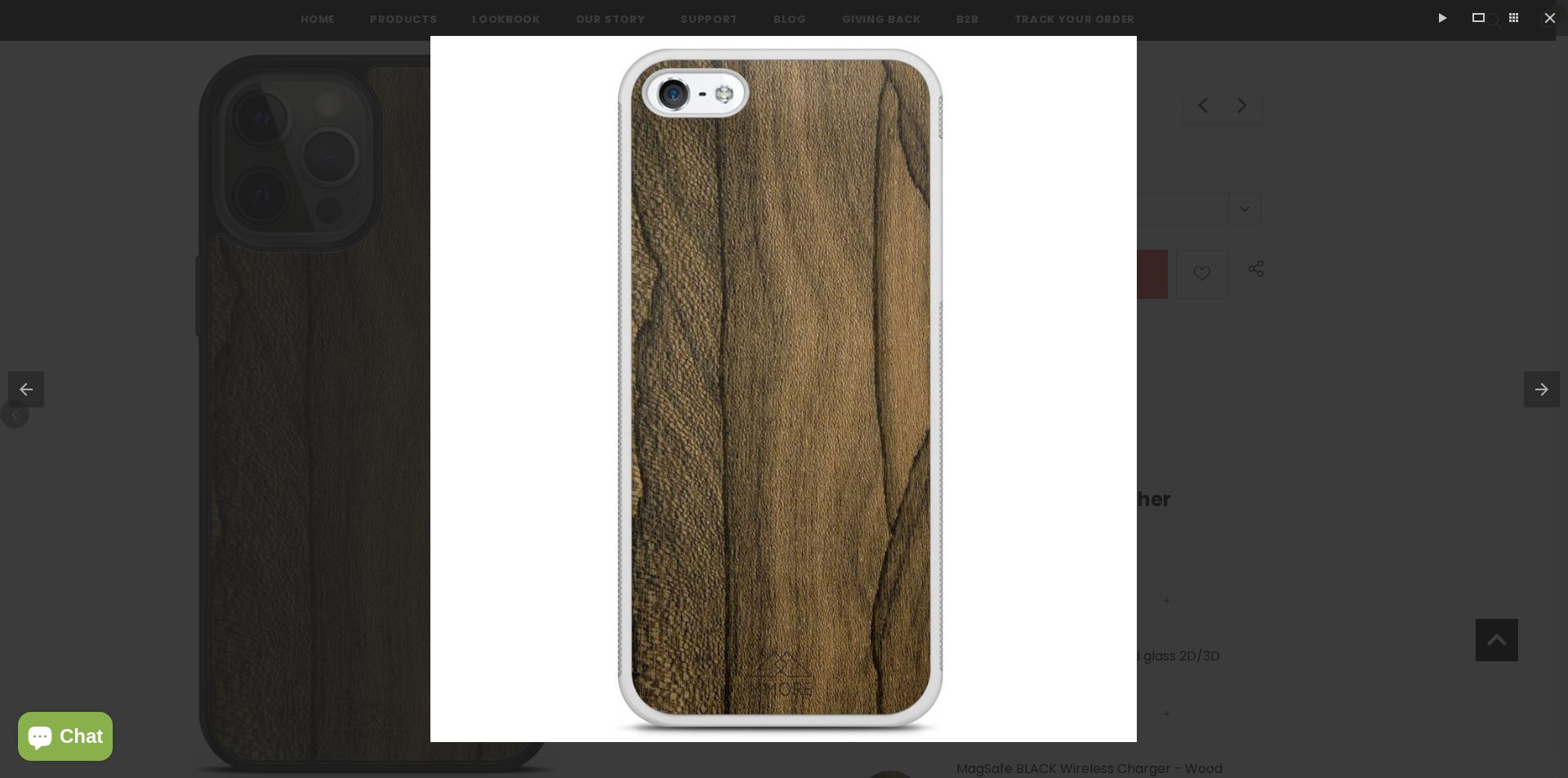
click at [1532, 384] on button at bounding box center [1546, 389] width 44 height 82
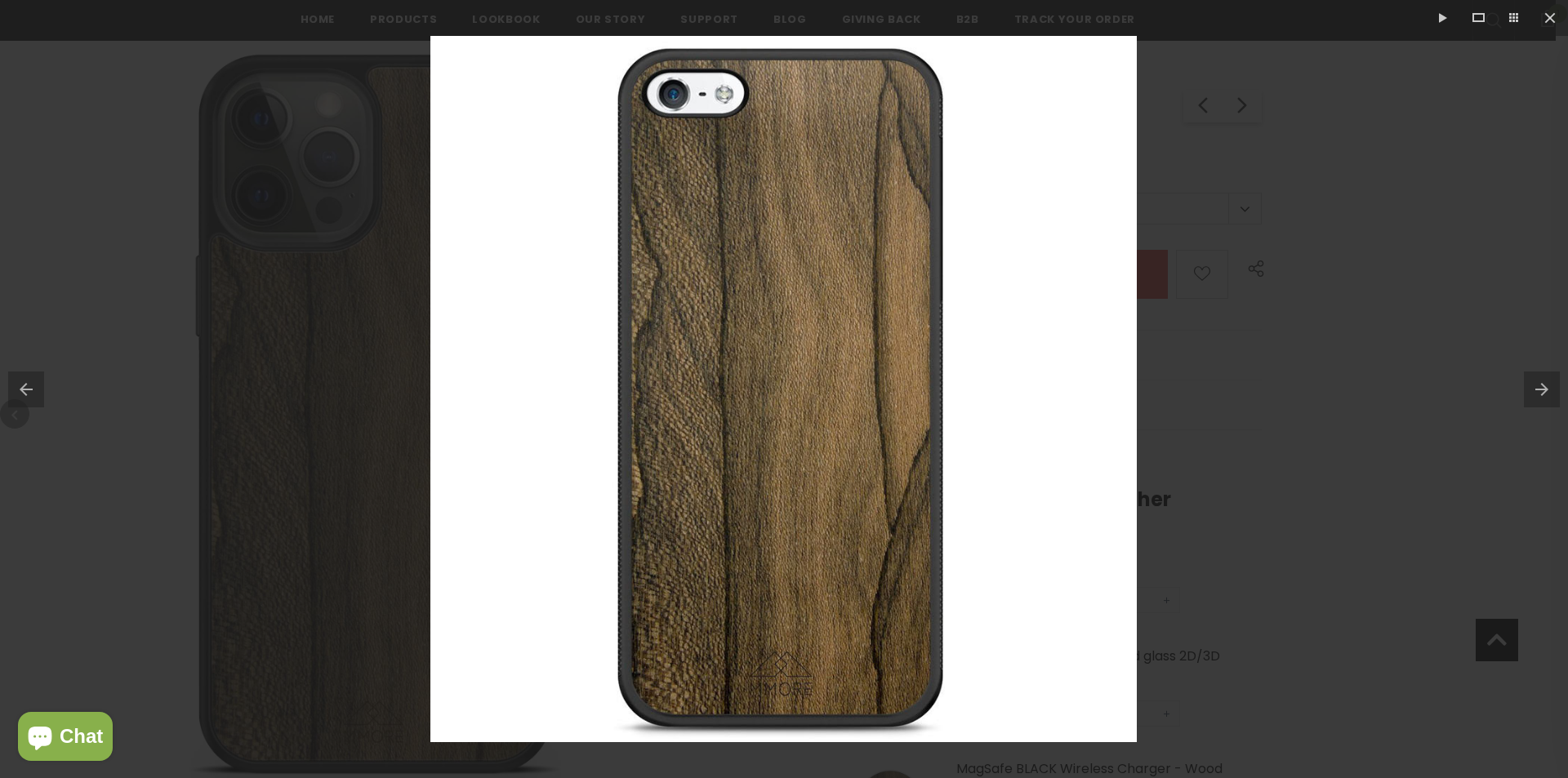
click at [1532, 384] on button at bounding box center [1546, 389] width 44 height 82
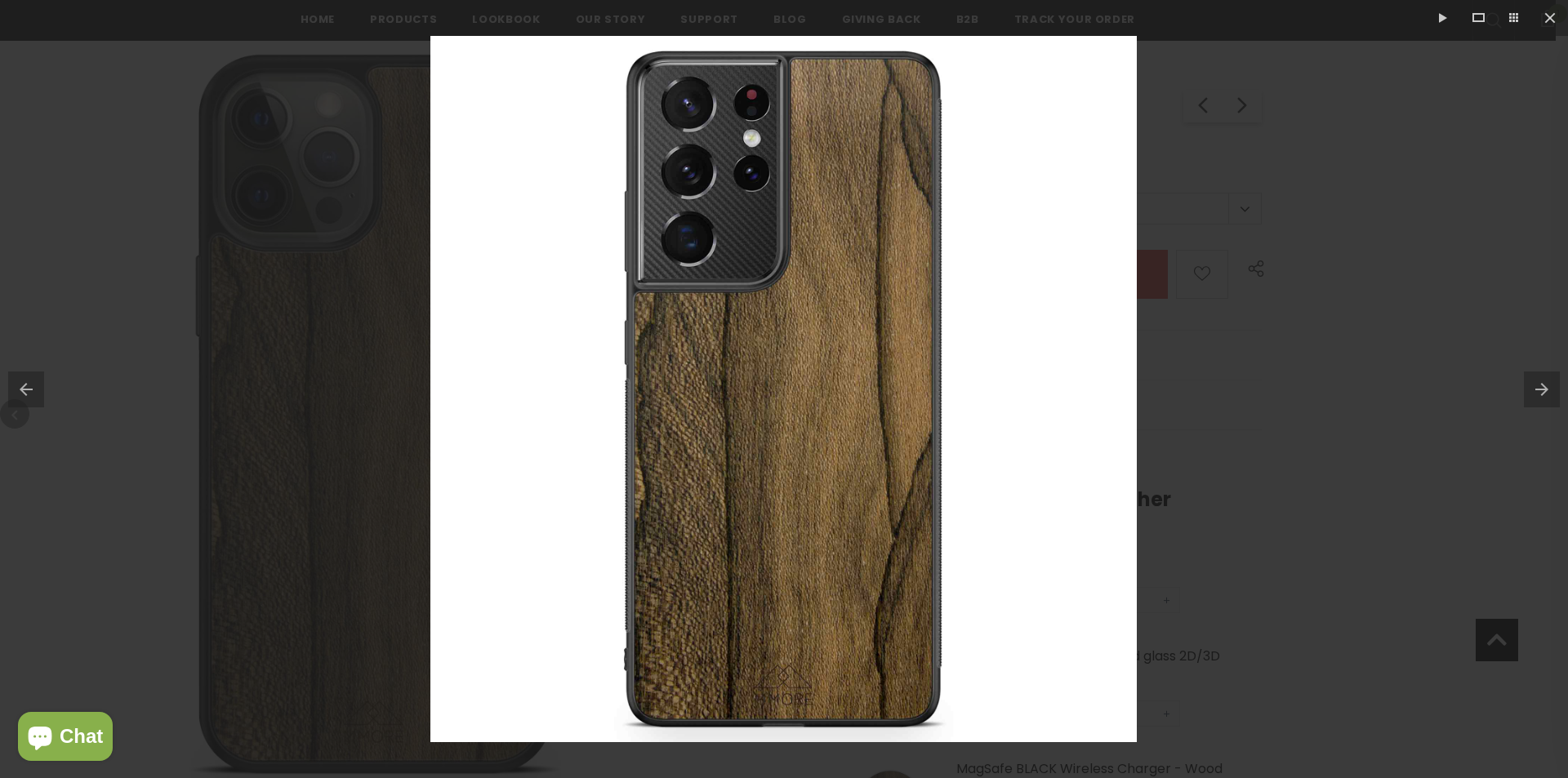
click at [1532, 384] on button at bounding box center [1546, 389] width 44 height 82
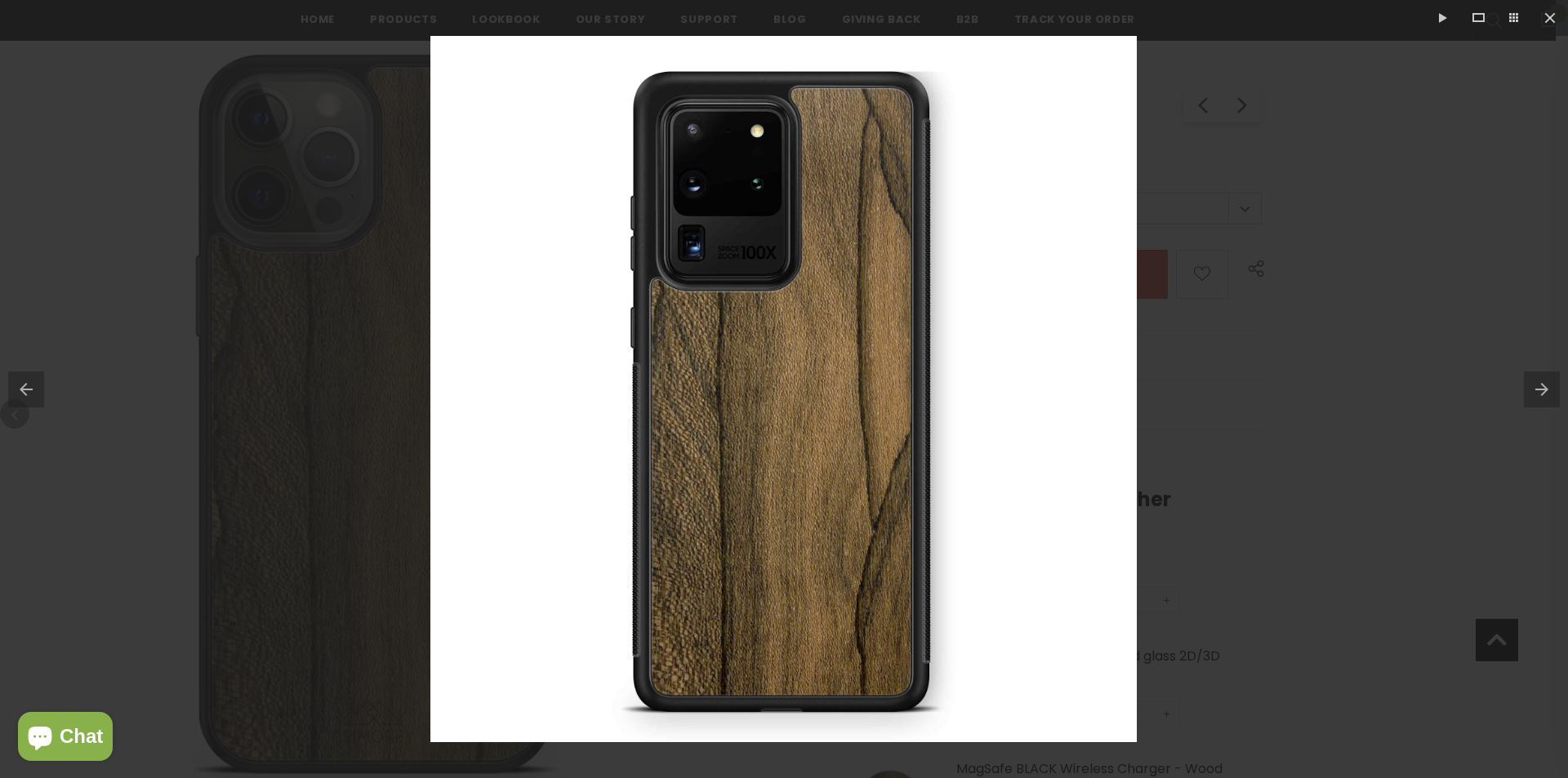
click at [1532, 384] on button at bounding box center [1546, 389] width 44 height 82
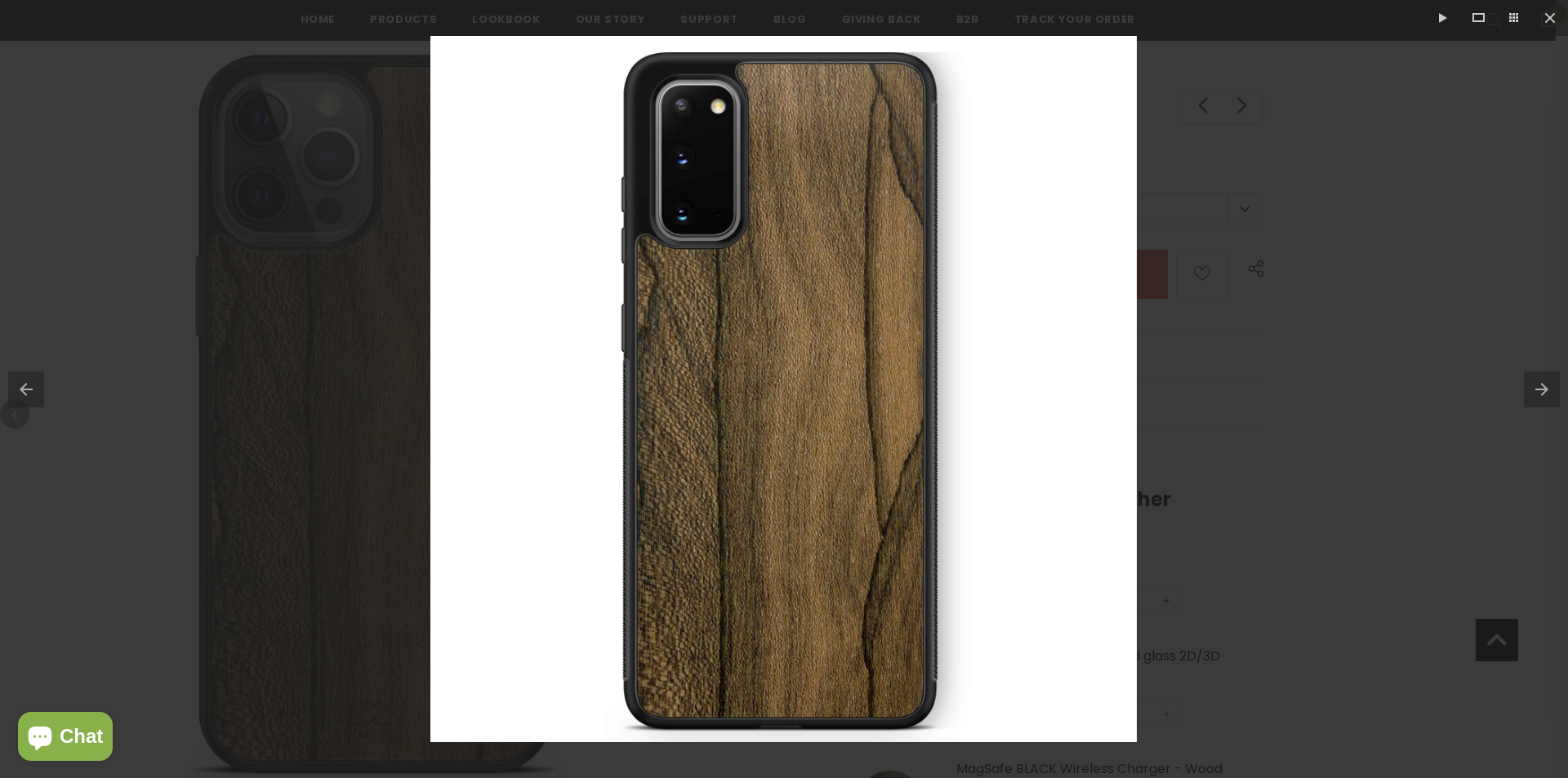
click at [1532, 384] on button at bounding box center [1546, 389] width 44 height 82
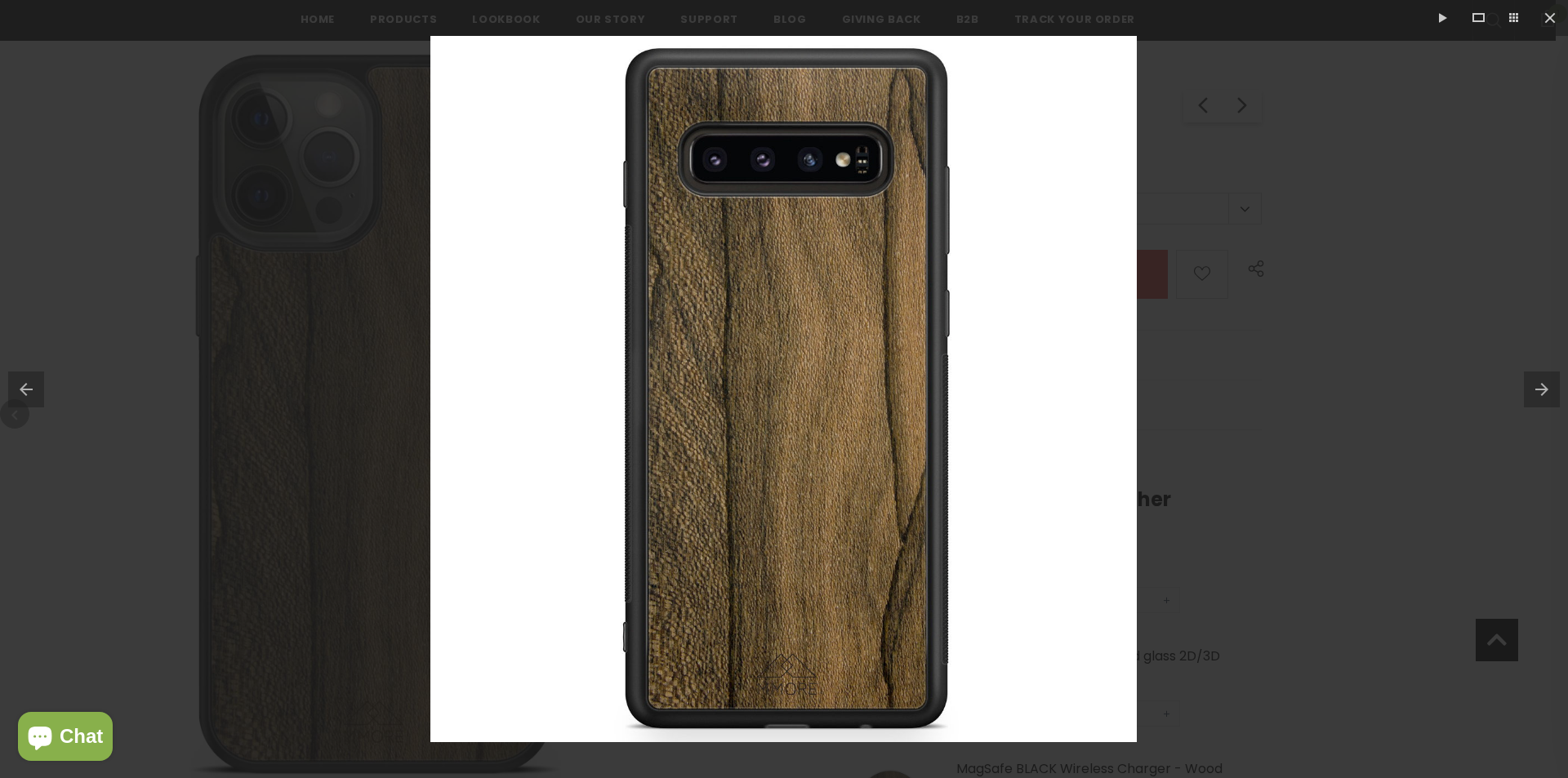
click at [1532, 384] on button at bounding box center [1546, 389] width 44 height 82
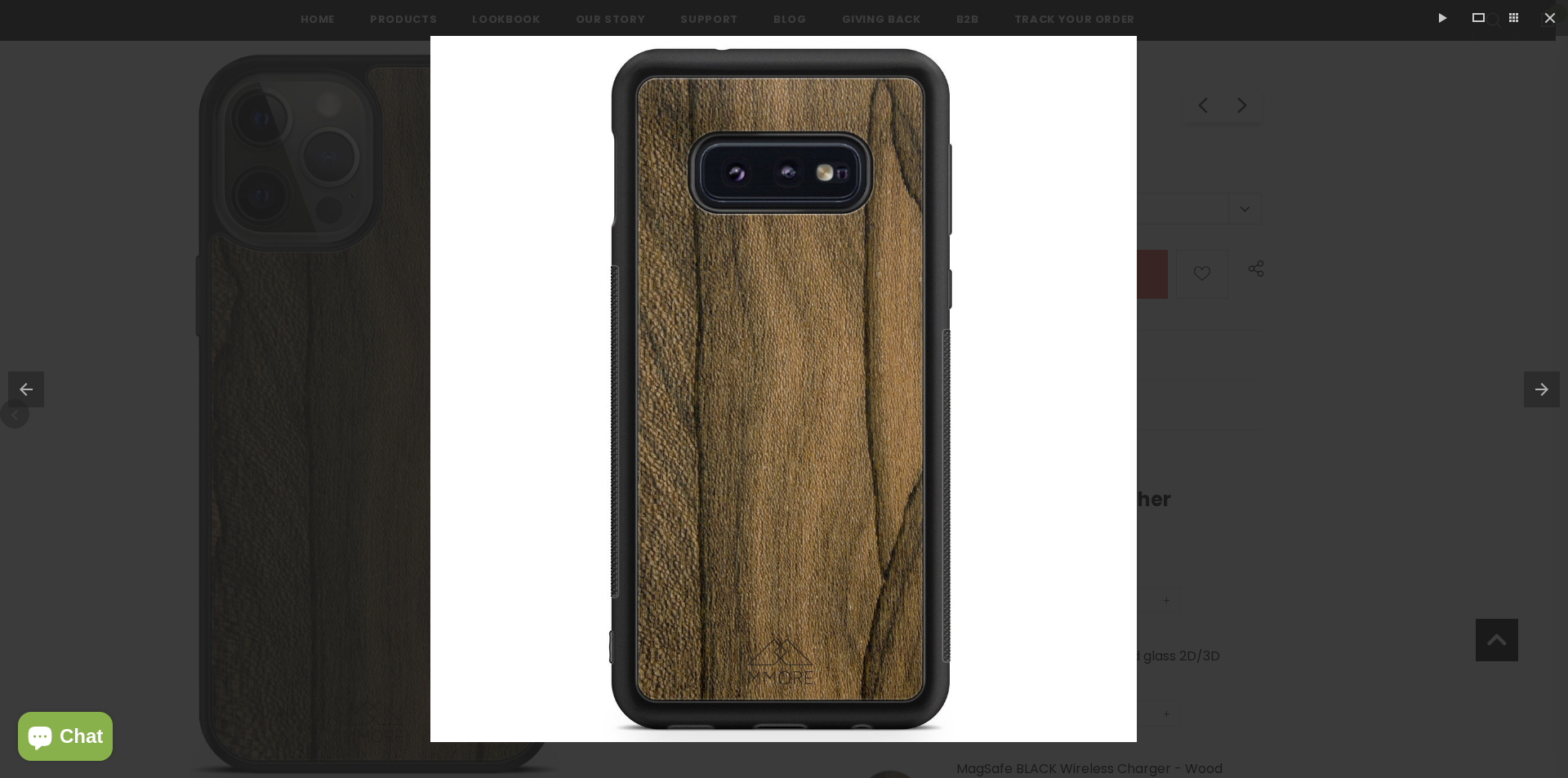
click at [1532, 384] on button at bounding box center [1546, 389] width 44 height 82
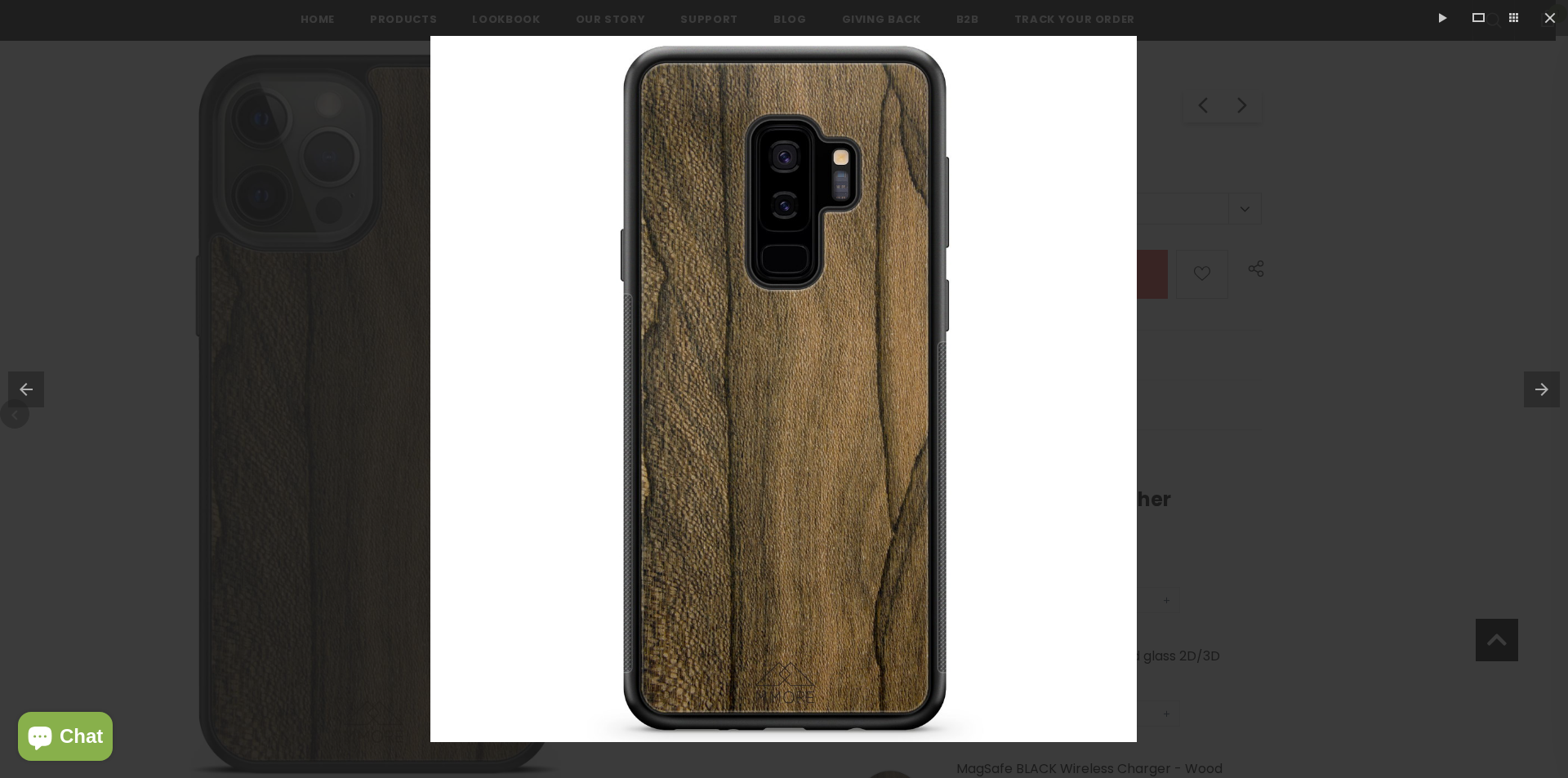
click at [1532, 384] on button at bounding box center [1546, 389] width 44 height 82
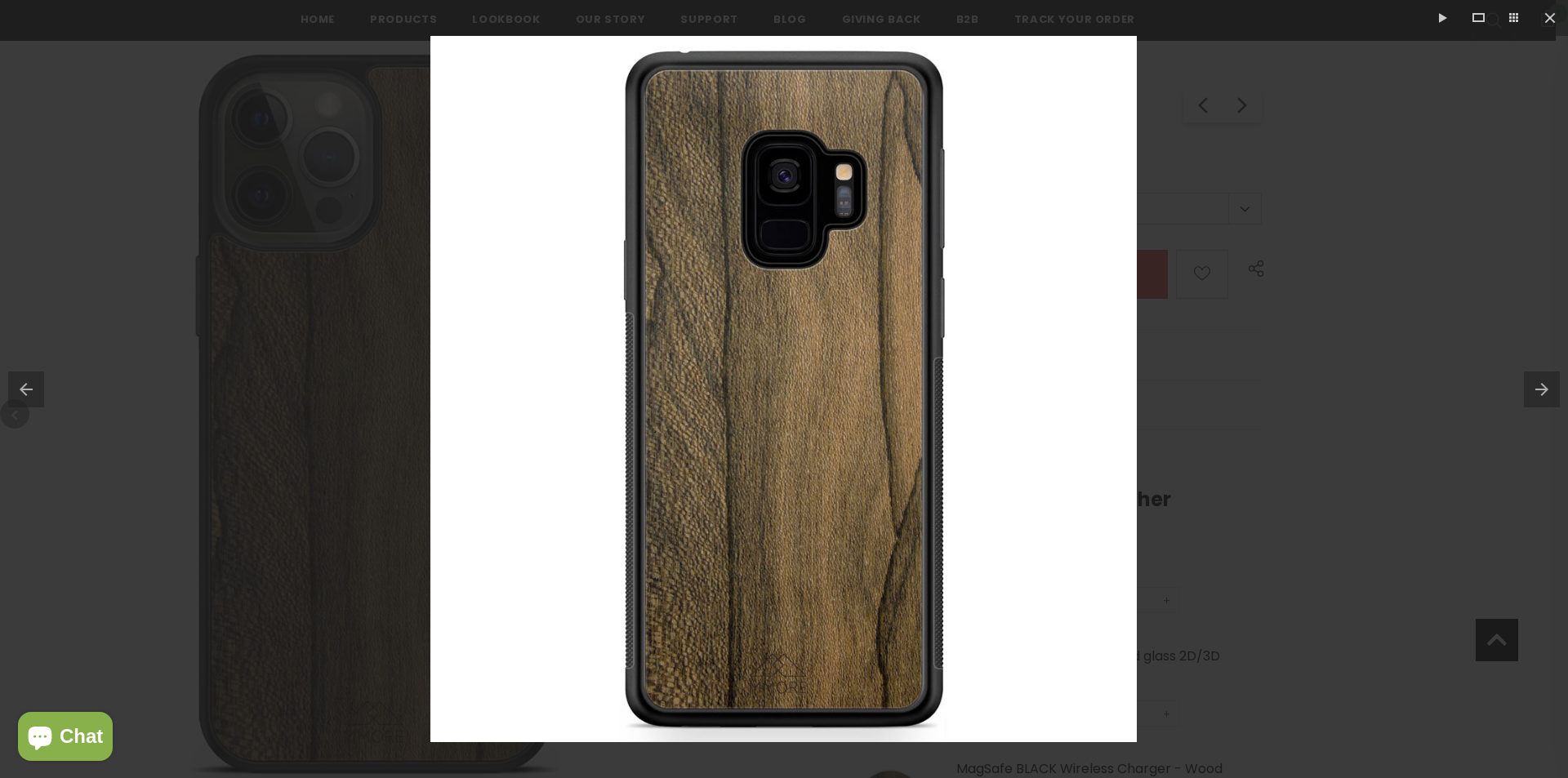
click at [1311, 194] on div at bounding box center [784, 389] width 1568 height 778
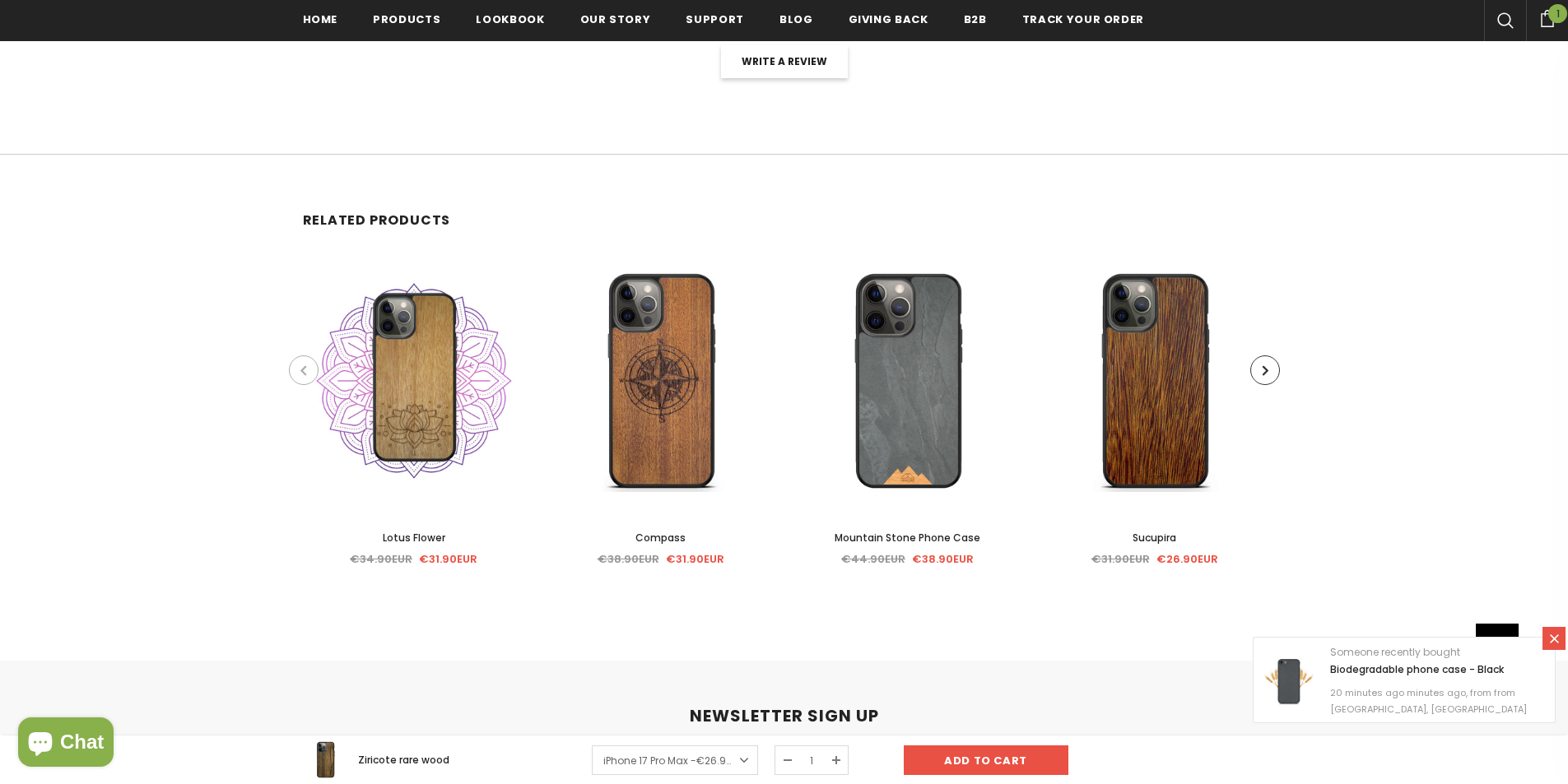
scroll to position [3212, 0]
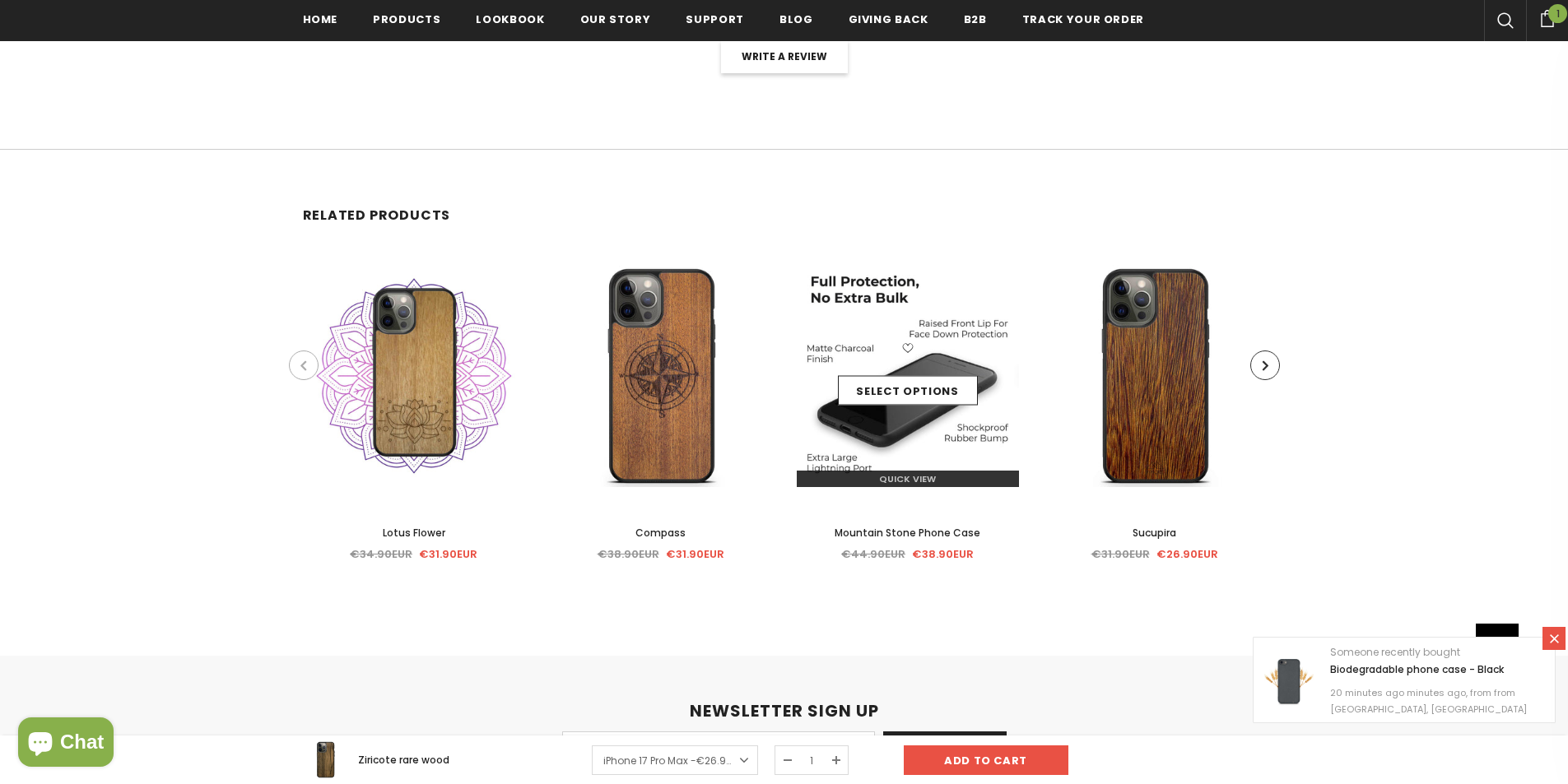
click at [922, 316] on img at bounding box center [908, 376] width 222 height 222
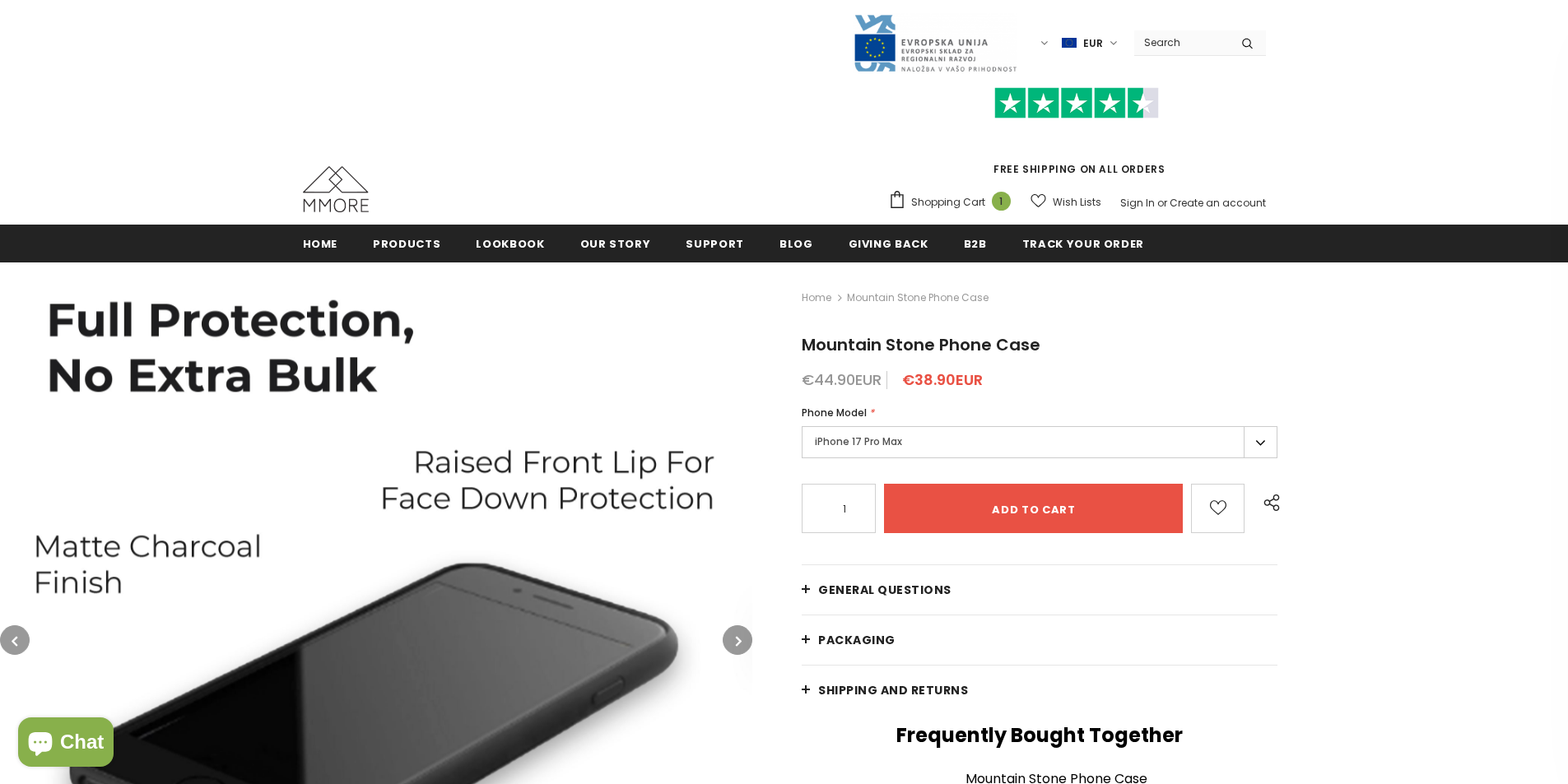
click at [738, 637] on icon "button" at bounding box center [739, 640] width 6 height 16
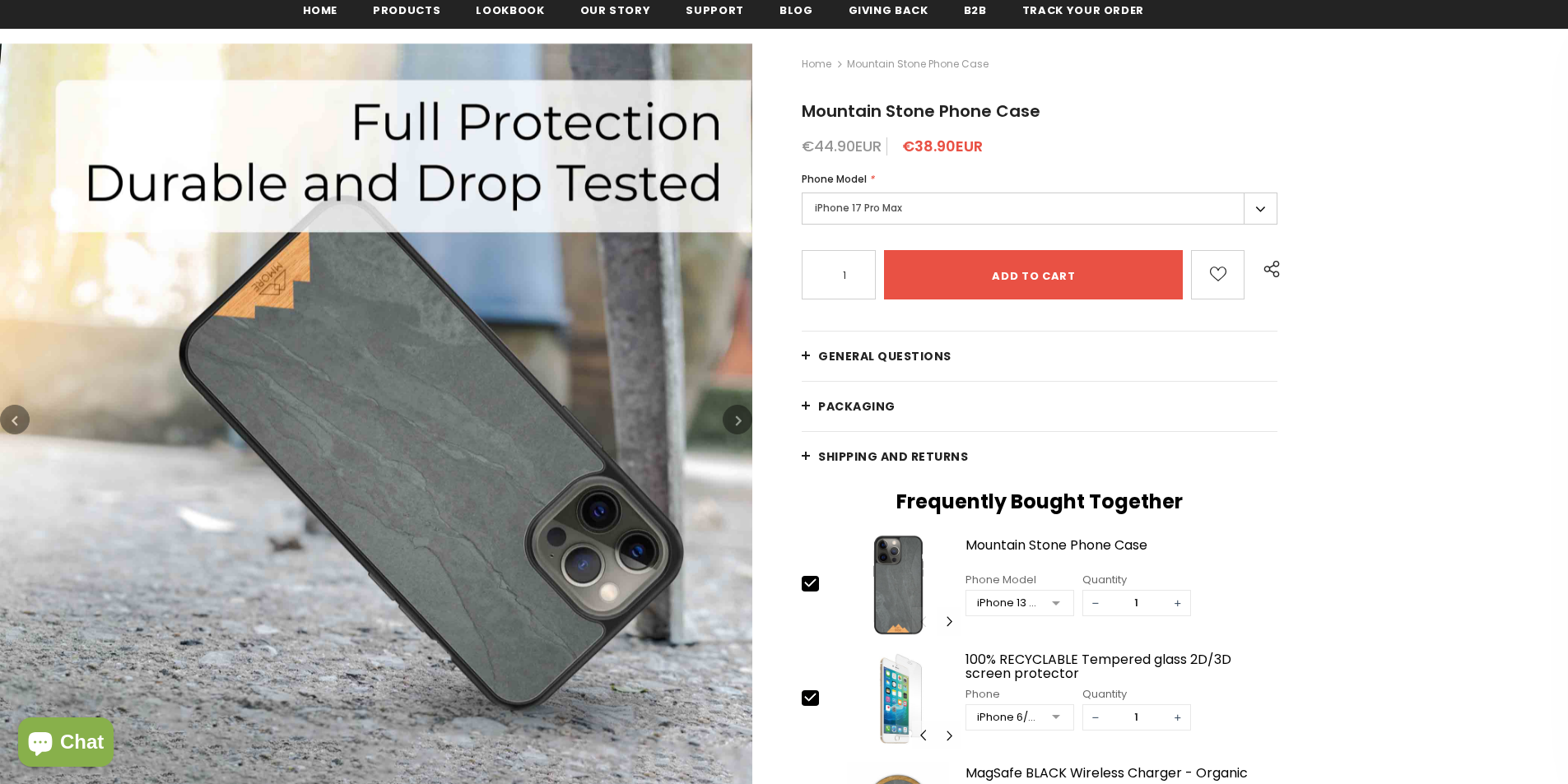
scroll to position [333, 0]
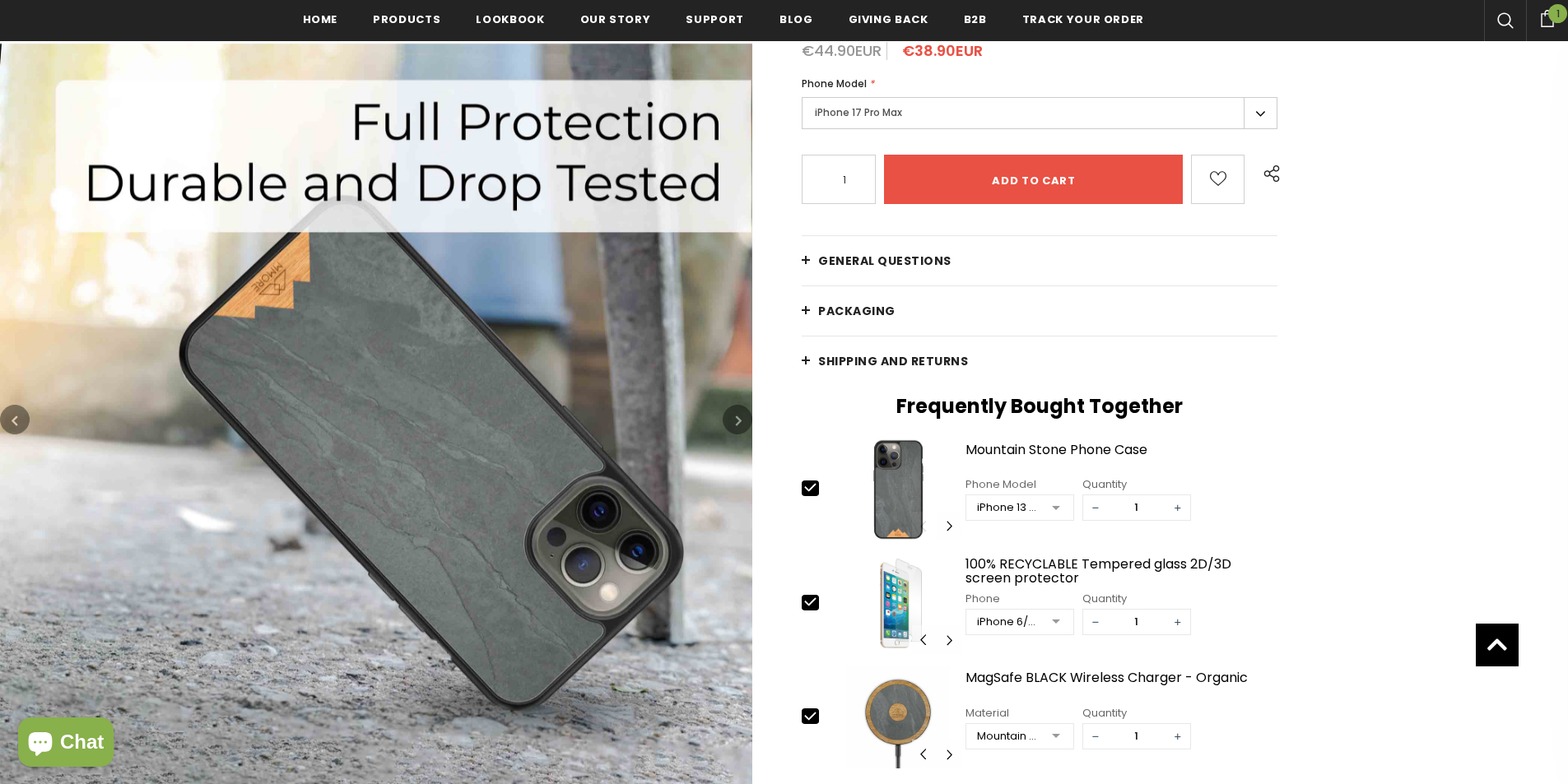
click at [745, 413] on button "button" at bounding box center [737, 419] width 30 height 30
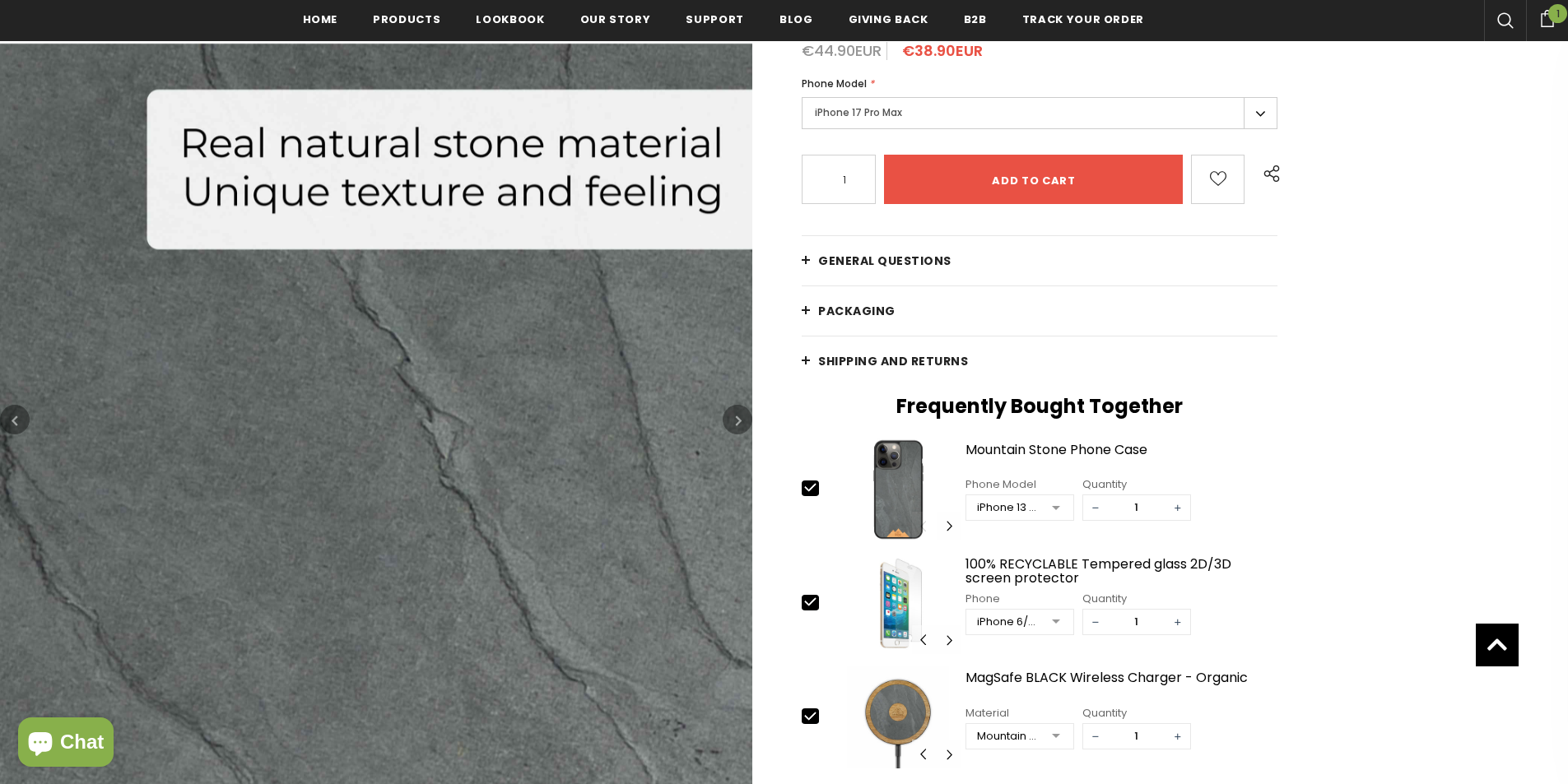
click at [745, 413] on button "button" at bounding box center [737, 419] width 30 height 30
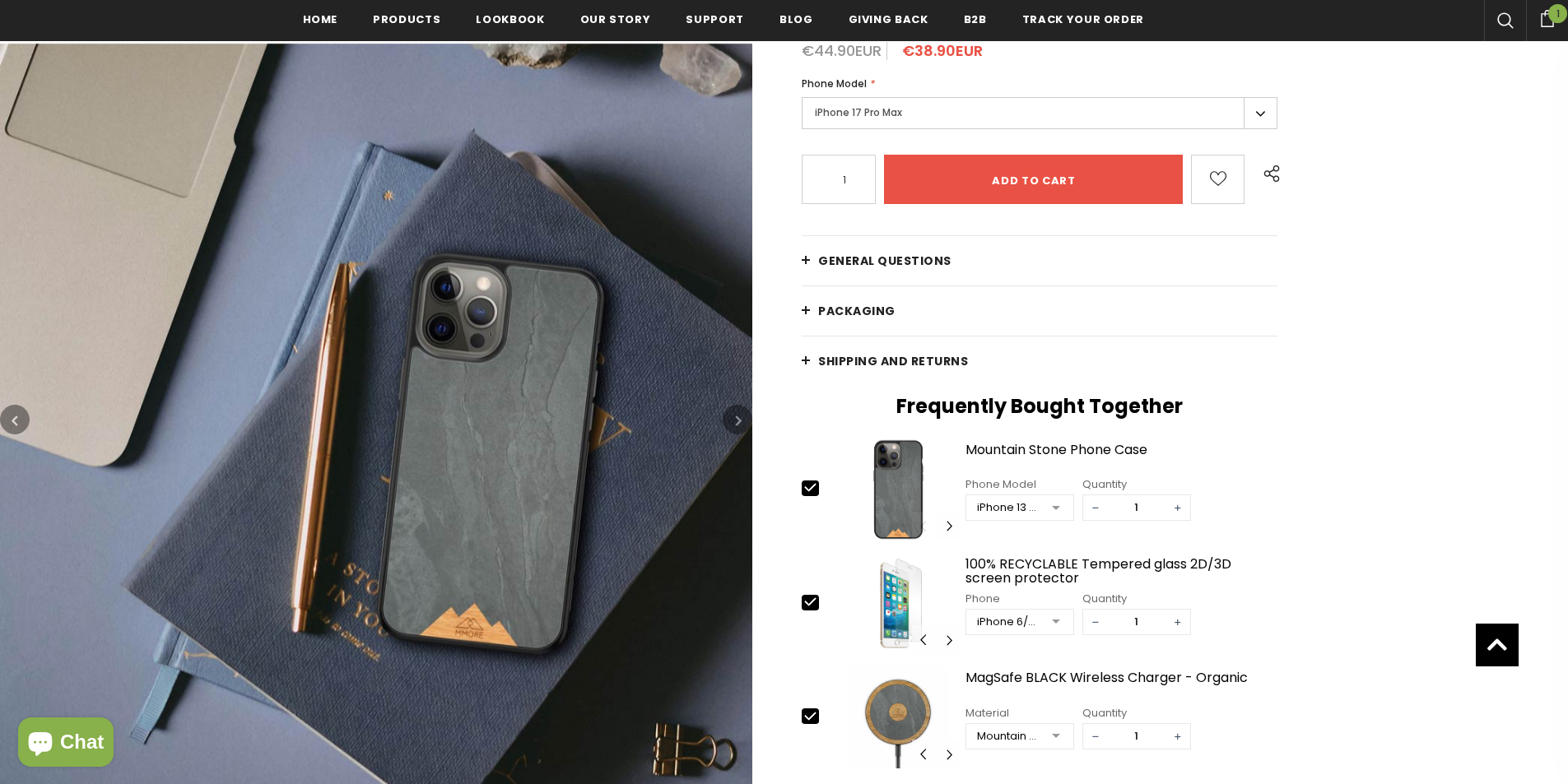
click at [745, 413] on button "button" at bounding box center [737, 419] width 30 height 30
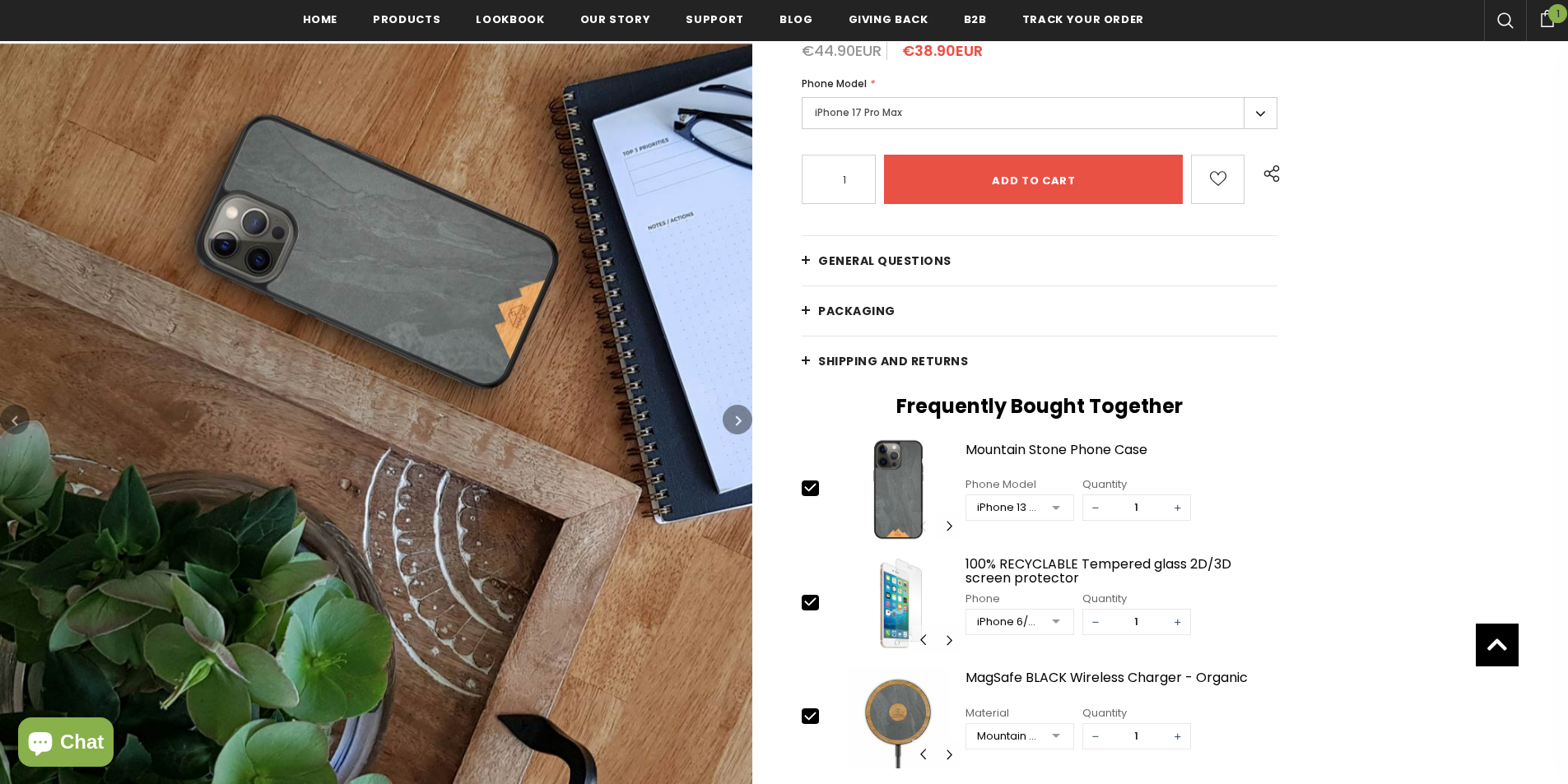
click at [745, 413] on button "button" at bounding box center [737, 419] width 30 height 30
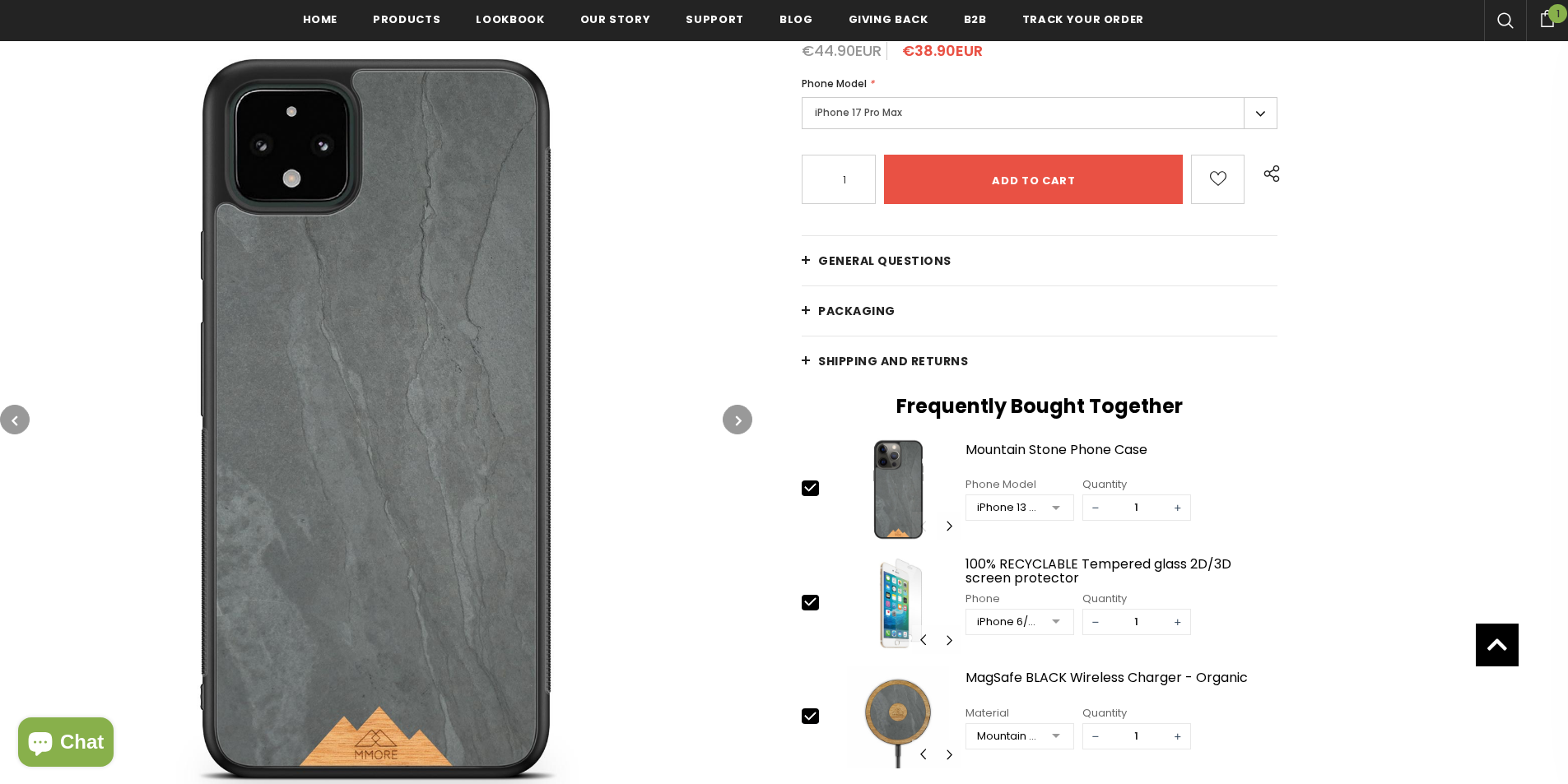
click at [745, 413] on button "button" at bounding box center [737, 419] width 30 height 30
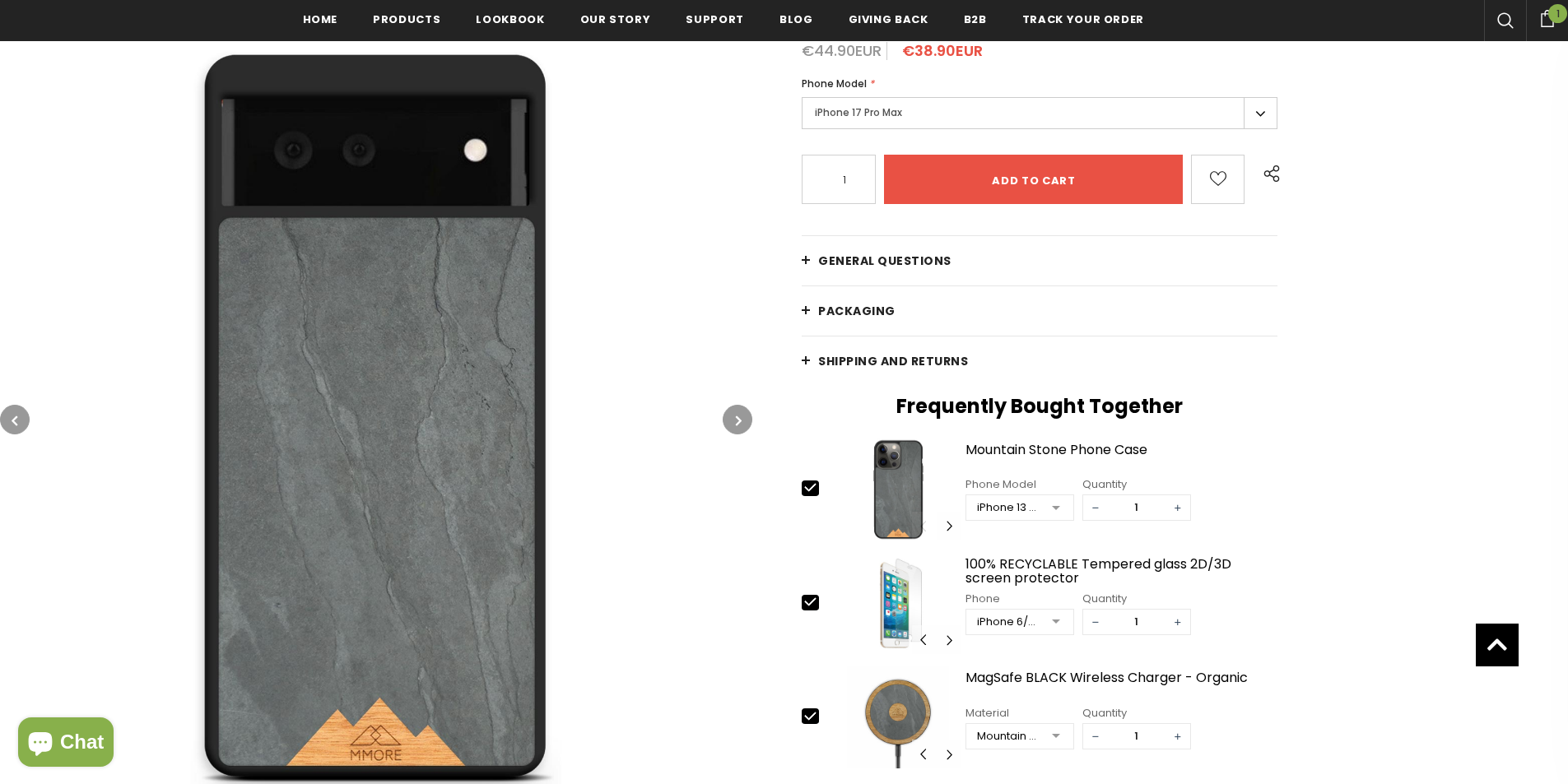
click at [745, 413] on button "button" at bounding box center [737, 419] width 30 height 30
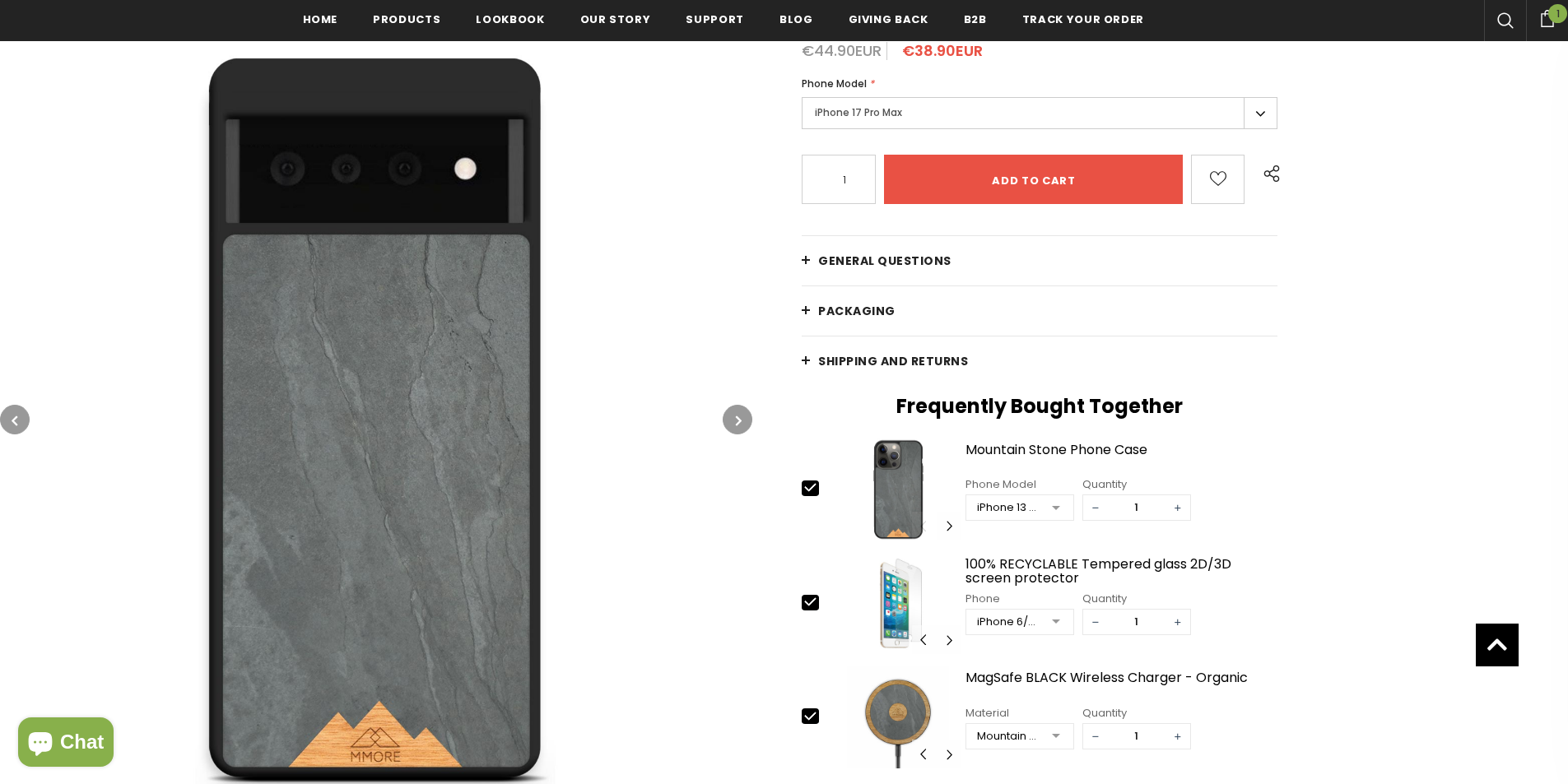
click at [745, 413] on button "button" at bounding box center [737, 419] width 30 height 30
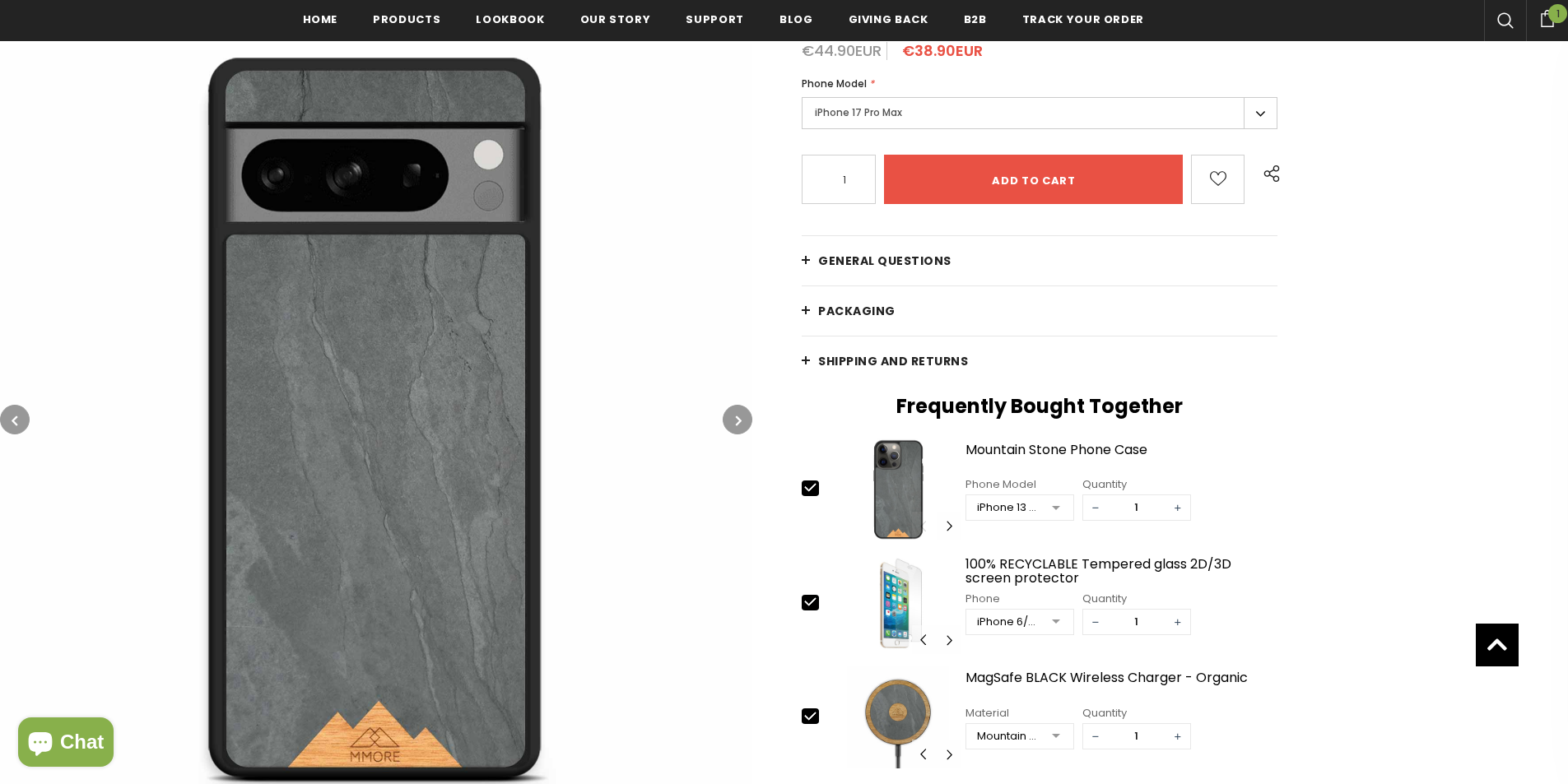
click at [745, 413] on button "button" at bounding box center [737, 419] width 30 height 30
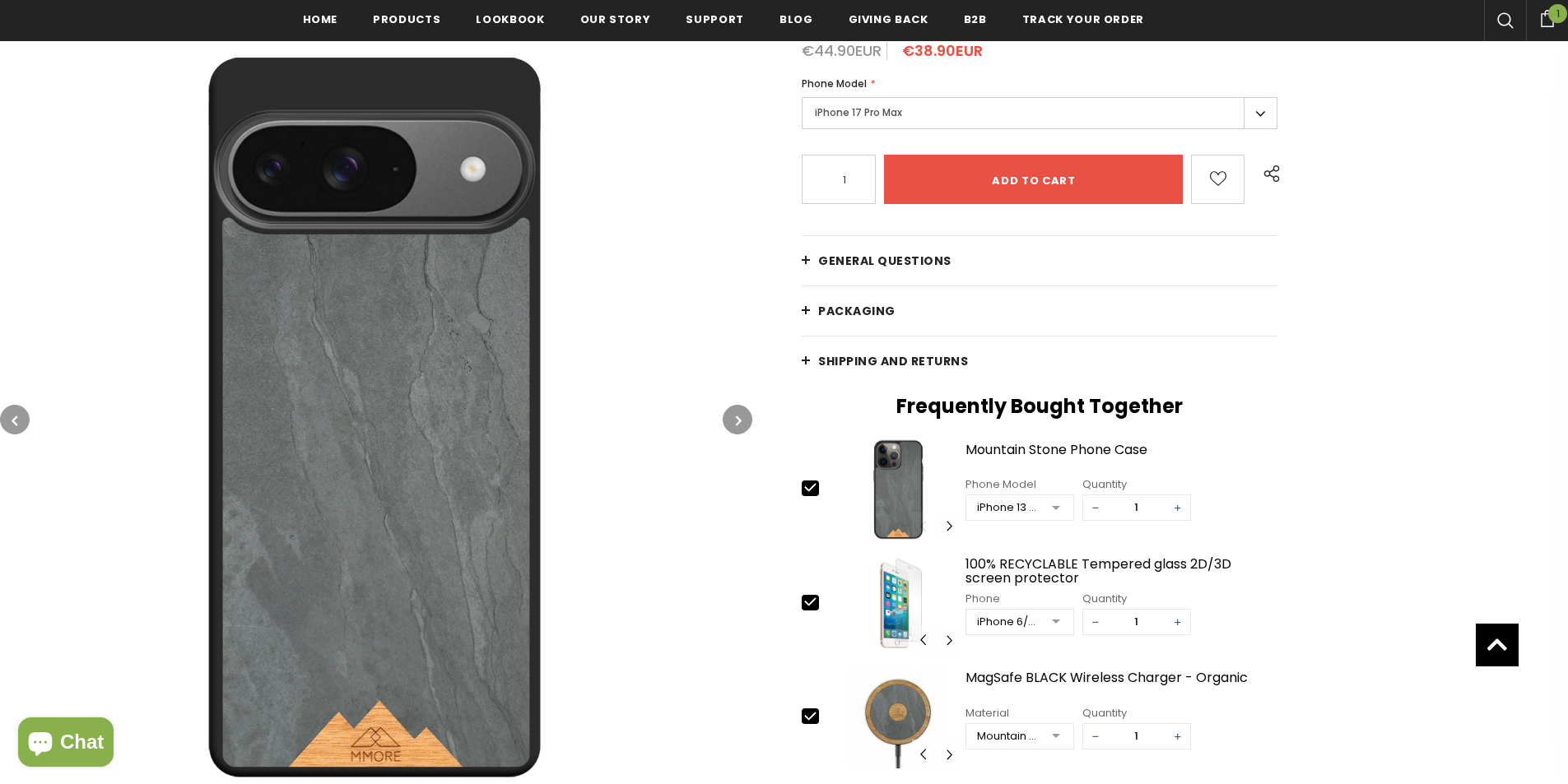
click at [745, 413] on button "button" at bounding box center [737, 419] width 30 height 30
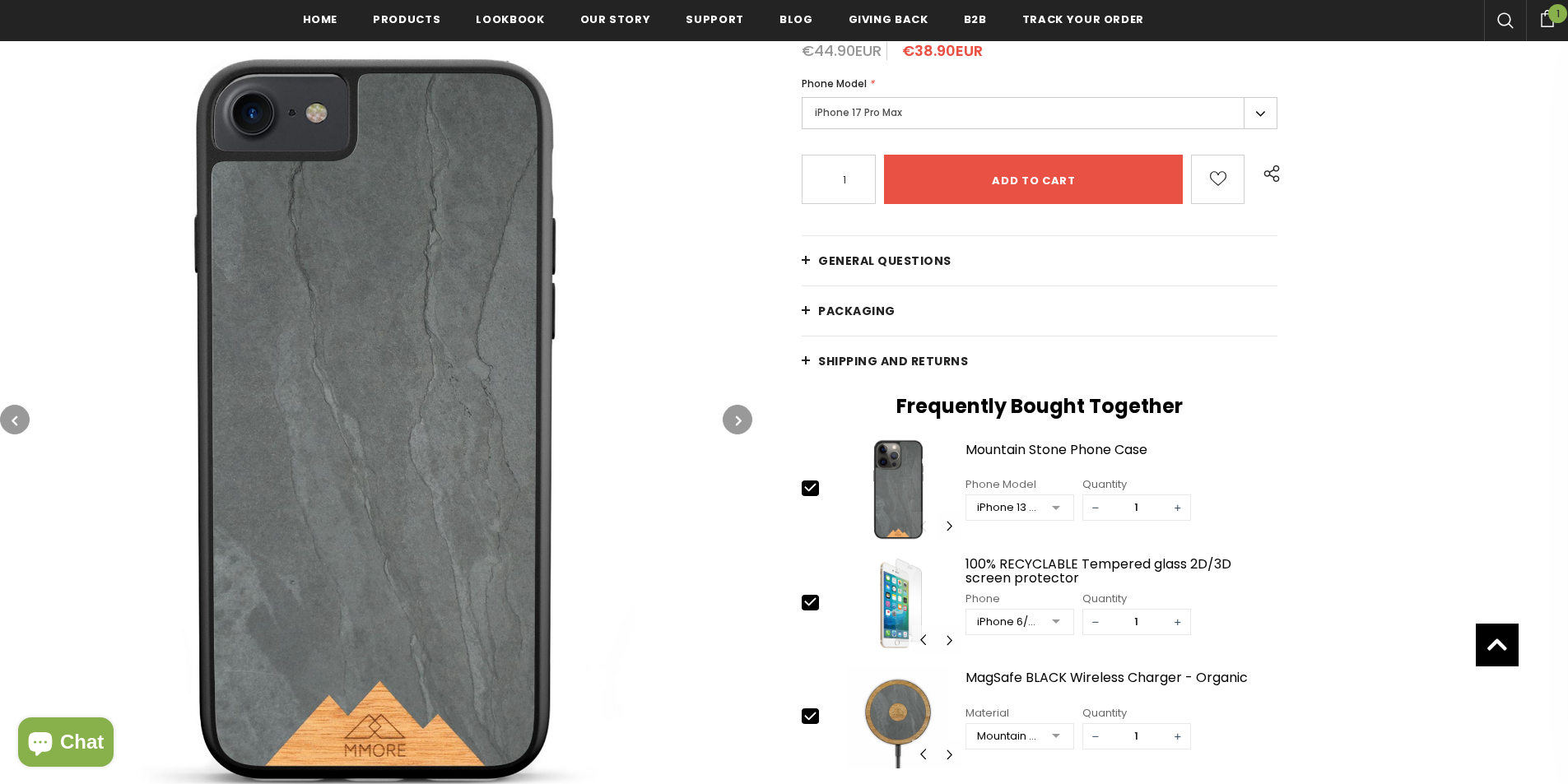
click at [745, 413] on button "button" at bounding box center [737, 419] width 30 height 30
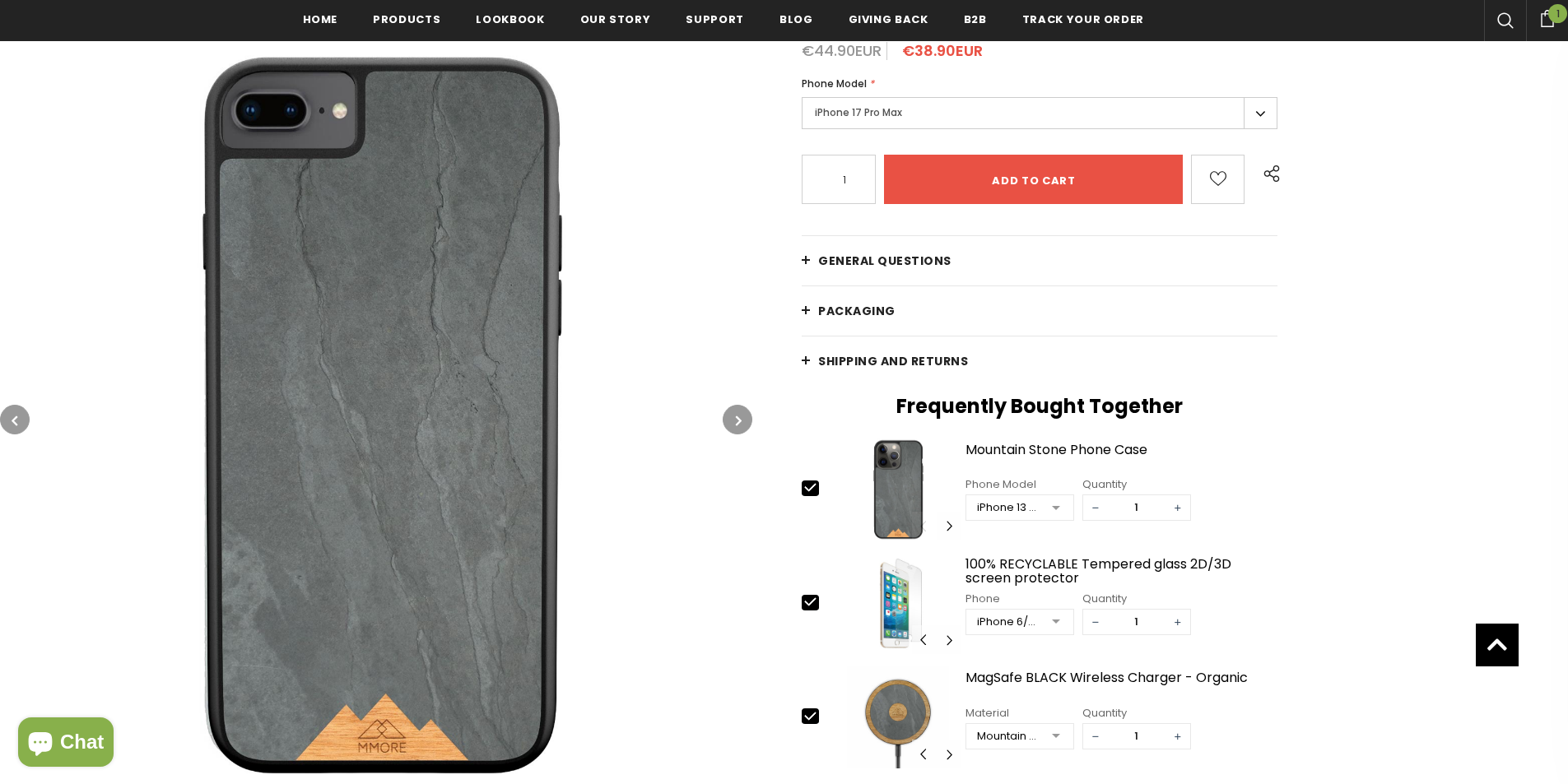
click at [745, 413] on button "button" at bounding box center [737, 419] width 30 height 30
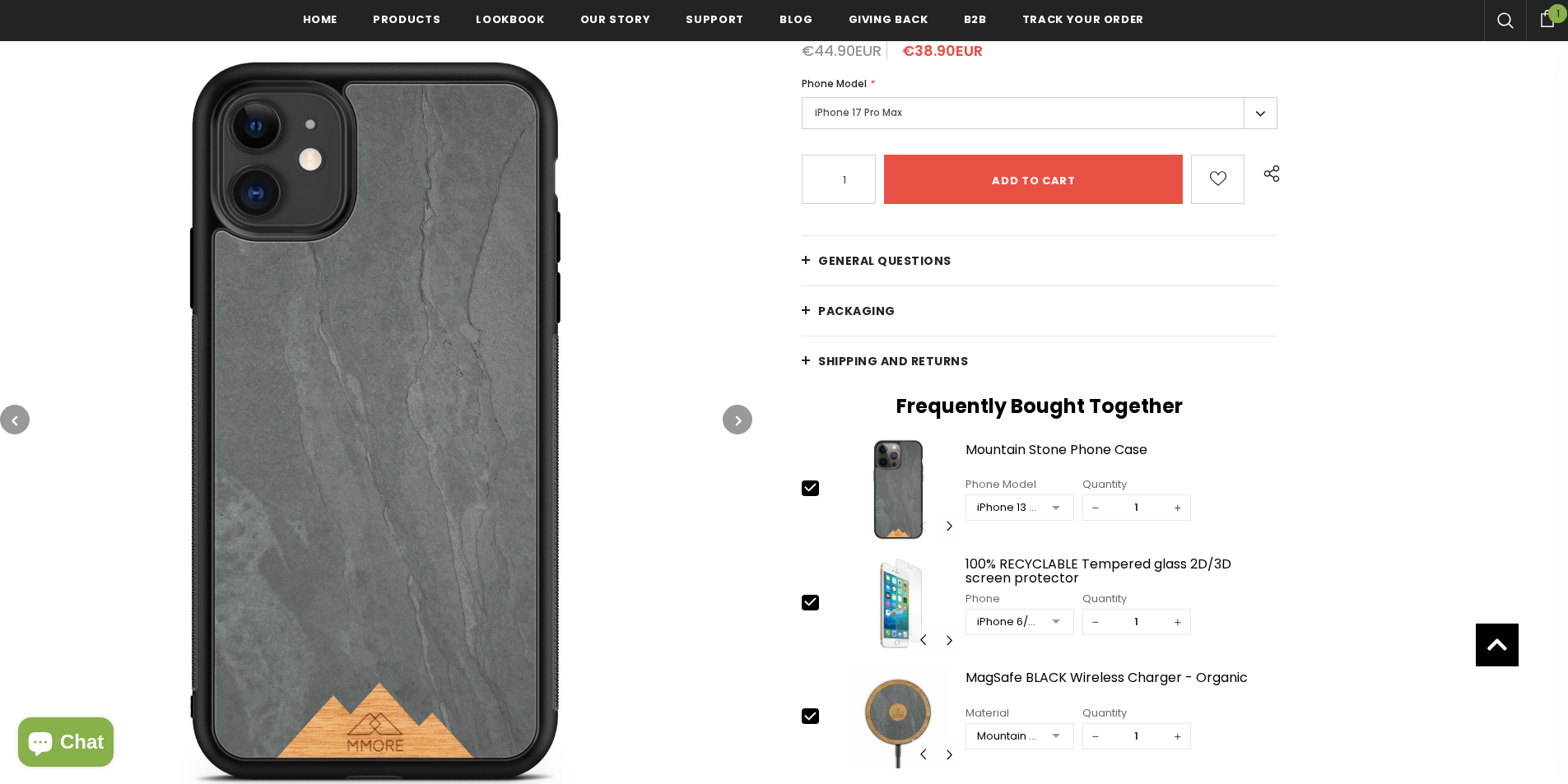
click at [745, 413] on button "button" at bounding box center [737, 419] width 30 height 30
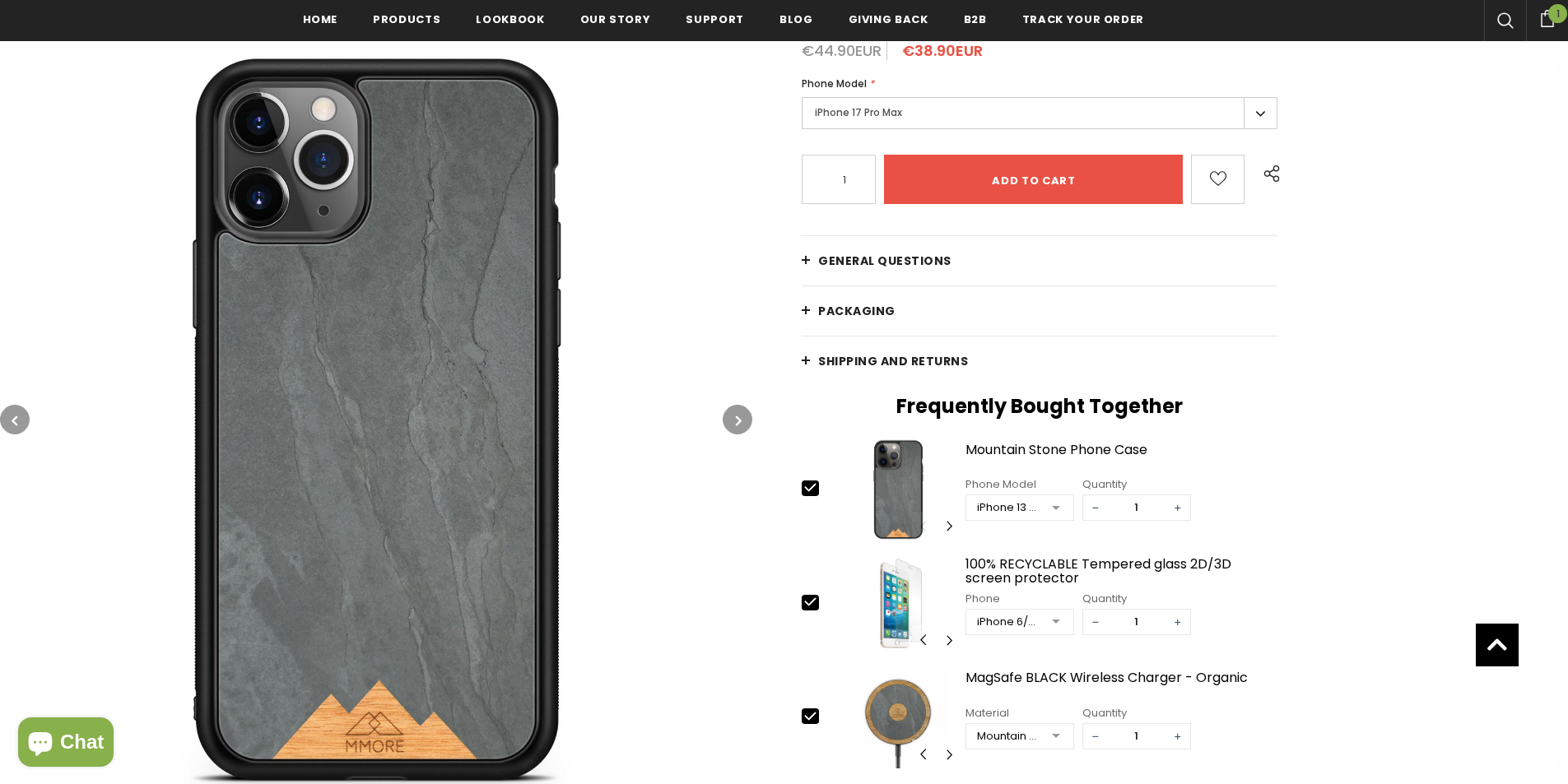
click at [21, 425] on button "button" at bounding box center [15, 419] width 30 height 30
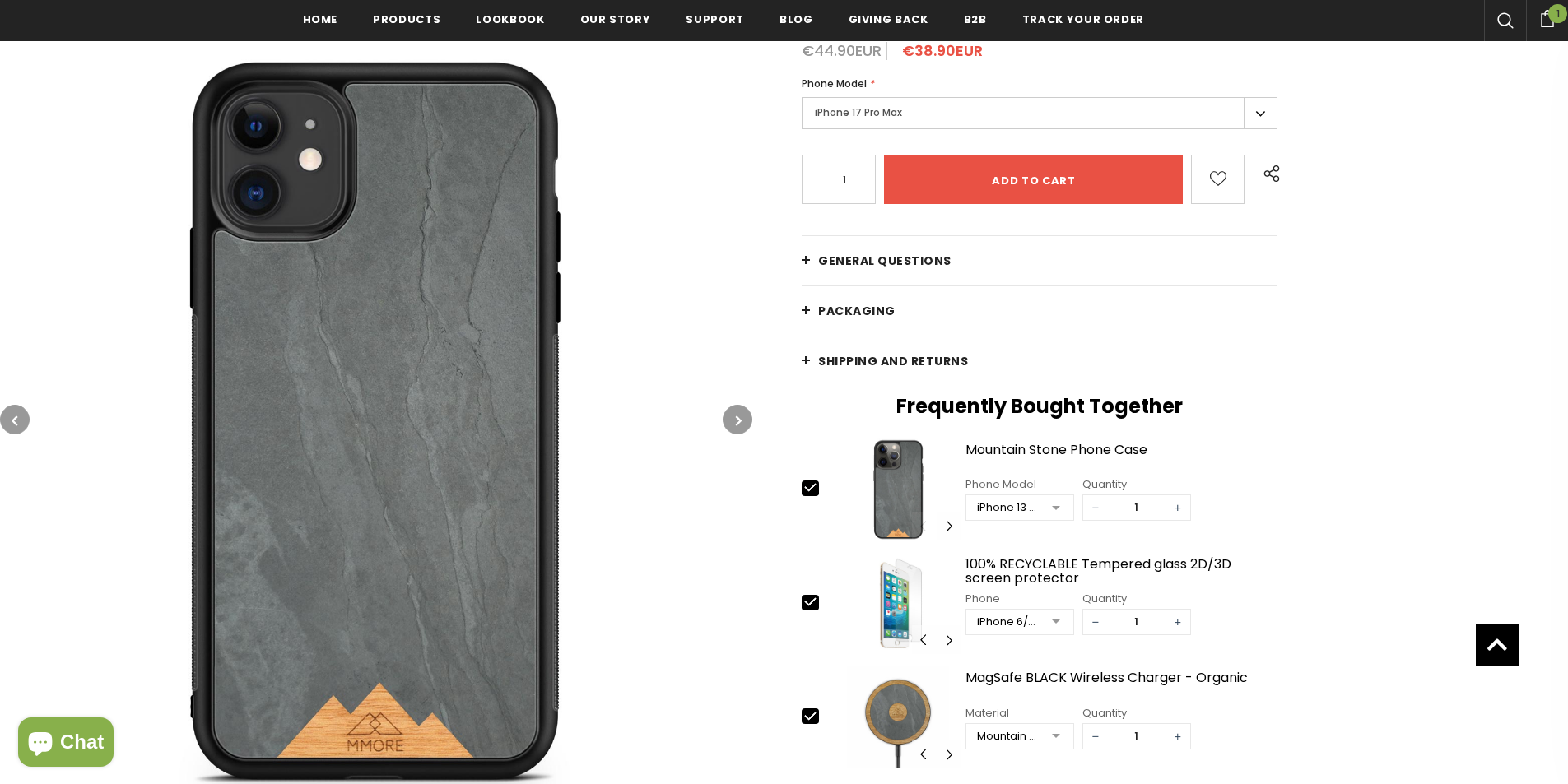
click at [727, 424] on button "button" at bounding box center [737, 419] width 30 height 30
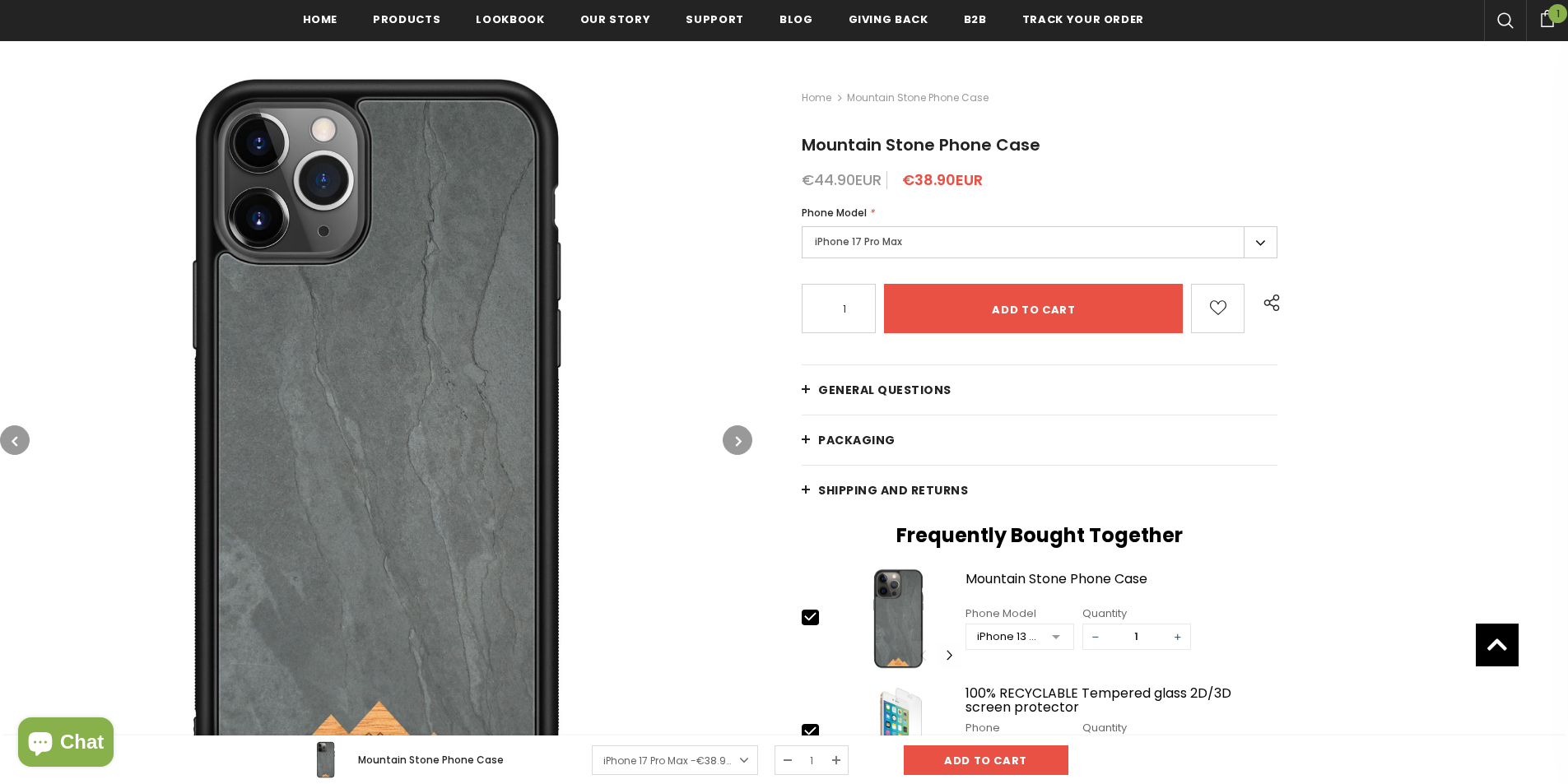
scroll to position [169, 0]
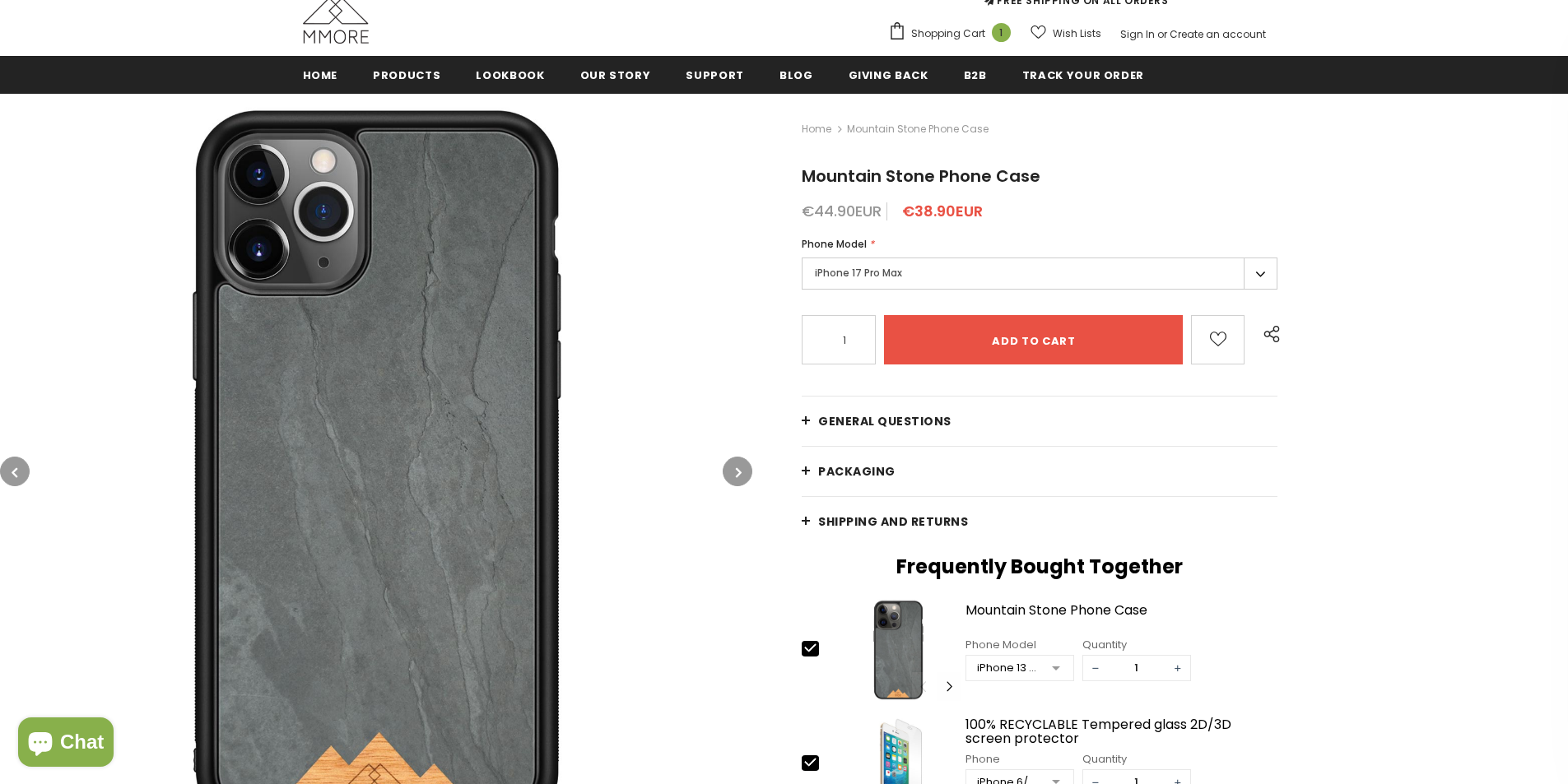
click at [905, 413] on span "General Questions" at bounding box center [884, 421] width 133 height 16
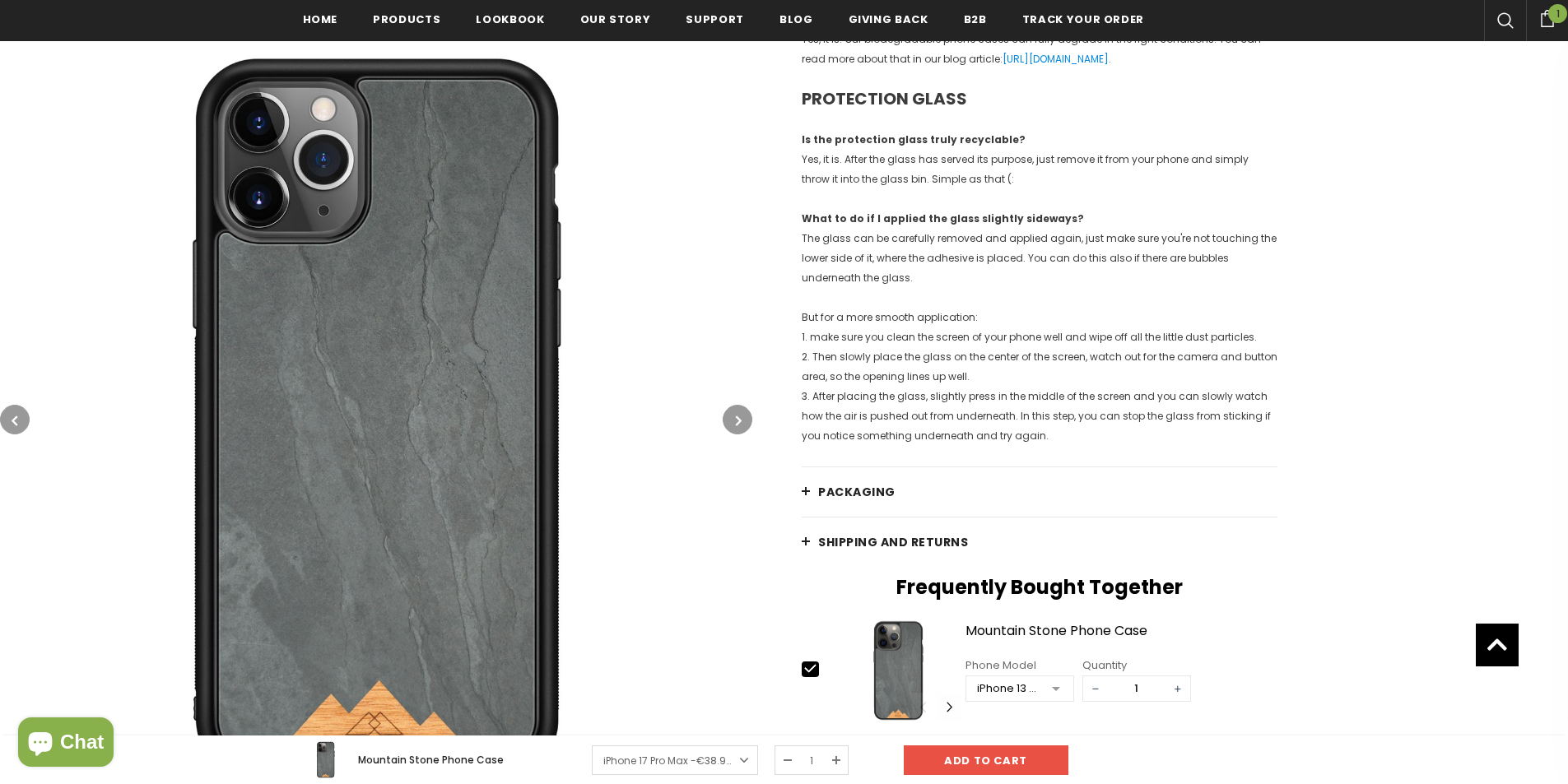
scroll to position [1982, 0]
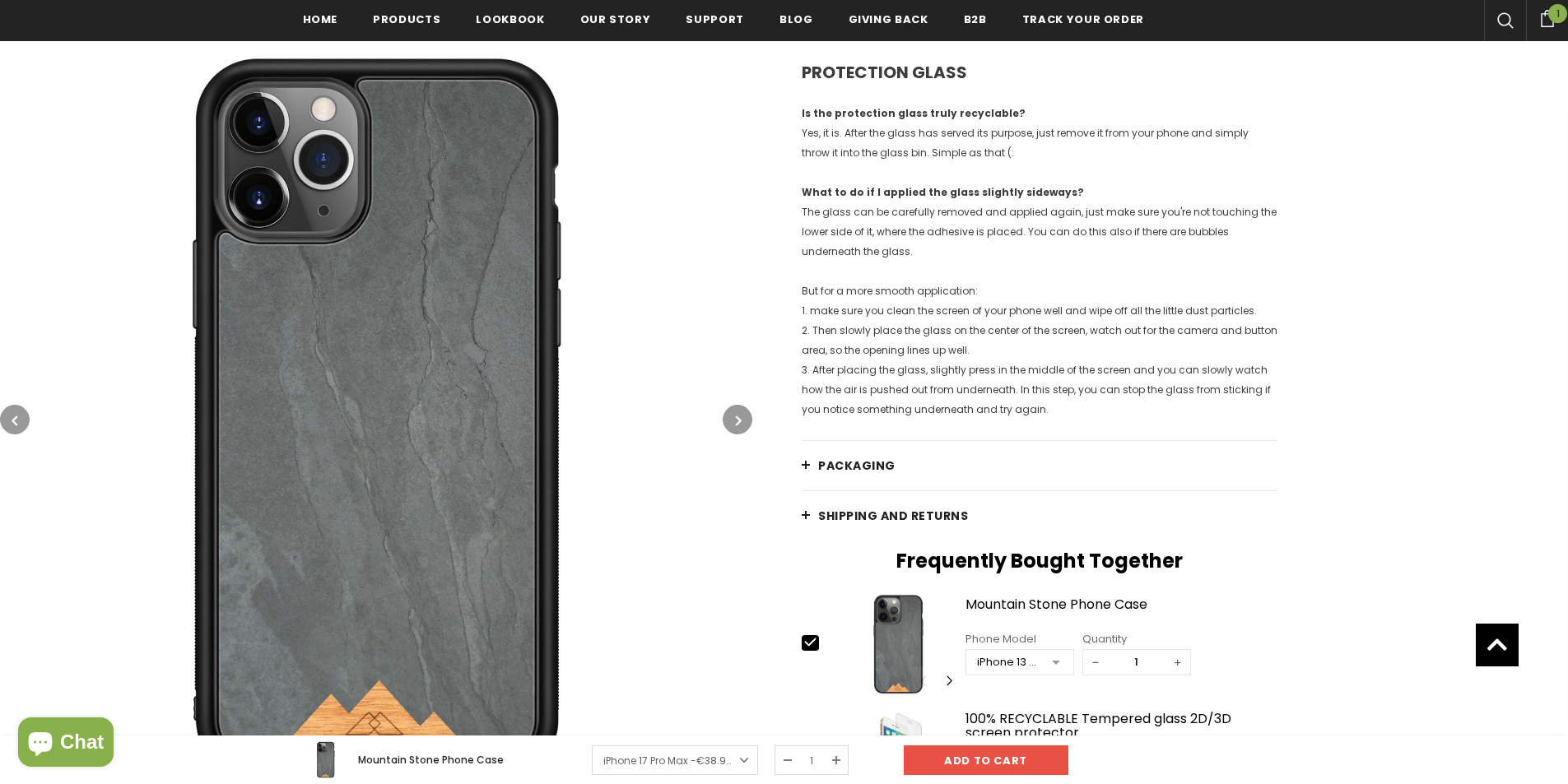
click at [956, 524] on span "Shipping and returns" at bounding box center [893, 515] width 150 height 16
click at [883, 524] on span "Shipping and returns" at bounding box center [893, 515] width 150 height 16
click at [866, 490] on link "PACKAGING" at bounding box center [1040, 465] width 476 height 49
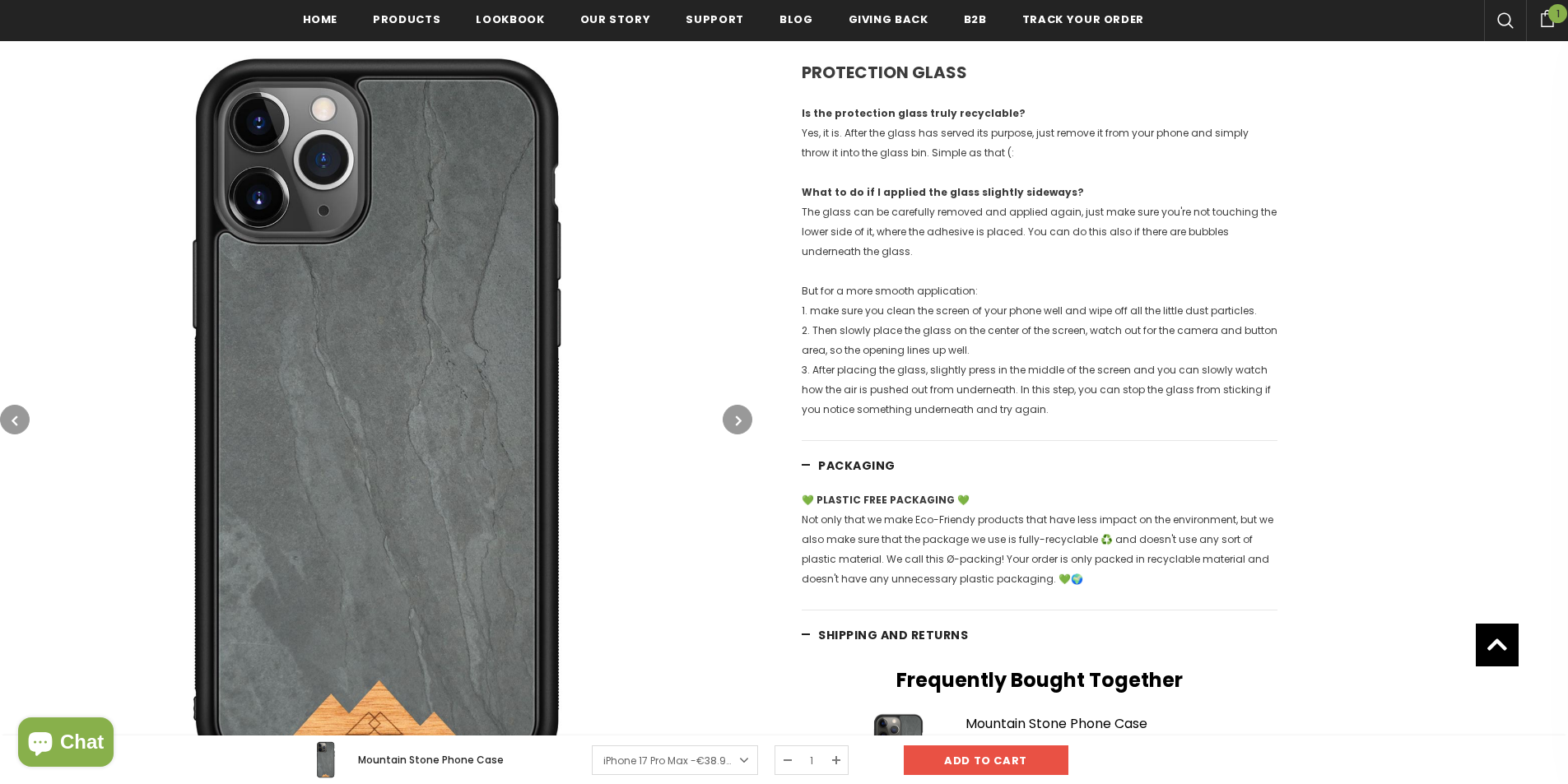
click at [866, 490] on link "PACKAGING" at bounding box center [1040, 465] width 476 height 49
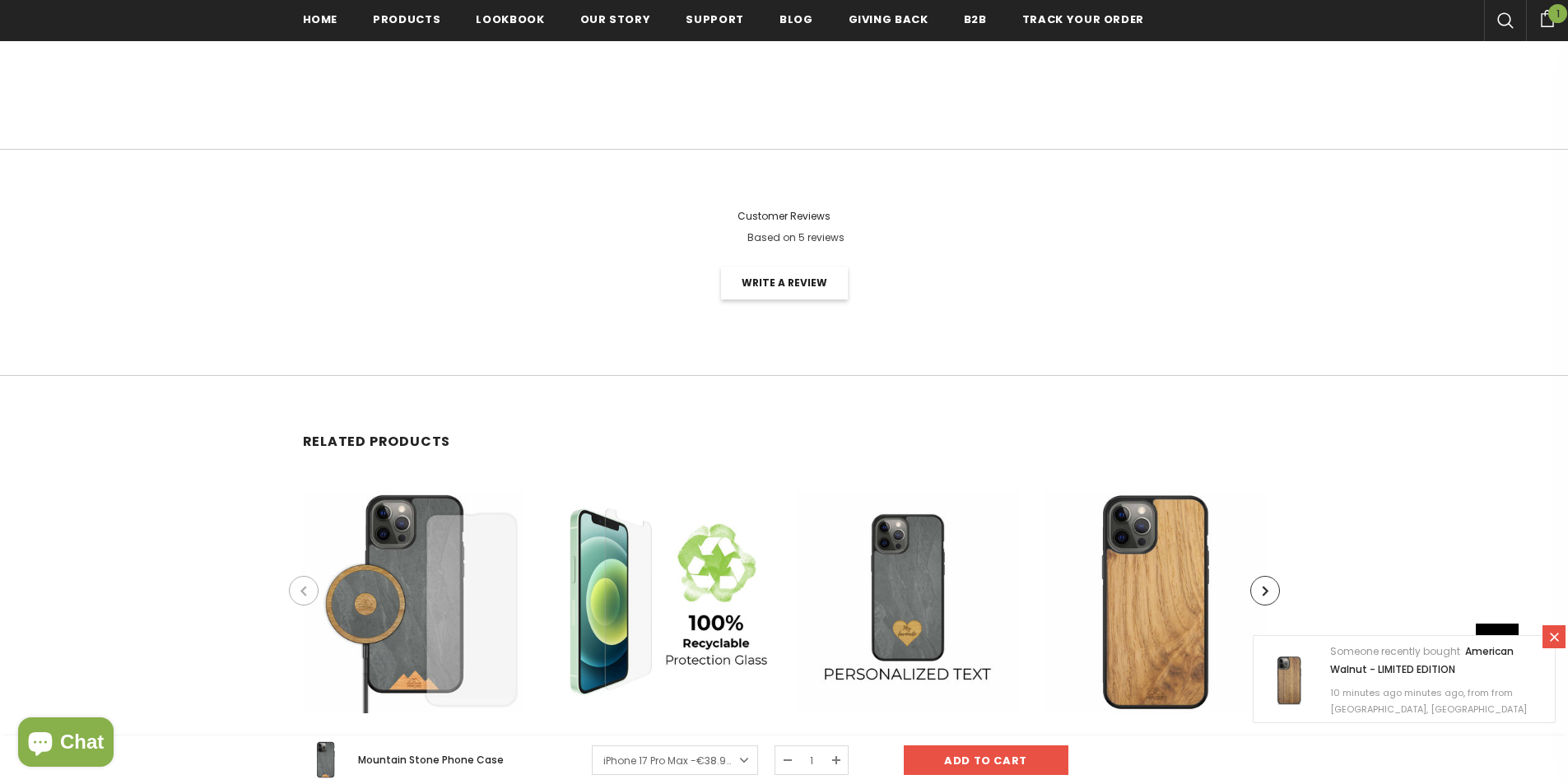
scroll to position [5833, 0]
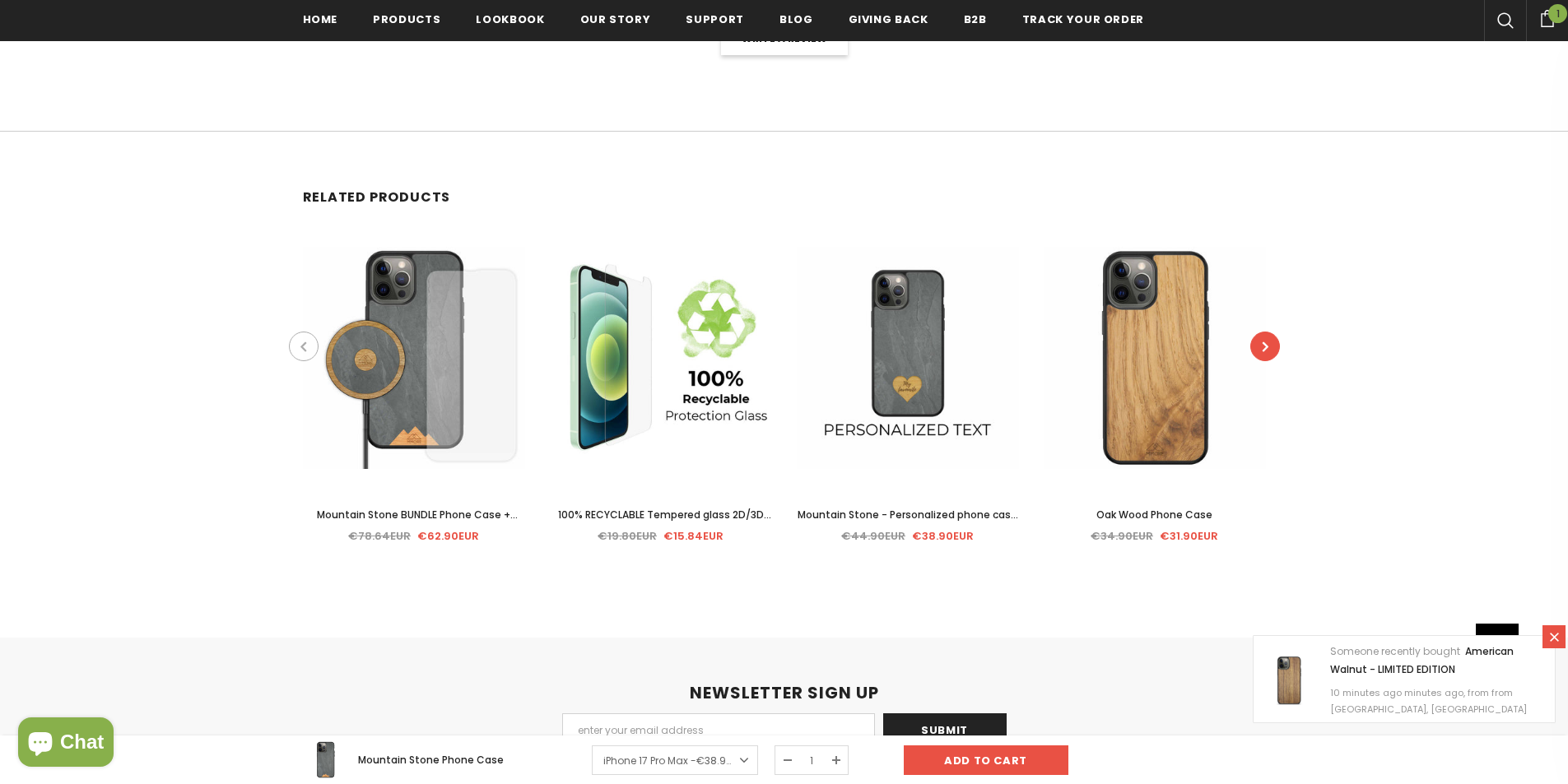
click at [1277, 361] on button "button" at bounding box center [1265, 346] width 30 height 30
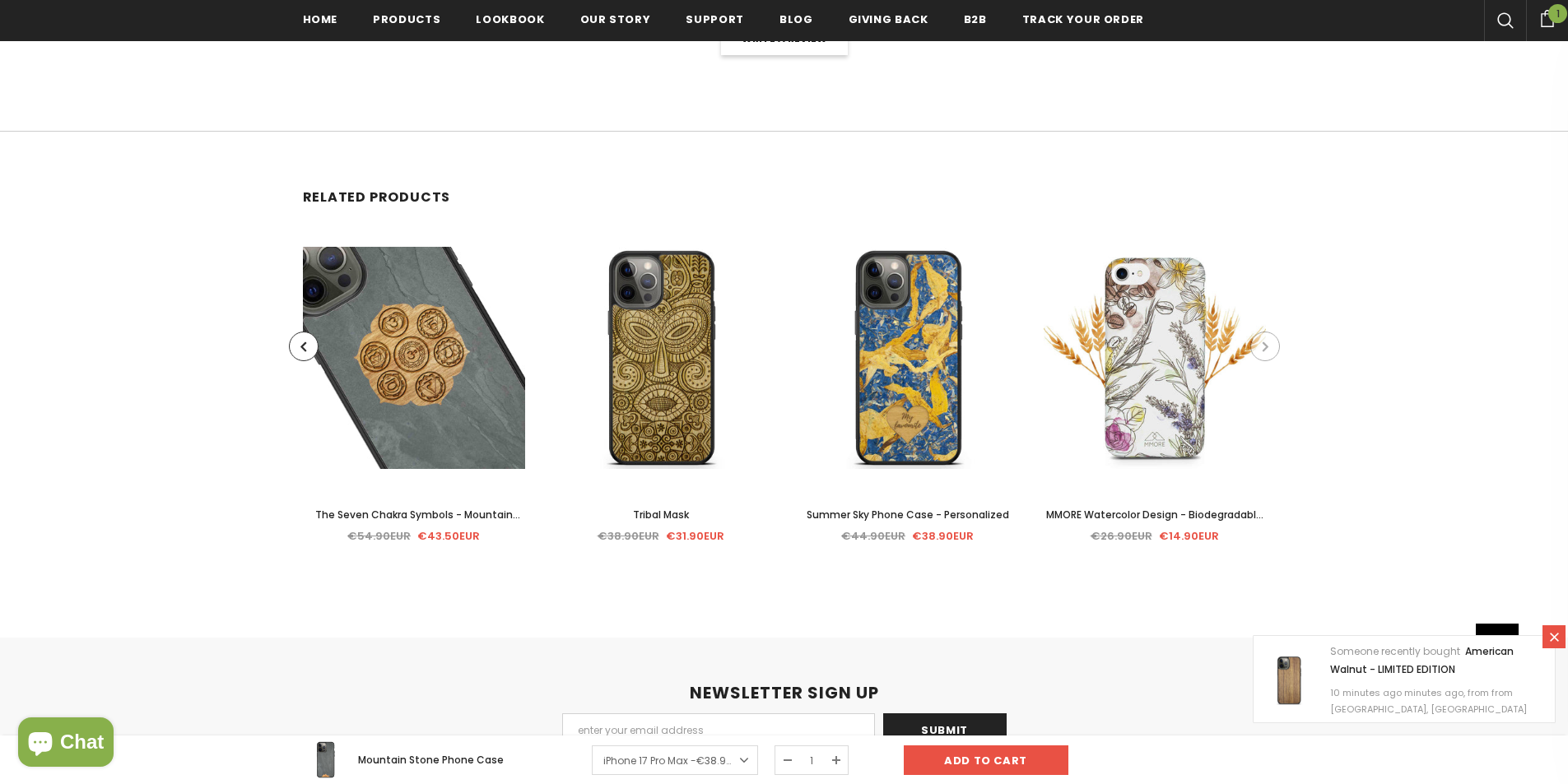
click at [1277, 361] on button "button" at bounding box center [1265, 346] width 30 height 30
click at [1270, 361] on button "button" at bounding box center [1265, 346] width 30 height 30
click at [299, 361] on button "button" at bounding box center [304, 346] width 30 height 30
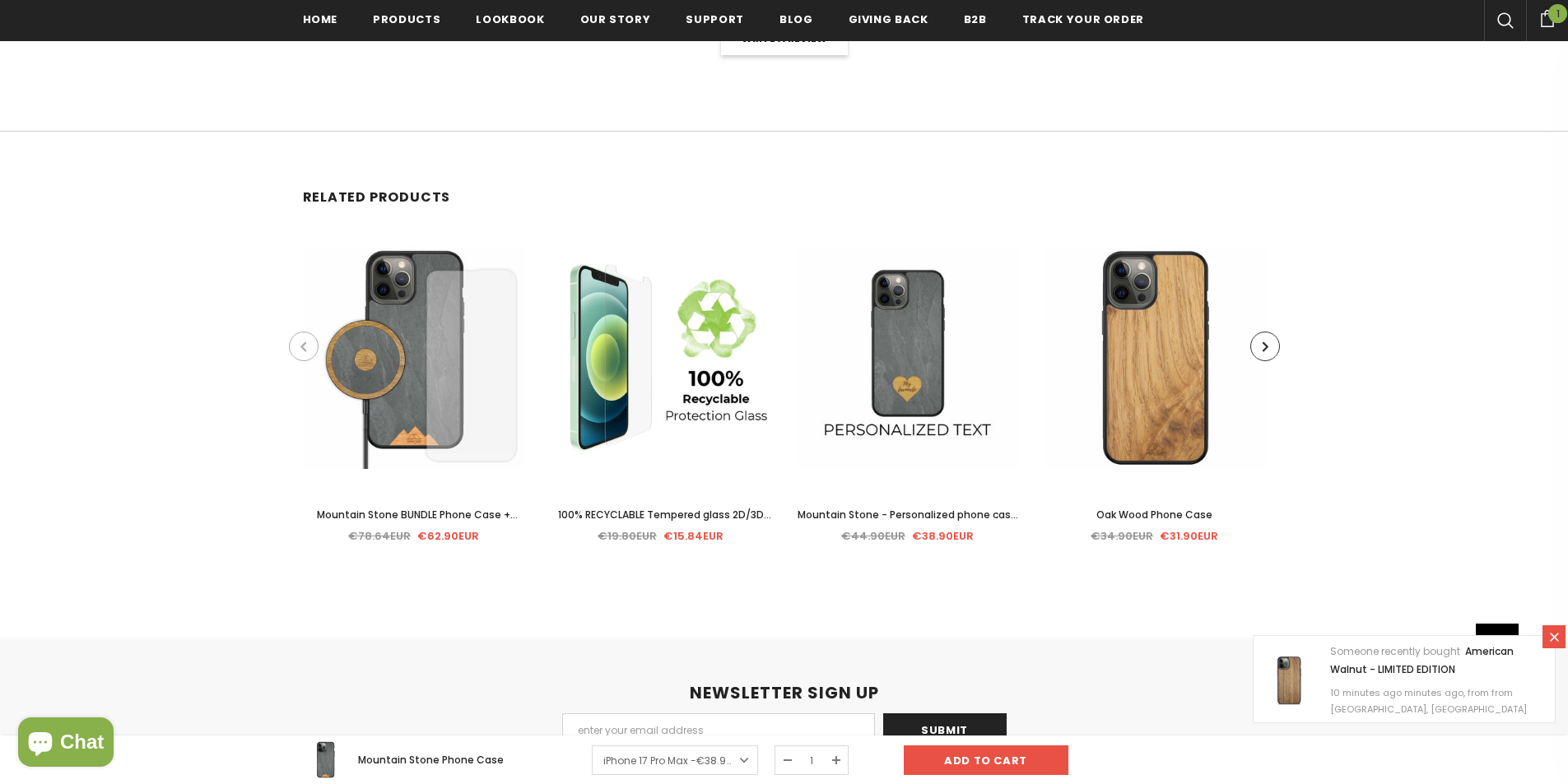
click at [299, 361] on button "button" at bounding box center [304, 346] width 30 height 30
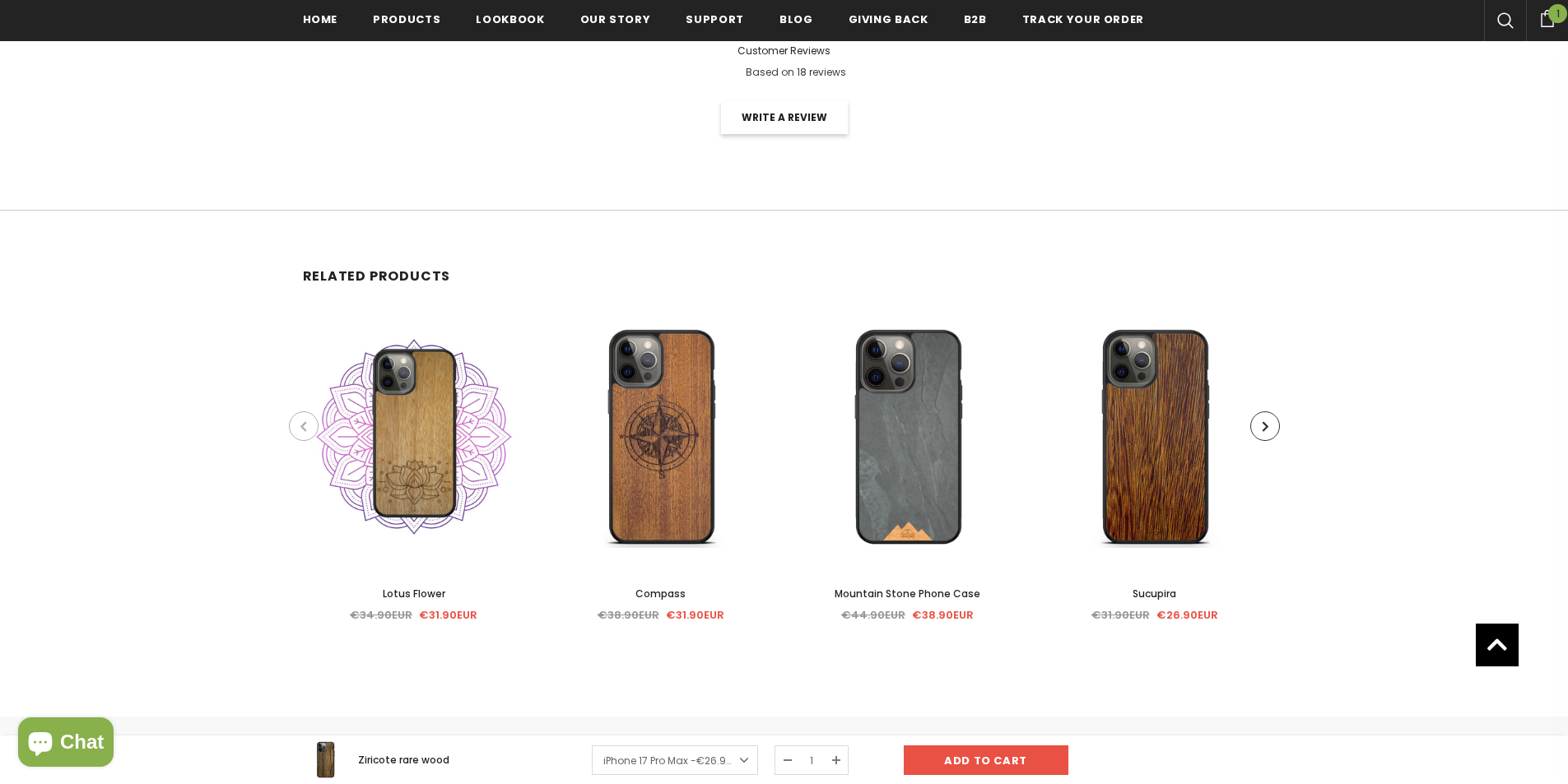
scroll to position [251, 0]
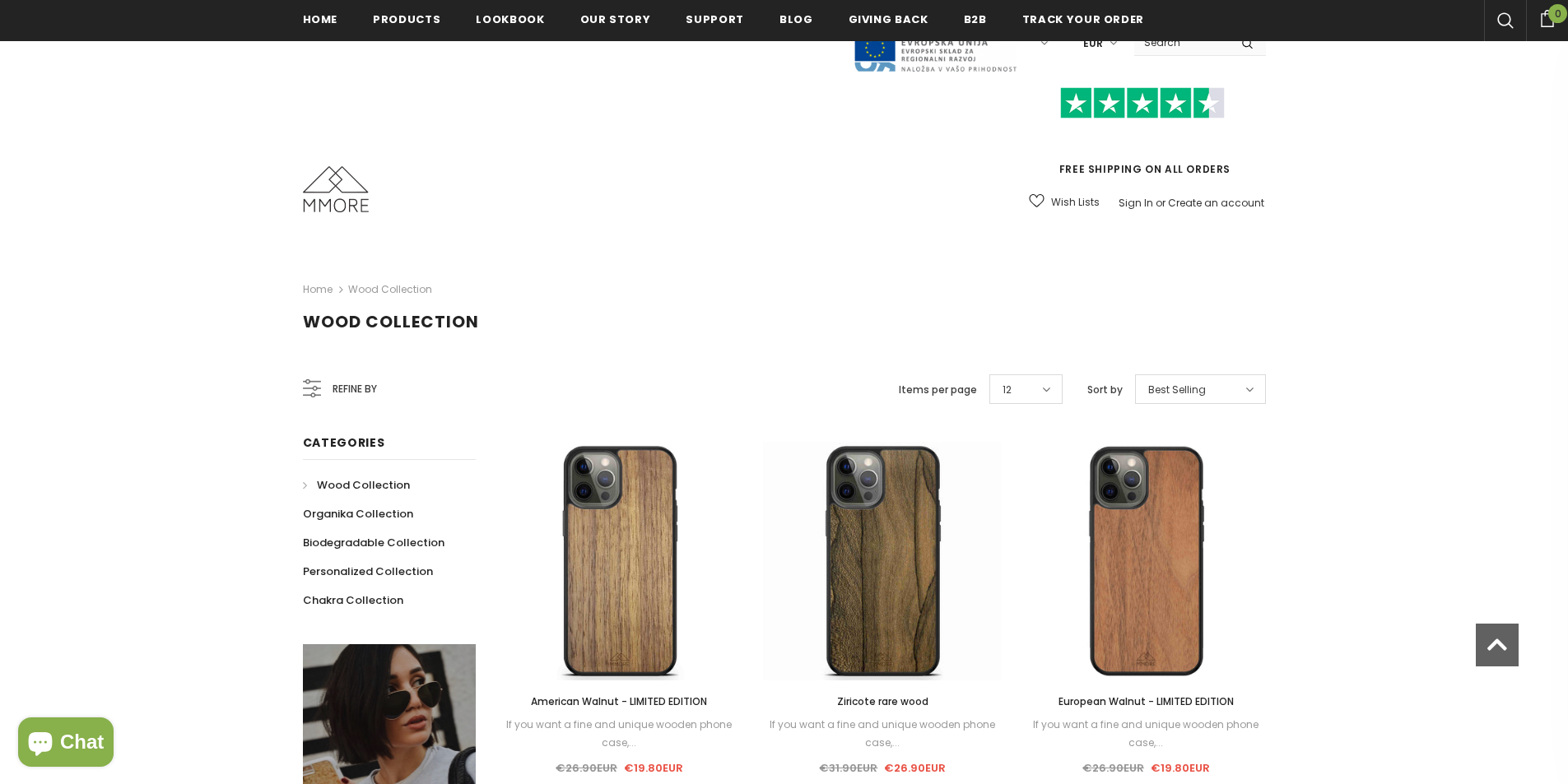
scroll to position [618, 0]
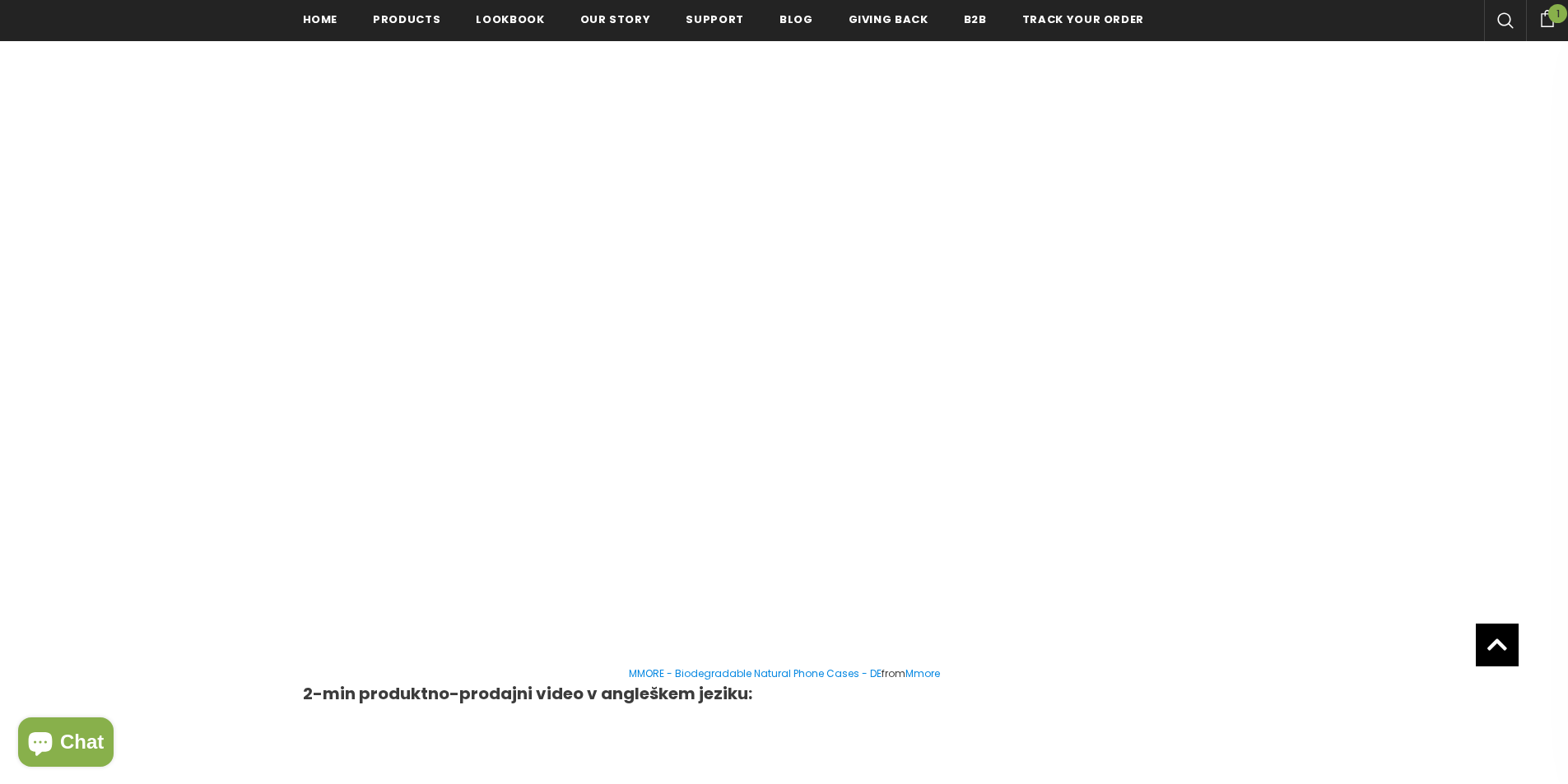
scroll to position [1813, 0]
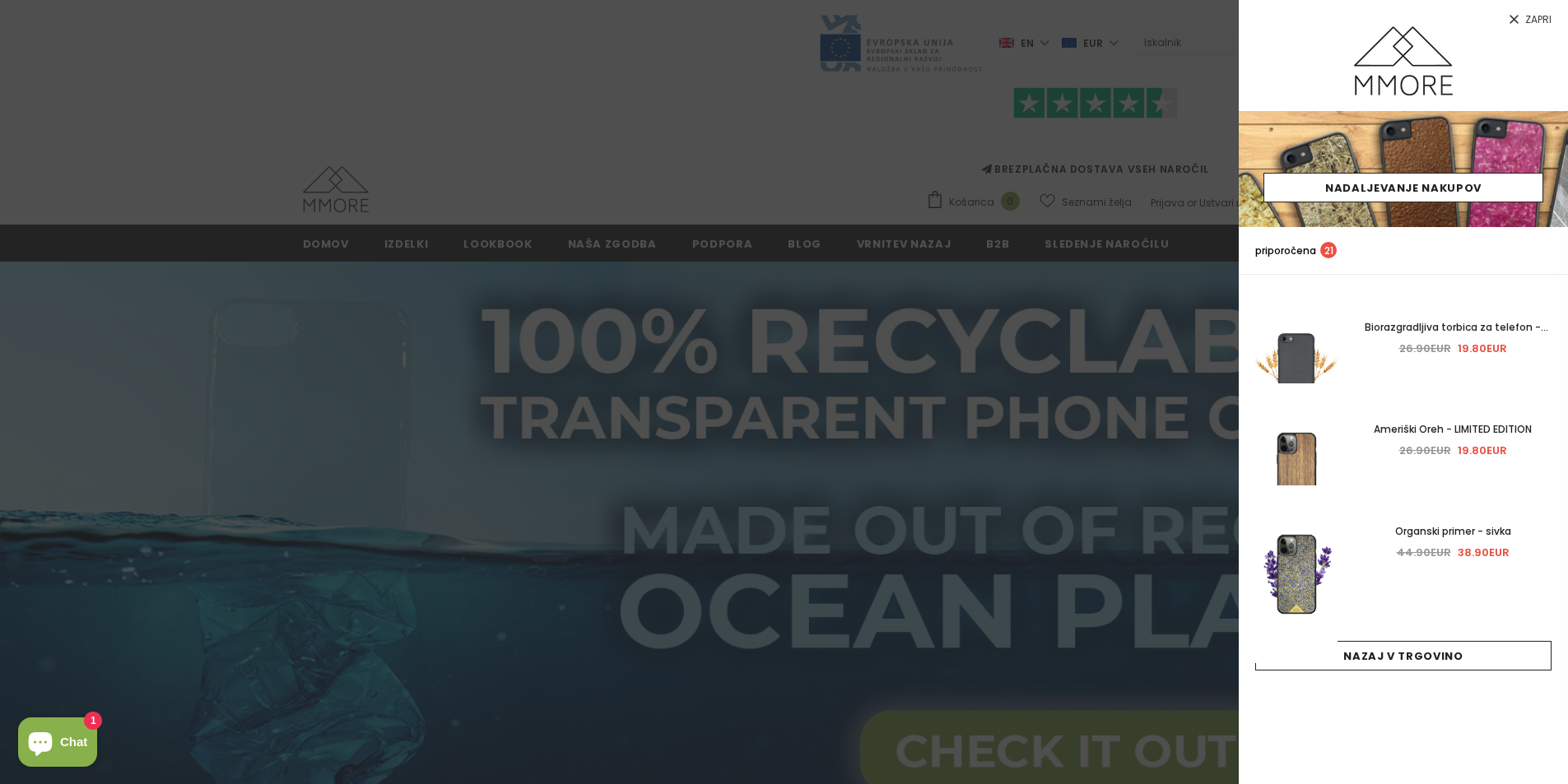
click at [802, 111] on div at bounding box center [784, 392] width 1568 height 784
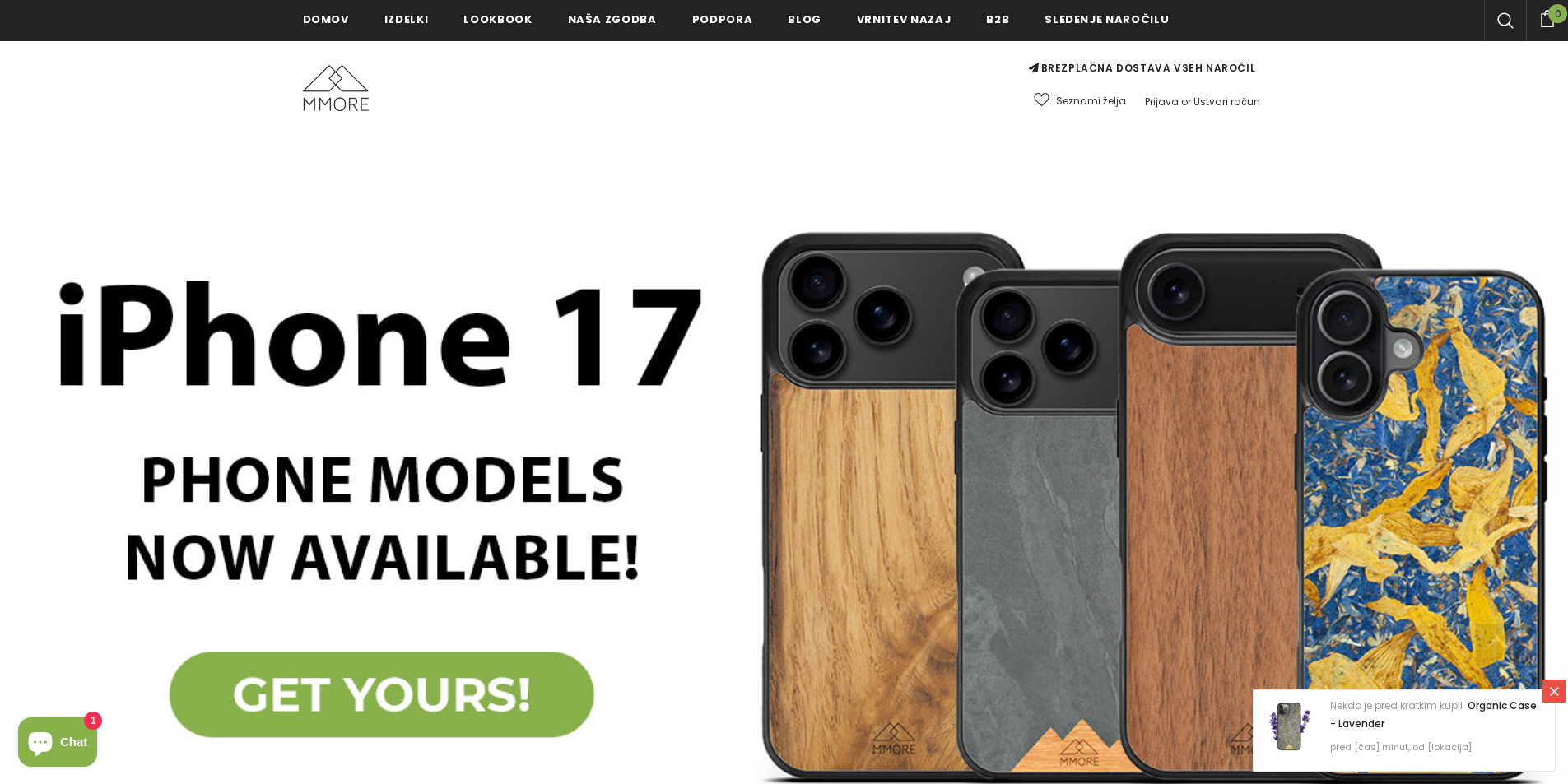
scroll to position [246, 0]
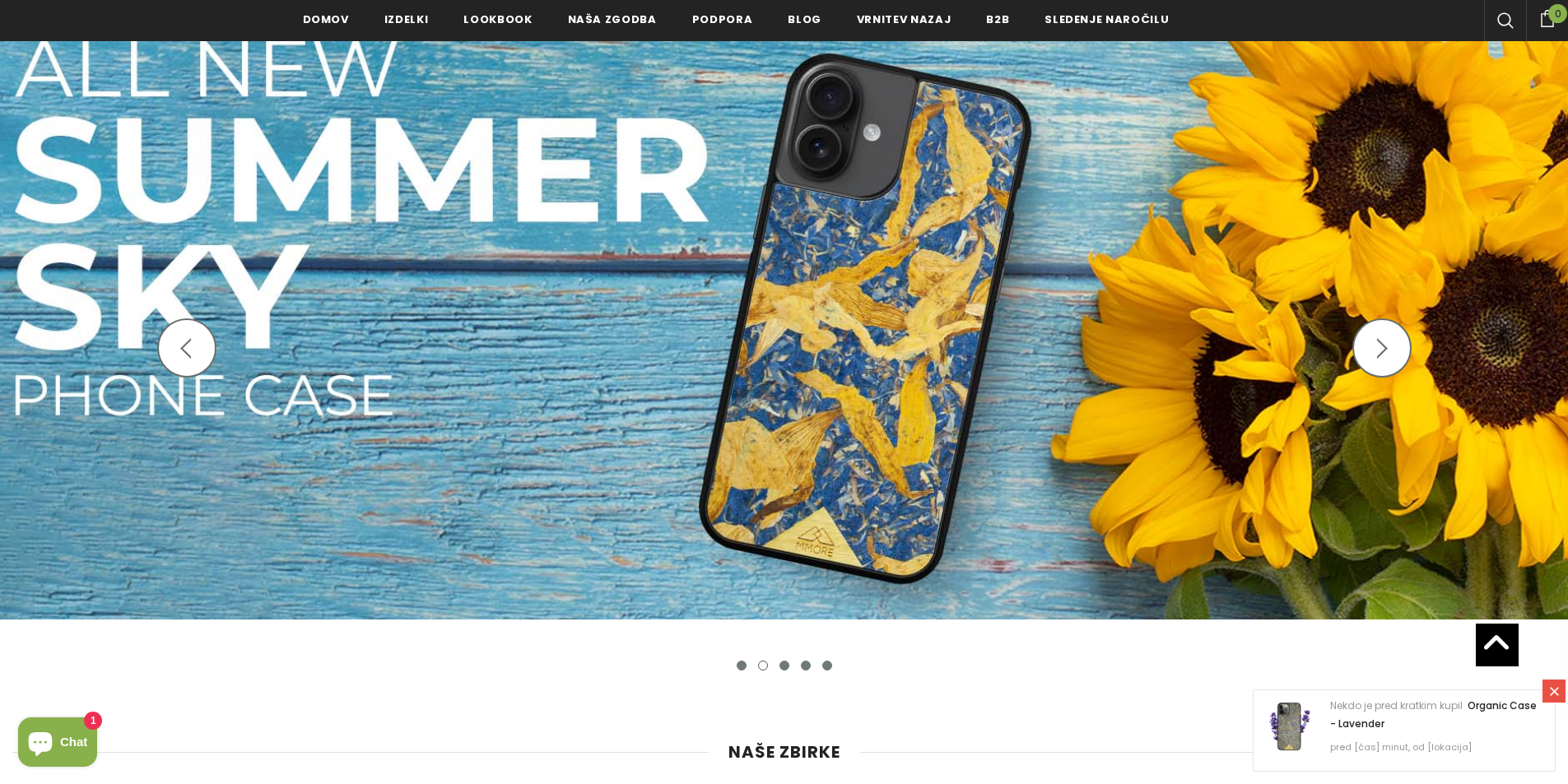
click at [176, 340] on icon "button" at bounding box center [185, 347] width 20 height 20
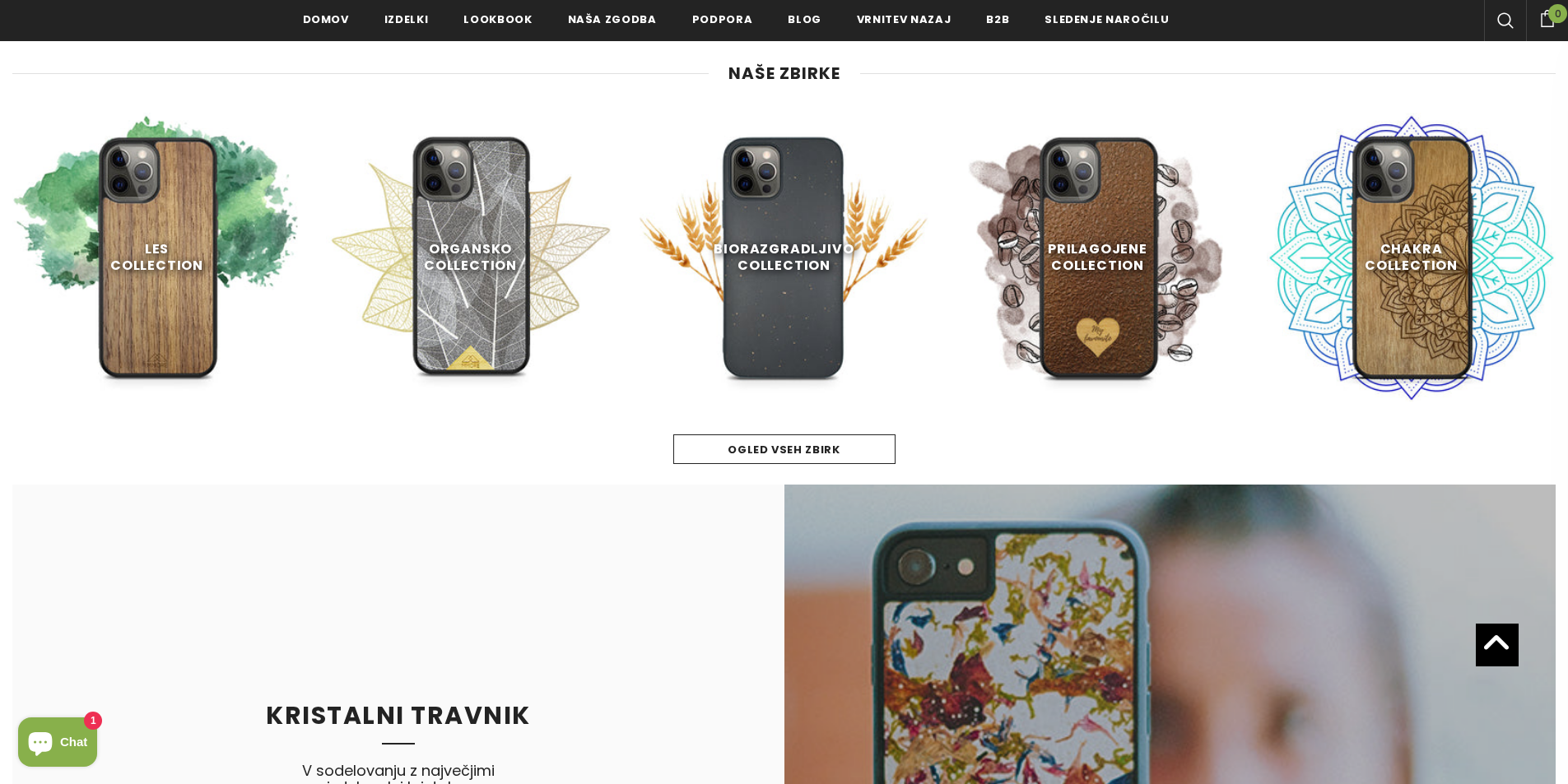
scroll to position [987, 0]
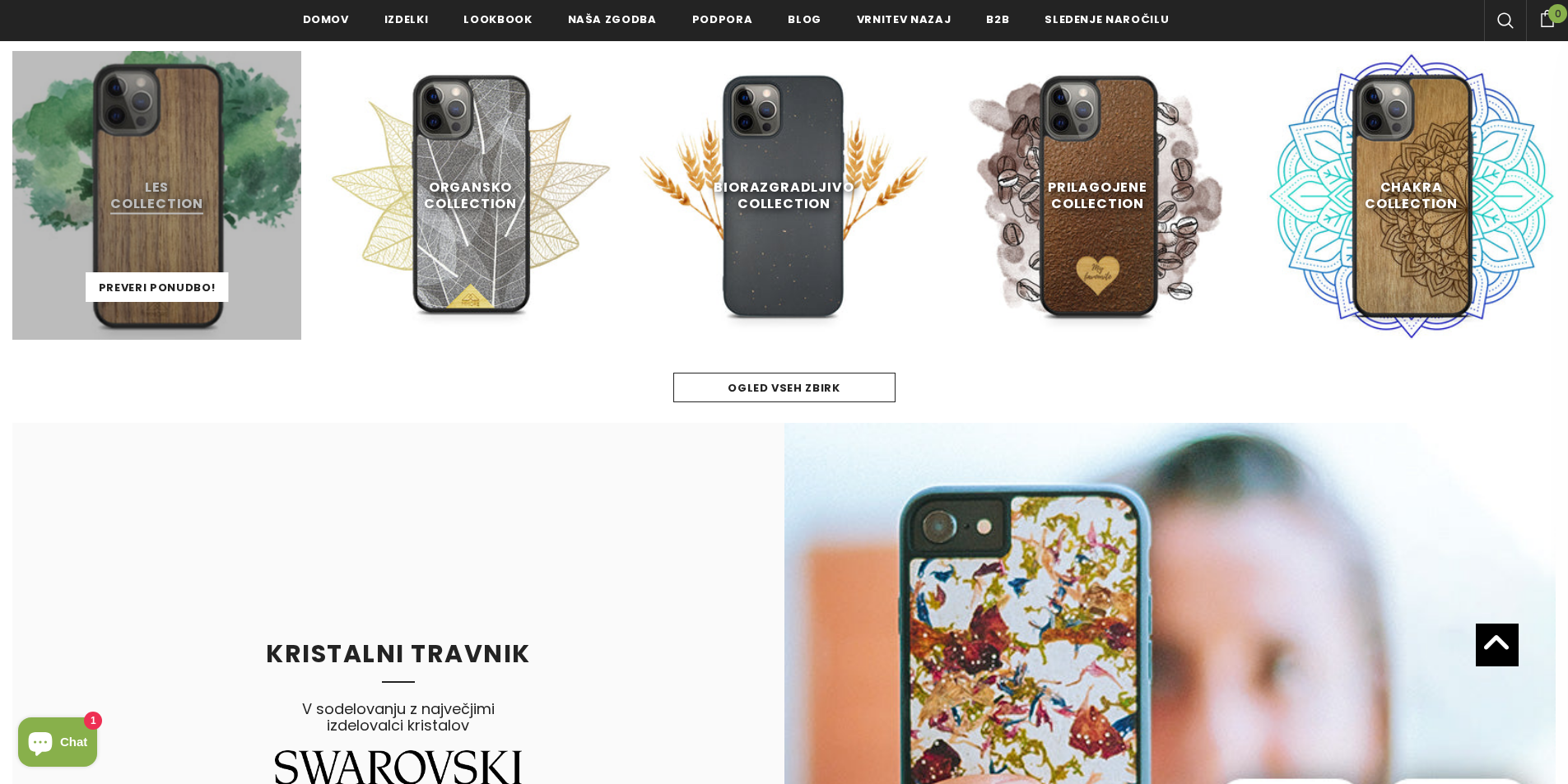
click at [133, 183] on link at bounding box center [157, 196] width 289 height 289
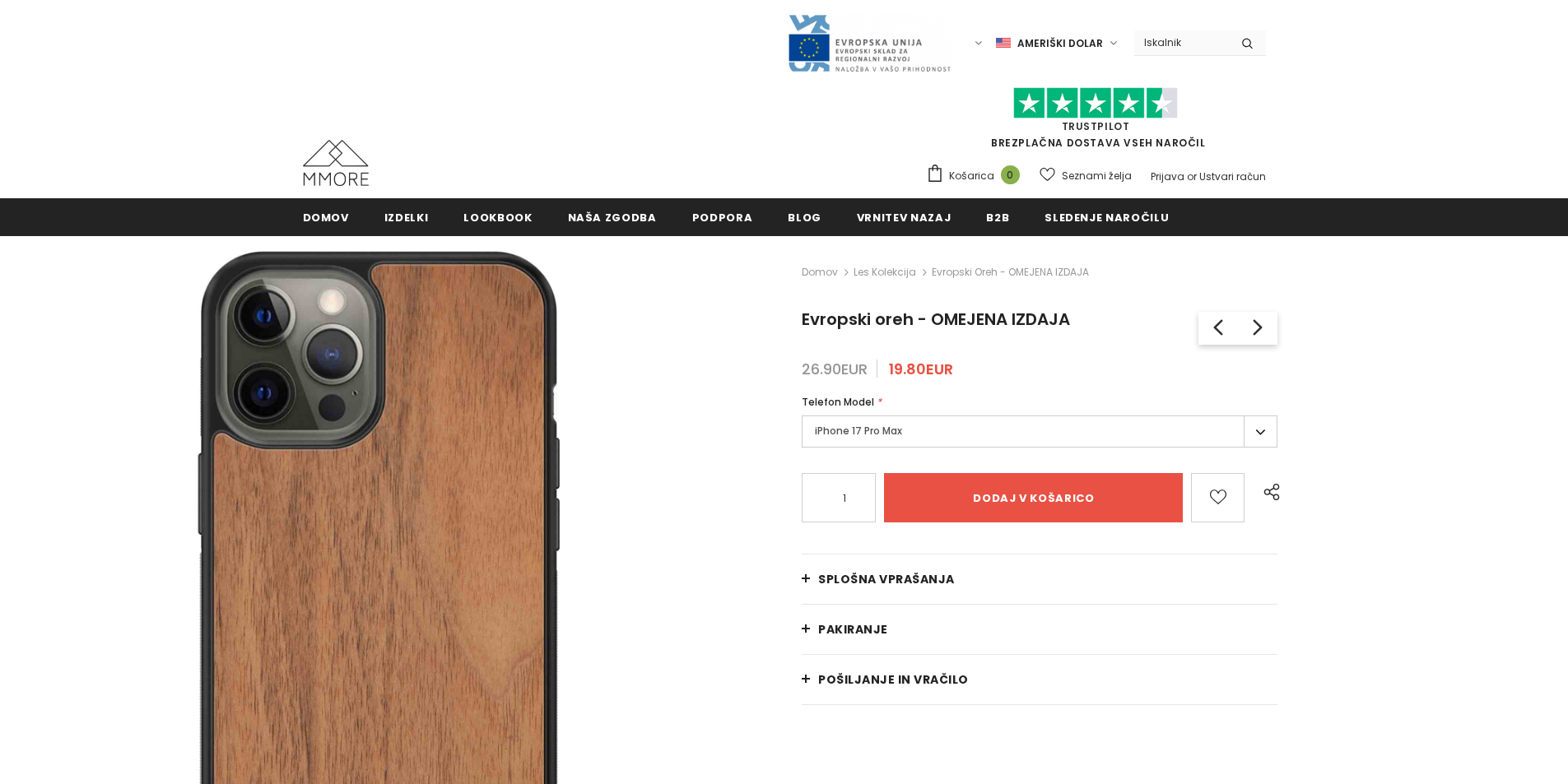
type input "Add to cart"
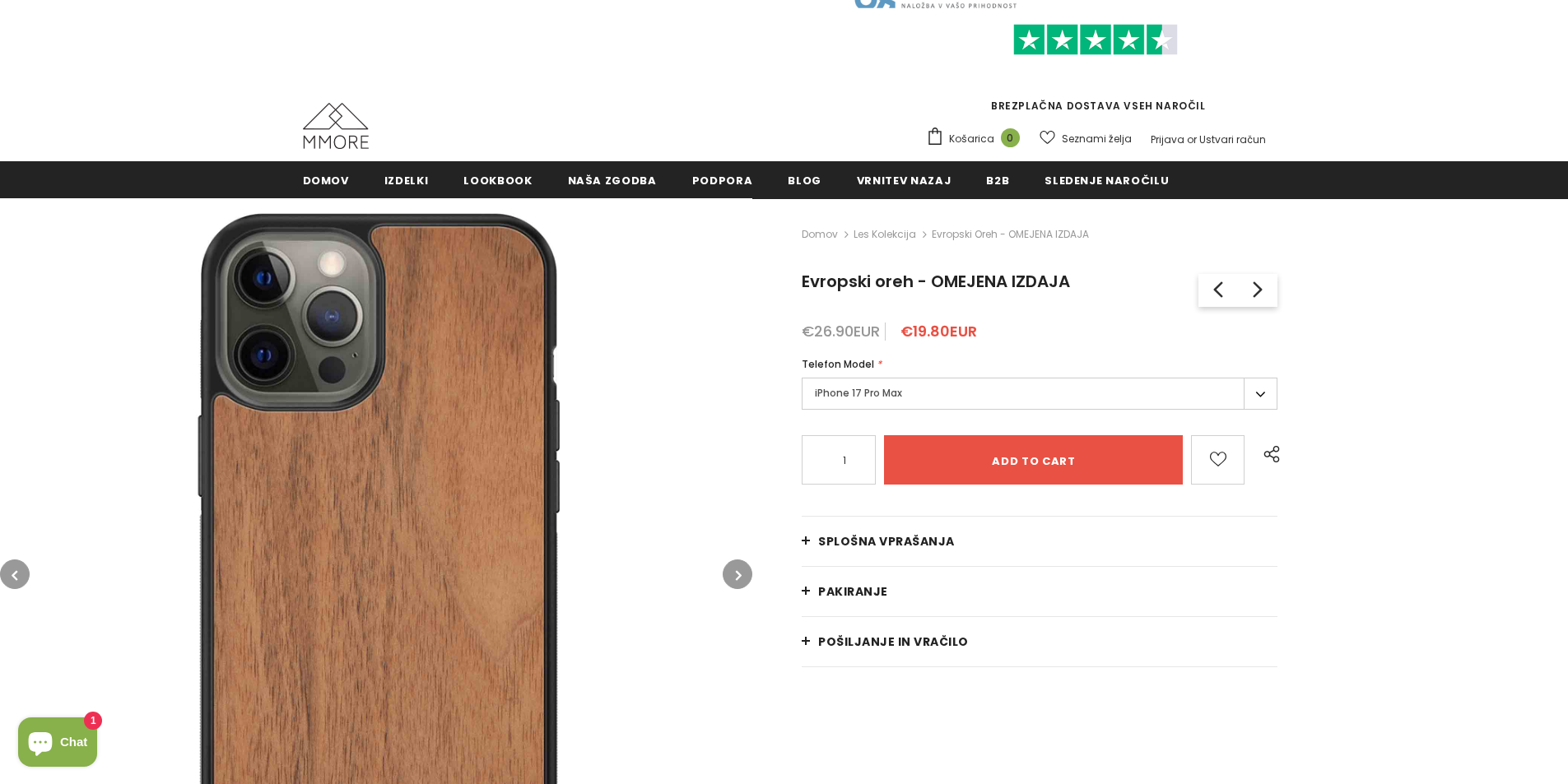
scroll to position [82, 0]
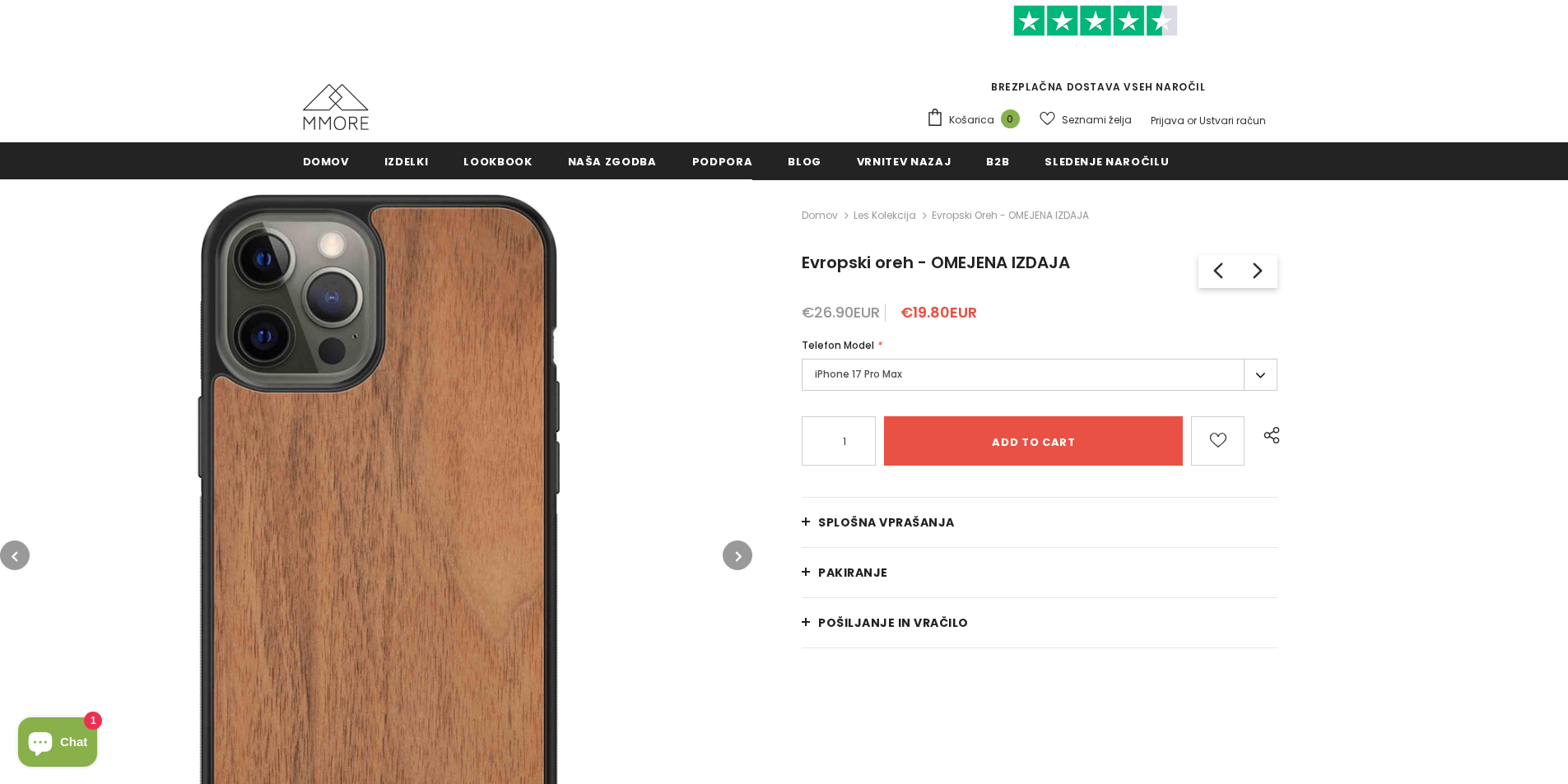
click at [741, 545] on button "button" at bounding box center [737, 555] width 30 height 30
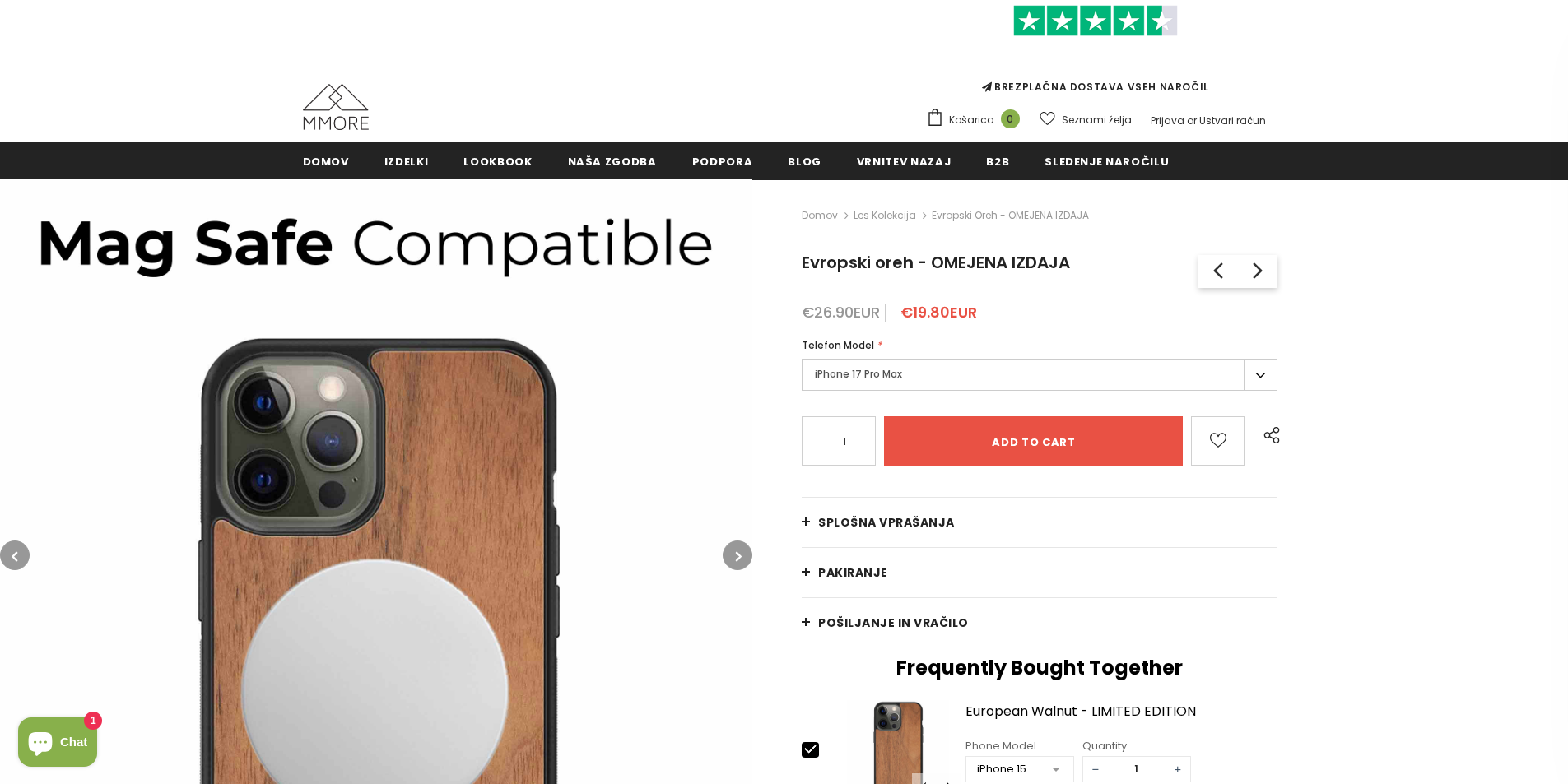
click at [741, 565] on button "button" at bounding box center [737, 555] width 30 height 30
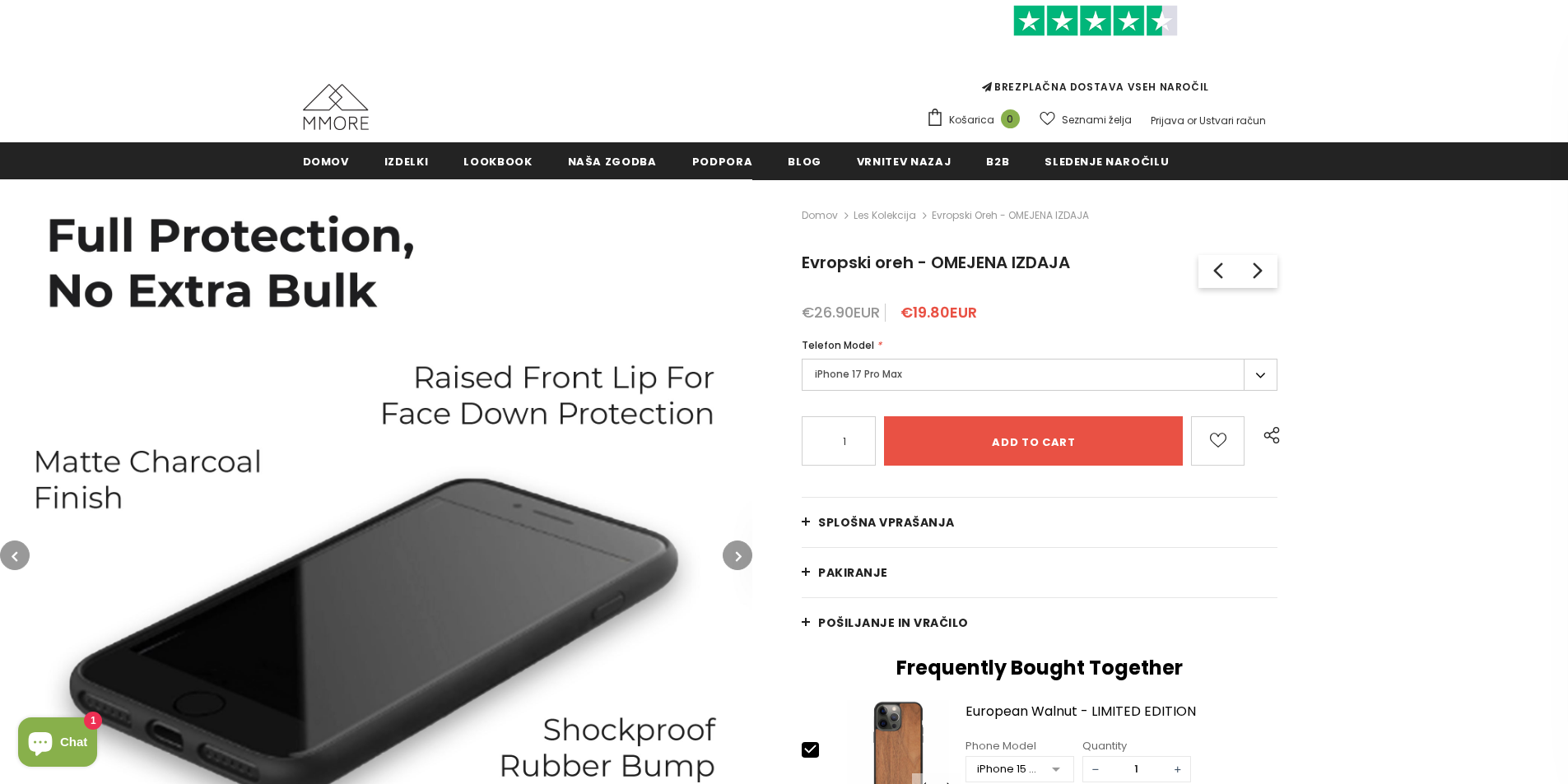
click at [741, 565] on button "button" at bounding box center [737, 555] width 30 height 30
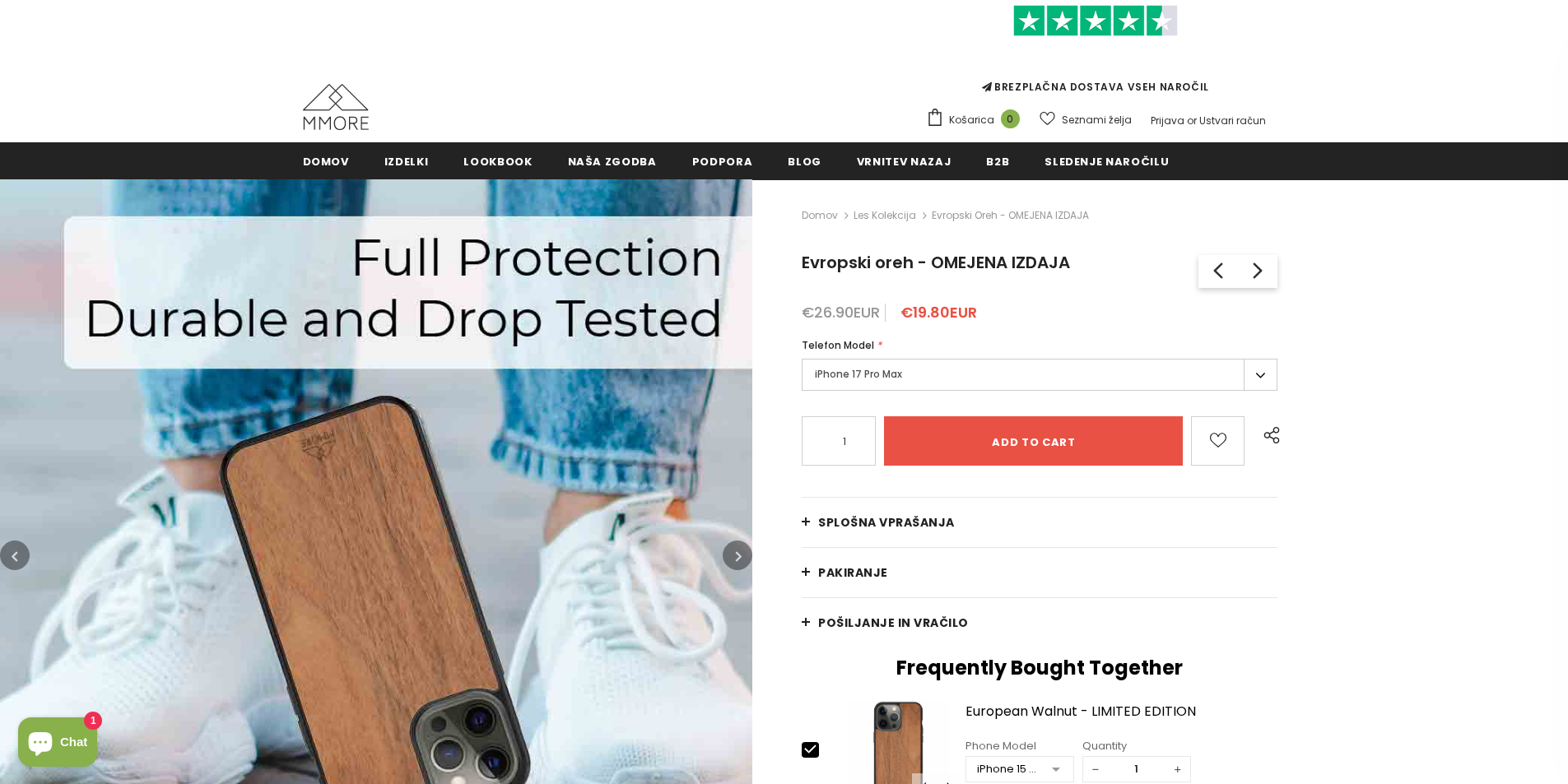
click at [741, 565] on button "button" at bounding box center [737, 555] width 30 height 30
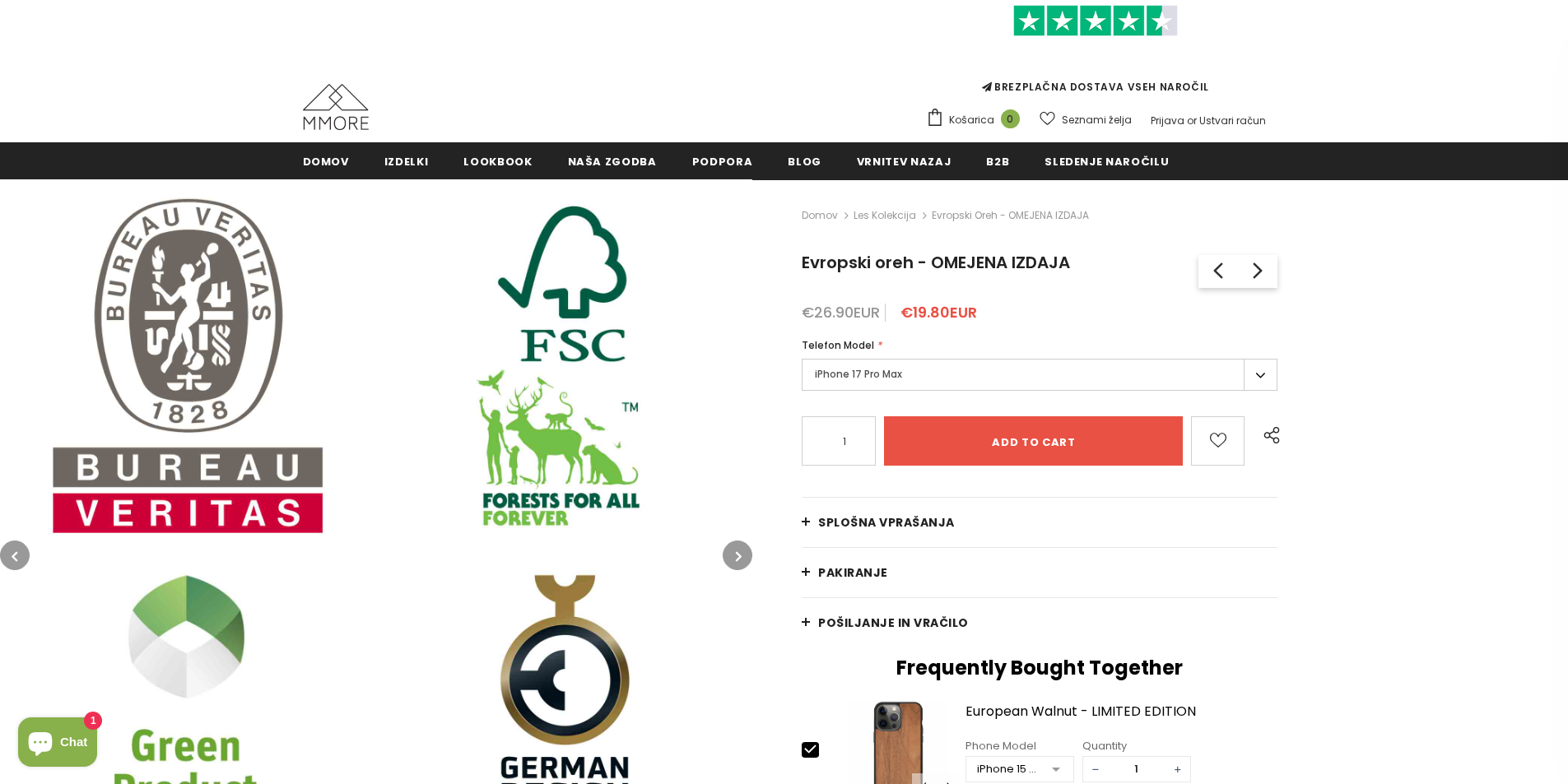
click at [741, 565] on button "button" at bounding box center [737, 555] width 30 height 30
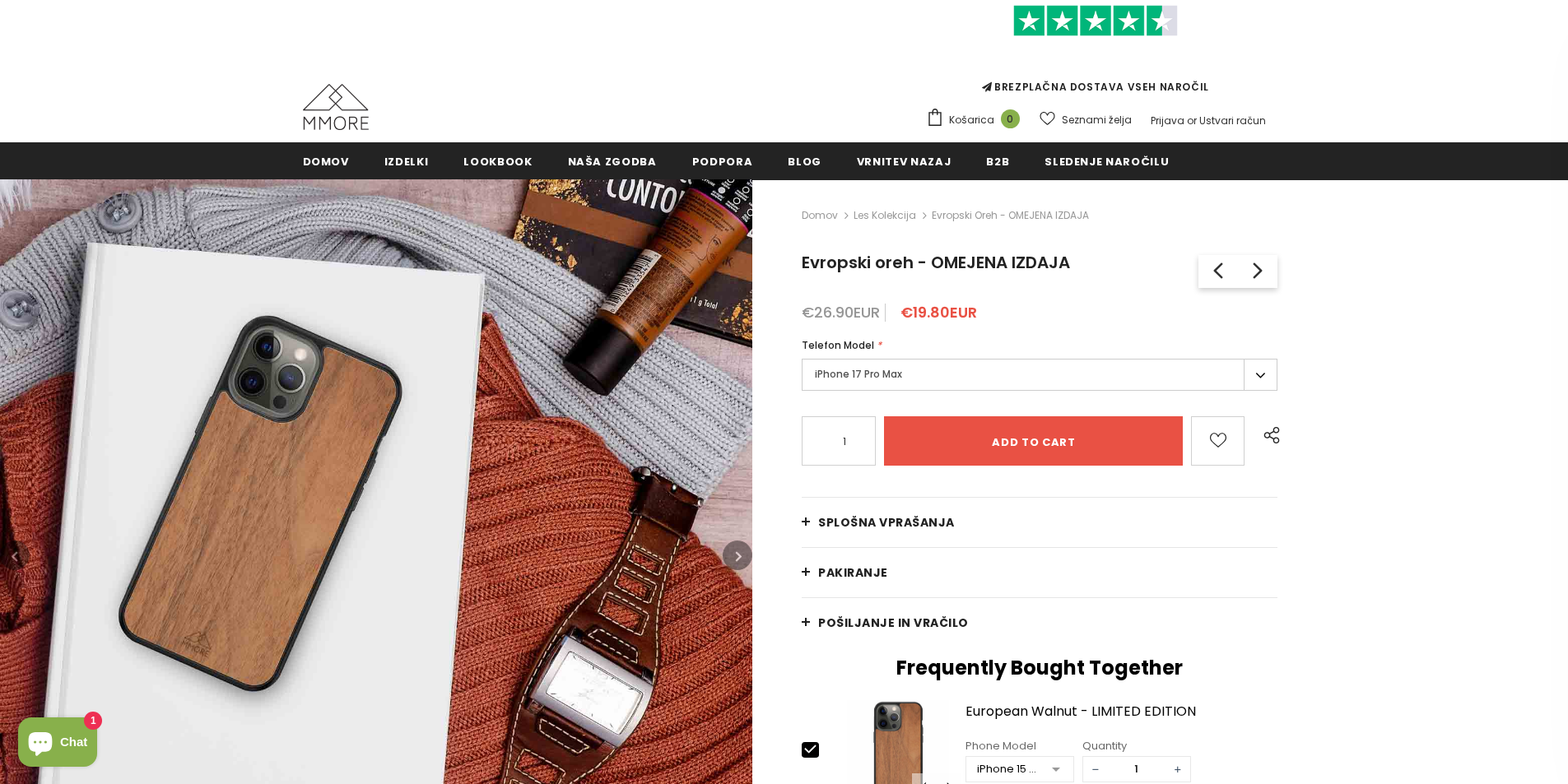
click at [741, 565] on button "button" at bounding box center [737, 555] width 30 height 30
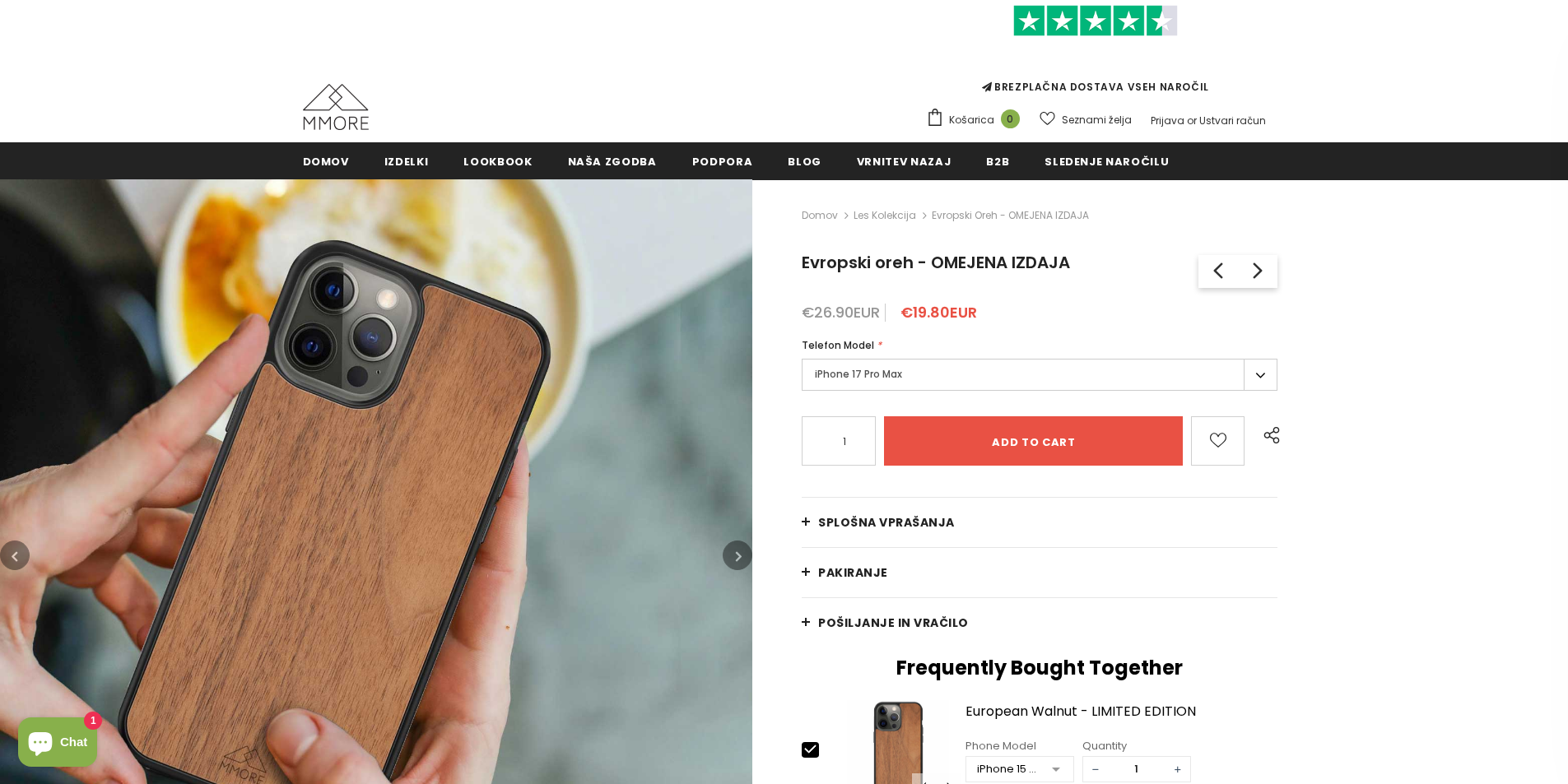
click at [741, 565] on button "button" at bounding box center [737, 555] width 30 height 30
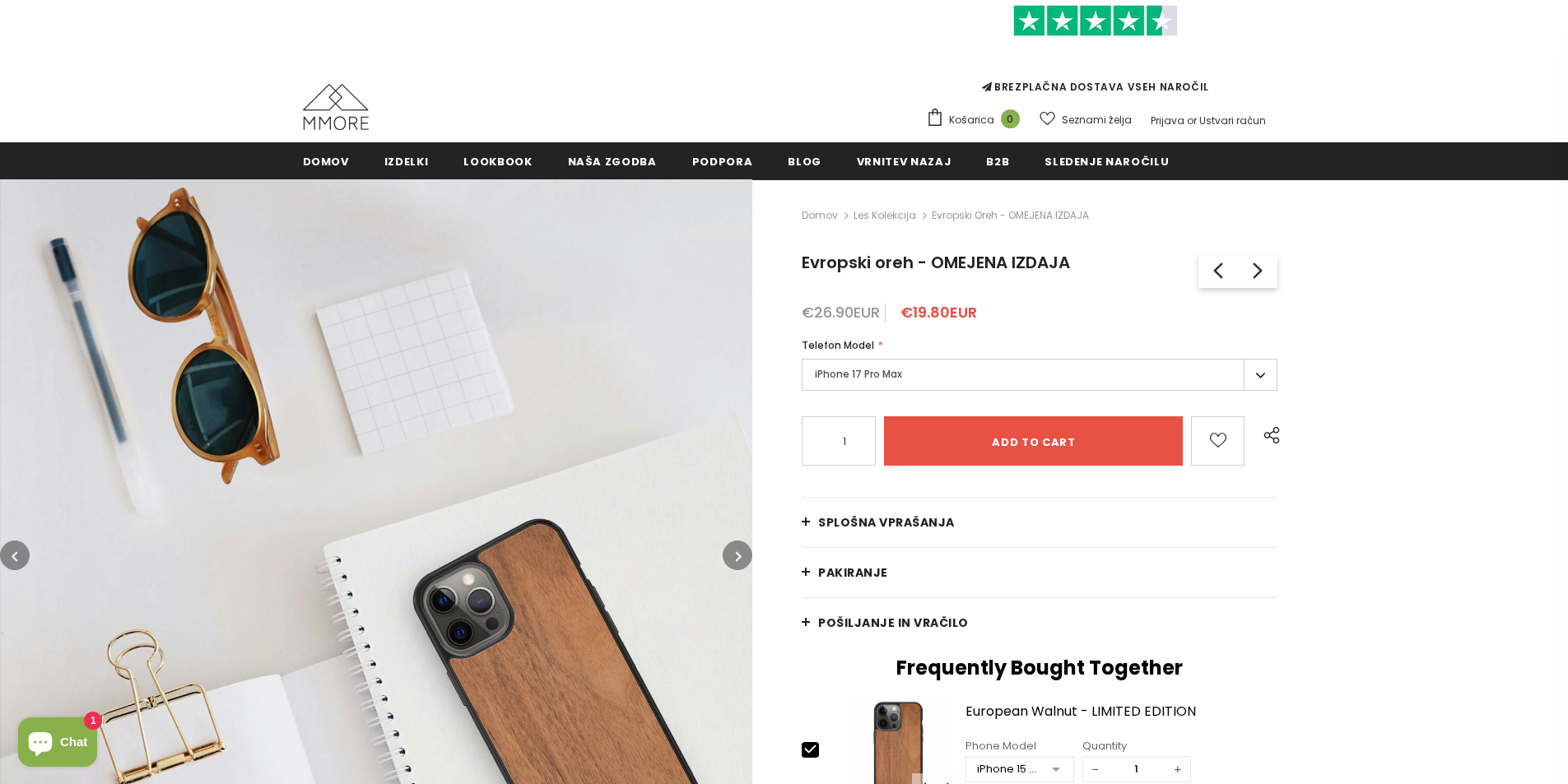
click at [741, 565] on button "button" at bounding box center [737, 555] width 30 height 30
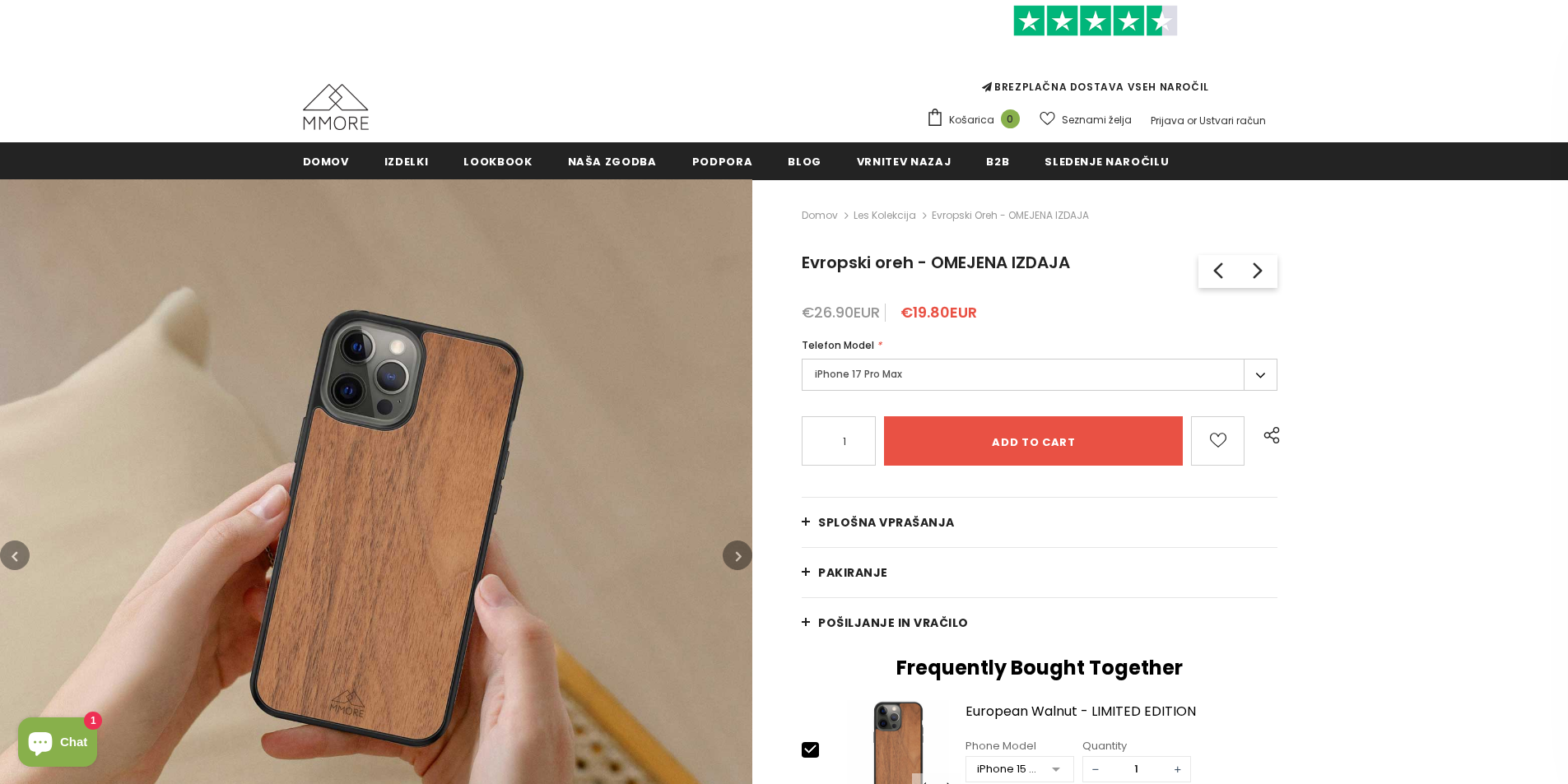
click at [741, 565] on button "button" at bounding box center [737, 555] width 30 height 30
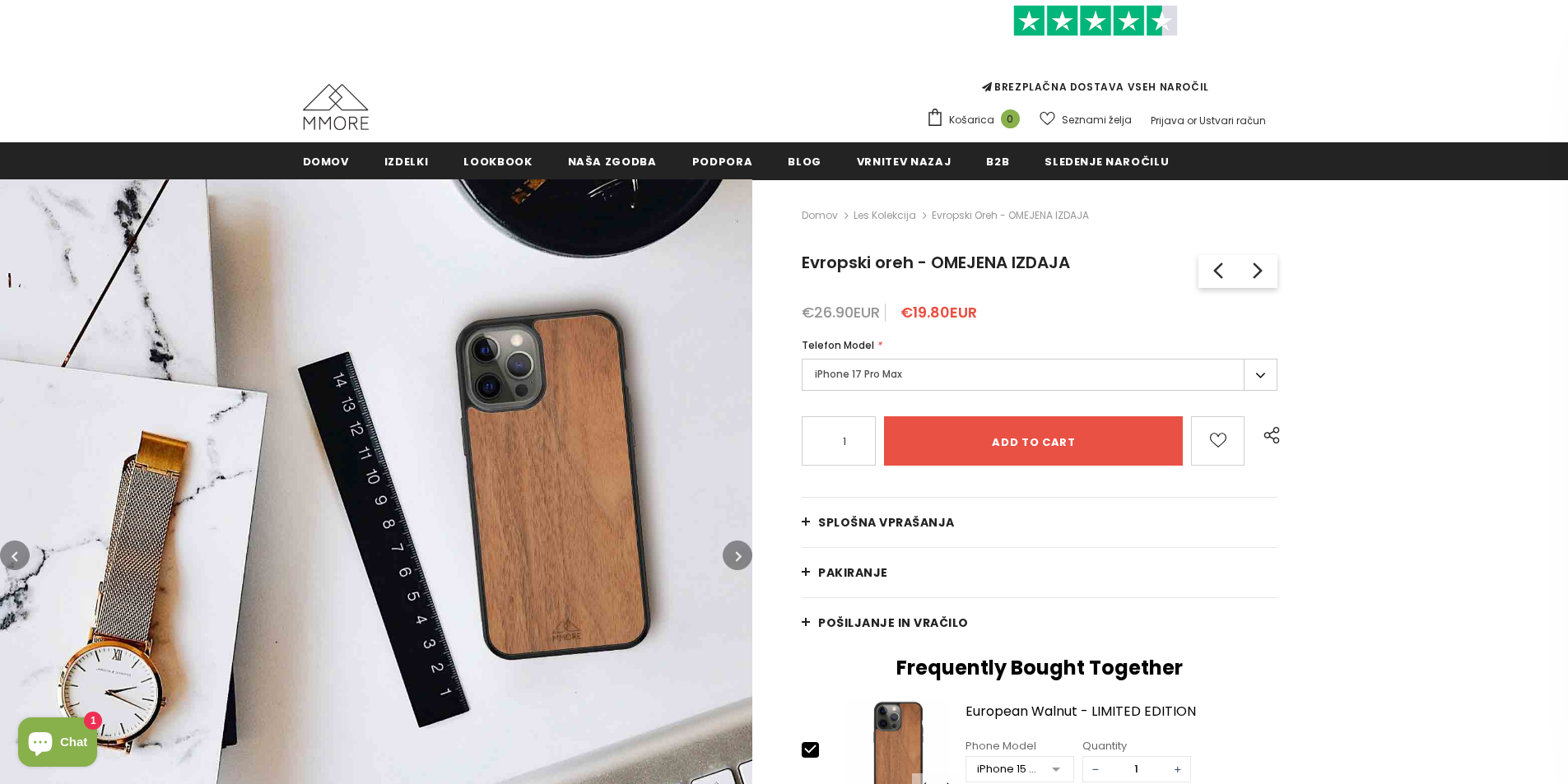
click at [741, 565] on button "button" at bounding box center [737, 555] width 30 height 30
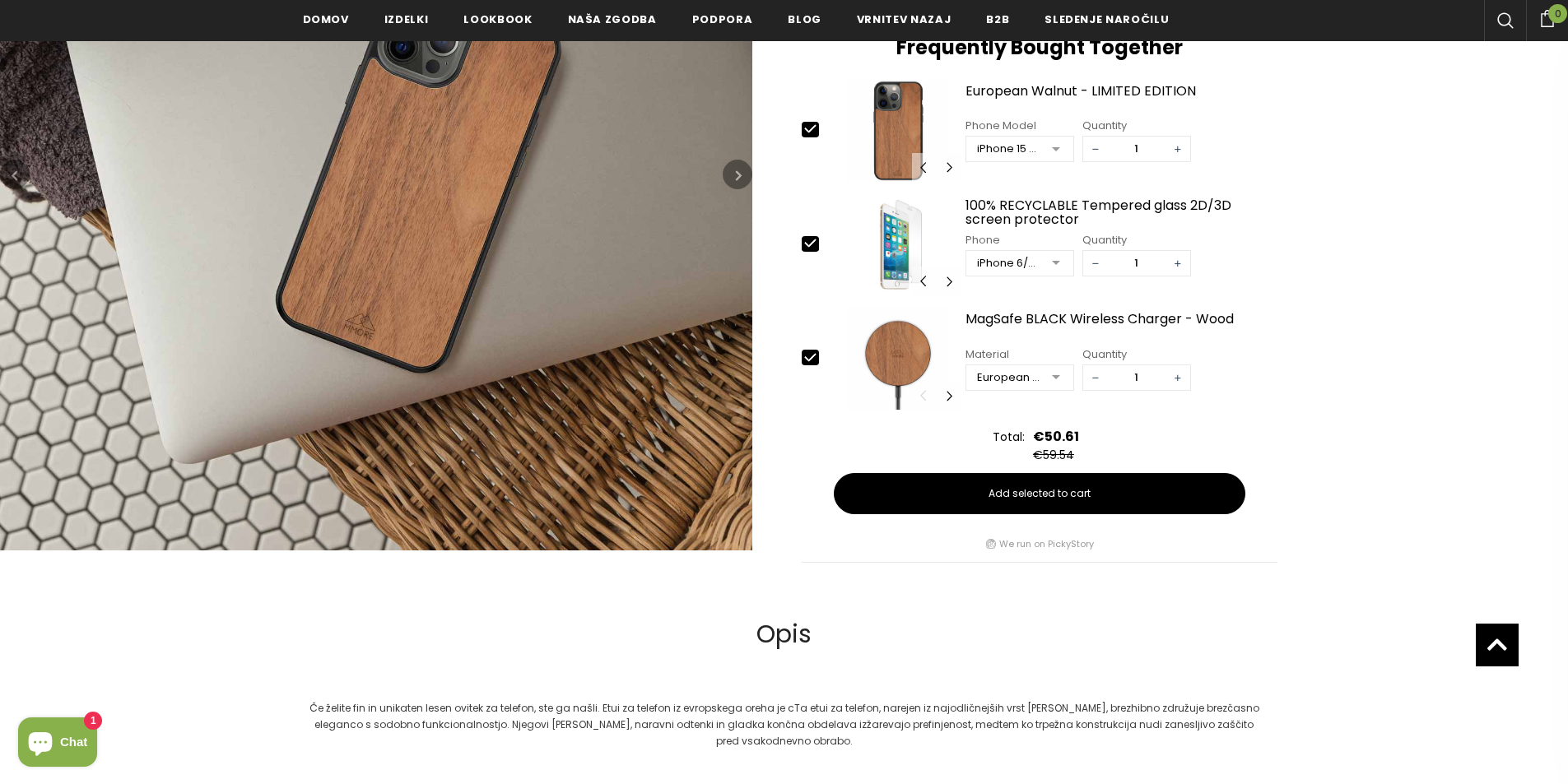
scroll to position [163, 0]
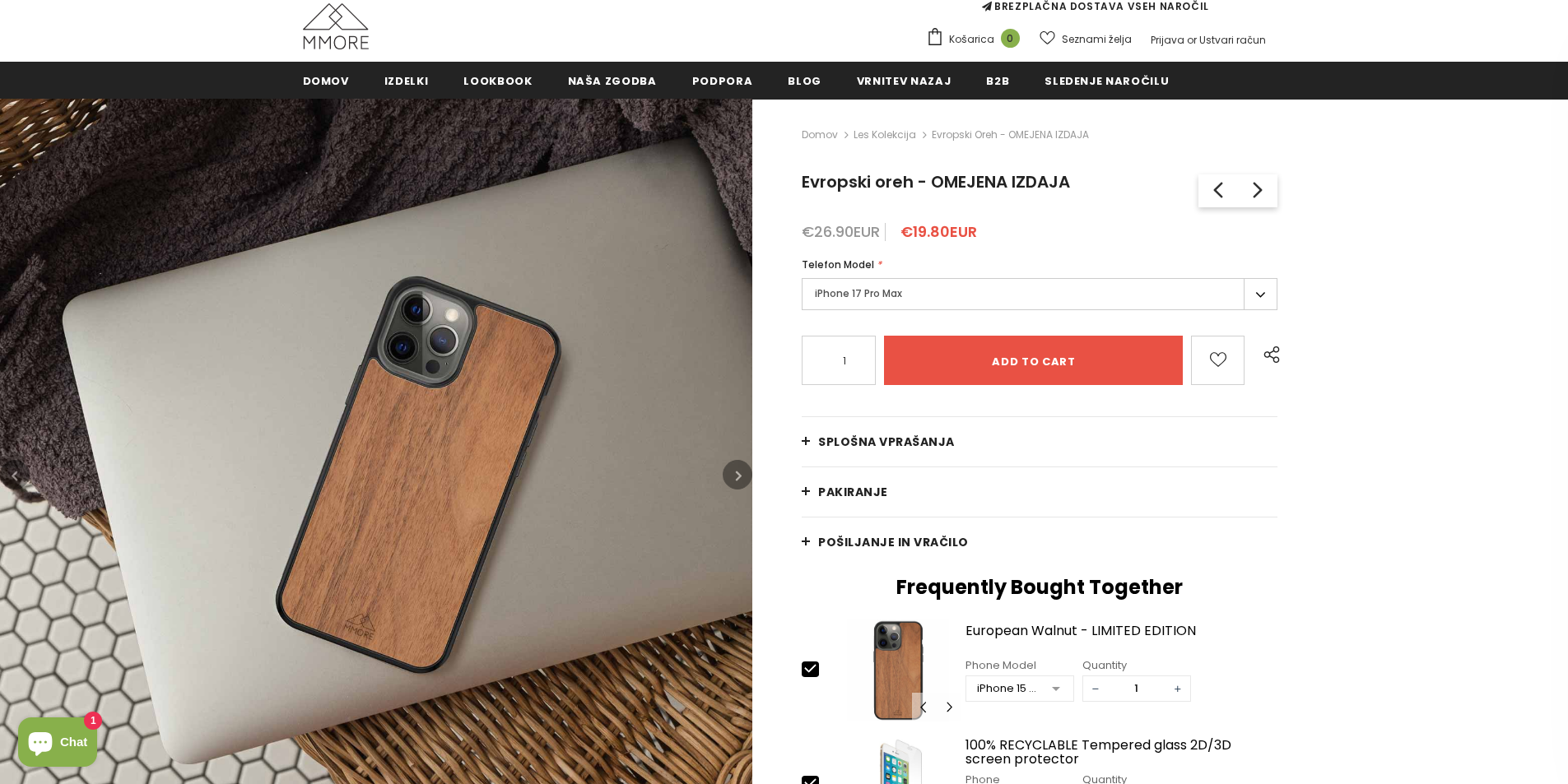
click at [916, 295] on label "iPhone 17 Pro Max" at bounding box center [1040, 294] width 476 height 32
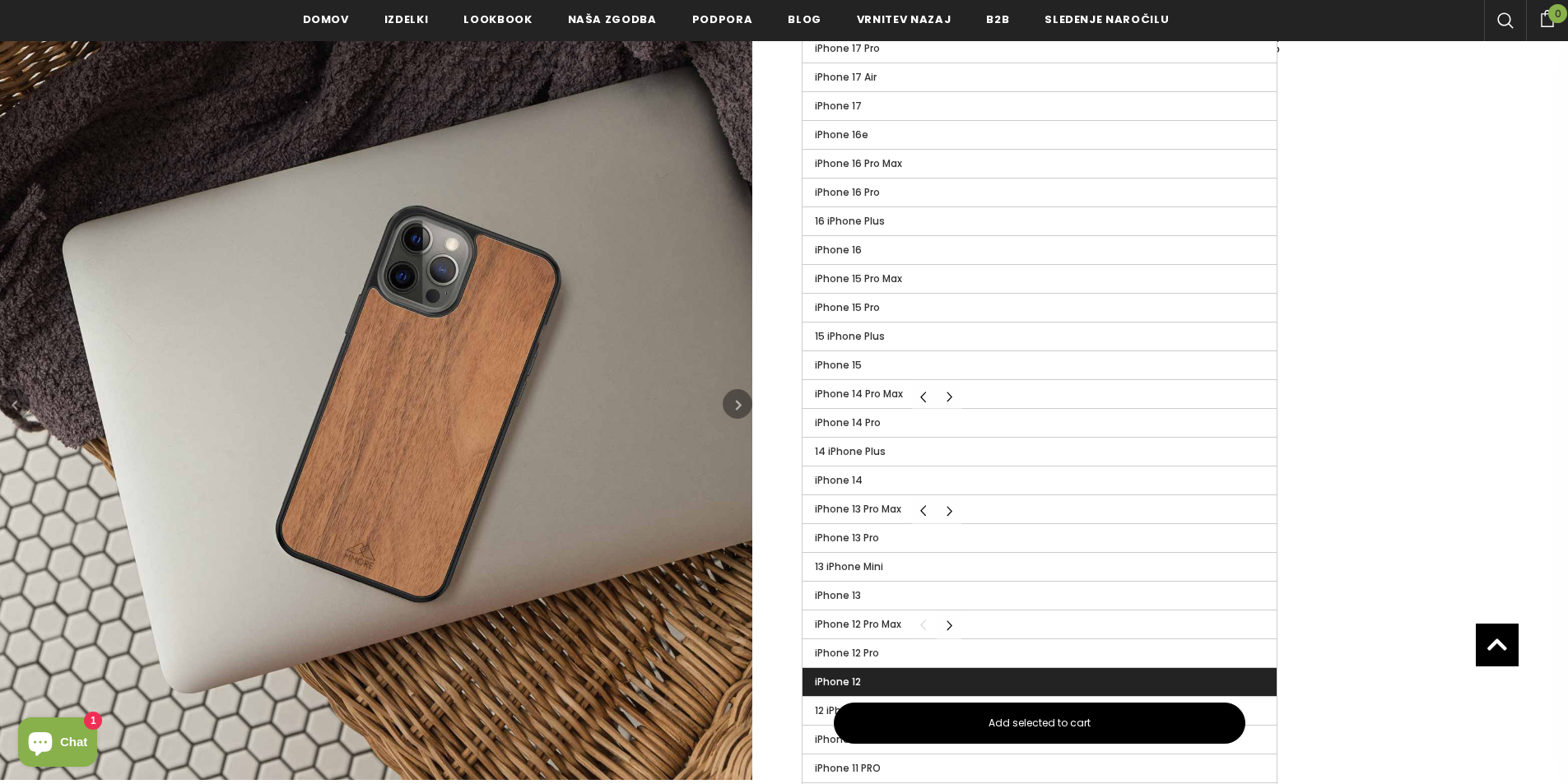
scroll to position [496, 0]
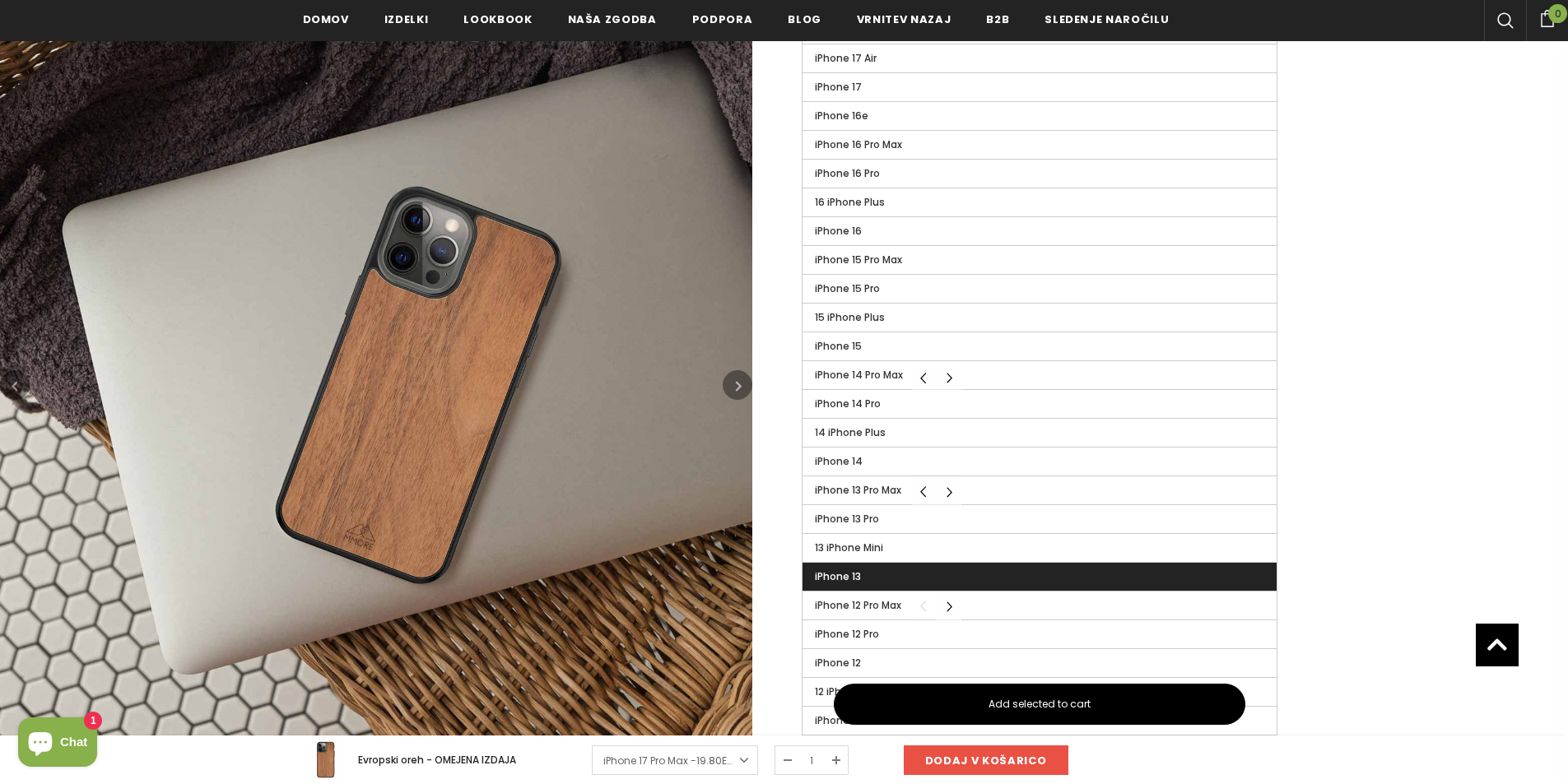
click at [863, 573] on label "iPhone 13" at bounding box center [1039, 576] width 474 height 28
click at [0, 0] on input "iPhone 13" at bounding box center [0, 0] width 0 height 0
click at [915, 569] on label "iPhone 13" at bounding box center [1039, 576] width 474 height 28
click at [0, 0] on input "iPhone 13" at bounding box center [0, 0] width 0 height 0
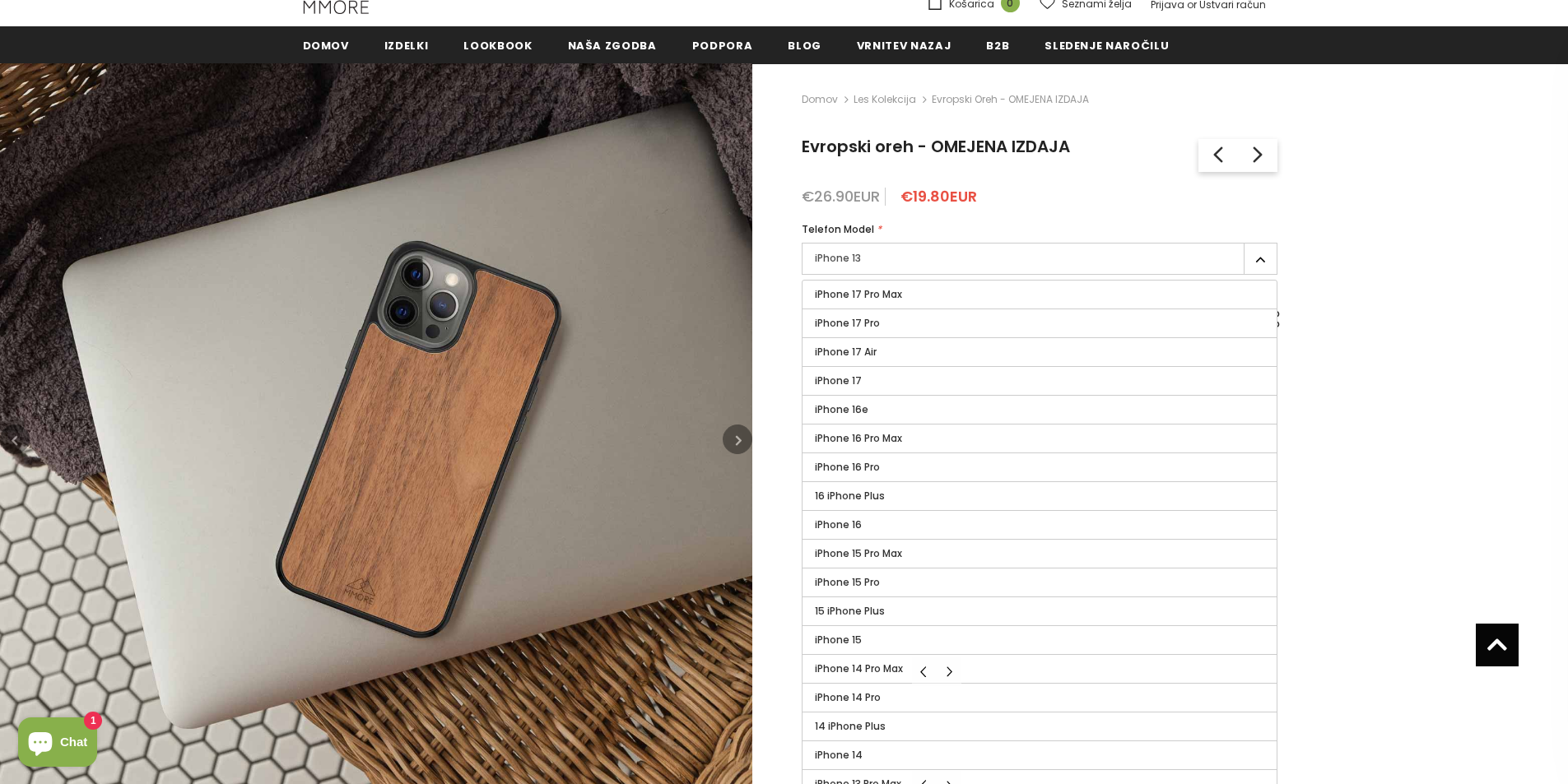
scroll to position [167, 0]
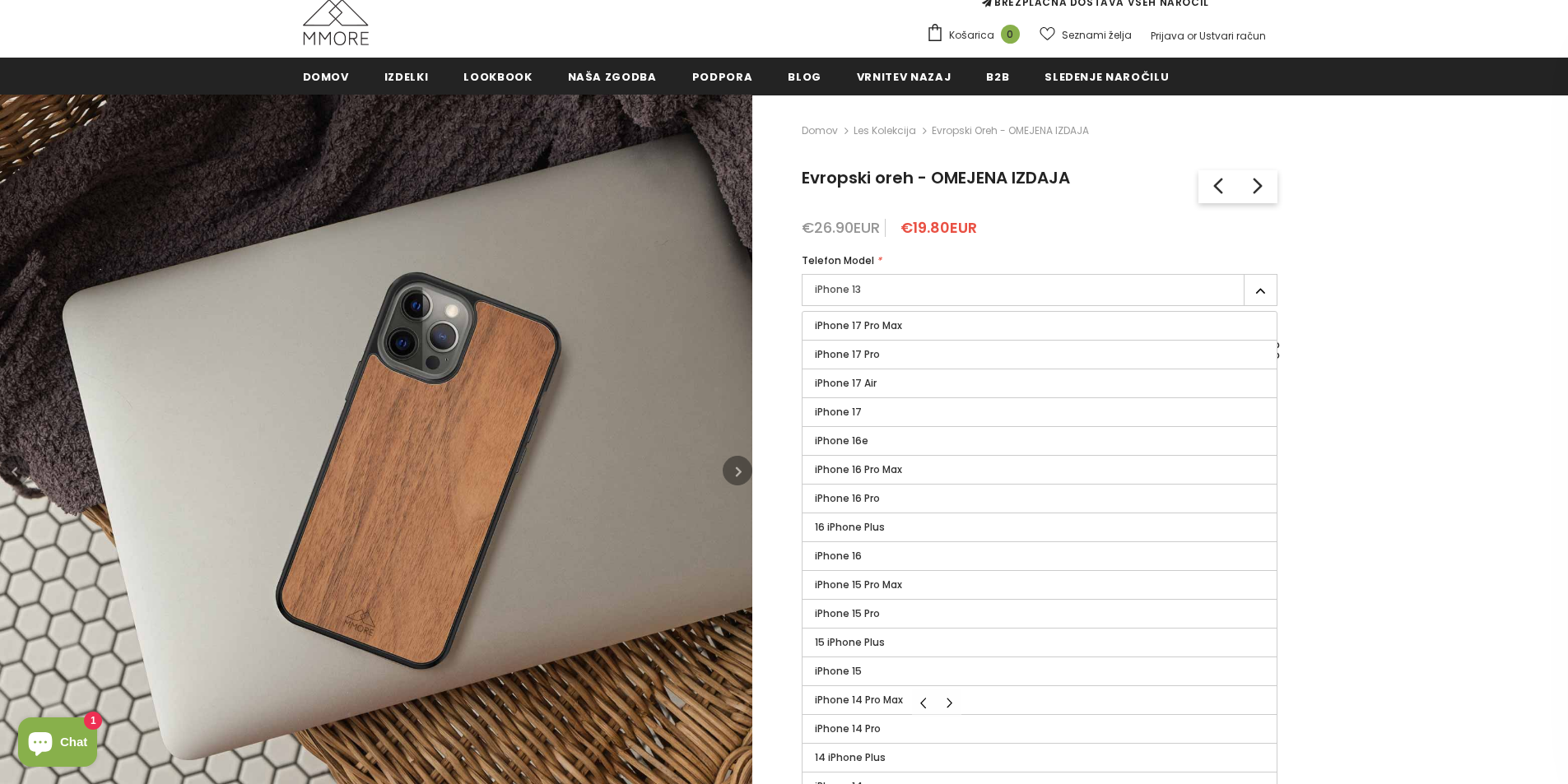
click at [1043, 307] on div "iPhone 13 iPhone 17 Pro Max iPhone 17 Pro iPhone 17 Air iPhone 17 iPhone 16e" at bounding box center [1040, 292] width 476 height 37
click at [1024, 290] on label "iPhone 13" at bounding box center [1040, 289] width 476 height 32
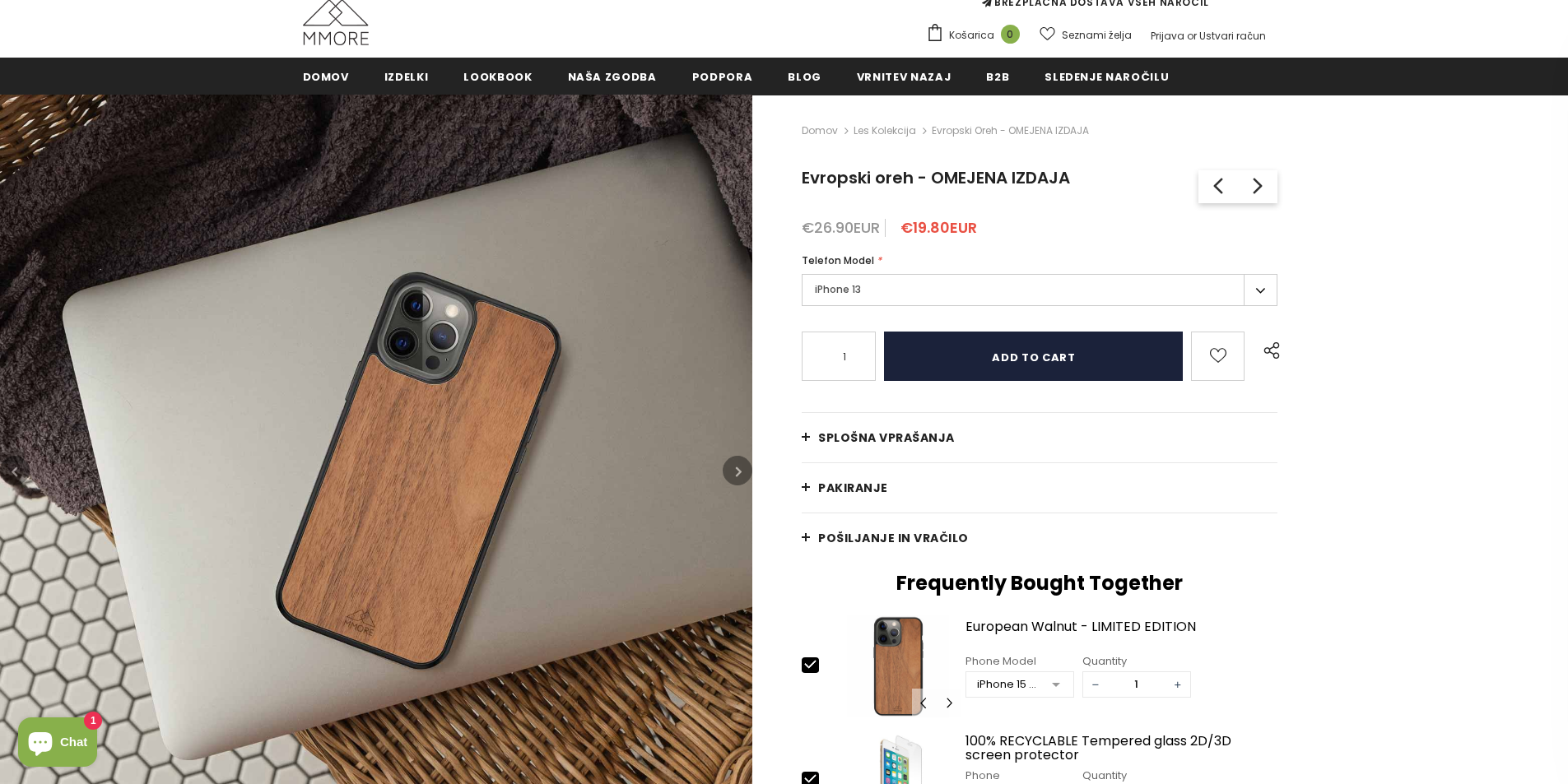
click at [955, 370] on input "Add to cart" at bounding box center [1033, 356] width 299 height 49
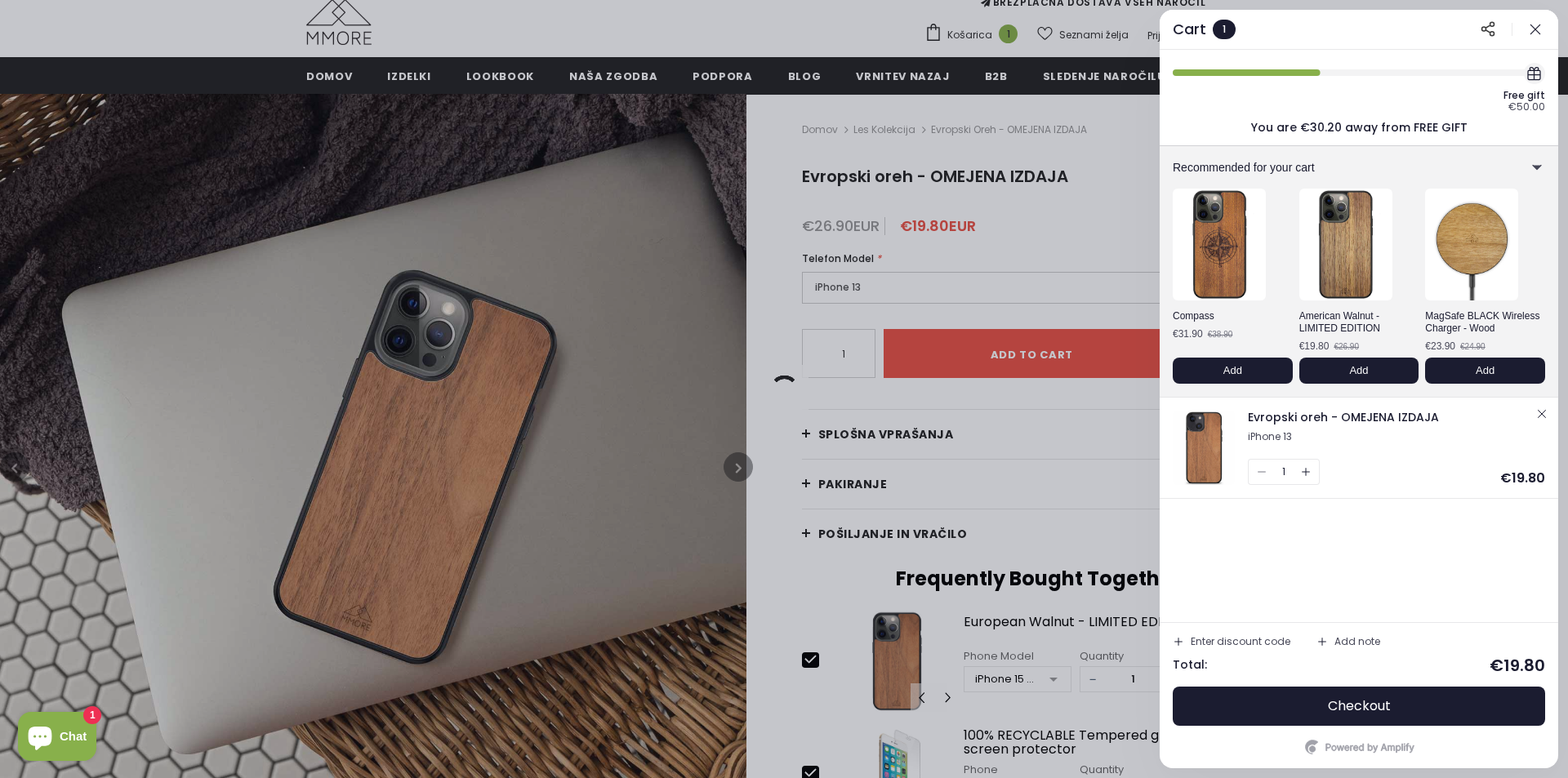
click at [561, 445] on div at bounding box center [784, 389] width 1568 height 778
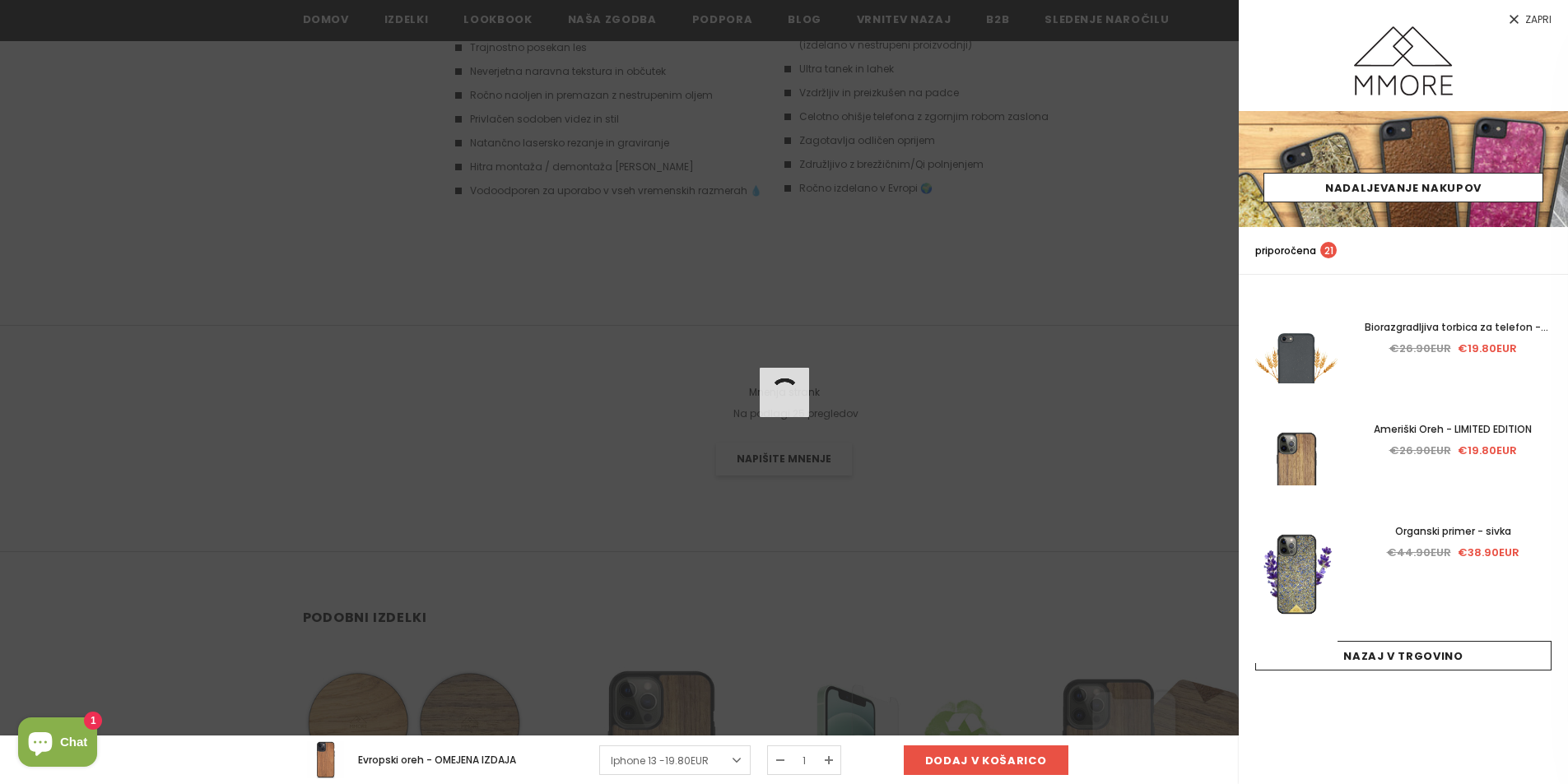
scroll to position [2803, 0]
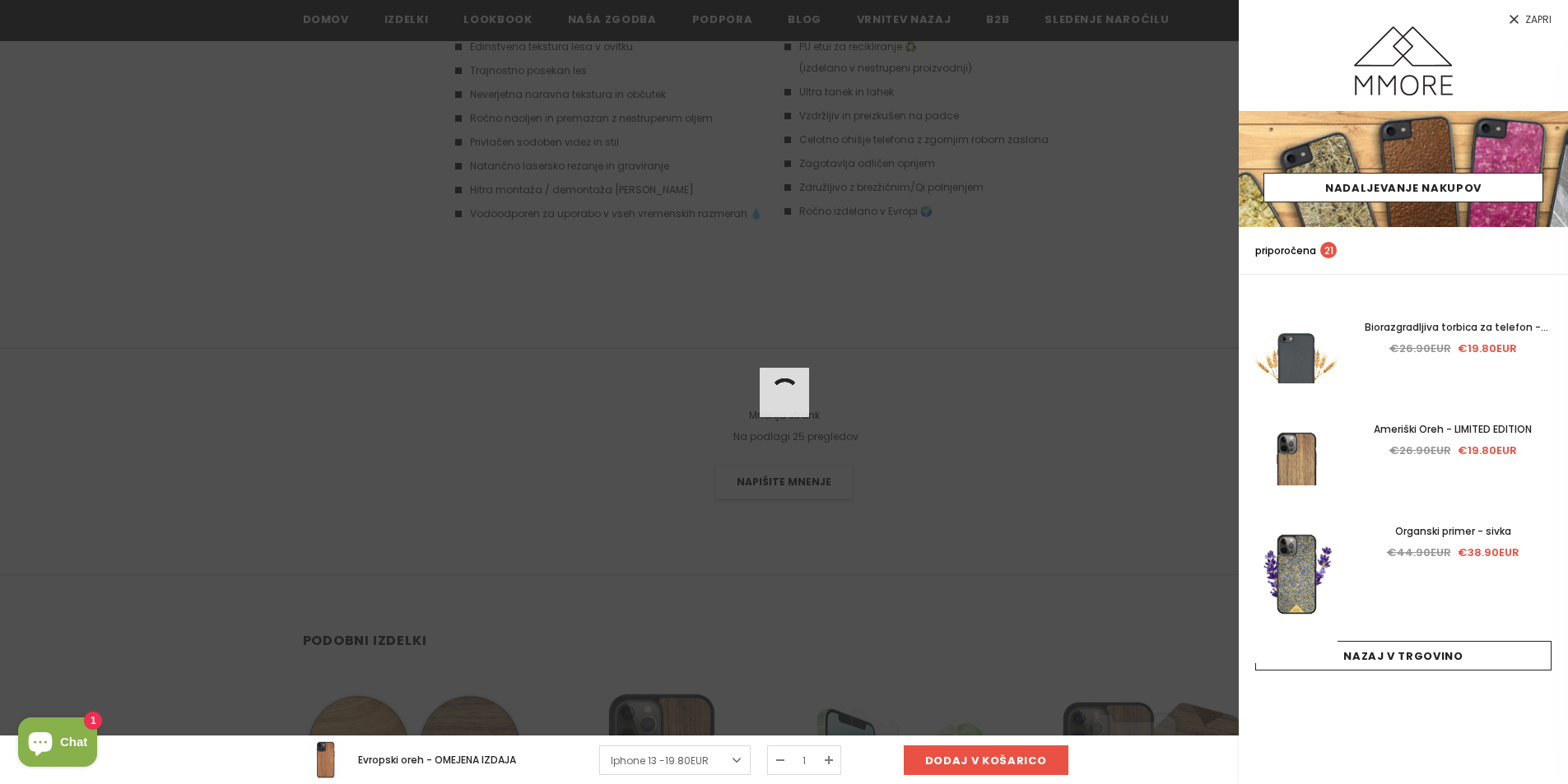
click at [944, 429] on div at bounding box center [784, 392] width 1568 height 784
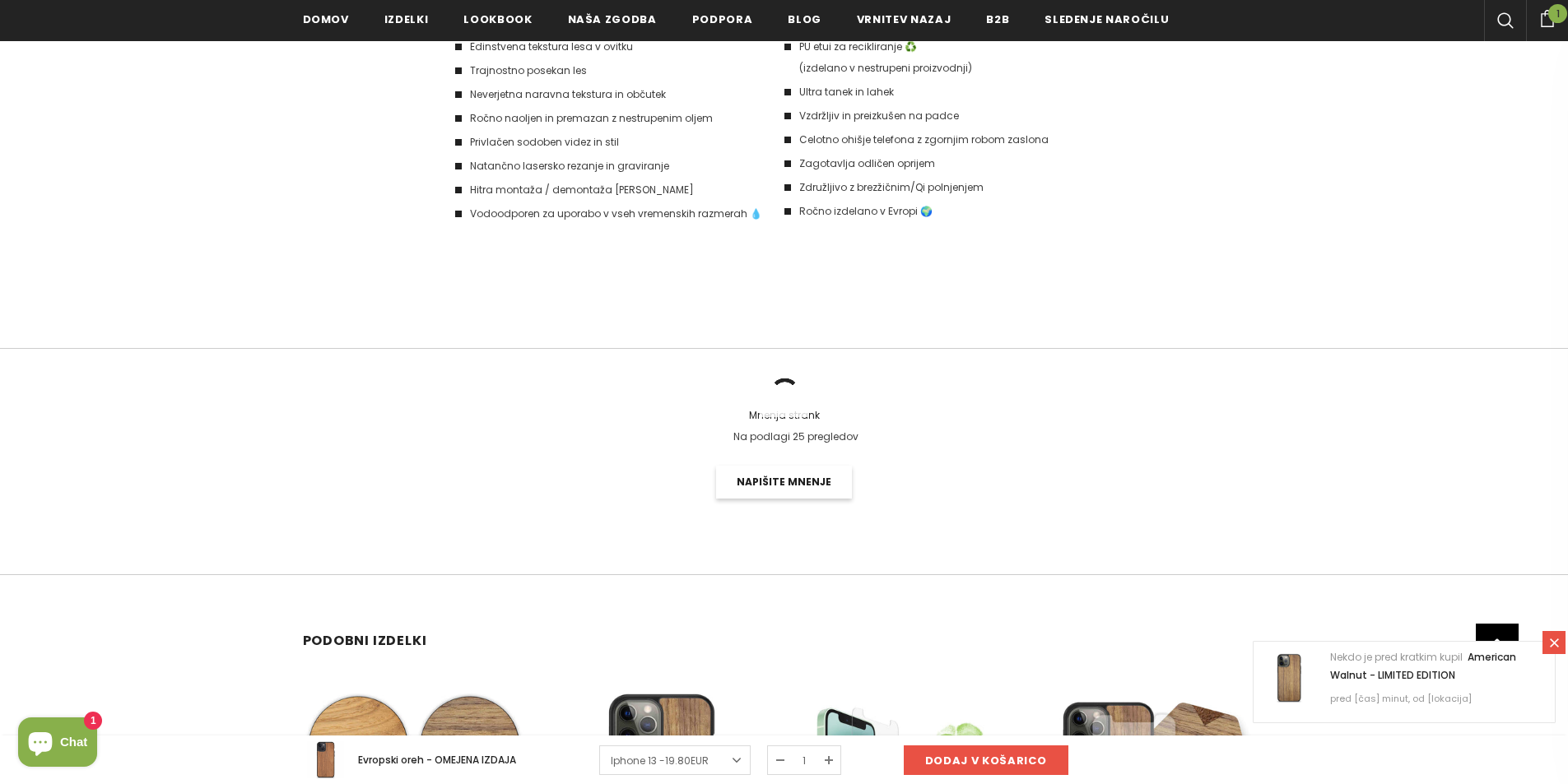
click at [837, 467] on link "Napišite mnenje" at bounding box center [784, 482] width 136 height 33
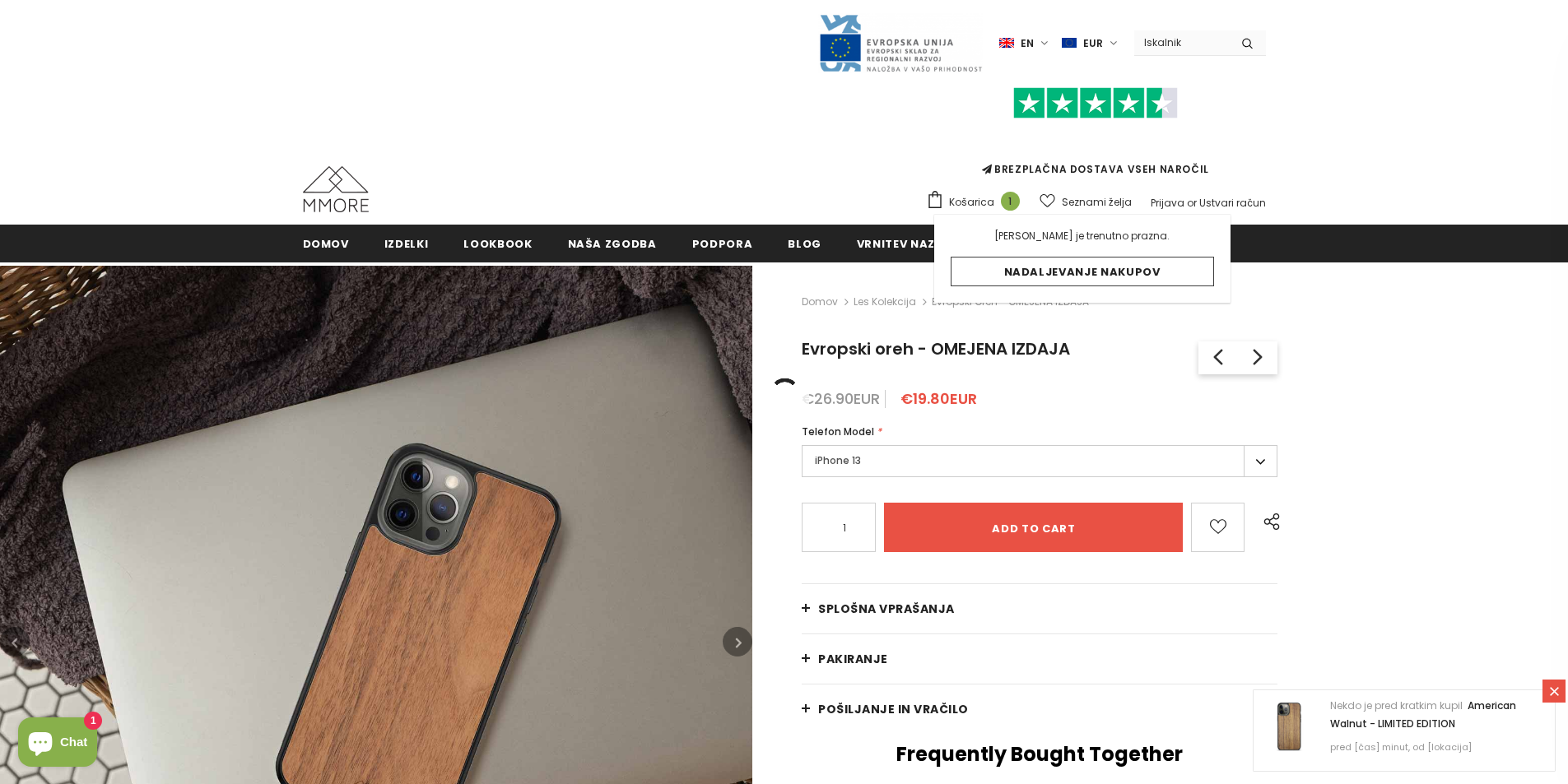
click at [1074, 113] on img at bounding box center [1095, 103] width 165 height 32
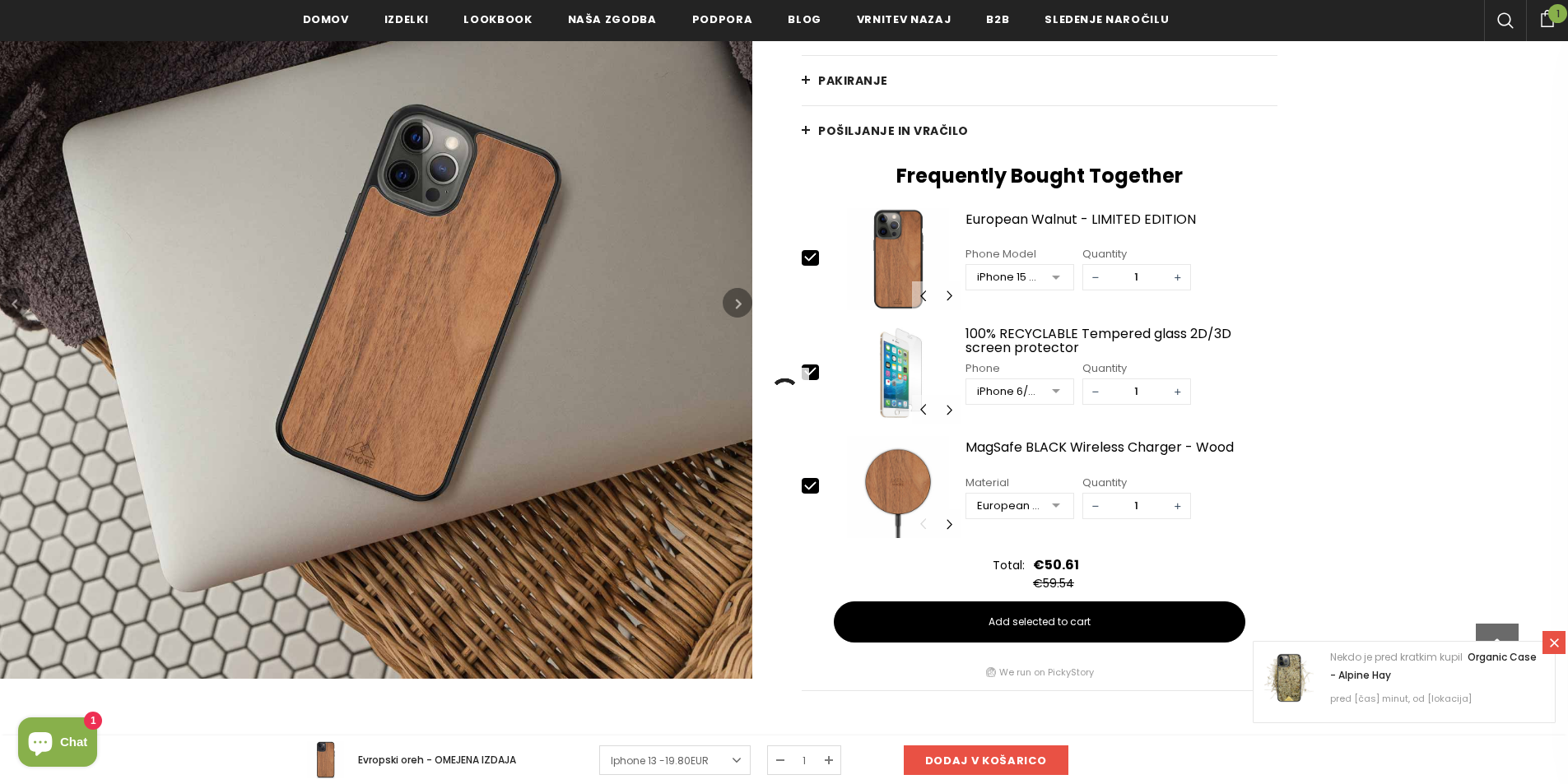
scroll to position [580, 0]
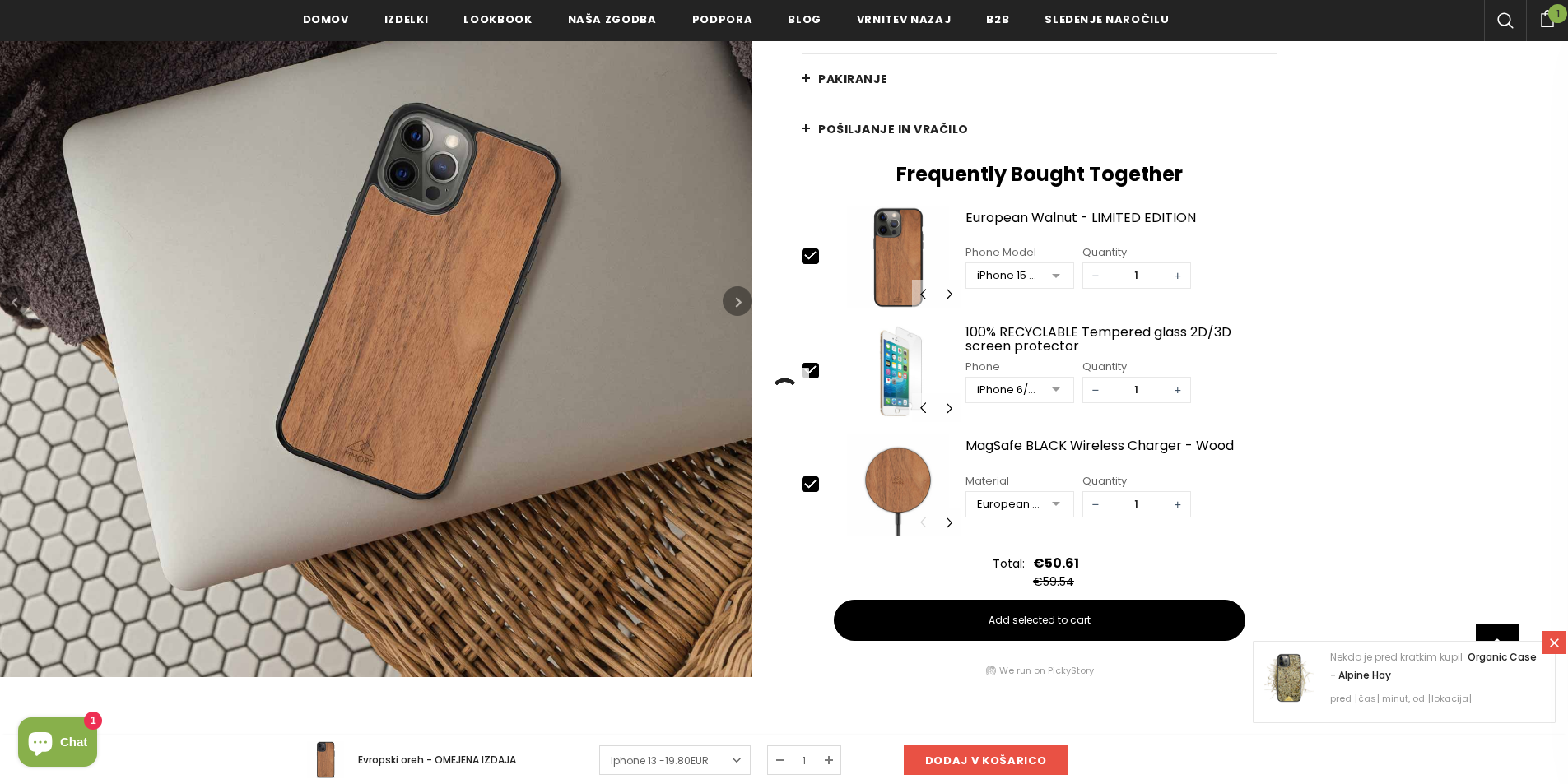
click at [738, 295] on icon "button" at bounding box center [739, 302] width 6 height 16
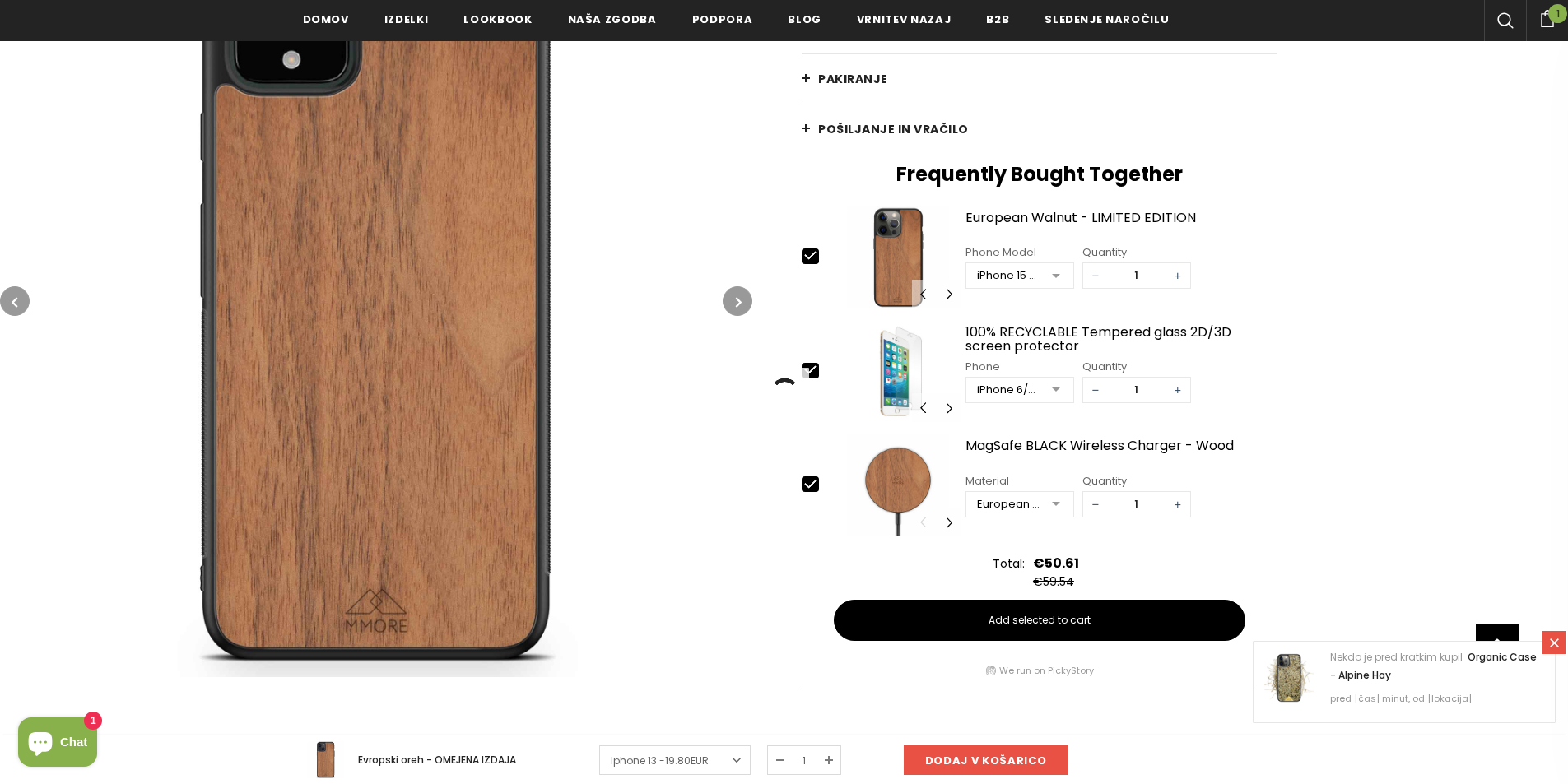
click at [738, 295] on icon "button" at bounding box center [739, 302] width 6 height 16
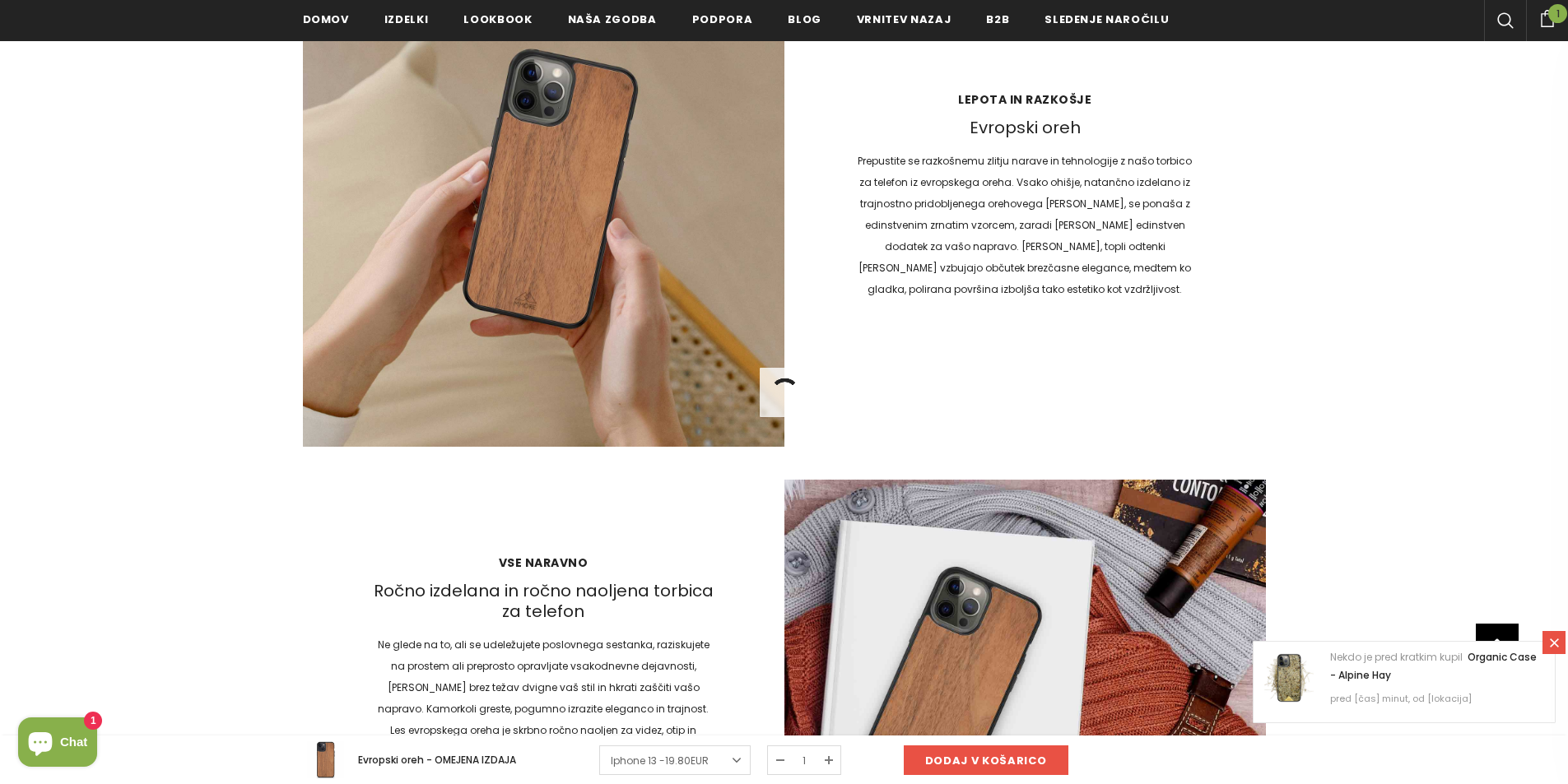
scroll to position [1813, 0]
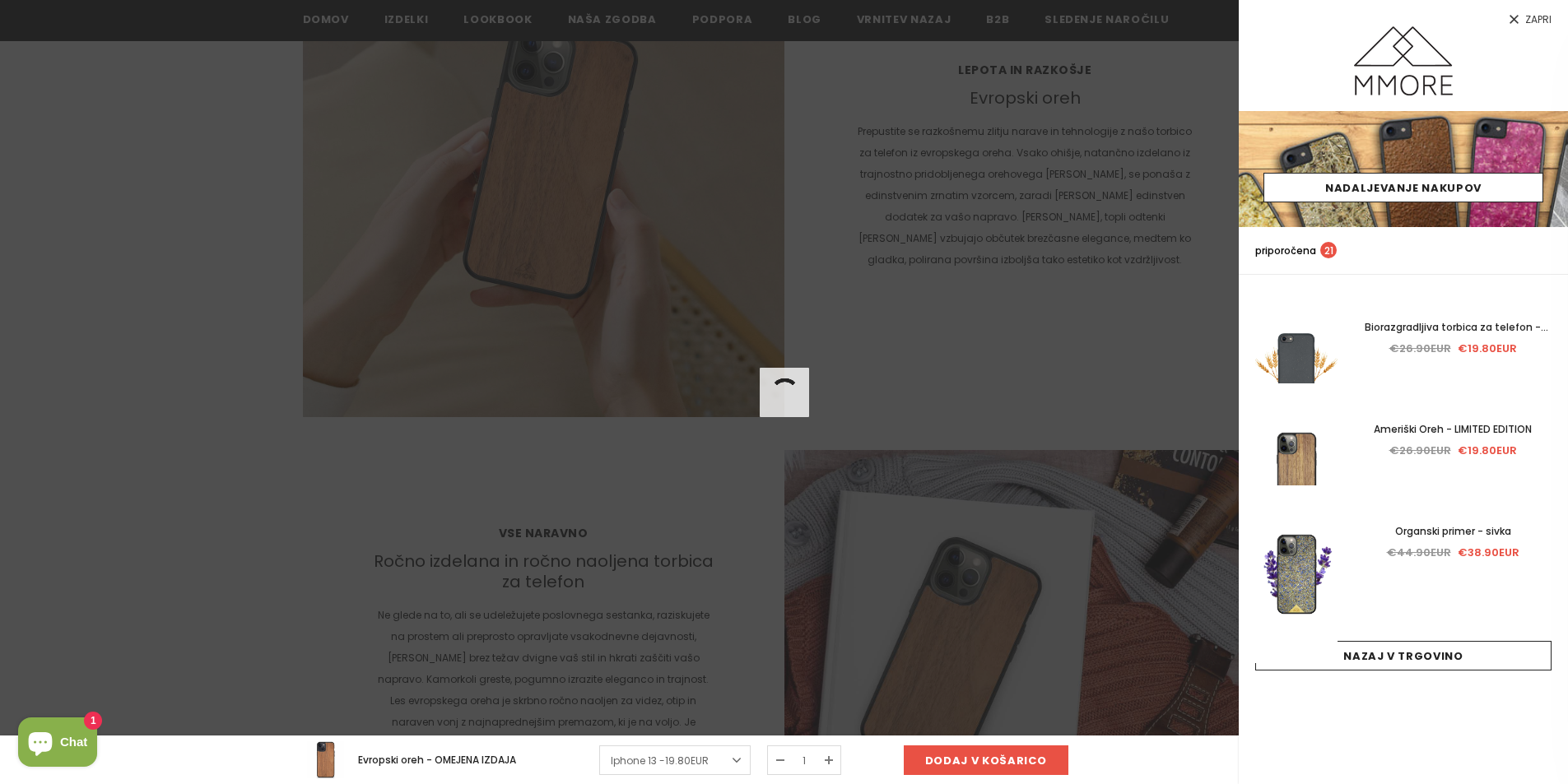
click at [1525, 4] on link "Zapri" at bounding box center [1403, 13] width 329 height 26
